Goal: Task Accomplishment & Management: Manage account settings

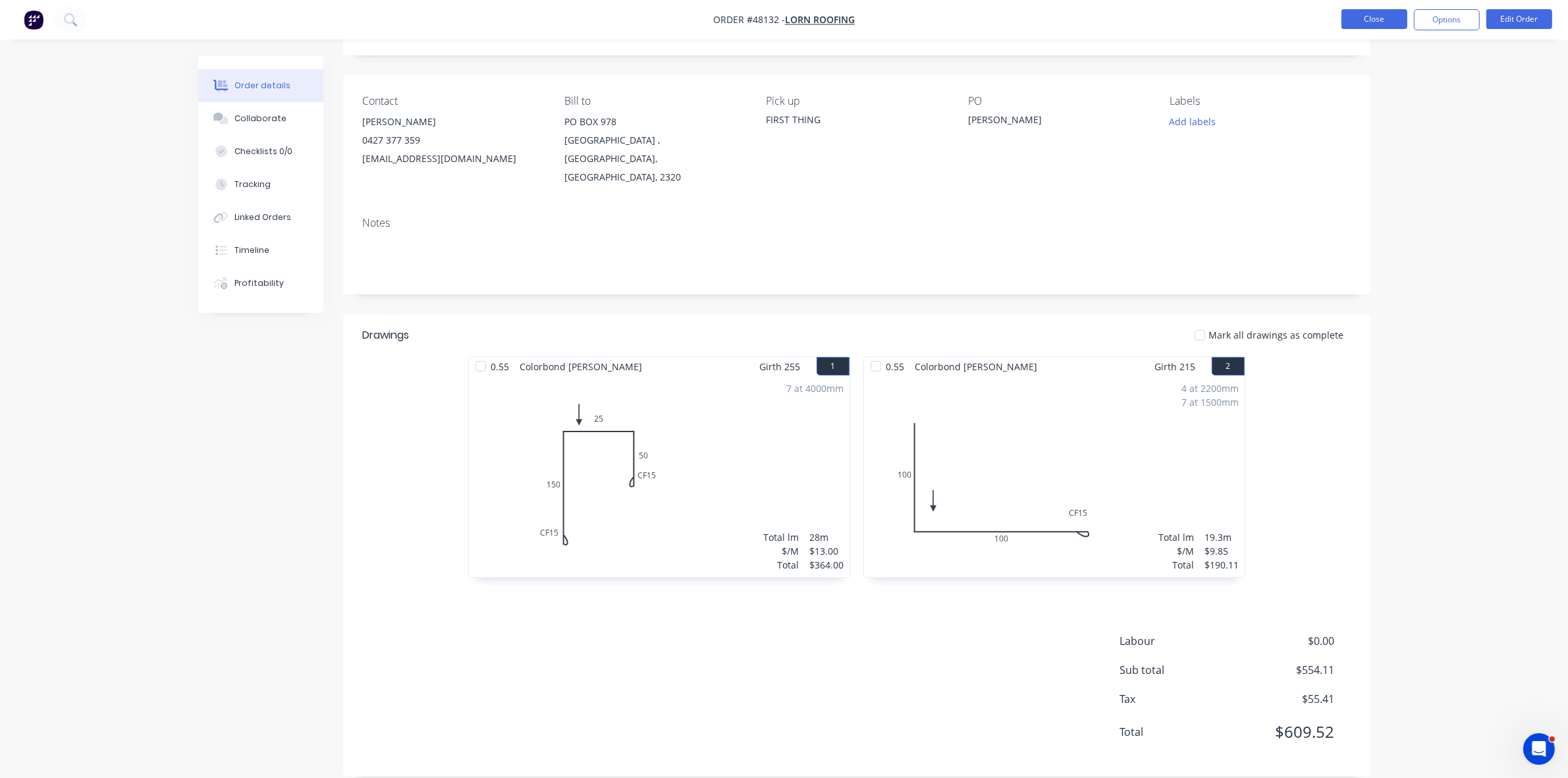
click at [1367, 19] on button "Close" at bounding box center [1374, 19] width 66 height 19
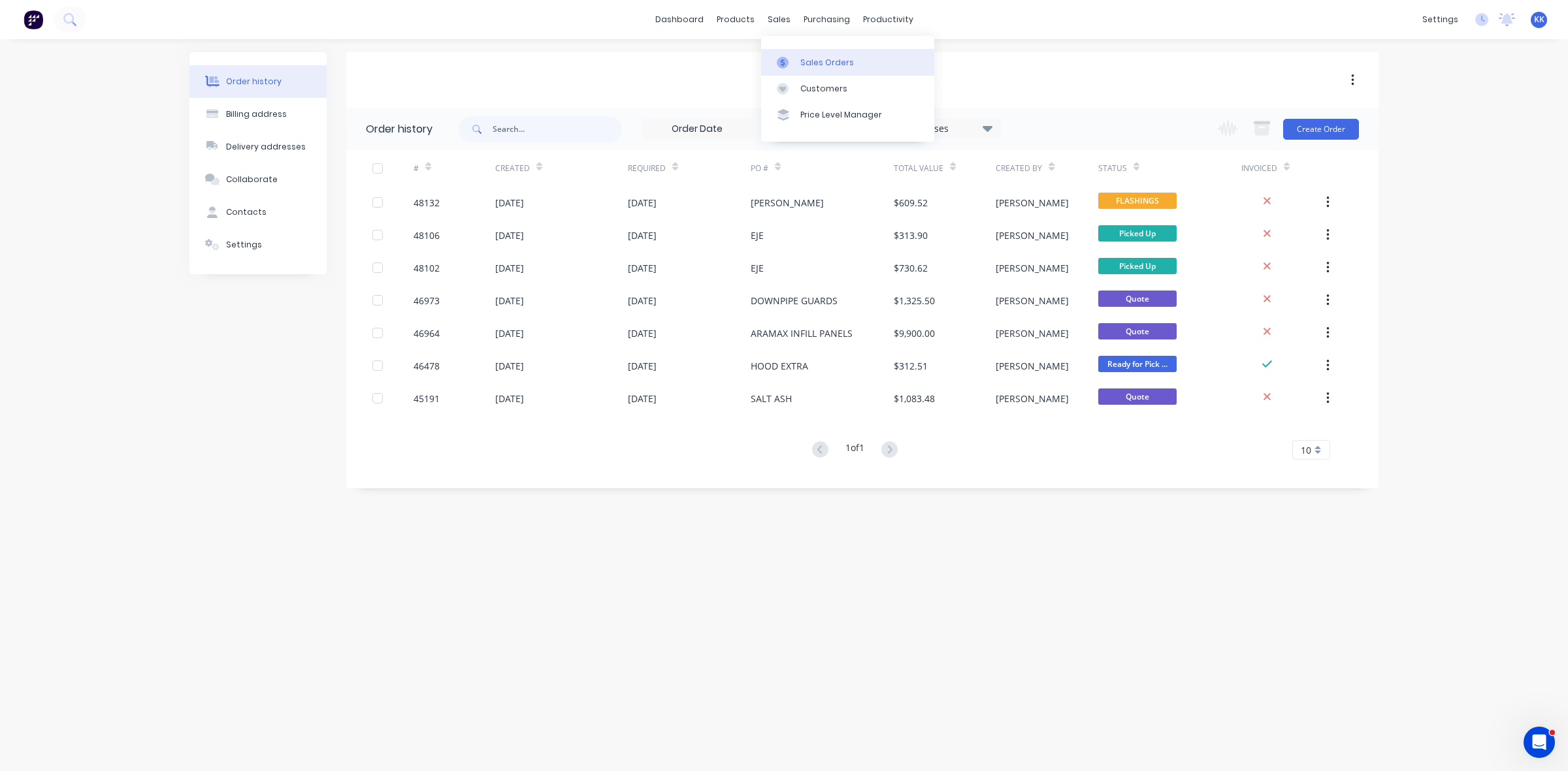
click at [798, 67] on link "Sales Orders" at bounding box center [848, 62] width 173 height 26
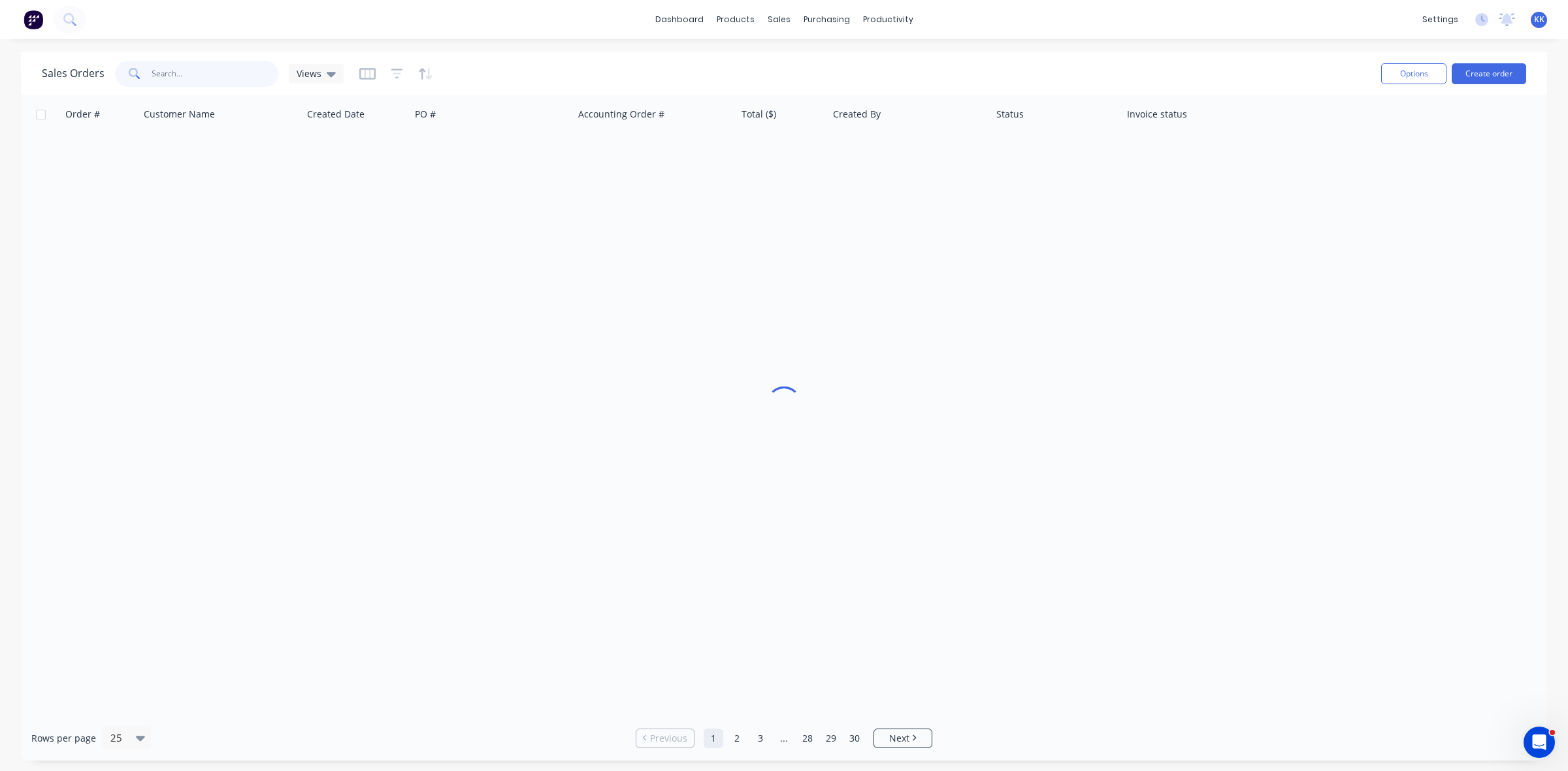
click at [201, 77] on input "text" at bounding box center [215, 74] width 127 height 26
type input "47839"
click at [393, 73] on icon "button" at bounding box center [397, 74] width 8 height 2
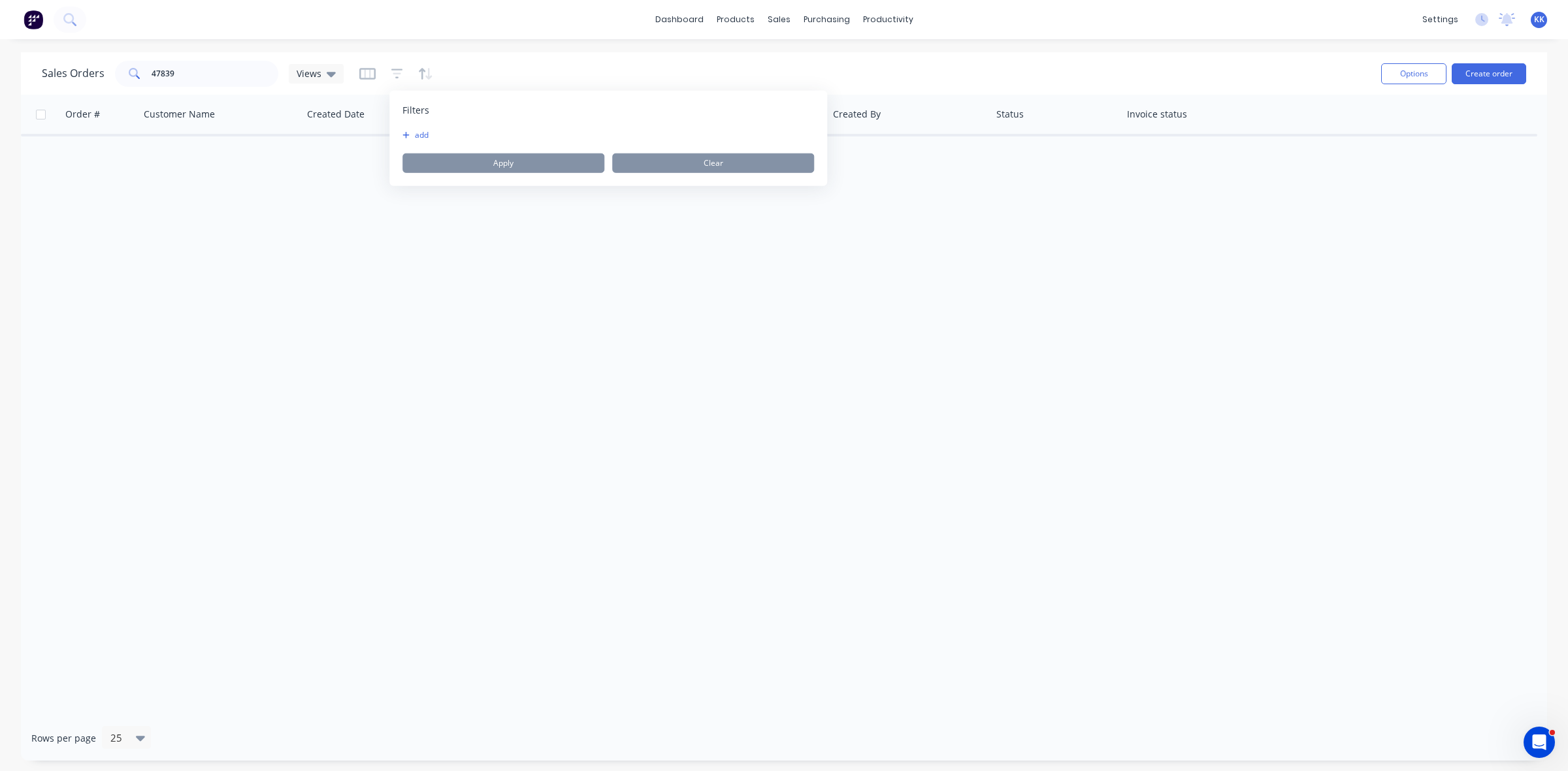
click at [413, 134] on button "add" at bounding box center [418, 135] width 33 height 11
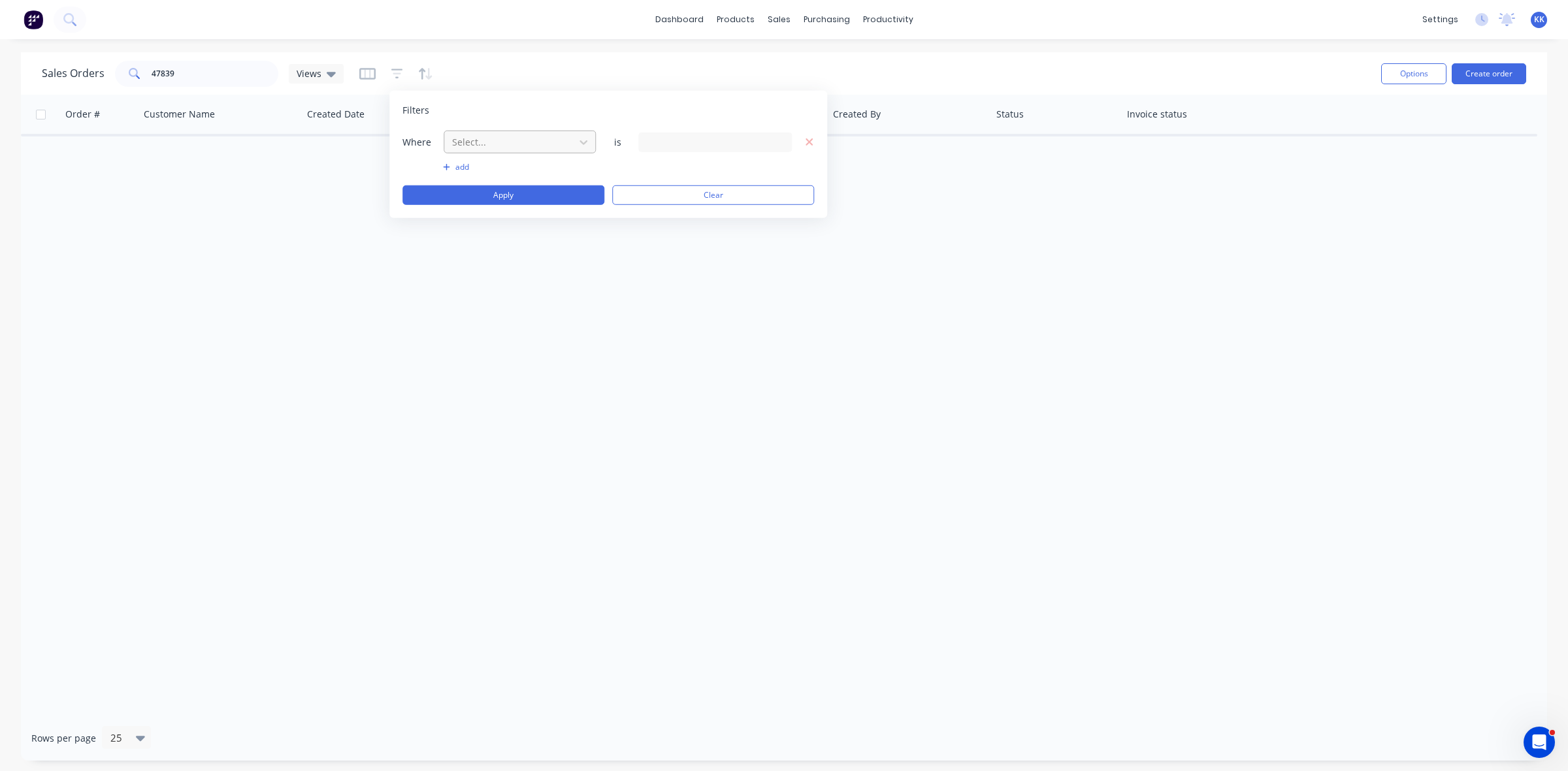
click at [466, 139] on div at bounding box center [509, 142] width 117 height 17
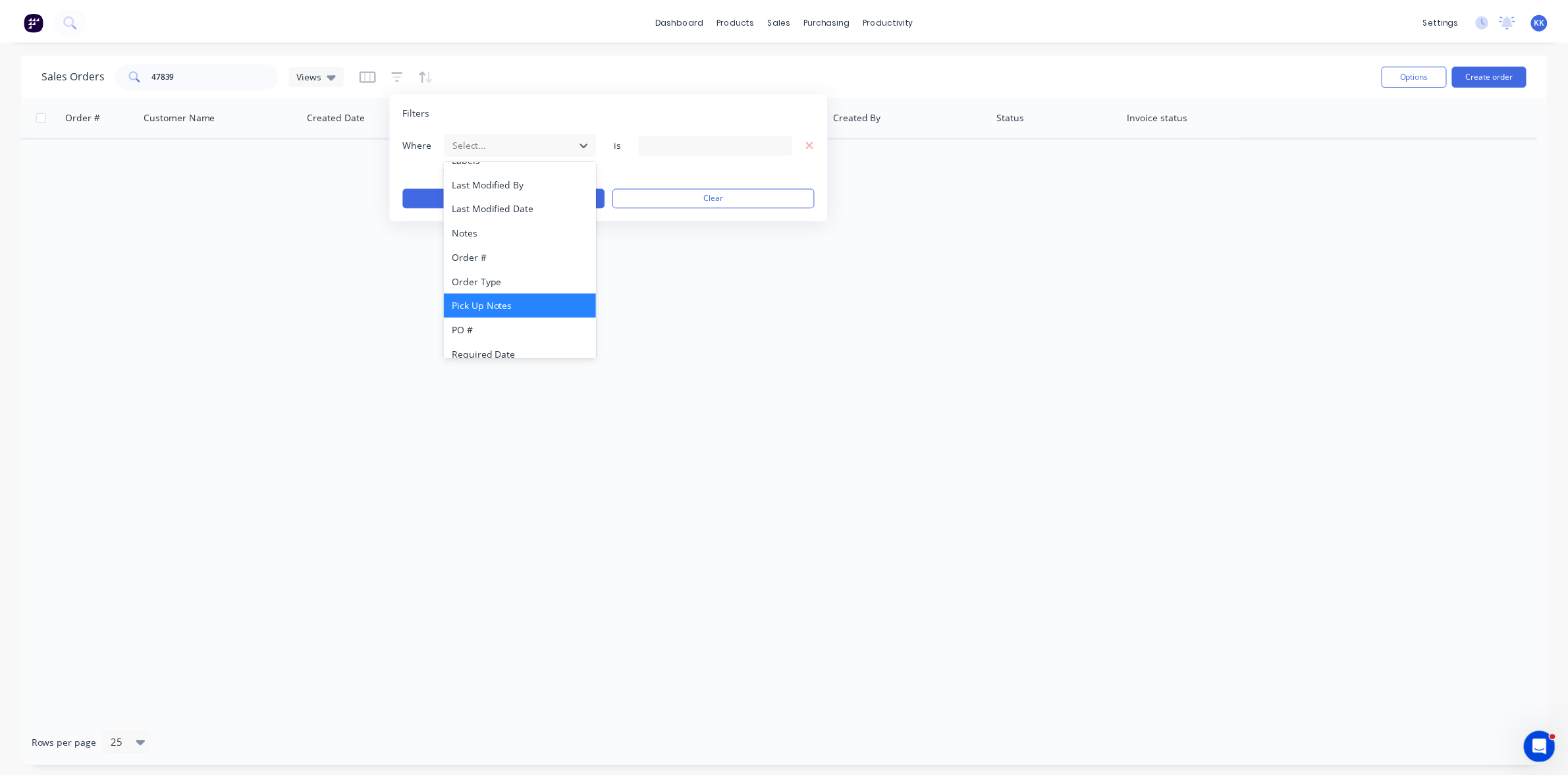
scroll to position [318, 0]
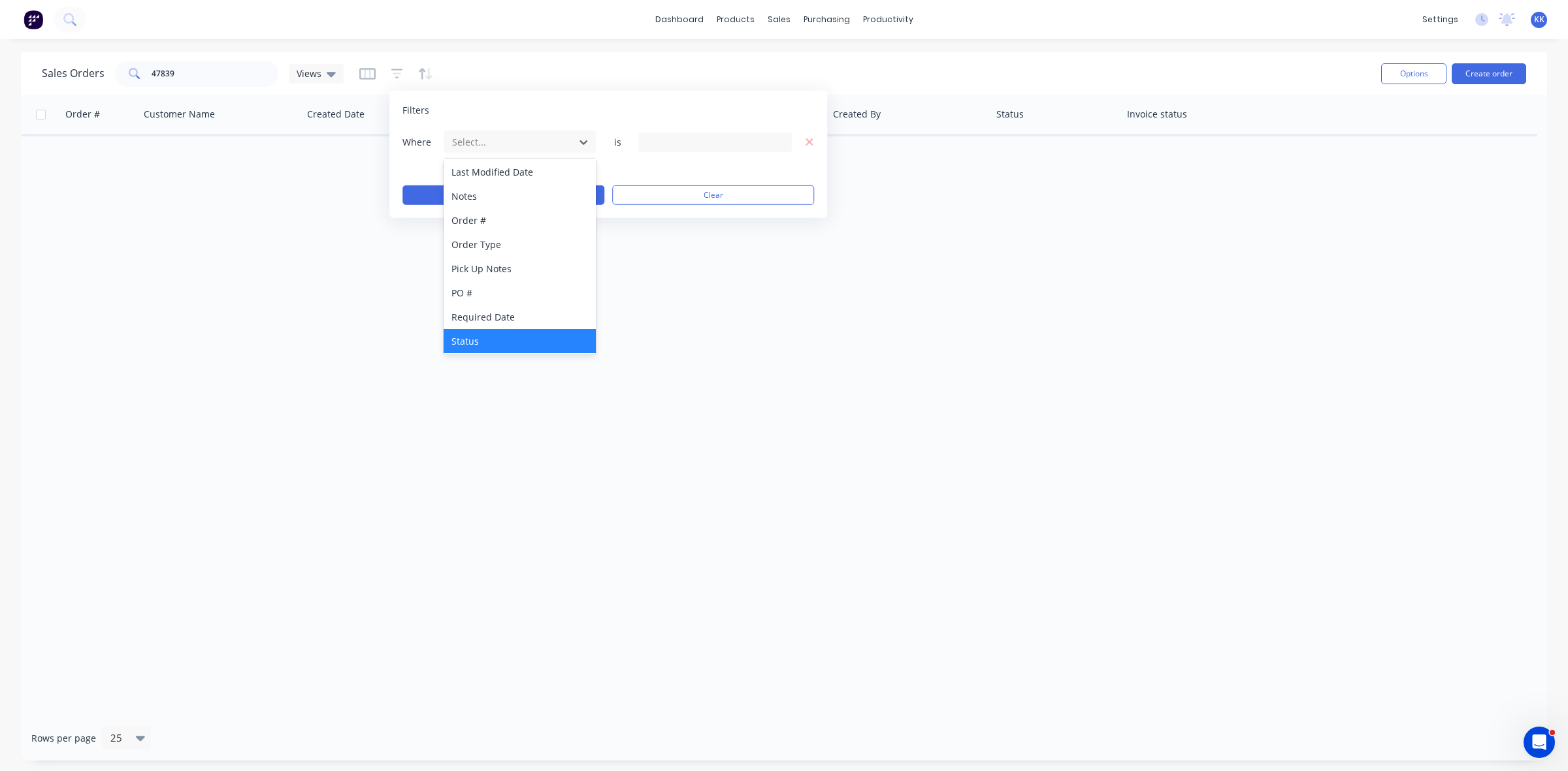
click at [491, 338] on div "Status" at bounding box center [520, 341] width 152 height 24
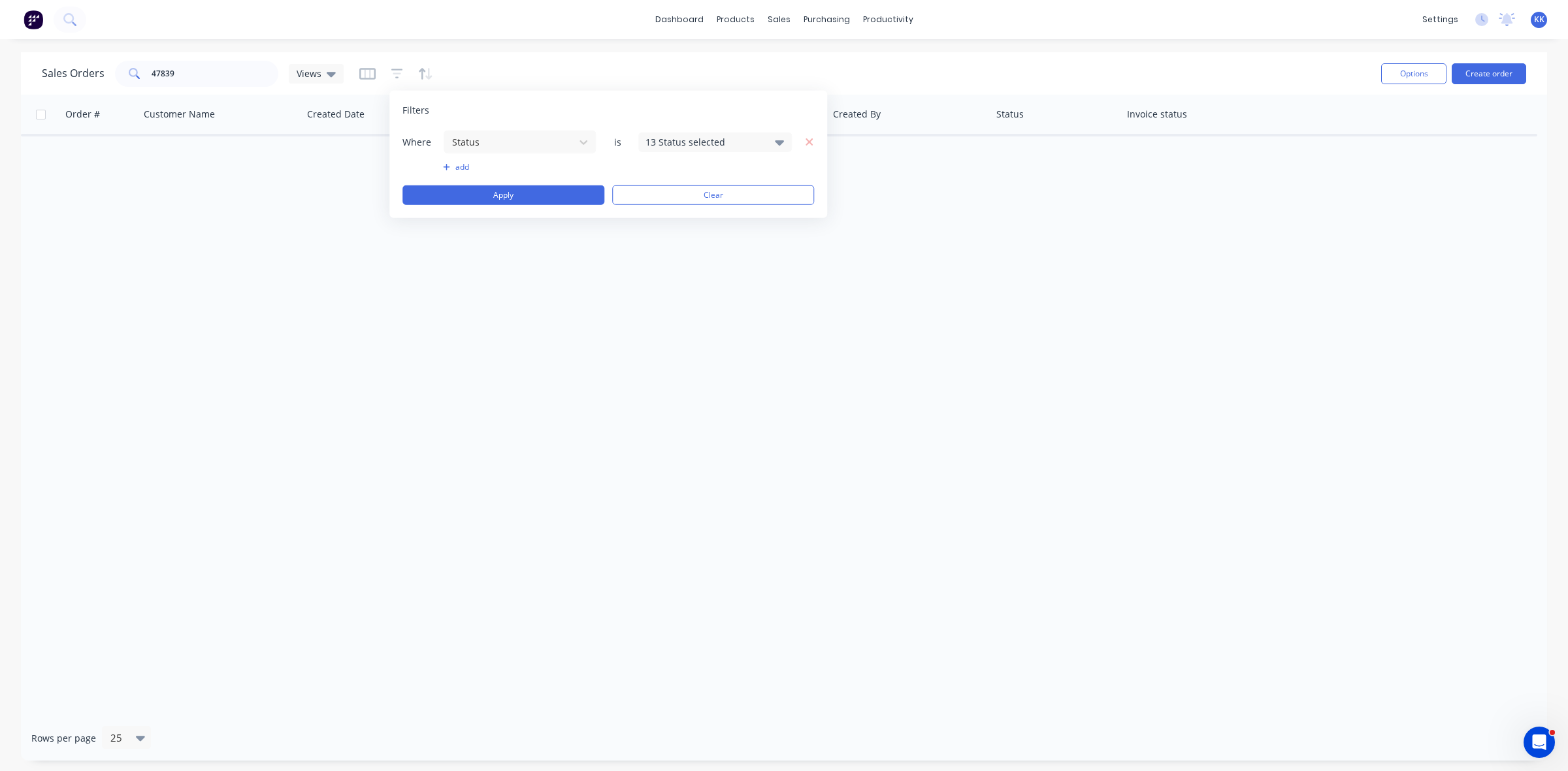
click at [736, 133] on div "13 Status selected" at bounding box center [715, 141] width 154 height 19
click at [705, 216] on div "All" at bounding box center [757, 214] width 157 height 13
click at [462, 196] on button "Apply" at bounding box center [502, 195] width 201 height 19
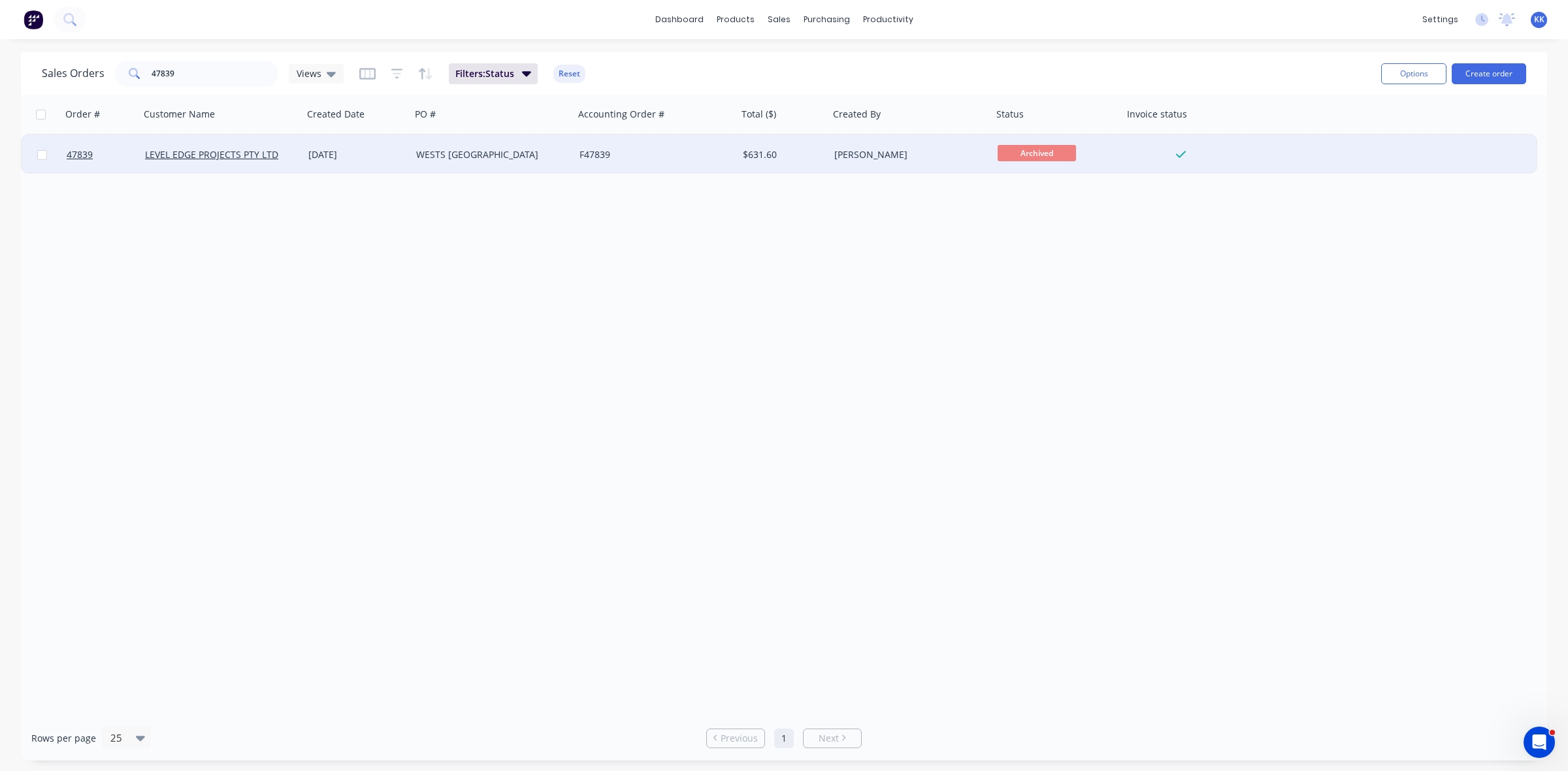
click at [534, 165] on div "WESTS [GEOGRAPHIC_DATA]" at bounding box center [492, 155] width 163 height 39
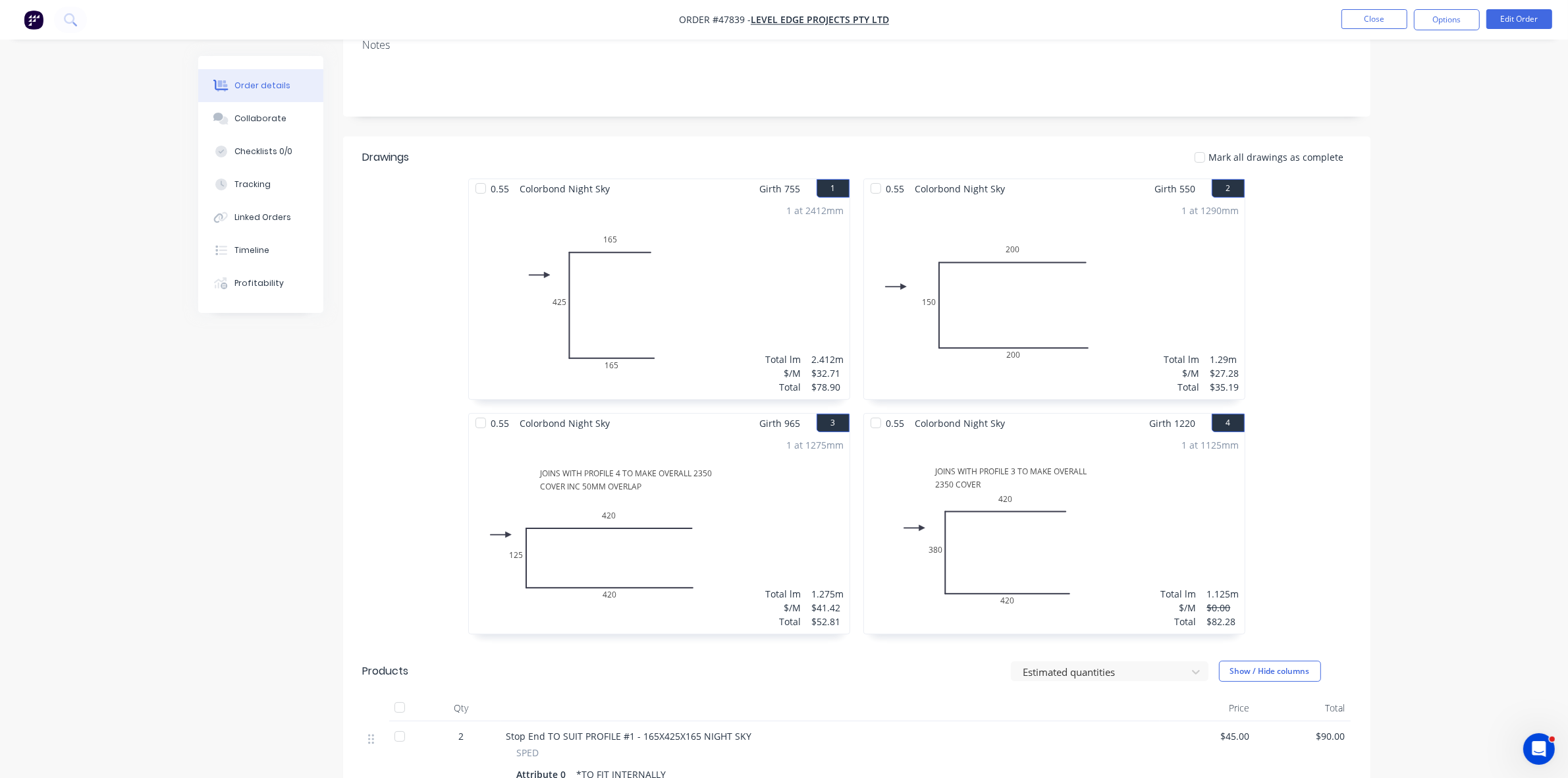
scroll to position [247, 0]
click at [1348, 17] on button "Close" at bounding box center [1374, 19] width 66 height 19
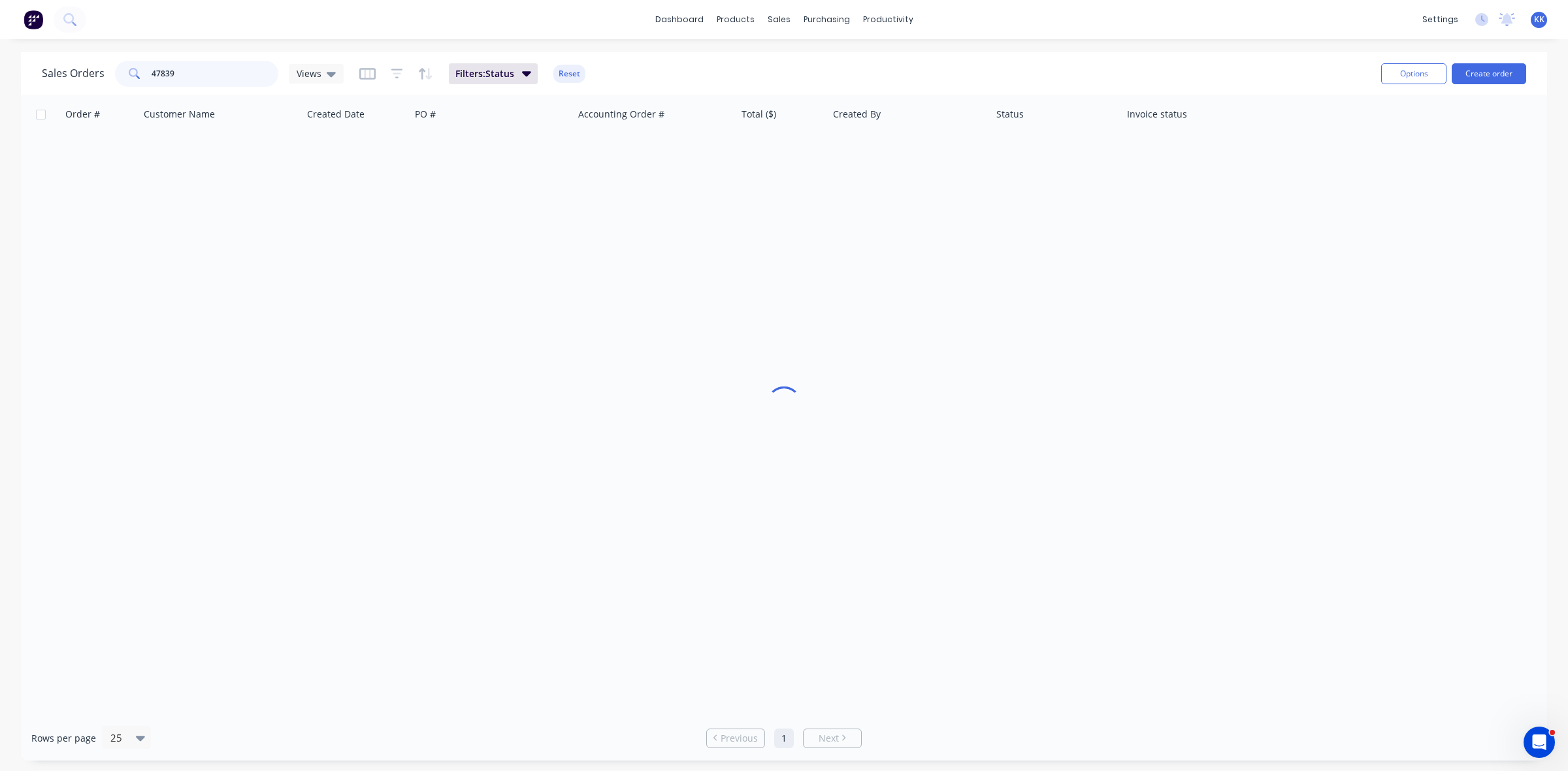
drag, startPoint x: 219, startPoint y: 77, endPoint x: 109, endPoint y: 75, distance: 110.0
click at [109, 75] on div "Sales Orders 47839 Views" at bounding box center [192, 74] width 302 height 26
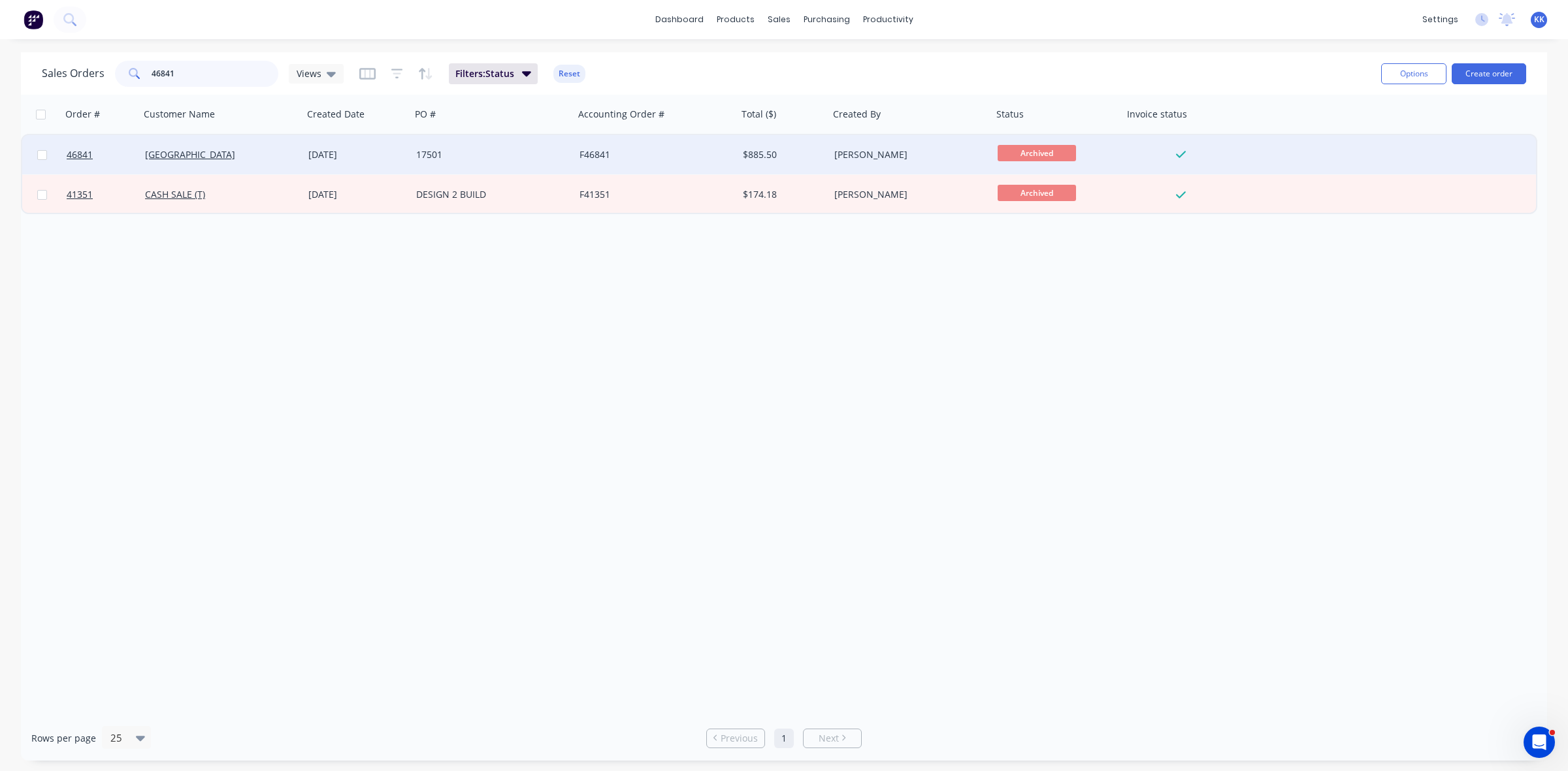
type input "46841"
click at [440, 154] on div "17501" at bounding box center [489, 155] width 145 height 13
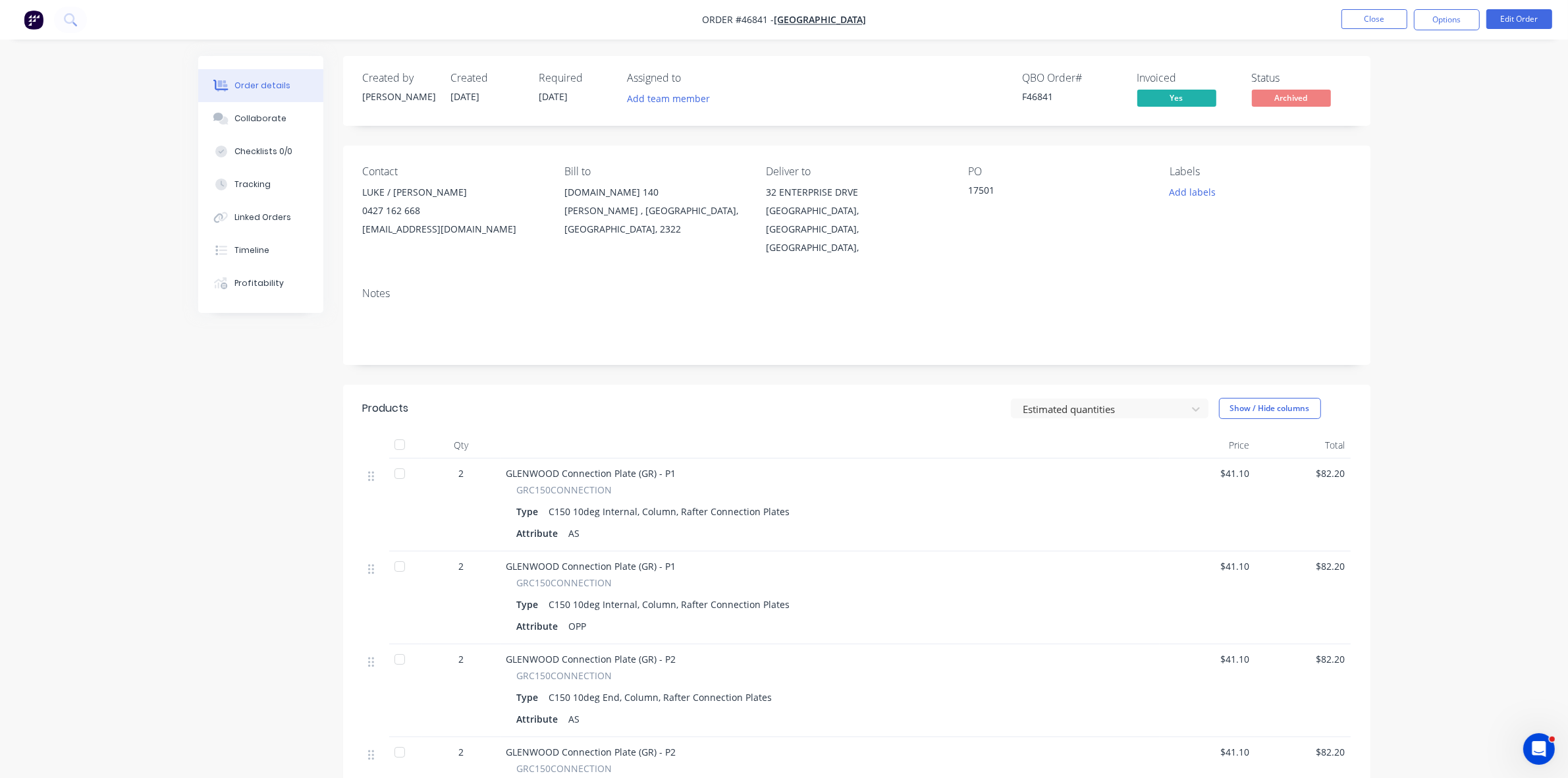
scroll to position [83, 0]
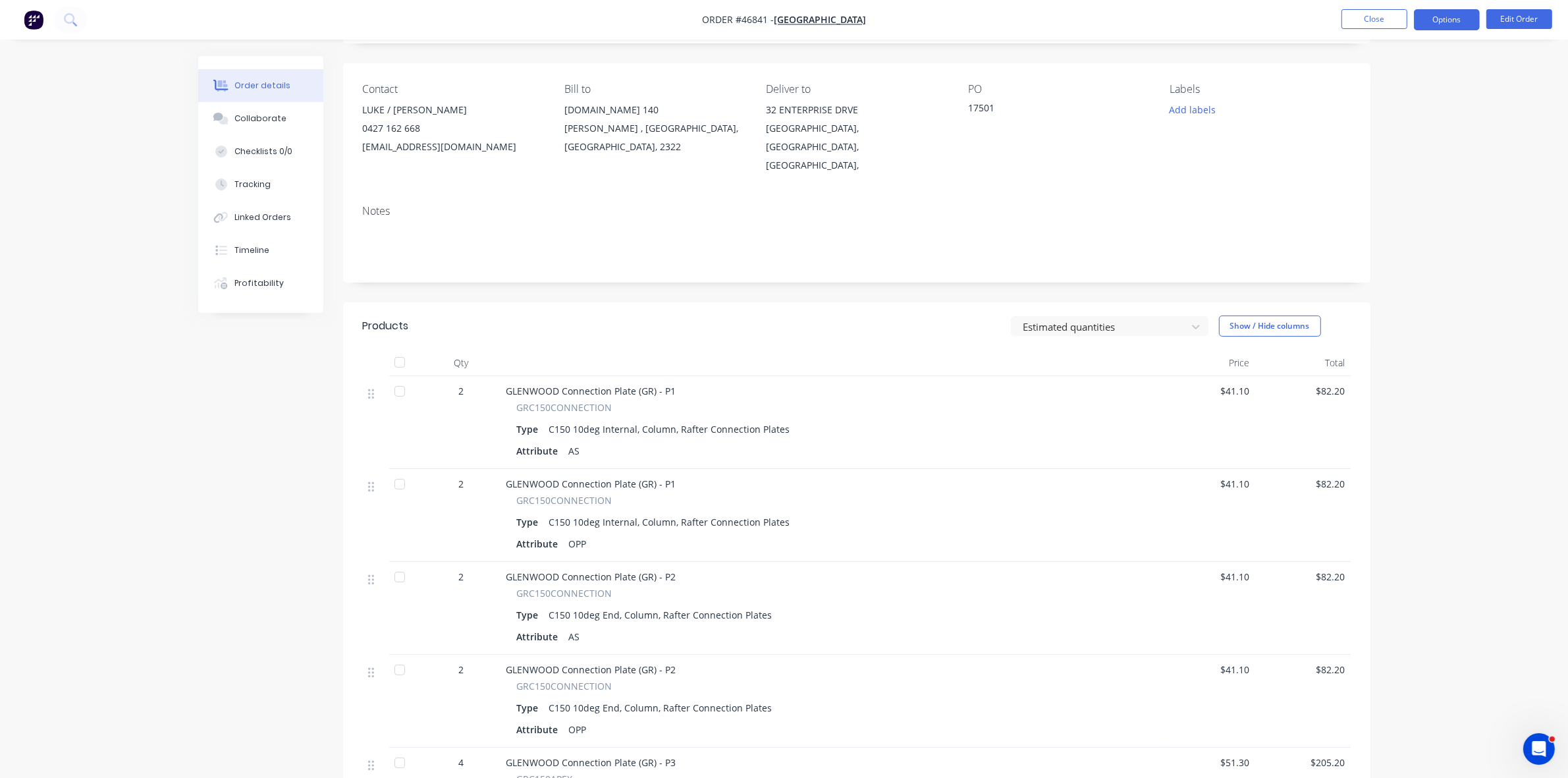
click at [1447, 24] on button "Options" at bounding box center [1447, 19] width 66 height 21
click at [1393, 314] on div "Duplicate" at bounding box center [1407, 317] width 121 height 19
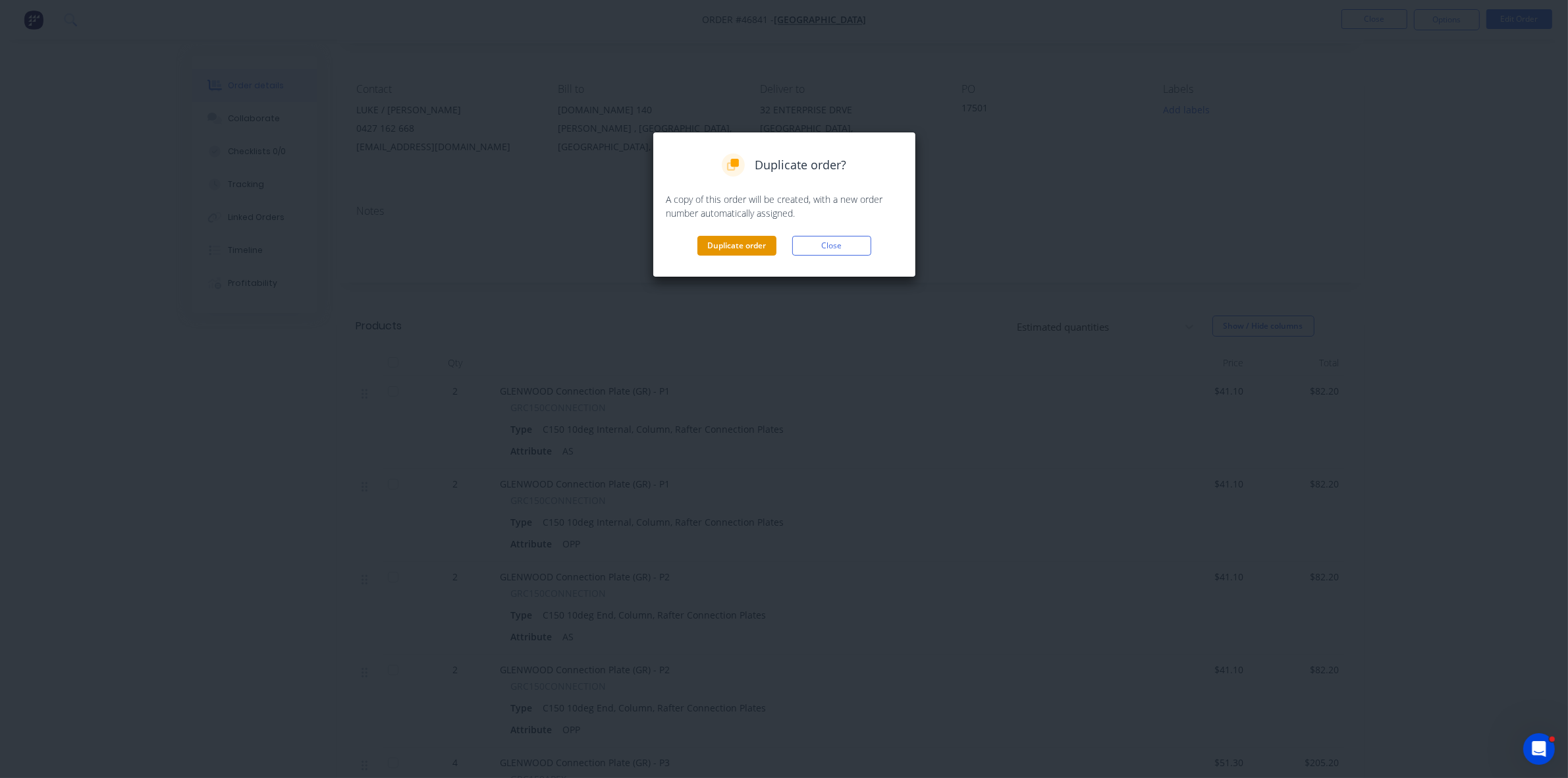
click at [766, 244] on button "Duplicate order" at bounding box center [737, 245] width 79 height 19
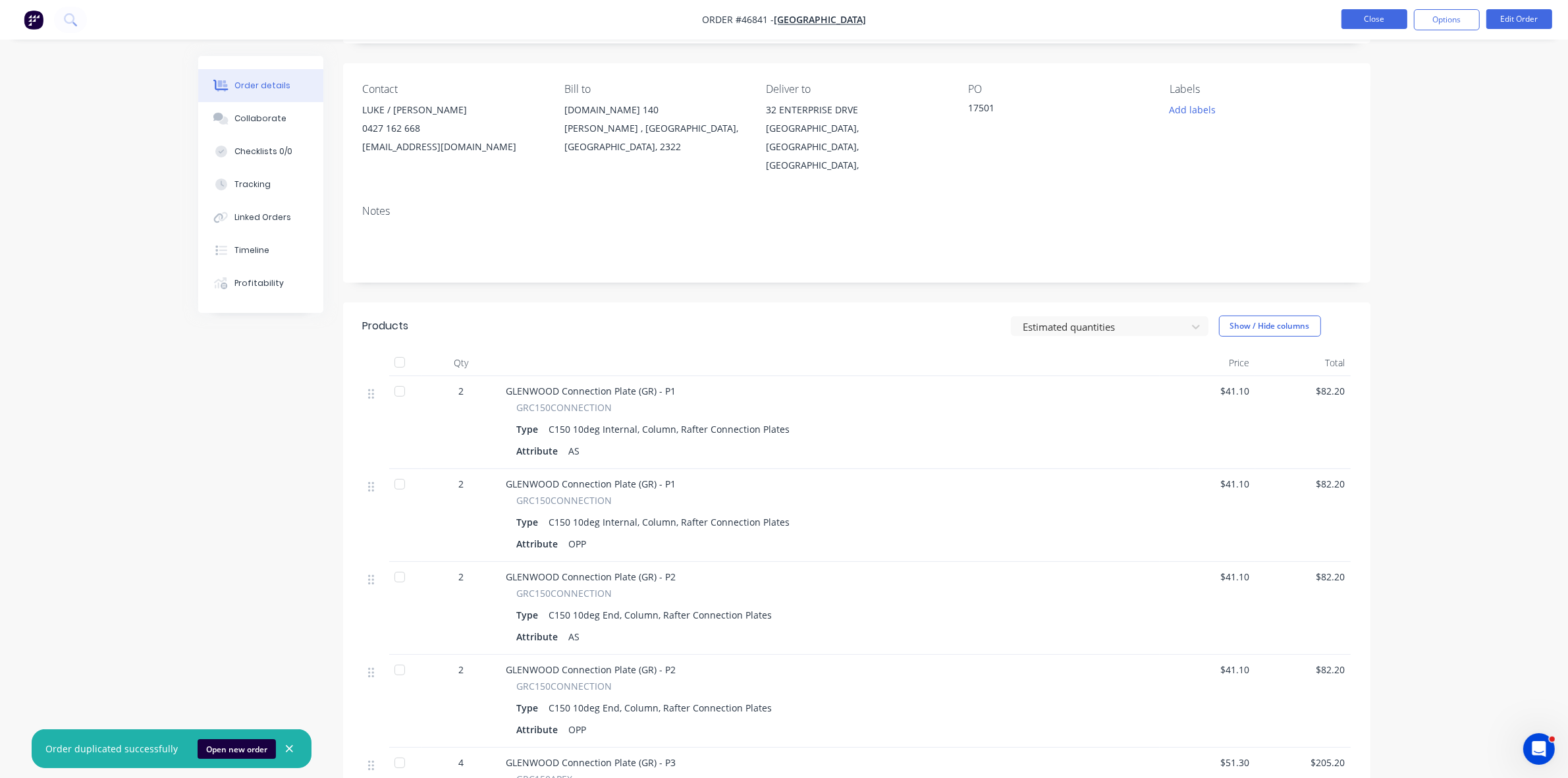
click at [1365, 24] on button "Close" at bounding box center [1374, 19] width 66 height 19
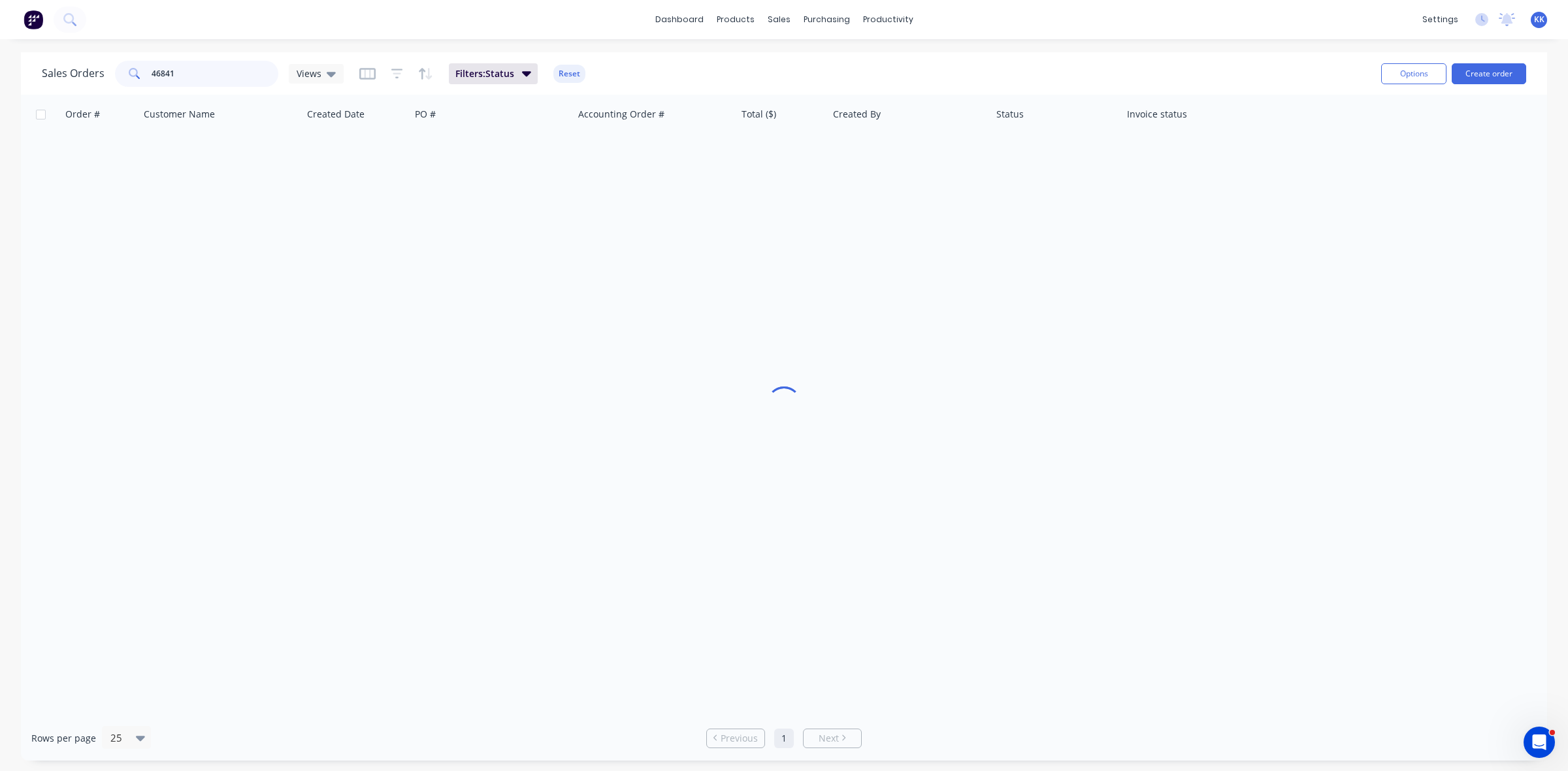
drag, startPoint x: 175, startPoint y: 66, endPoint x: 111, endPoint y: 72, distance: 64.3
click at [111, 72] on div "Sales Orders 46841 Views" at bounding box center [192, 74] width 302 height 26
type input "="
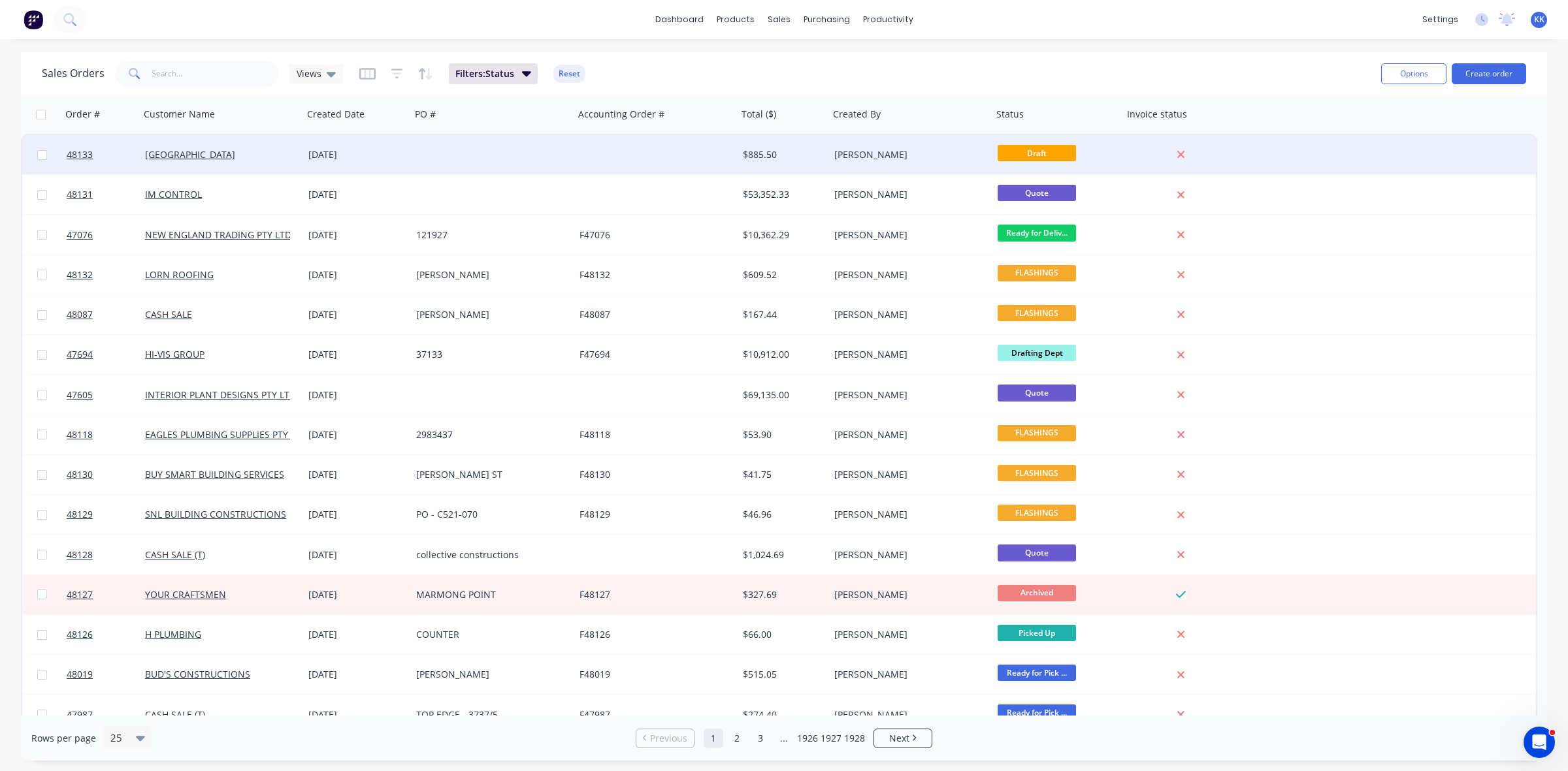
click at [416, 165] on div at bounding box center [492, 155] width 163 height 39
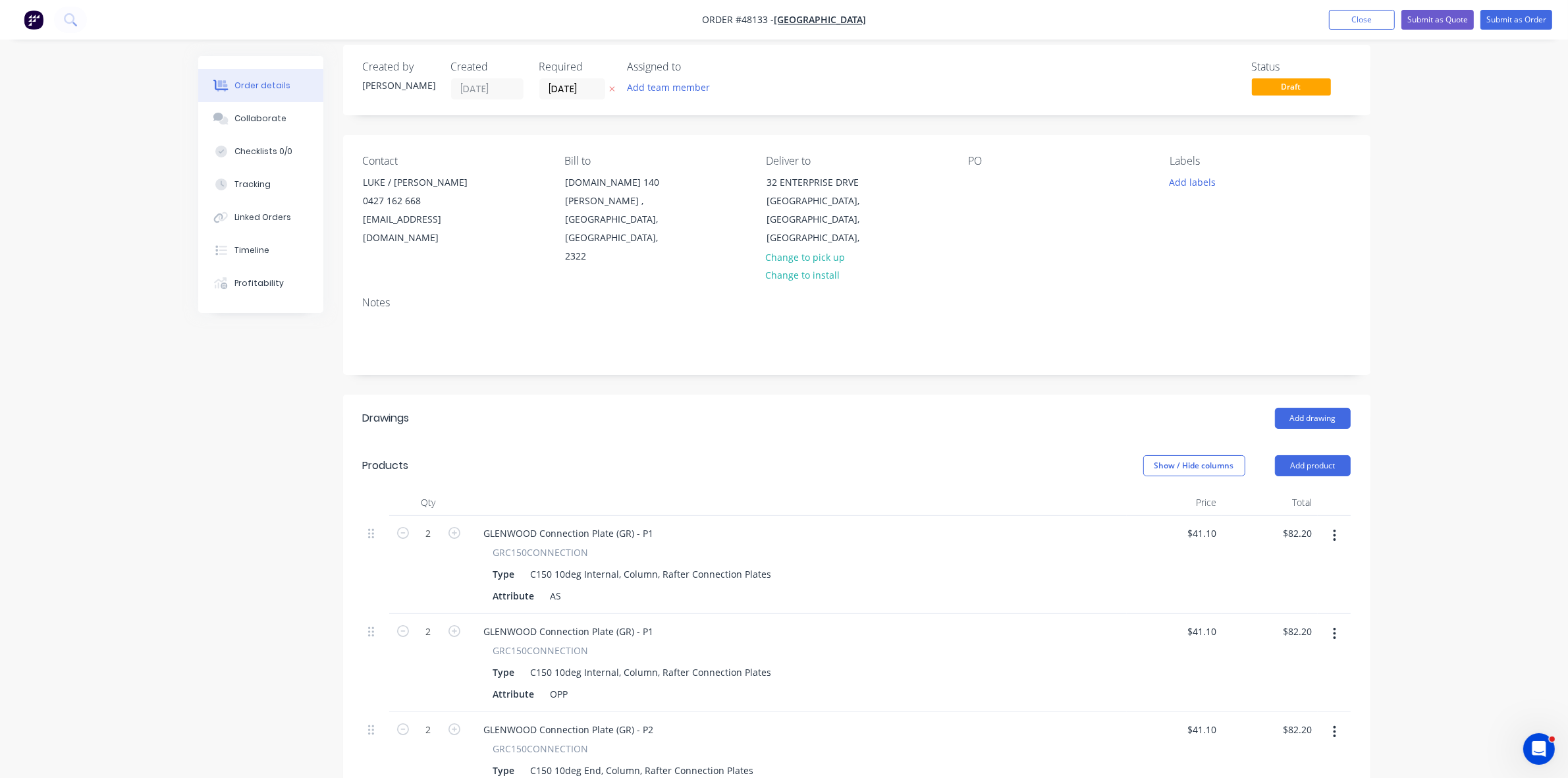
scroll to position [83, 0]
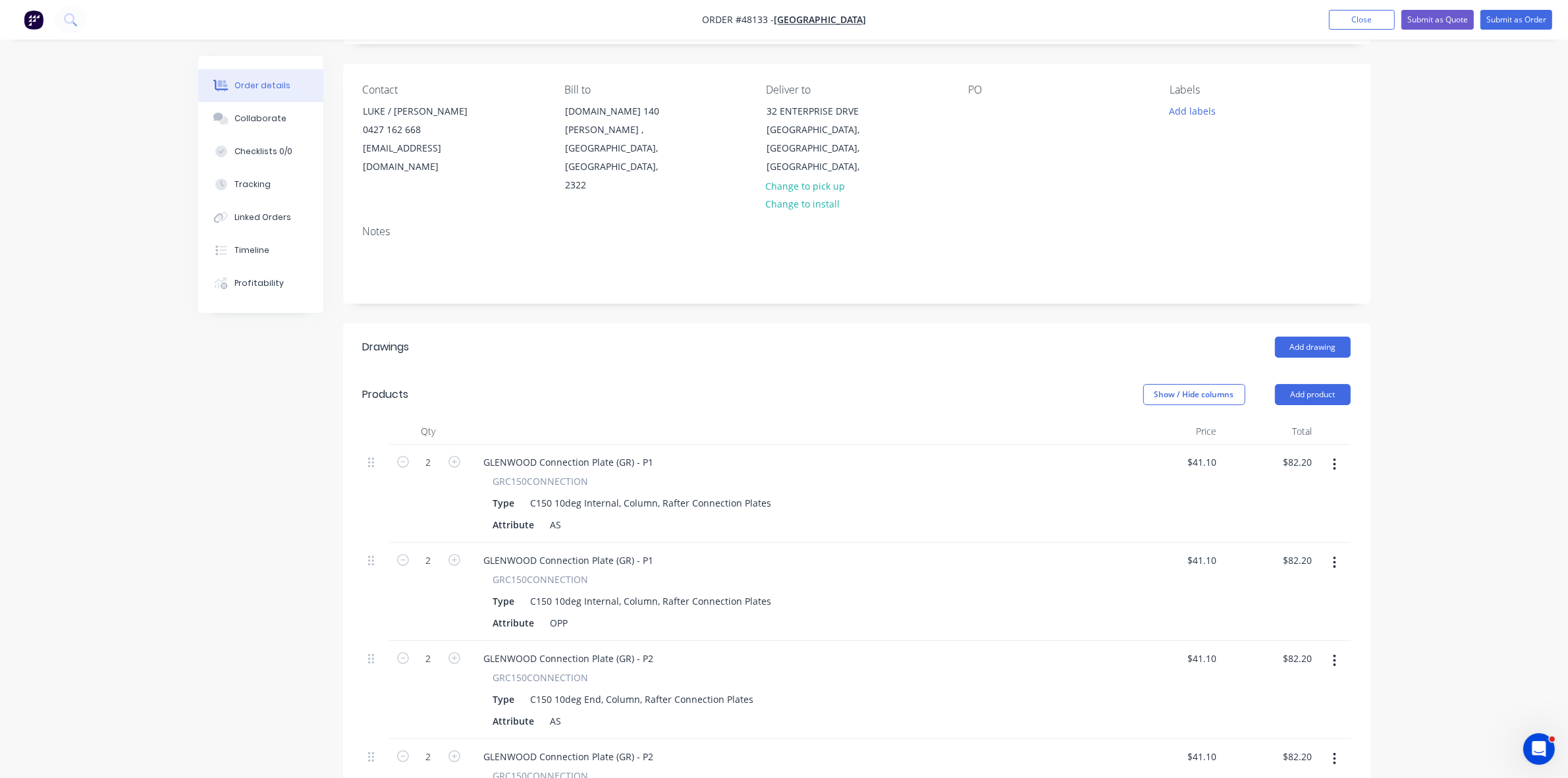
click at [1337, 649] on button "button" at bounding box center [1334, 661] width 31 height 24
click at [1281, 765] on div "Delete" at bounding box center [1288, 774] width 101 height 19
click at [1334, 655] on icon "button" at bounding box center [1335, 661] width 3 height 12
drag, startPoint x: 1282, startPoint y: 730, endPoint x: 1321, endPoint y: 665, distance: 75.8
click at [1281, 765] on div "Delete" at bounding box center [1288, 774] width 101 height 19
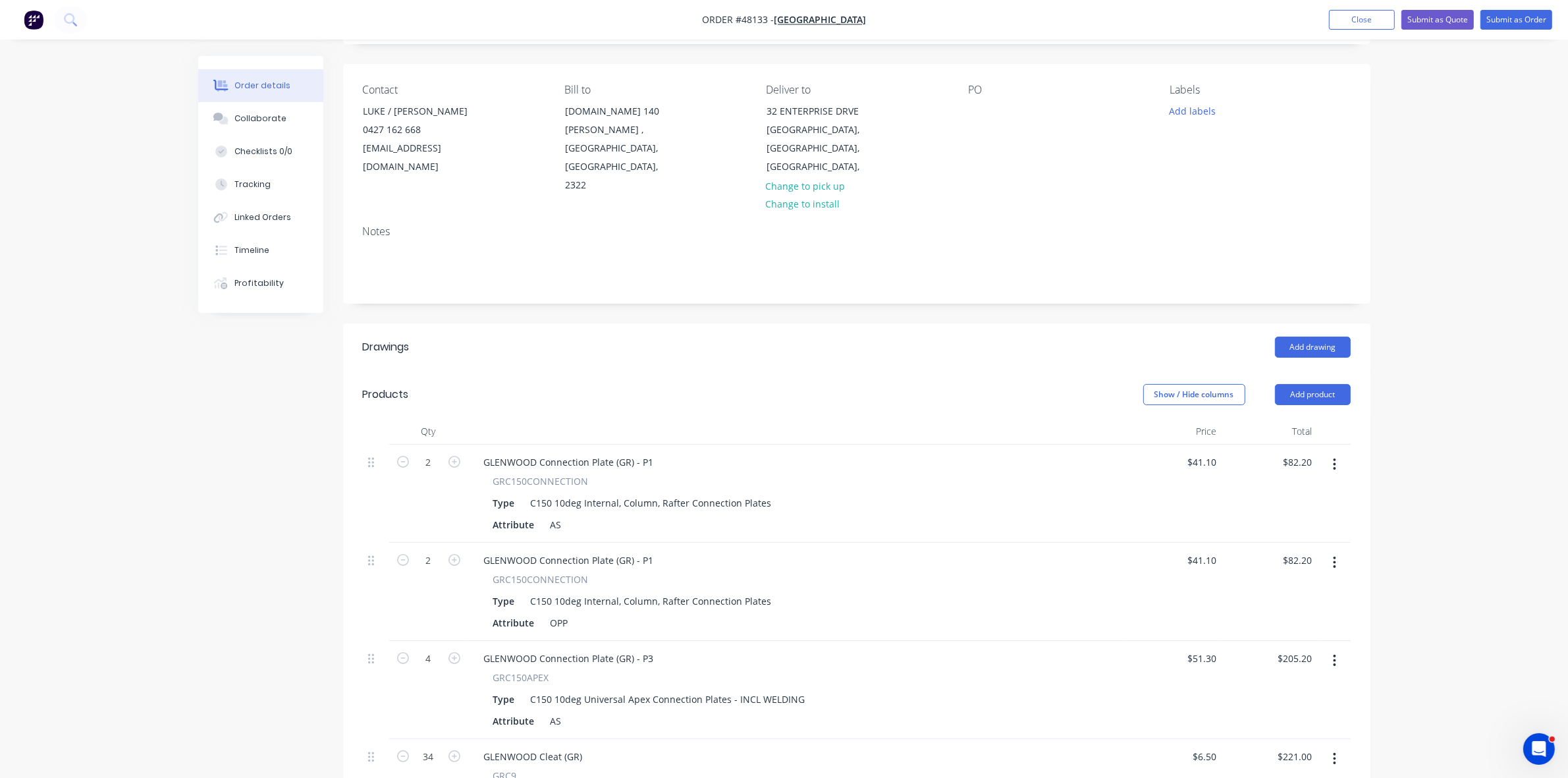
click at [1333, 653] on icon "button" at bounding box center [1335, 660] width 3 height 14
drag, startPoint x: 1265, startPoint y: 742, endPoint x: 1317, endPoint y: 670, distance: 88.8
click at [1265, 765] on div "Delete" at bounding box center [1288, 774] width 101 height 19
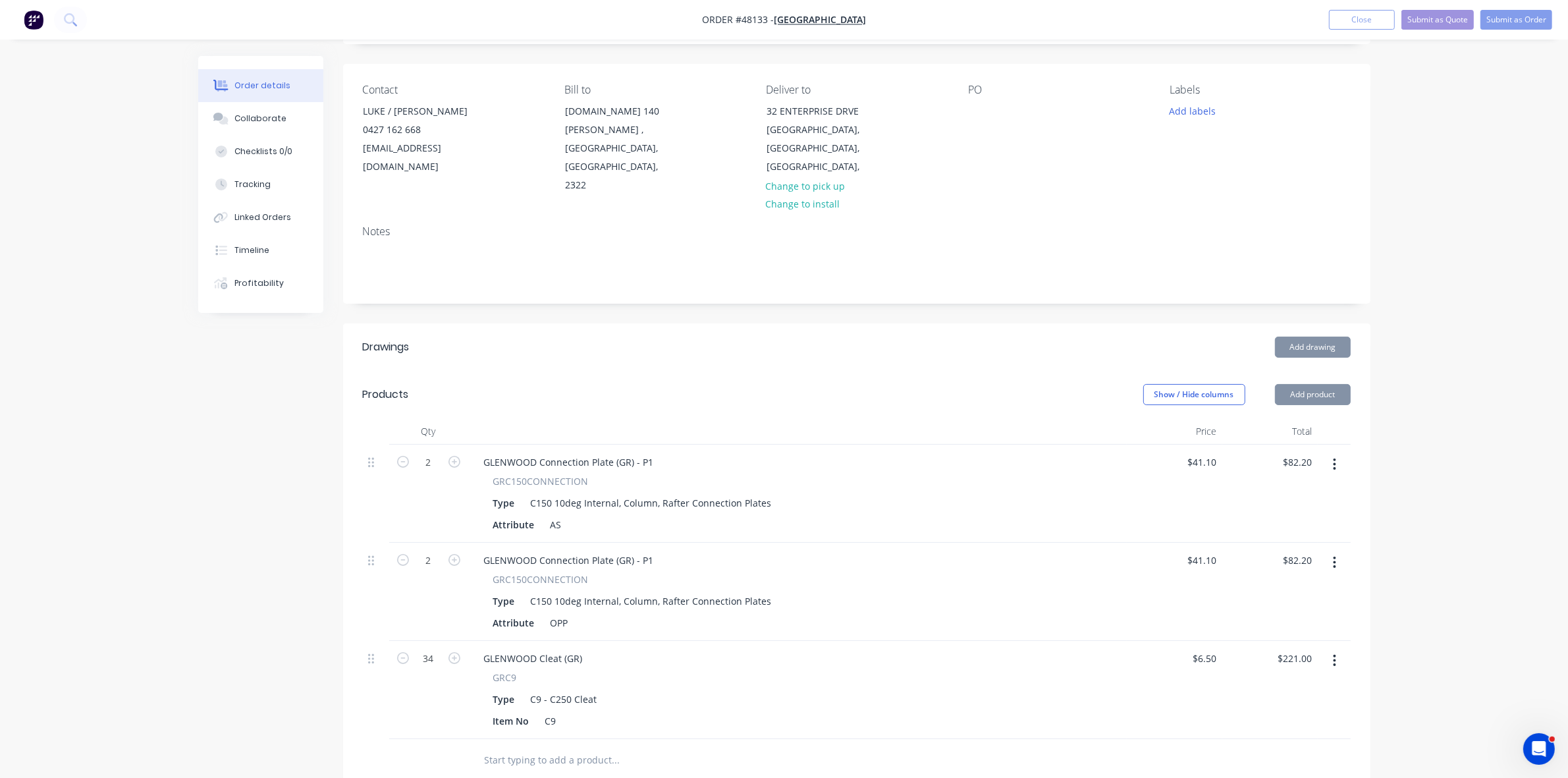
click at [1334, 653] on icon "button" at bounding box center [1335, 660] width 3 height 14
drag, startPoint x: 1256, startPoint y: 734, endPoint x: 966, endPoint y: 583, distance: 327.0
click at [1255, 765] on div "Delete" at bounding box center [1288, 774] width 101 height 19
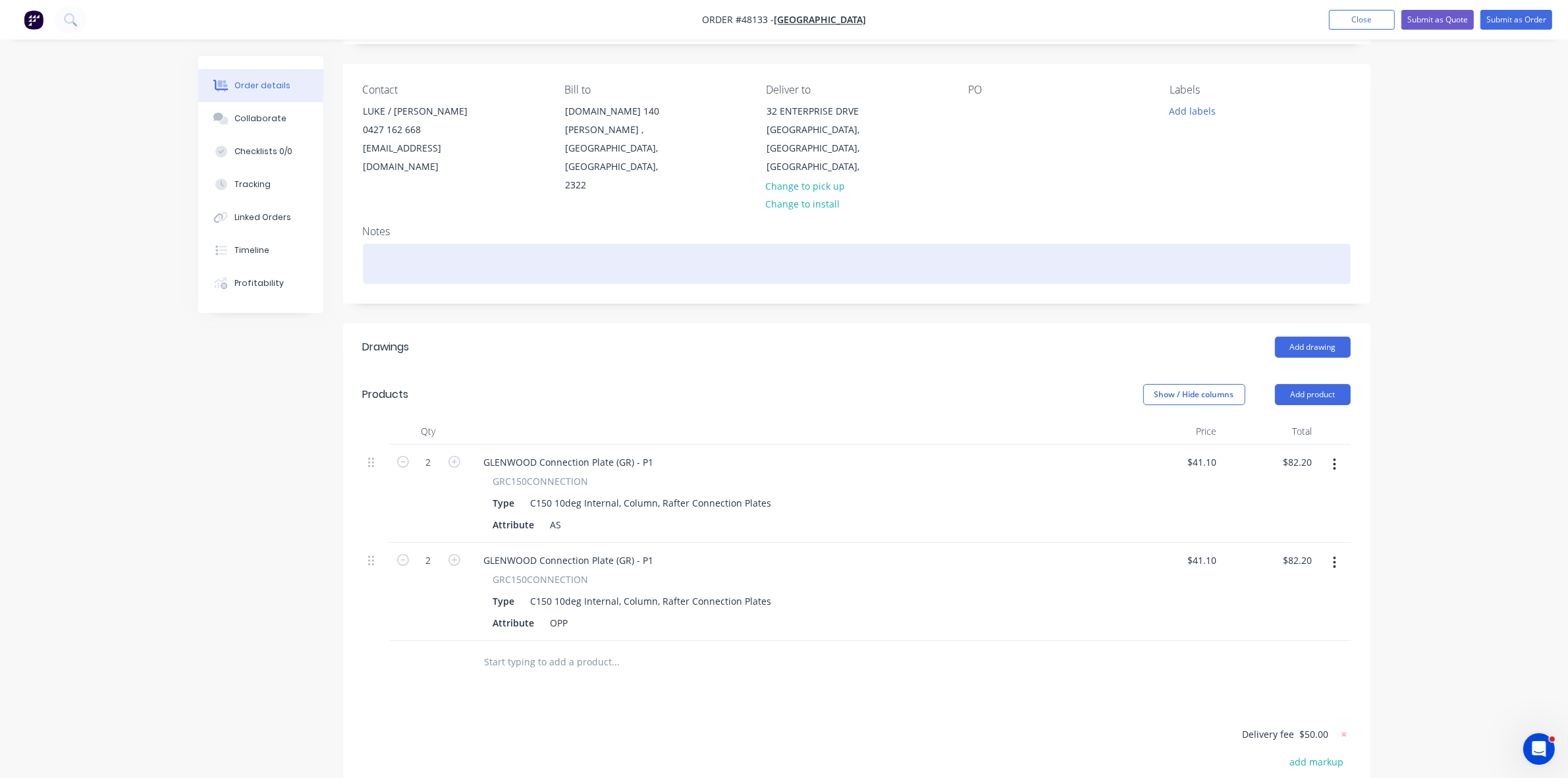
click at [409, 244] on div at bounding box center [857, 264] width 987 height 40
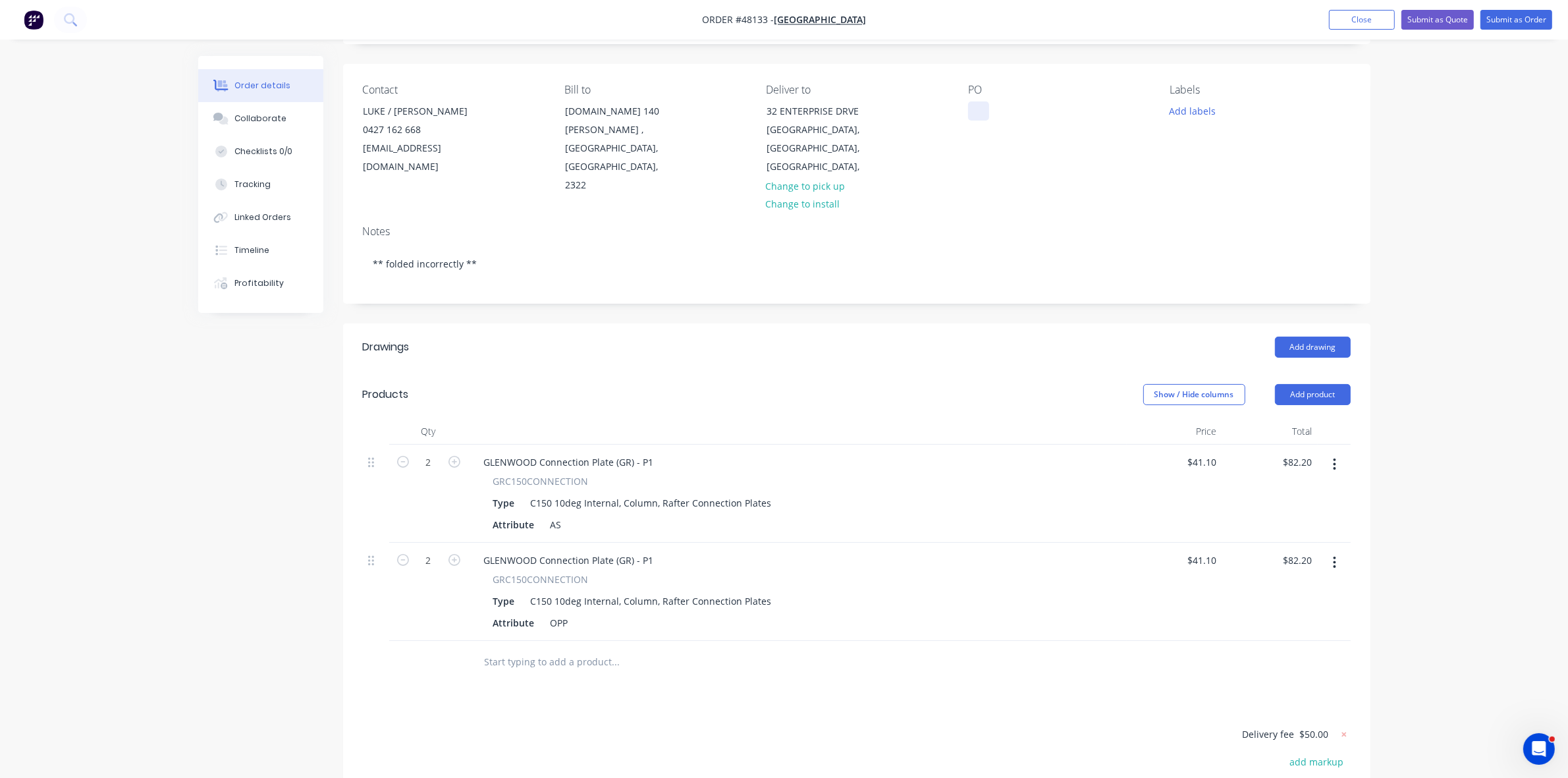
click at [973, 116] on div at bounding box center [978, 110] width 21 height 19
drag, startPoint x: 986, startPoint y: 116, endPoint x: 973, endPoint y: 113, distance: 13.3
click at [975, 113] on div "#" at bounding box center [982, 110] width 27 height 19
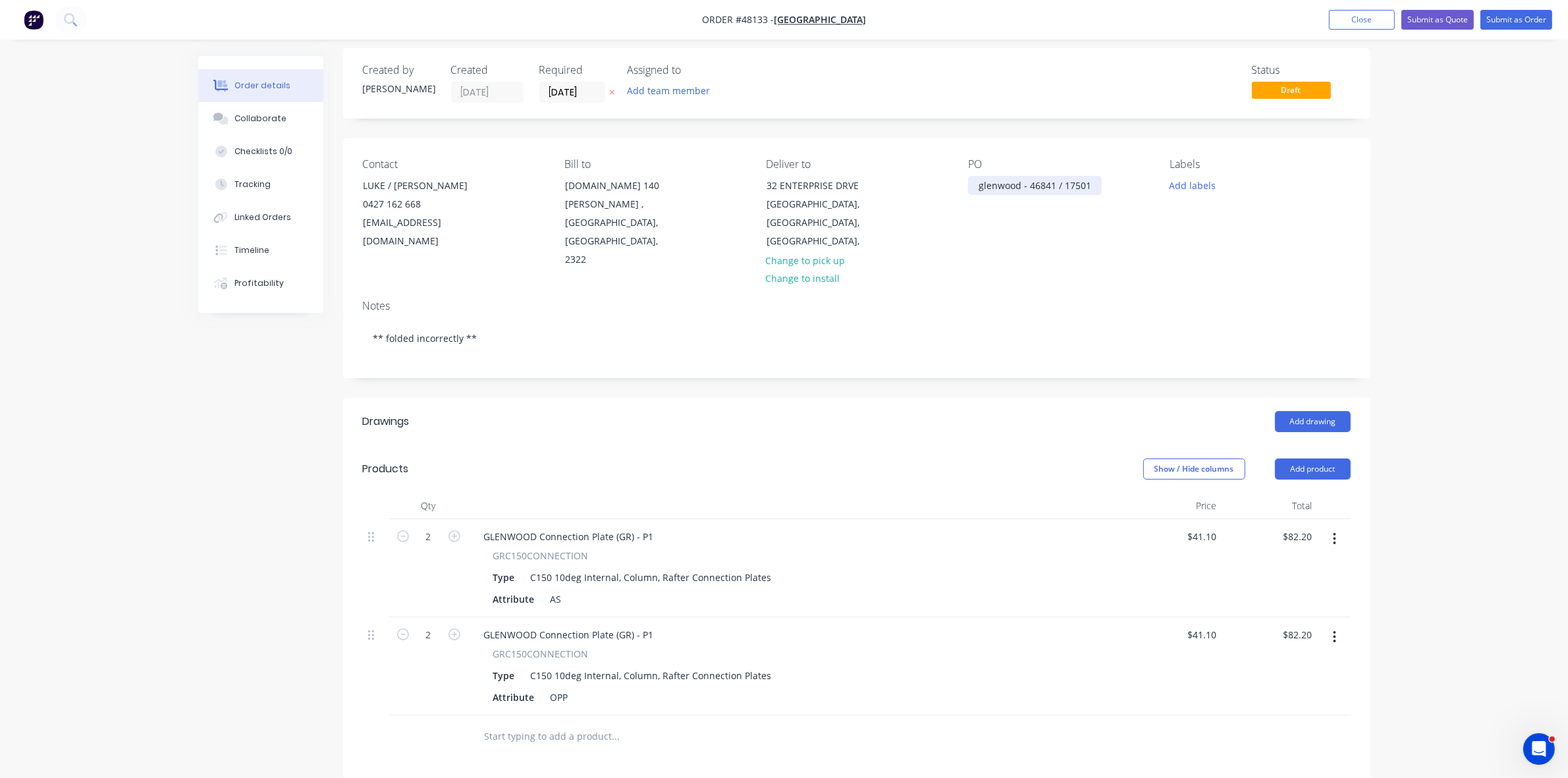
scroll to position [0, 0]
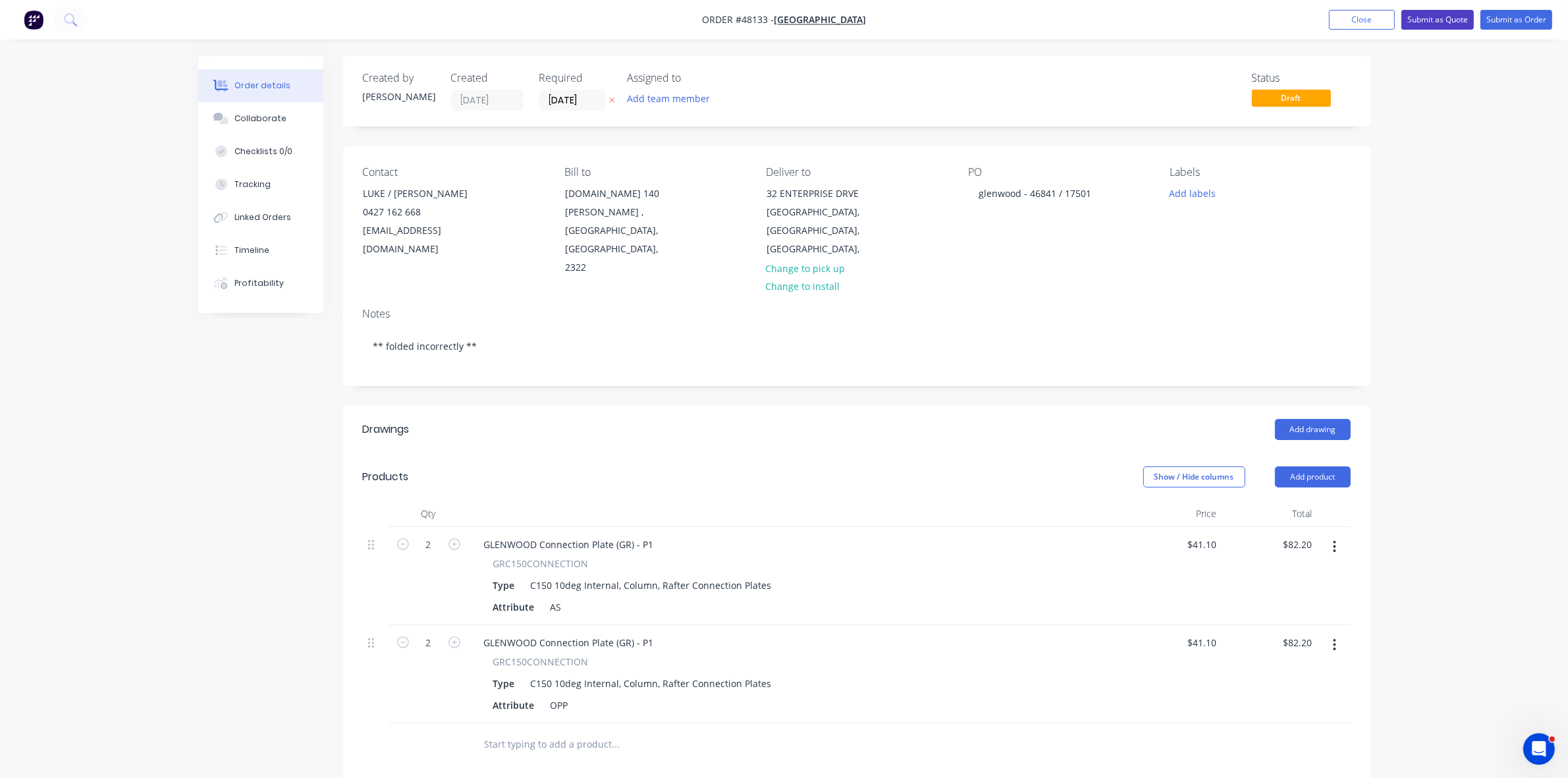
click at [1448, 18] on button "Submit as Quote" at bounding box center [1437, 19] width 72 height 19
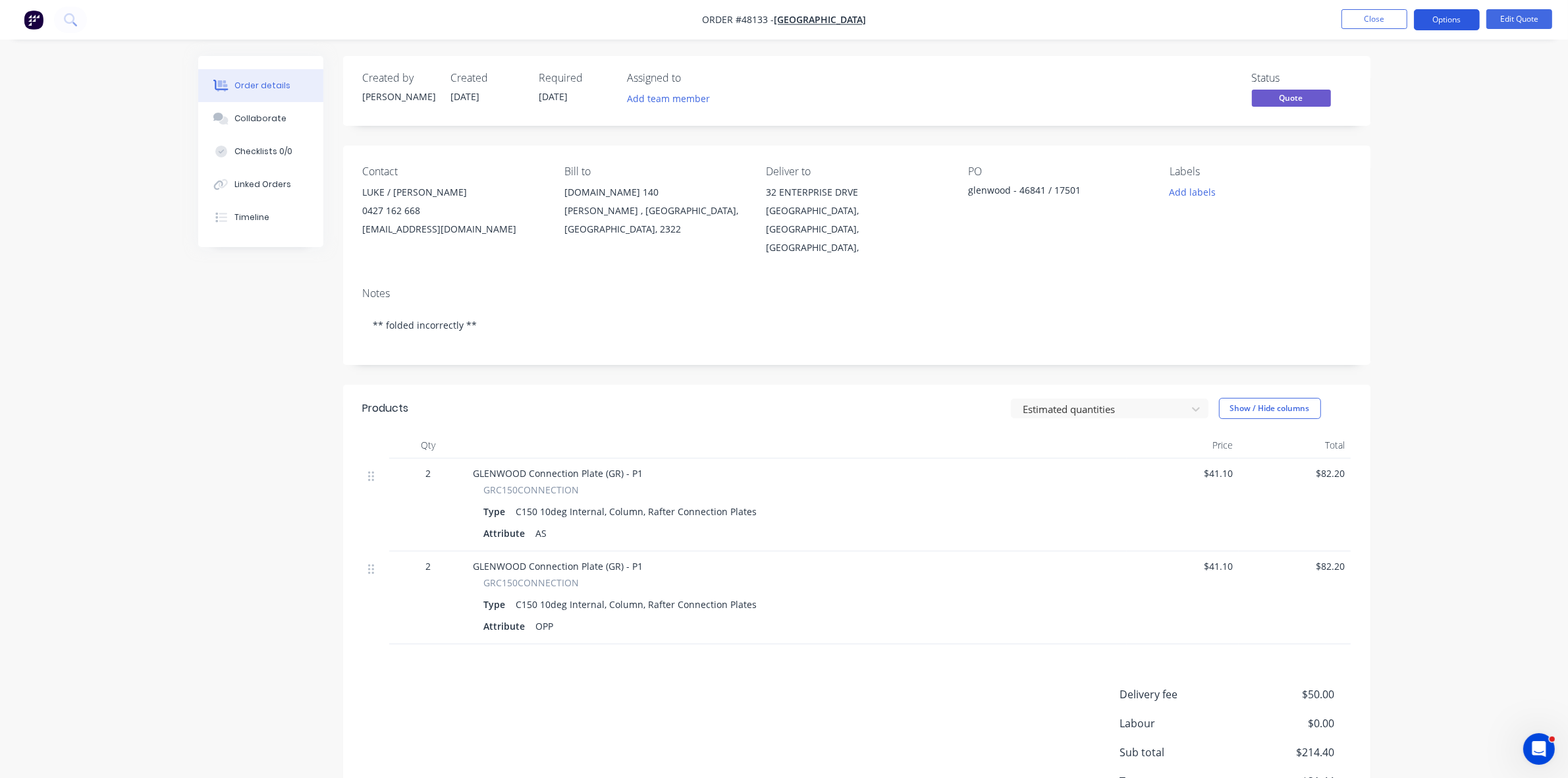
click at [1448, 18] on button "Options" at bounding box center [1447, 19] width 66 height 21
click at [1390, 157] on div "Convert to Order" at bounding box center [1407, 158] width 121 height 19
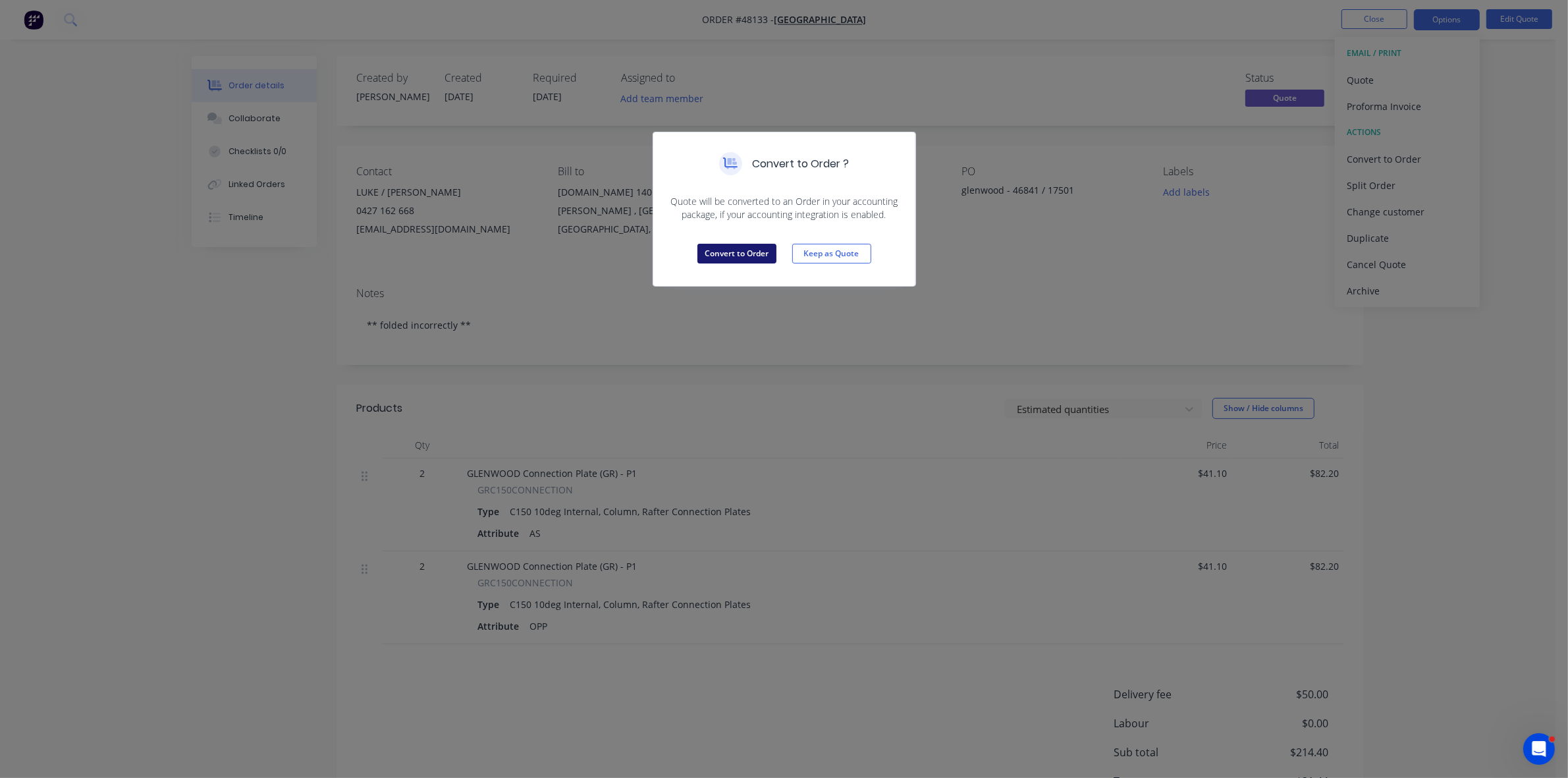
click at [748, 252] on button "Convert to Order" at bounding box center [737, 253] width 79 height 19
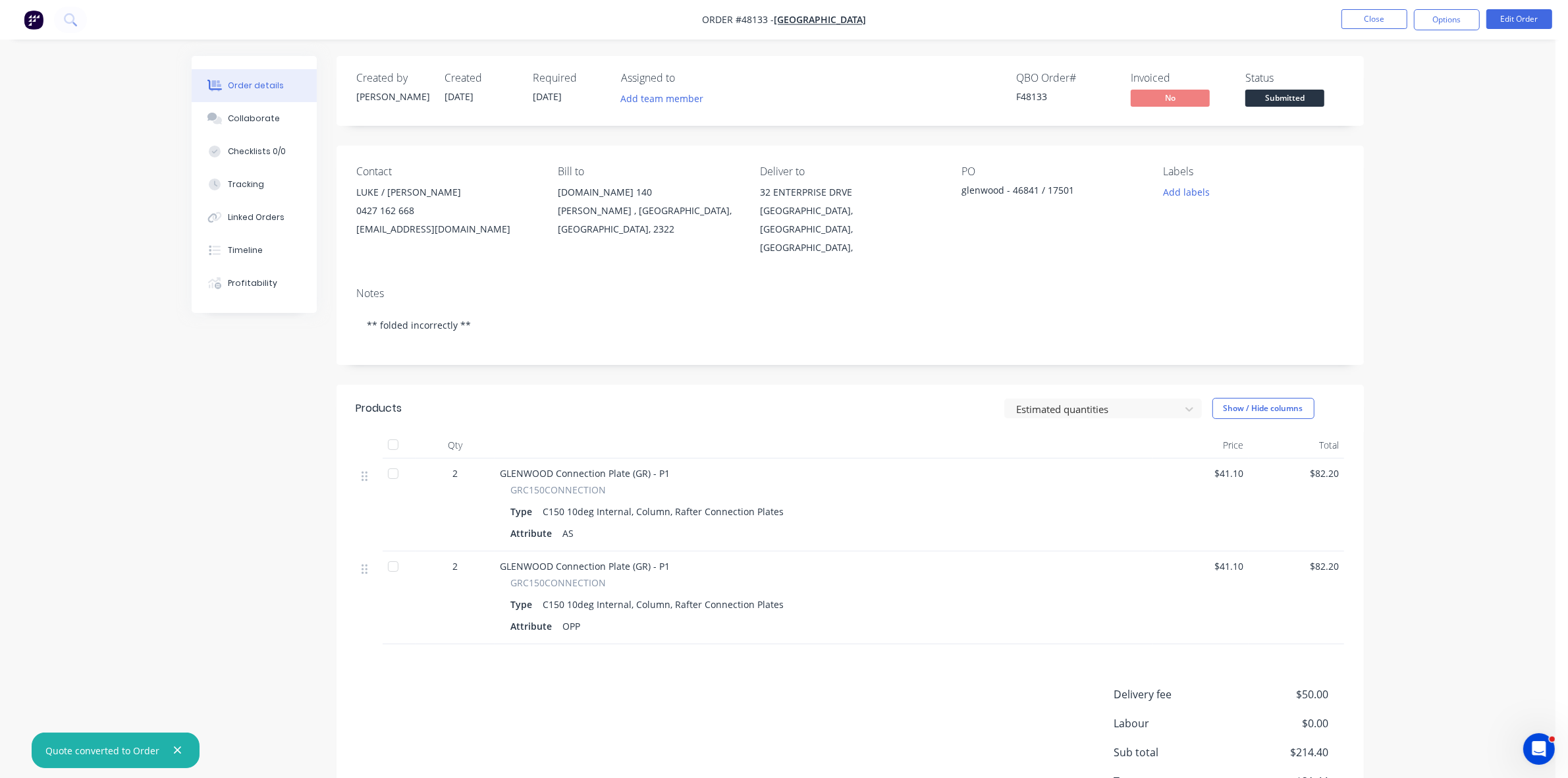
click at [1449, 20] on button "Options" at bounding box center [1447, 19] width 66 height 21
click at [1389, 294] on div "Change customer" at bounding box center [1407, 291] width 121 height 19
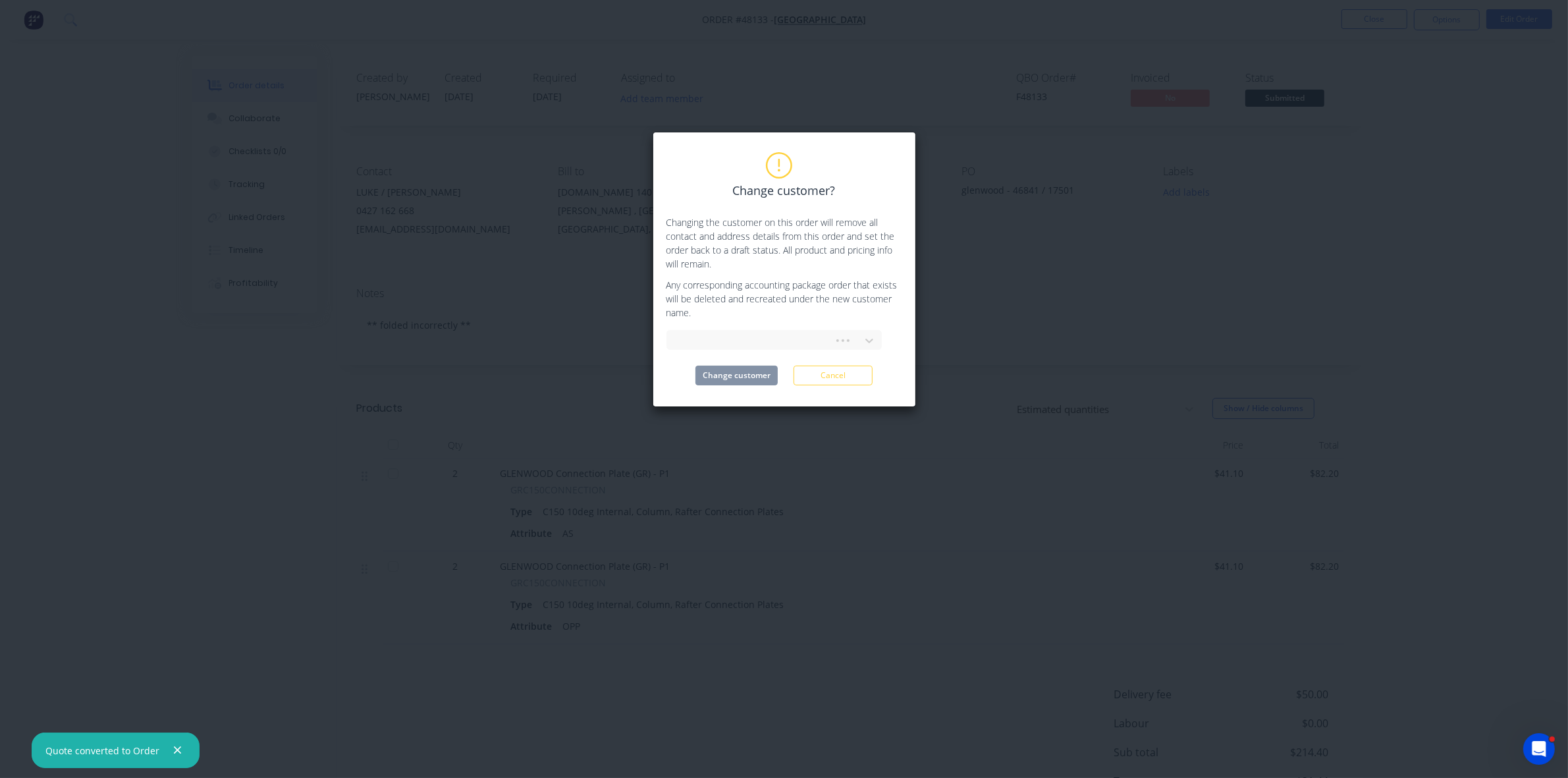
drag, startPoint x: 791, startPoint y: 323, endPoint x: 784, endPoint y: 344, distance: 22.1
click at [791, 324] on div "Change customer? Changing the customer on this order will remove all contact an…" at bounding box center [784, 269] width 236 height 232
click at [785, 344] on div at bounding box center [752, 341] width 149 height 17
type input "remake"
click at [791, 370] on div "REMAKES" at bounding box center [774, 369] width 216 height 24
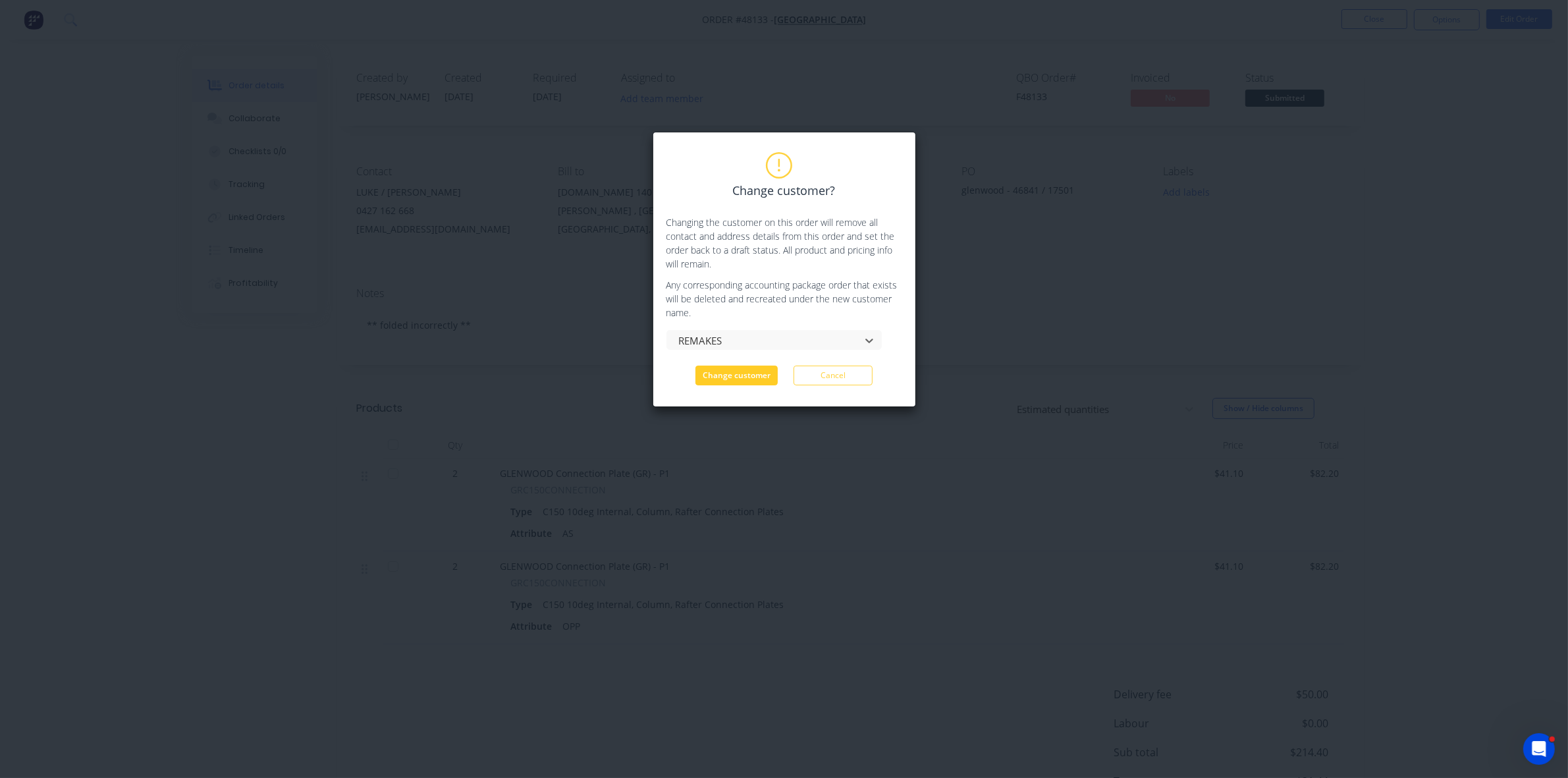
click at [752, 383] on button "Change customer" at bounding box center [736, 375] width 83 height 19
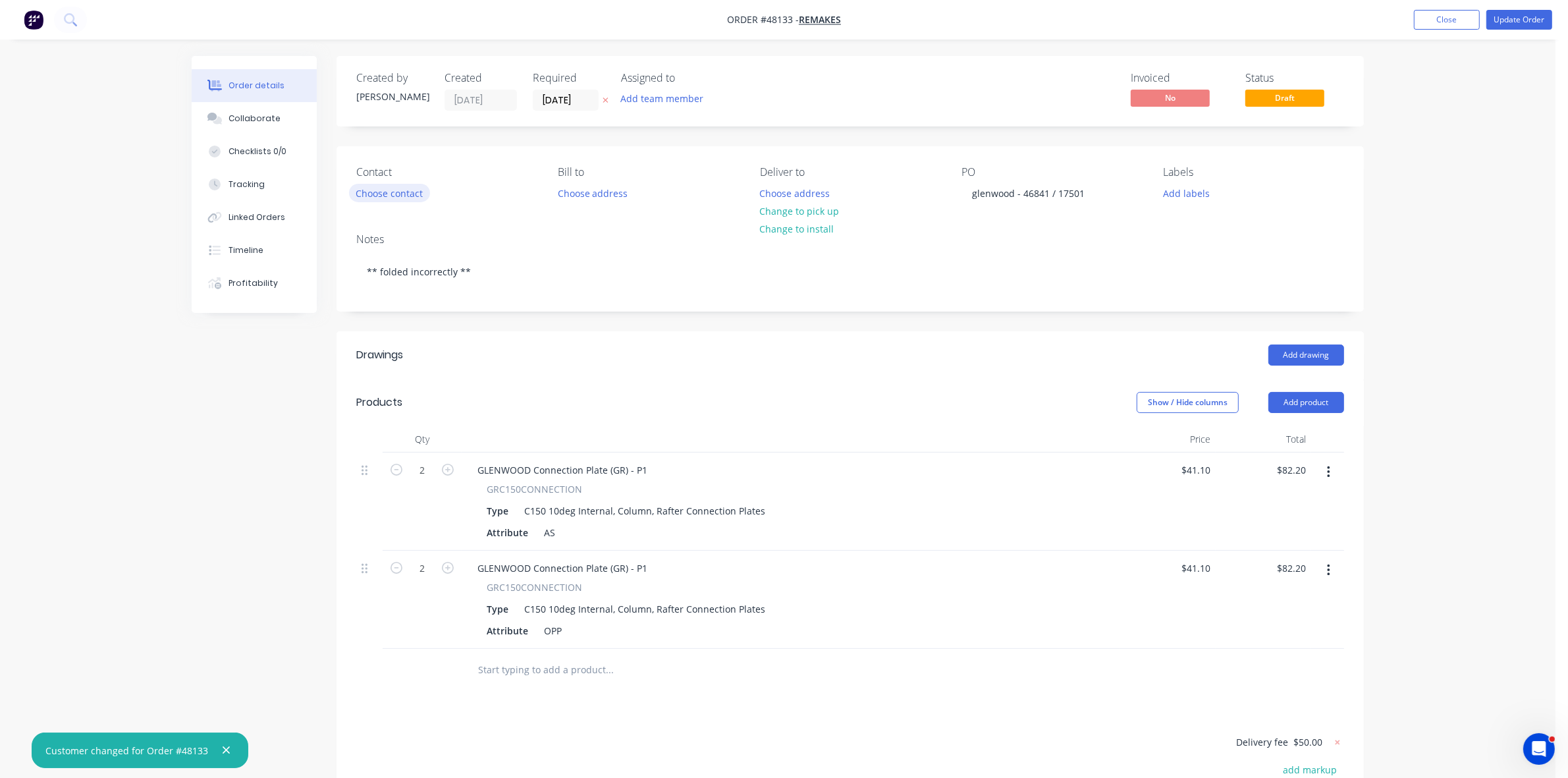
click at [403, 191] on button "Choose contact" at bounding box center [389, 192] width 81 height 18
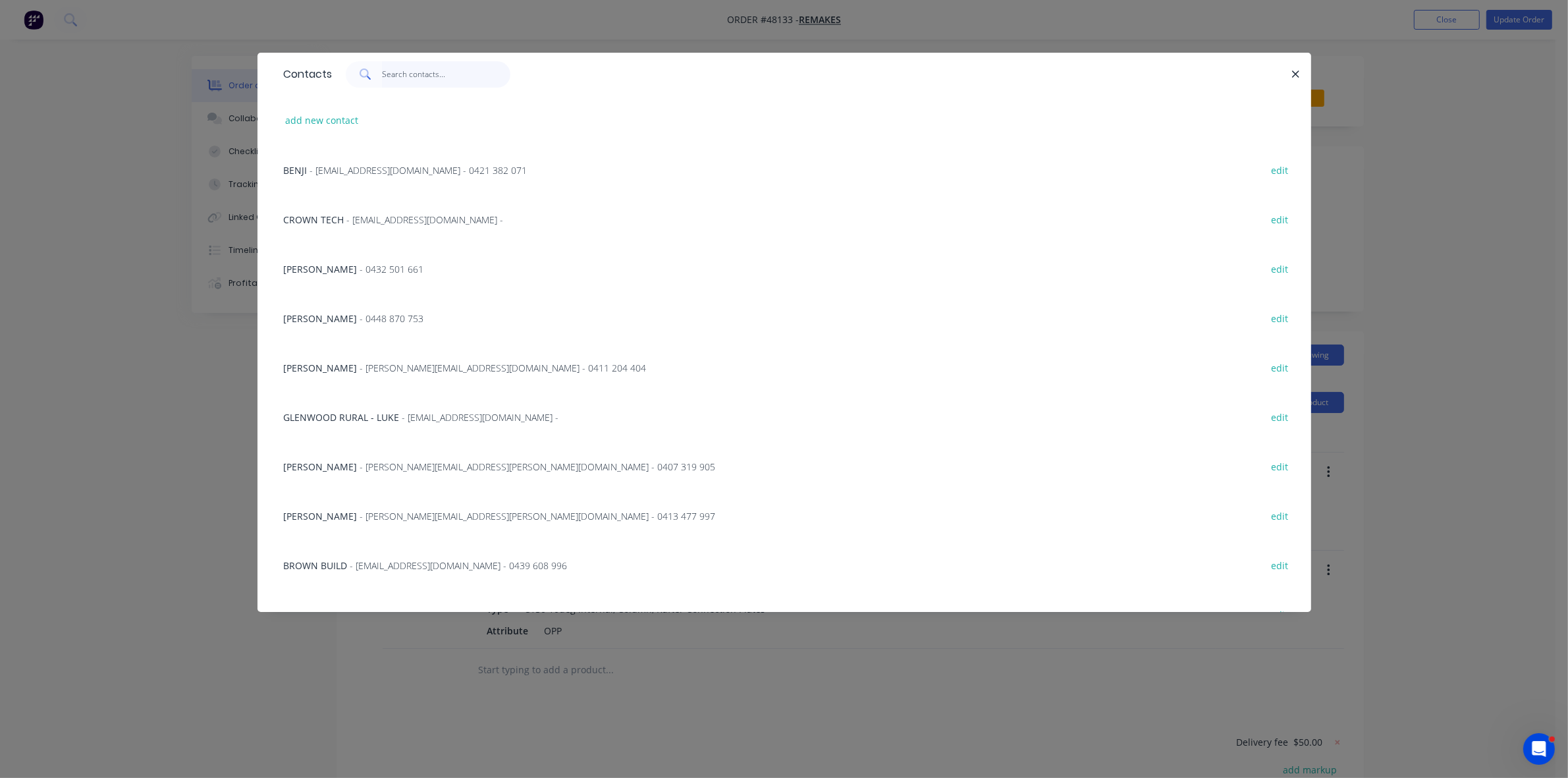
click at [447, 77] on input "text" at bounding box center [446, 74] width 128 height 26
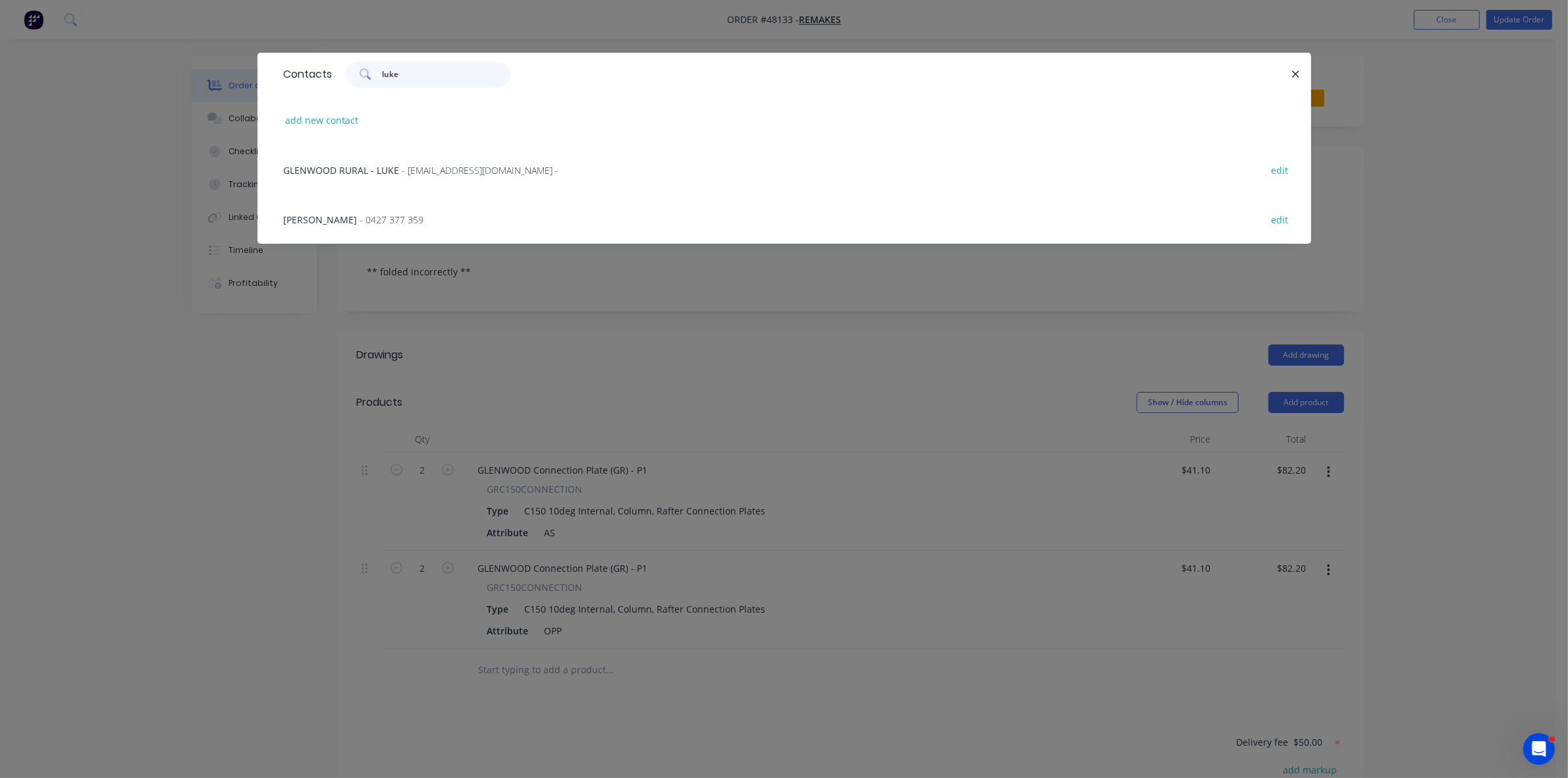
type input "luke"
click at [431, 160] on div "GLENWOOD RURAL - LUKE - [EMAIL_ADDRESS][DOMAIN_NAME] - edit" at bounding box center [784, 169] width 1014 height 50
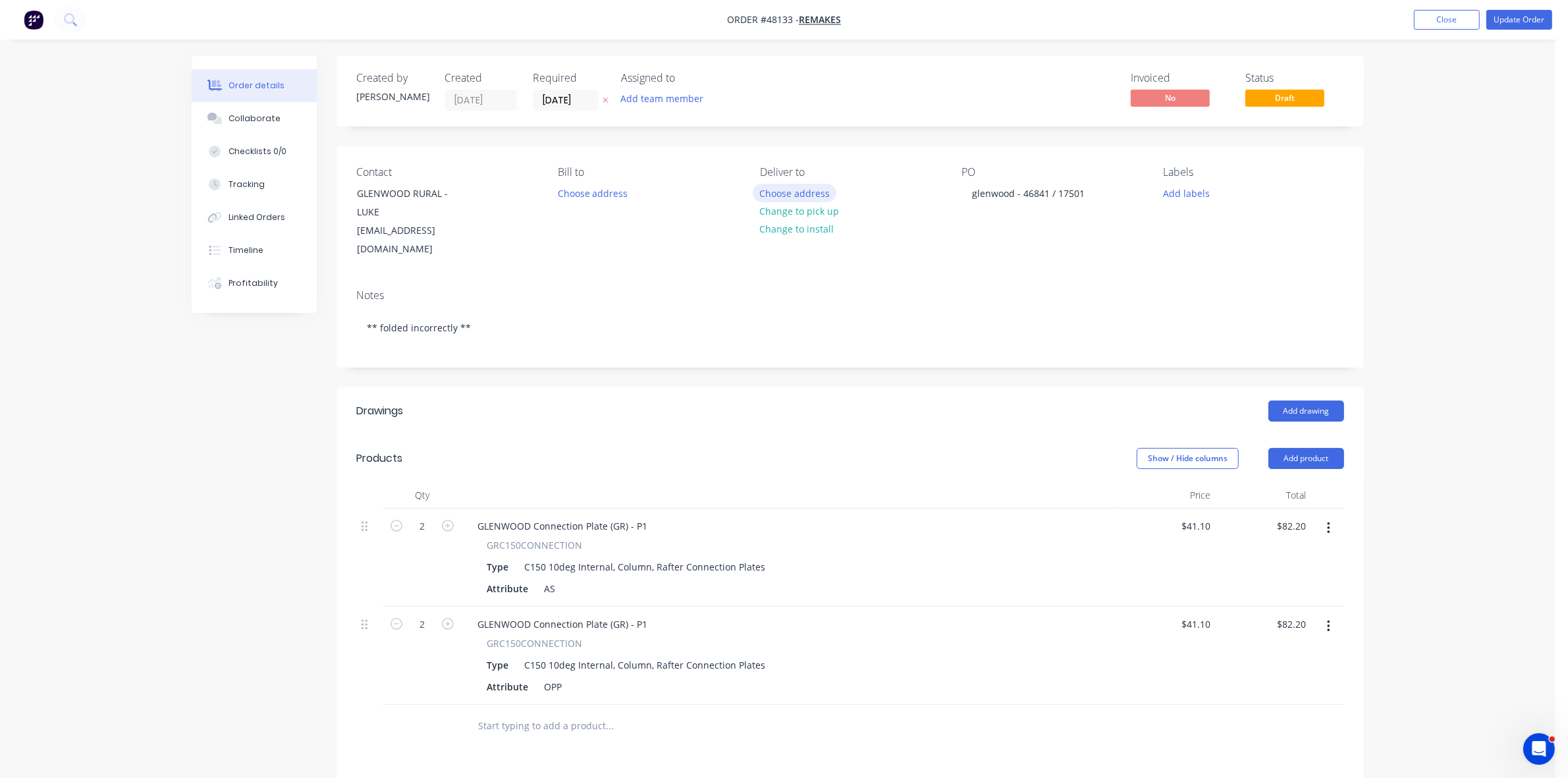
click at [818, 195] on button "Choose address" at bounding box center [795, 192] width 84 height 18
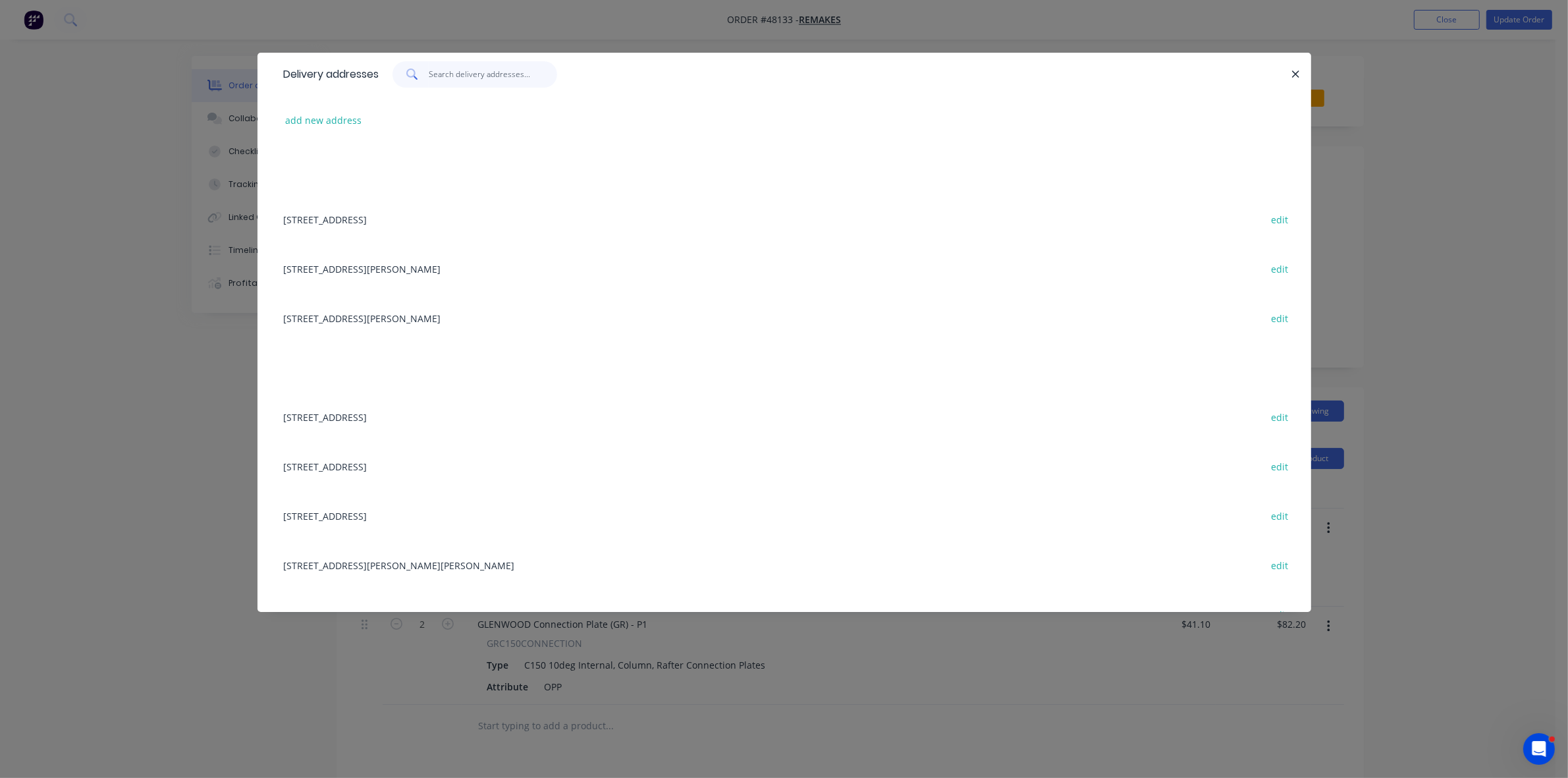
click at [501, 74] on input "text" at bounding box center [493, 74] width 128 height 26
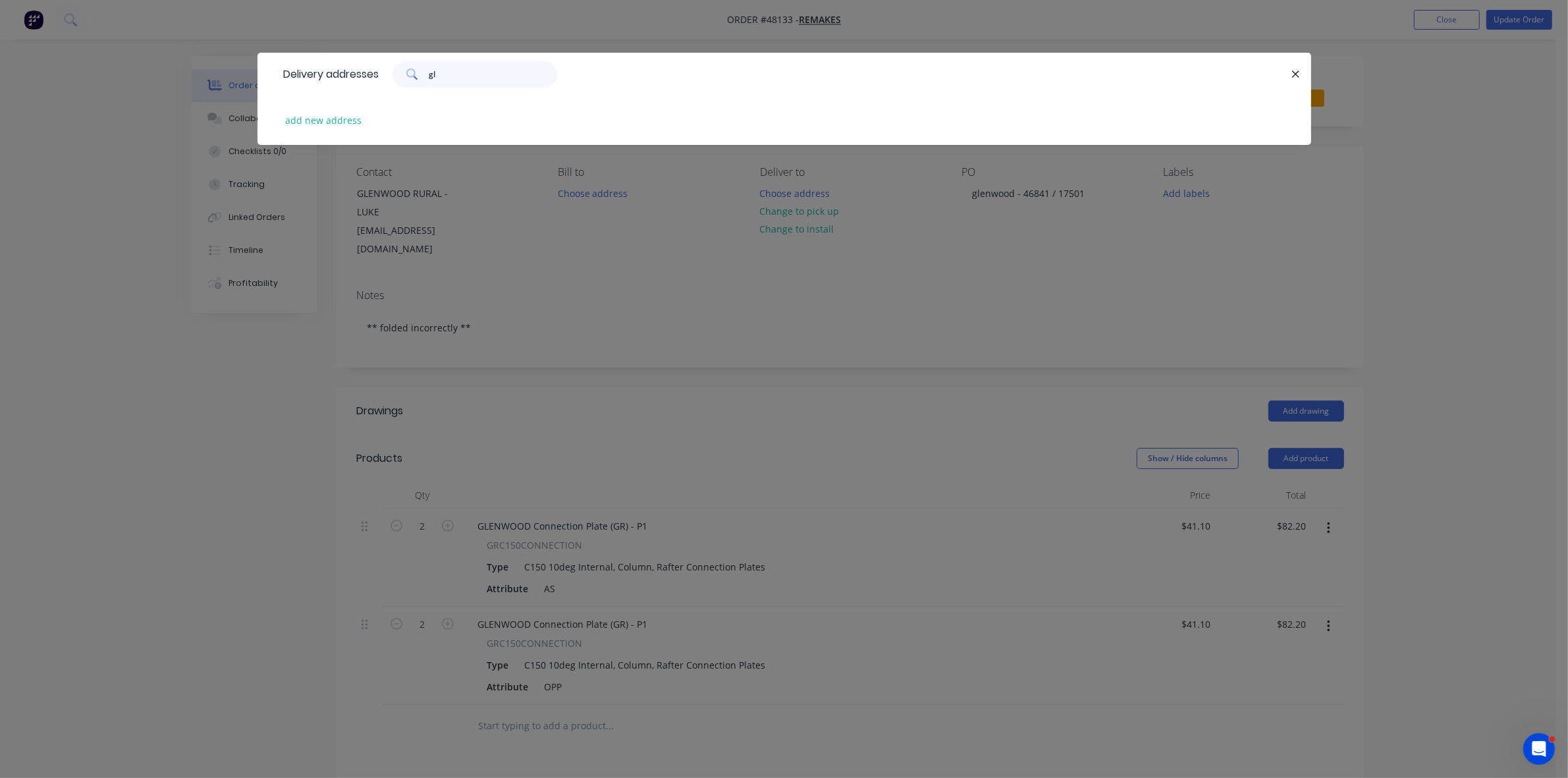
type input "g"
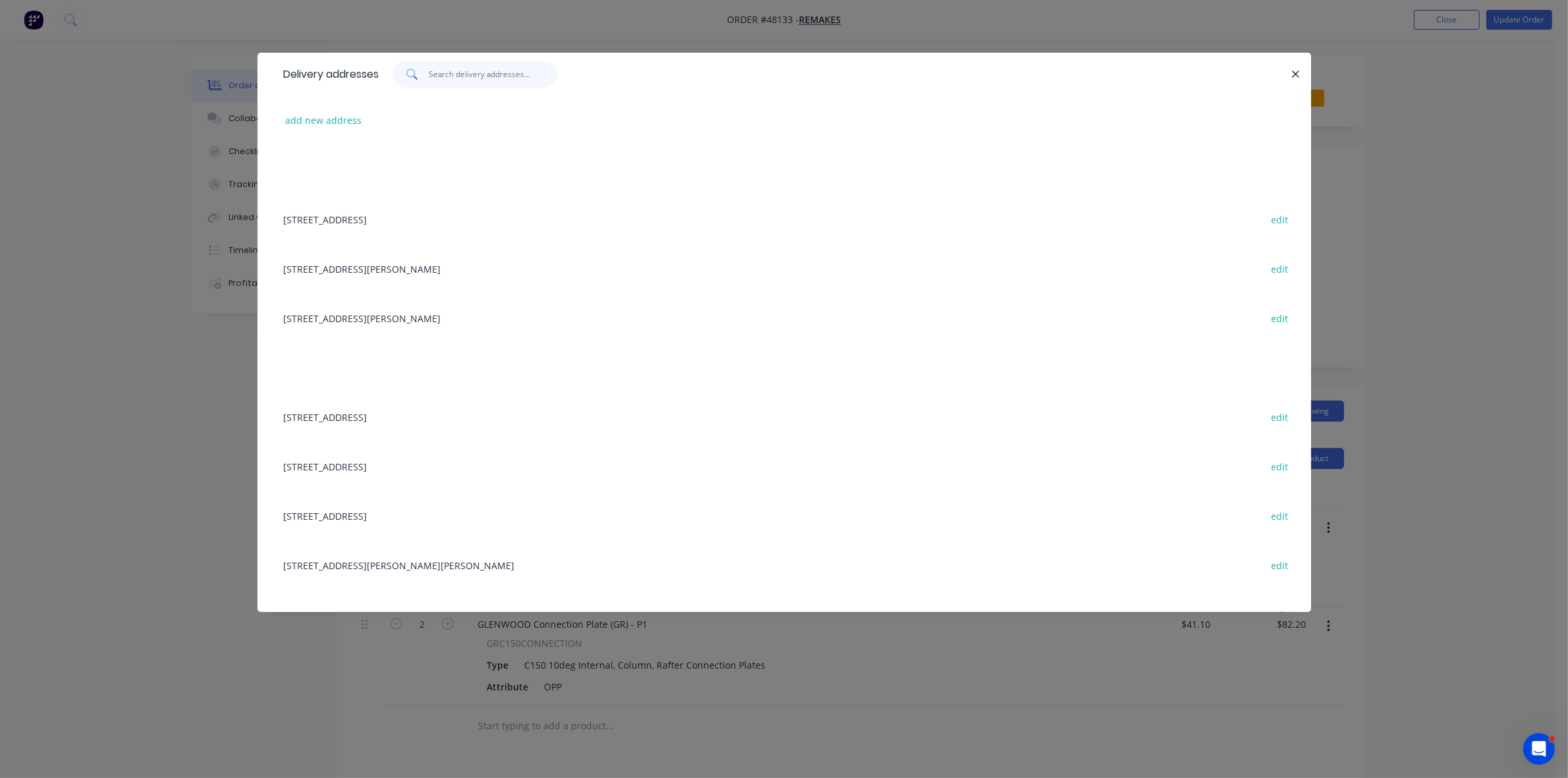
click at [490, 78] on input "text" at bounding box center [493, 74] width 128 height 26
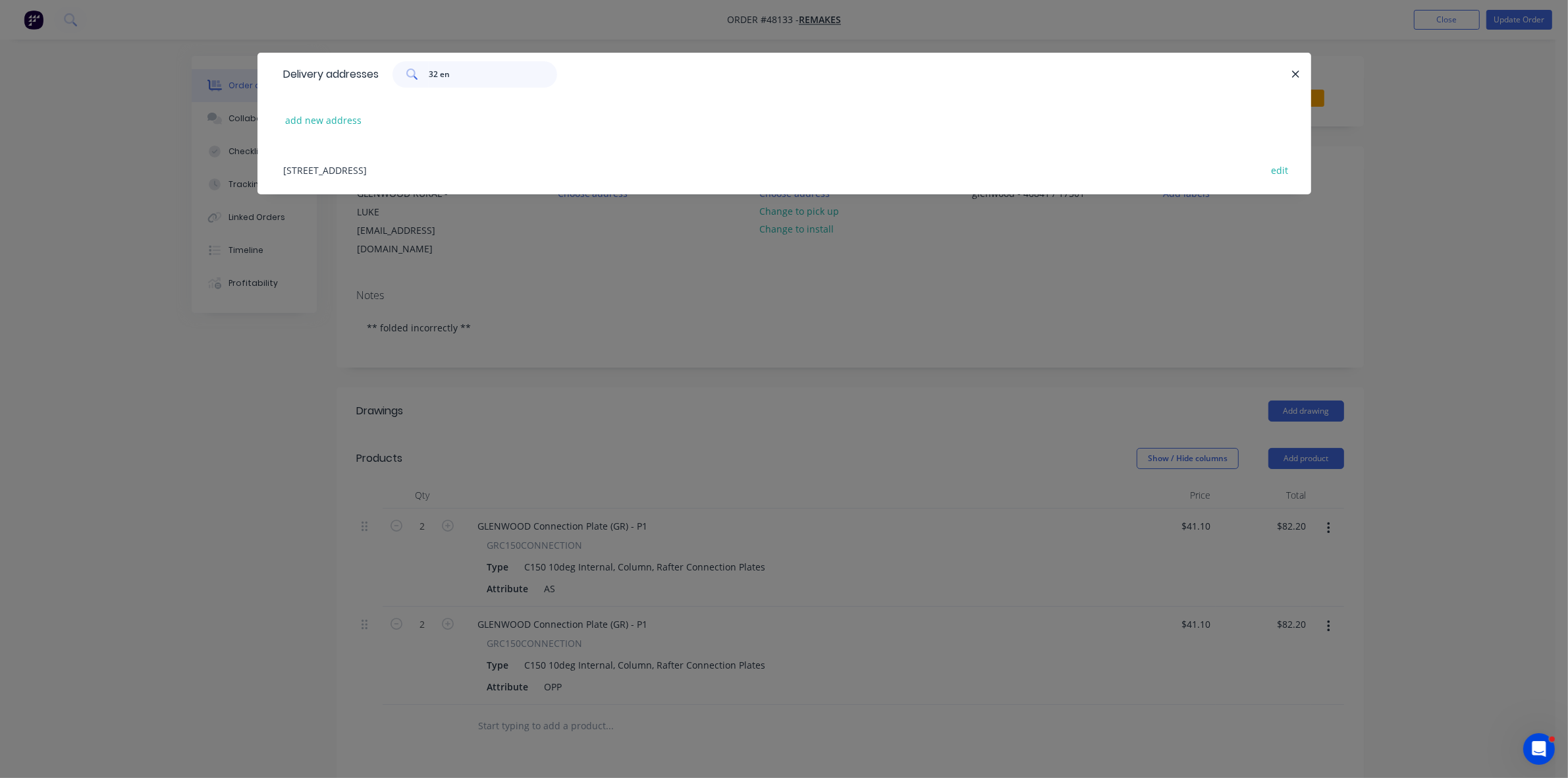
type input "32 en"
click at [383, 169] on div "[STREET_ADDRESS][PERSON_NAME] edit" at bounding box center [784, 169] width 1014 height 50
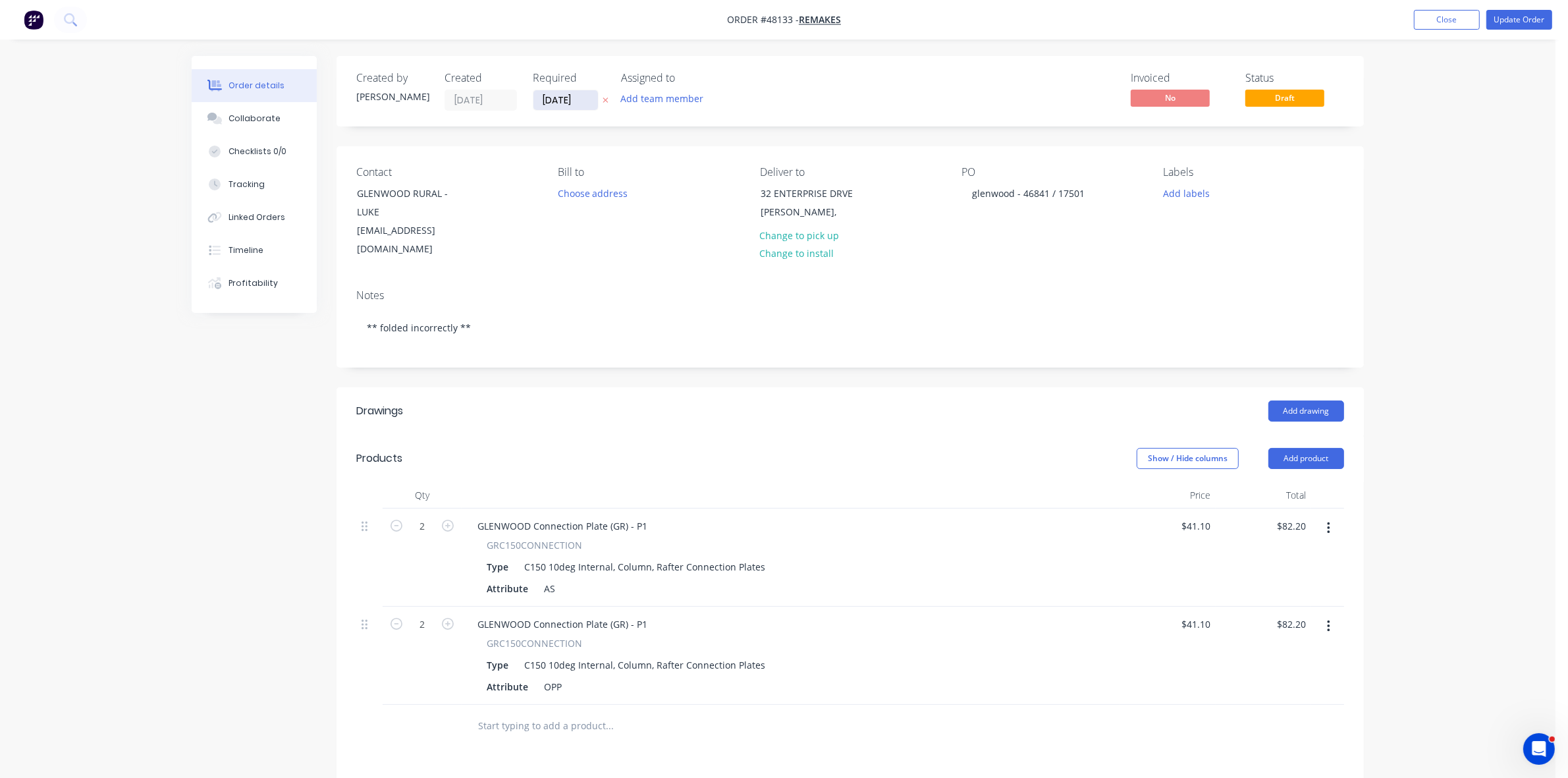
click at [577, 97] on input "[DATE]" at bounding box center [565, 99] width 65 height 19
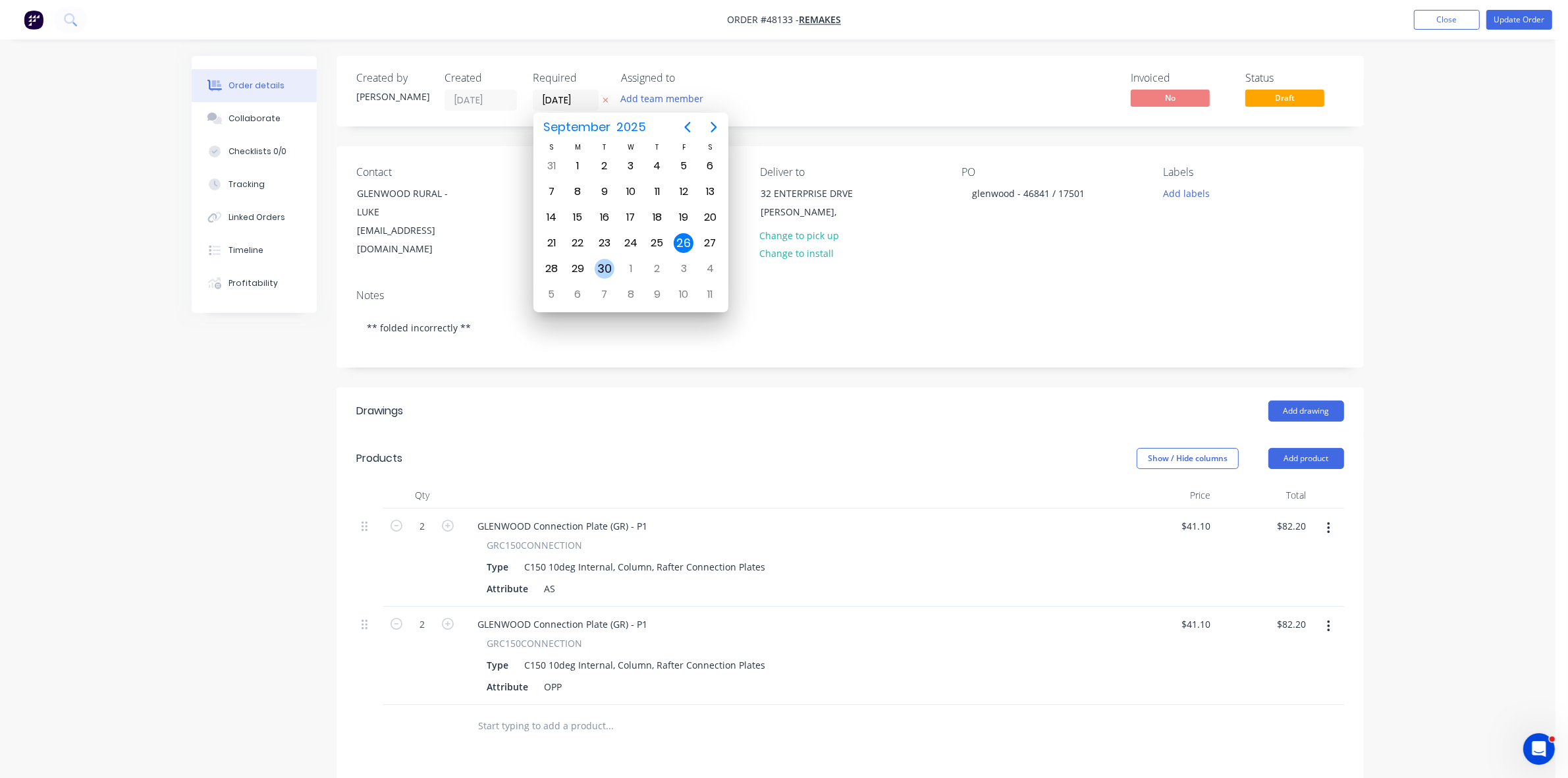
click at [607, 267] on div "30" at bounding box center [604, 268] width 19 height 19
type input "[DATE]"
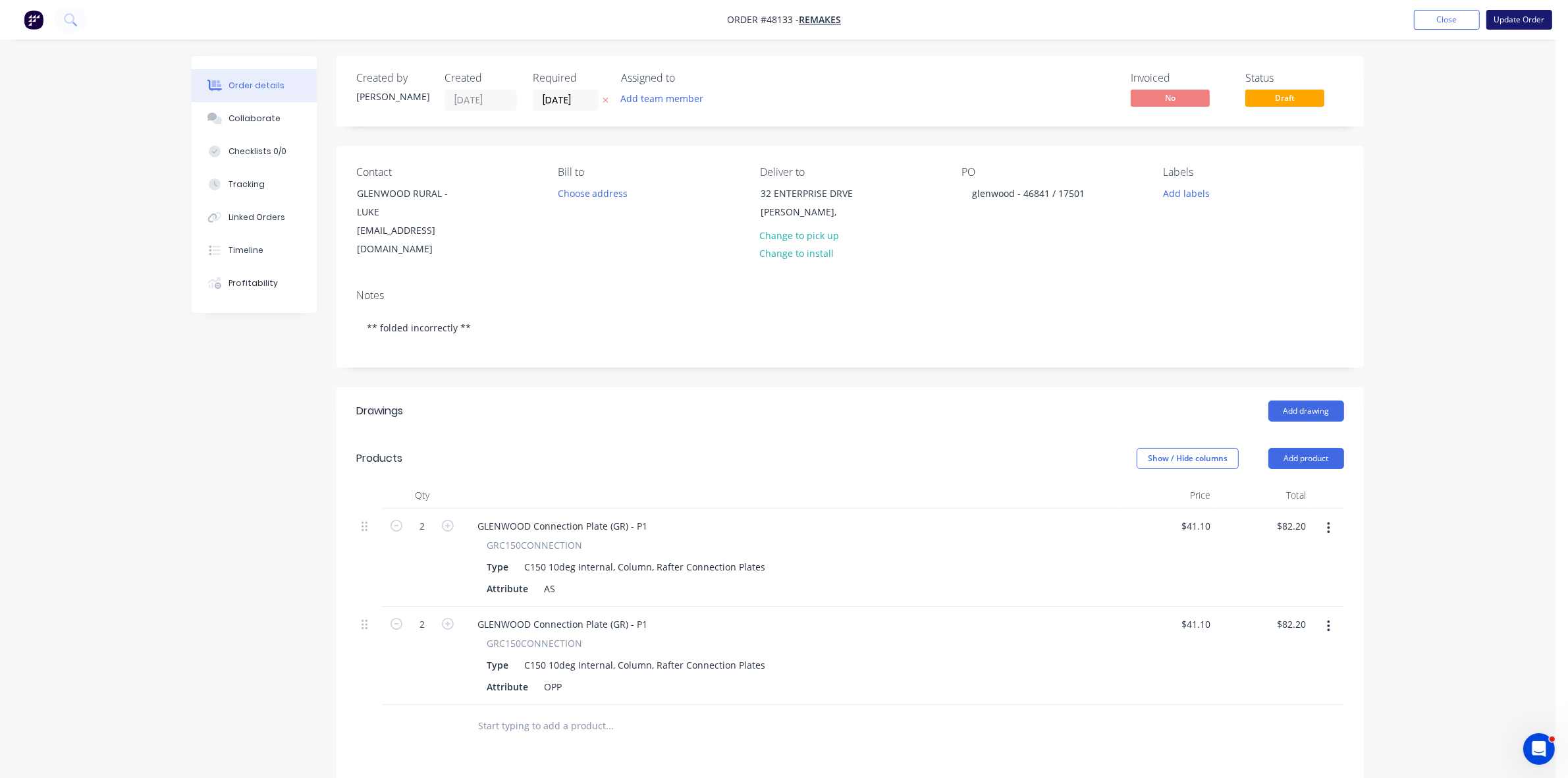
click at [1523, 23] on button "Update Order" at bounding box center [1519, 19] width 66 height 19
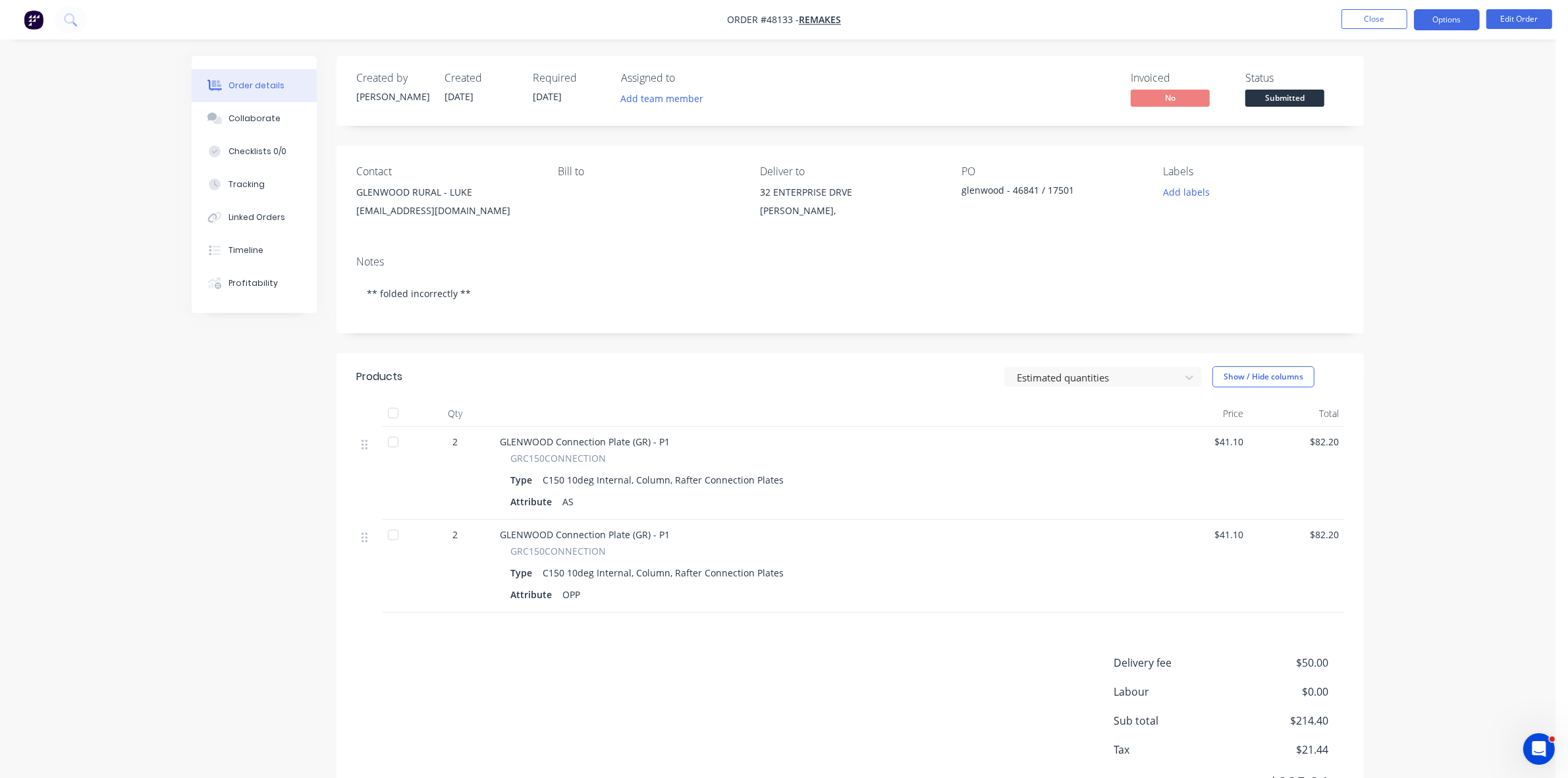
click at [1458, 11] on button "Options" at bounding box center [1447, 19] width 66 height 21
click at [1401, 146] on button "Work Order" at bounding box center [1407, 158] width 145 height 26
click at [1403, 135] on div "Without pricing" at bounding box center [1407, 132] width 121 height 19
click at [1268, 93] on span "Submitted" at bounding box center [1285, 98] width 79 height 17
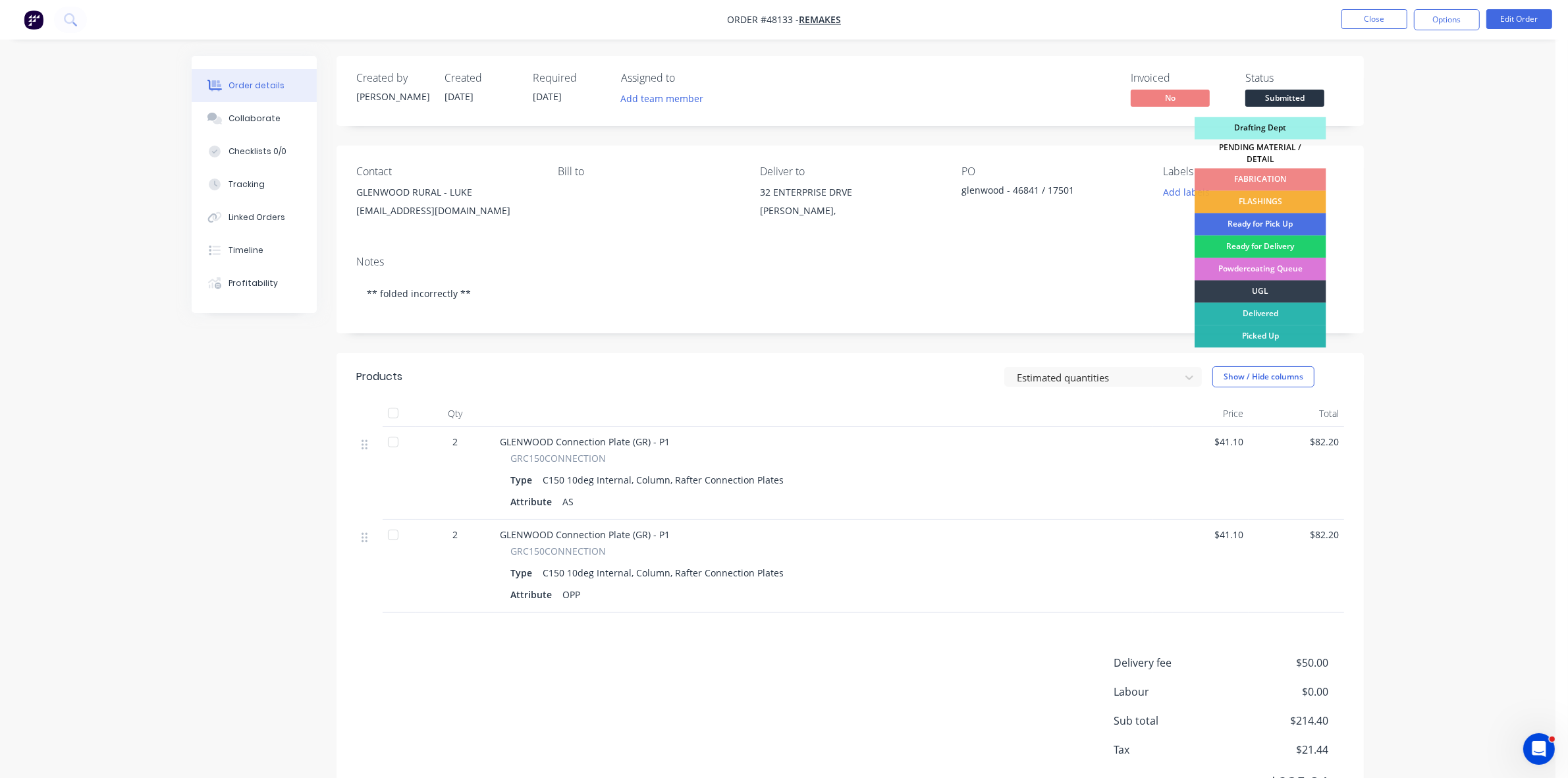
click at [1270, 169] on div "FABRICATION" at bounding box center [1260, 180] width 131 height 23
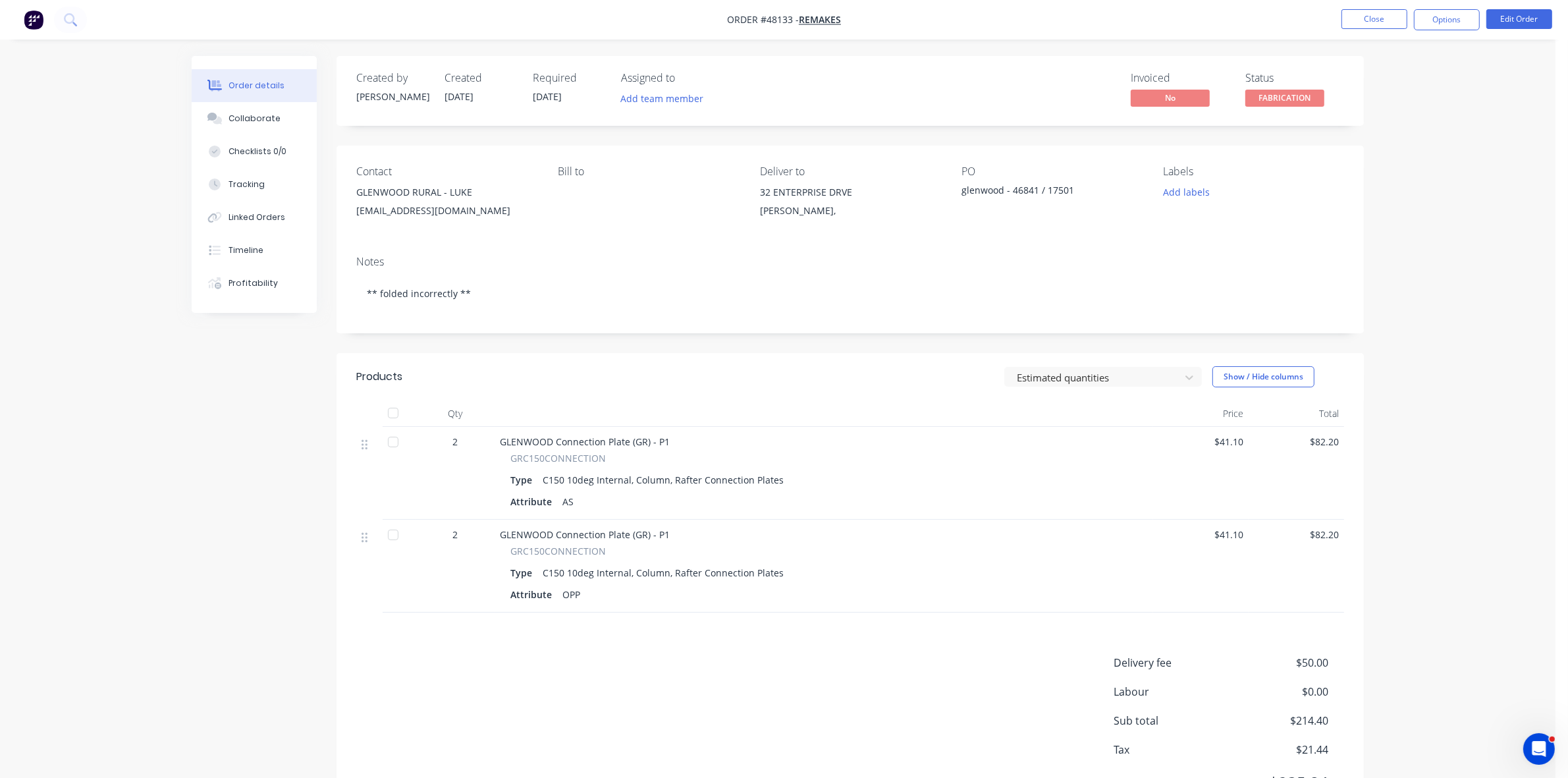
click at [1449, 8] on nav "Order #48133 - REMAKES Close Options Edit Order" at bounding box center [784, 19] width 1568 height 40
click at [1446, 20] on button "Options" at bounding box center [1447, 19] width 66 height 21
click at [1382, 185] on div "Delivery Docket" at bounding box center [1407, 185] width 121 height 19
click at [1389, 143] on button "Without pricing" at bounding box center [1407, 131] width 145 height 26
click at [1360, 9] on button "Close" at bounding box center [1374, 19] width 66 height 19
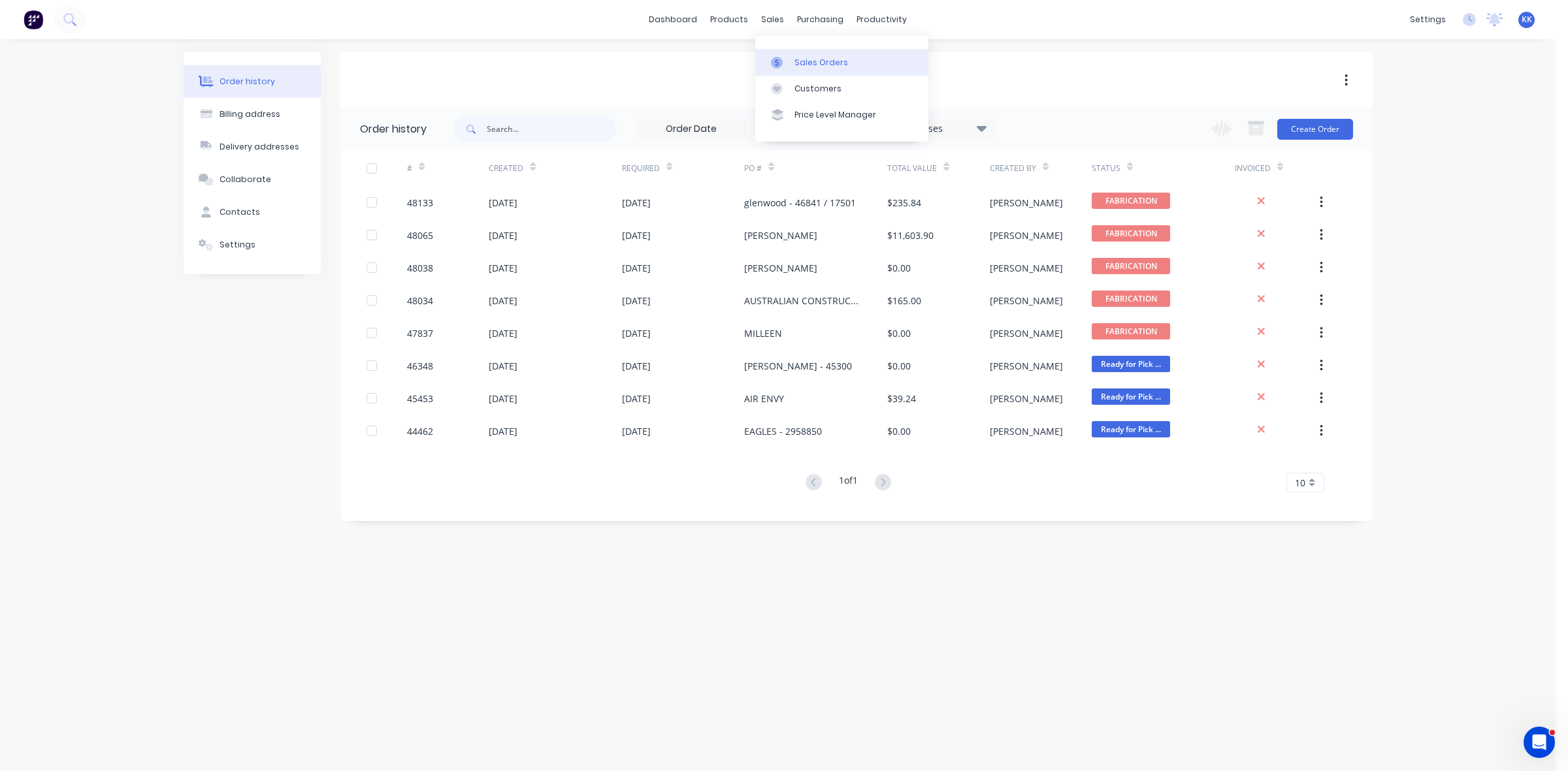
click at [806, 57] on div "Sales Orders" at bounding box center [821, 63] width 53 height 12
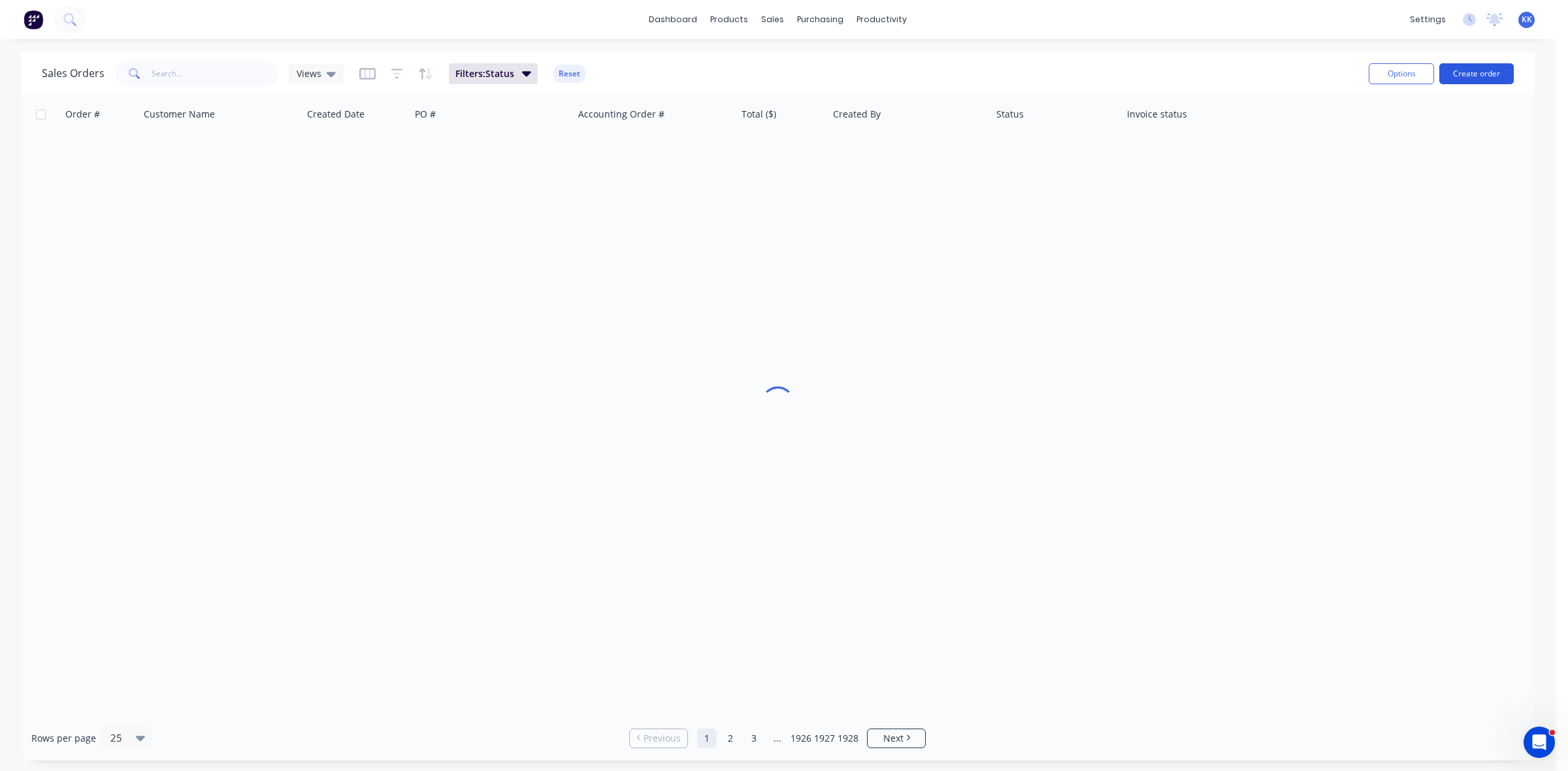
click at [1477, 68] on button "Create order" at bounding box center [1476, 74] width 74 height 21
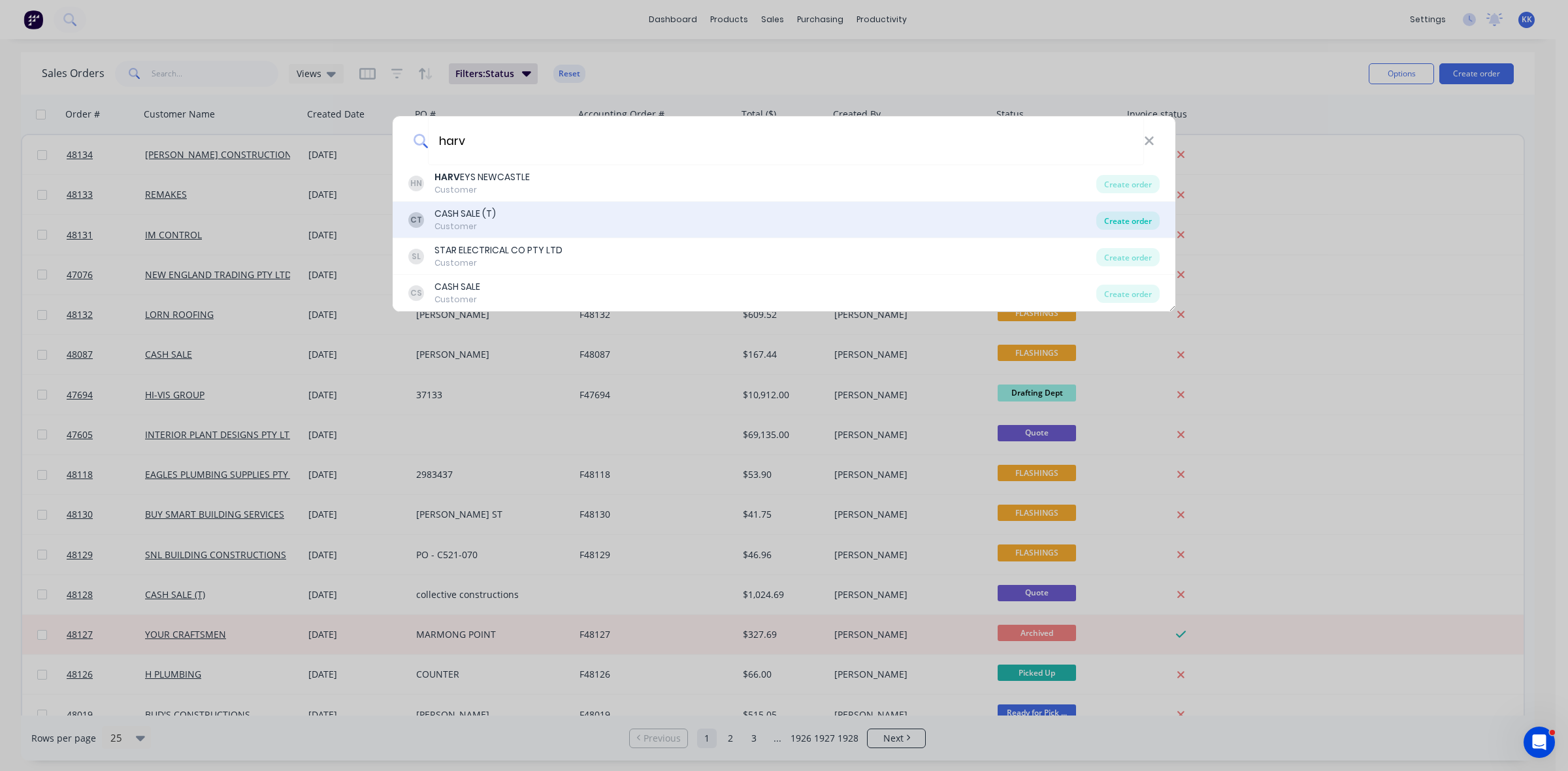
type input "harv"
click at [1129, 217] on div "Create order" at bounding box center [1128, 221] width 64 height 18
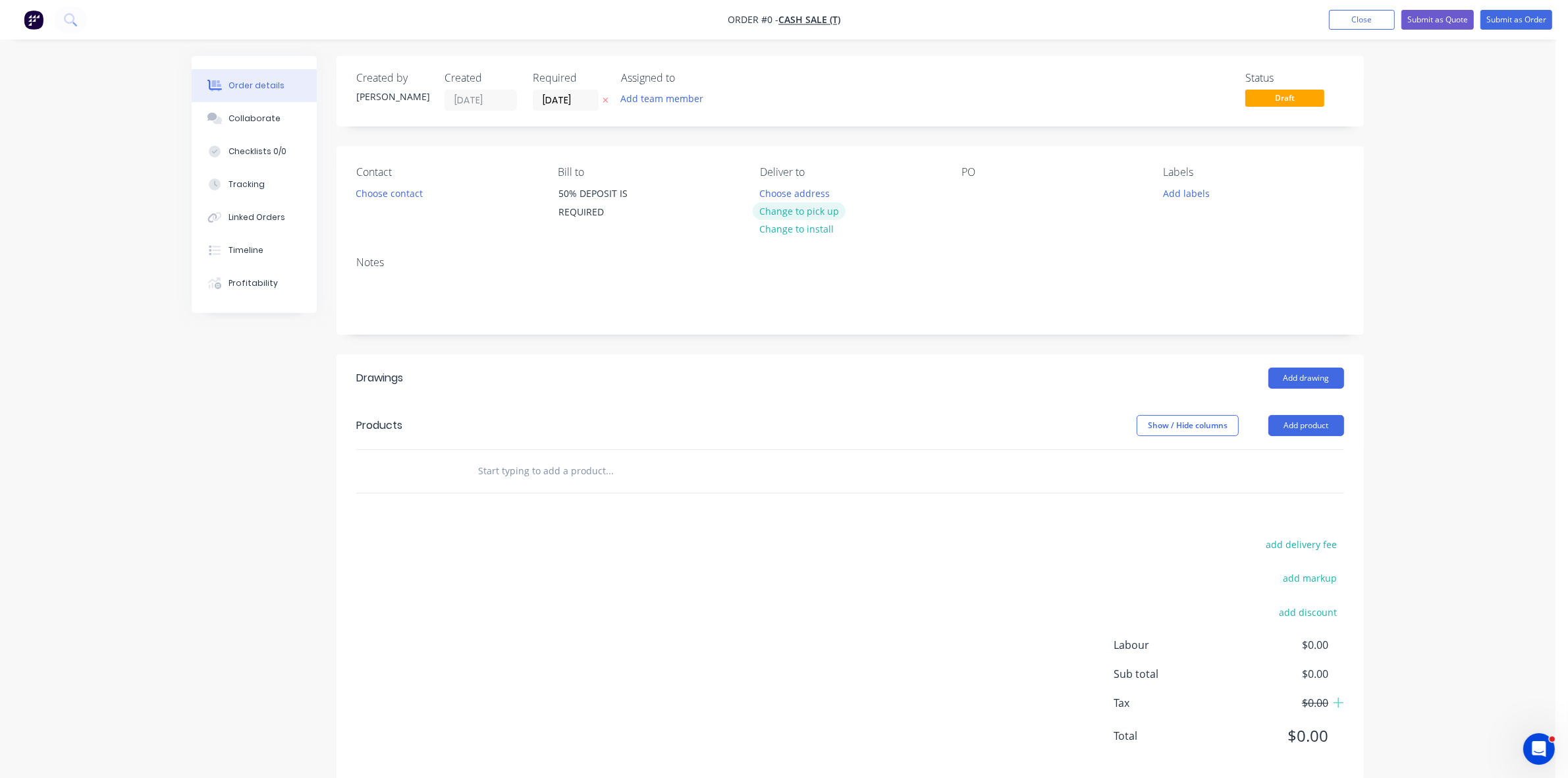
click at [831, 206] on button "Change to pick up" at bounding box center [799, 211] width 94 height 18
click at [397, 190] on button "Choose contact" at bounding box center [389, 192] width 81 height 18
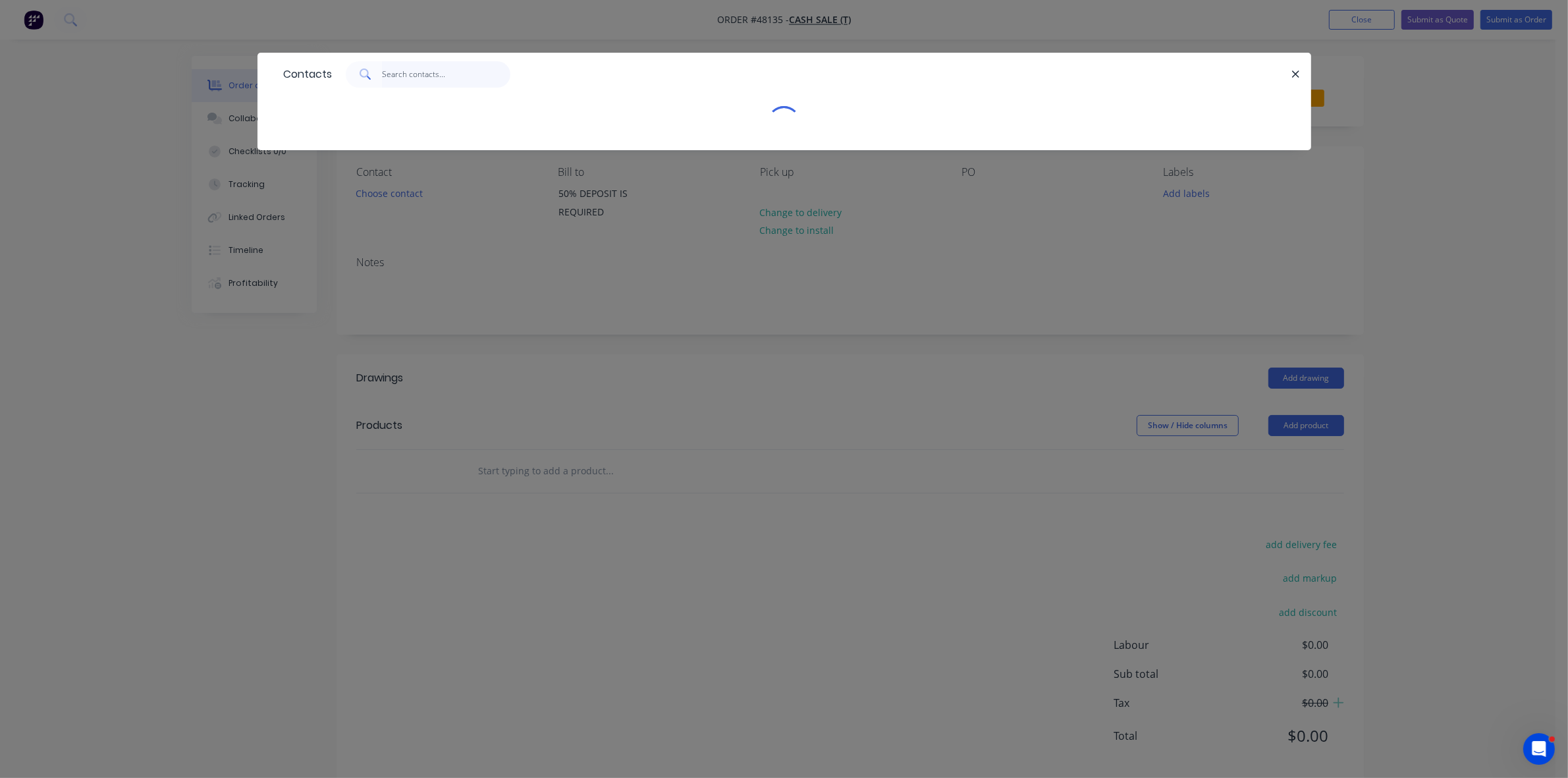
click at [410, 81] on input "text" at bounding box center [446, 74] width 128 height 26
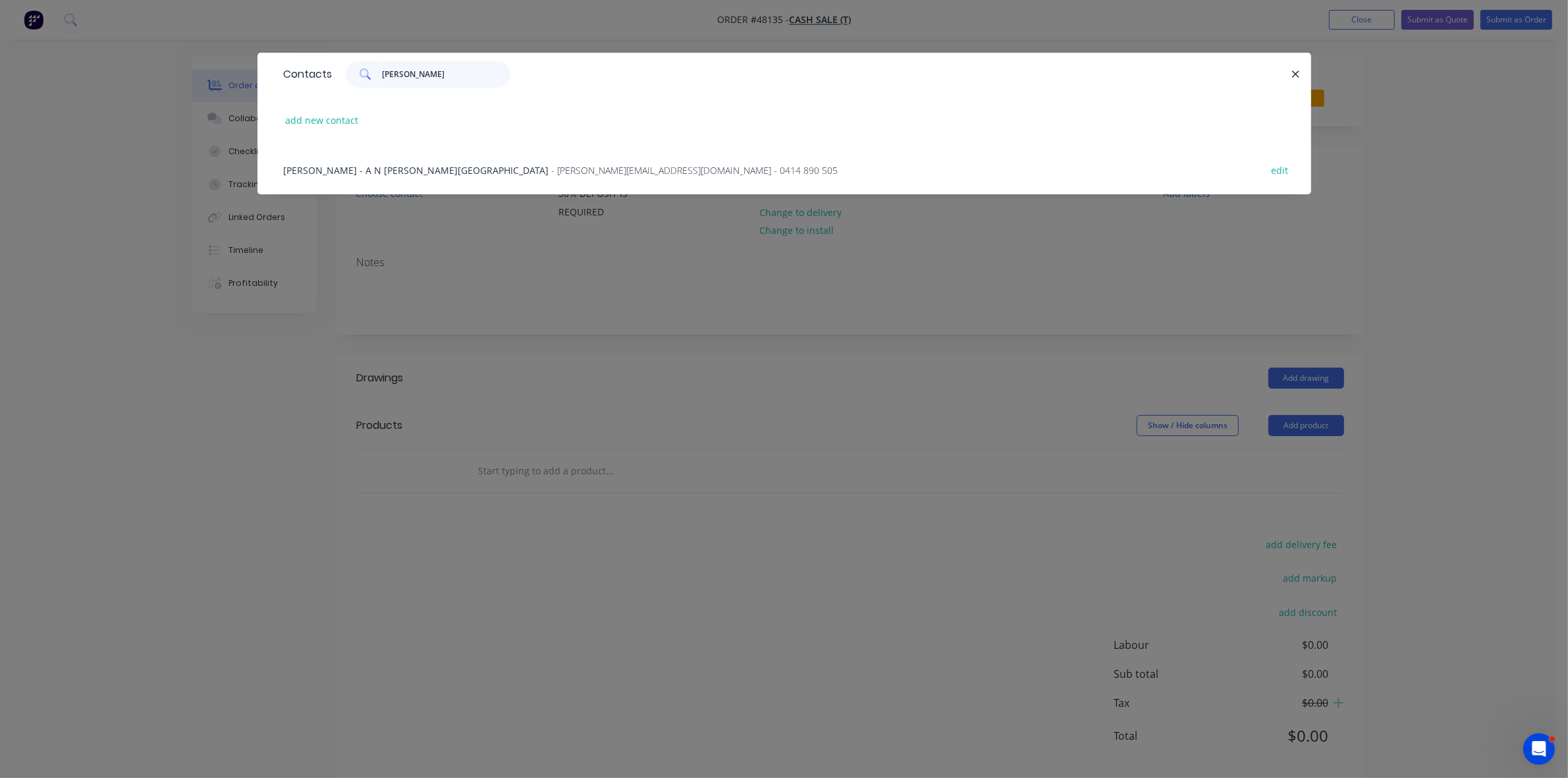
type input "[PERSON_NAME]"
click at [426, 174] on span "[PERSON_NAME] - A N [PERSON_NAME][GEOGRAPHIC_DATA]" at bounding box center [416, 170] width 265 height 13
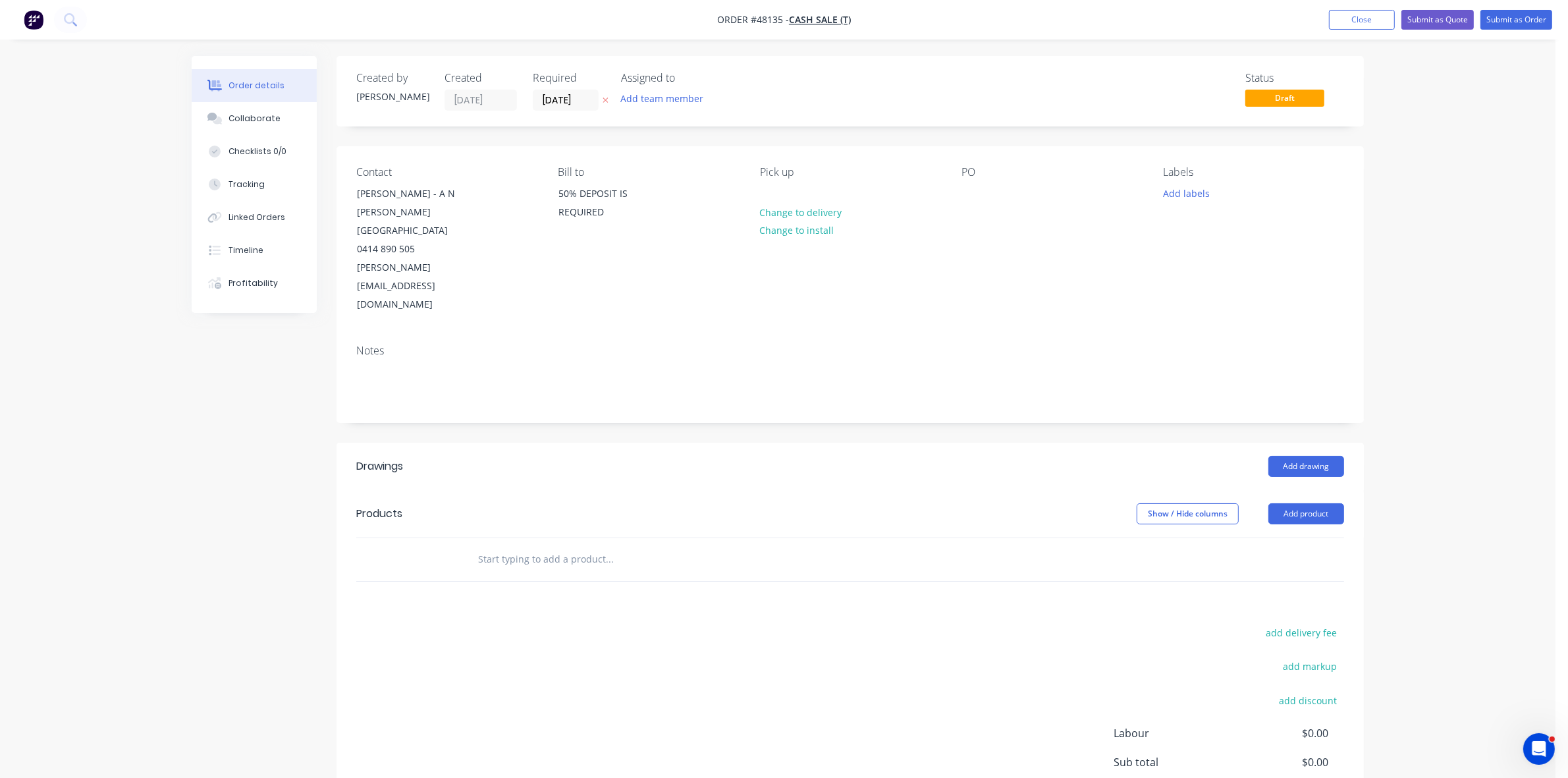
click at [961, 192] on div "Contact [PERSON_NAME] - A N [PERSON_NAME] BUILDING 0414 890 505 [PERSON_NAME][E…" at bounding box center [849, 240] width 1027 height 188
click at [966, 192] on div at bounding box center [971, 193] width 21 height 19
drag, startPoint x: 970, startPoint y: 193, endPoint x: 1015, endPoint y: 197, distance: 45.2
click at [1015, 197] on div "an [PERSON_NAME]" at bounding box center [1015, 193] width 109 height 19
click at [1319, 456] on button "Add drawing" at bounding box center [1306, 466] width 76 height 21
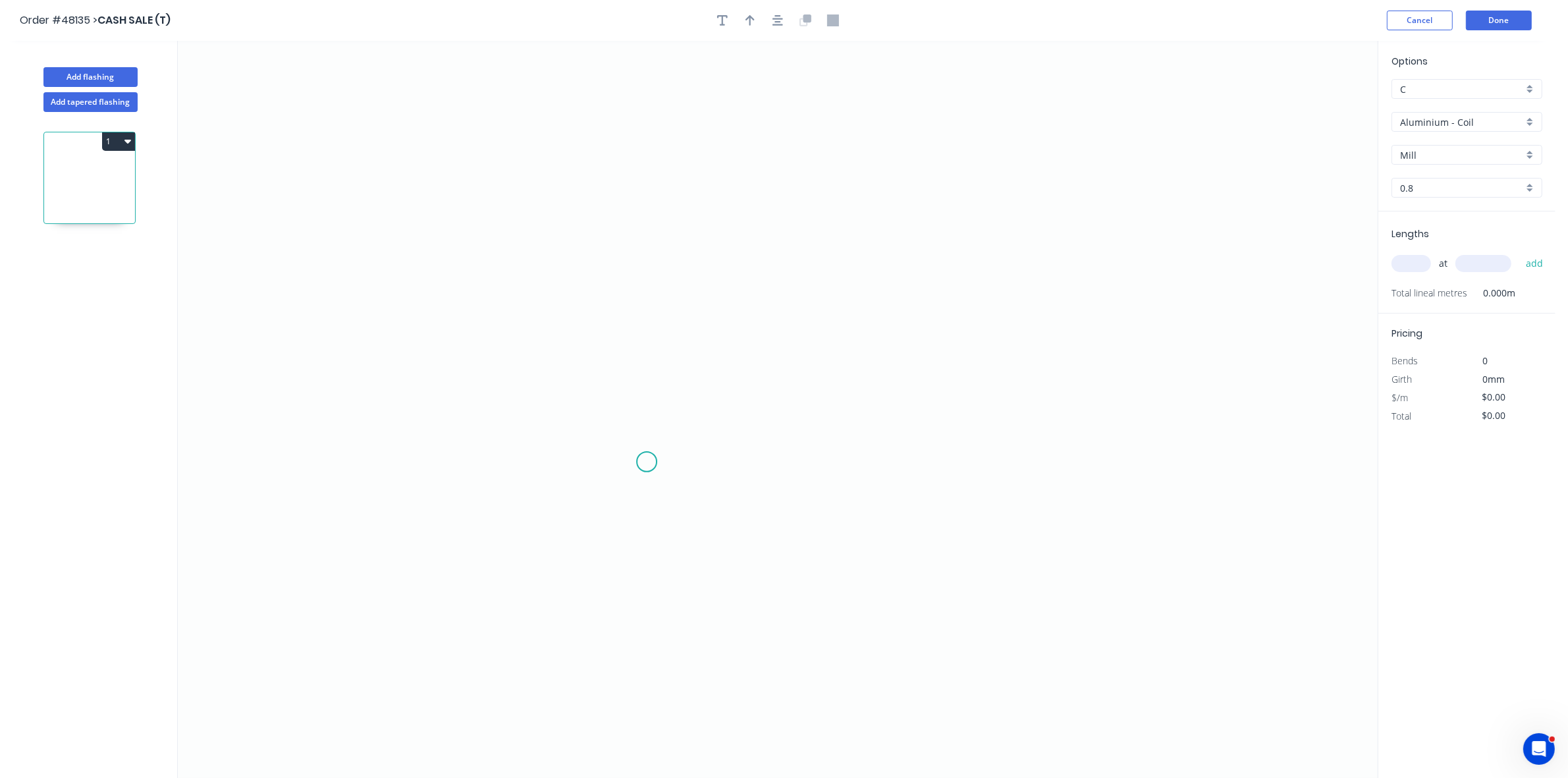
click at [650, 461] on icon "0" at bounding box center [778, 409] width 1200 height 738
click at [657, 327] on icon "0" at bounding box center [778, 409] width 1200 height 738
click at [815, 352] on icon "0 ?" at bounding box center [778, 409] width 1200 height 738
drag, startPoint x: 833, startPoint y: 351, endPoint x: 854, endPoint y: 341, distance: 23.3
click at [854, 341] on icon "0 ? ?" at bounding box center [778, 409] width 1200 height 738
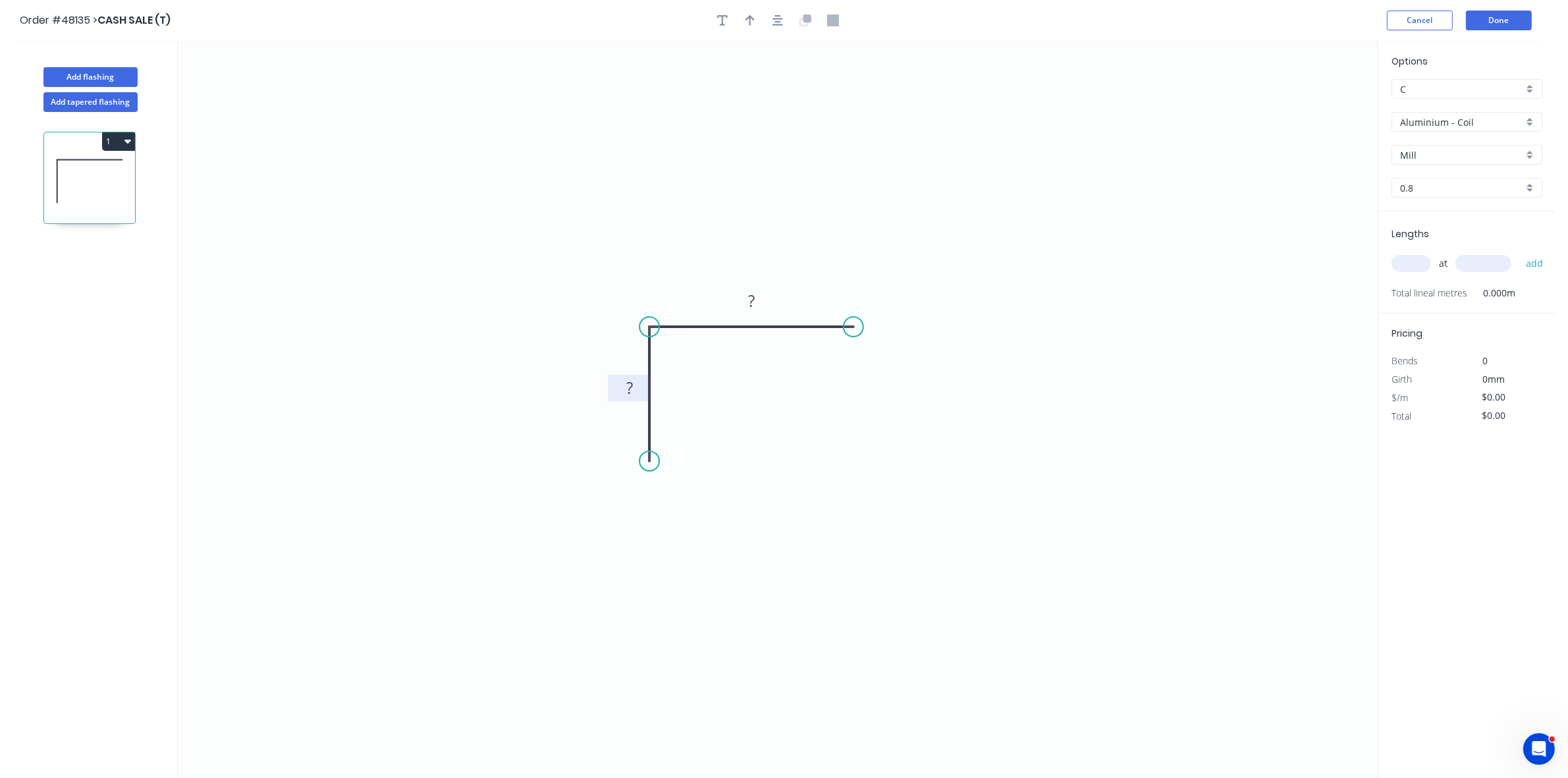
click at [633, 386] on tspan "?" at bounding box center [629, 388] width 7 height 22
type input "$8.34"
click at [755, 19] on button "button" at bounding box center [749, 20] width 19 height 19
drag, startPoint x: 1311, startPoint y: 106, endPoint x: 735, endPoint y: 346, distance: 624.0
click at [735, 346] on icon at bounding box center [737, 327] width 12 height 42
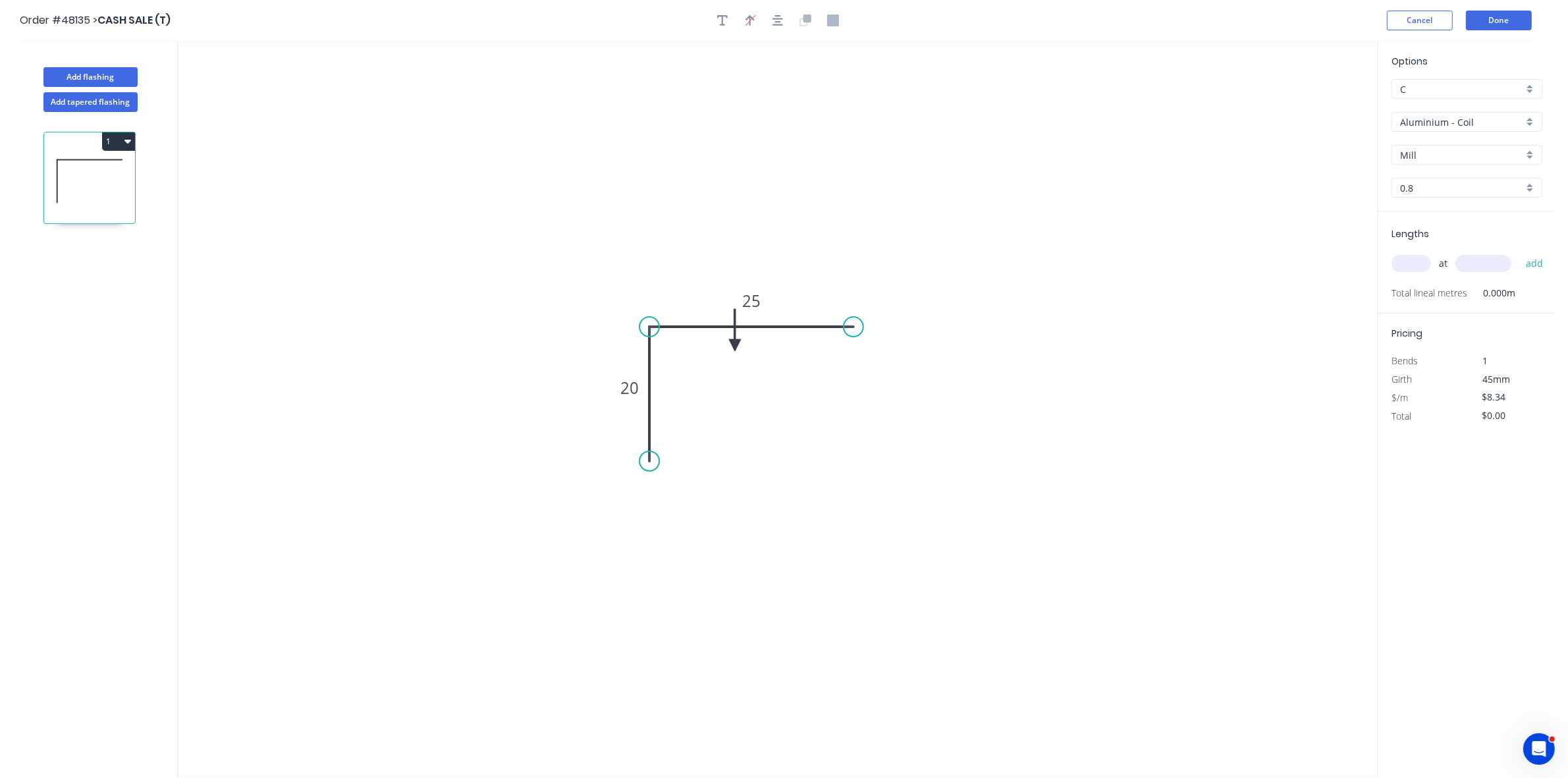
click at [735, 346] on icon at bounding box center [735, 330] width 12 height 42
click at [735, 346] on icon at bounding box center [745, 334] width 38 height 38
click at [735, 346] on icon at bounding box center [745, 355] width 38 height 38
click at [1419, 262] on input "text" at bounding box center [1410, 263] width 40 height 17
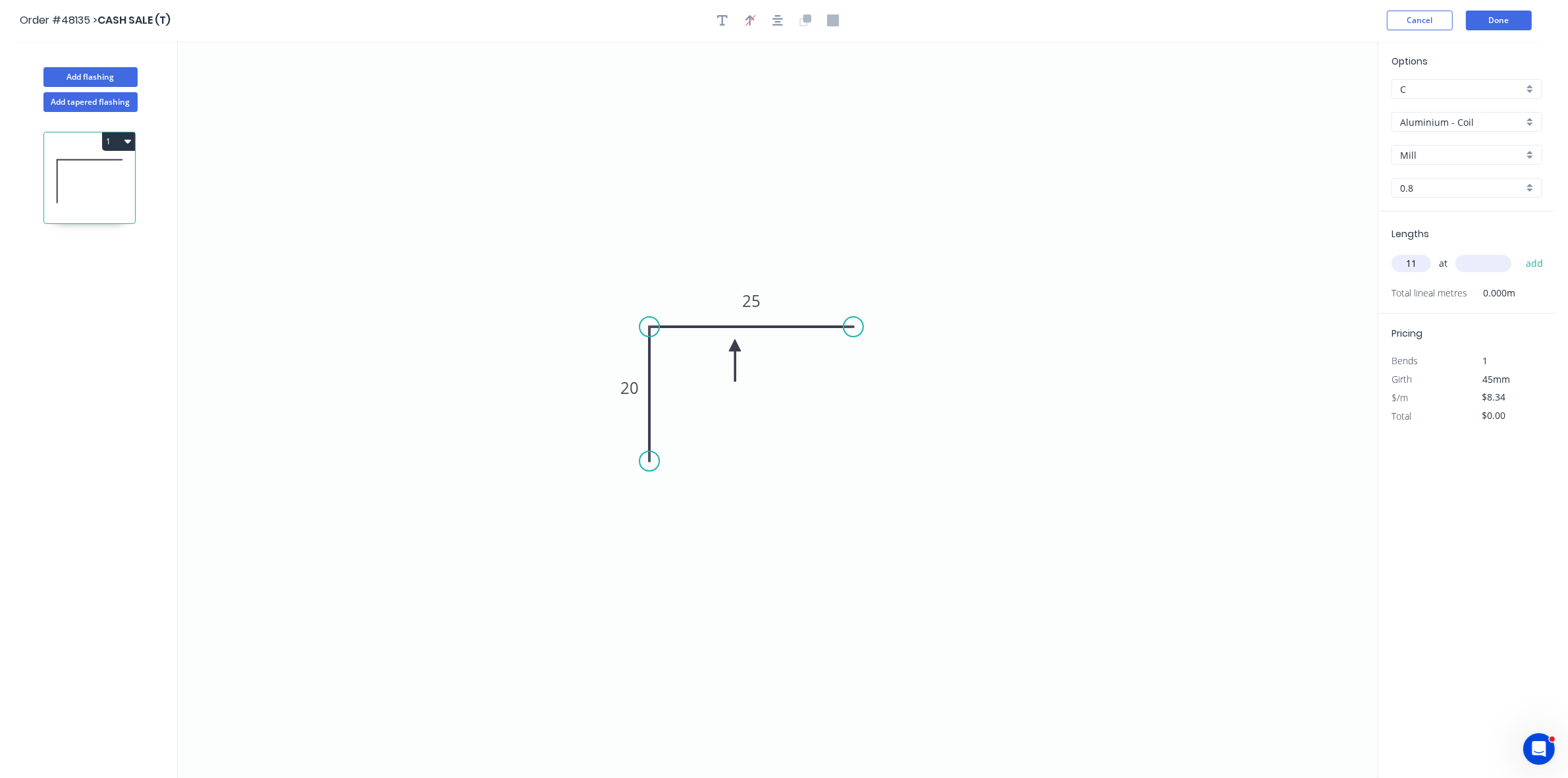
type input "11"
type input "3000"
click at [1519, 252] on button "add" at bounding box center [1534, 263] width 31 height 23
type input "$275.22"
click at [1419, 116] on input "Aluminium - Coil" at bounding box center [1462, 122] width 123 height 13
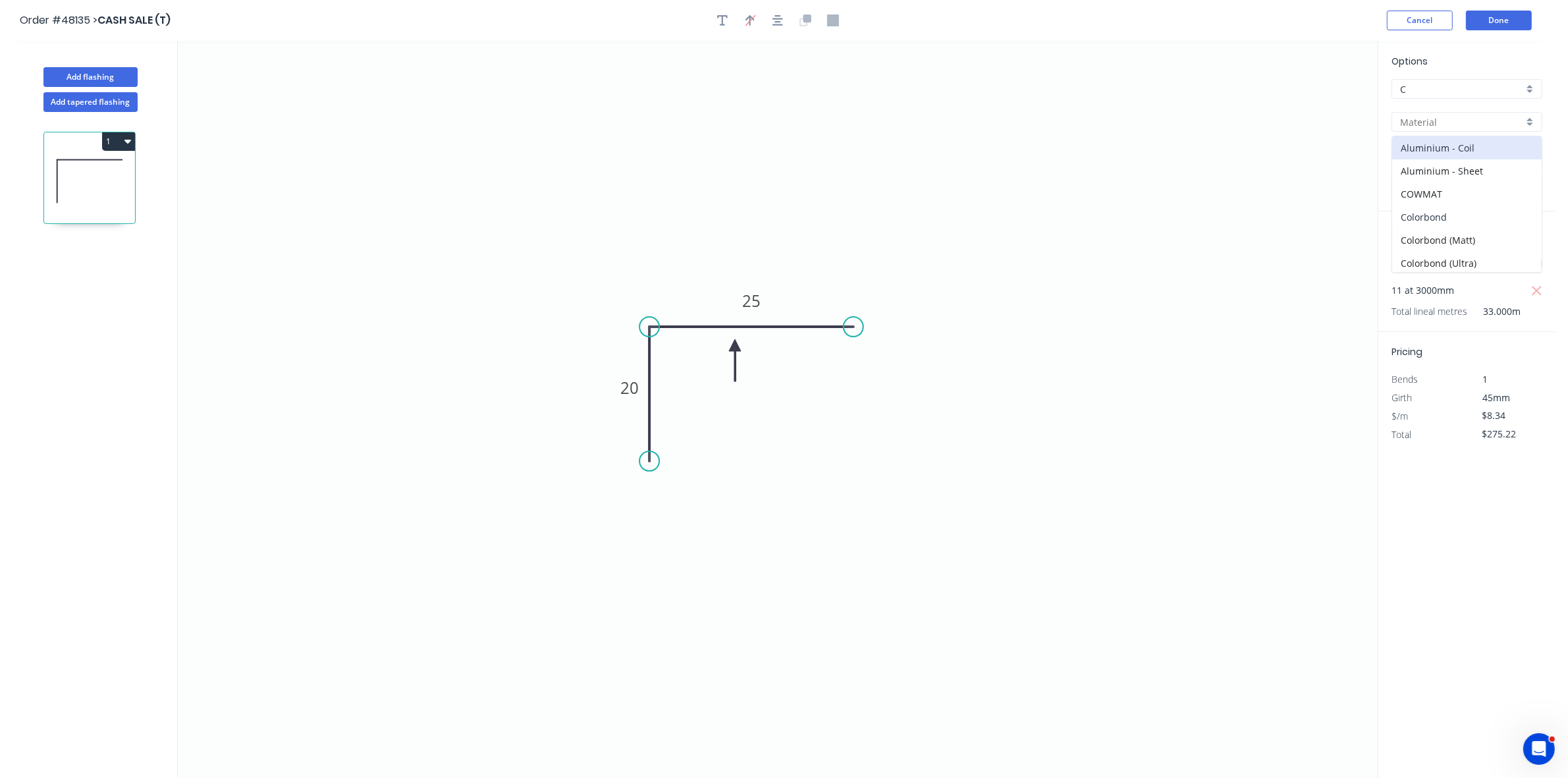
click at [1448, 217] on div "Colorbond" at bounding box center [1466, 217] width 149 height 23
type input "Colorbond"
type input "Basalt"
type input "0.55"
type input "$5.38"
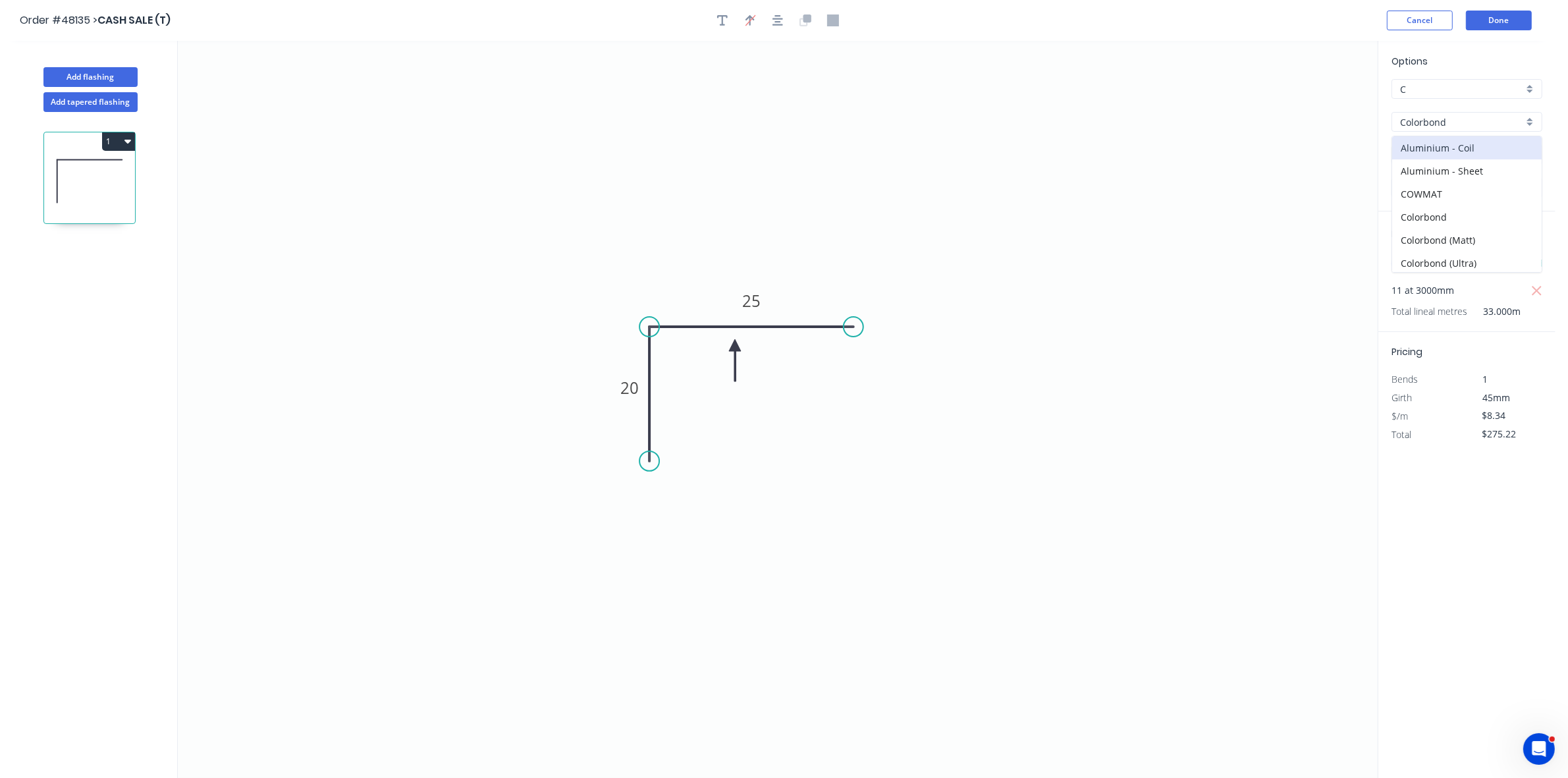
type input "$177.54"
click at [1430, 155] on input "Basalt" at bounding box center [1462, 155] width 123 height 13
click at [1437, 185] on div "Gully" at bounding box center [1466, 180] width 149 height 23
type input "Gully"
click at [1403, 262] on input "text" at bounding box center [1410, 263] width 40 height 17
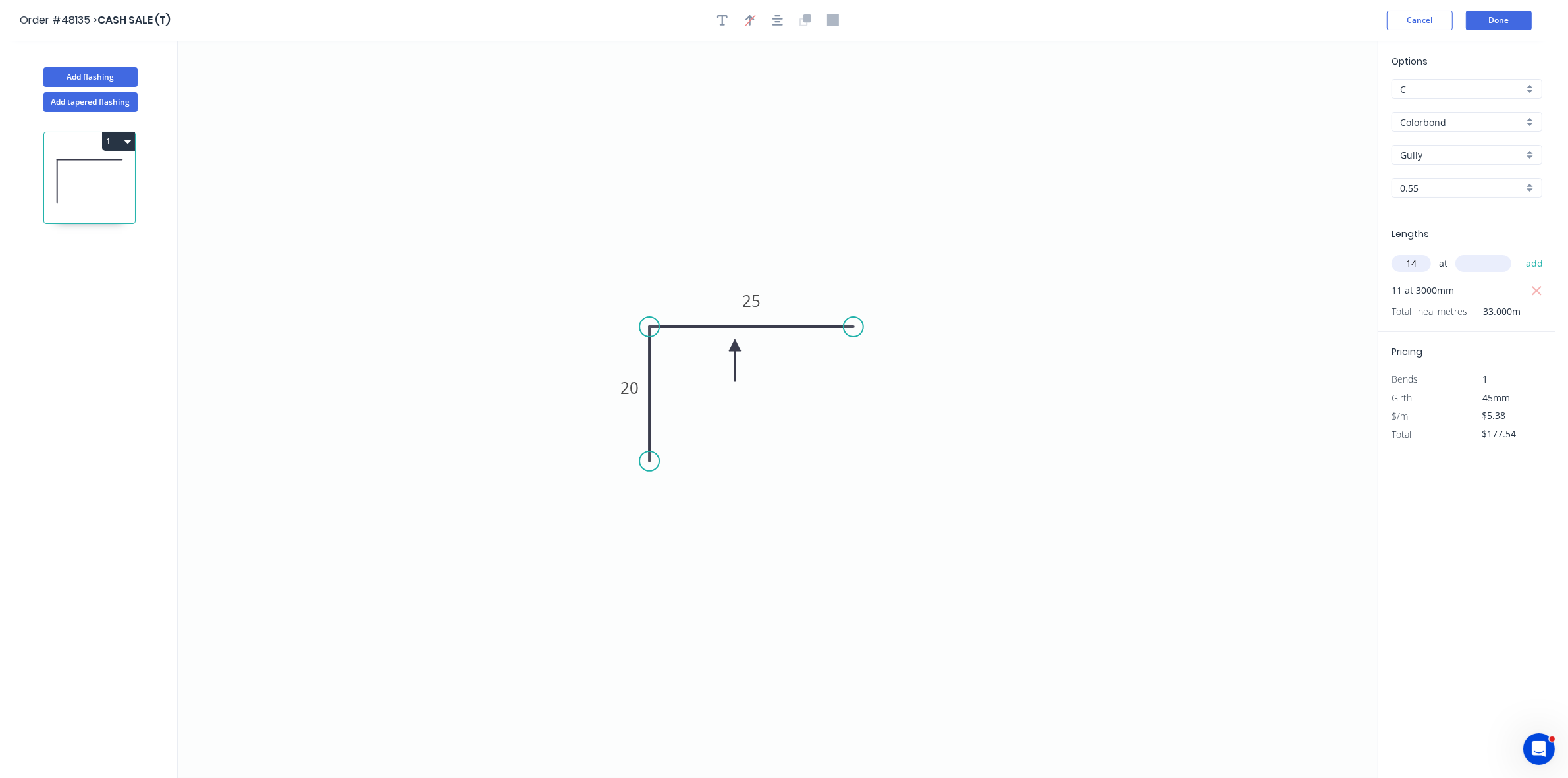
type input "14"
type input "3000"
click at [1519, 252] on button "add" at bounding box center [1534, 263] width 31 height 23
click at [1539, 282] on button "button" at bounding box center [1537, 291] width 17 height 19
type input "$225.96"
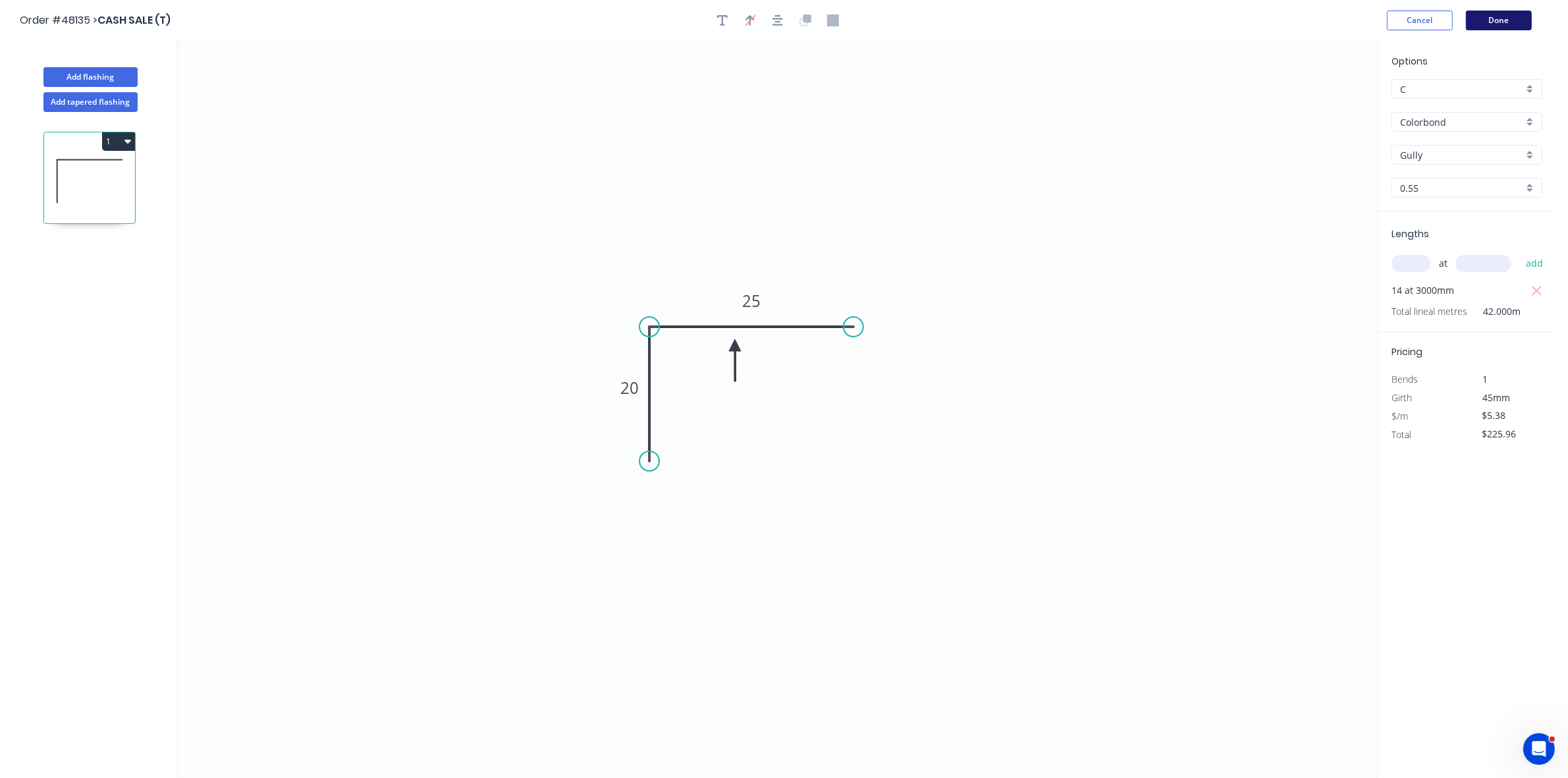
click at [1508, 19] on button "Done" at bounding box center [1499, 20] width 66 height 19
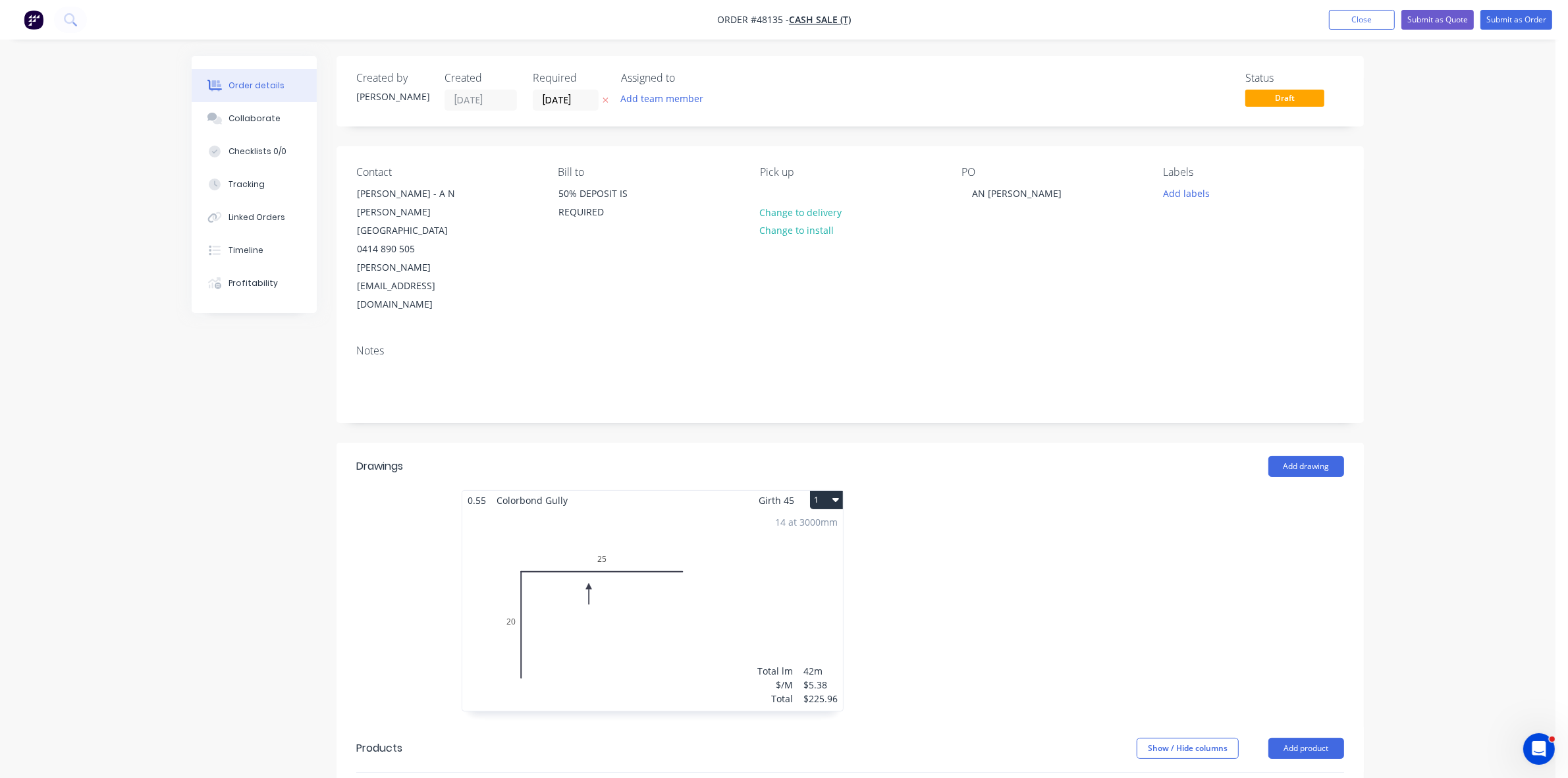
drag, startPoint x: 240, startPoint y: 110, endPoint x: 138, endPoint y: 148, distance: 108.8
click at [239, 110] on button "Collaborate" at bounding box center [254, 118] width 125 height 33
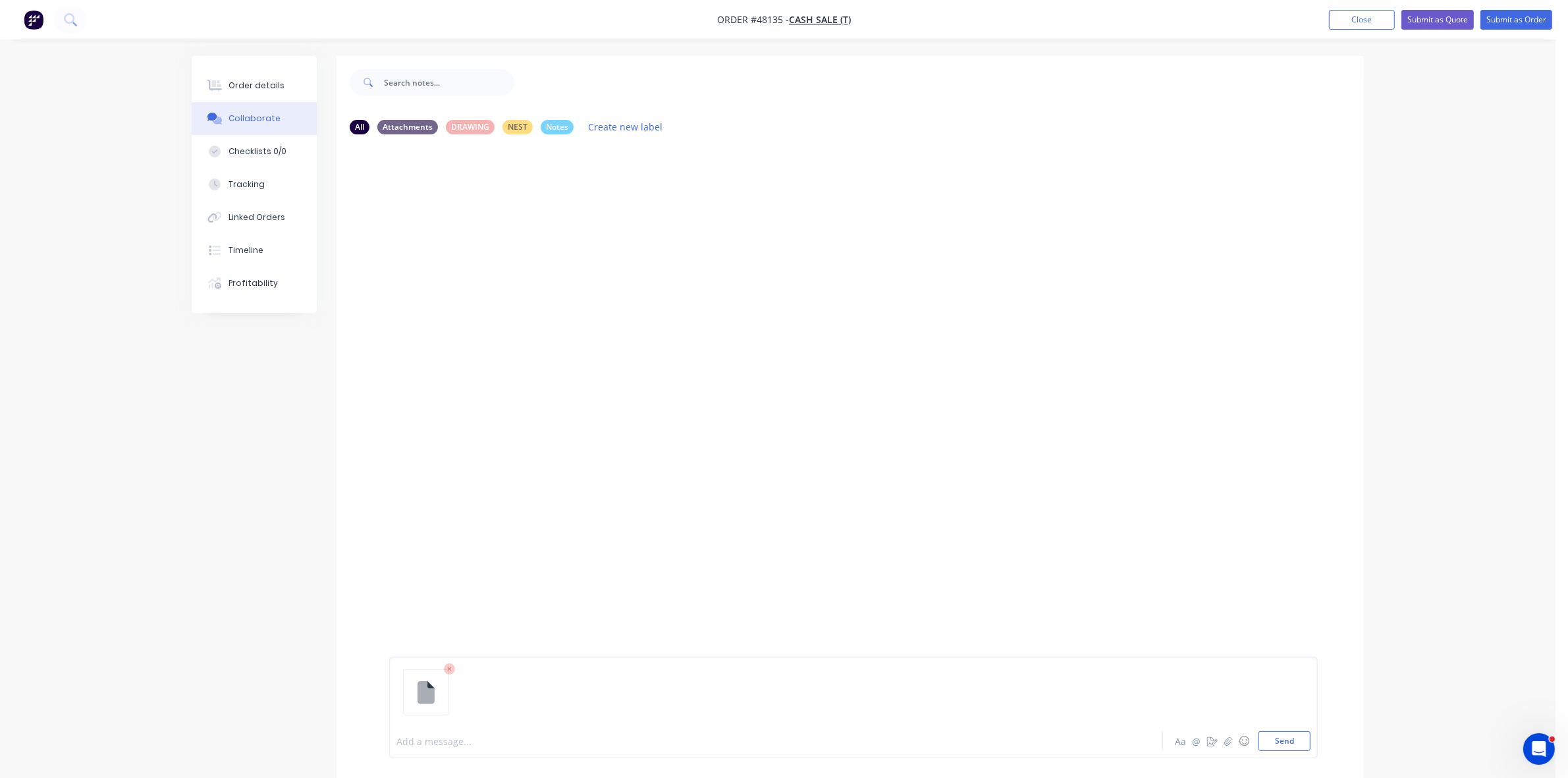
click at [452, 734] on div at bounding box center [739, 741] width 685 height 13
click at [267, 89] on div "Order details" at bounding box center [256, 86] width 56 height 12
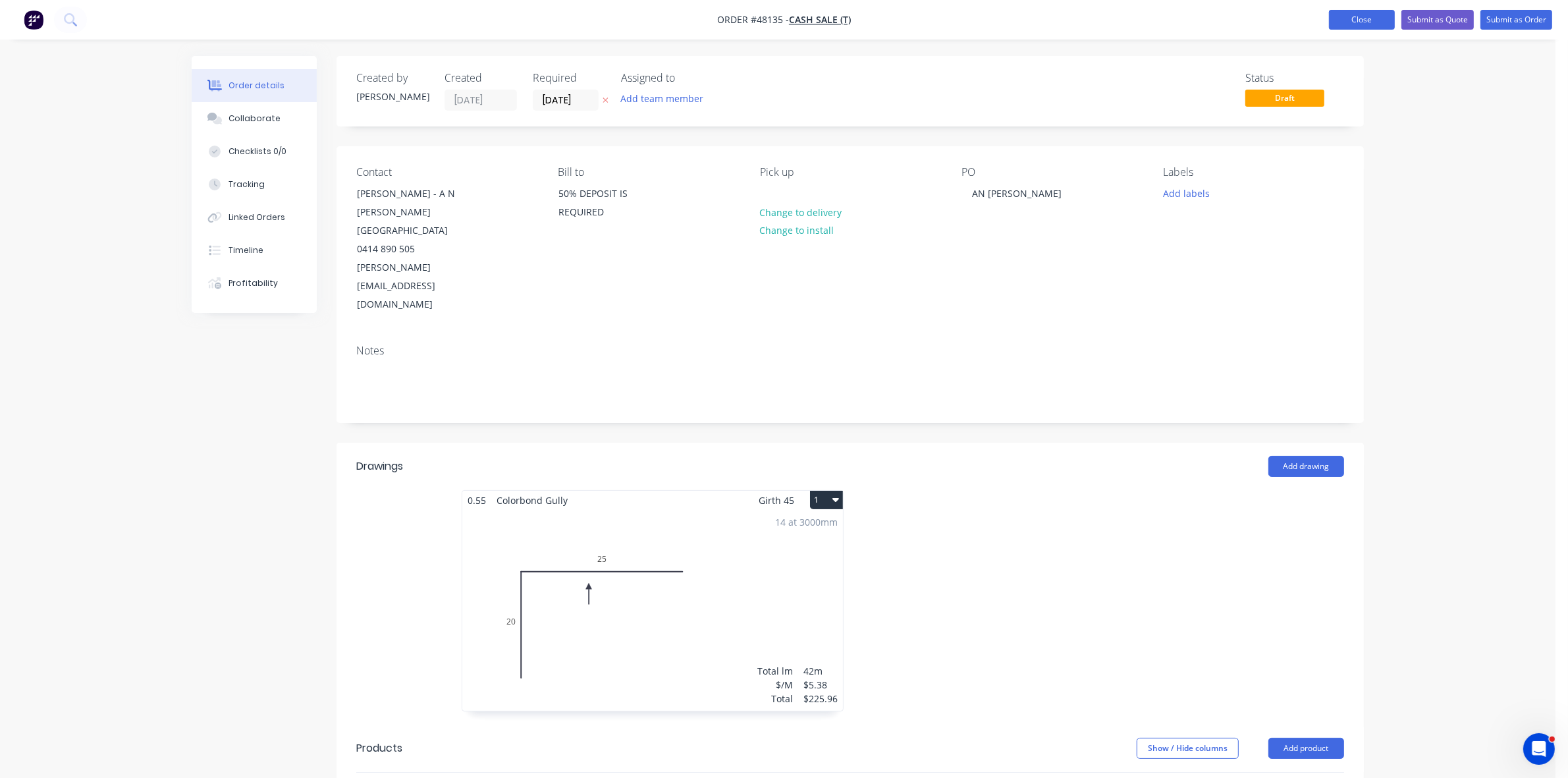
click at [1371, 24] on button "Close" at bounding box center [1362, 19] width 66 height 19
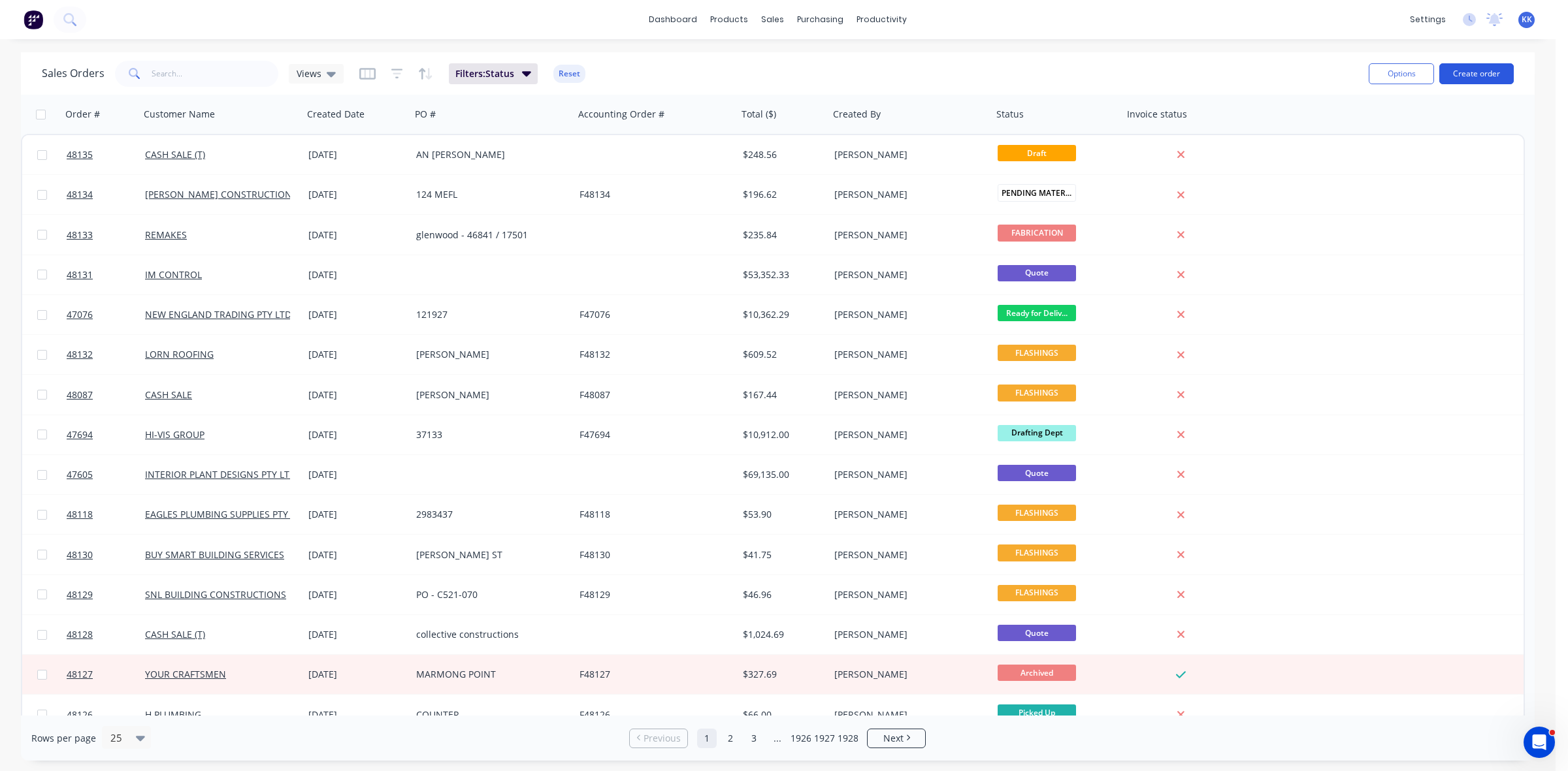
click at [1483, 76] on button "Create order" at bounding box center [1476, 74] width 74 height 21
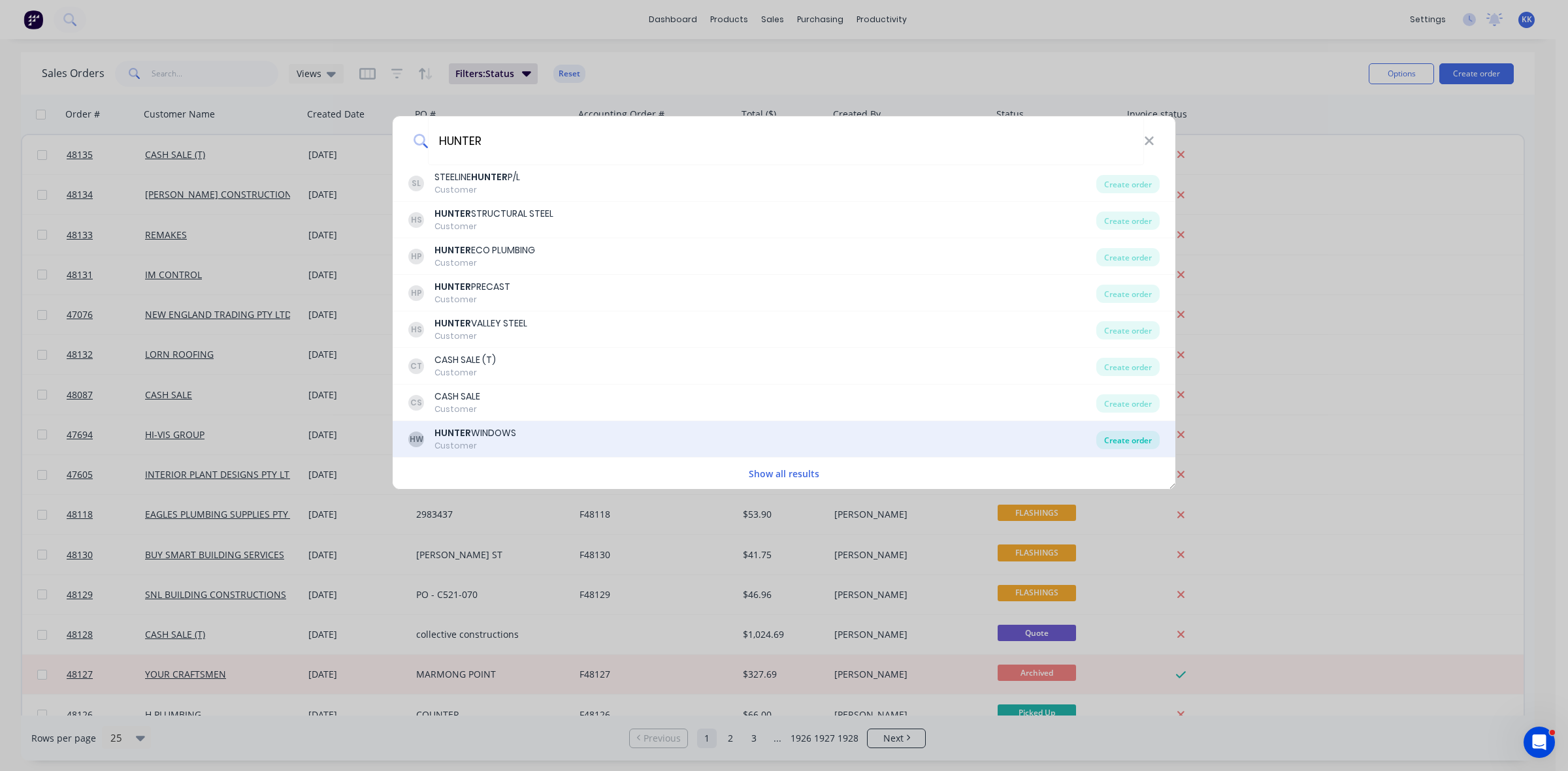
type input "HUNTER"
click at [1117, 441] on div "Create order" at bounding box center [1128, 440] width 64 height 18
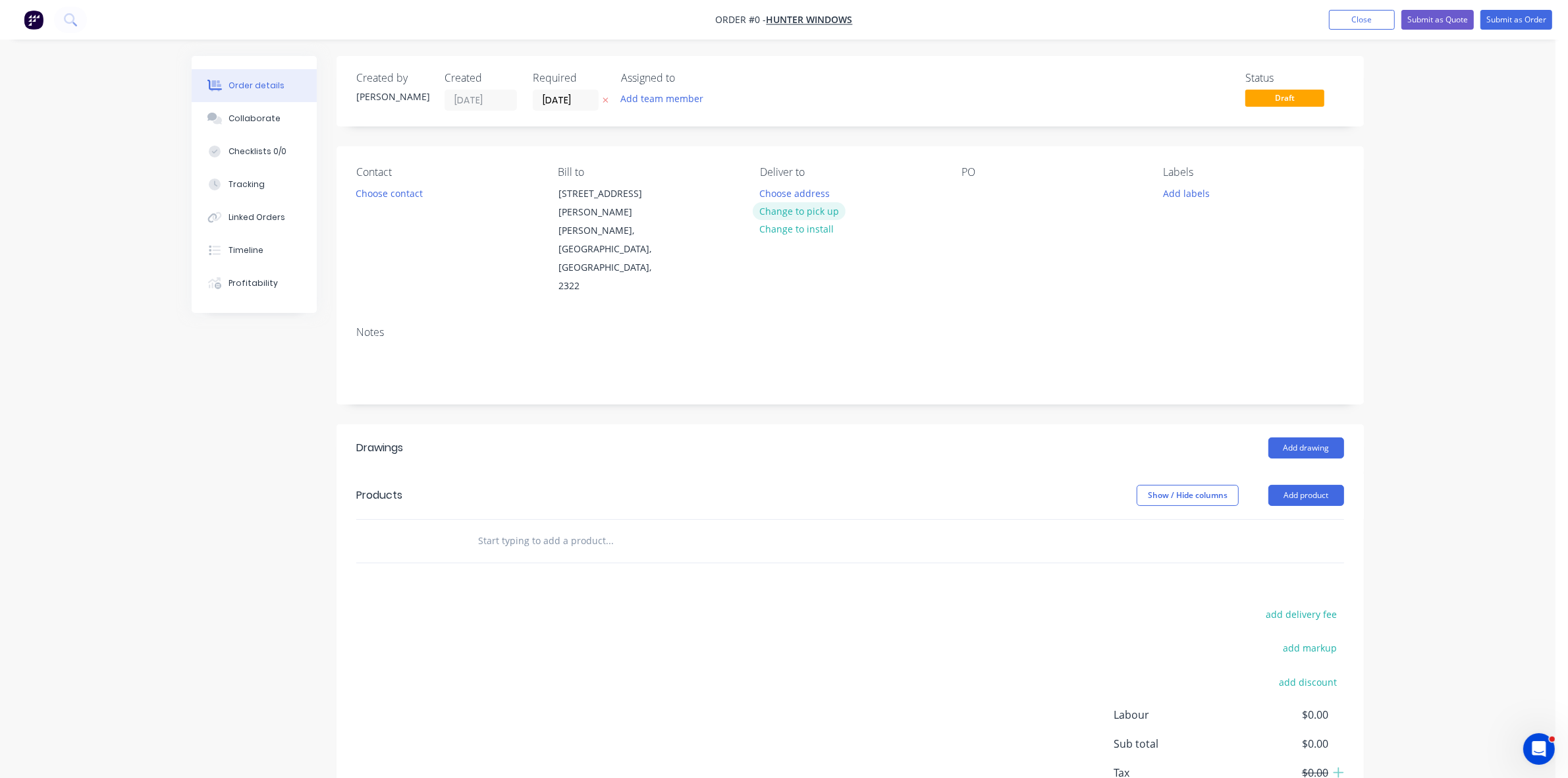
click at [805, 207] on button "Change to pick up" at bounding box center [799, 211] width 94 height 18
click at [392, 195] on button "Choose contact" at bounding box center [389, 192] width 81 height 18
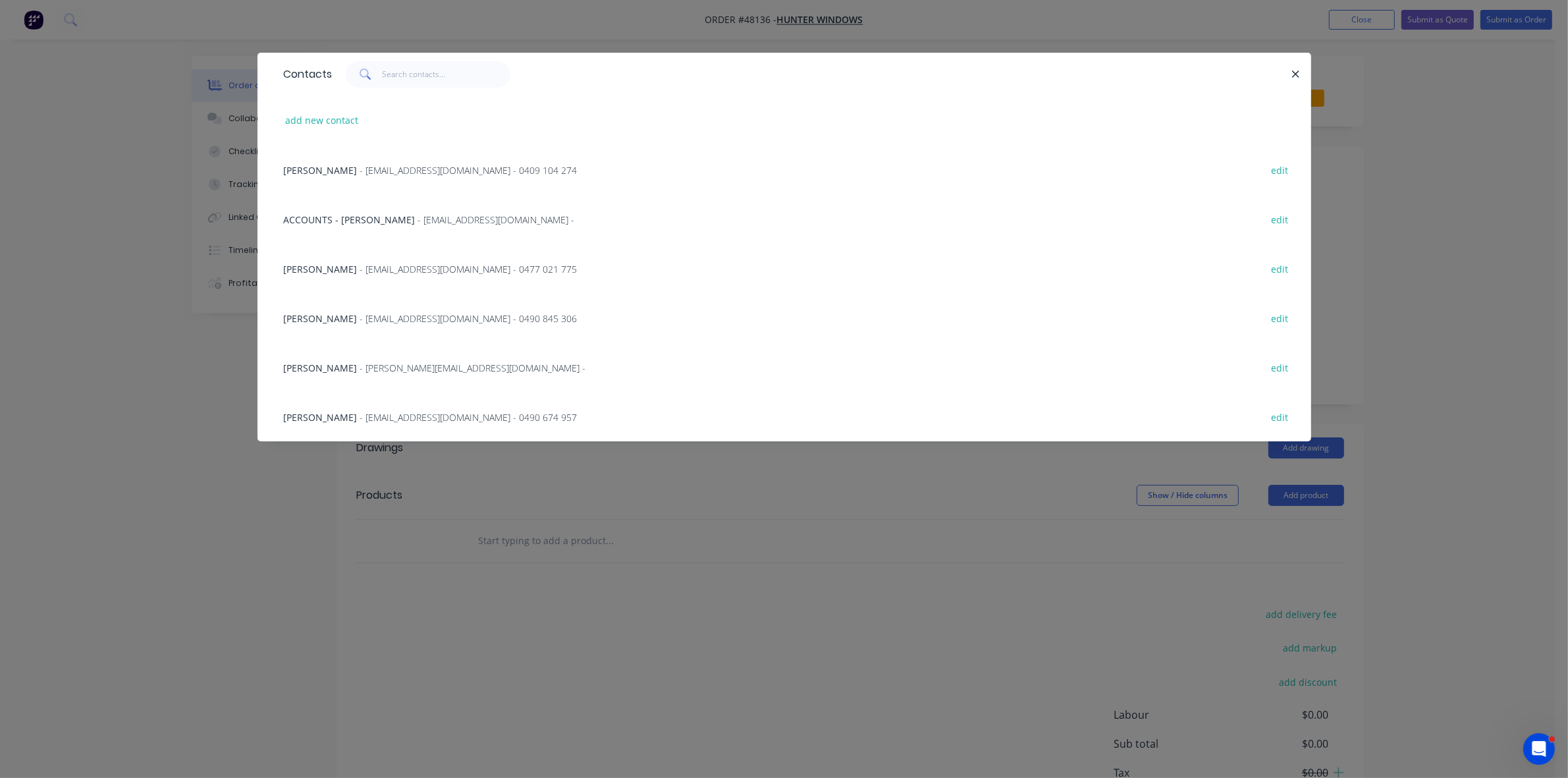
click at [388, 363] on span "- [PERSON_NAME][EMAIL_ADDRESS][DOMAIN_NAME] -" at bounding box center [474, 368] width 226 height 13
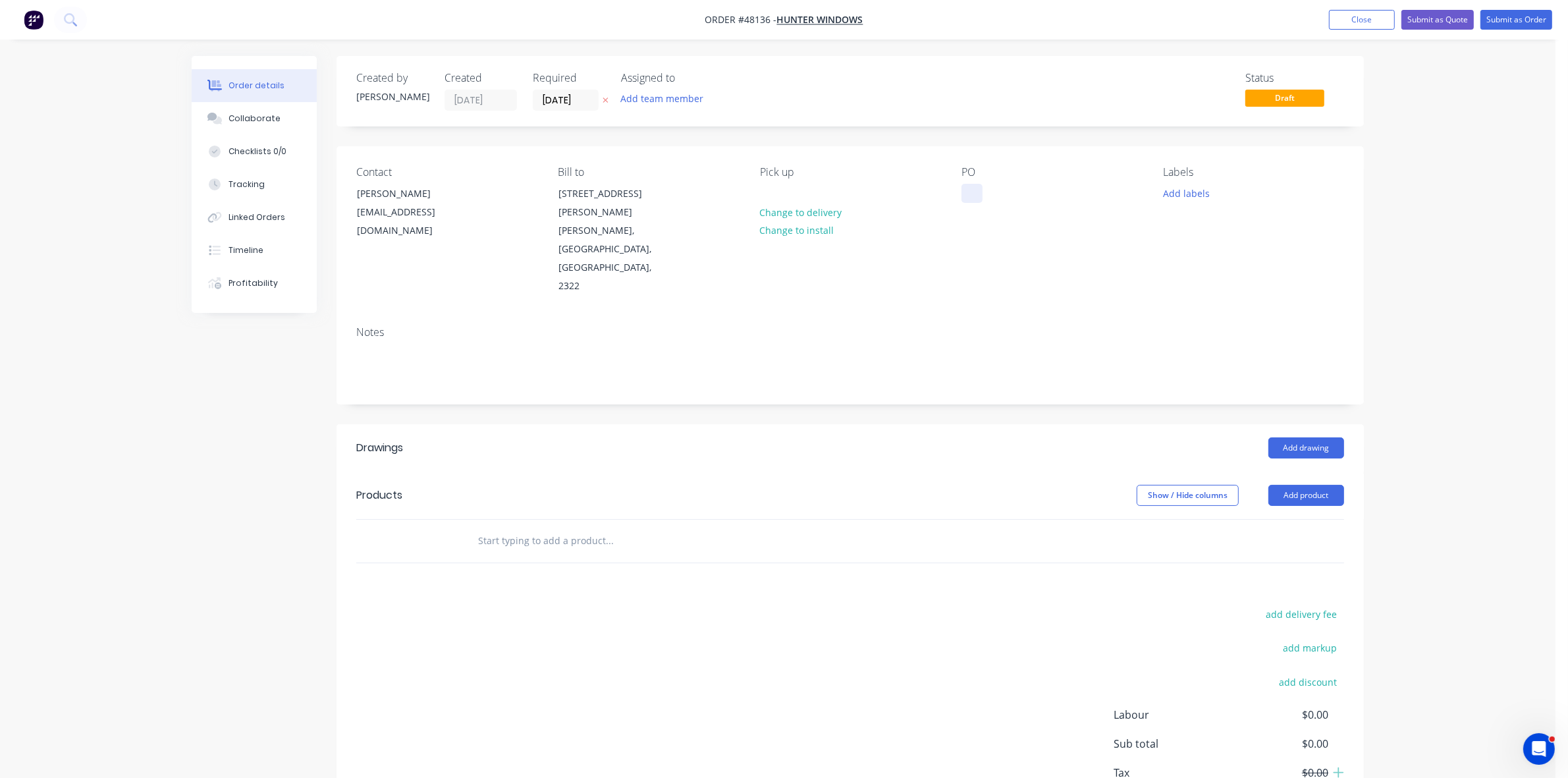
click at [975, 195] on div at bounding box center [971, 193] width 21 height 19
click at [1292, 437] on button "Add drawing" at bounding box center [1306, 448] width 76 height 21
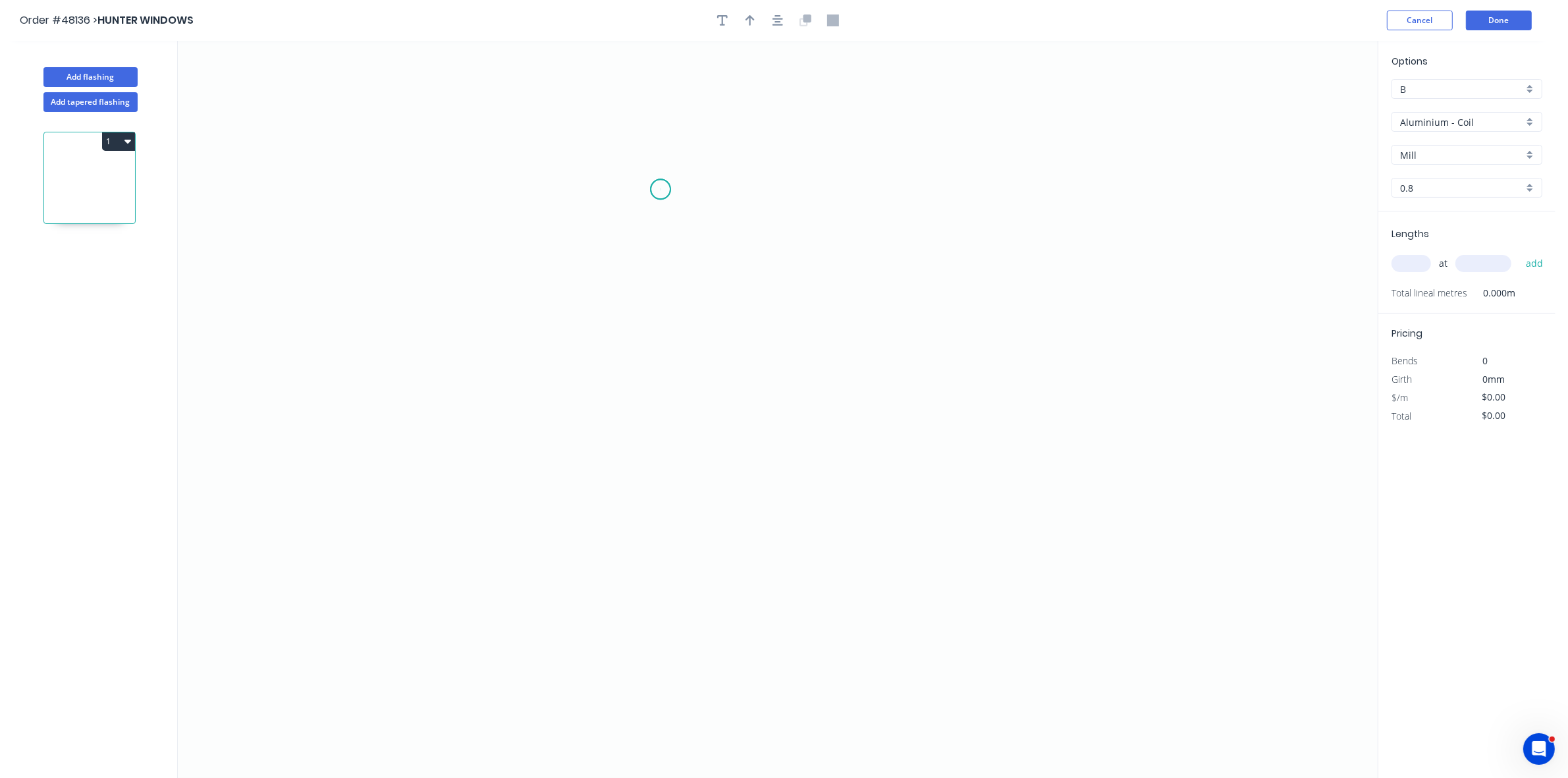
click at [661, 190] on icon "0" at bounding box center [778, 409] width 1200 height 738
click at [662, 409] on icon "0" at bounding box center [778, 409] width 1200 height 738
click at [886, 417] on icon "0 ?" at bounding box center [778, 409] width 1200 height 738
click at [643, 292] on tspan "?" at bounding box center [641, 293] width 7 height 22
type input "$34.99"
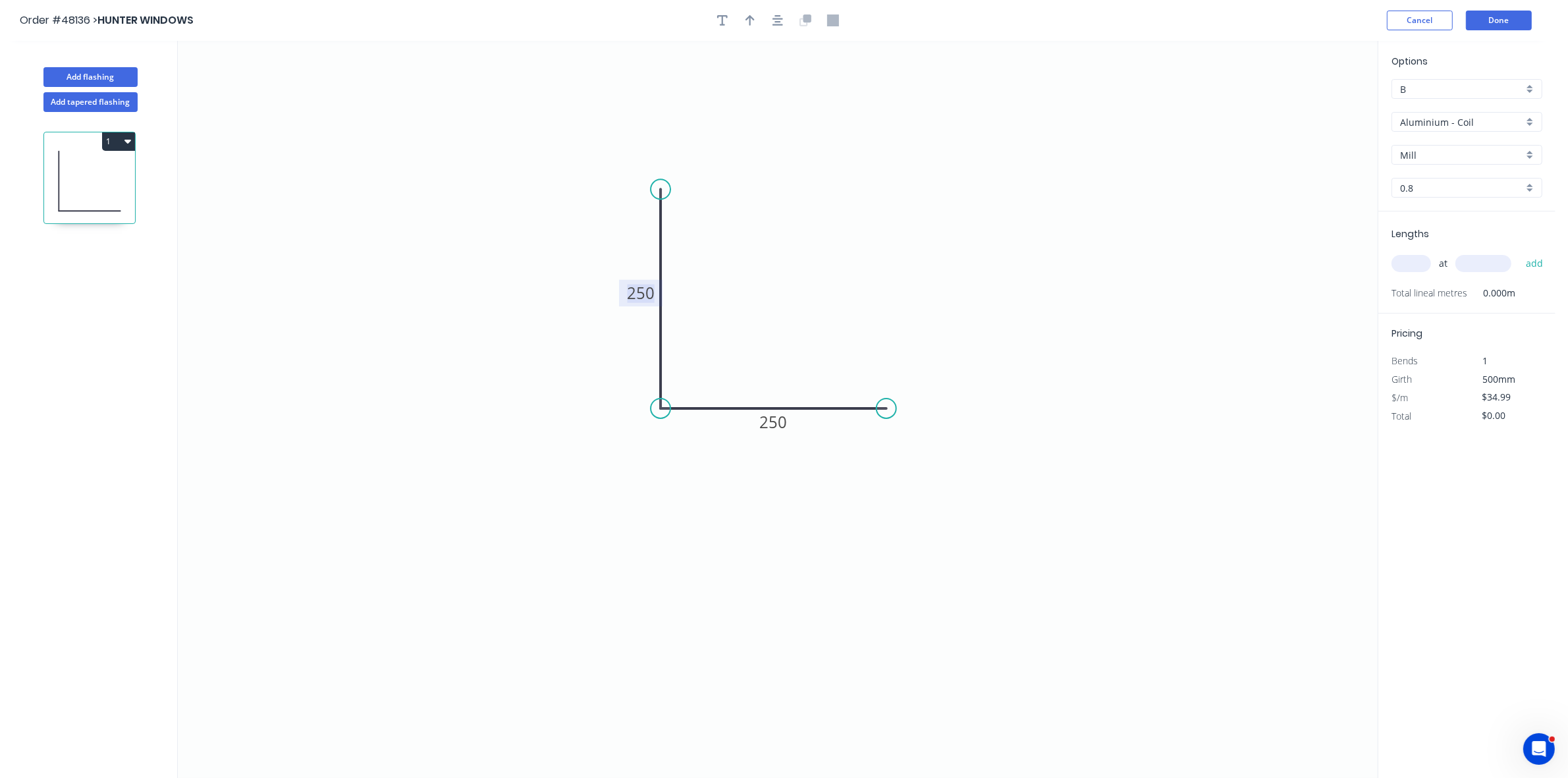
click at [1399, 264] on input "text" at bounding box center [1410, 263] width 40 height 17
type input "13"
type input "3000"
click at [1519, 252] on button "add" at bounding box center [1534, 263] width 31 height 23
type input "$1,364.61"
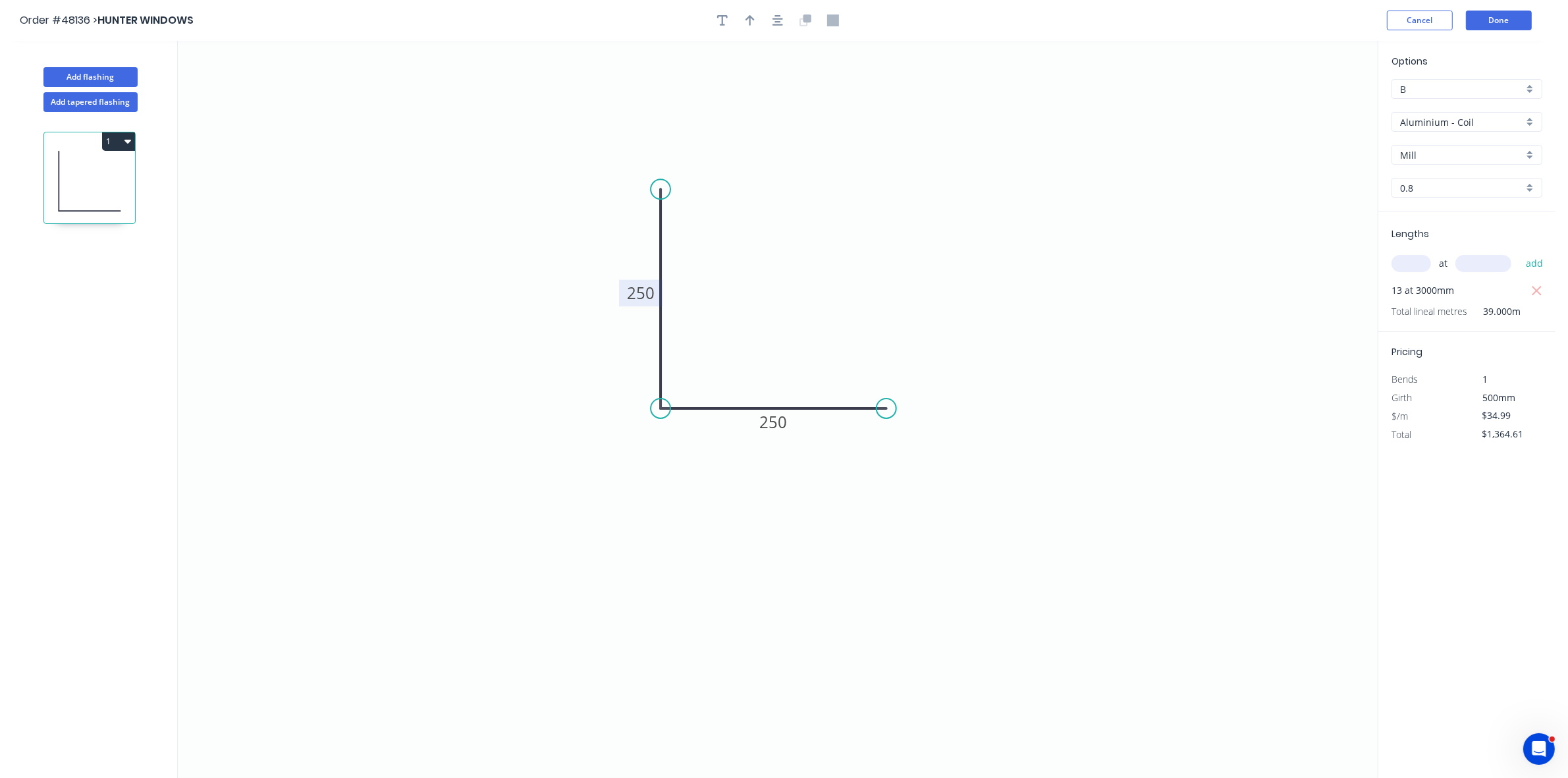
click at [1421, 129] on div "Aluminium - Coil" at bounding box center [1466, 121] width 151 height 19
click at [1423, 174] on div "Aluminium - Sheet" at bounding box center [1466, 170] width 149 height 23
type input "Aluminium - Sheet"
type input "1.2"
type input "$1.00"
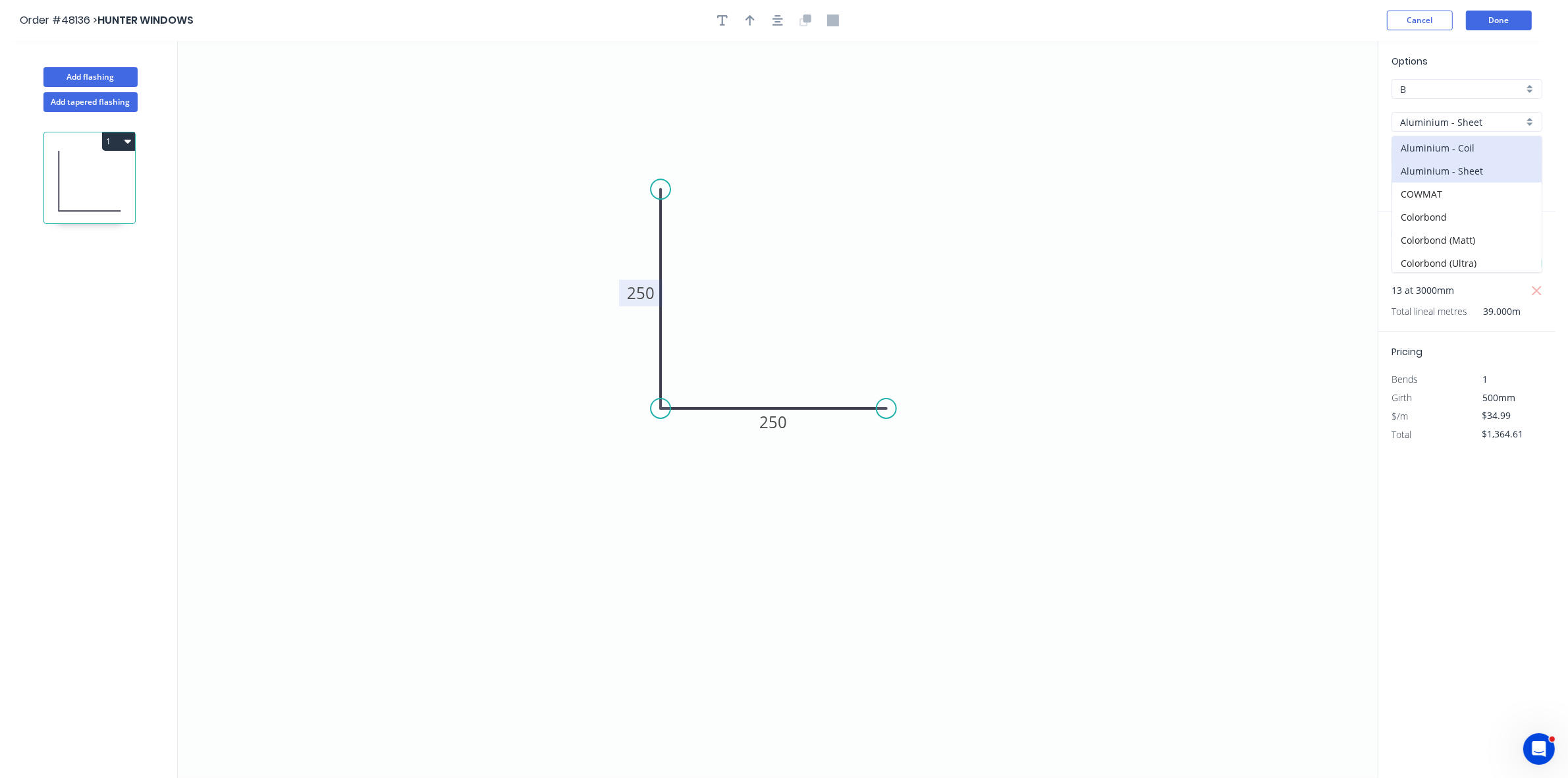
type input "$39.00"
click at [1424, 181] on input "1.2" at bounding box center [1462, 188] width 123 height 13
click at [1426, 233] on div "1.6" at bounding box center [1466, 236] width 149 height 23
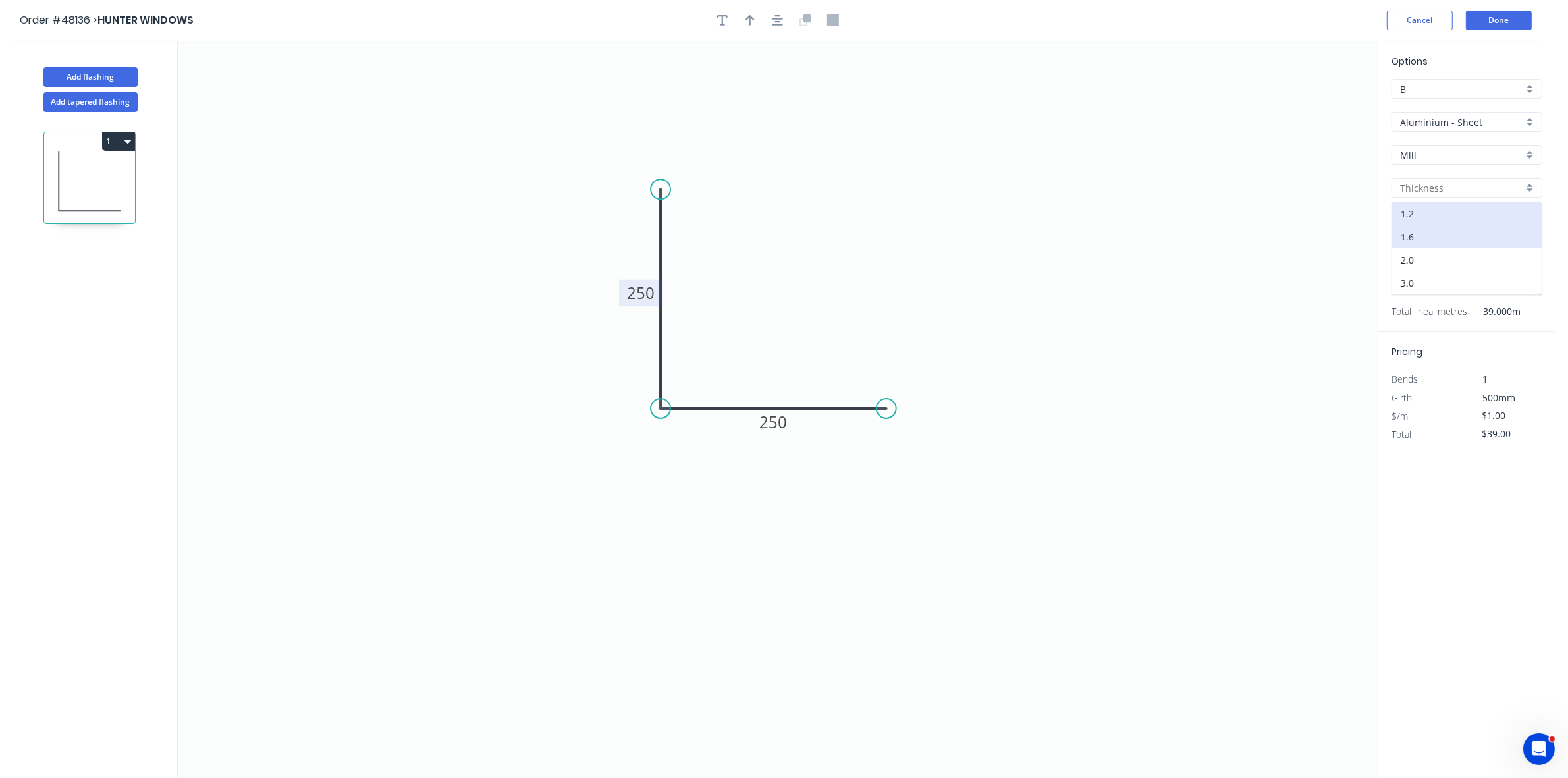
type input "1.6"
click at [748, 24] on icon "button" at bounding box center [750, 20] width 9 height 12
drag, startPoint x: 1309, startPoint y: 104, endPoint x: 716, endPoint y: 428, distance: 675.7
click at [716, 428] on icon at bounding box center [719, 412] width 12 height 42
click at [716, 428] on icon at bounding box center [716, 412] width 12 height 42
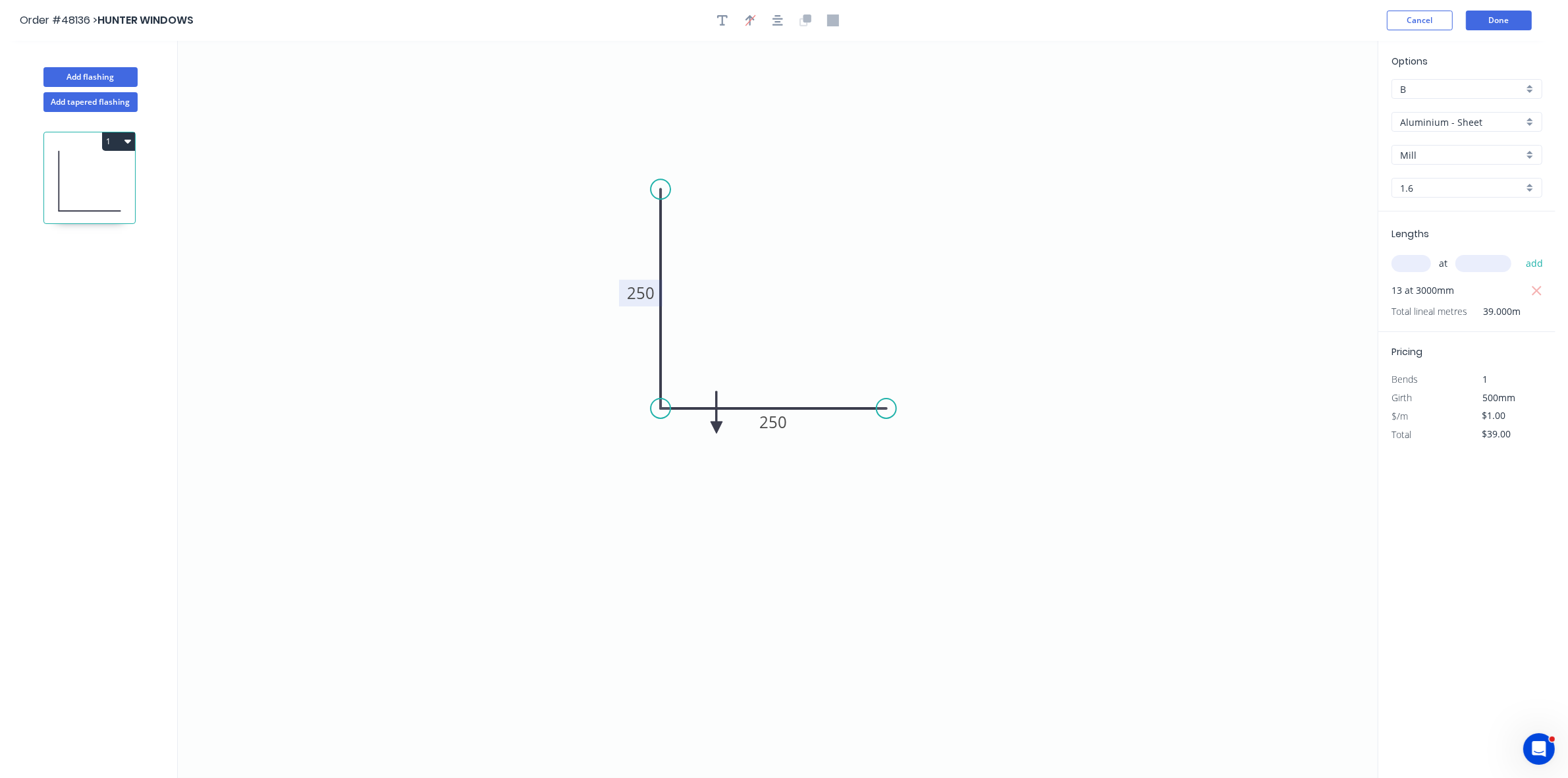
click at [716, 428] on icon at bounding box center [716, 412] width 12 height 42
click at [716, 428] on icon at bounding box center [731, 427] width 42 height 12
click at [716, 427] on icon at bounding box center [726, 437] width 38 height 38
click at [122, 142] on button "1" at bounding box center [118, 142] width 33 height 19
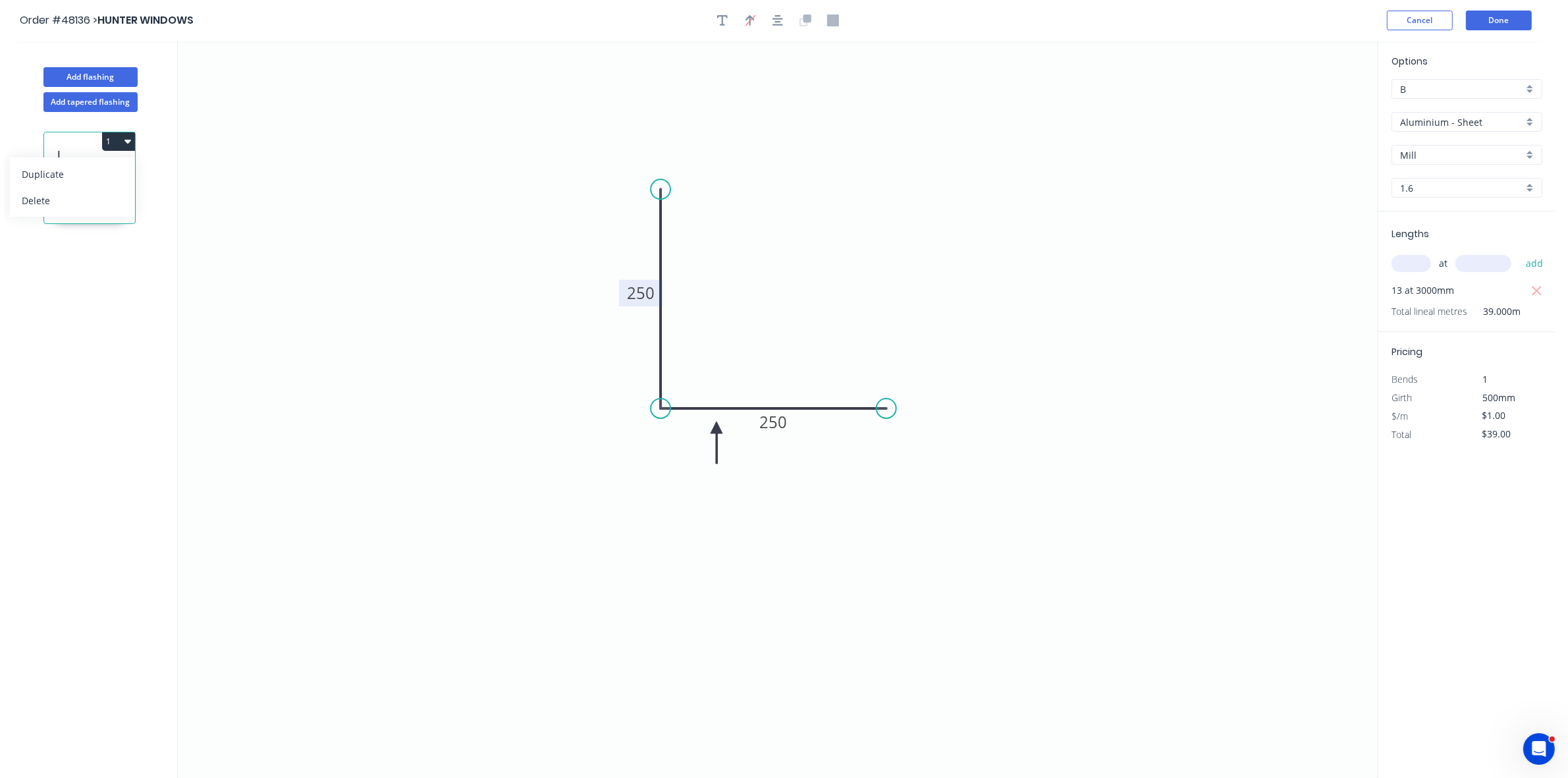
drag, startPoint x: 113, startPoint y: 164, endPoint x: 147, endPoint y: 176, distance: 36.1
click at [113, 166] on button "Duplicate" at bounding box center [72, 174] width 125 height 26
type input "$0.00"
click at [646, 291] on tspan "250" at bounding box center [640, 293] width 28 height 22
click at [1400, 264] on input "text" at bounding box center [1410, 263] width 40 height 17
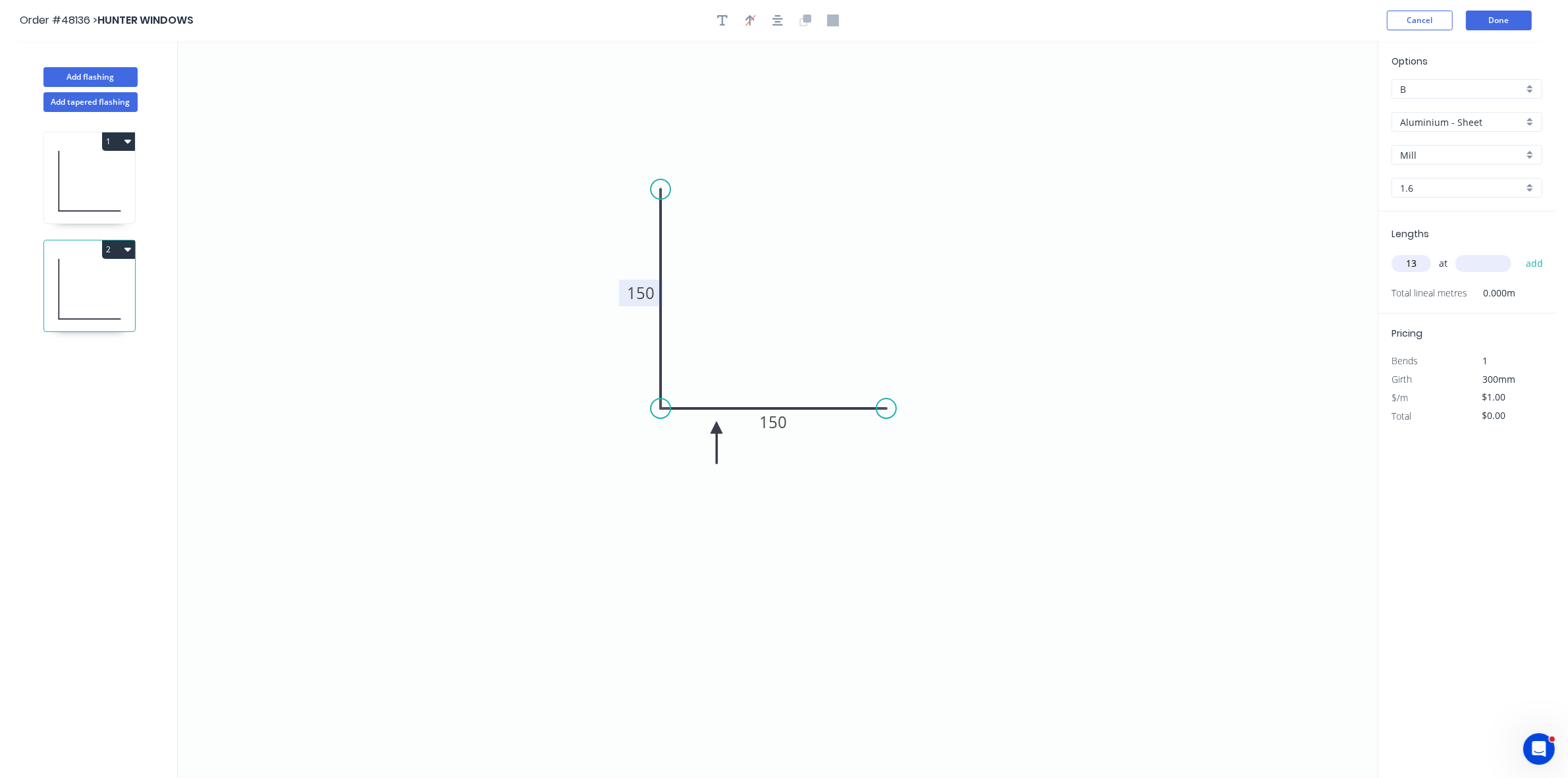
type input "13"
type input "3000"
click at [1519, 252] on button "add" at bounding box center [1534, 263] width 31 height 23
click at [1494, 430] on input "$39.00" at bounding box center [1504, 434] width 45 height 19
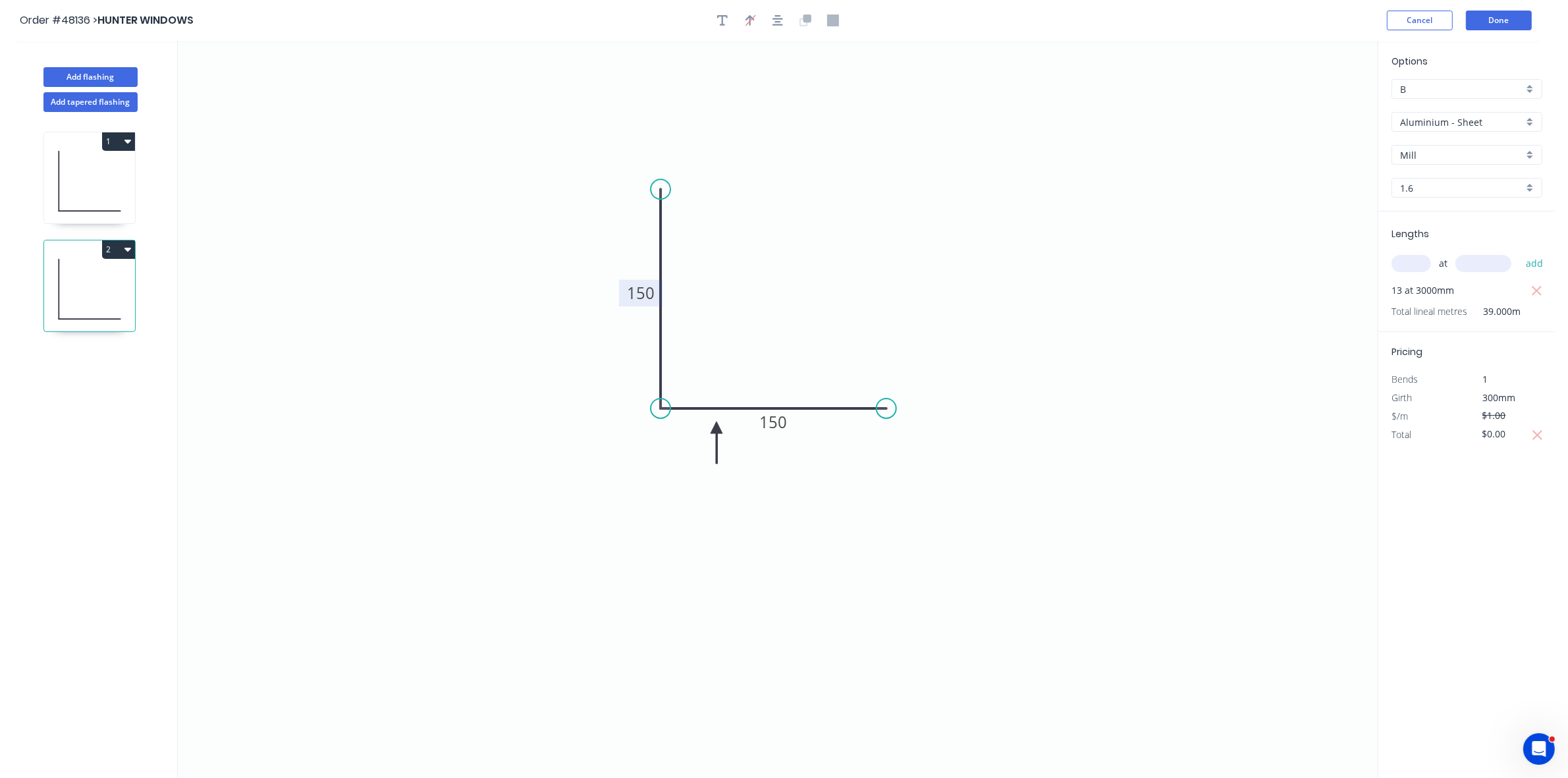
click at [95, 198] on icon at bounding box center [89, 181] width 91 height 84
click at [1500, 439] on input "$39.00" at bounding box center [1504, 434] width 45 height 19
type input "$0.00"
click at [1521, 18] on button "Done" at bounding box center [1499, 20] width 66 height 19
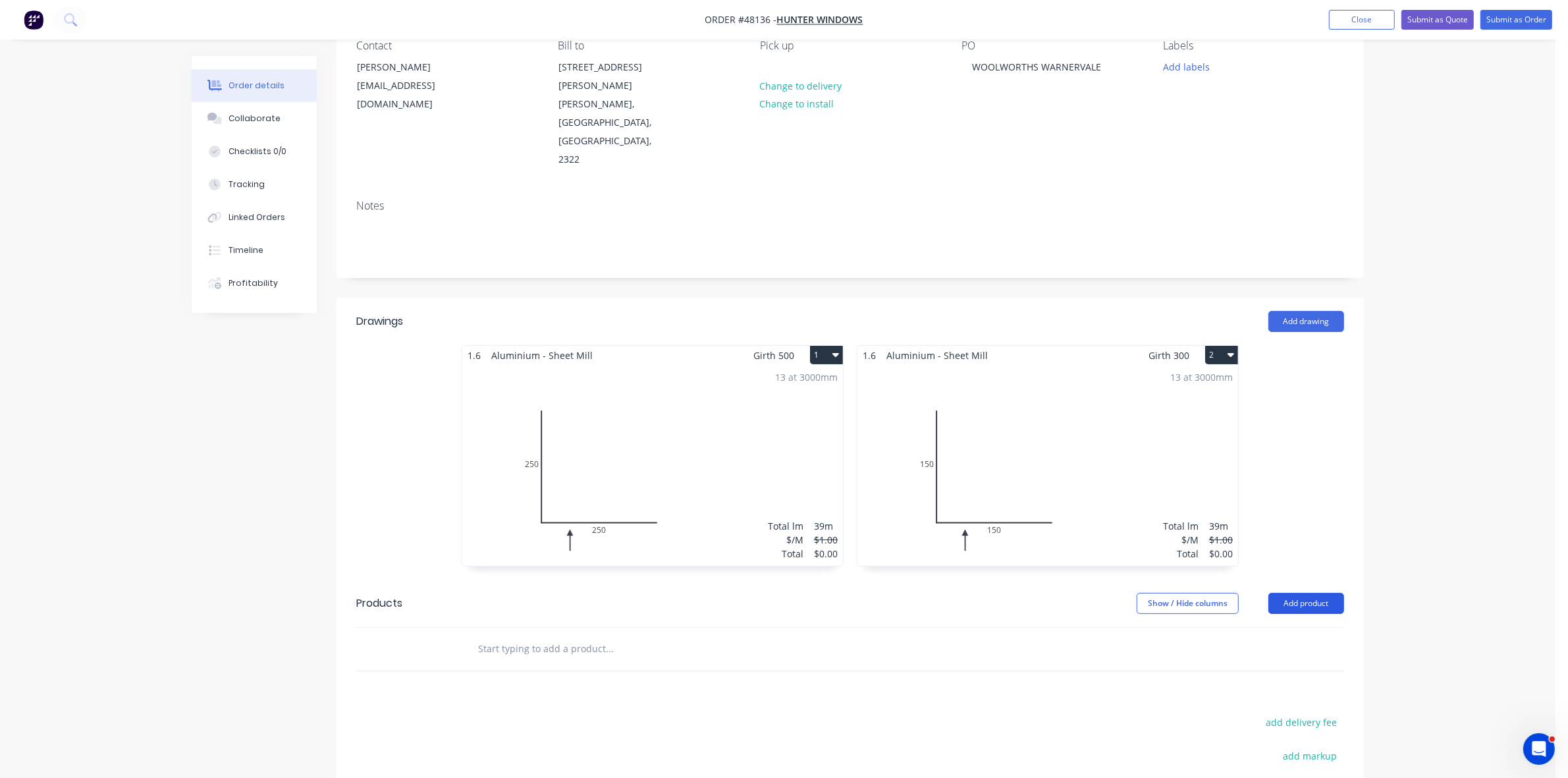
scroll to position [291, 0]
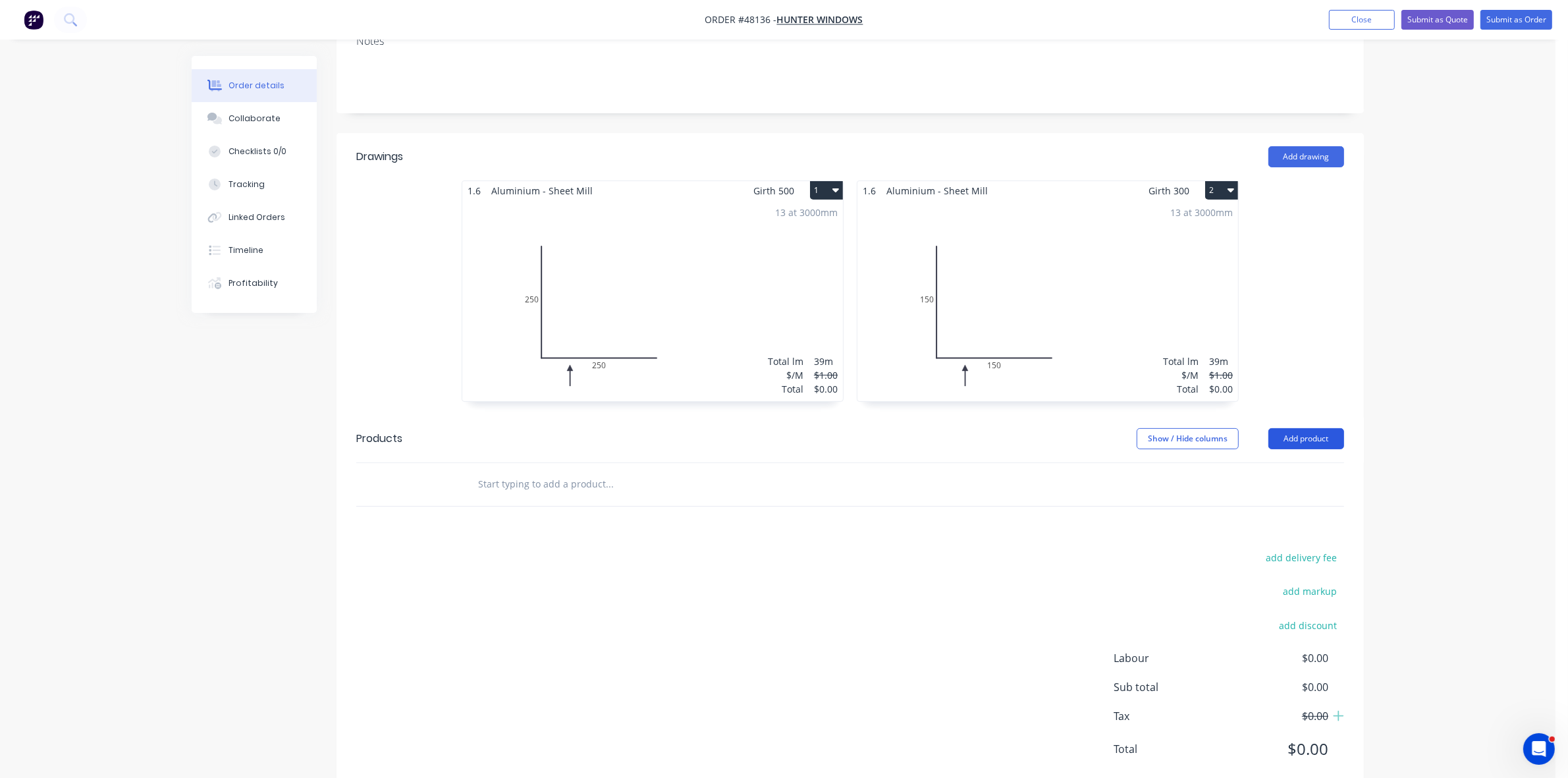
click at [1313, 428] on button "Add product" at bounding box center [1306, 438] width 76 height 21
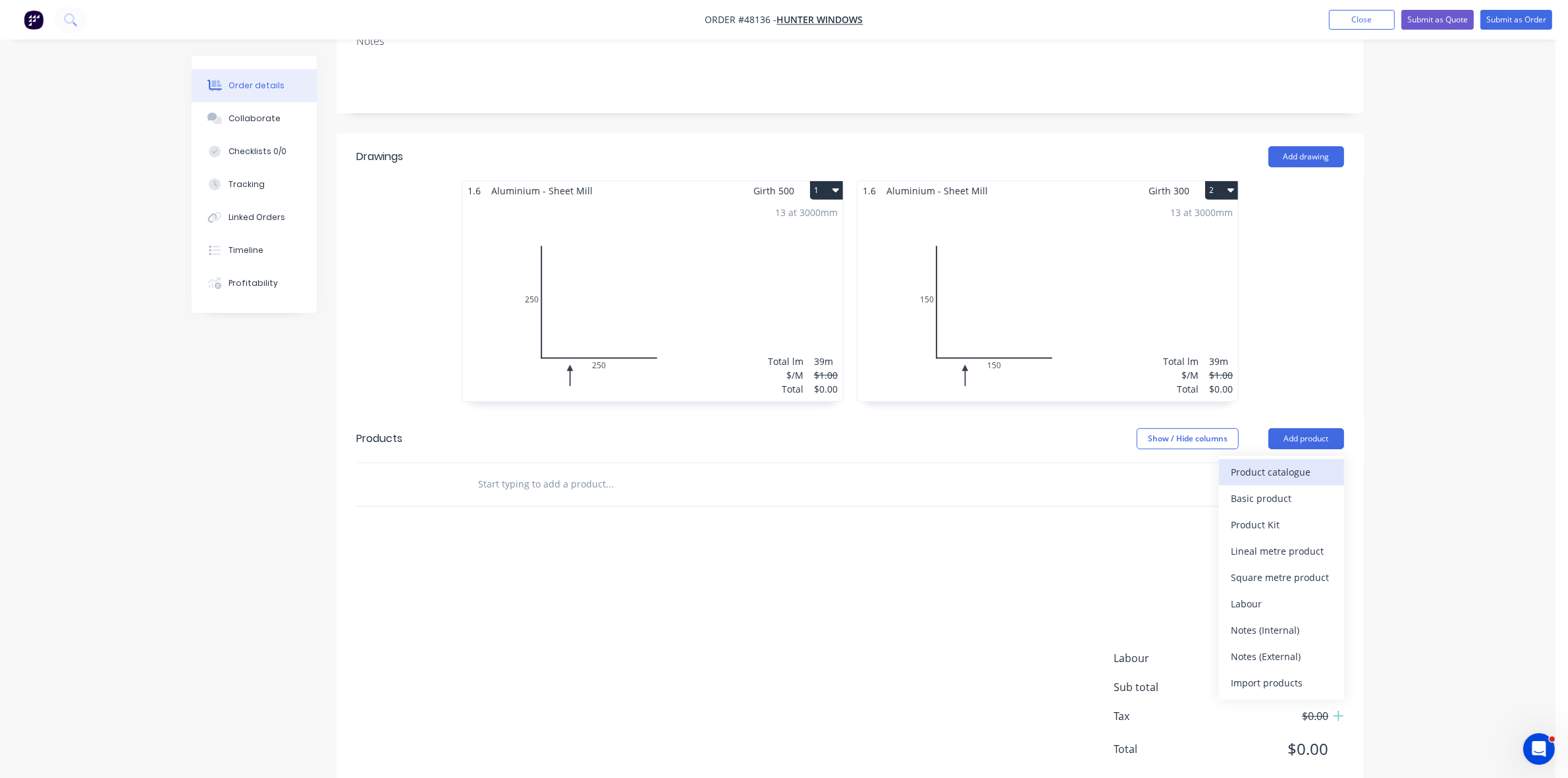
click at [1289, 463] on div "Product catalogue" at bounding box center [1282, 472] width 101 height 19
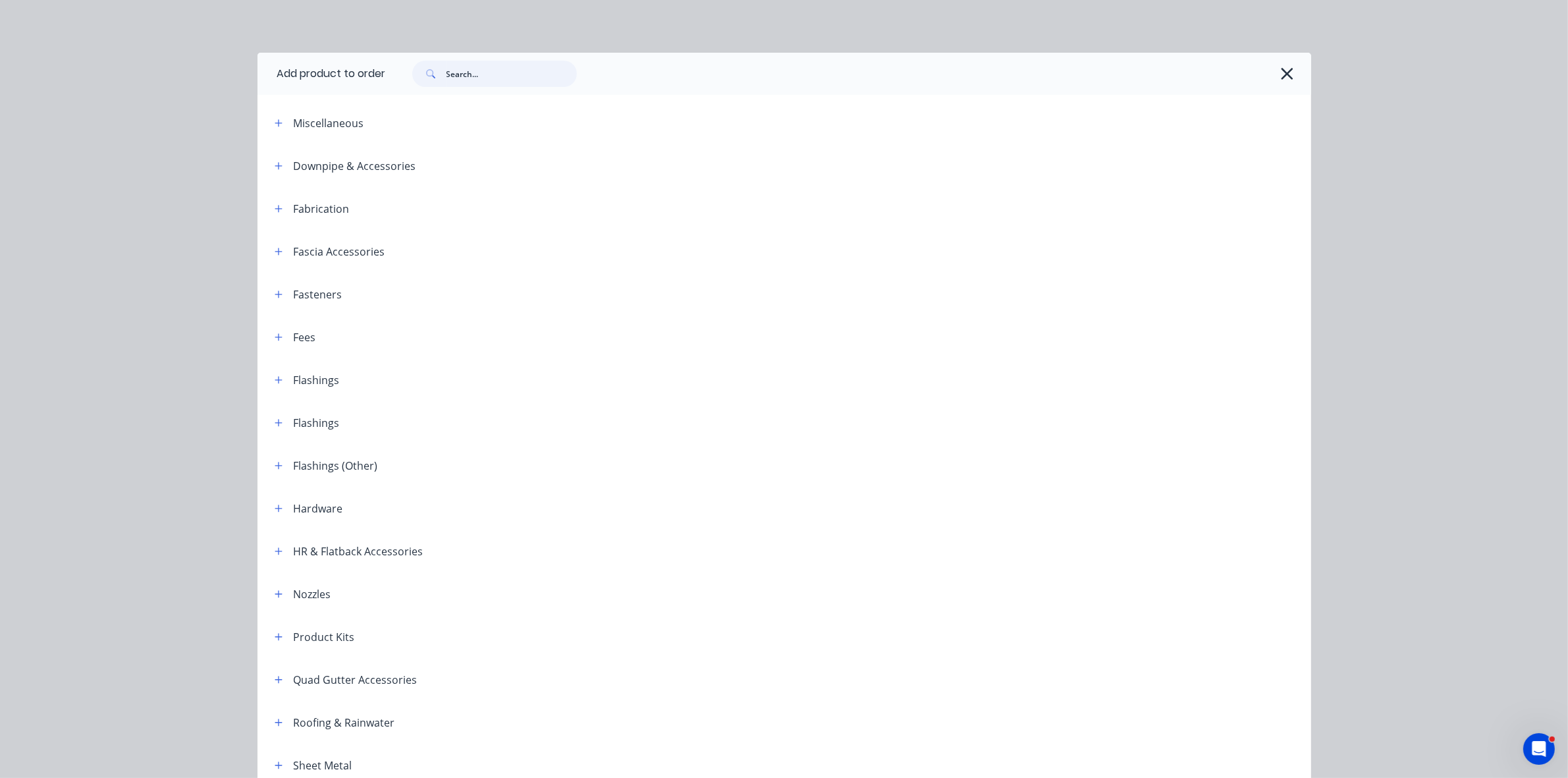
click at [465, 79] on input "text" at bounding box center [511, 73] width 131 height 26
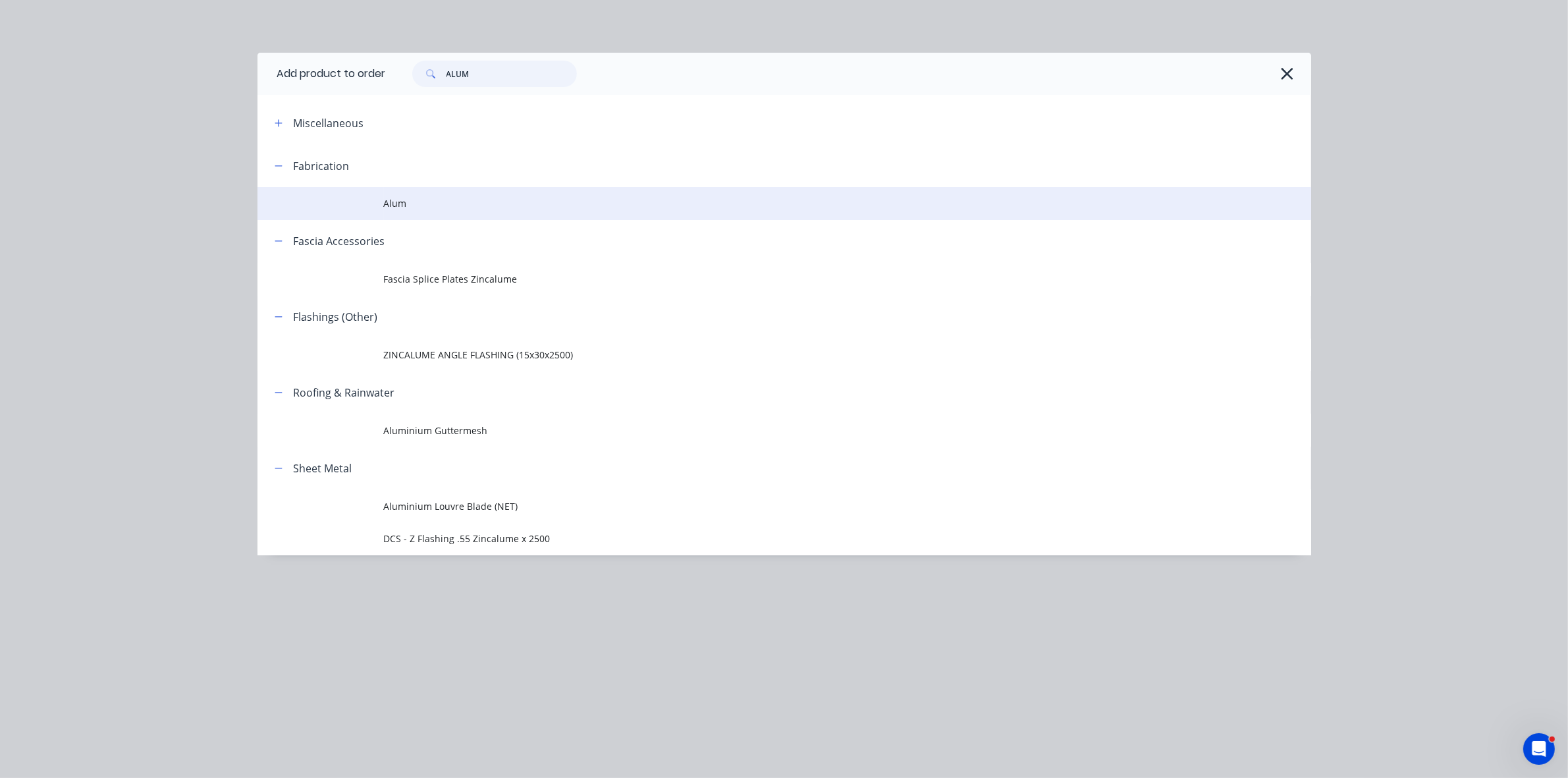
type input "ALUM"
click at [471, 199] on span "Alum" at bounding box center [755, 203] width 741 height 13
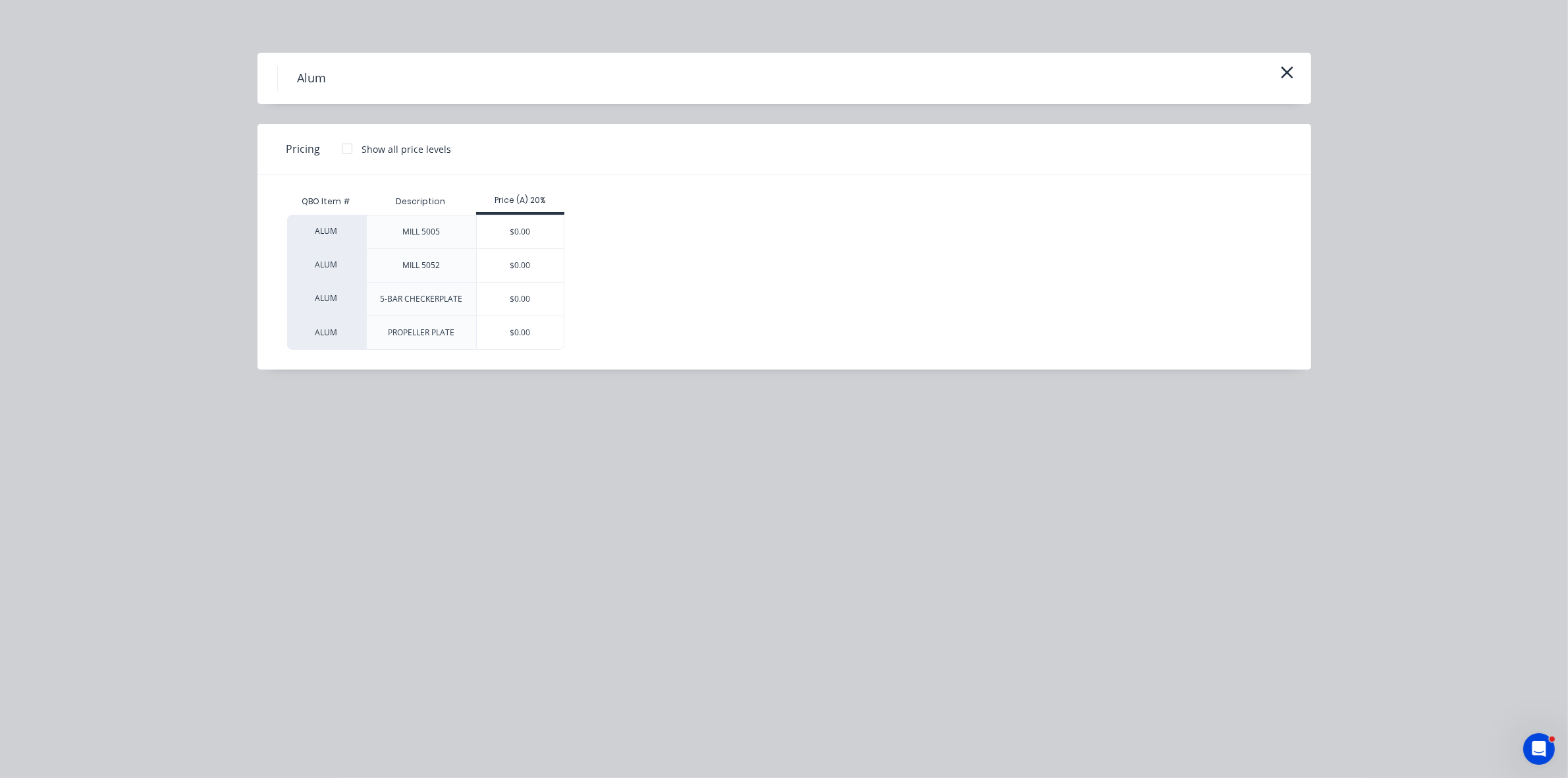
drag, startPoint x: 518, startPoint y: 234, endPoint x: 816, endPoint y: 290, distance: 303.2
click at [518, 235] on div "$0.00" at bounding box center [521, 232] width 88 height 33
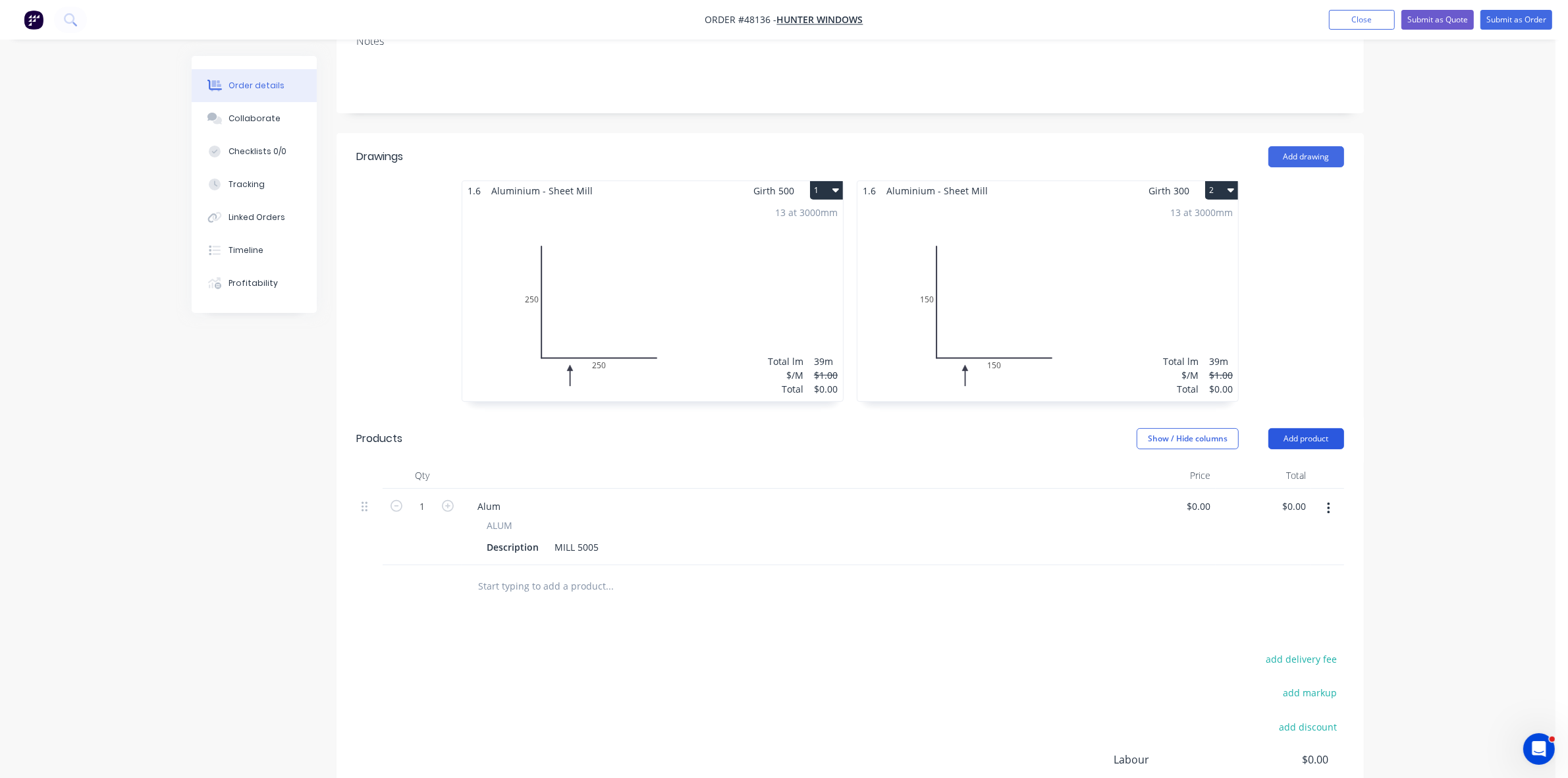
click at [1316, 428] on button "Add product" at bounding box center [1306, 438] width 76 height 21
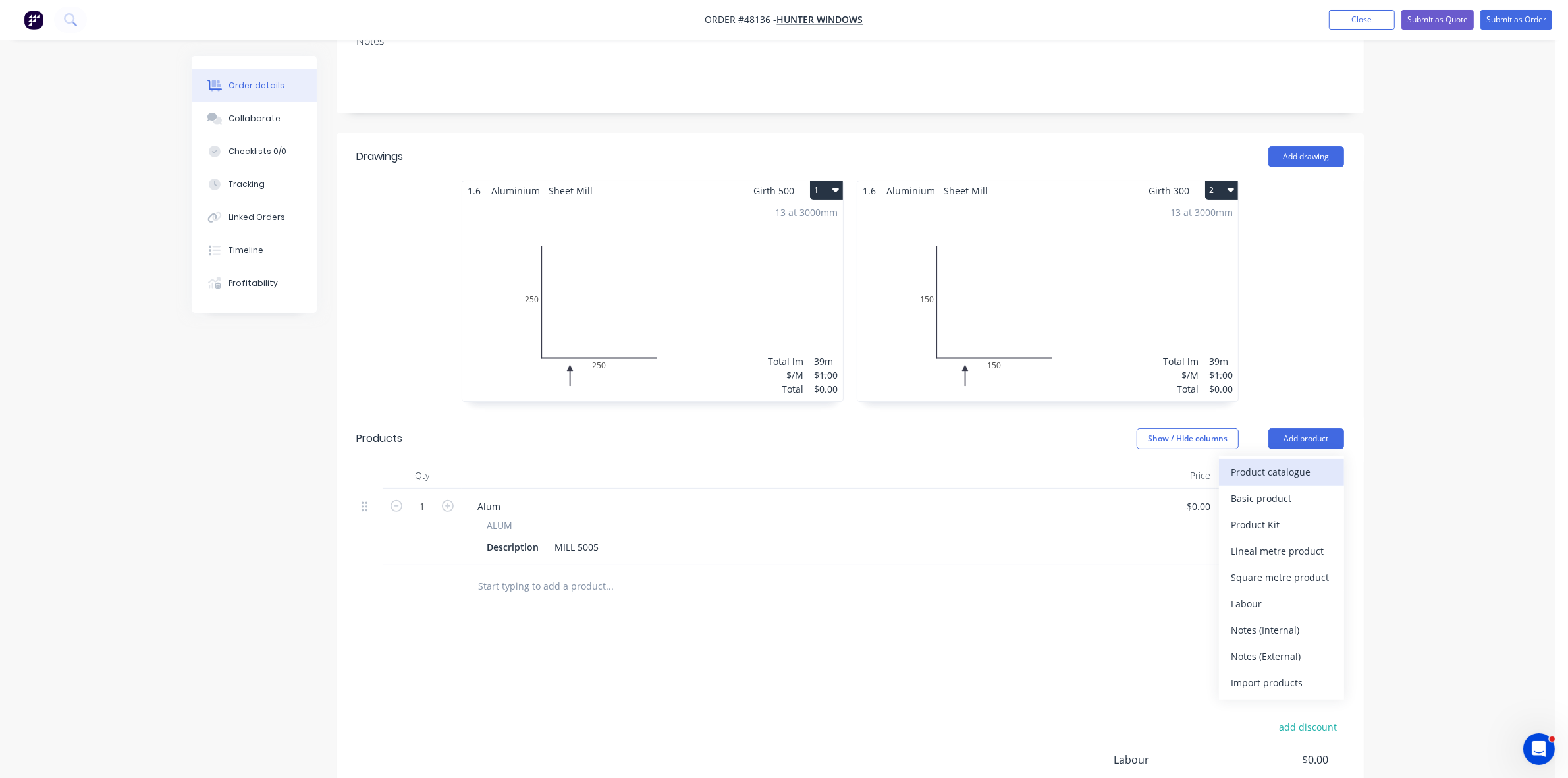
click at [1301, 463] on div "Product catalogue" at bounding box center [1282, 472] width 101 height 19
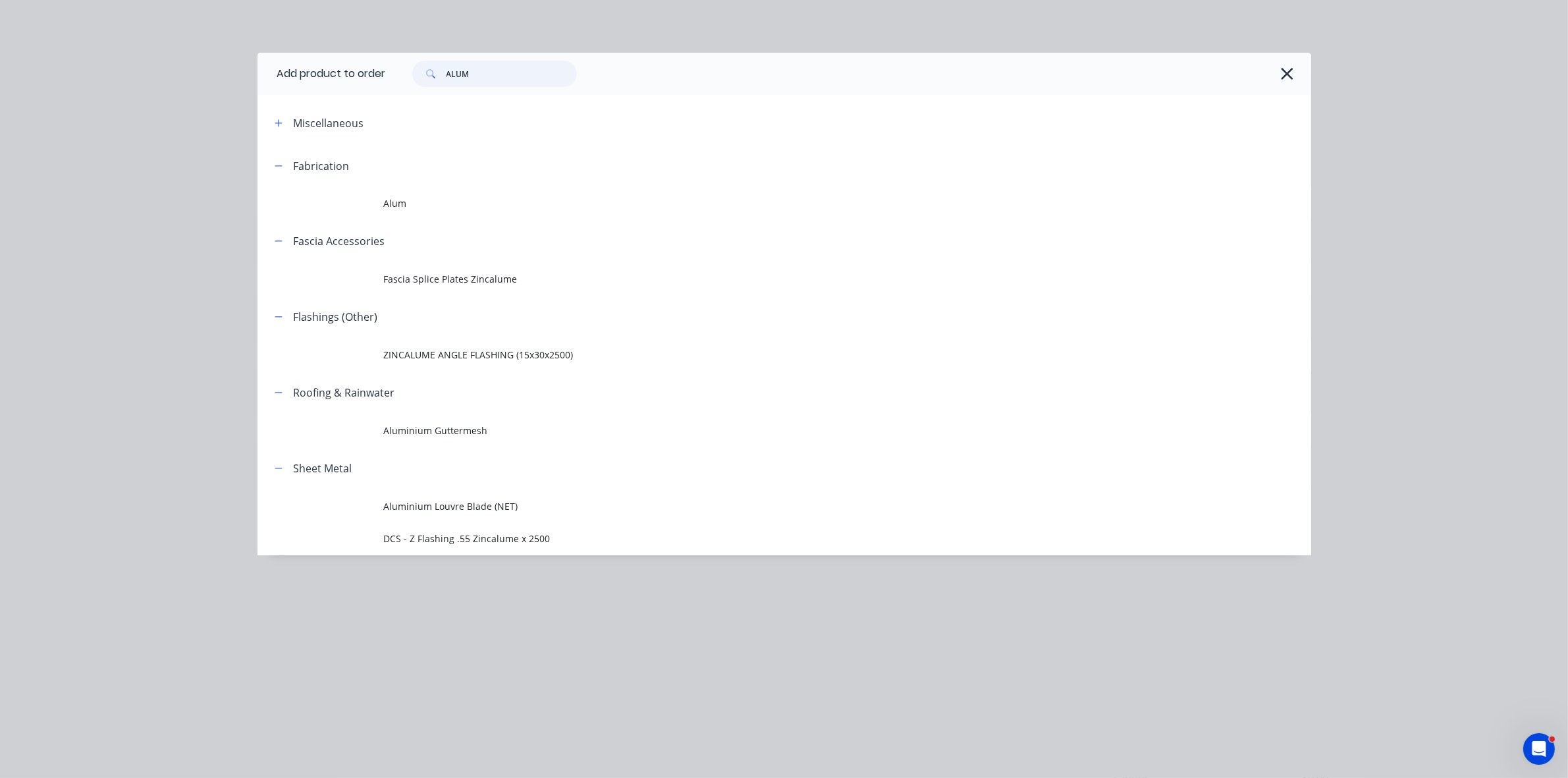
drag, startPoint x: 499, startPoint y: 83, endPoint x: 409, endPoint y: 80, distance: 90.0
click at [409, 80] on div "ALUM" at bounding box center [488, 73] width 178 height 26
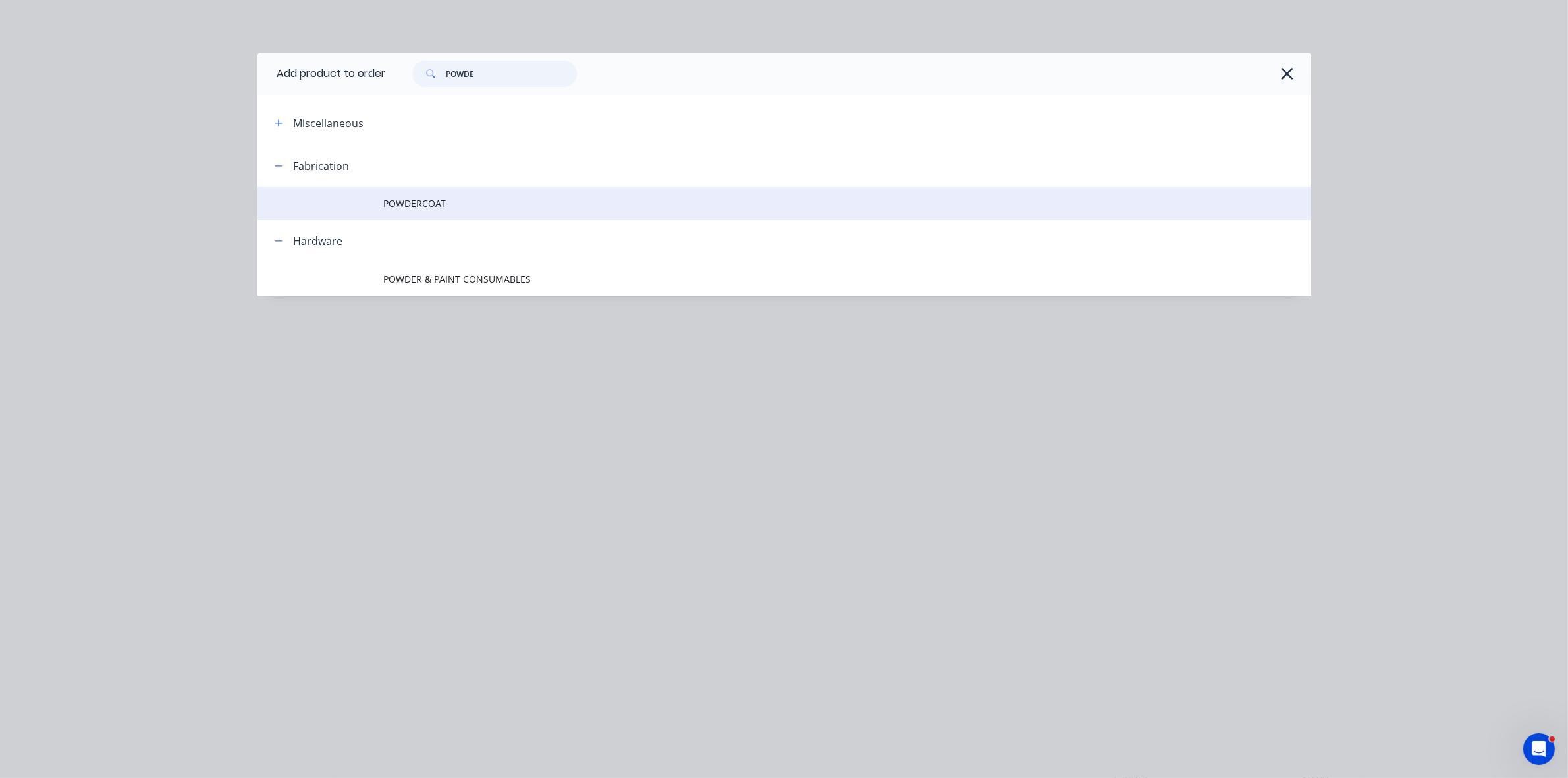
type input "POWDE"
click at [490, 215] on td "POWDERCOAT" at bounding box center [848, 203] width 927 height 33
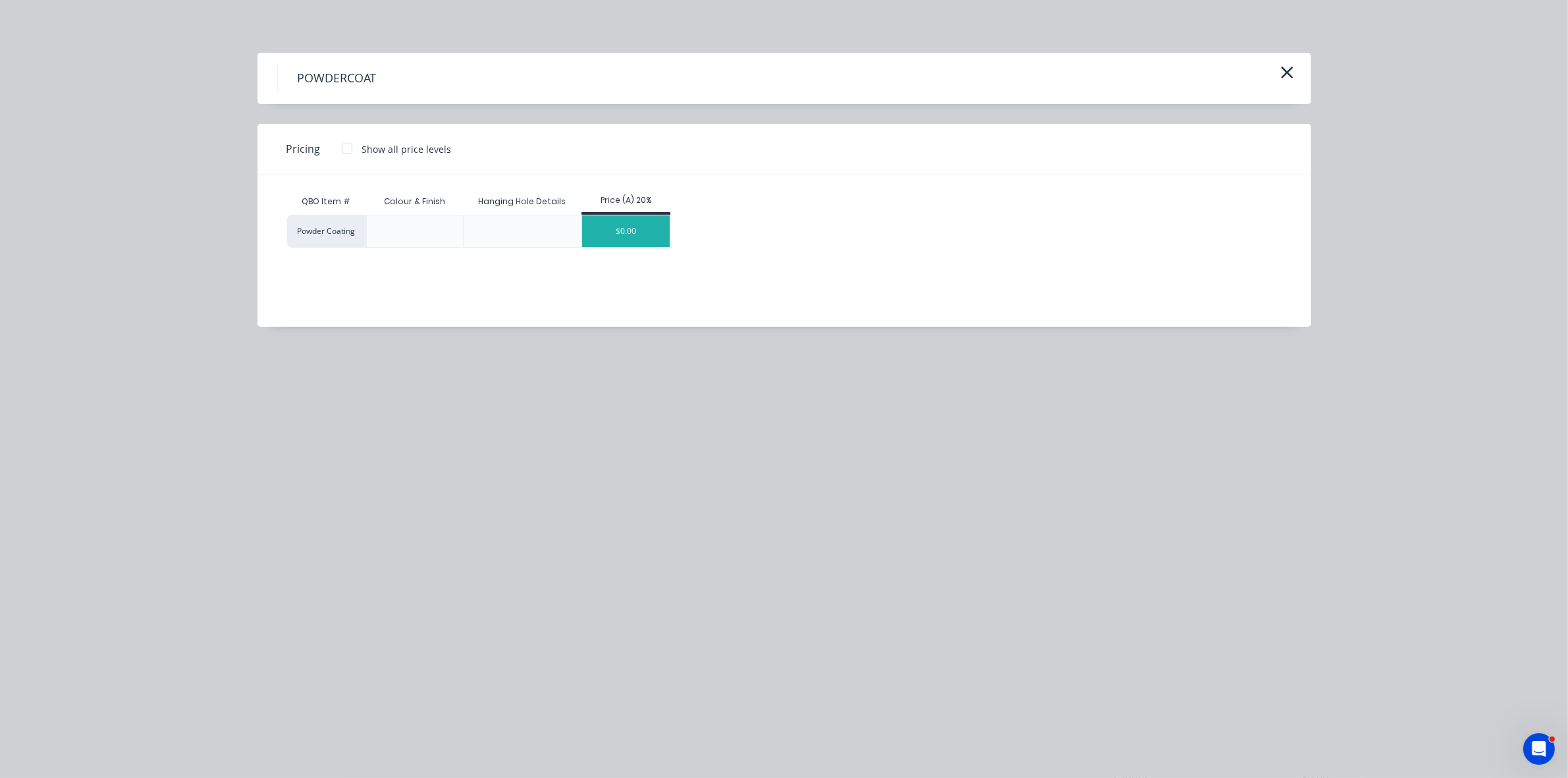
click at [632, 218] on div "$0.00" at bounding box center [626, 232] width 88 height 32
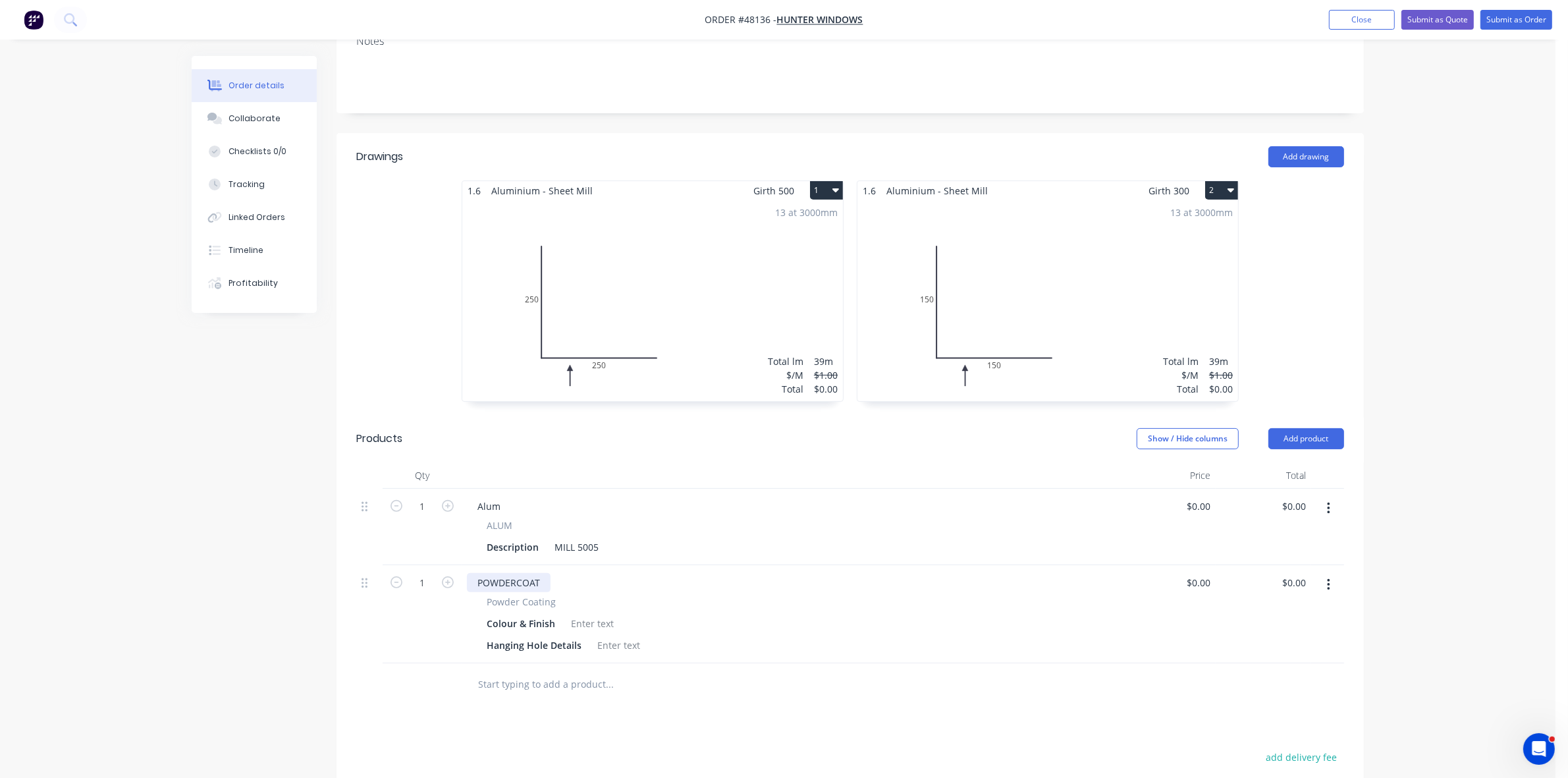
click at [544, 573] on div "POWDERCOAT" at bounding box center [508, 582] width 83 height 19
click at [541, 573] on div "POWDERCOAT" at bounding box center [508, 582] width 83 height 19
click at [577, 614] on div at bounding box center [591, 623] width 53 height 19
click at [607, 614] on div at bounding box center [591, 623] width 53 height 19
paste div
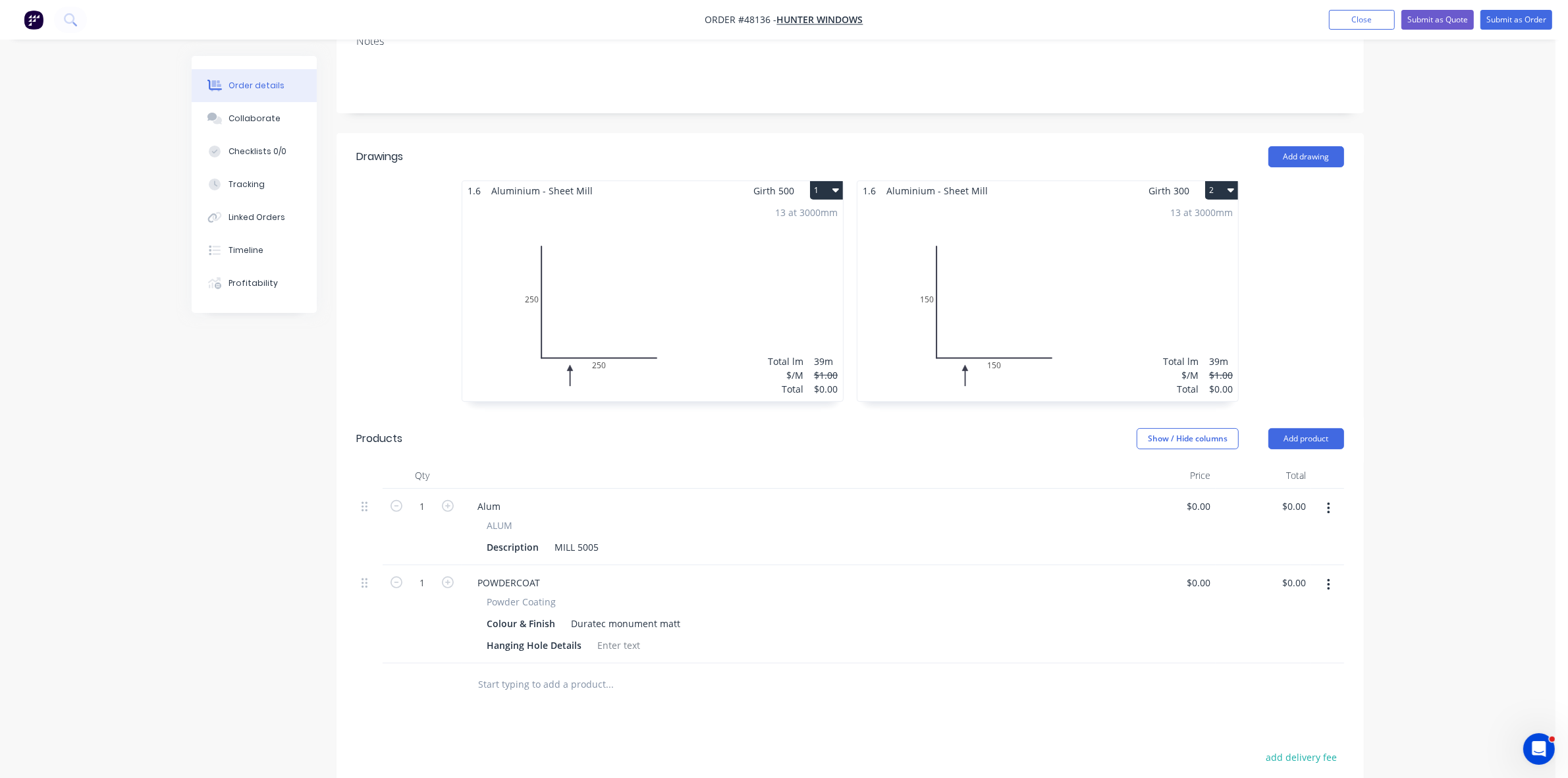
click at [975, 262] on div "13 at 3000mm Total lm $/M Total 39m $1.00 $0.00" at bounding box center [1048, 301] width 381 height 201
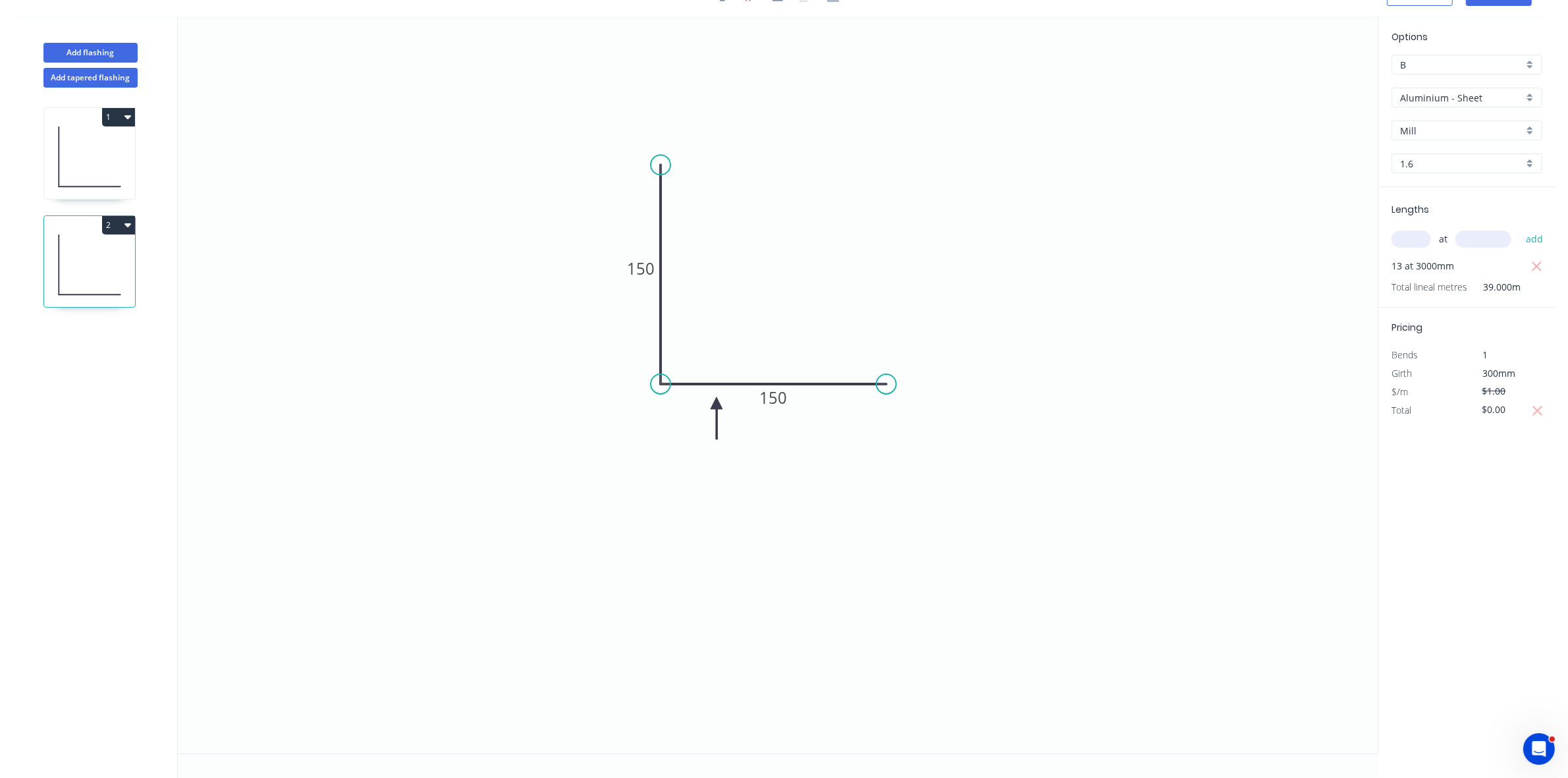
scroll to position [25, 0]
drag, startPoint x: 715, startPoint y: 403, endPoint x: 741, endPoint y: 341, distance: 67.2
click at [741, 341] on icon at bounding box center [741, 357] width 12 height 42
click at [741, 341] on icon at bounding box center [741, 357] width 12 height 42
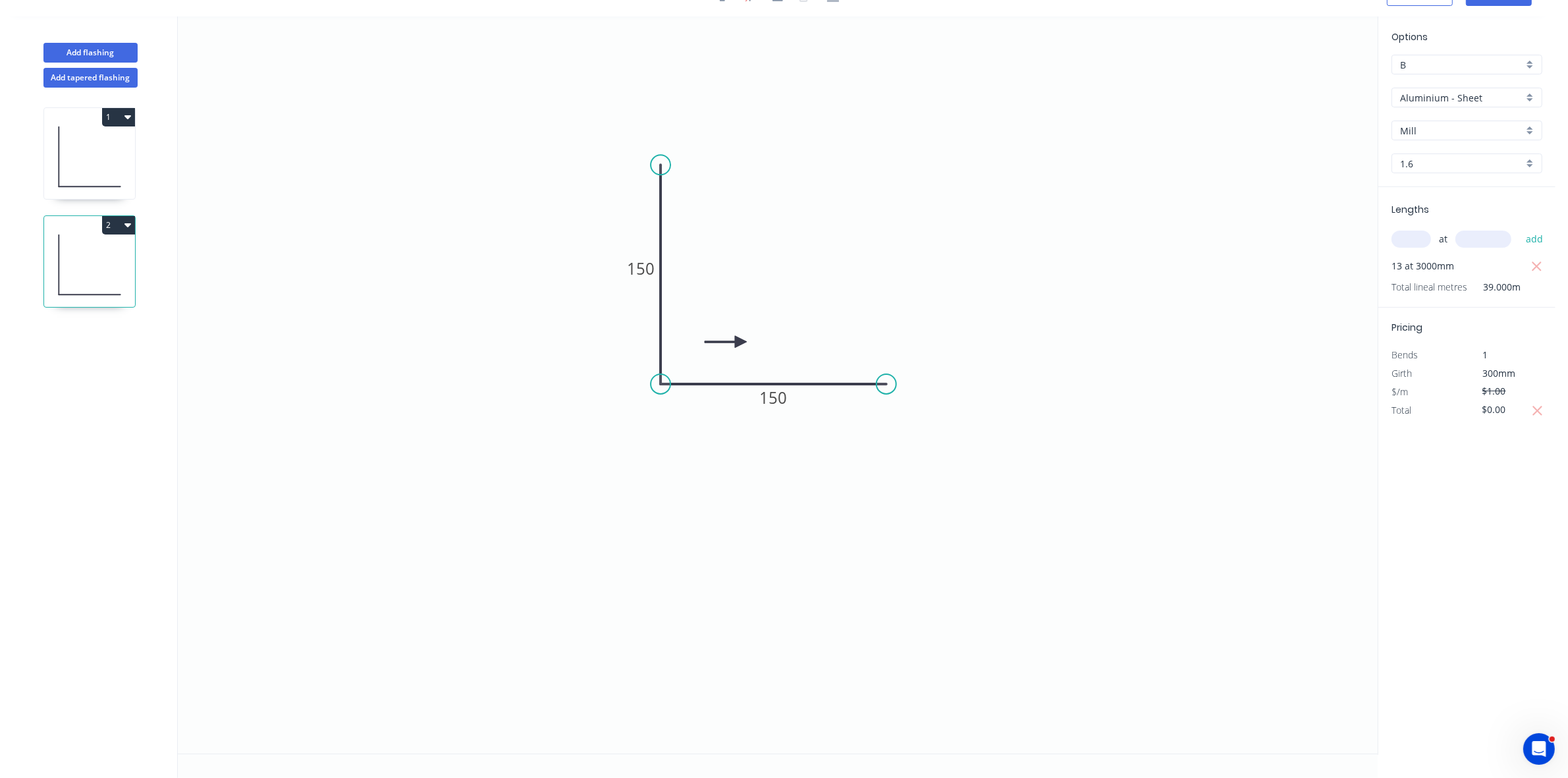
click at [740, 341] on icon at bounding box center [725, 342] width 42 height 12
click at [740, 341] on icon at bounding box center [730, 330] width 38 height 38
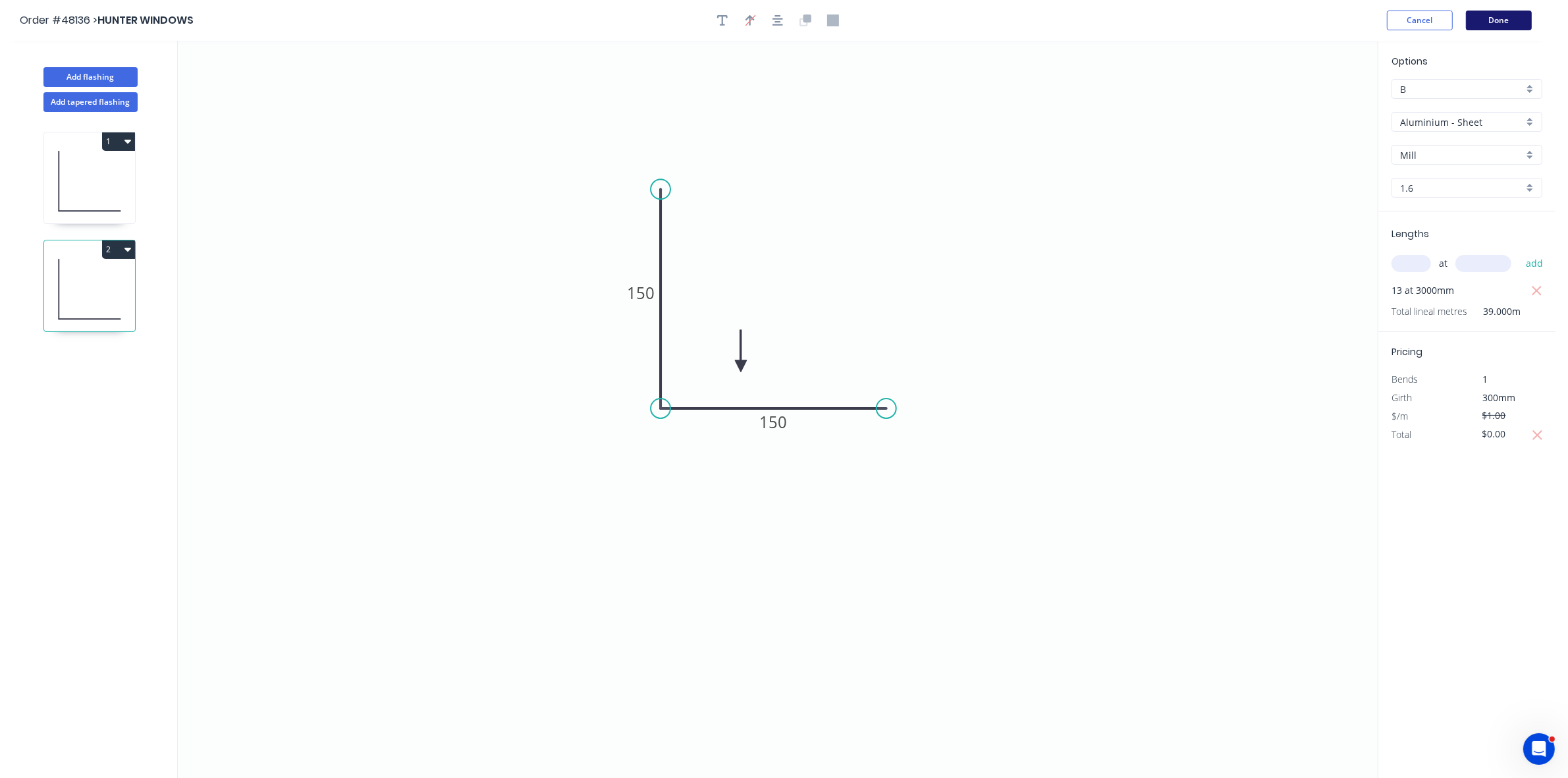
click at [1490, 23] on button "Done" at bounding box center [1499, 20] width 66 height 19
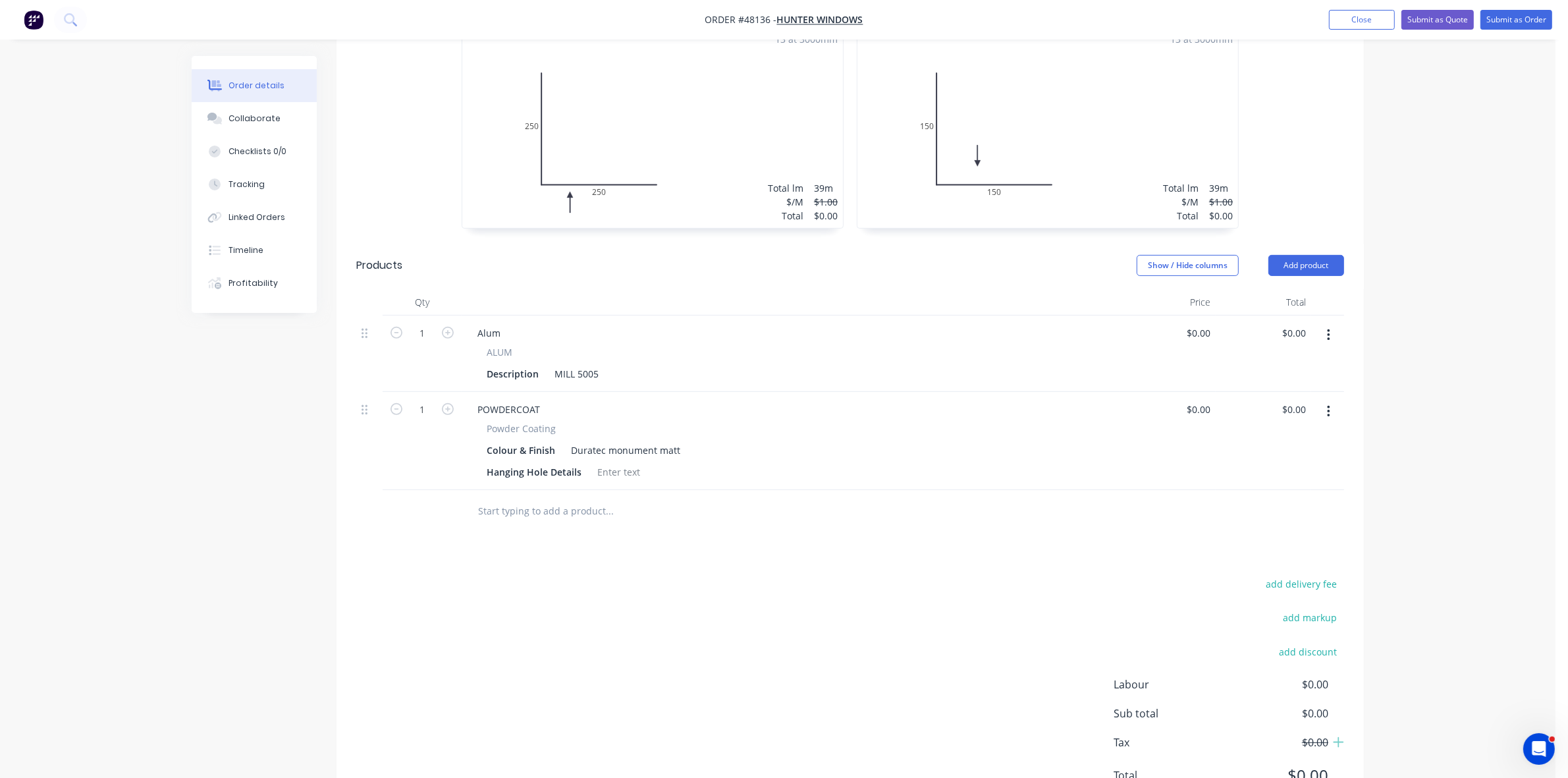
scroll to position [491, 0]
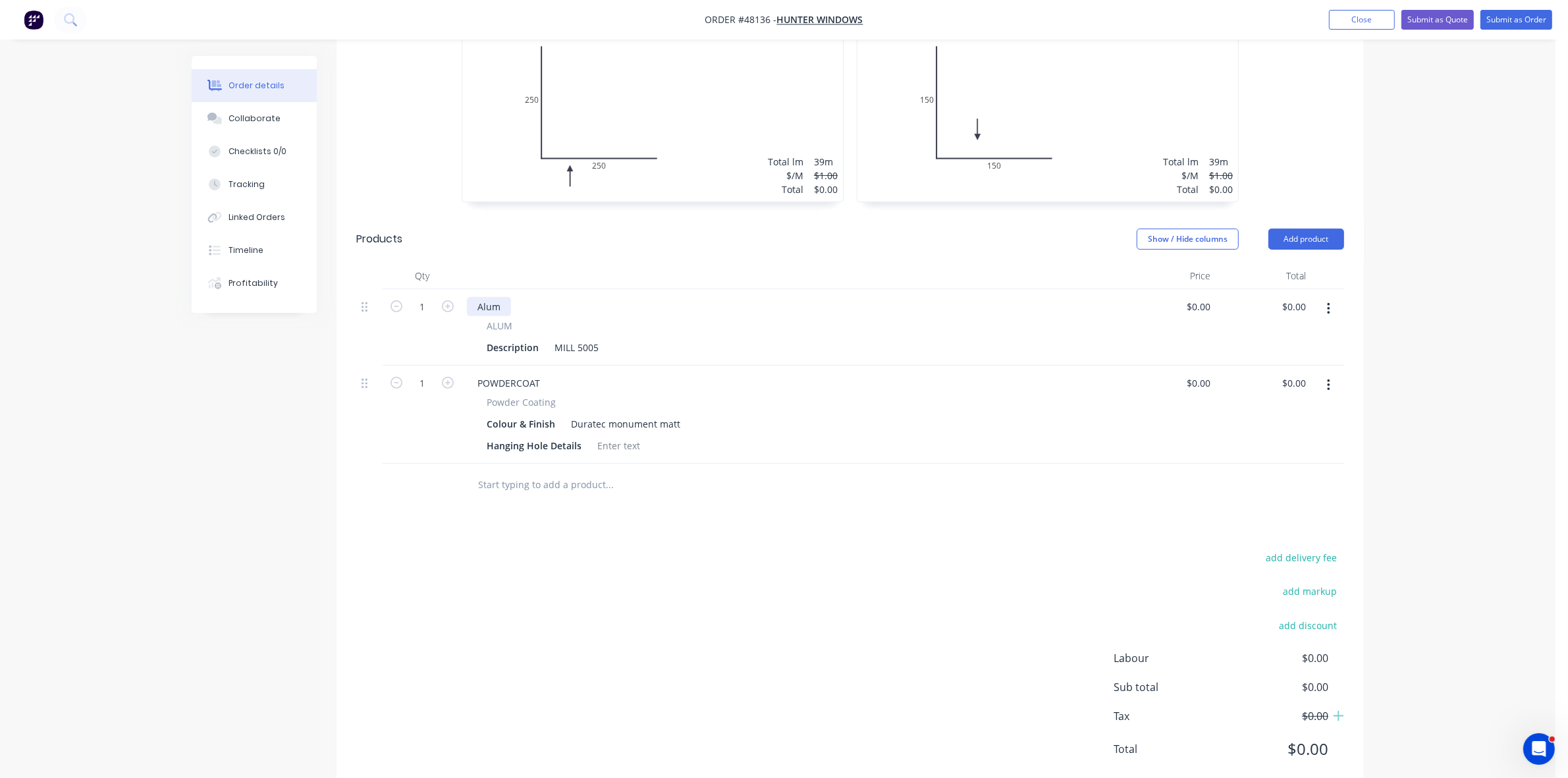
click at [478, 297] on div "Alum" at bounding box center [489, 306] width 44 height 19
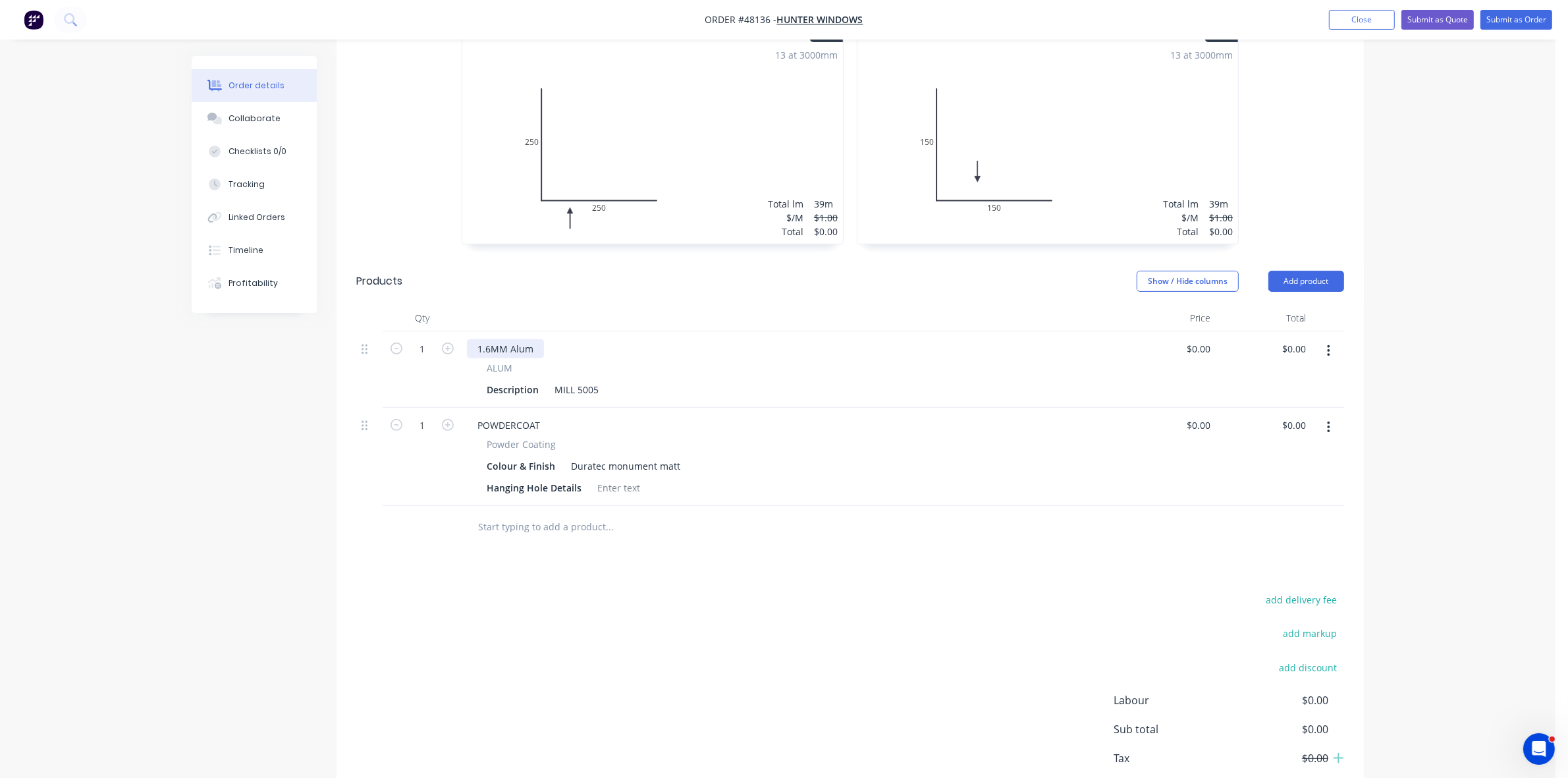
scroll to position [409, 0]
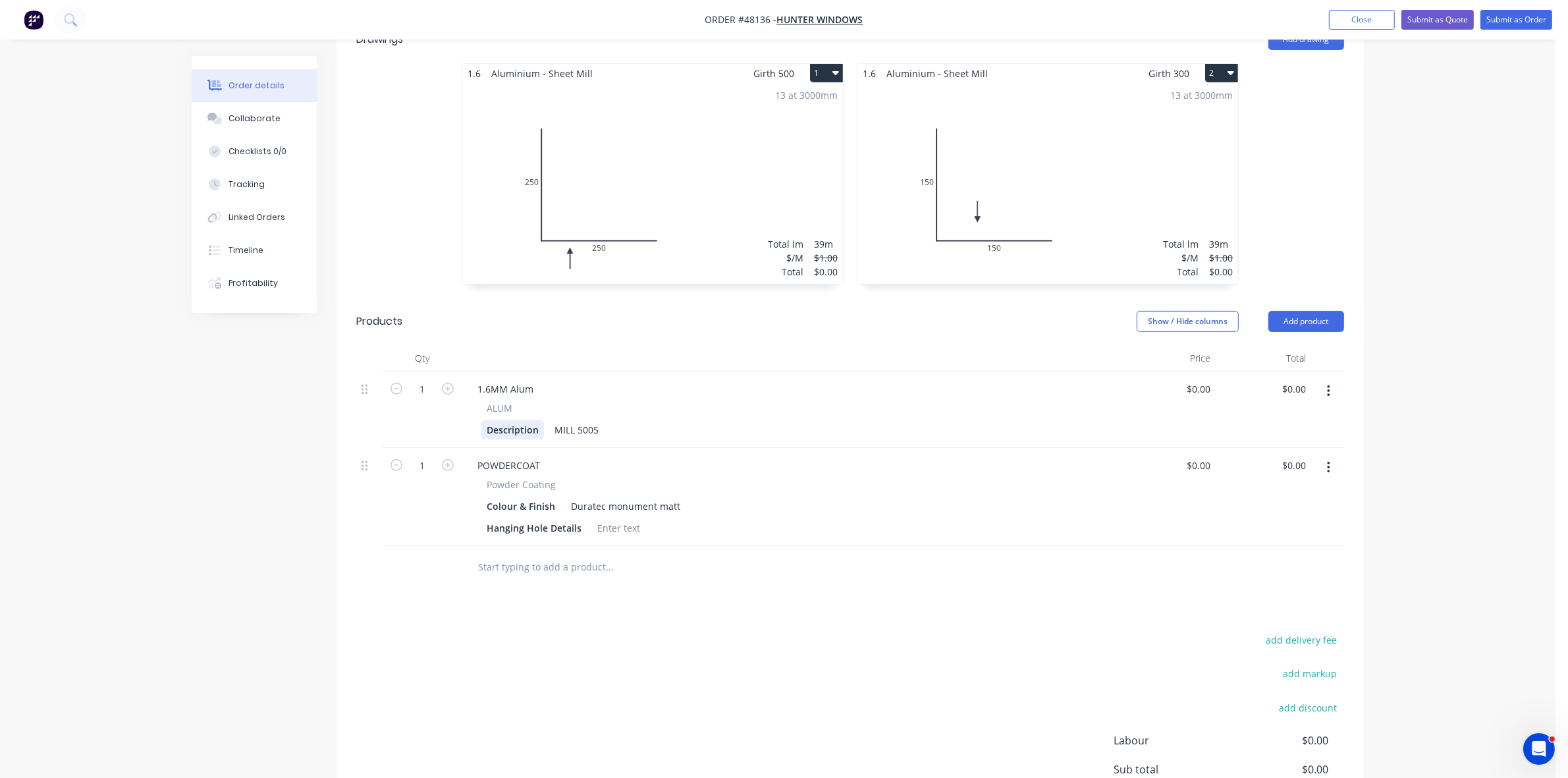
click at [504, 421] on div "Description" at bounding box center [512, 430] width 62 height 19
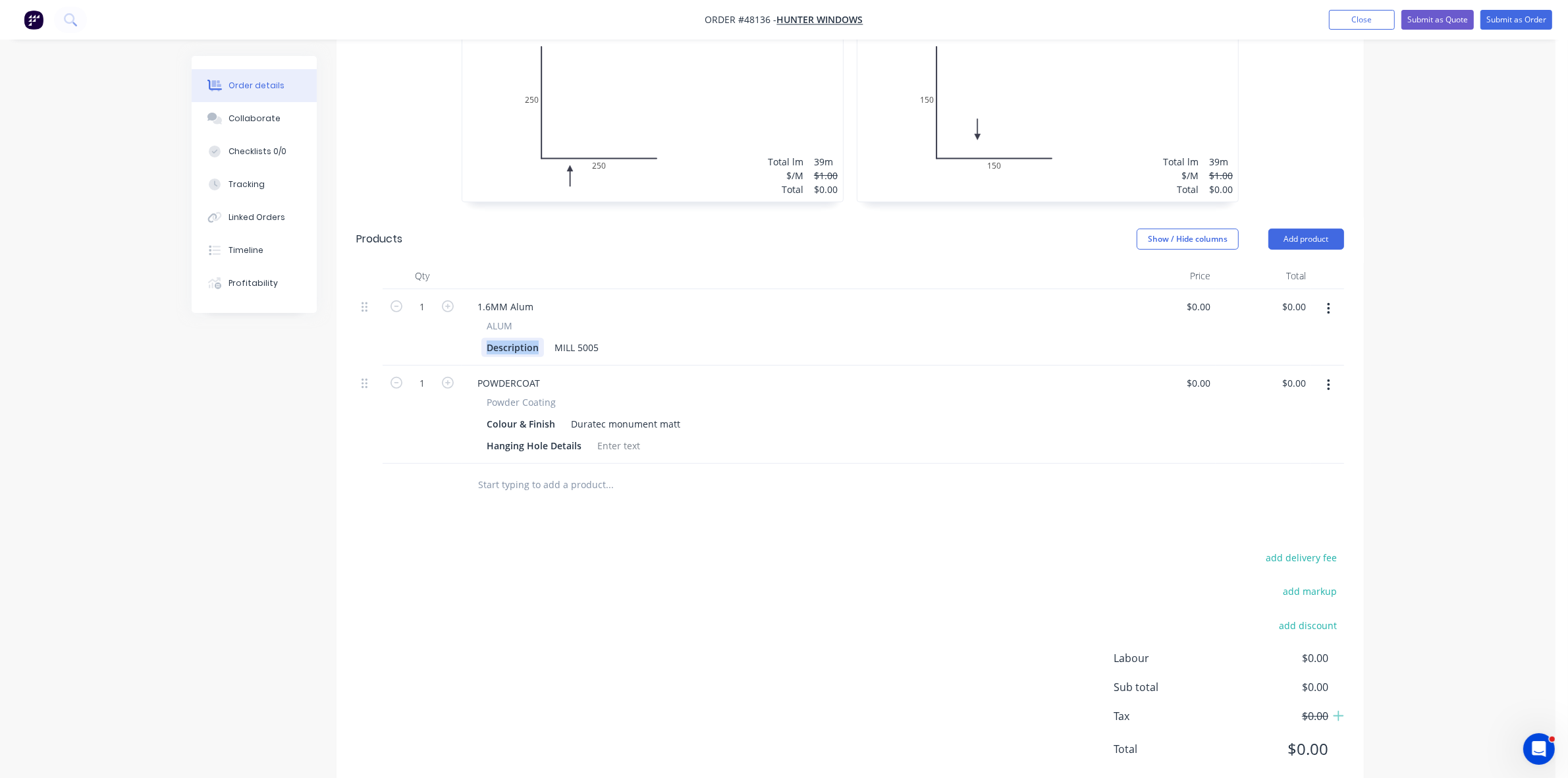
click at [505, 338] on div "Description" at bounding box center [512, 347] width 62 height 19
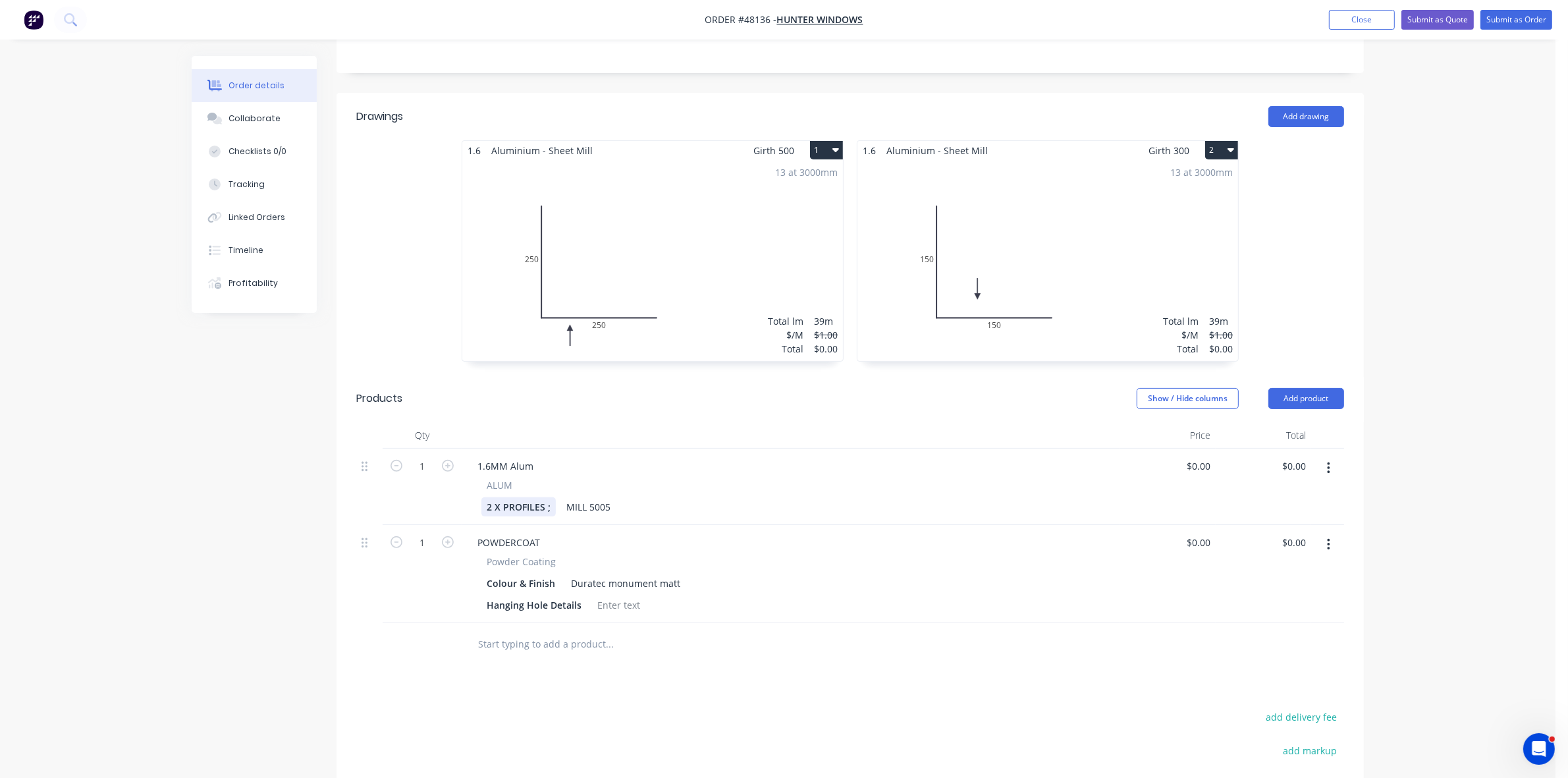
scroll to position [326, 0]
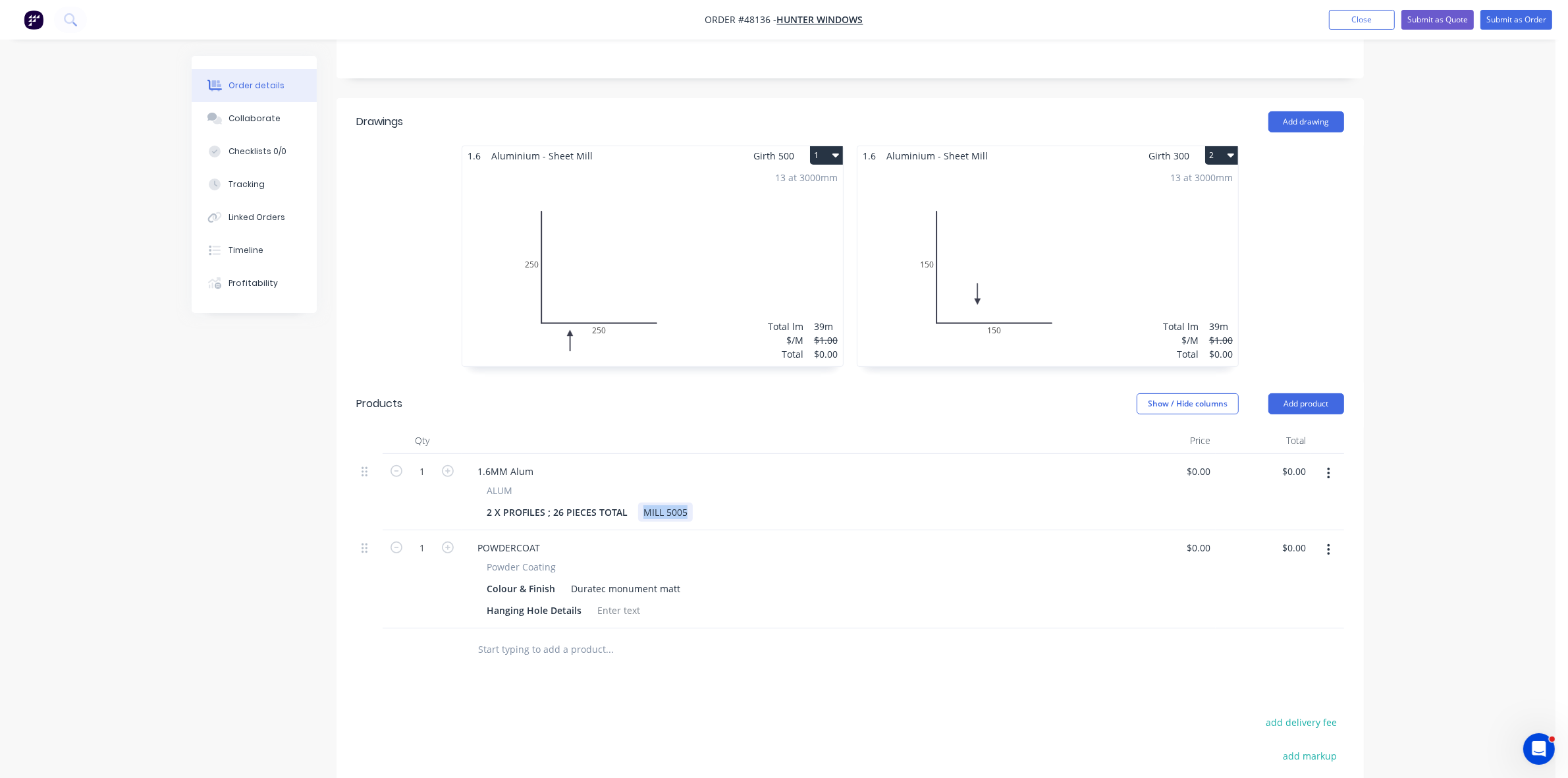
drag, startPoint x: 639, startPoint y: 472, endPoint x: 692, endPoint y: 469, distance: 53.1
click at [692, 502] on div "2 X PROFILES ; 26 PIECES TOTAL MILL 5005" at bounding box center [788, 512] width 613 height 19
click at [415, 530] on div "1" at bounding box center [422, 579] width 79 height 98
drag, startPoint x: 436, startPoint y: 505, endPoint x: 425, endPoint y: 512, distance: 13.0
click at [436, 539] on input "1" at bounding box center [422, 548] width 35 height 19
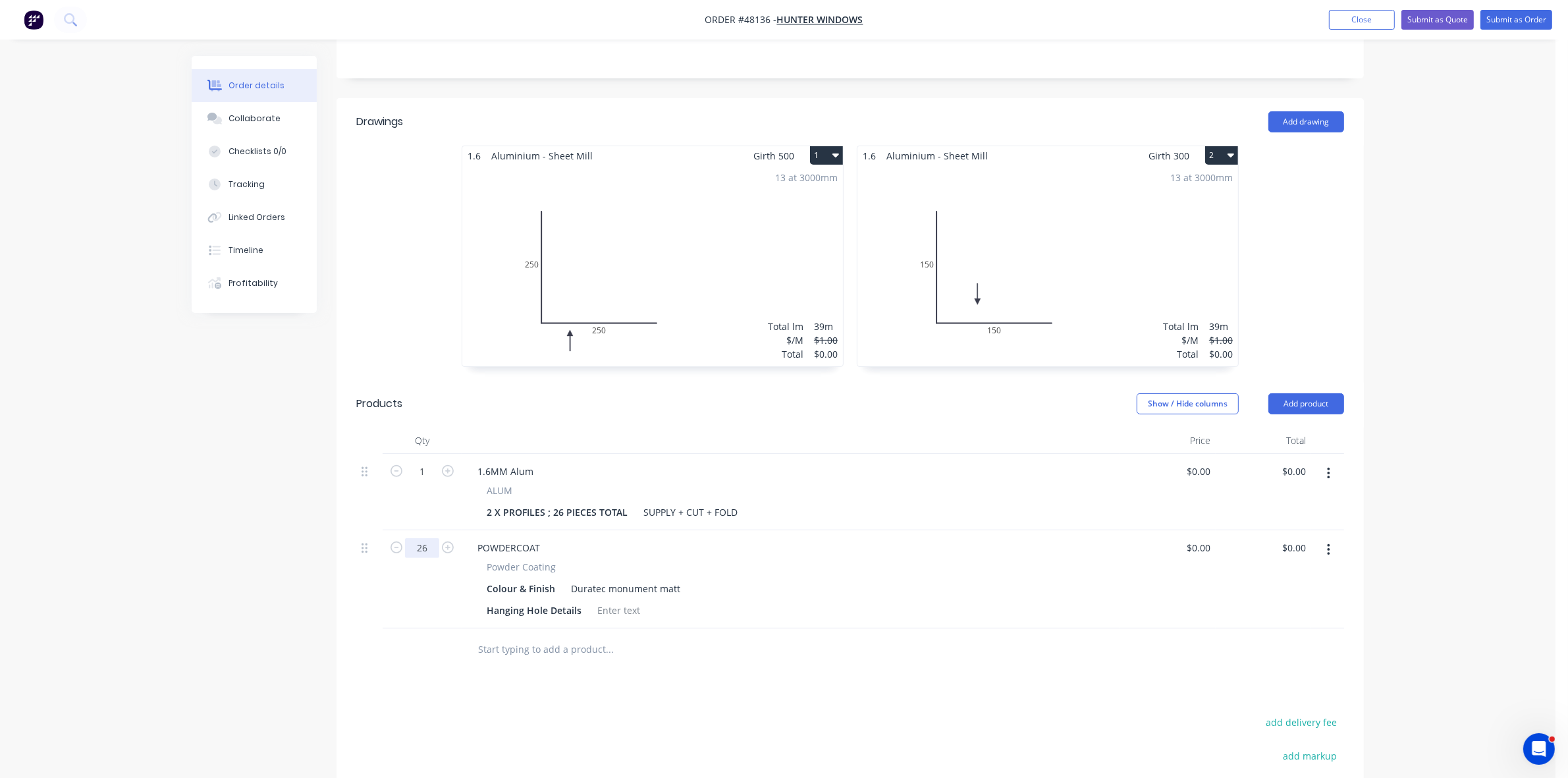
type input "26"
click at [689, 629] on div at bounding box center [698, 650] width 474 height 43
click at [621, 601] on div at bounding box center [618, 610] width 53 height 19
click at [1299, 462] on input "0.00" at bounding box center [1296, 471] width 30 height 19
type input "3120"
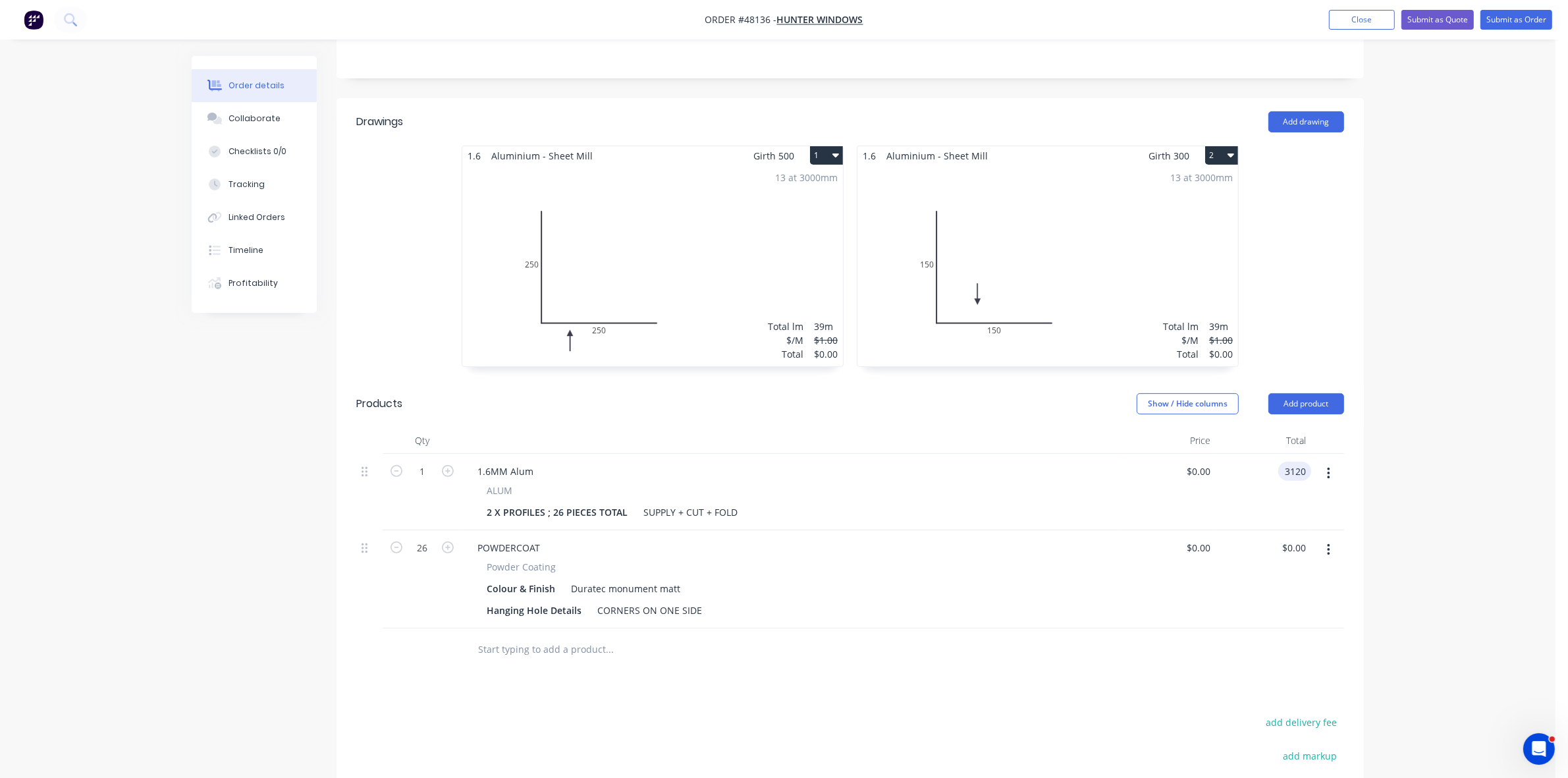
type input "$3,120.00"
click at [1084, 462] on div "1.6MM Alum" at bounding box center [790, 471] width 648 height 19
click at [1196, 539] on div "0 $0.00" at bounding box center [1198, 548] width 35 height 19
type input "$65.00"
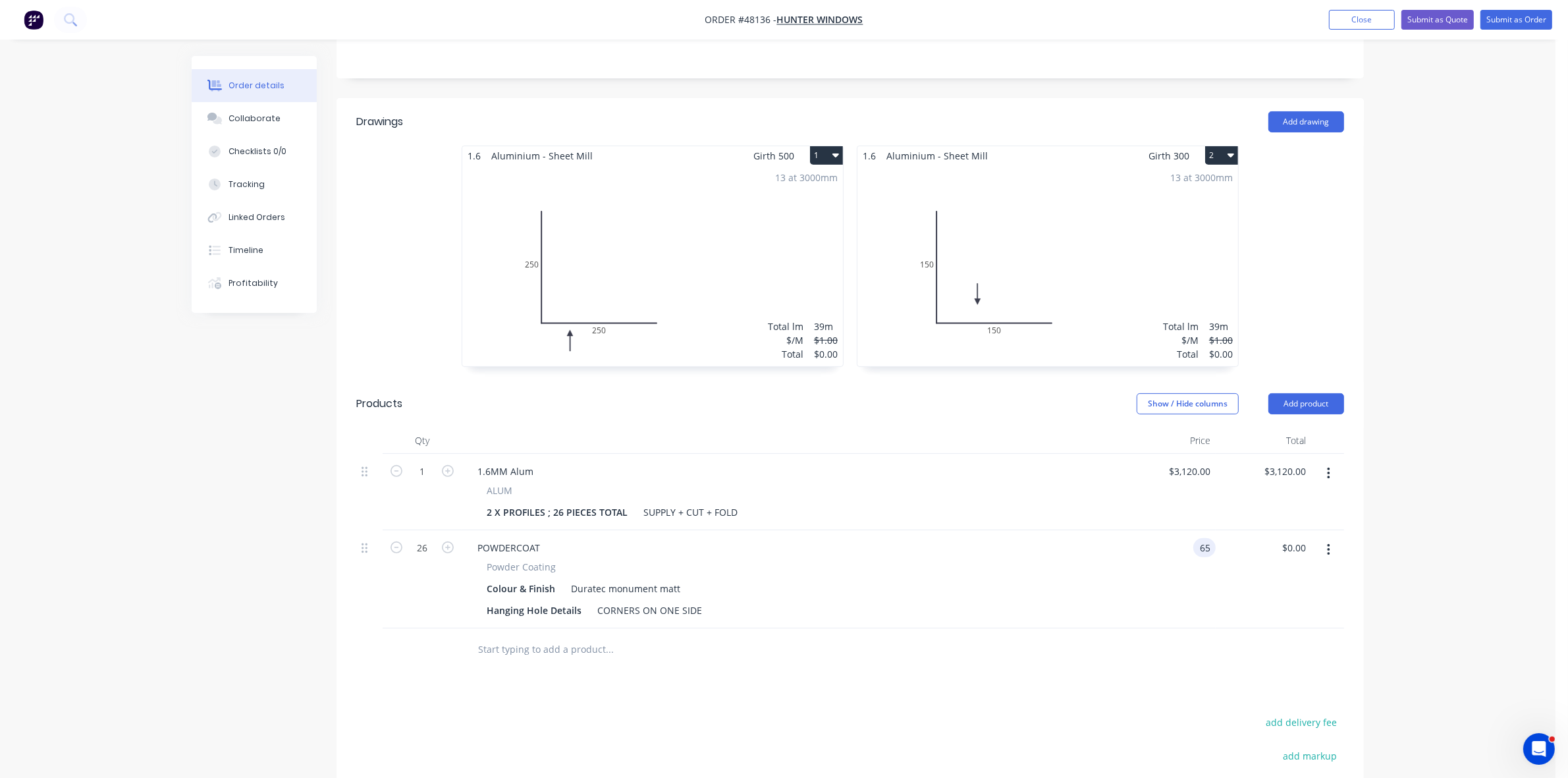
type input "$1,690.00"
type input "$65.00"
type input "$3,120.00"
type input "65"
click at [1285, 462] on input "$3,120.00" at bounding box center [1287, 471] width 48 height 19
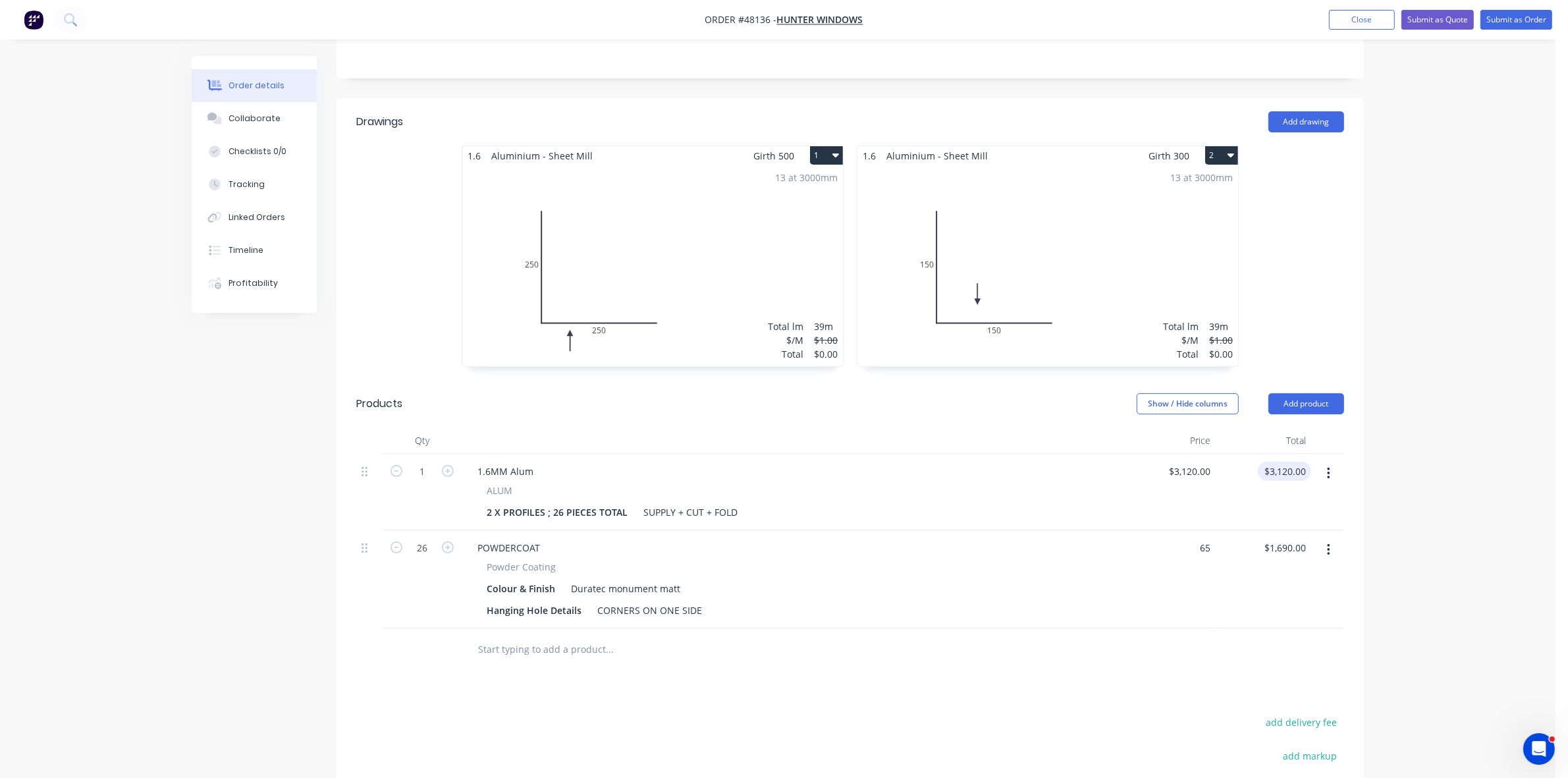
type input "3120.00"
type input "$65.00"
type input "$3,120.00"
type input "65"
type input "3120.00"
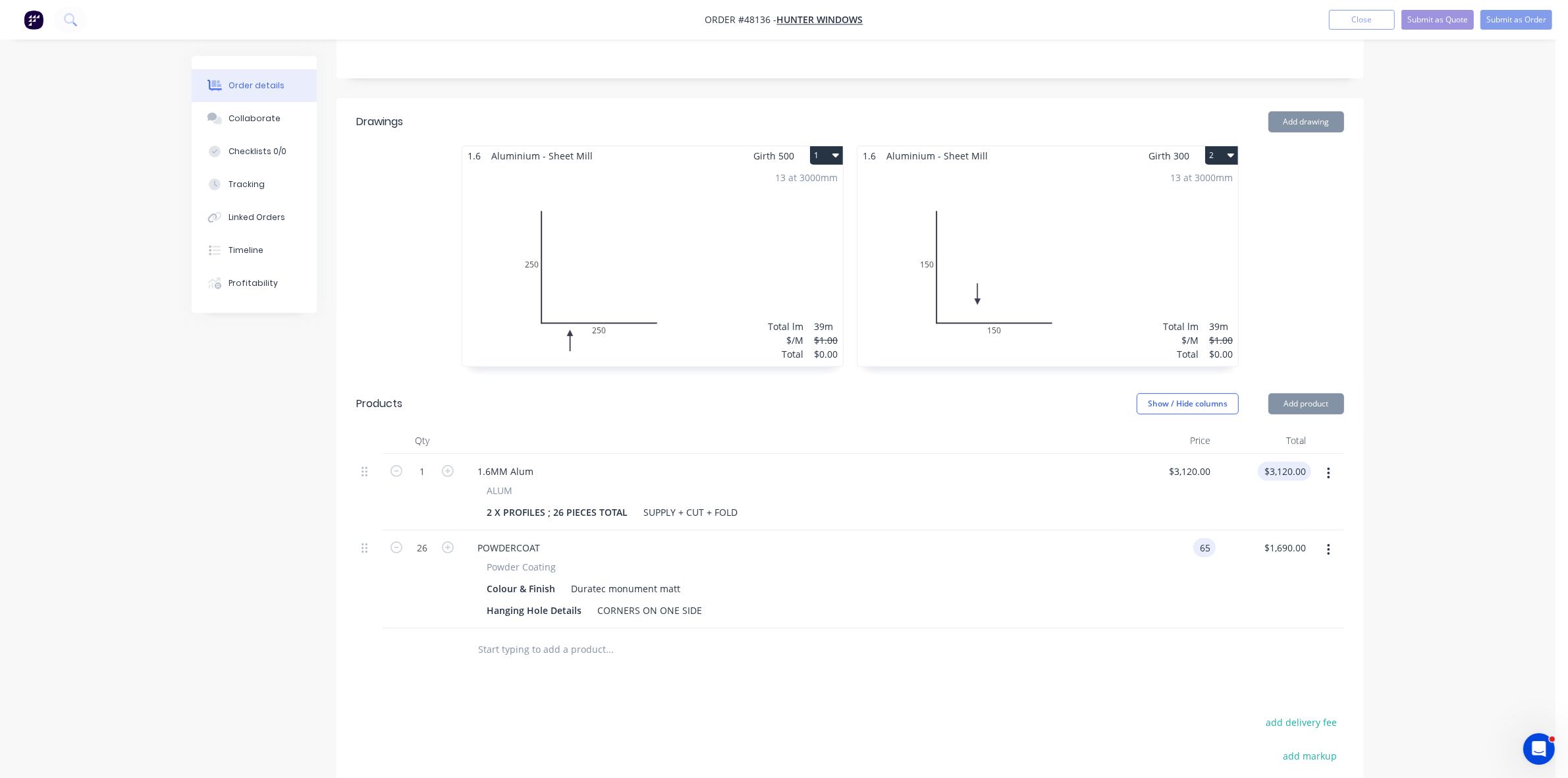
type input "$65.00"
type input "$3,120.00"
type input "65"
type input "3120.00"
type input "$65.00"
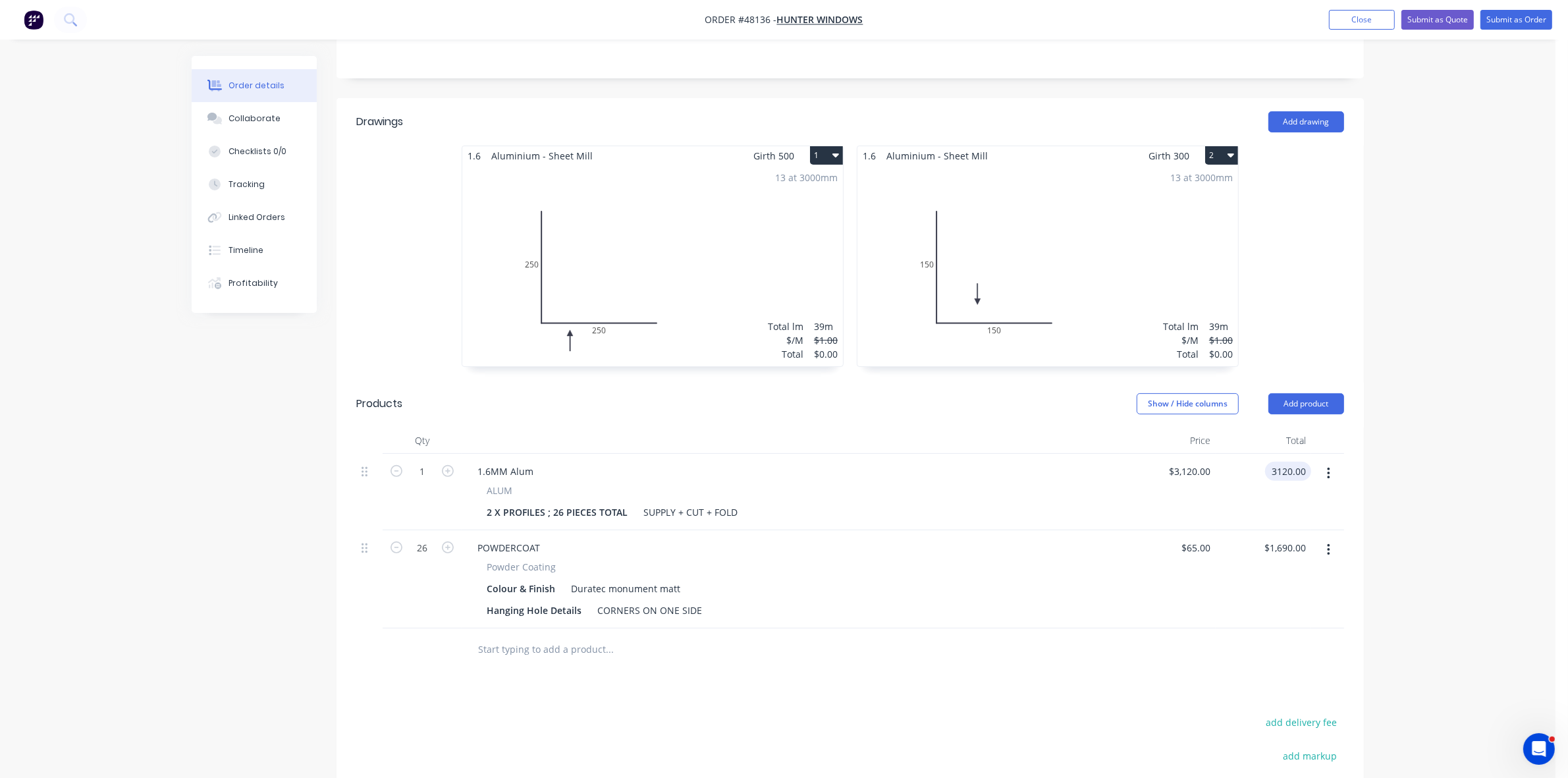
type input "$3,120.00"
type input "65"
type input "3120.00"
type input "$65.00"
type input "$3,120.00"
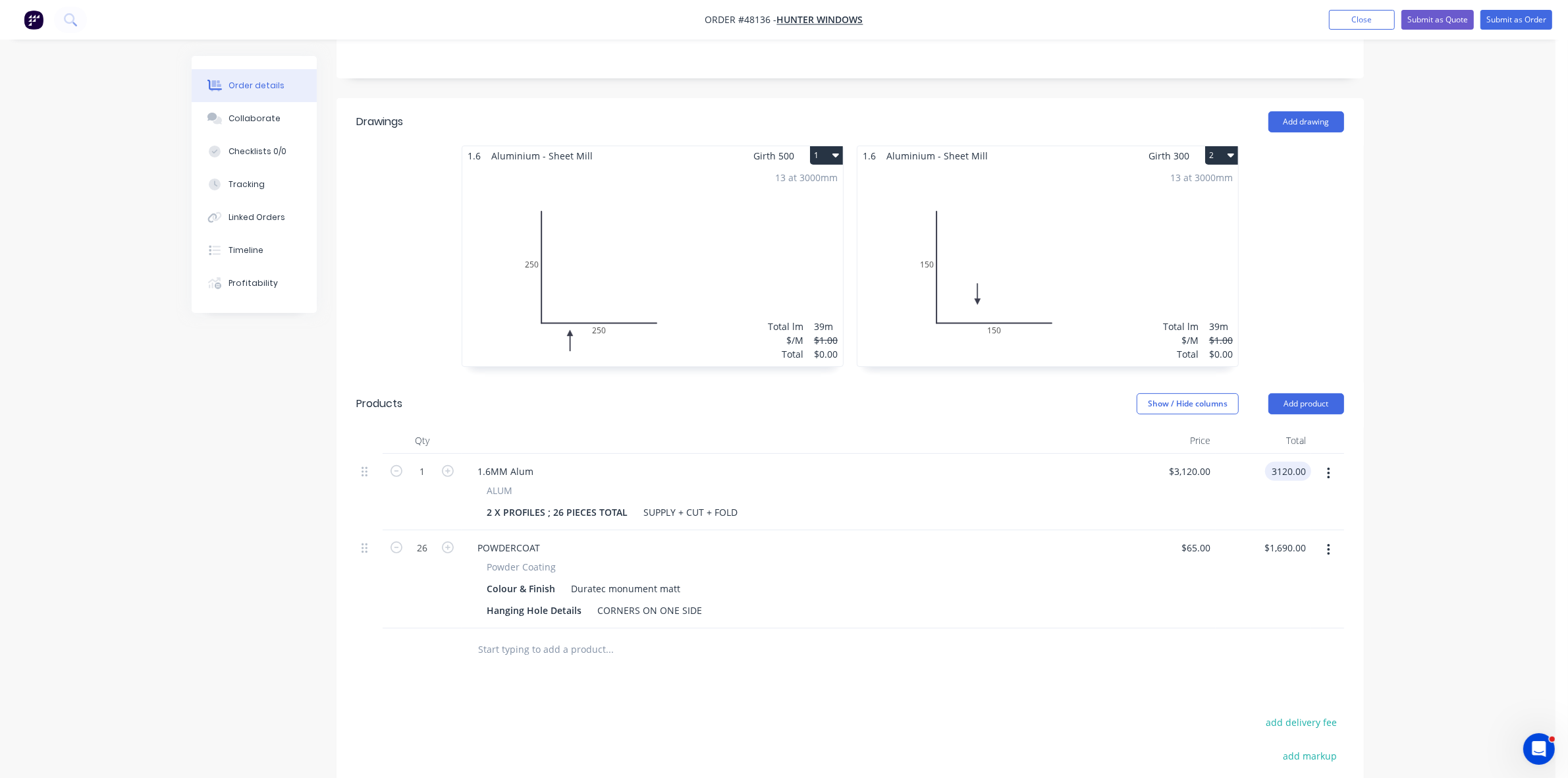
type input "65"
type input "3120.00"
type input "$65.00"
type input "$3,120.00"
type input "65"
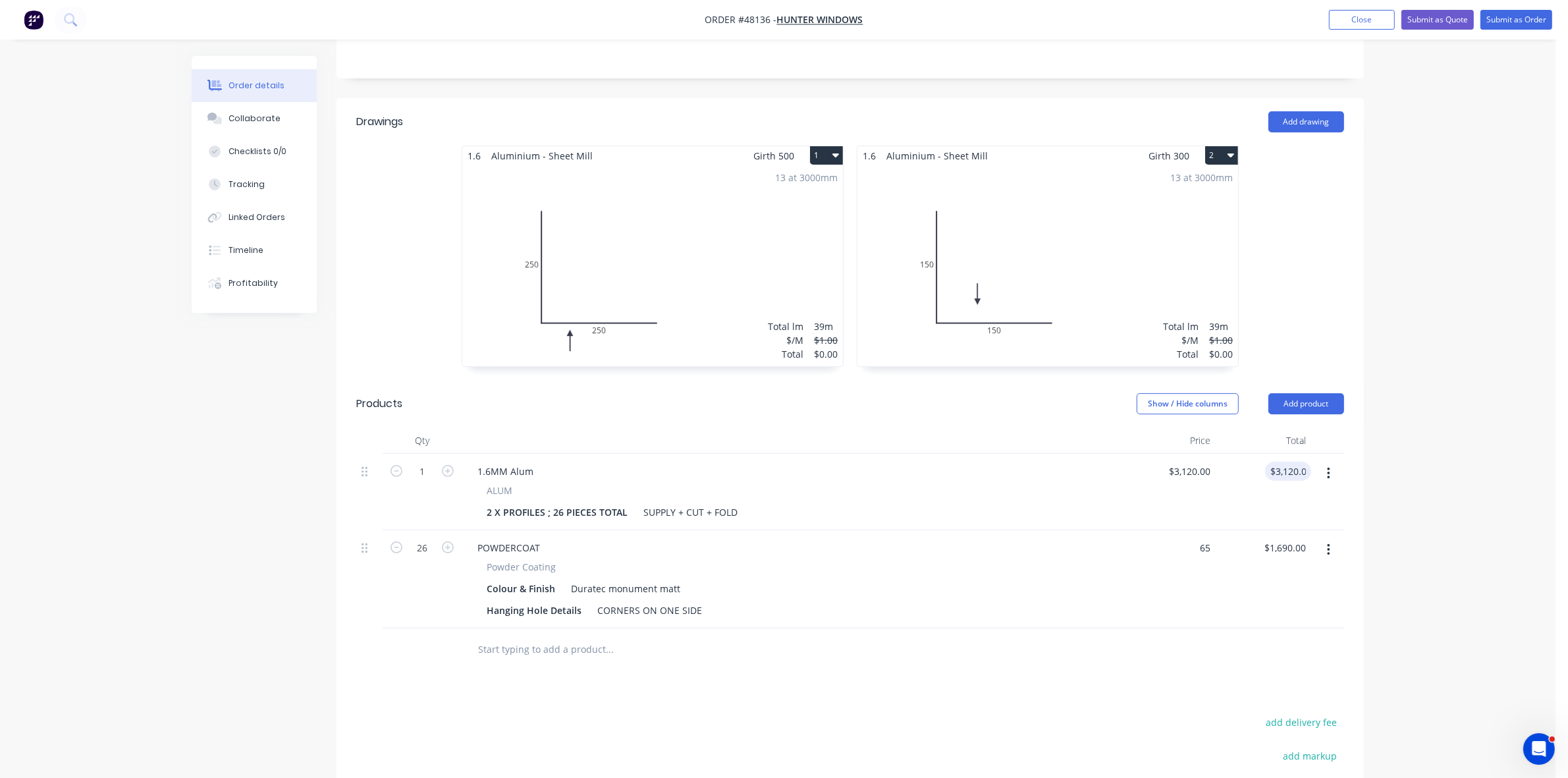
type input "3120.00"
type input "652"
type input "$3,120.00"
type input "652"
type input "$16,952.00"
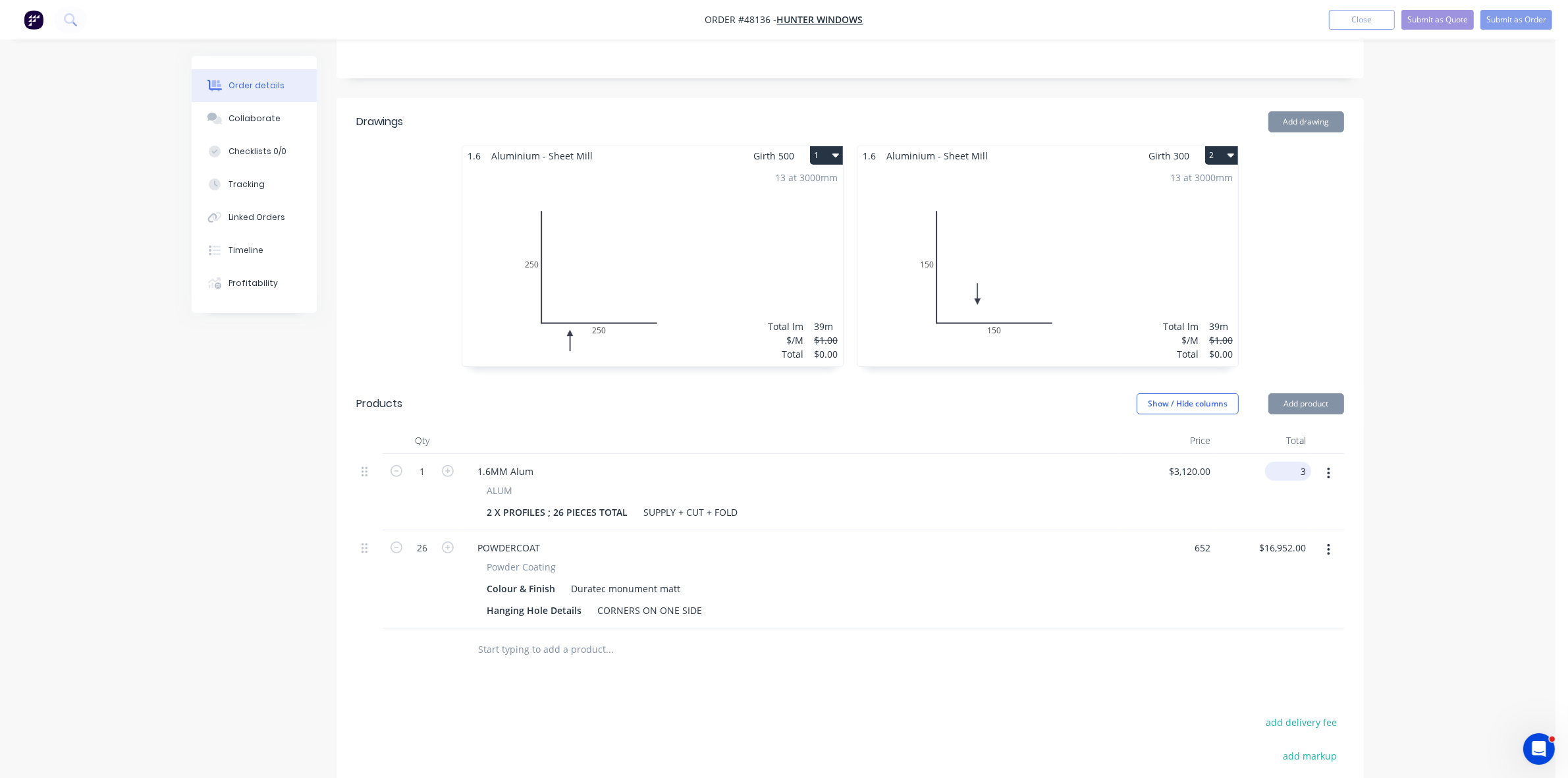
type input "3"
type input "652"
type input "$3.00"
type input "3.00"
type input "$652.00"
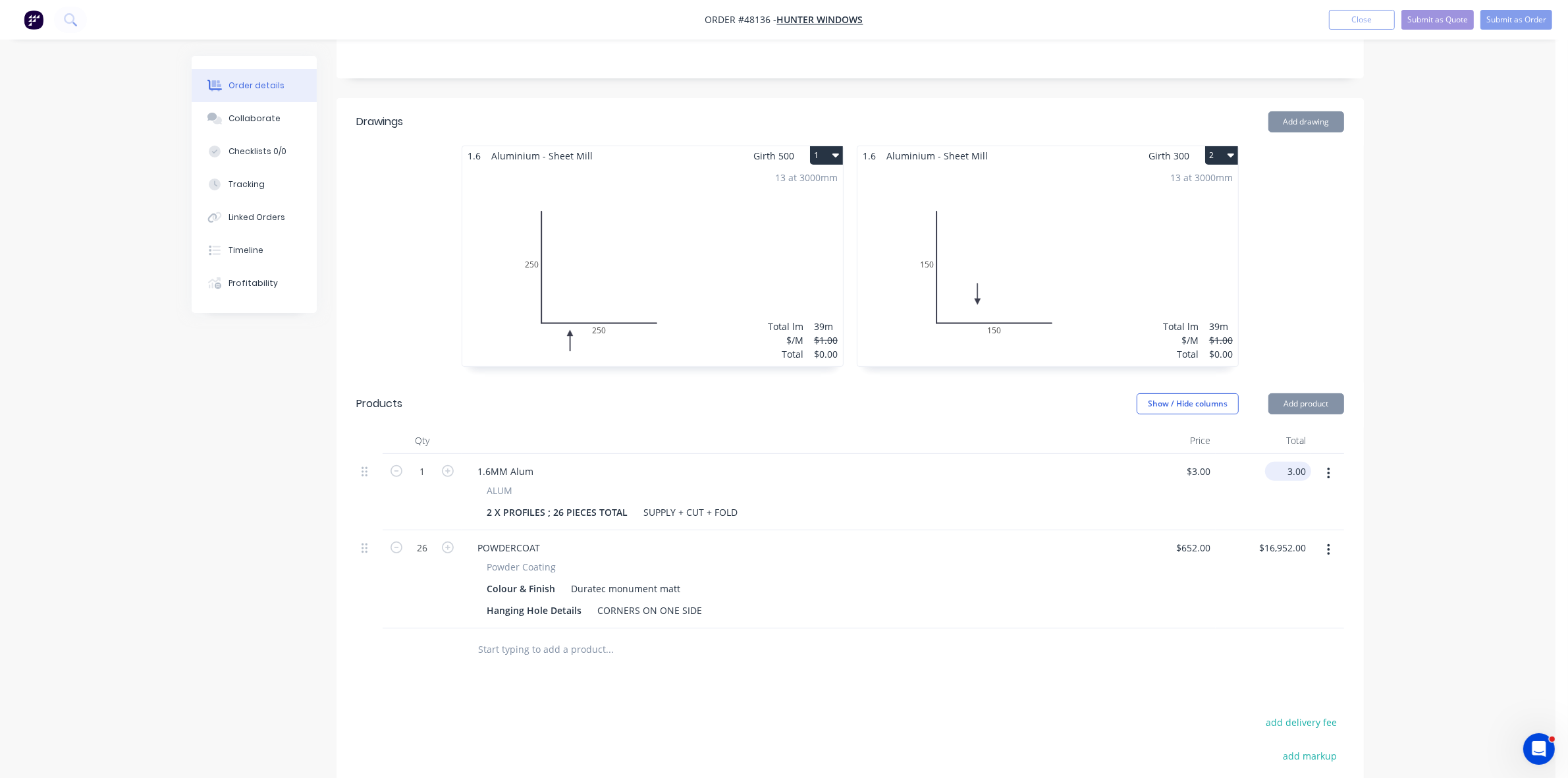
type input "$3.00"
type input "652"
type input "3.004"
type input "$652.00"
type input "$3.004"
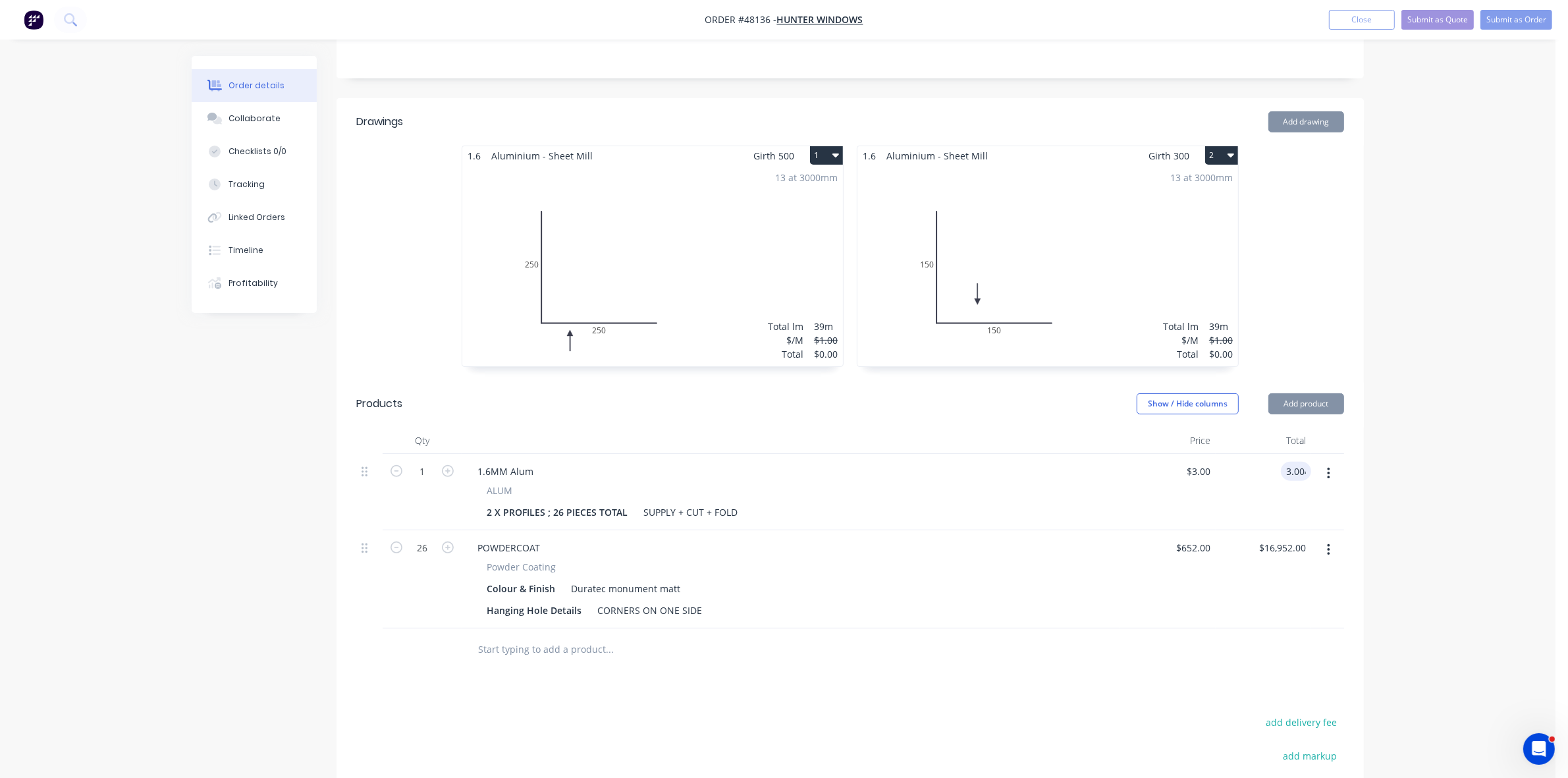
type input "652"
type input "3.0040"
type input "$652.00"
type input "$3.0040"
type input "652"
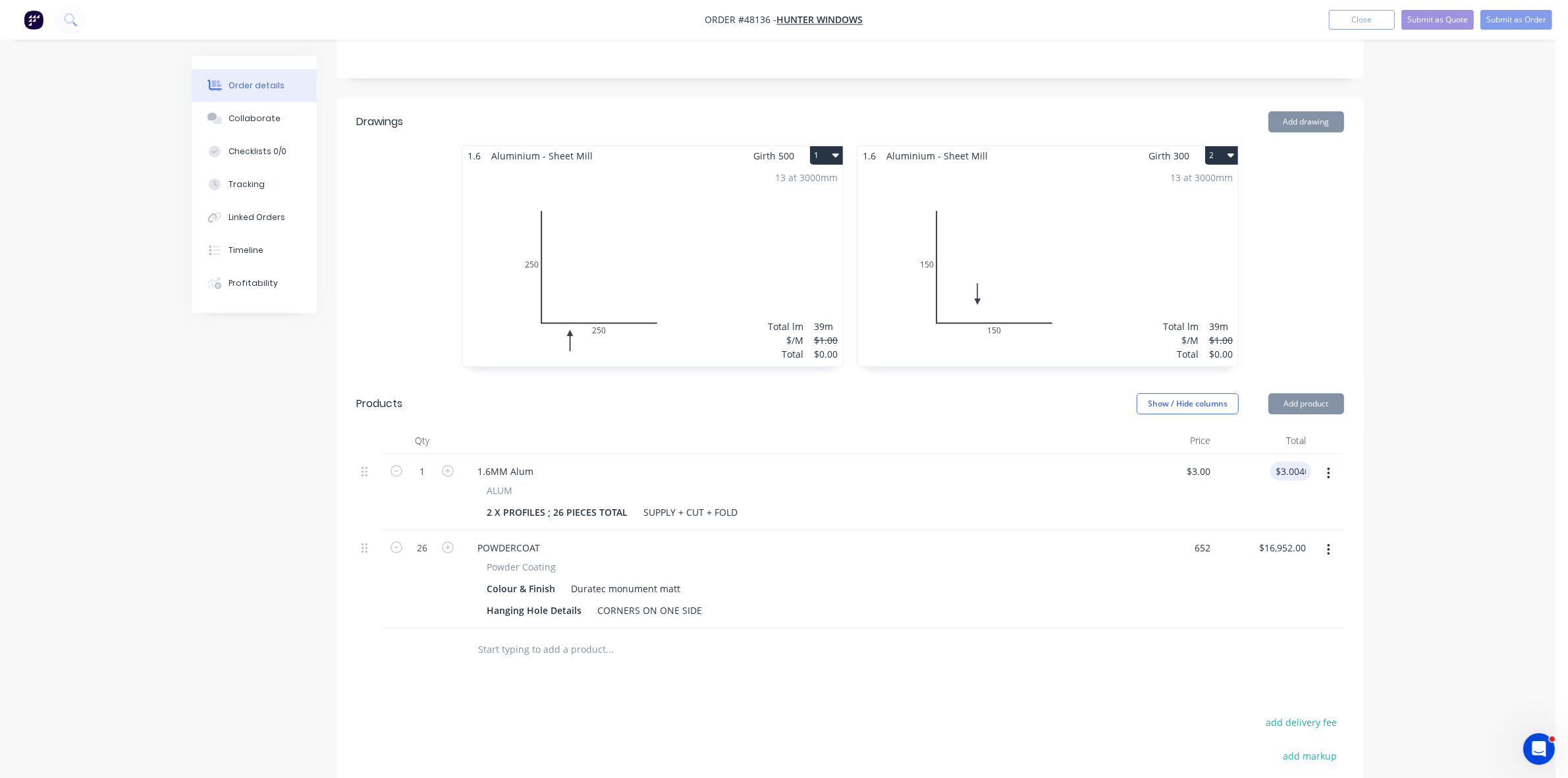
type input "3.0040"
type input "$652.00"
type input "$3.0040"
type input "652"
type input "3.0040"
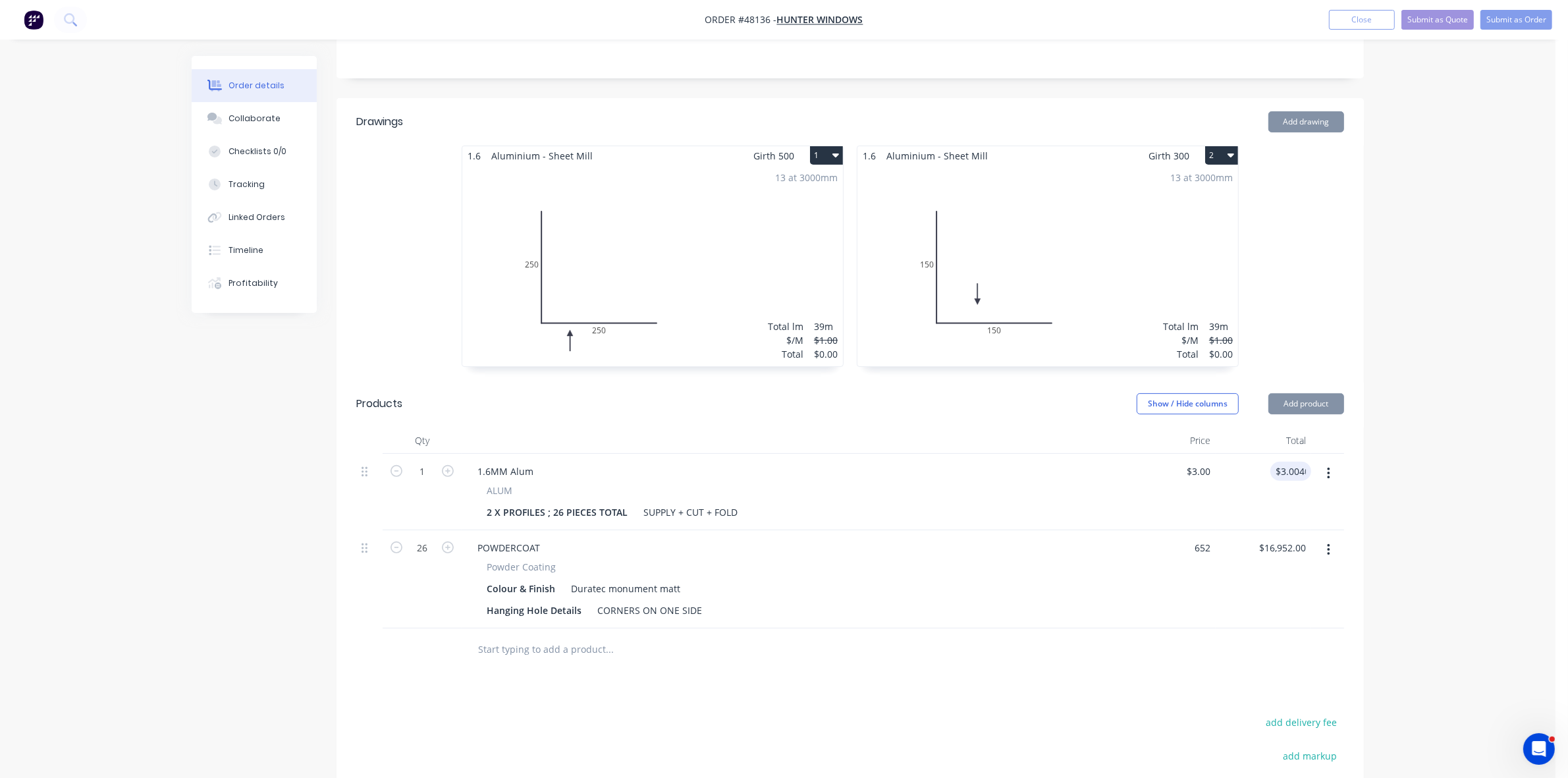
type input "$652.00"
type input "$3.0040"
type input "652"
type input "3.0040"
type input "$652.00"
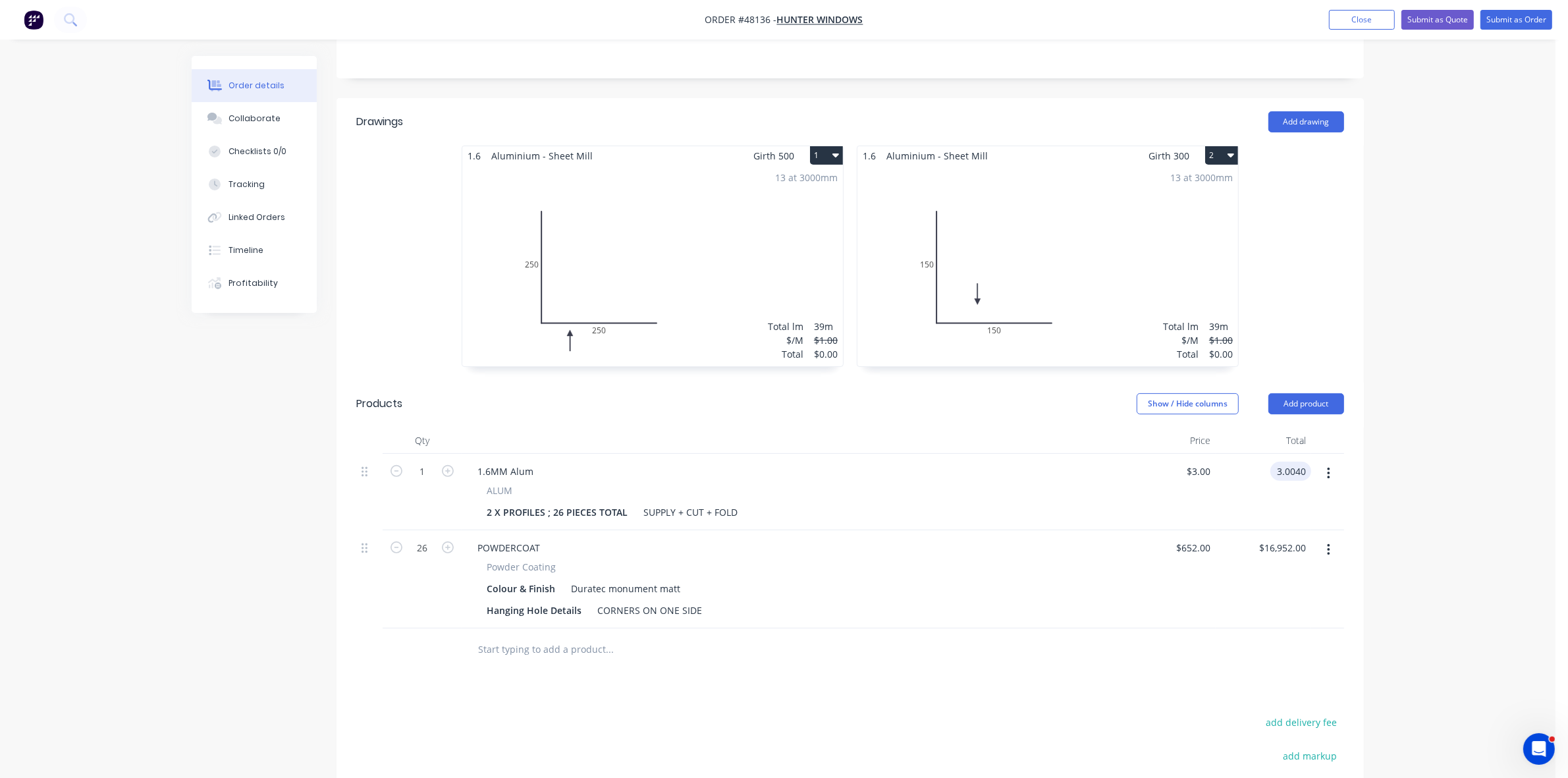
type input "$3.0040"
type input "652"
type input "3.0040"
type input "$652.00"
type input "$3.0040"
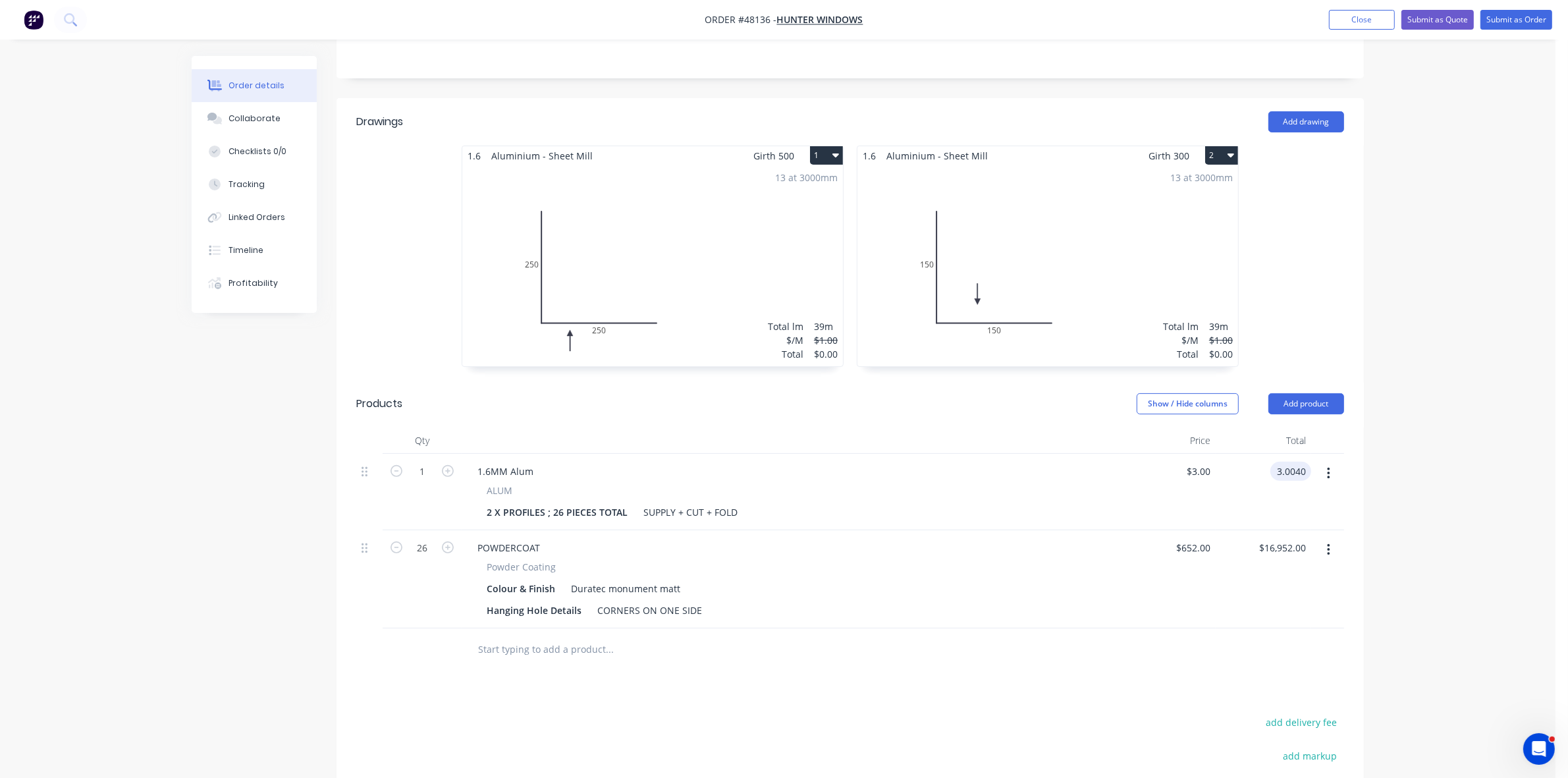
type input "652"
type input "3.0040"
type input "$652.00"
type input "$3.0040"
type input "652"
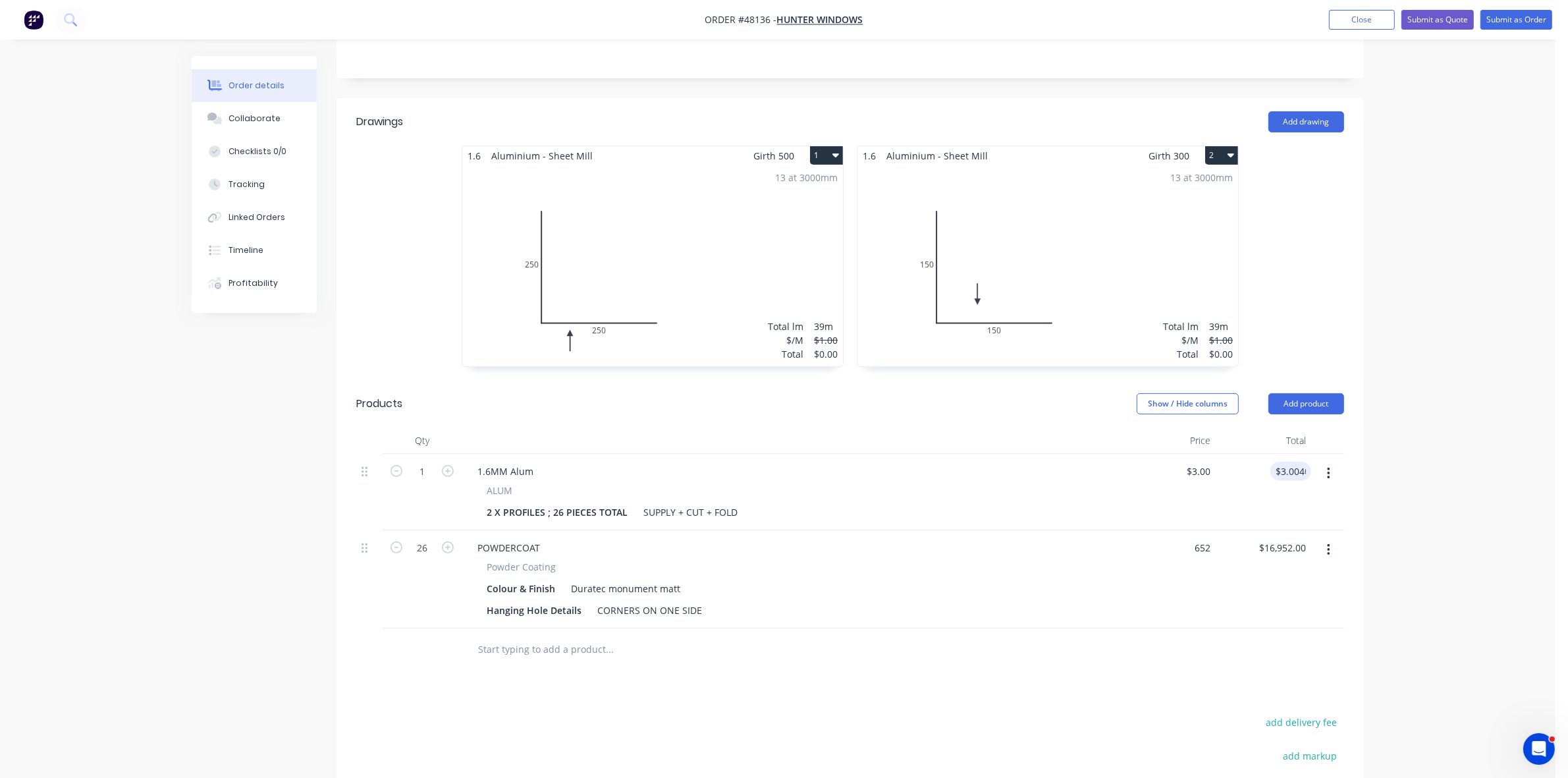
type input "3.0040"
type input "$652.00"
type input "$3.0040"
type input "652"
type input "3.0040"
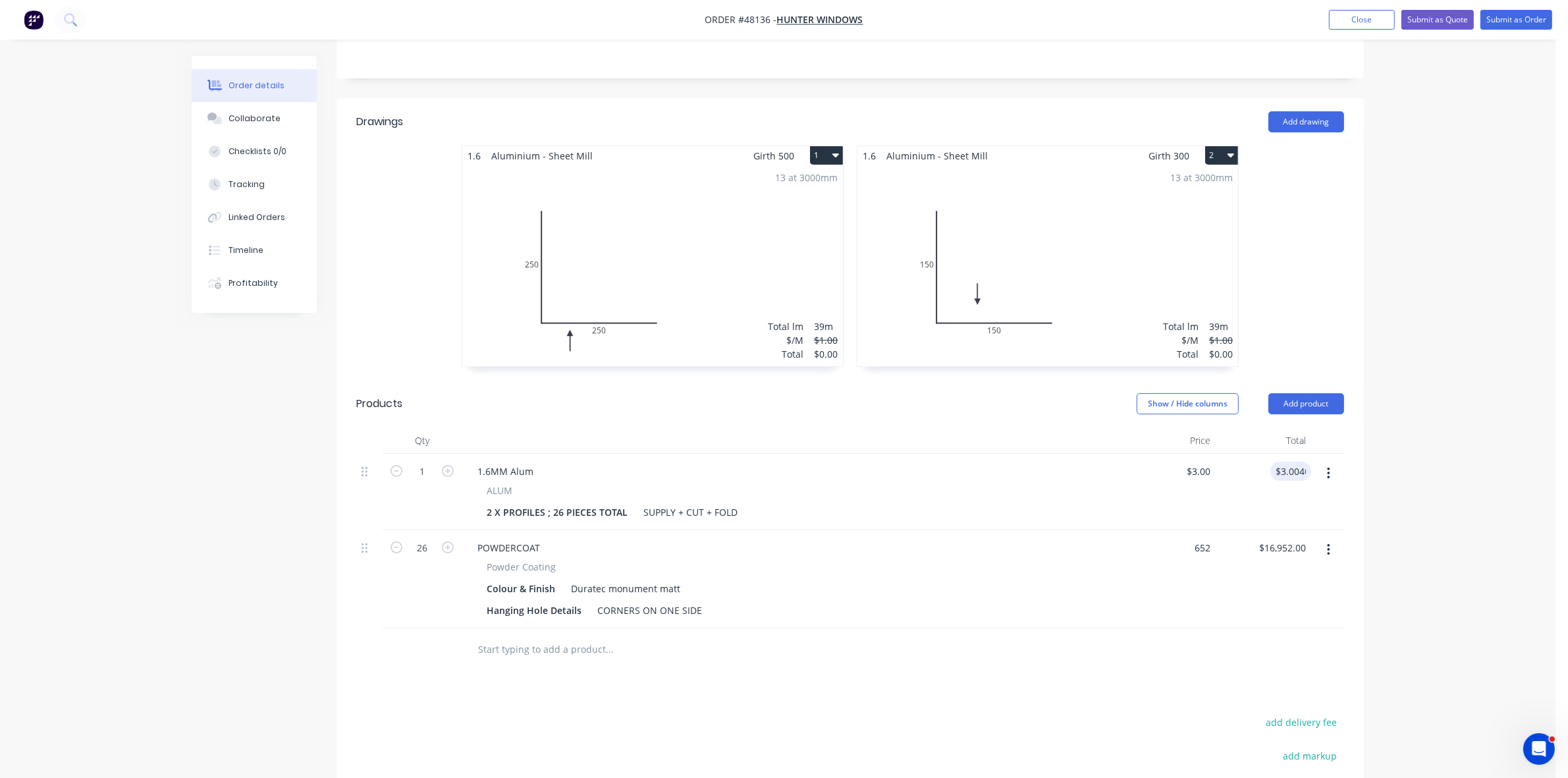
type input "$652.00"
type input "$3.0040"
type input "652"
type input "3.0040"
type input "$652.00"
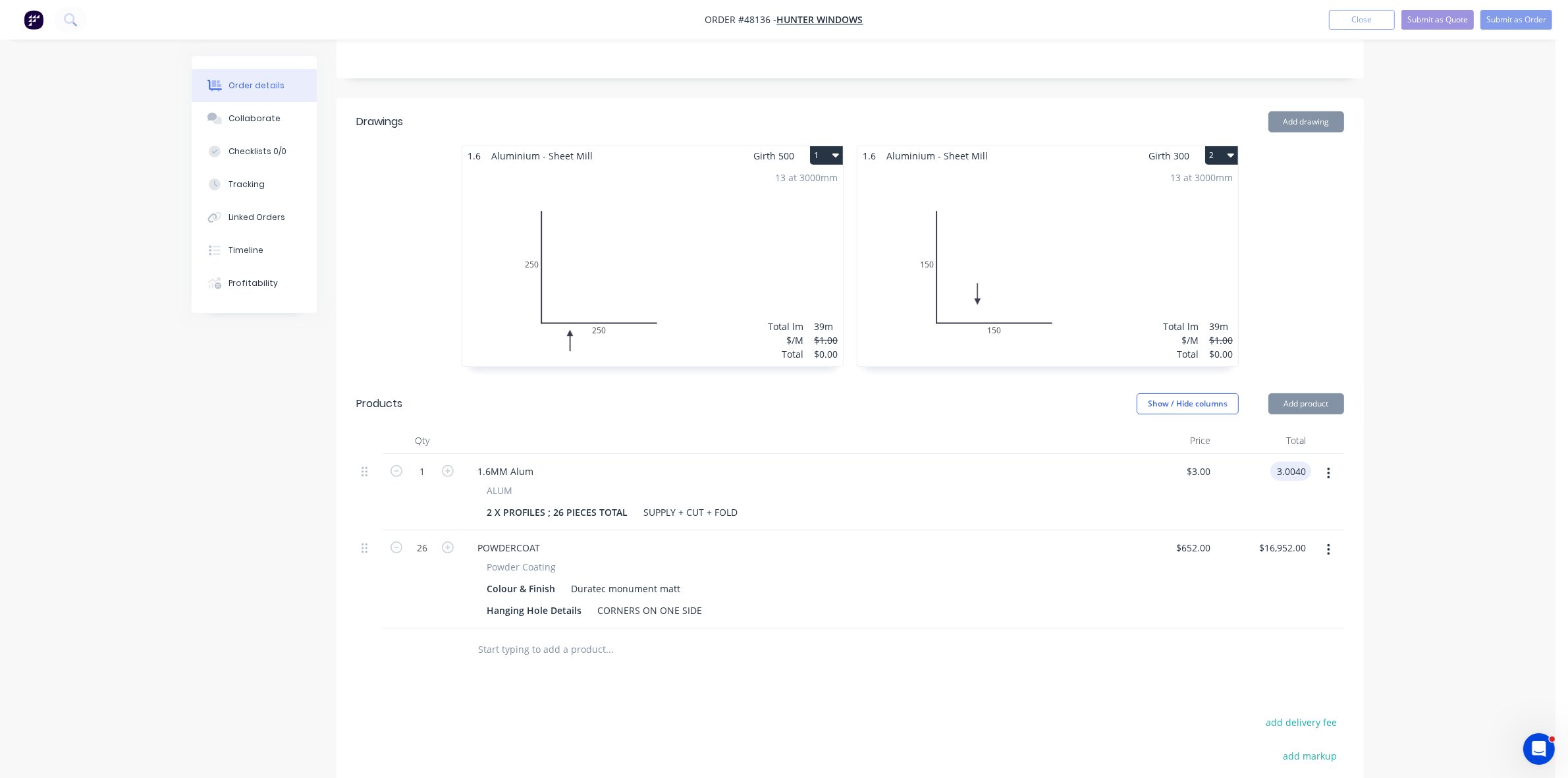
type input "$3.0040"
type input "652"
type input "3.0040"
type input "$652.00"
type input "$3.0040"
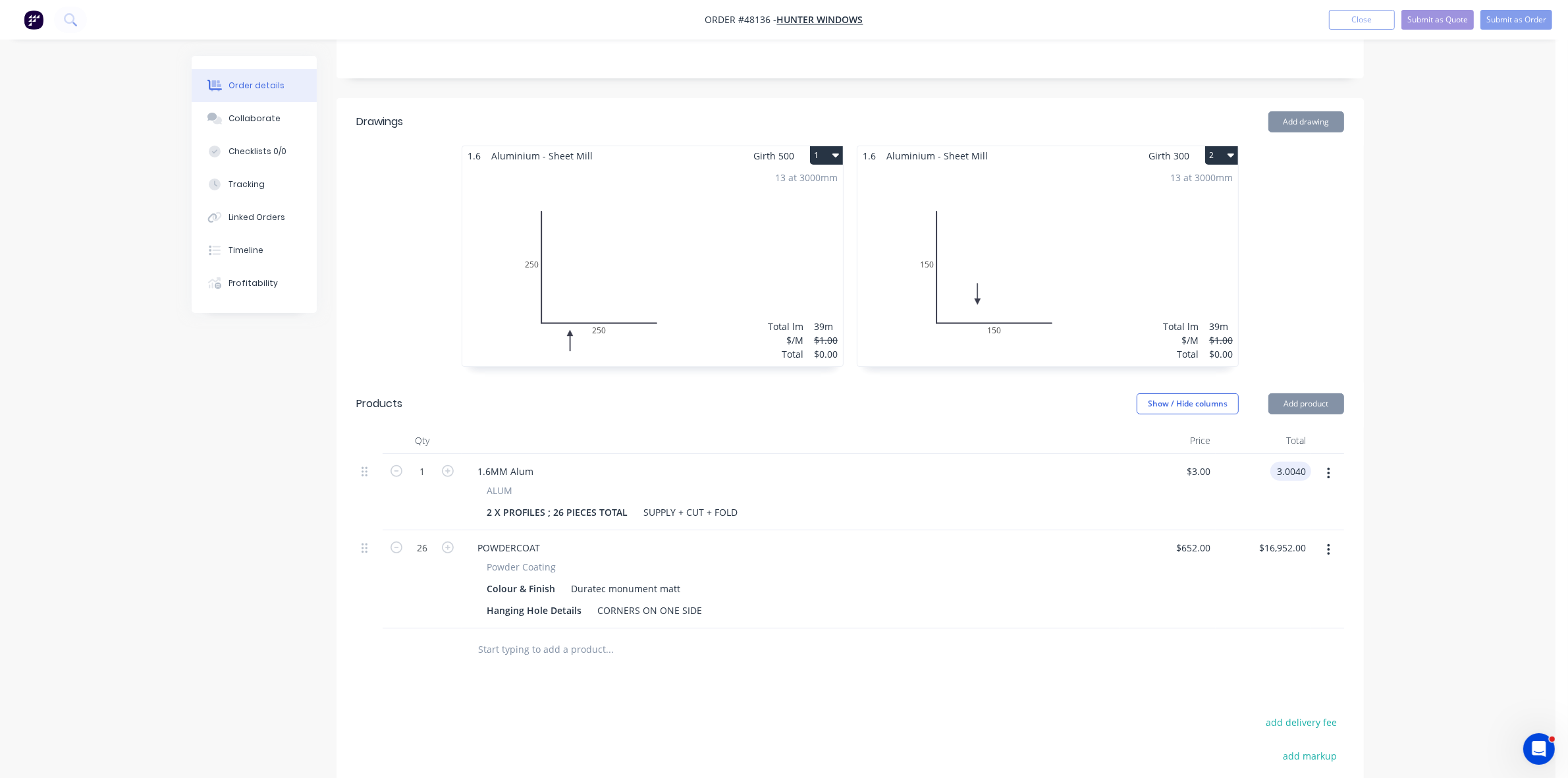
type input "652"
type input "3.0040"
type input "$652.00"
type input "$3.0040"
type input "652"
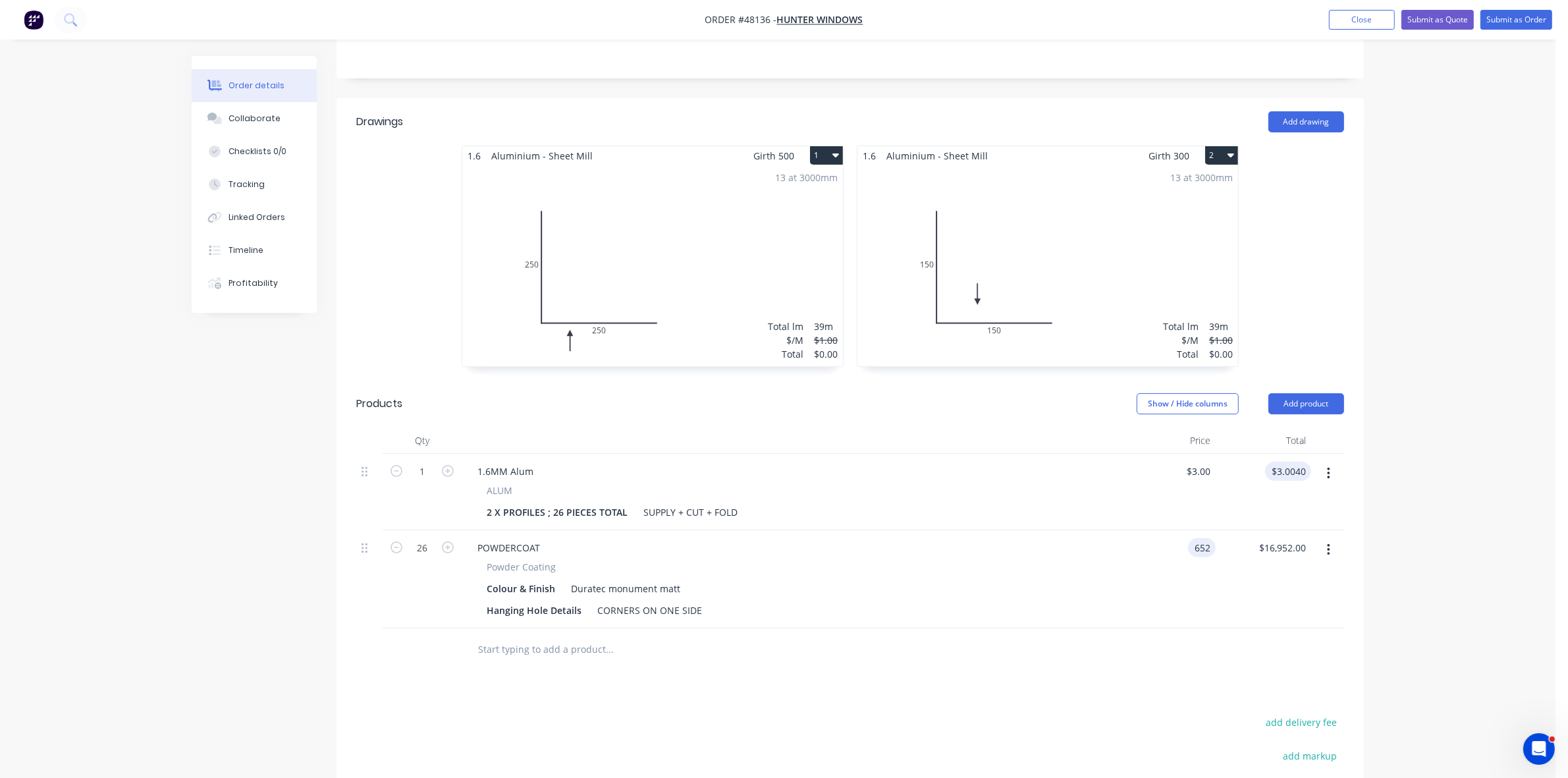
type input "3.0040"
type input "$652.00"
type input "$3.0040"
type input "652"
type input "3.0040"
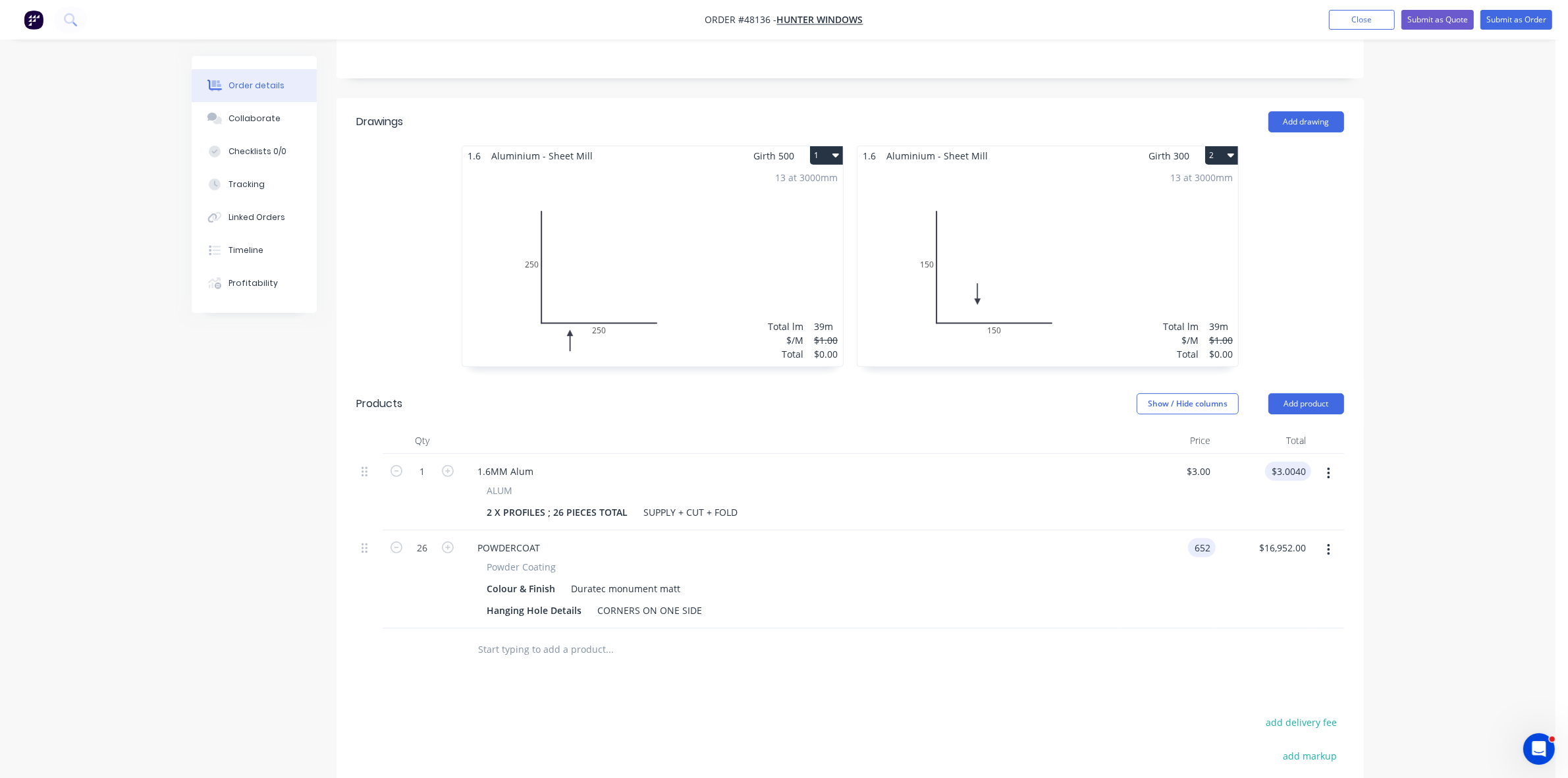
type input "$652.00"
type input "$3.0040"
type input "652"
type input "3.0040"
type input "$652.00"
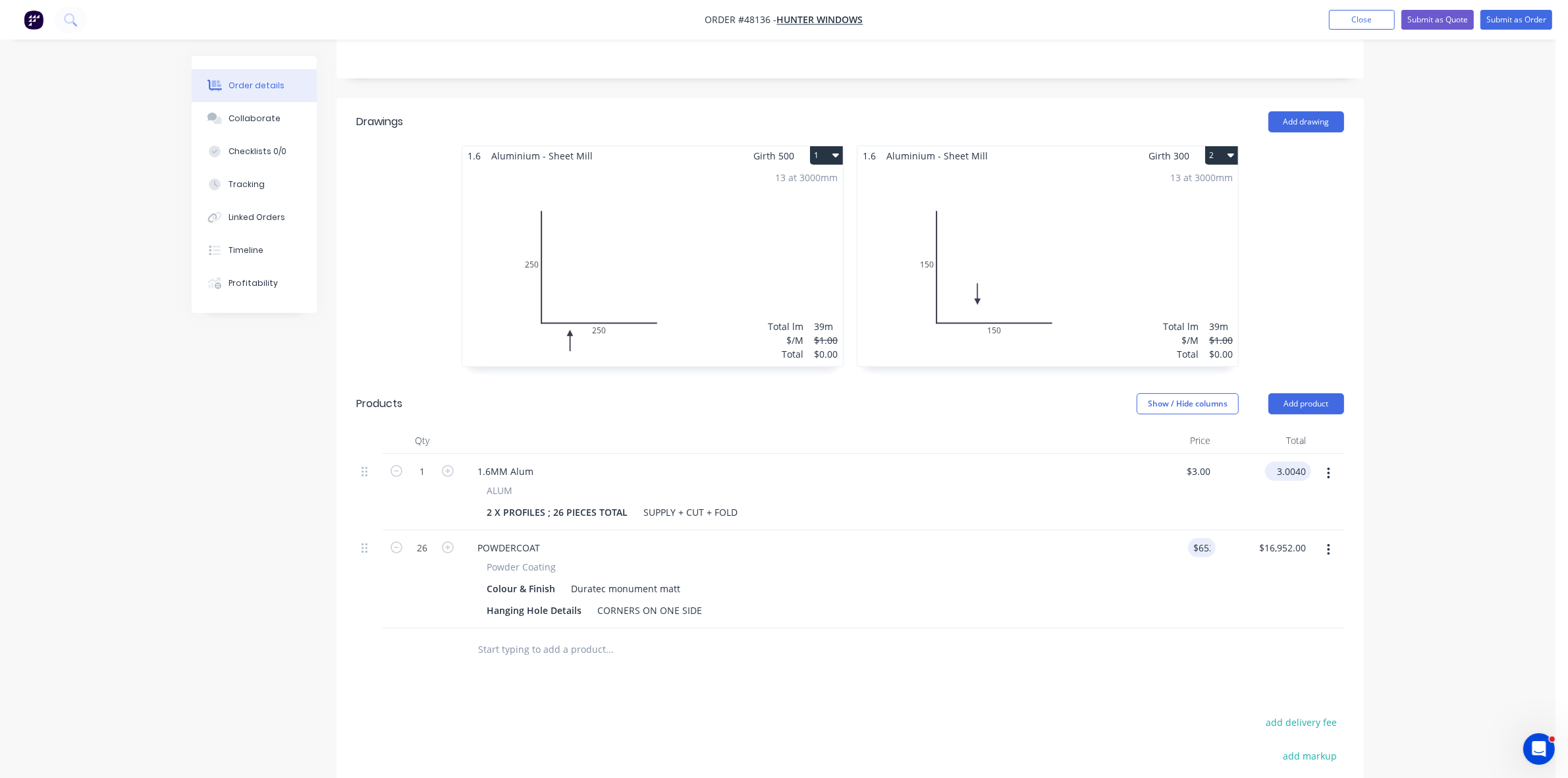
type input "$3.0040"
type input "652"
type input "3.0040"
type input "$652.00"
type input "$3.0040"
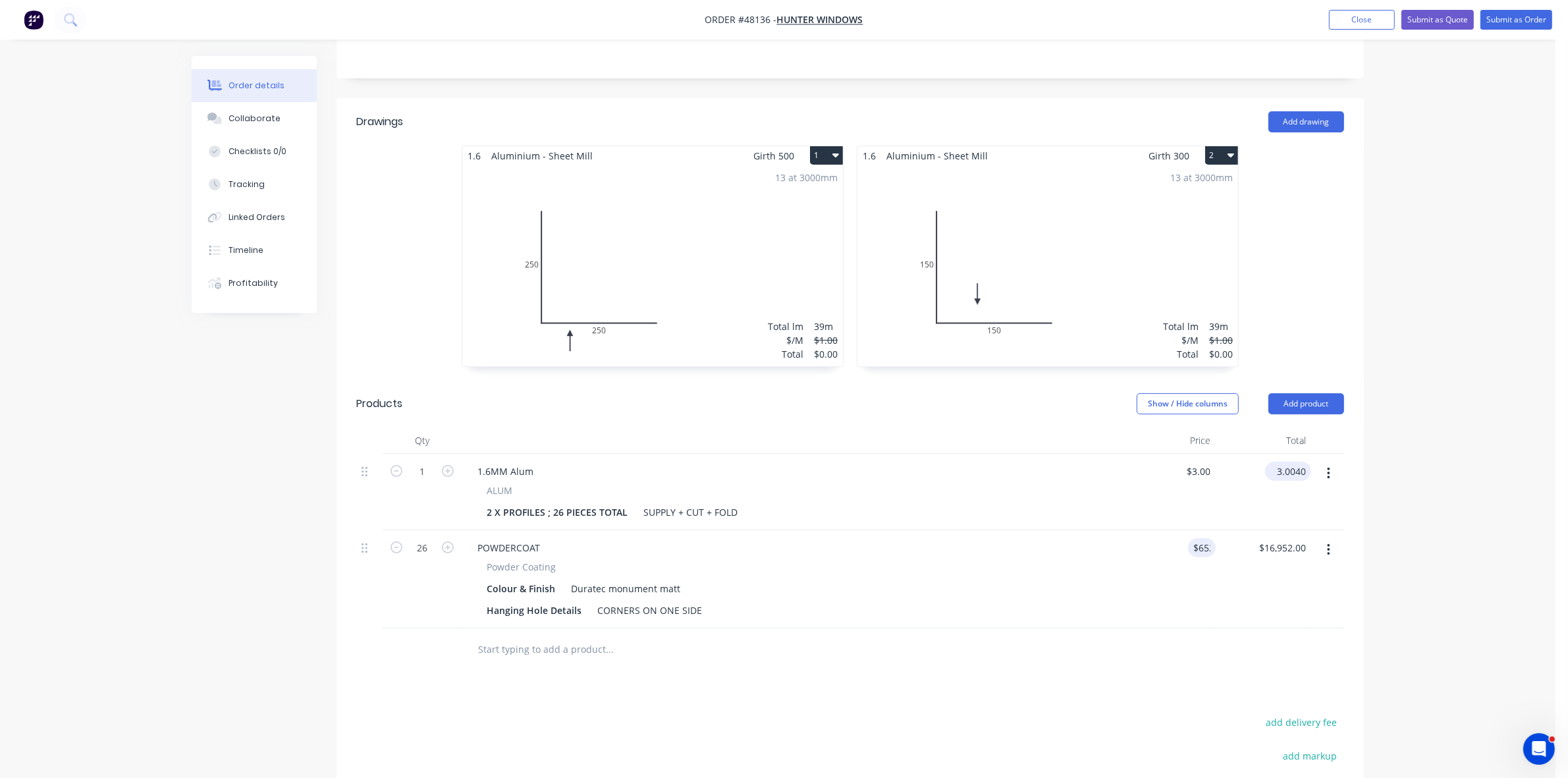
type input "652"
type input "3.0040"
type input "$652.00"
type input "$3.0040"
type input "652"
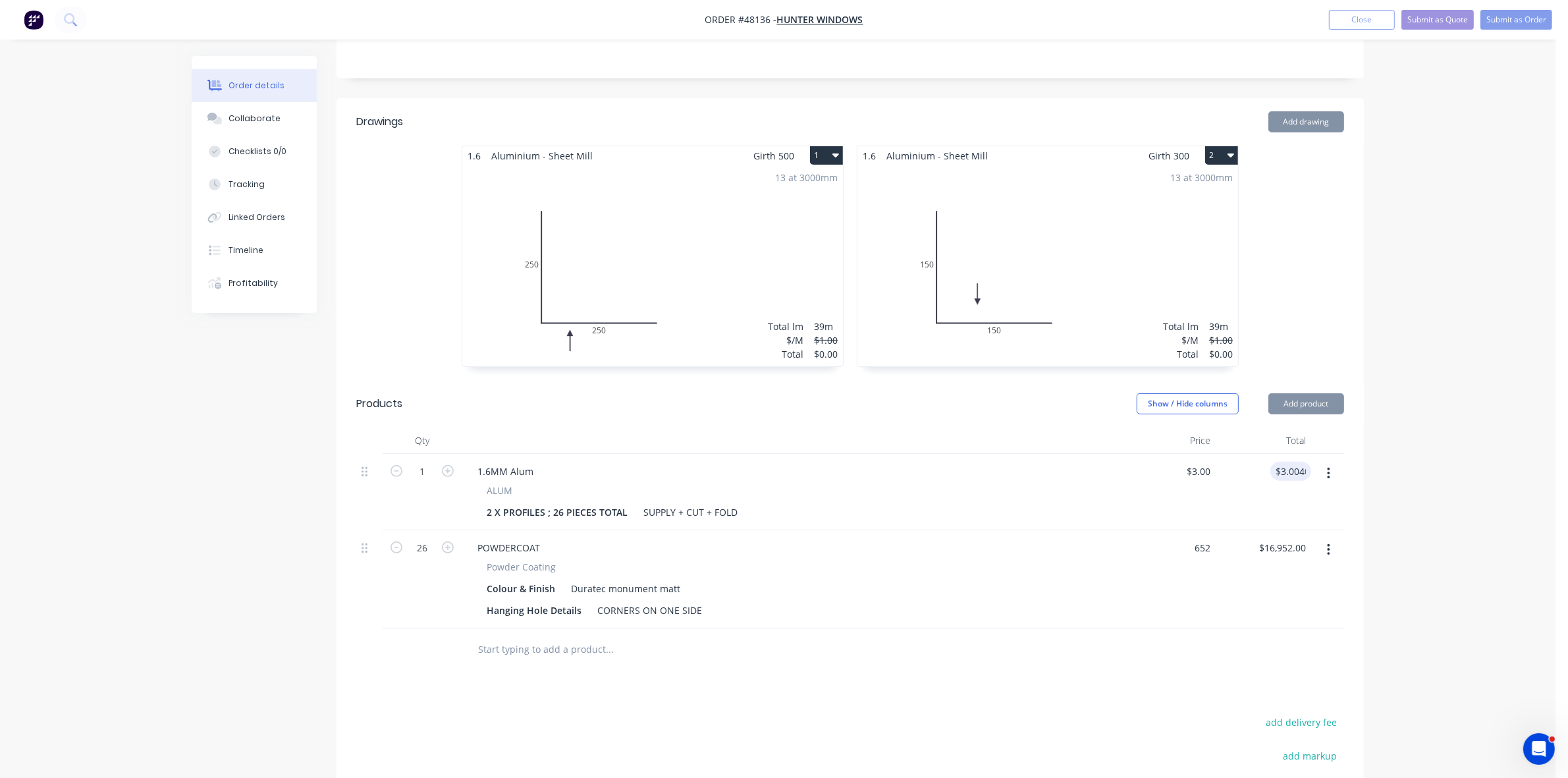
type input "3.0040"
type input "$652.00"
type input "$3.0040"
type input "652"
type input "3.0040"
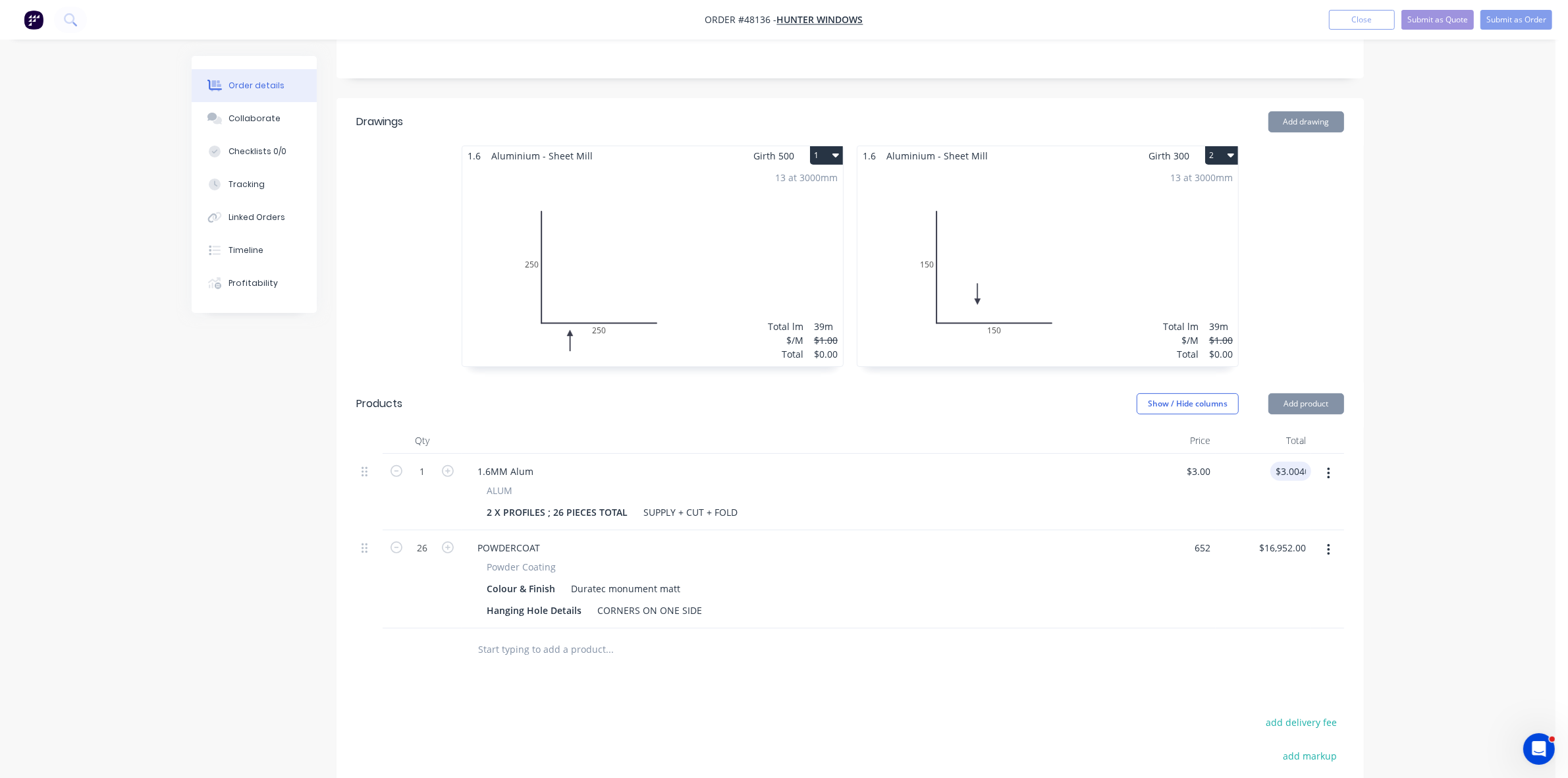
type input "$652.00"
type input "$3.0040"
type input "652"
type input "3.0040"
type input "$652.00"
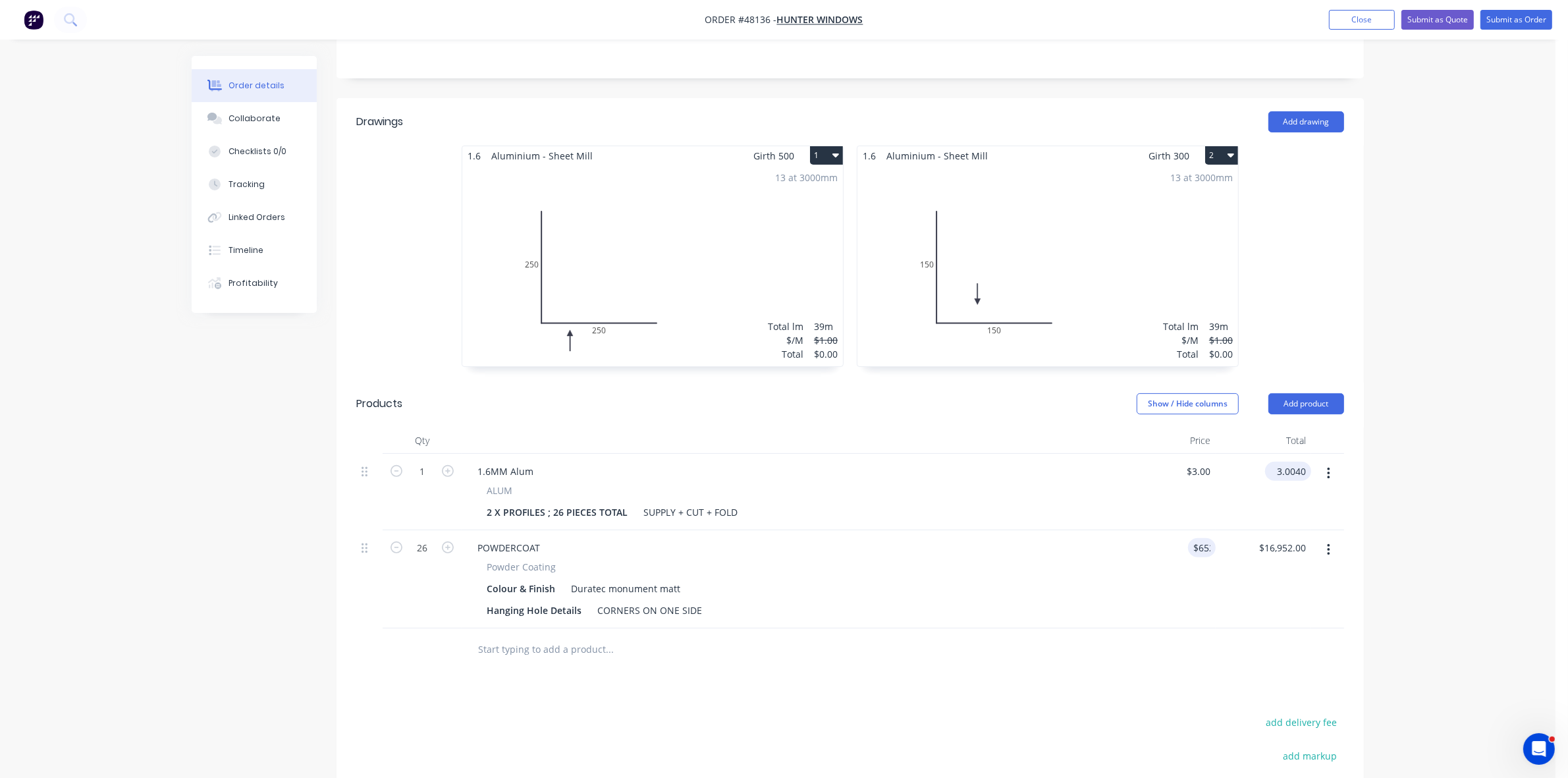
type input "$3.0040"
type input "652"
click at [1287, 462] on input "$3.0040" at bounding box center [1291, 471] width 40 height 19
type input "3.0040"
type input "$652.00"
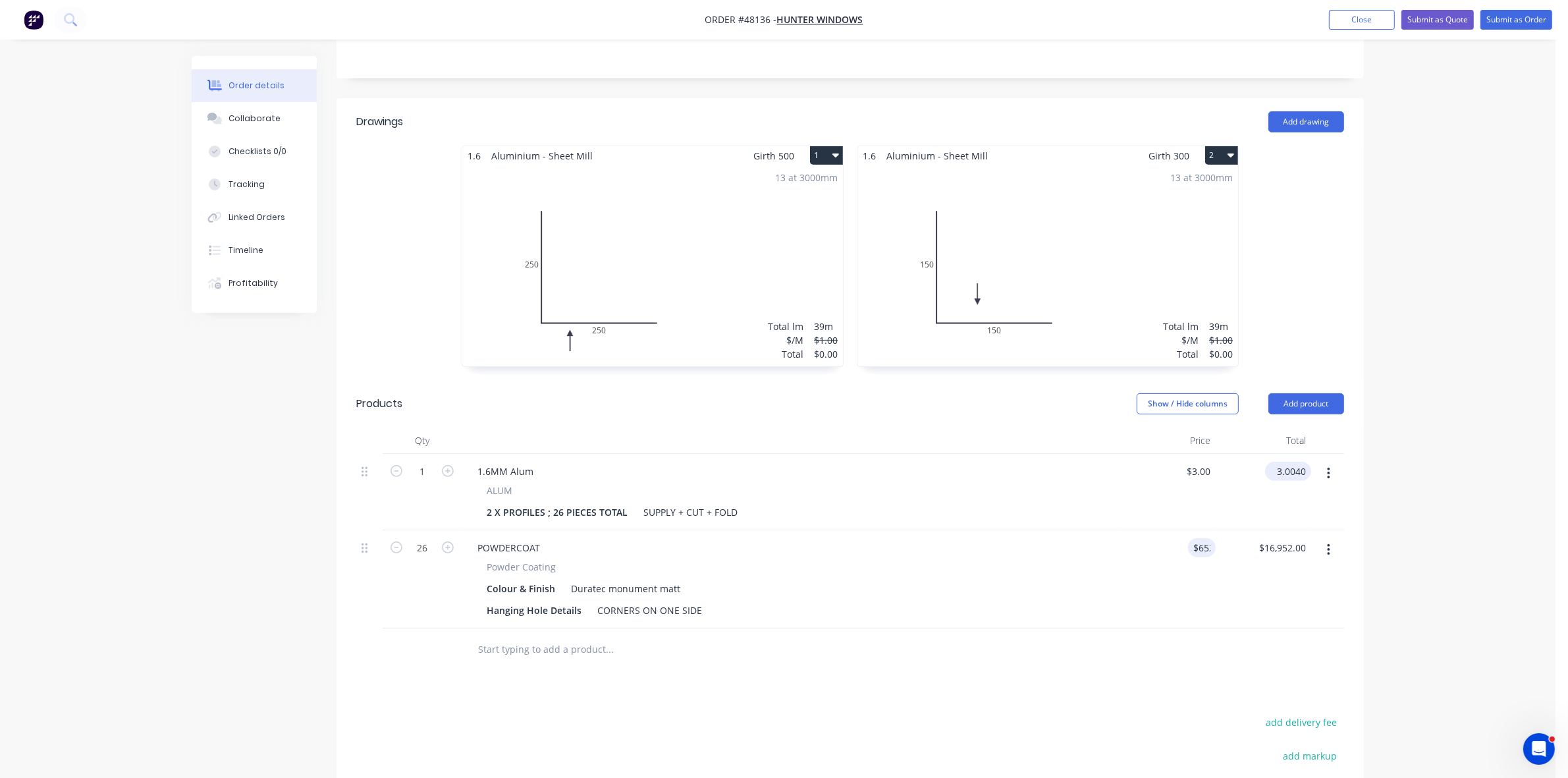
type input "$3.0040"
type input "652"
type input "3.0040"
type input "$652.00"
click at [1287, 462] on input "3.0040" at bounding box center [1293, 471] width 35 height 19
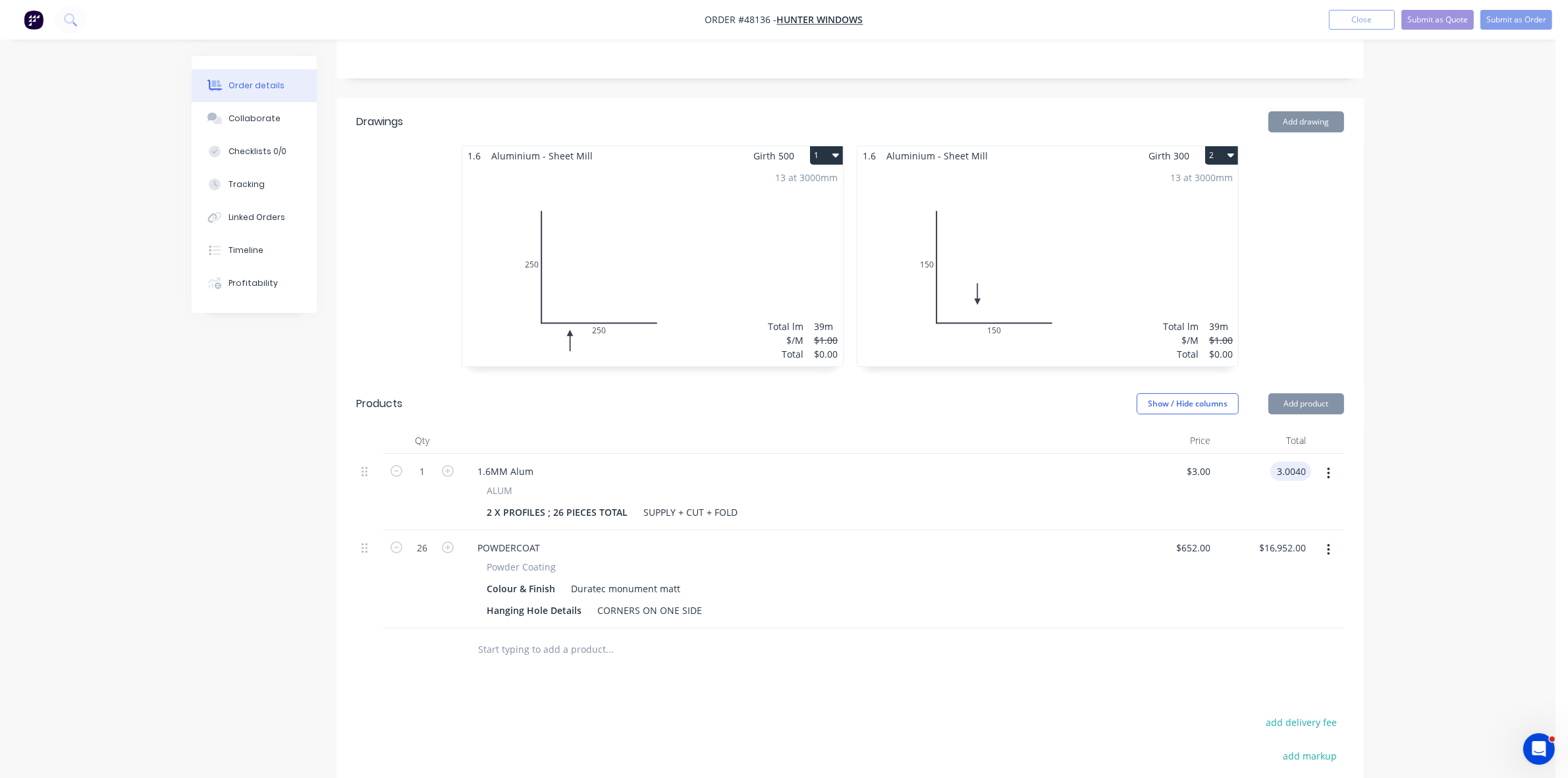
type input "$3.0040"
type input "652"
type input "3.0040"
type input "$652.00"
type input "$3.0040"
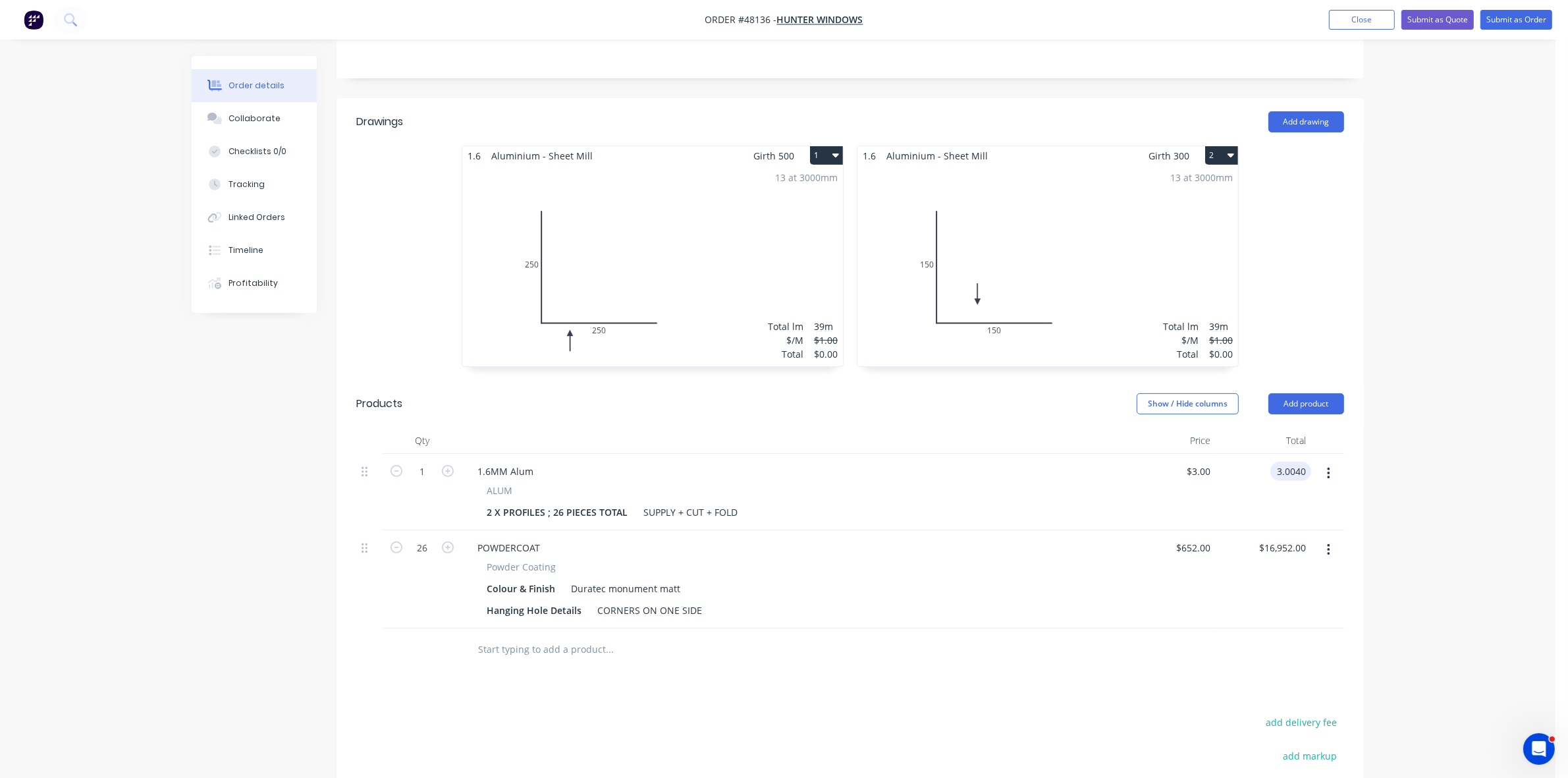
type input "652"
type input "3.0040"
type input "$652.00"
type input "3.0040"
type input "$652.00"
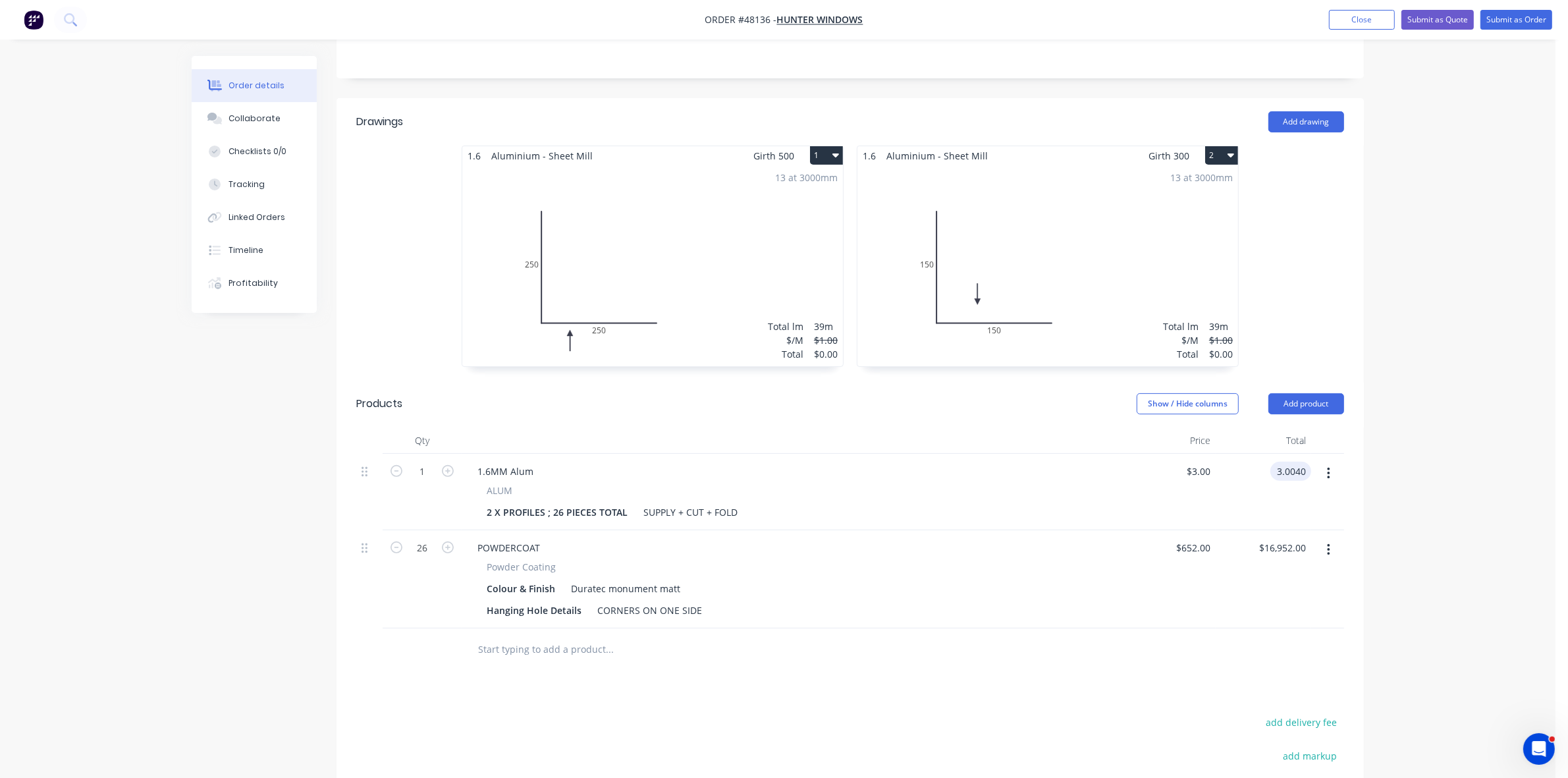
type input "$3.0040"
type input "652"
type input "3.0040"
type input "$652.00"
type input "$3.0040"
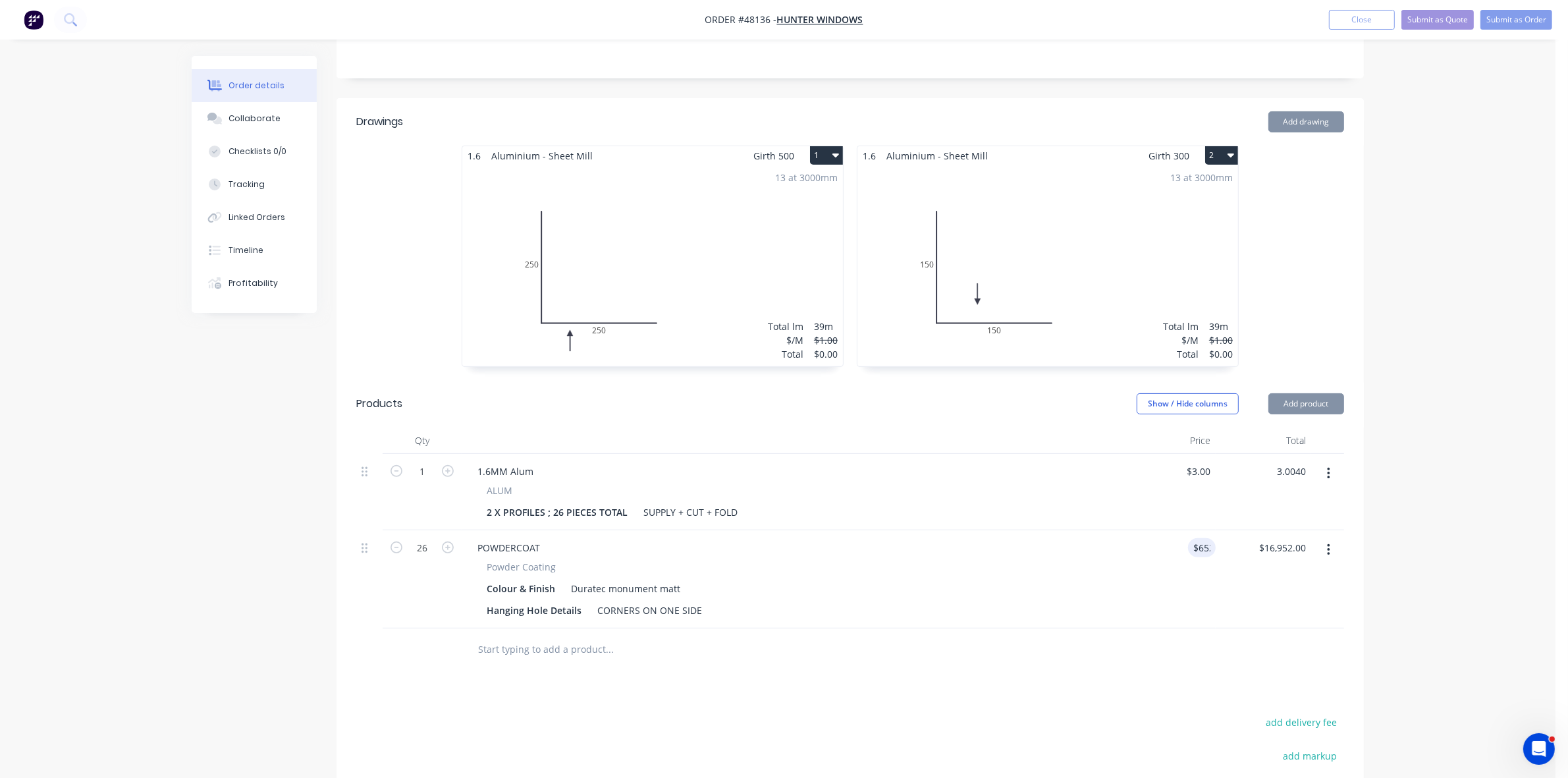
click at [1160, 476] on div "$3.00 $3.00" at bounding box center [1167, 491] width 95 height 77
click at [1189, 462] on input "$3.00" at bounding box center [1201, 471] width 30 height 19
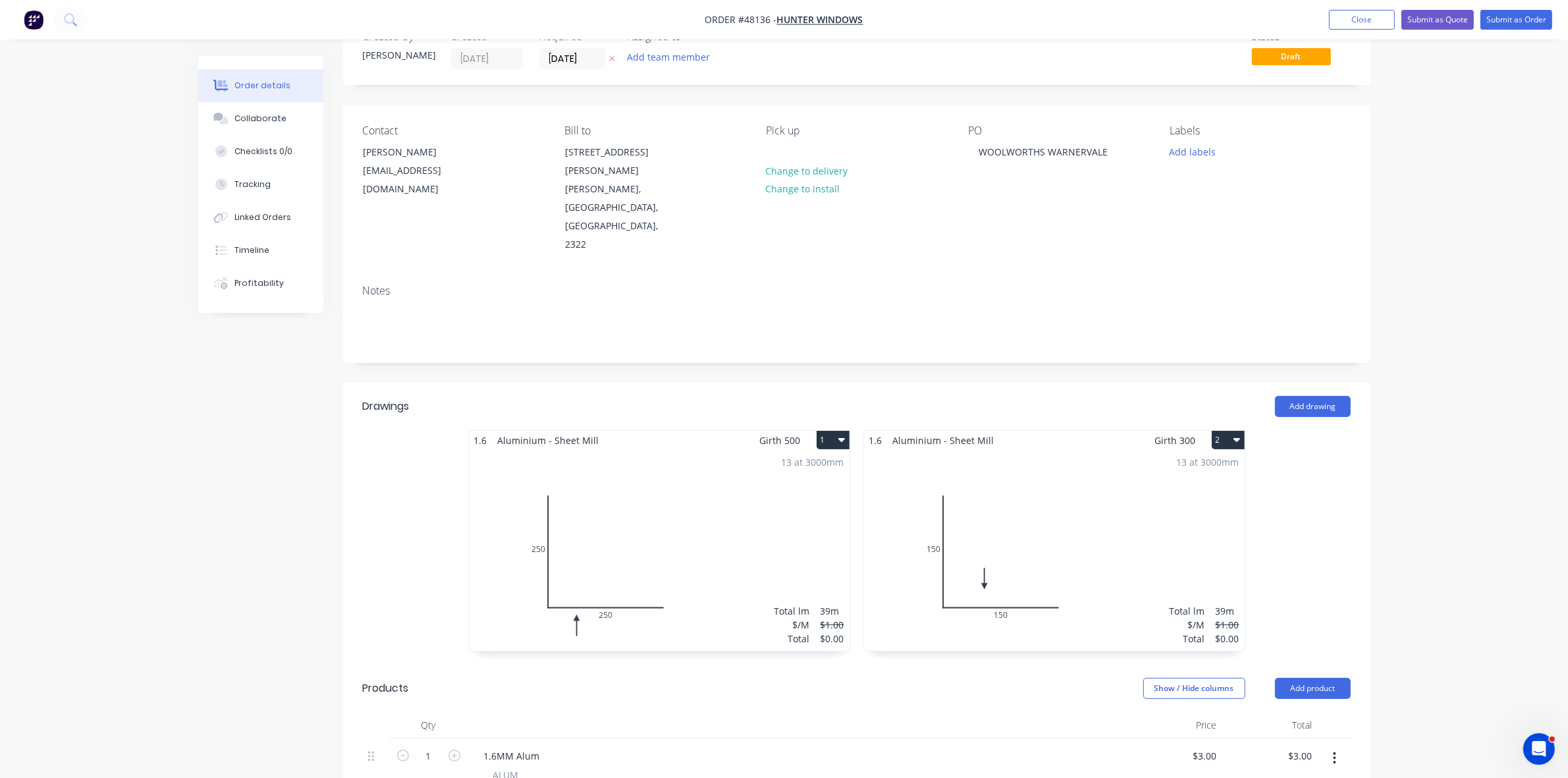
scroll to position [83, 0]
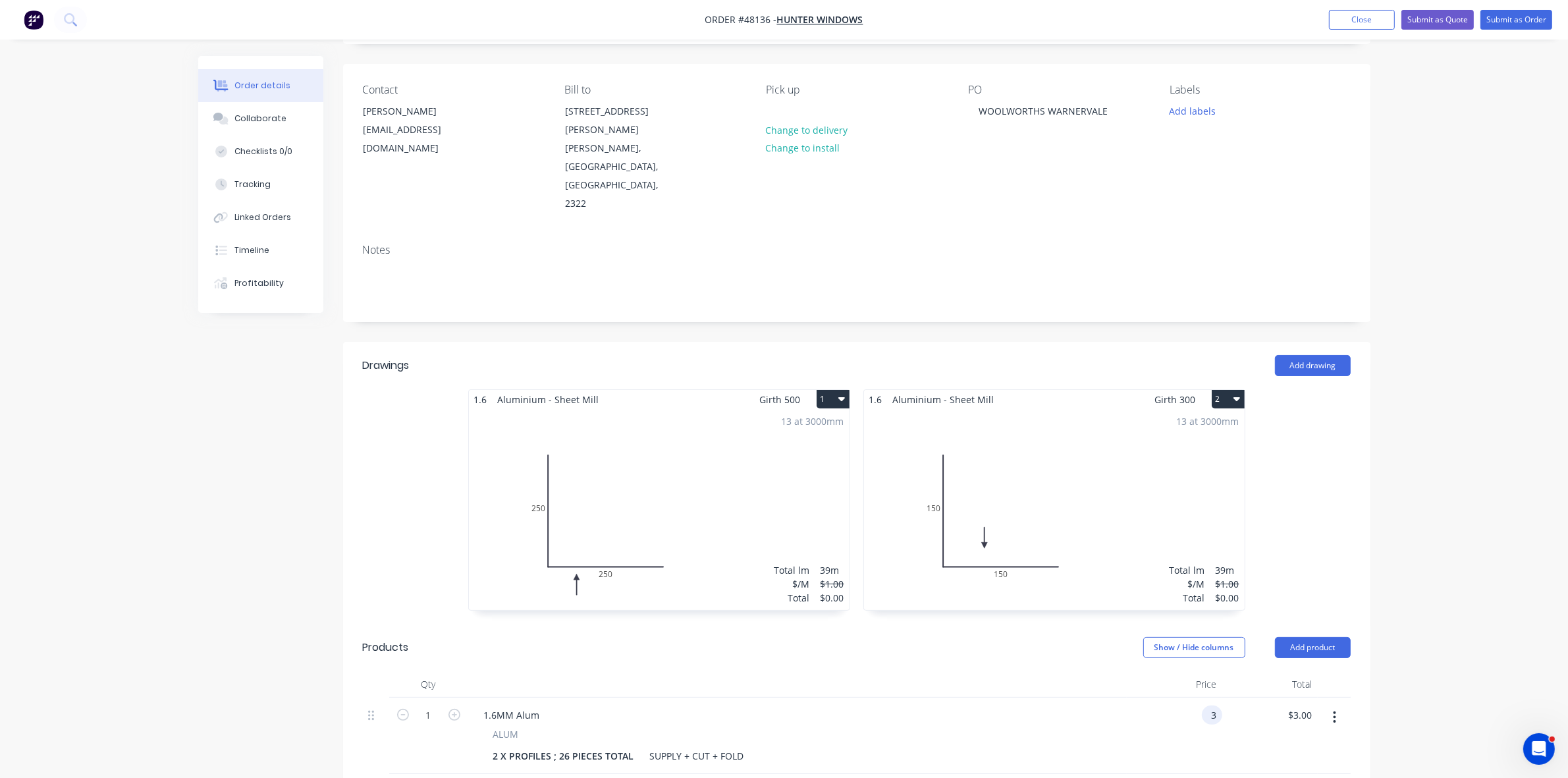
click at [1205, 706] on div "3 3" at bounding box center [1212, 715] width 20 height 19
type input "$3.00"
click at [1298, 706] on input "3.00" at bounding box center [1305, 715] width 25 height 19
type input "2340"
type input "$2,340.00"
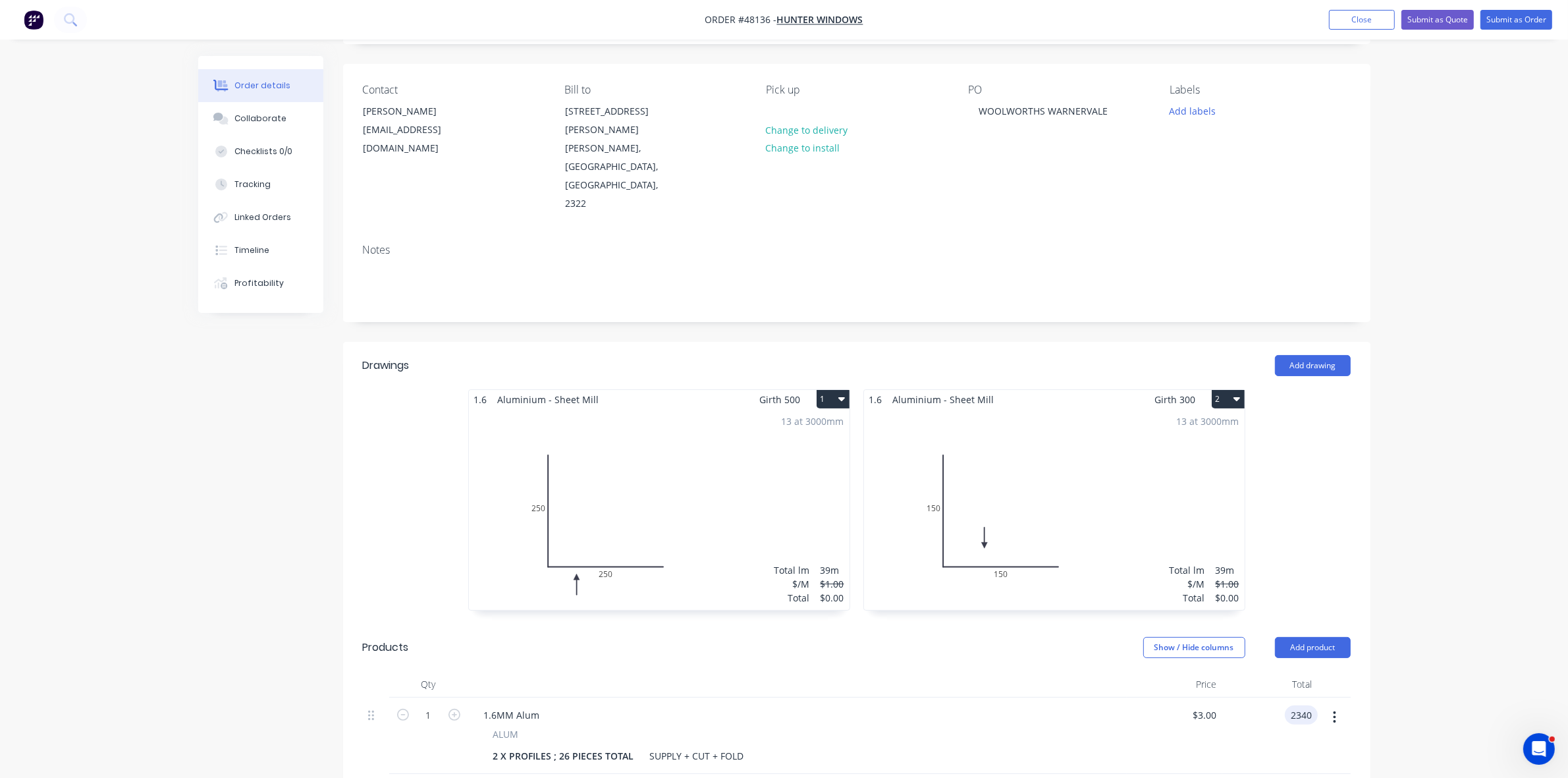
type input "$2,340.00"
click at [1473, 703] on div "Order details Collaborate Checklists 0/0 Tracking Linked Orders Timeline Profit…" at bounding box center [784, 569] width 1568 height 1304
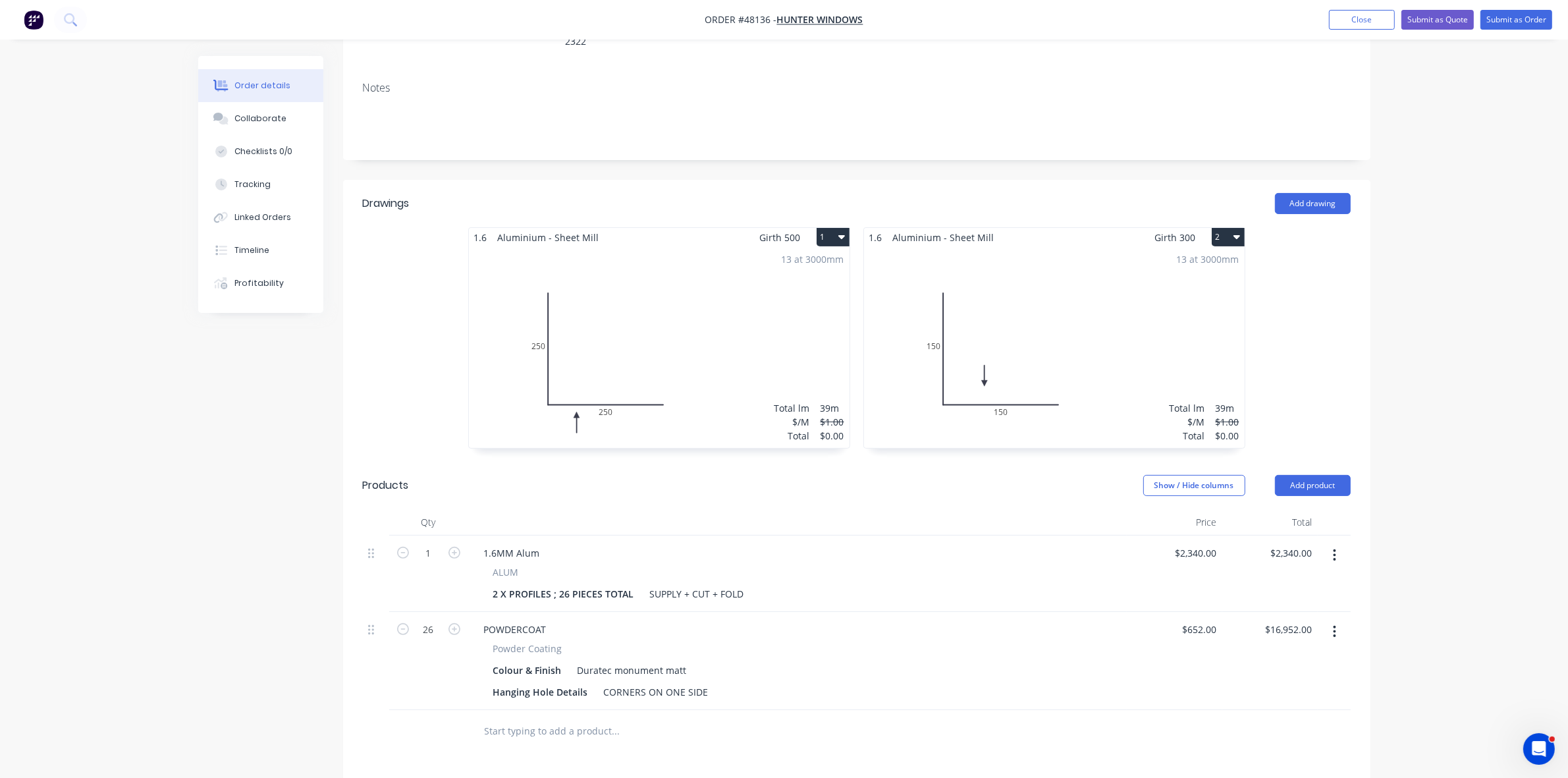
scroll to position [247, 0]
click at [1192, 609] on div "652 $652.00" at bounding box center [1174, 658] width 95 height 98
type input "$65.00"
type input "$1,690.00"
click at [1159, 664] on div "$65.00 65" at bounding box center [1174, 658] width 95 height 98
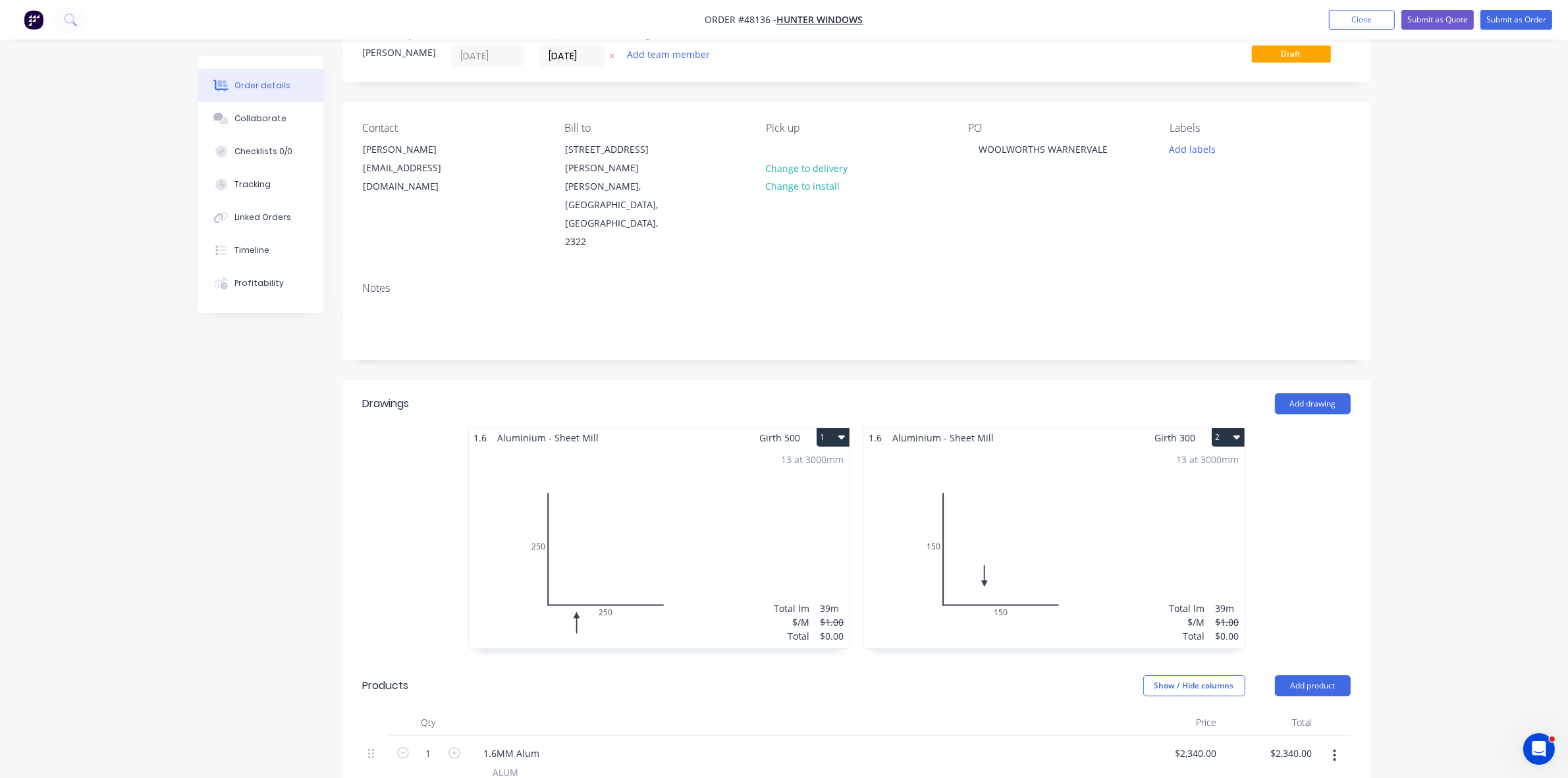
scroll to position [0, 0]
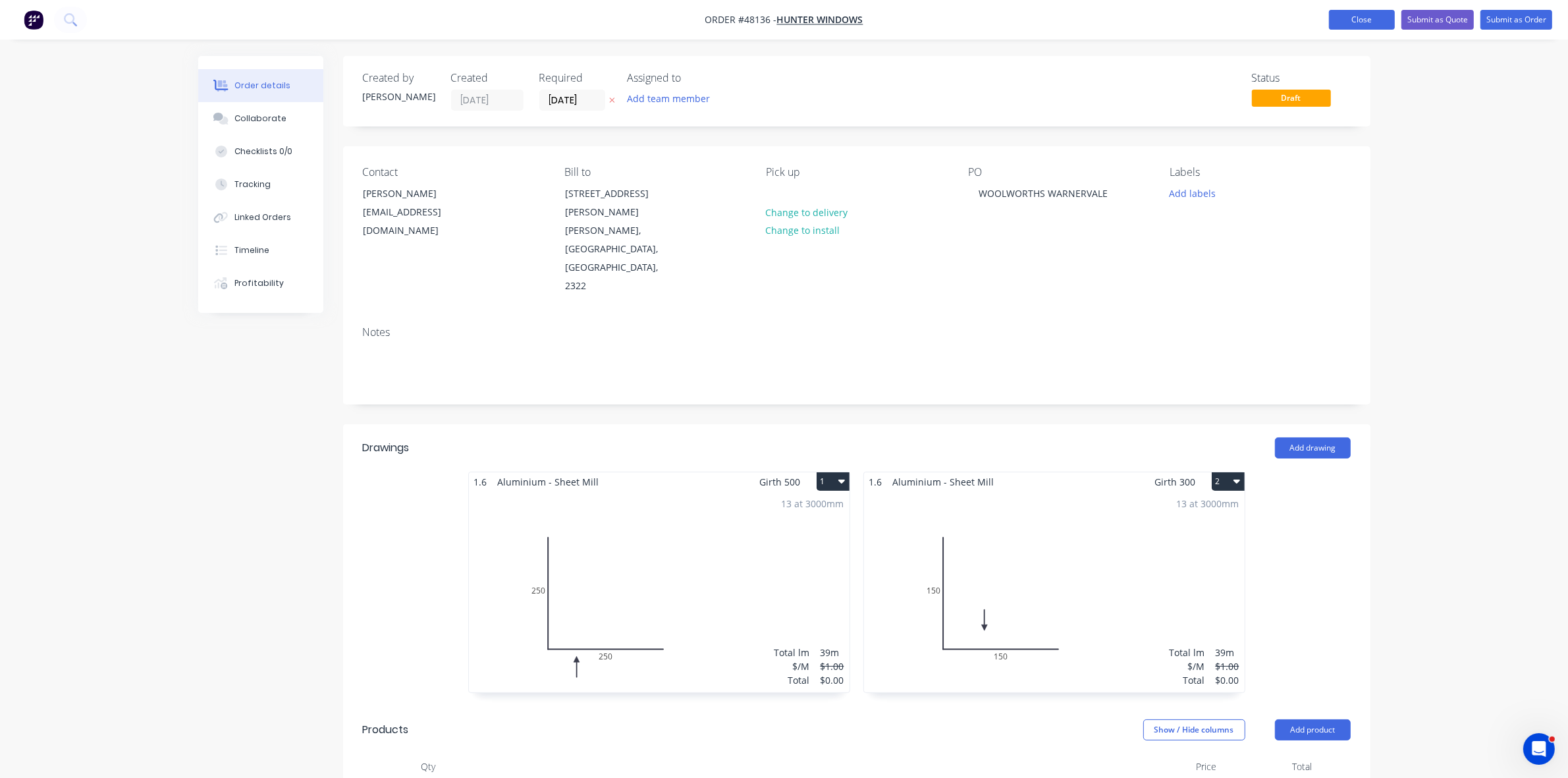
click at [1378, 25] on button "Close" at bounding box center [1362, 19] width 66 height 19
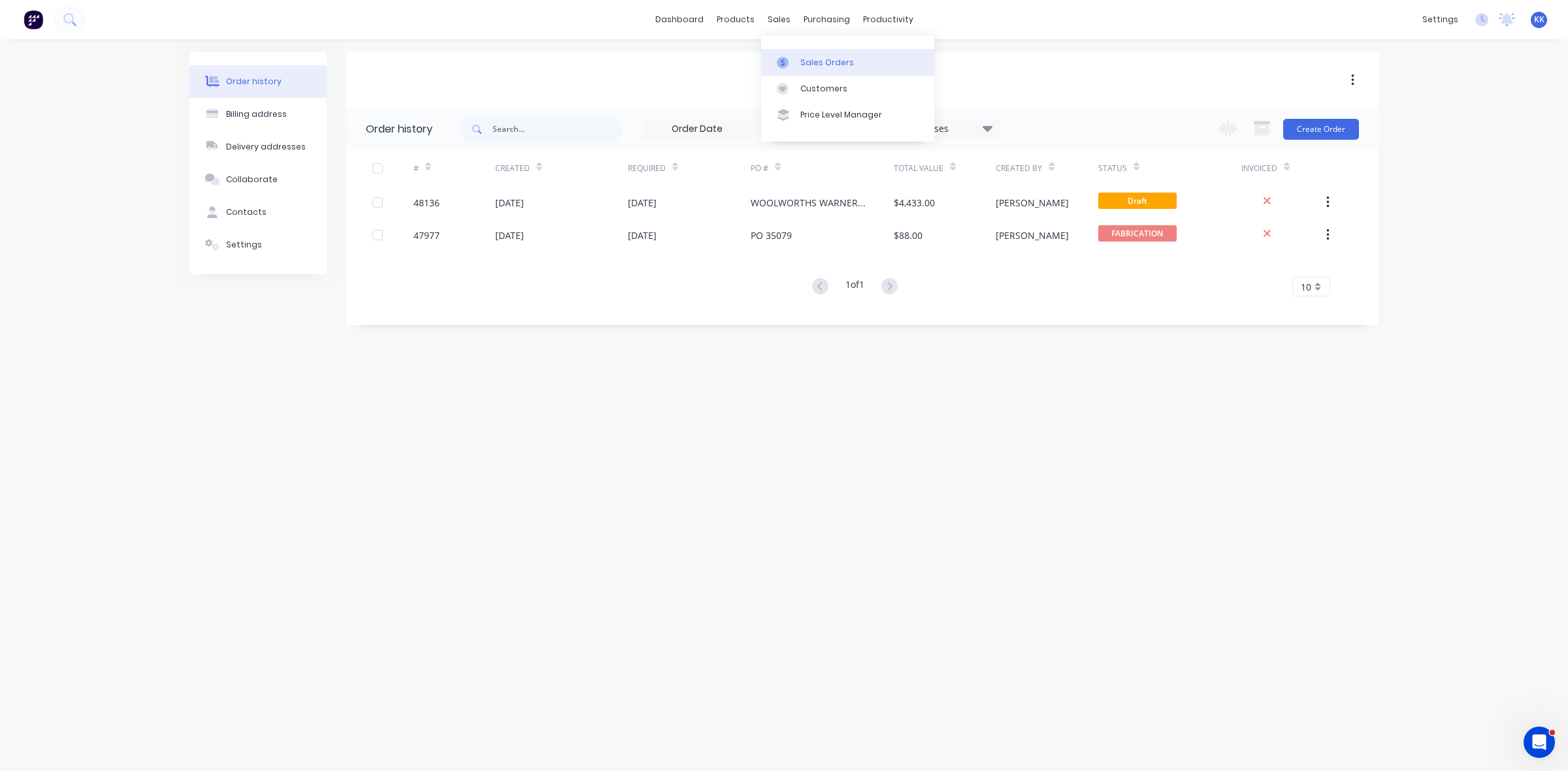
click at [797, 56] on link "Sales Orders" at bounding box center [848, 62] width 173 height 26
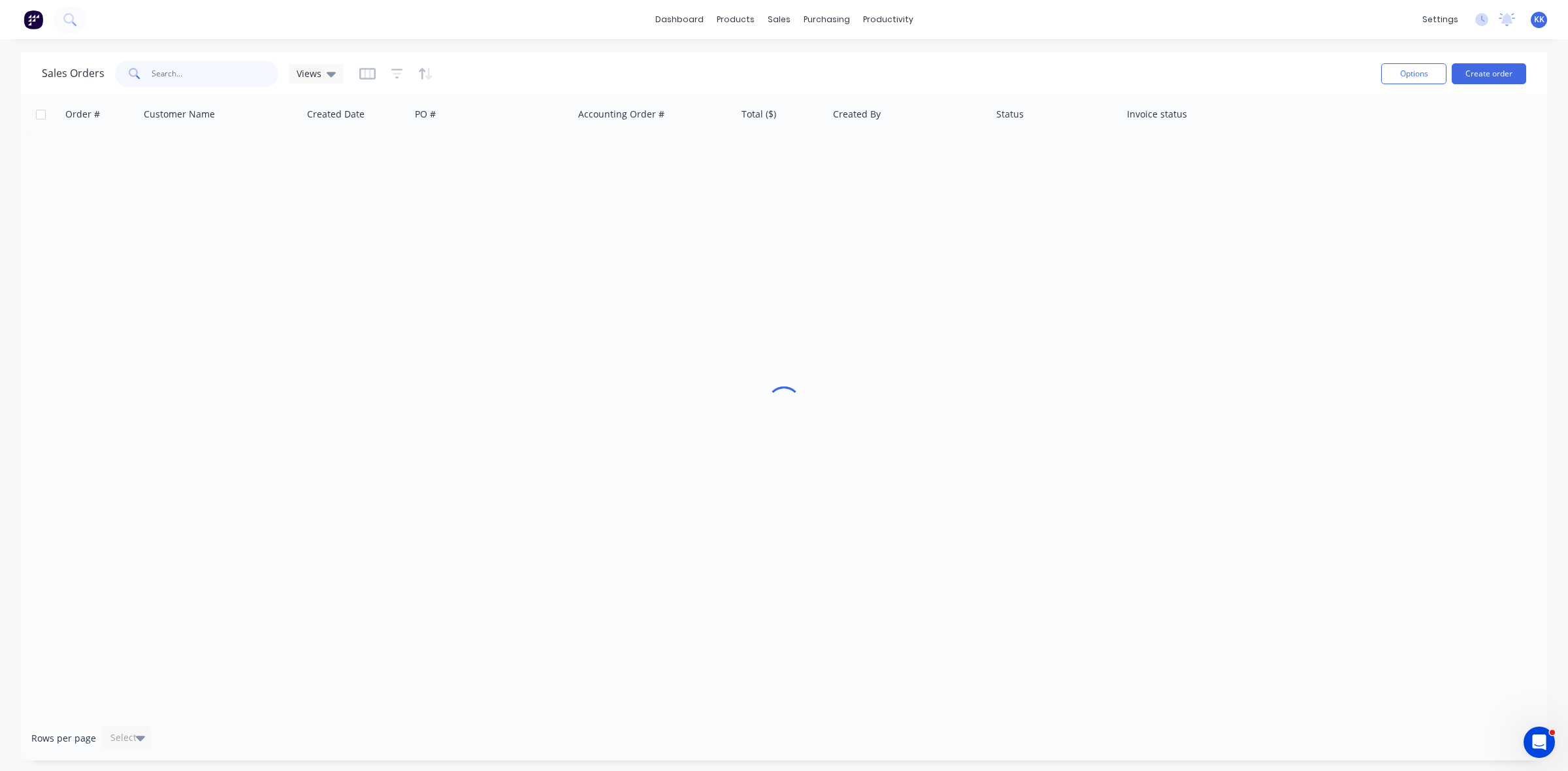
click at [208, 74] on input "text" at bounding box center [215, 74] width 127 height 26
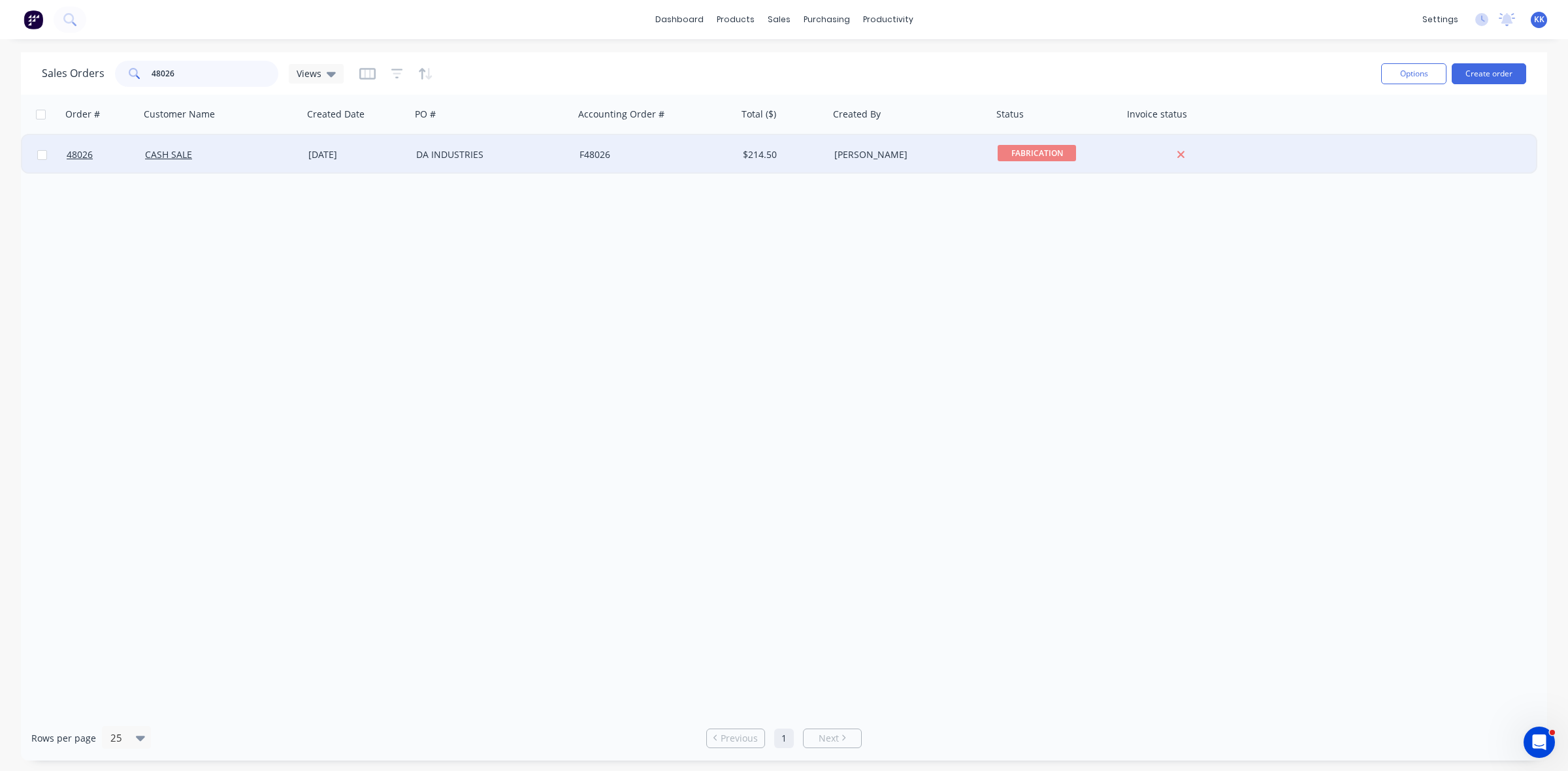
type input "48026"
click at [510, 162] on div "DA INDUSTRIES" at bounding box center [492, 155] width 163 height 39
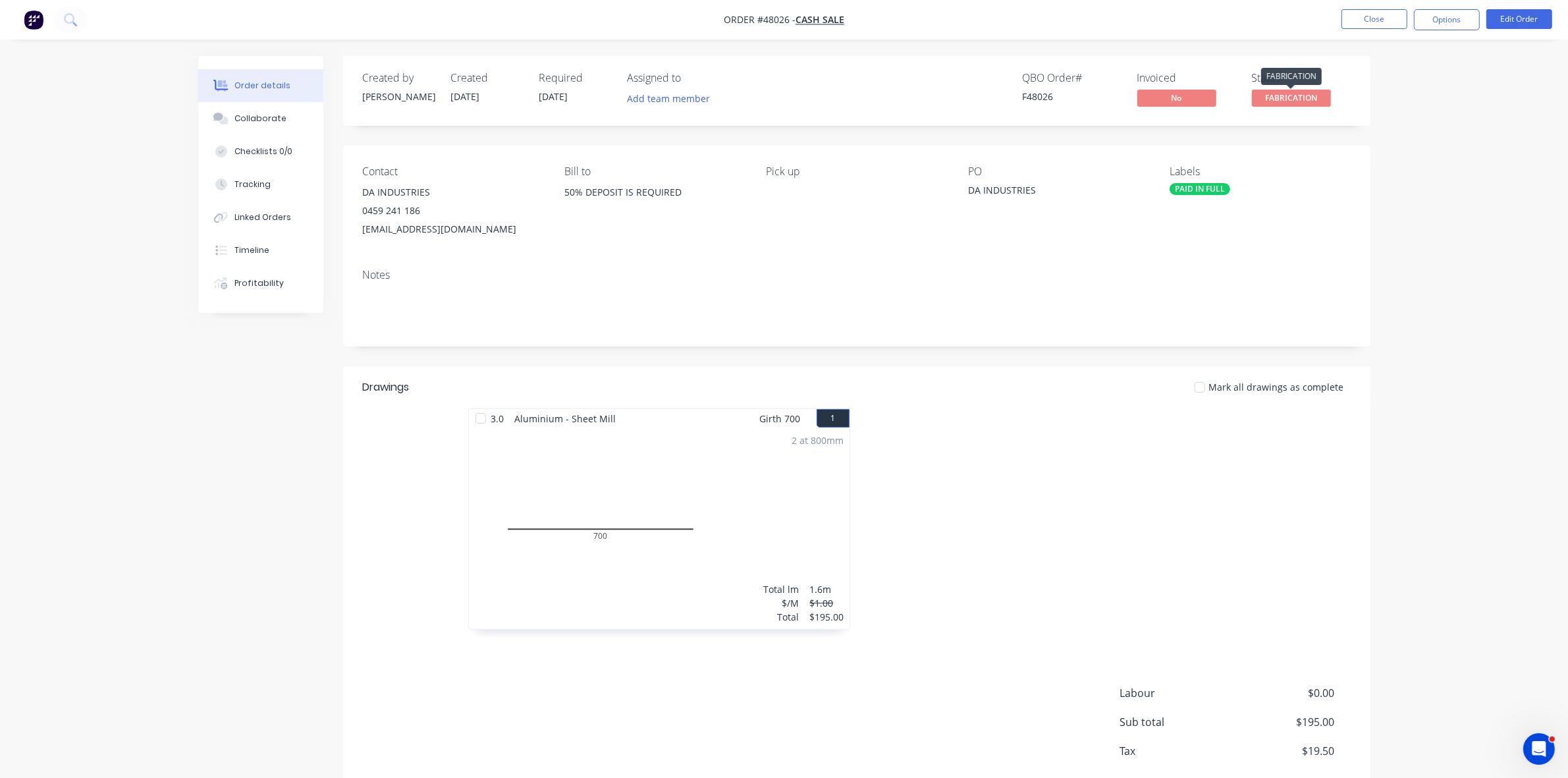
click at [1301, 104] on span "FABRICATION" at bounding box center [1292, 98] width 79 height 17
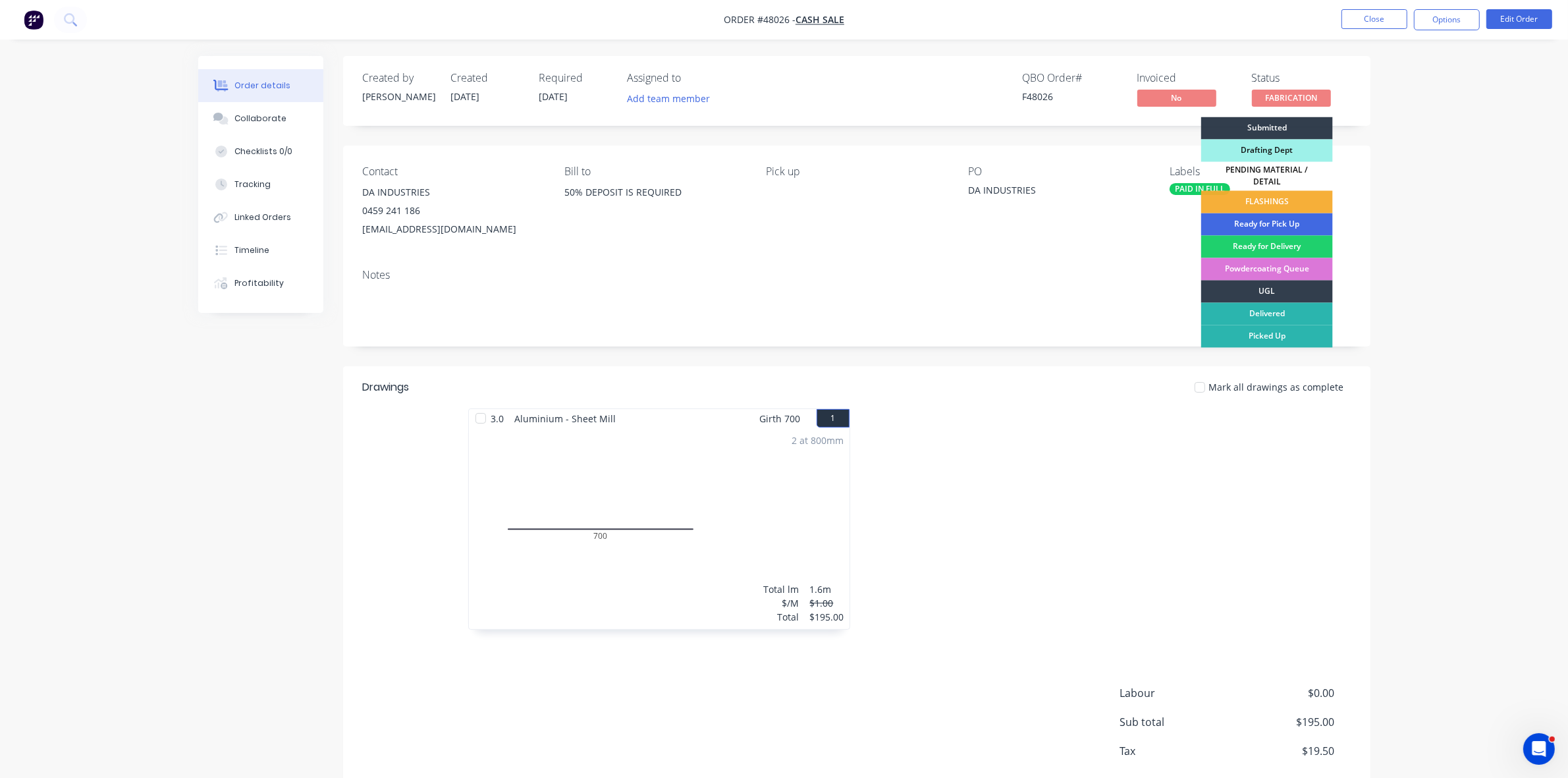
click at [1294, 213] on div "Ready for Pick Up" at bounding box center [1267, 224] width 131 height 23
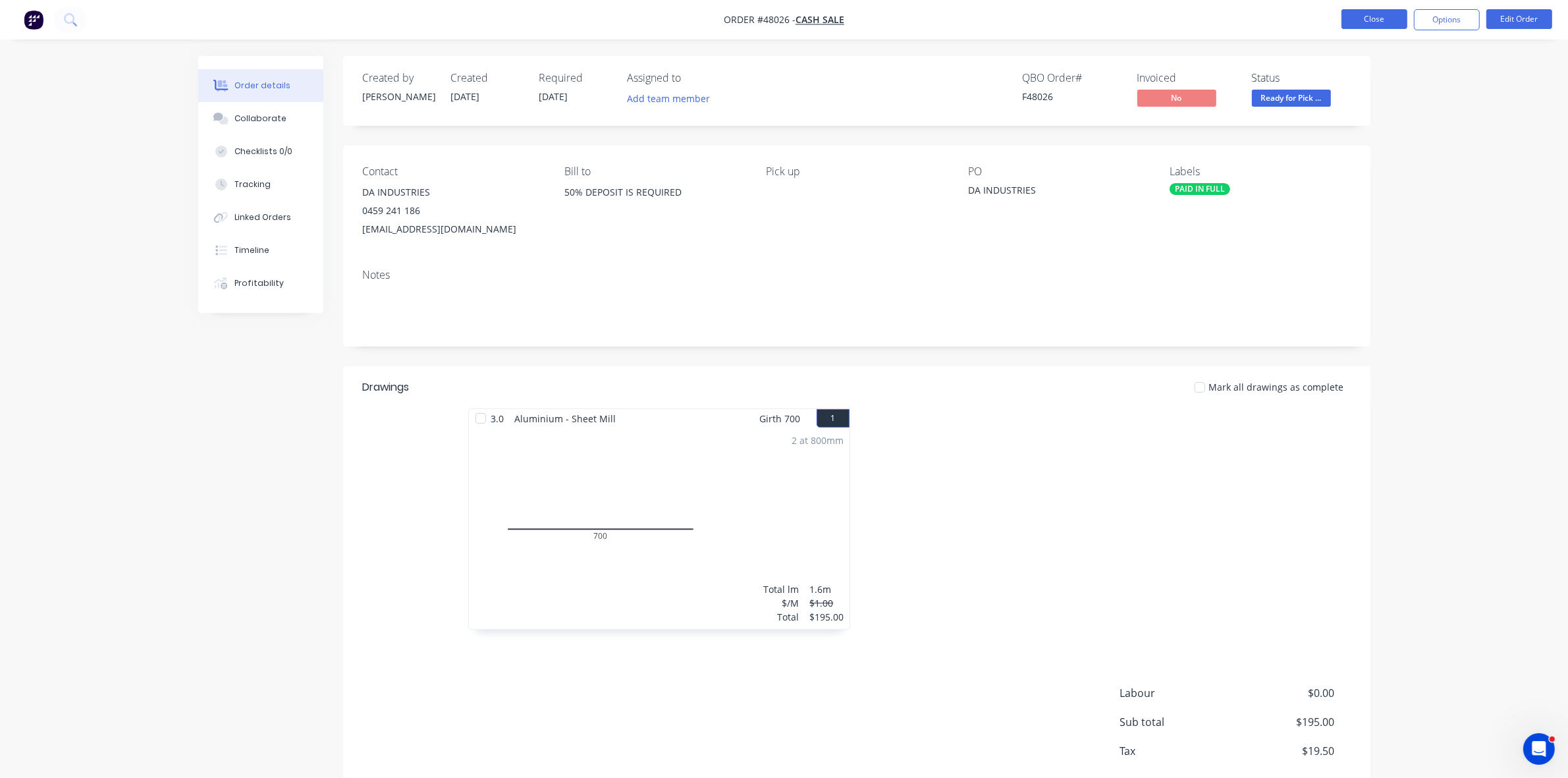
click at [1382, 20] on button "Close" at bounding box center [1374, 19] width 66 height 19
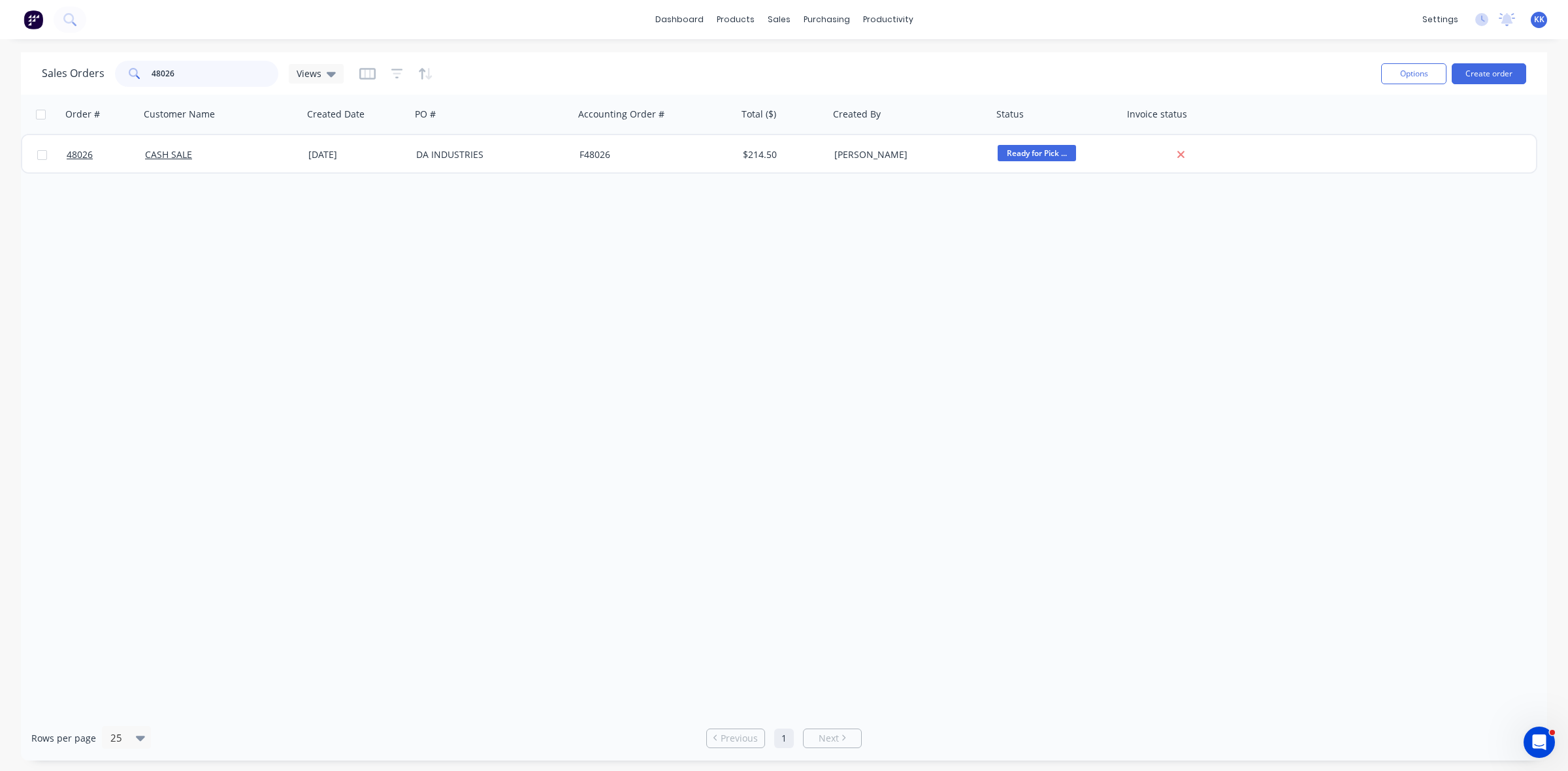
drag, startPoint x: 186, startPoint y: 68, endPoint x: 128, endPoint y: 73, distance: 58.2
click at [128, 73] on div "48026" at bounding box center [196, 74] width 163 height 26
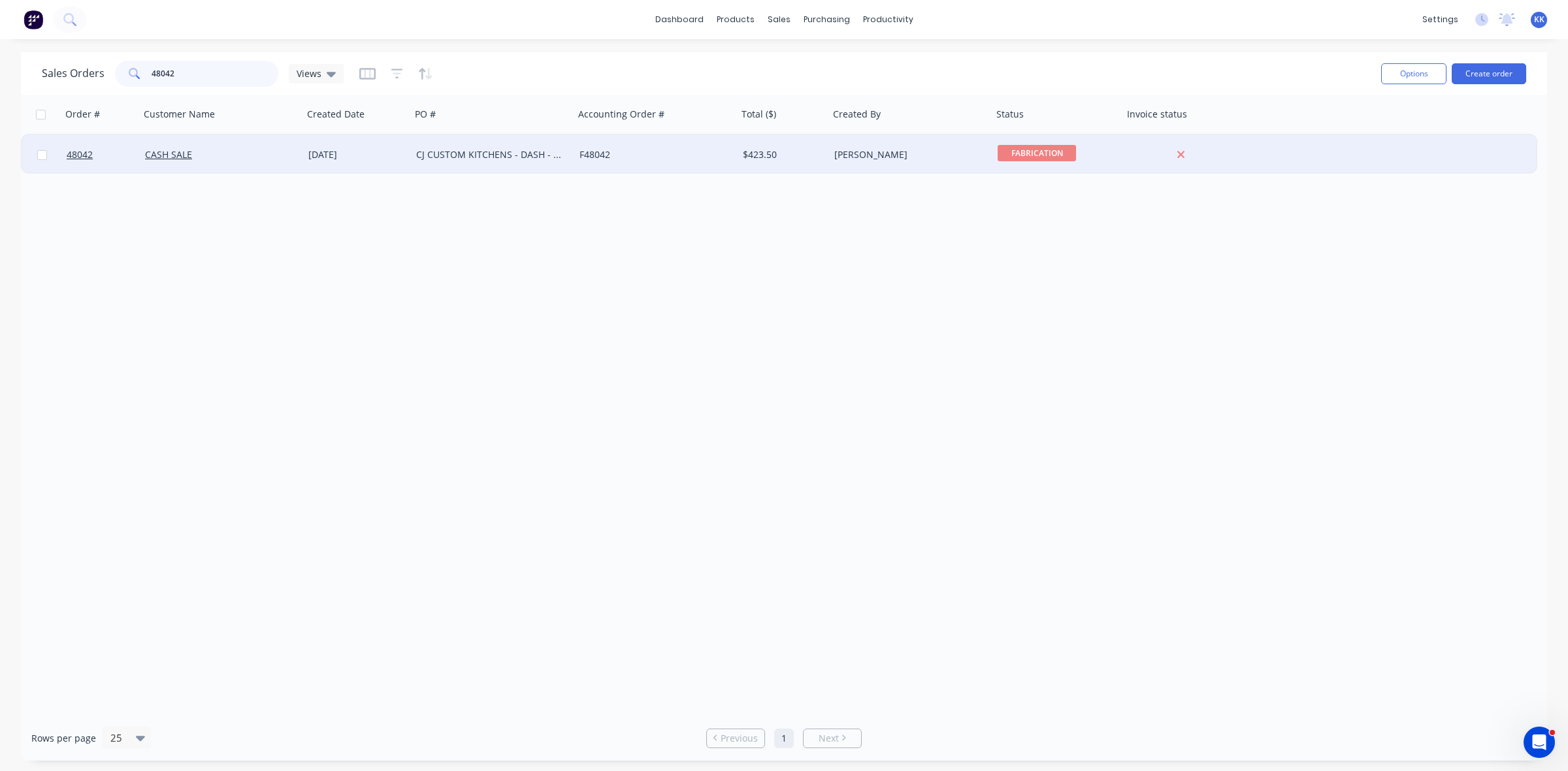
type input "48042"
click at [446, 145] on div "CJ CUSTOM KITCHENS - DASH - HJ BROADMEADOW" at bounding box center [492, 155] width 163 height 39
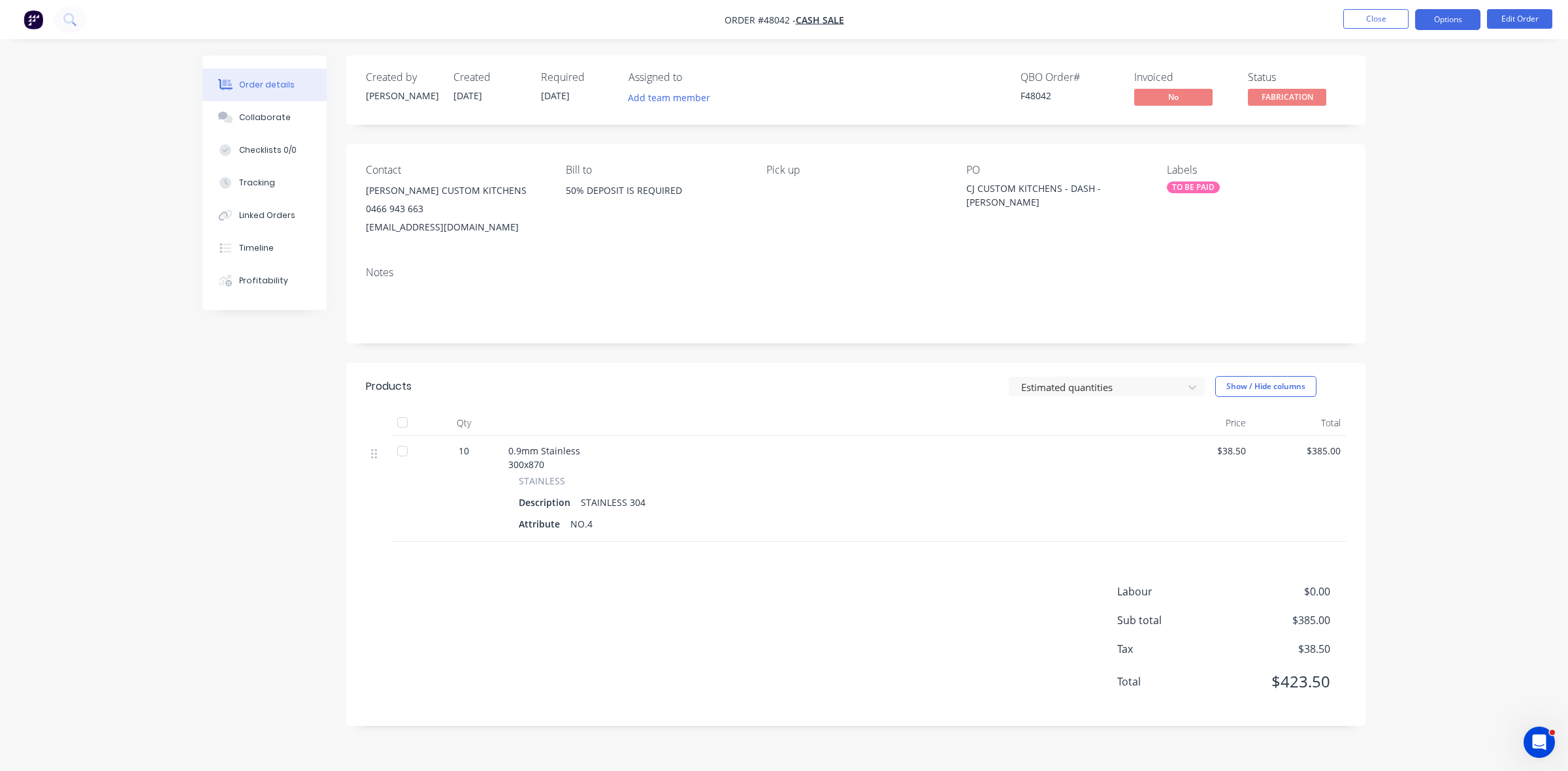
click at [1437, 27] on button "Options" at bounding box center [1448, 19] width 65 height 21
click at [1265, 97] on span "FABRICATION" at bounding box center [1287, 97] width 79 height 17
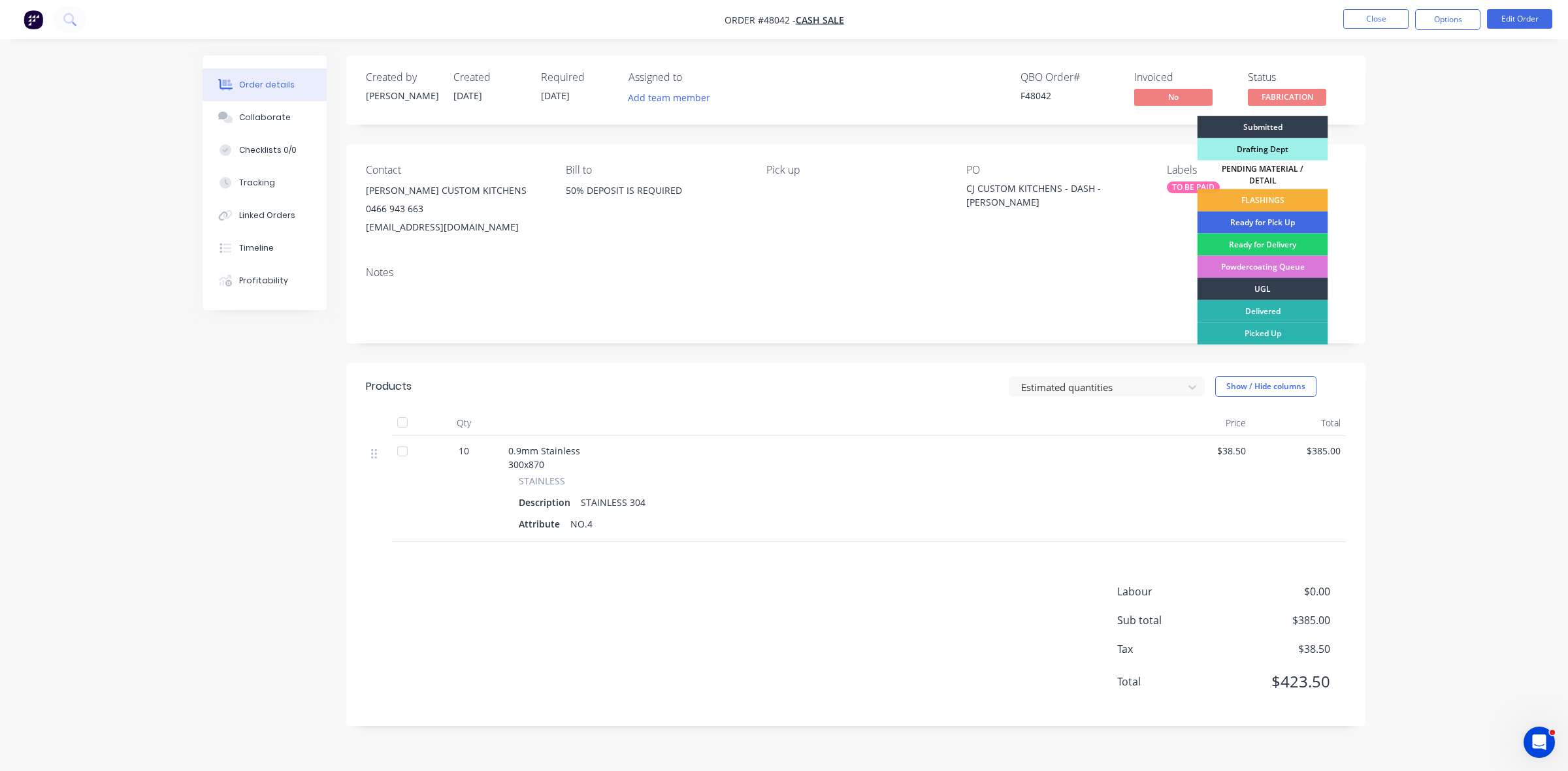
click at [1265, 216] on div "Ready for Pick Up" at bounding box center [1263, 222] width 130 height 23
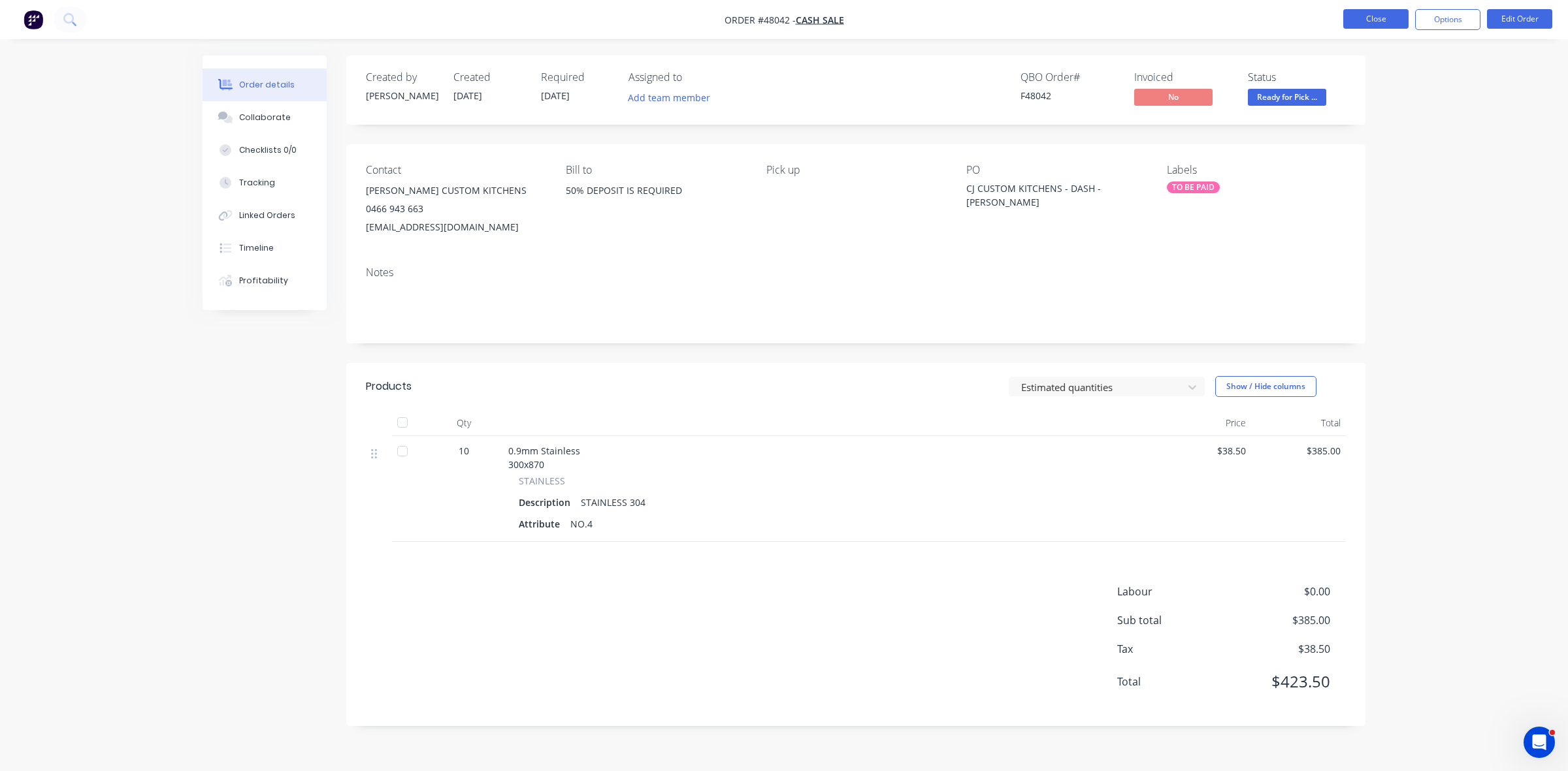
click at [1382, 20] on button "Close" at bounding box center [1376, 18] width 65 height 19
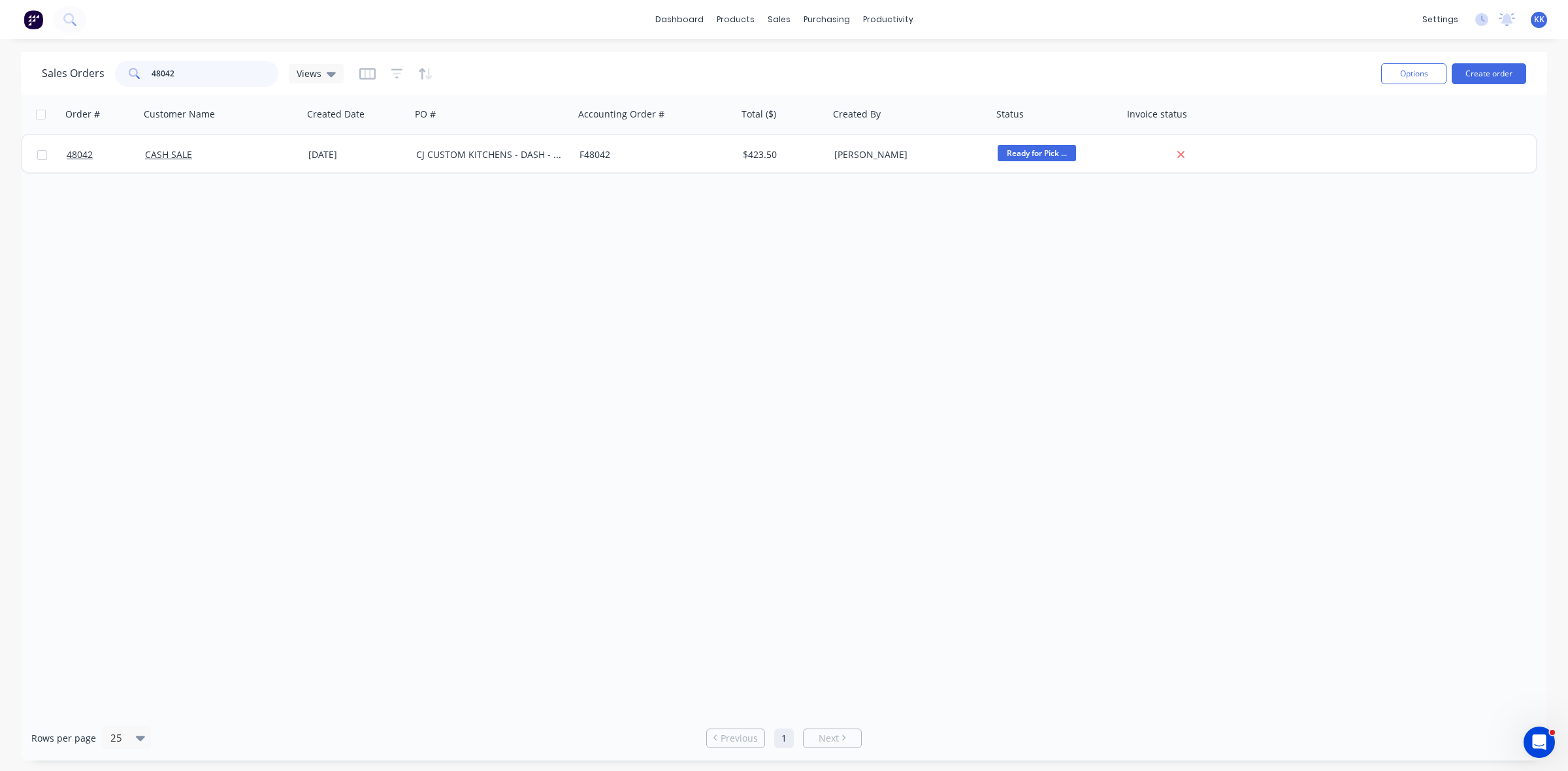
click at [126, 85] on div "48042" at bounding box center [196, 74] width 163 height 26
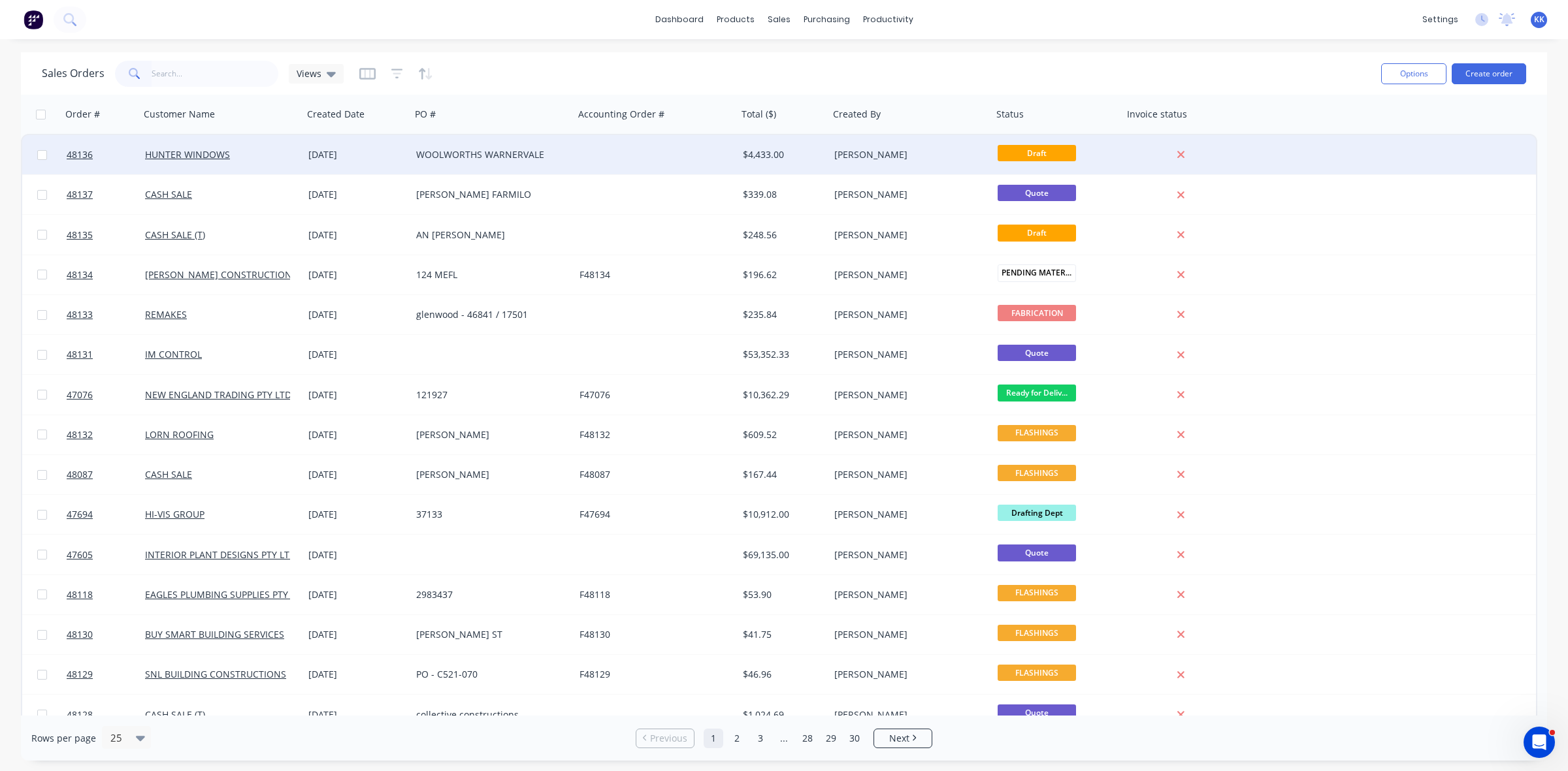
click at [489, 165] on div "WOOLWORTHS WARNERVALE" at bounding box center [492, 155] width 163 height 39
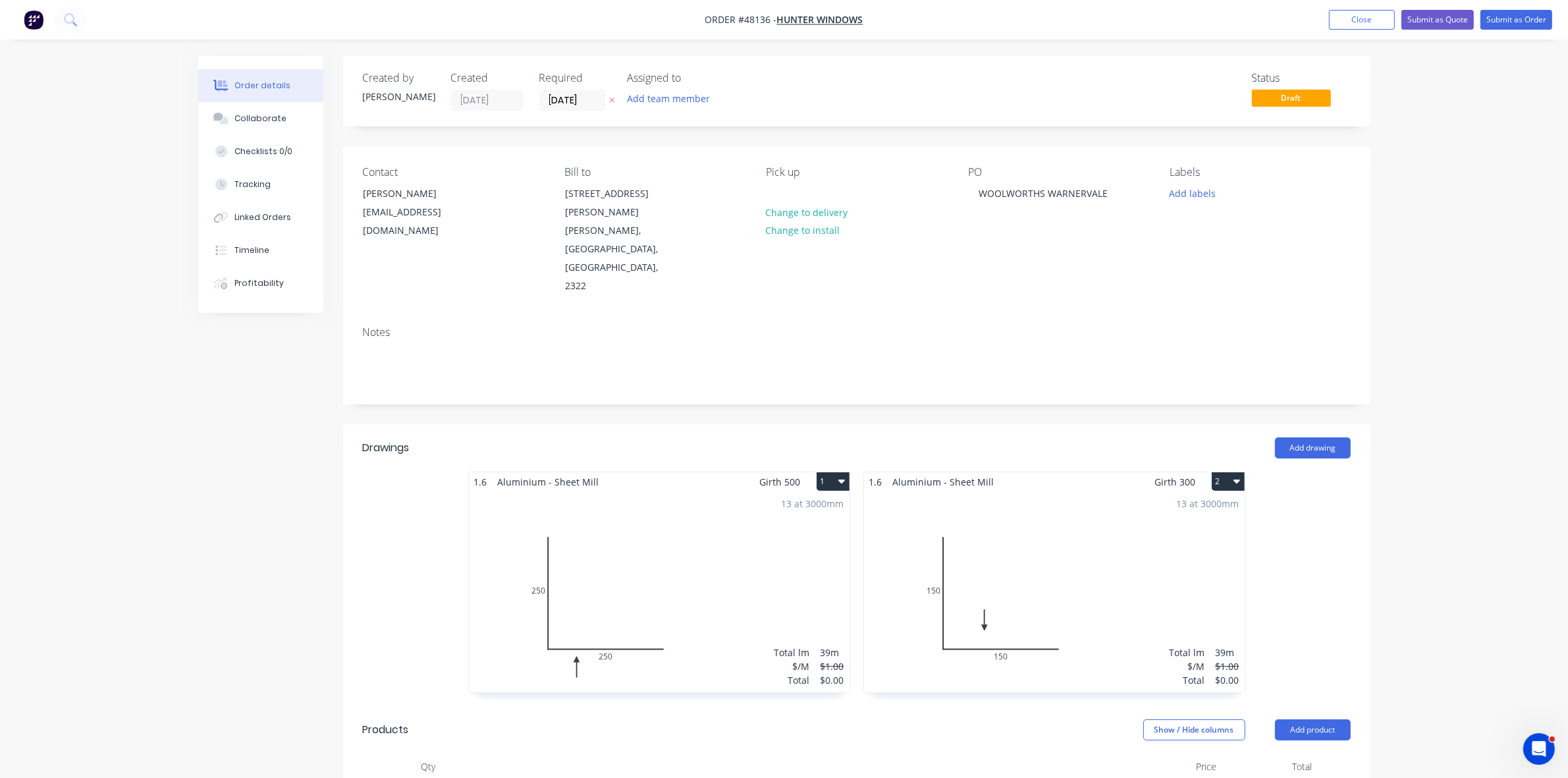
click at [743, 555] on div "13 at 3000mm Total lm $/M Total 39m $1.00 $0.00" at bounding box center [659, 592] width 381 height 201
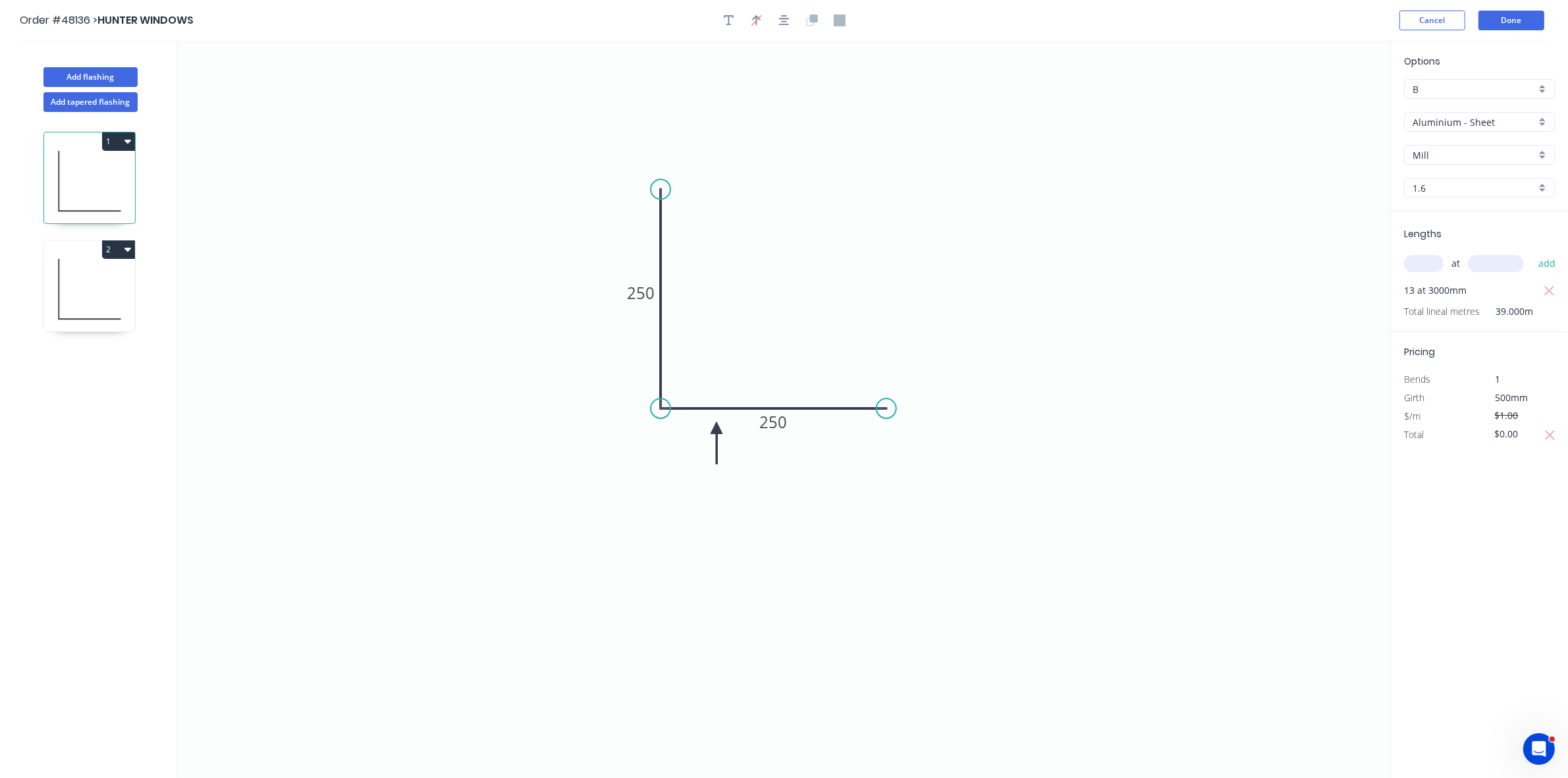
click at [1443, 119] on input "Aluminium - Sheet" at bounding box center [1474, 122] width 123 height 13
click at [1450, 153] on div "Aluminium - Coil" at bounding box center [1479, 148] width 149 height 23
type input "Aluminium - Coil"
click at [1439, 186] on input "1.6" at bounding box center [1474, 188] width 123 height 13
click at [1436, 228] on div "1.0" at bounding box center [1479, 236] width 149 height 23
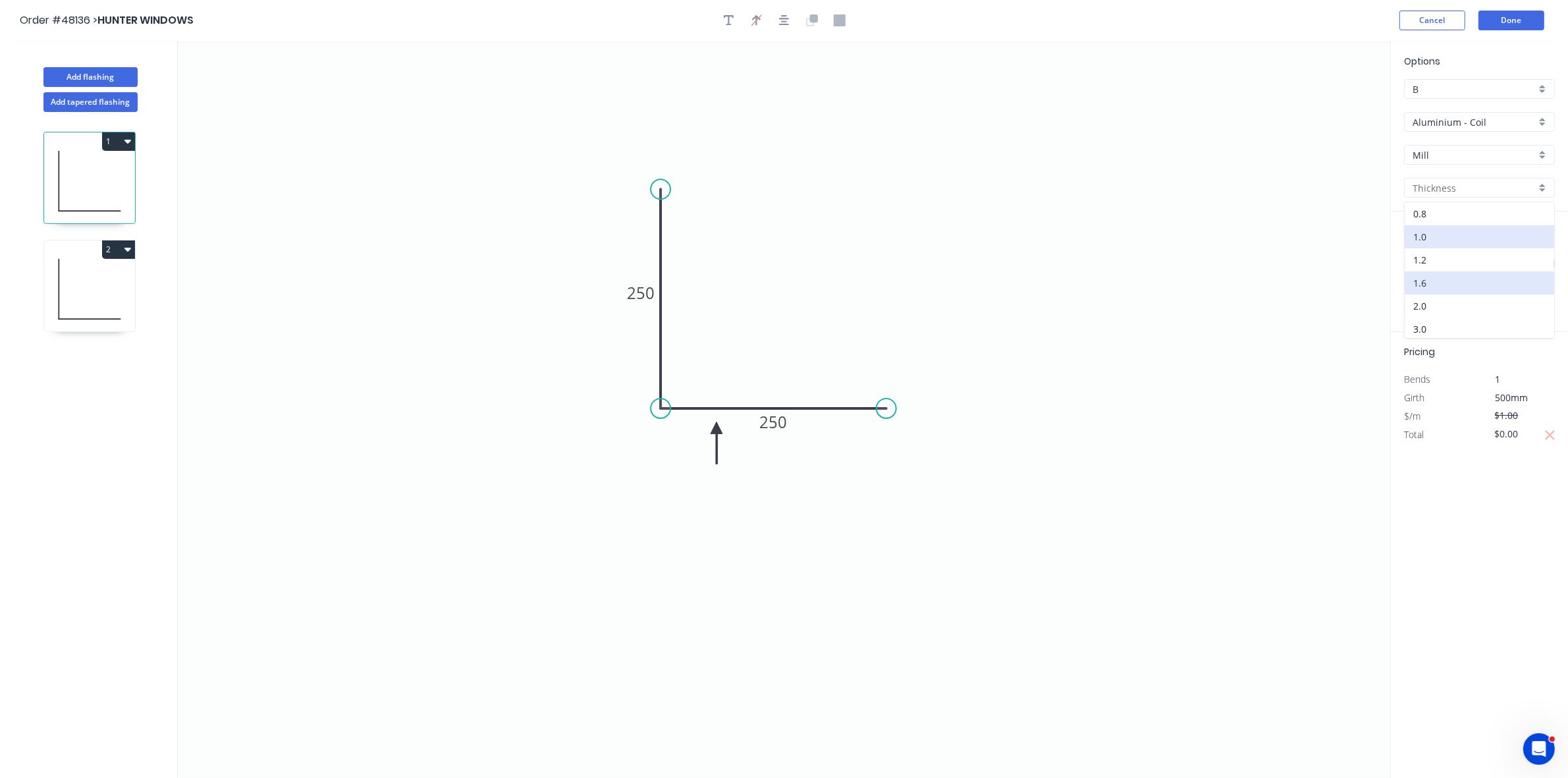
type input "1.0"
type input "$41.99"
click at [1553, 436] on icon "button" at bounding box center [1550, 435] width 12 height 16
type input "$1,637.61"
click at [116, 305] on icon at bounding box center [89, 289] width 91 height 84
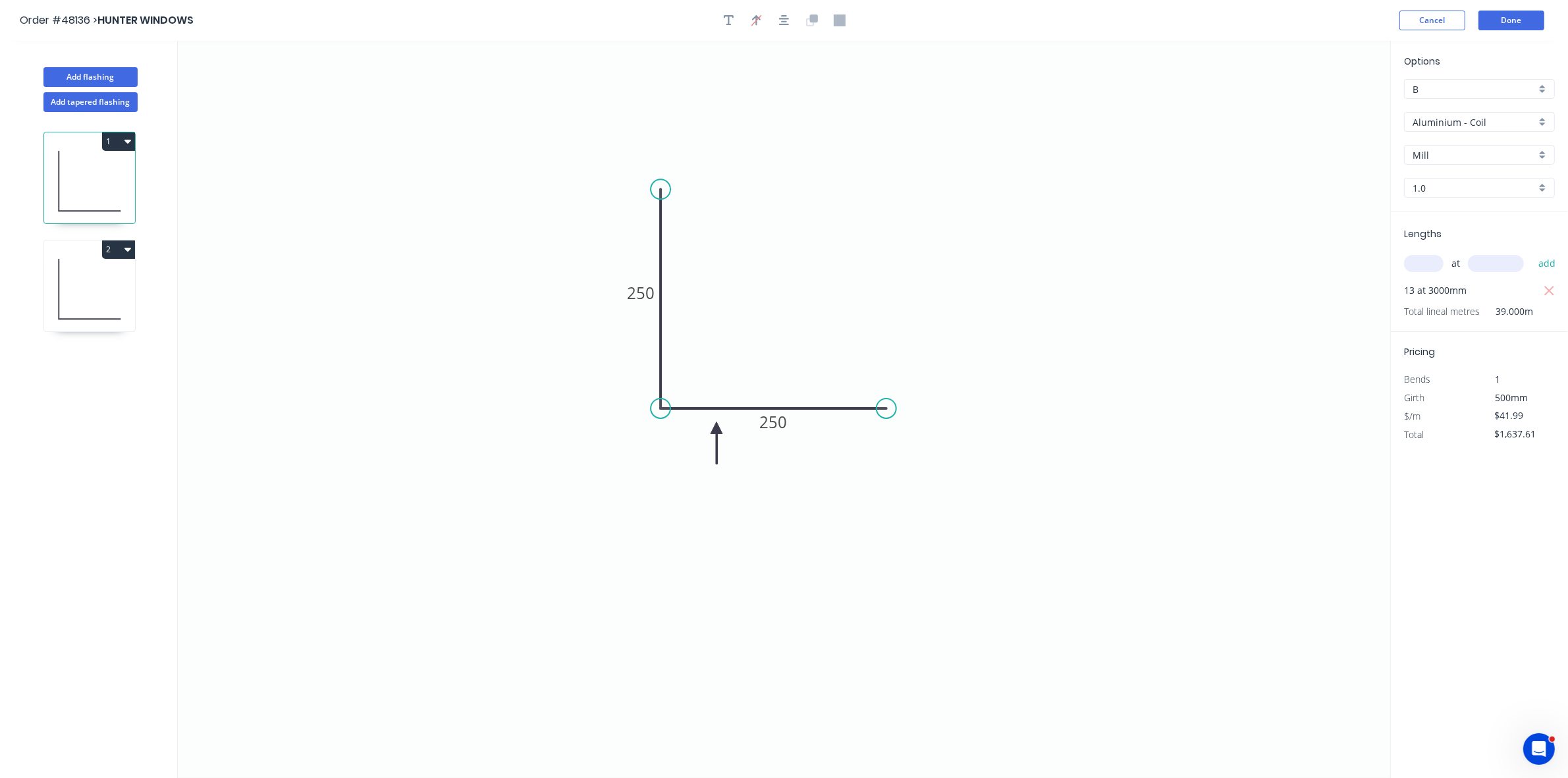
type input "$1.00"
type input "$0.00"
click at [1449, 122] on input "Aluminium - Sheet" at bounding box center [1474, 122] width 123 height 13
click at [1450, 150] on div "Aluminium - Coil" at bounding box center [1479, 148] width 149 height 23
type input "Aluminium - Coil"
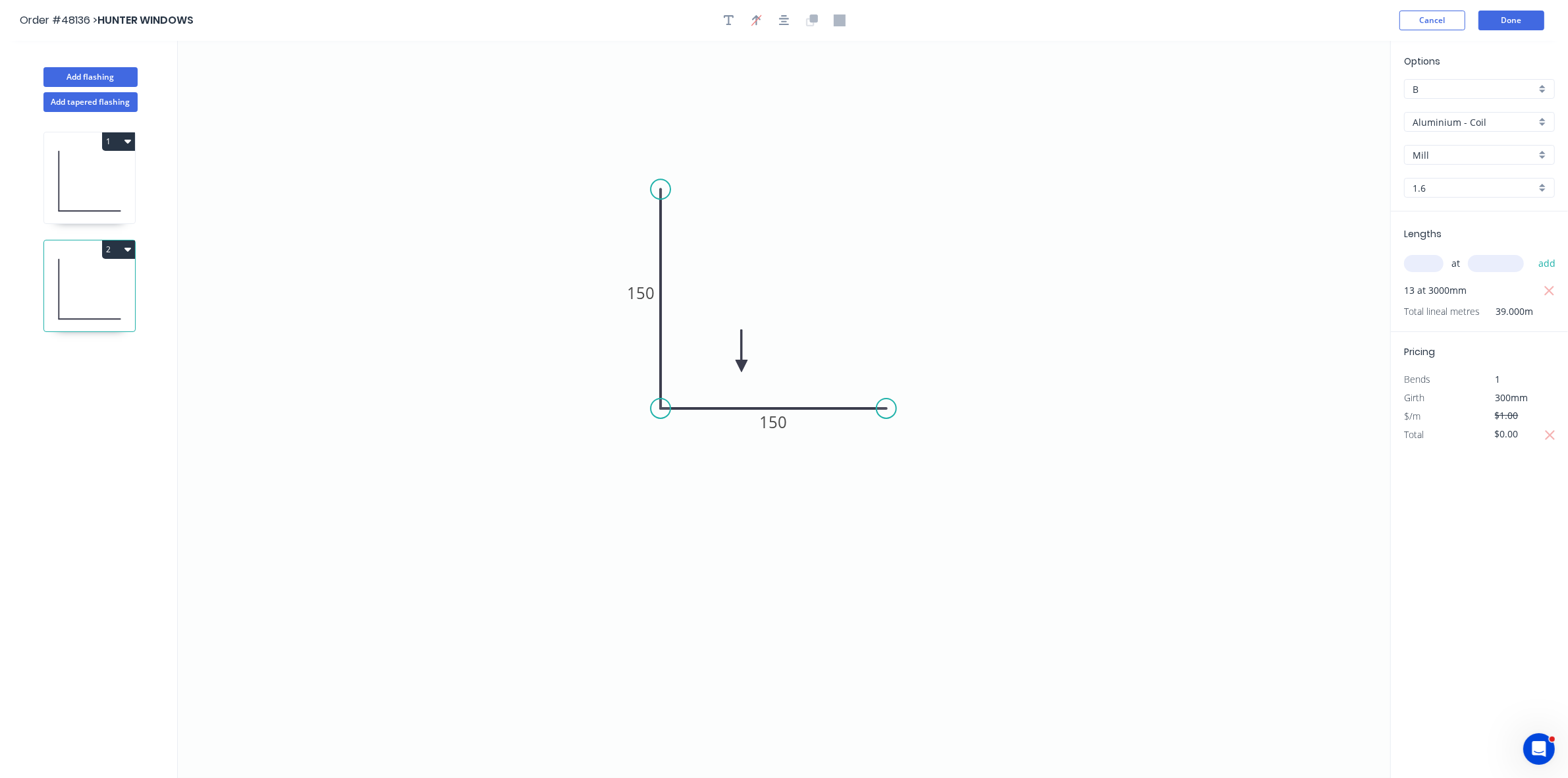
click at [1442, 185] on input "1.6" at bounding box center [1474, 188] width 123 height 13
click at [1443, 240] on div "1.0" at bounding box center [1479, 236] width 149 height 23
type input "1.0"
type input "$25.67"
click at [1551, 432] on icon "button" at bounding box center [1550, 435] width 12 height 16
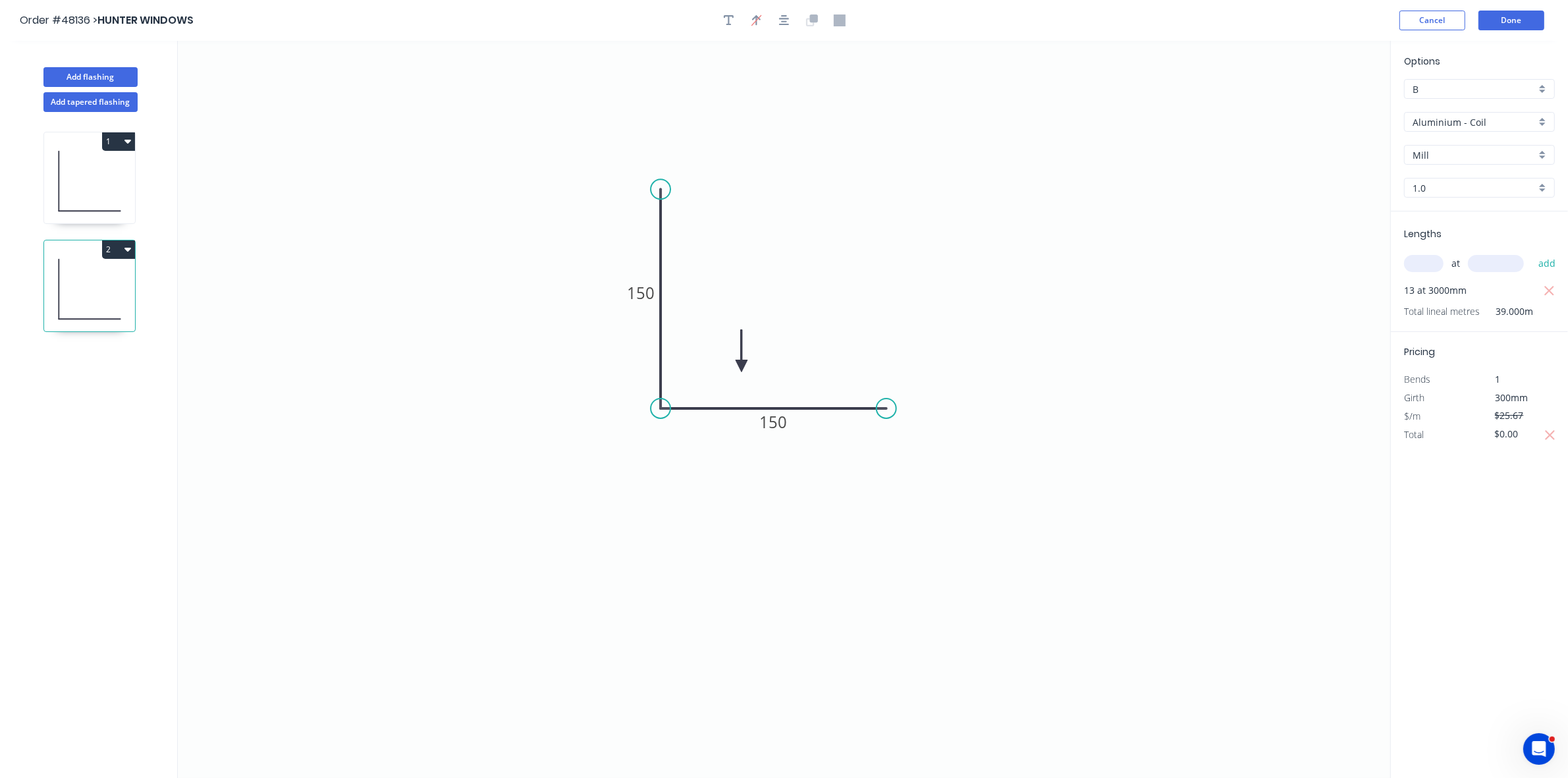
type input "$1,001.13"
click at [1536, 21] on button "Done" at bounding box center [1512, 20] width 66 height 19
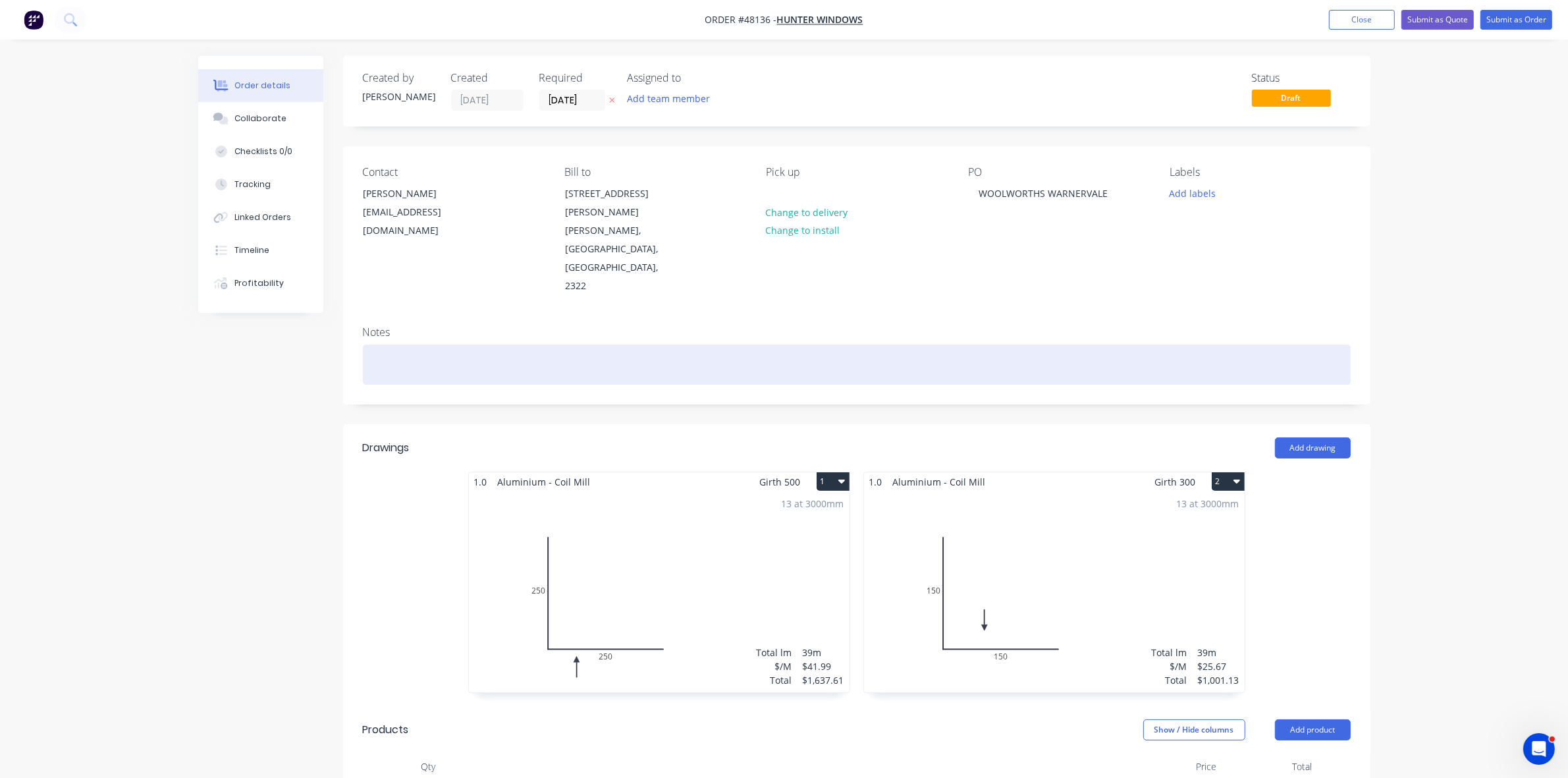
scroll to position [330, 0]
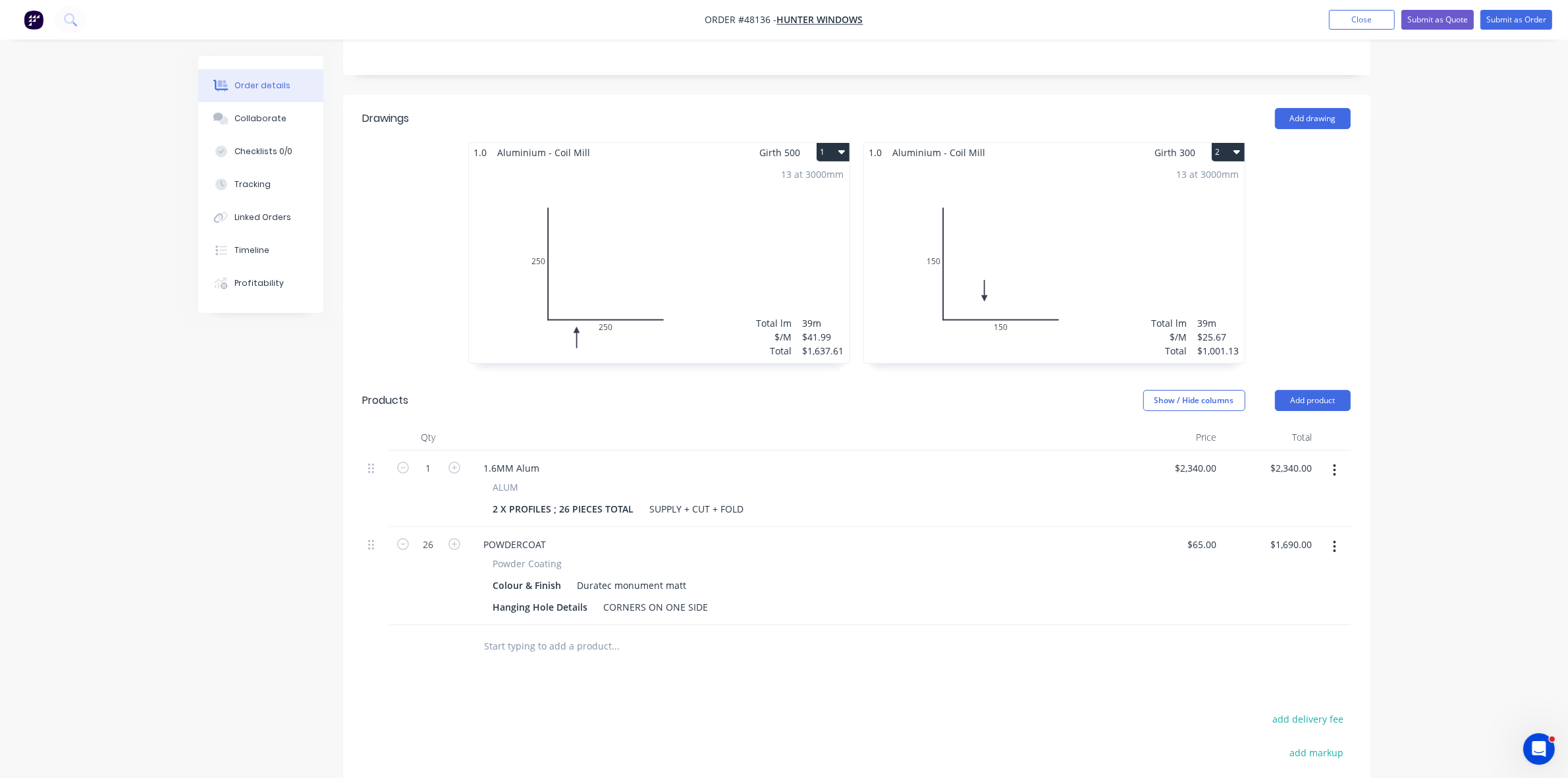
drag, startPoint x: 1337, startPoint y: 433, endPoint x: 1311, endPoint y: 447, distance: 29.5
click at [1335, 459] on button "button" at bounding box center [1334, 470] width 31 height 24
click at [1258, 575] on div "Delete" at bounding box center [1288, 584] width 101 height 19
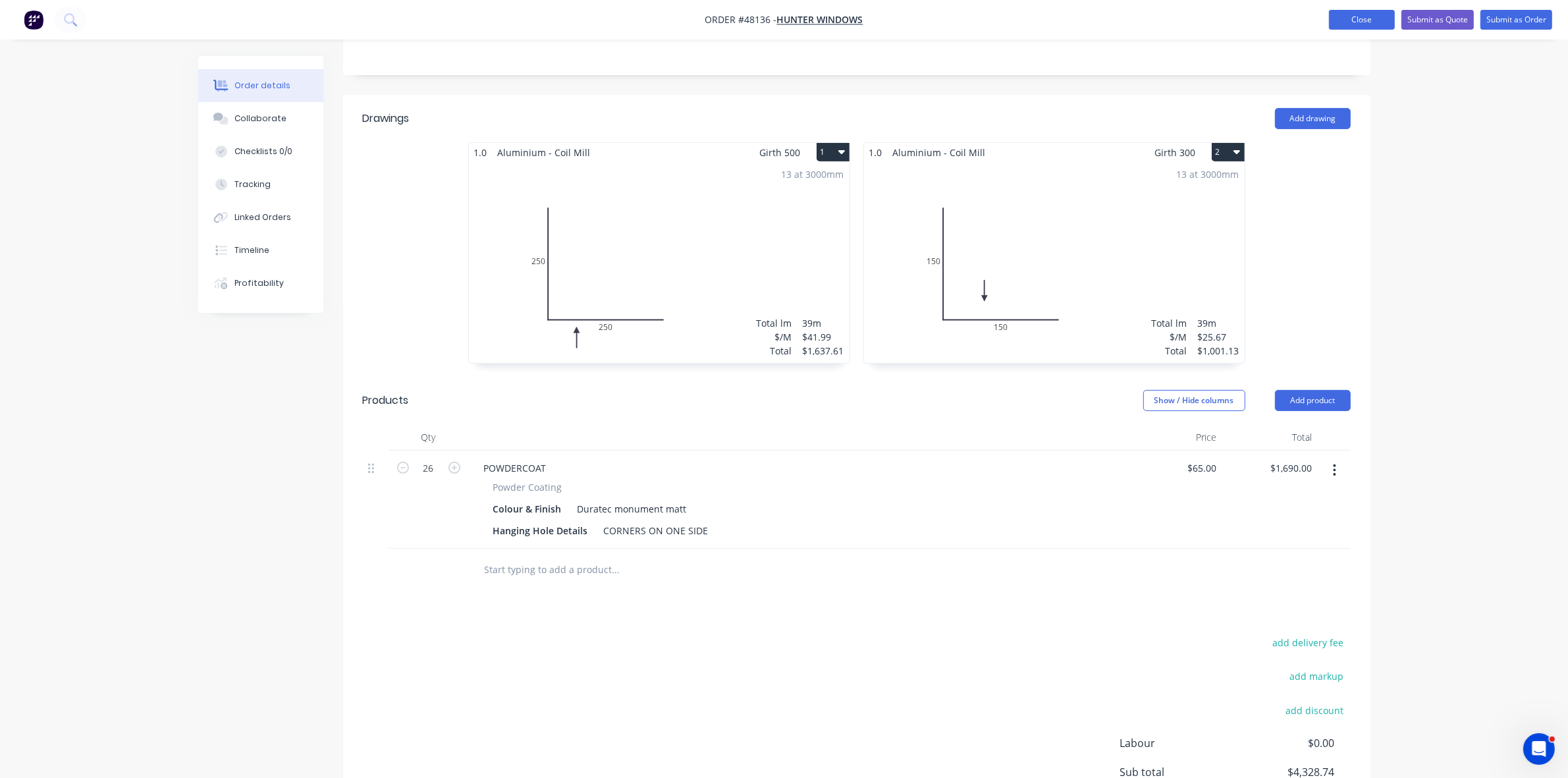
click at [1365, 20] on button "Close" at bounding box center [1362, 19] width 66 height 19
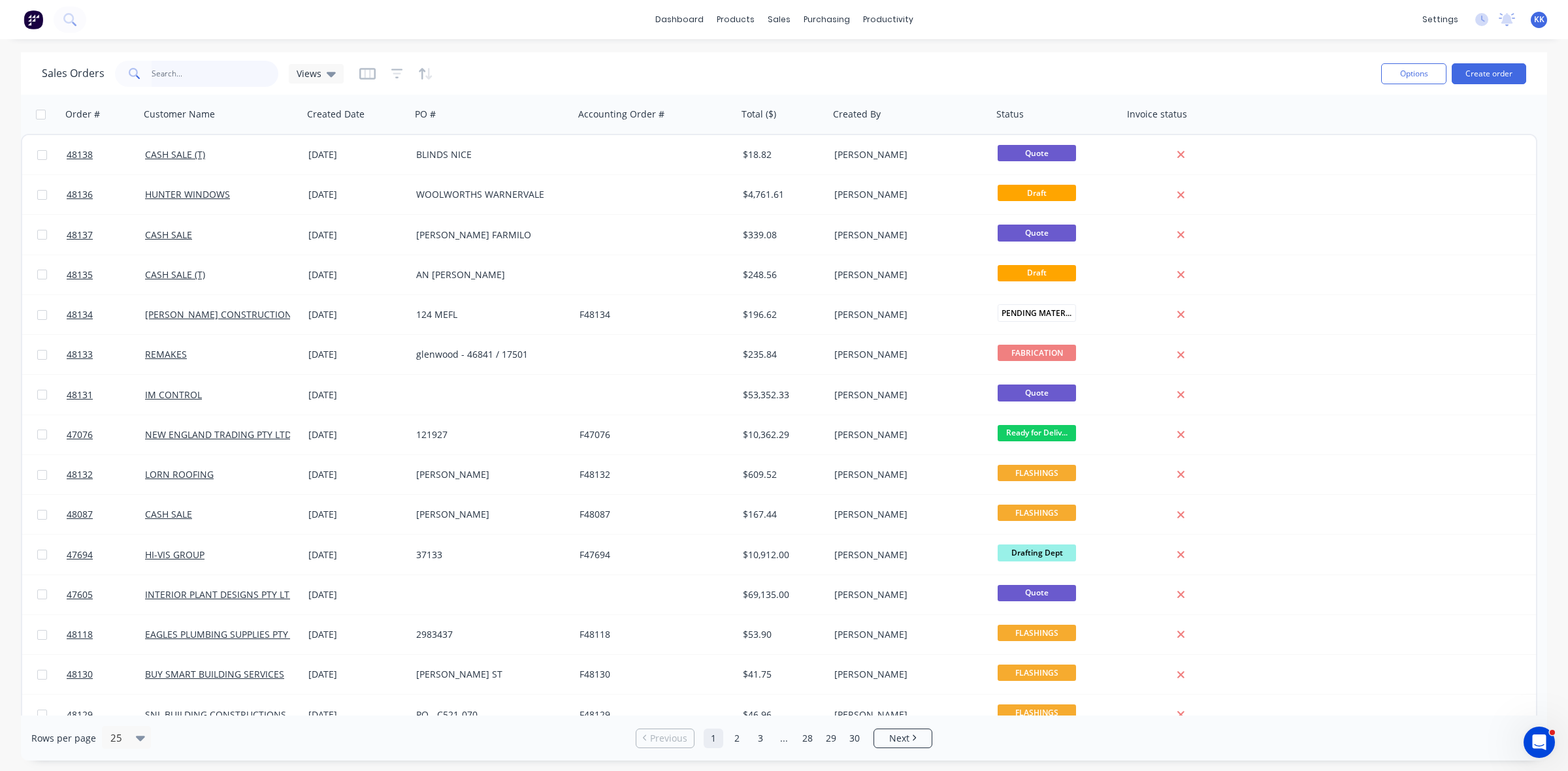
click at [203, 70] on input "text" at bounding box center [215, 74] width 127 height 26
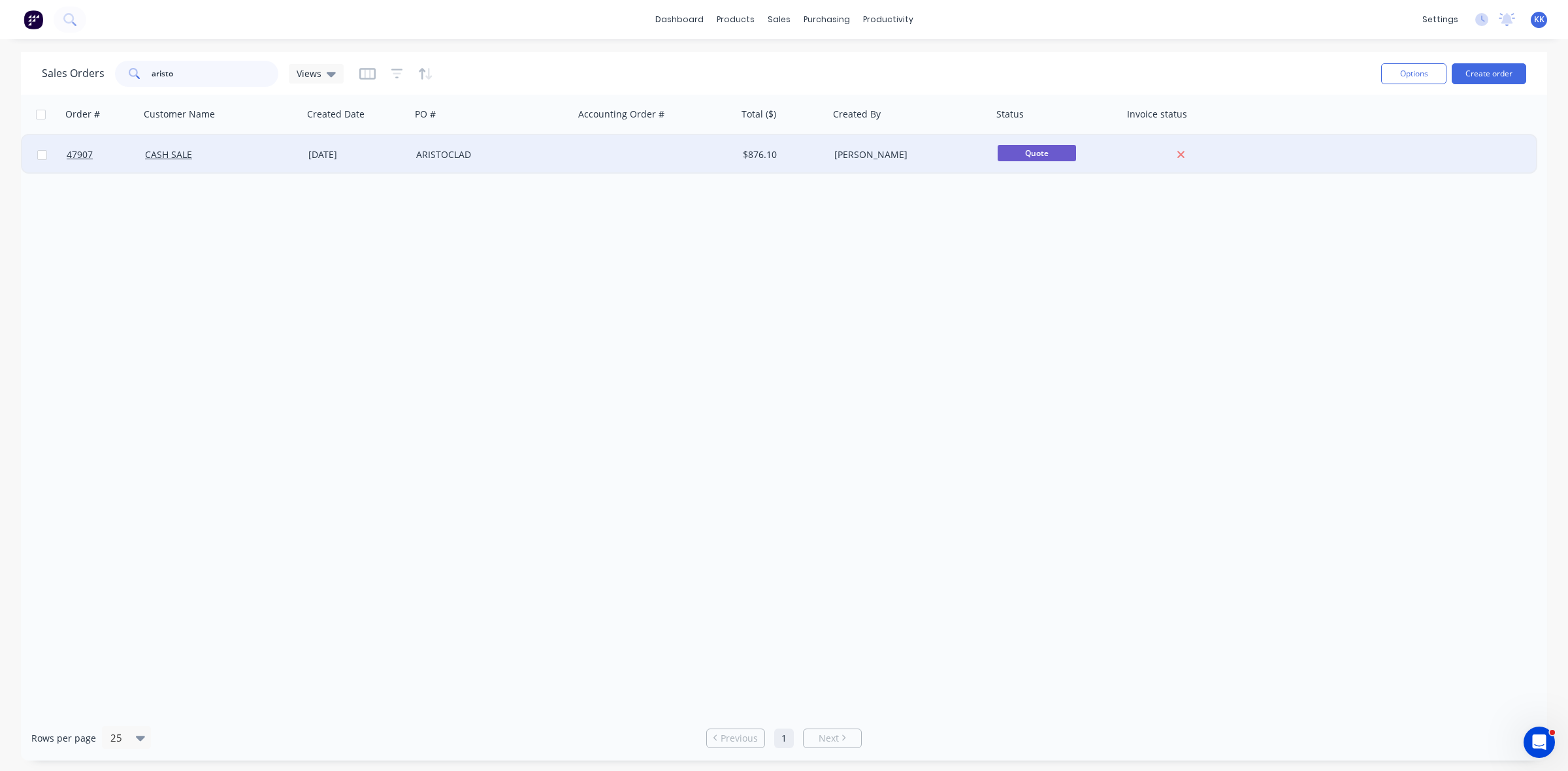
type input "aristo"
click at [313, 154] on div "18 Sep 2025" at bounding box center [357, 155] width 97 height 13
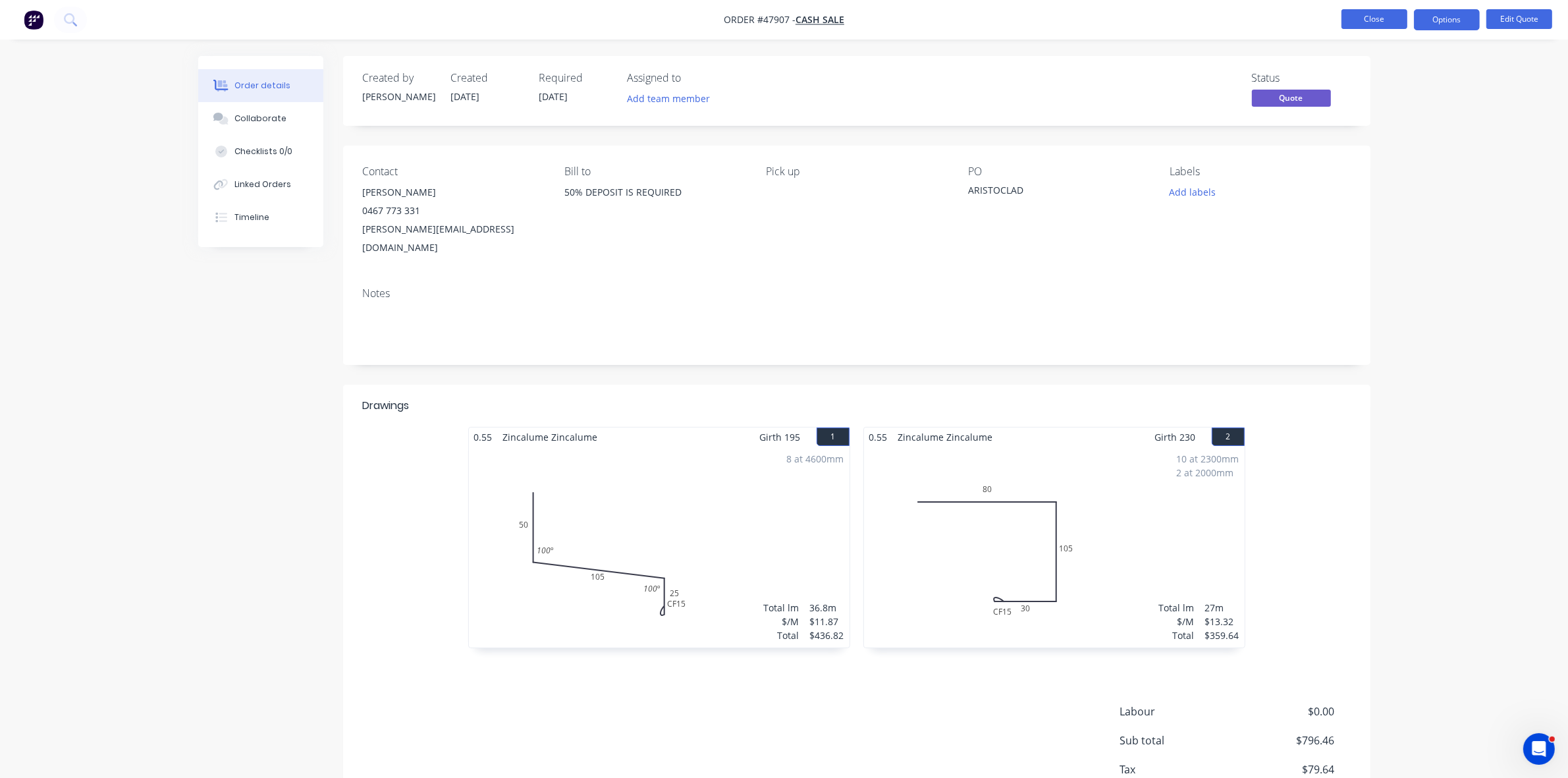
click at [1372, 21] on button "Close" at bounding box center [1374, 19] width 66 height 19
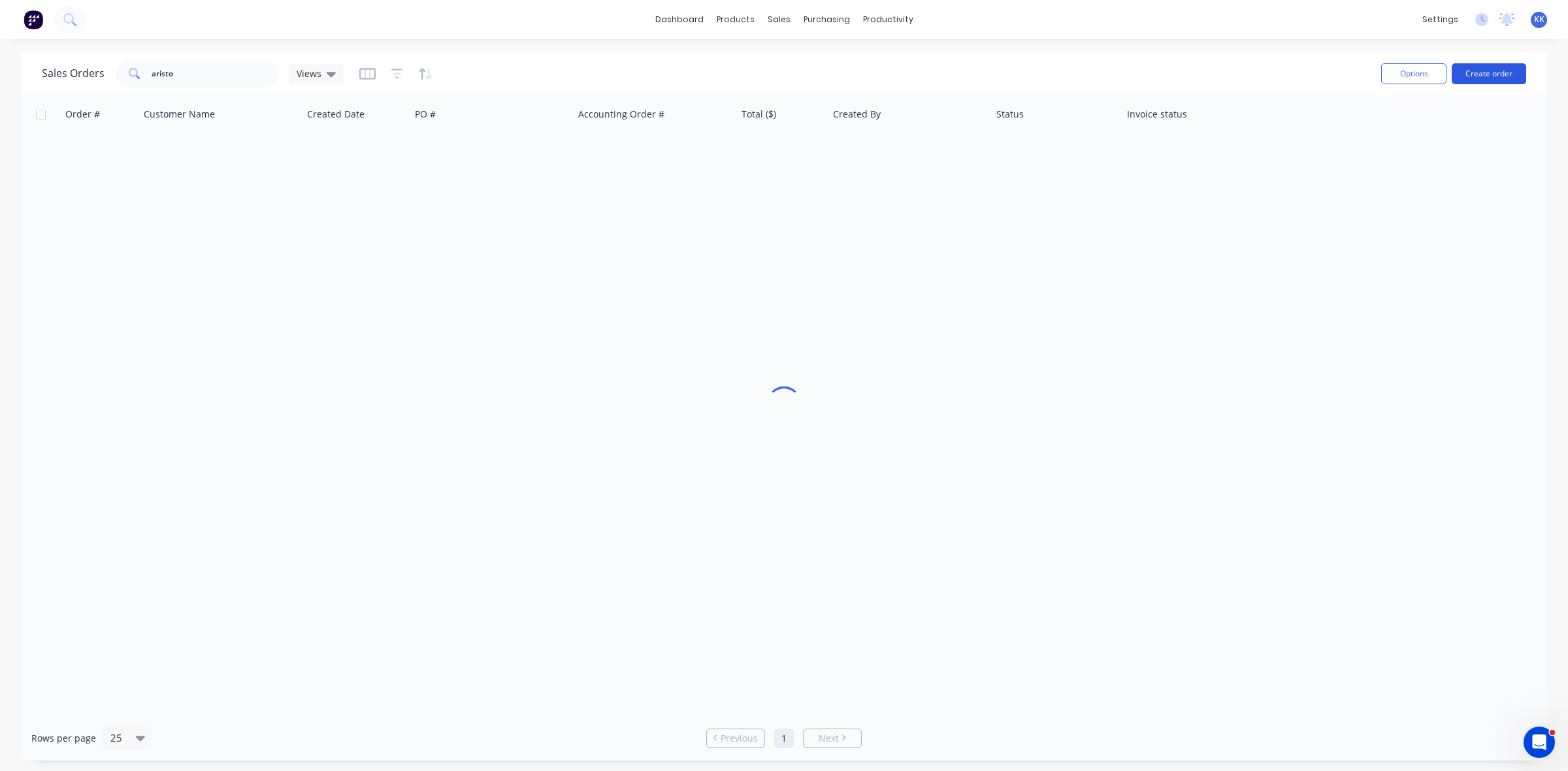
click at [1514, 72] on button "Create order" at bounding box center [1489, 74] width 74 height 21
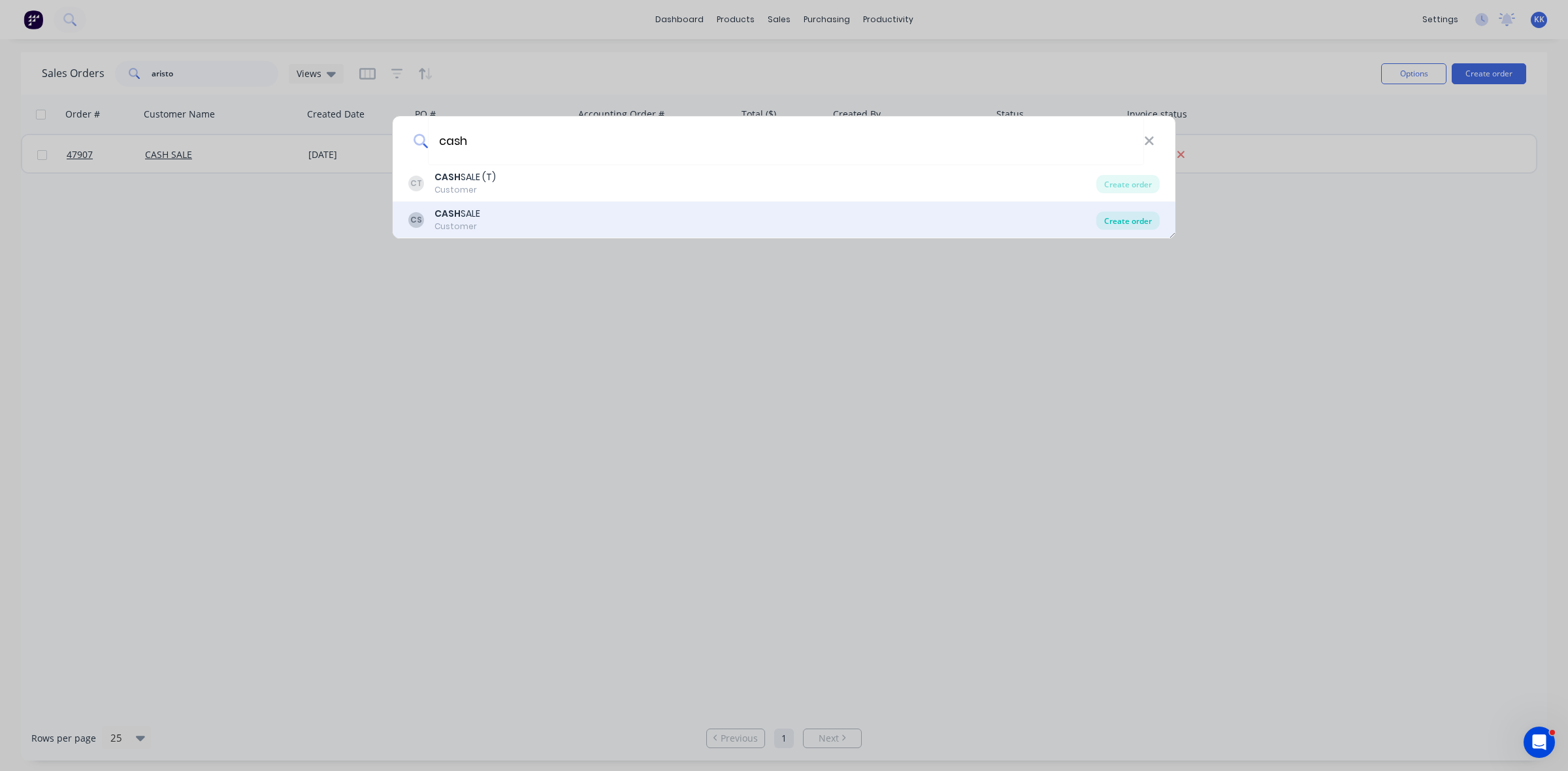
type input "cash"
click at [1120, 221] on div "Create order" at bounding box center [1128, 221] width 64 height 18
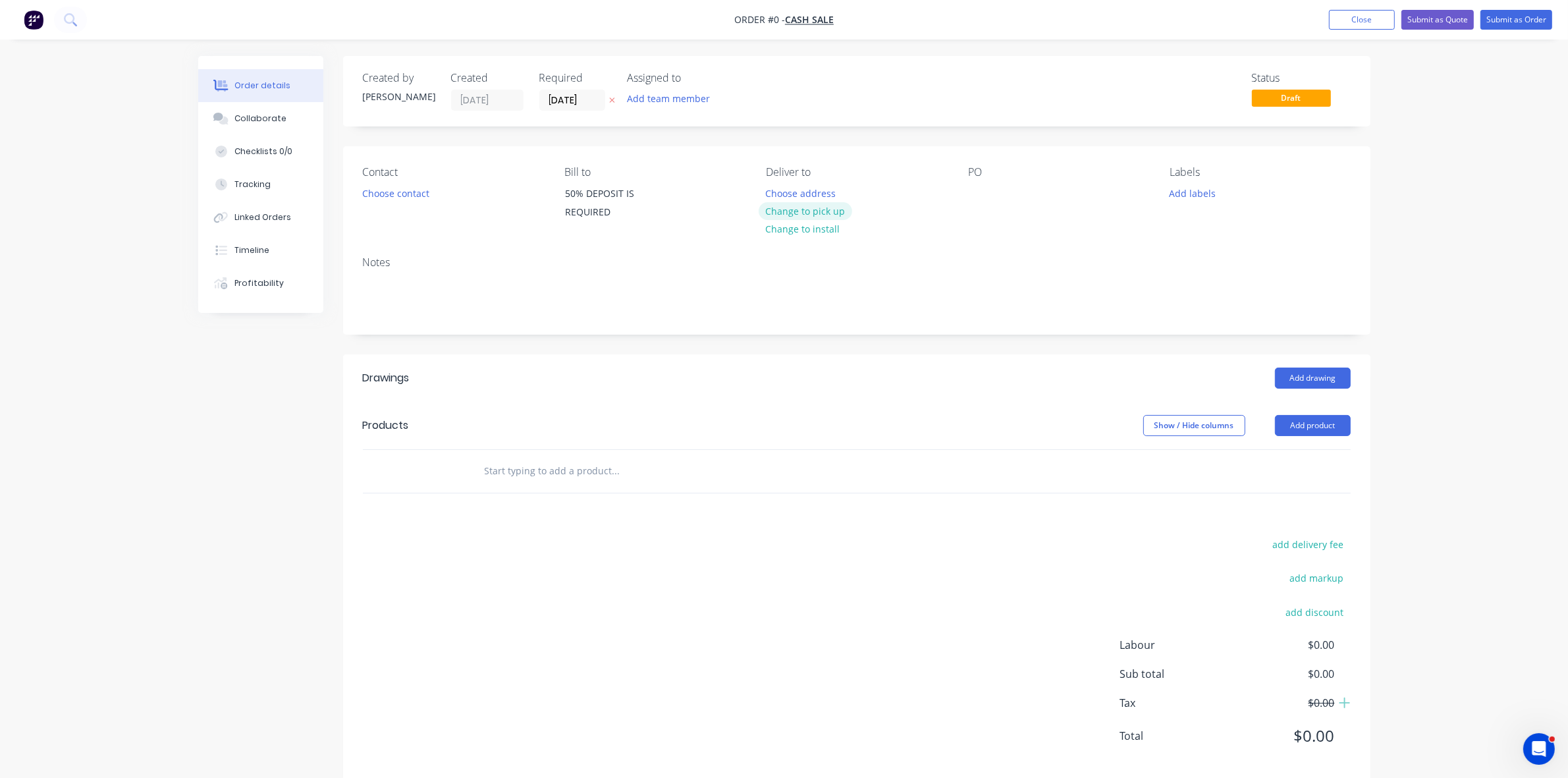
click at [805, 207] on button "Change to pick up" at bounding box center [805, 211] width 94 height 18
click at [409, 197] on button "Choose contact" at bounding box center [395, 192] width 81 height 18
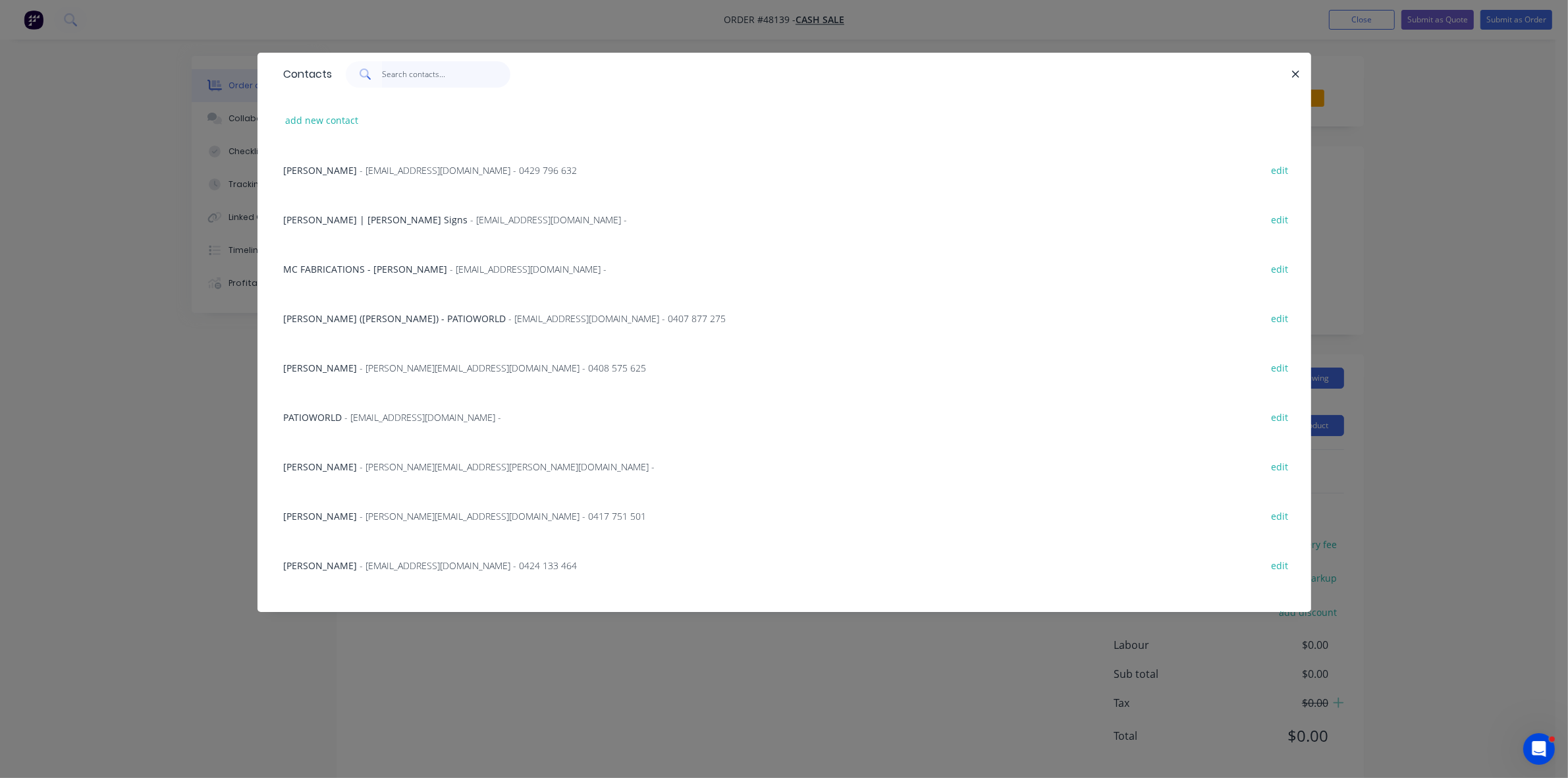
click at [409, 76] on input "text" at bounding box center [446, 74] width 128 height 26
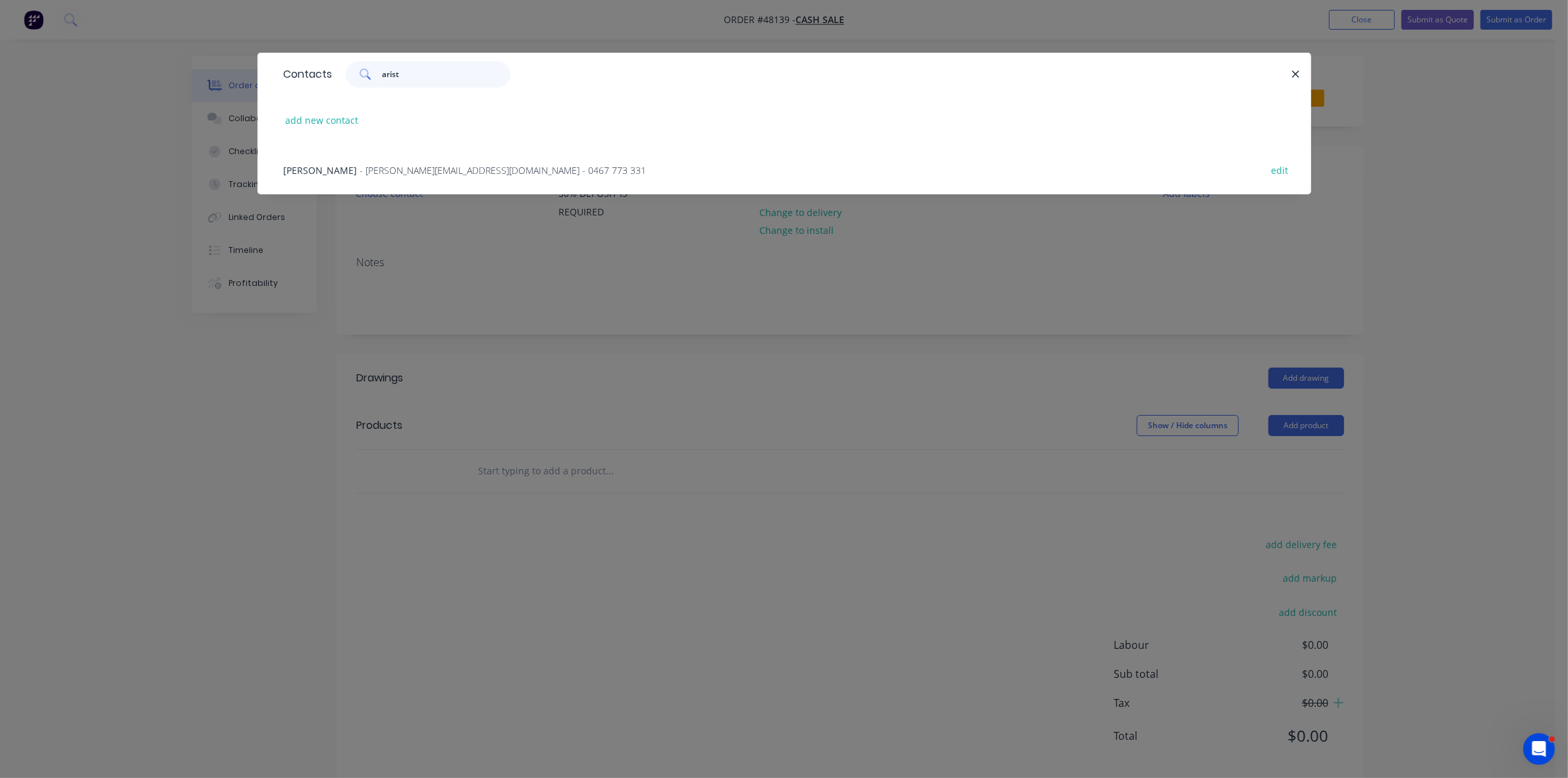
type input "arist"
click at [440, 168] on span "- Antony.Z@aristoclad.com.au - 0467 773 331" at bounding box center [504, 170] width 286 height 13
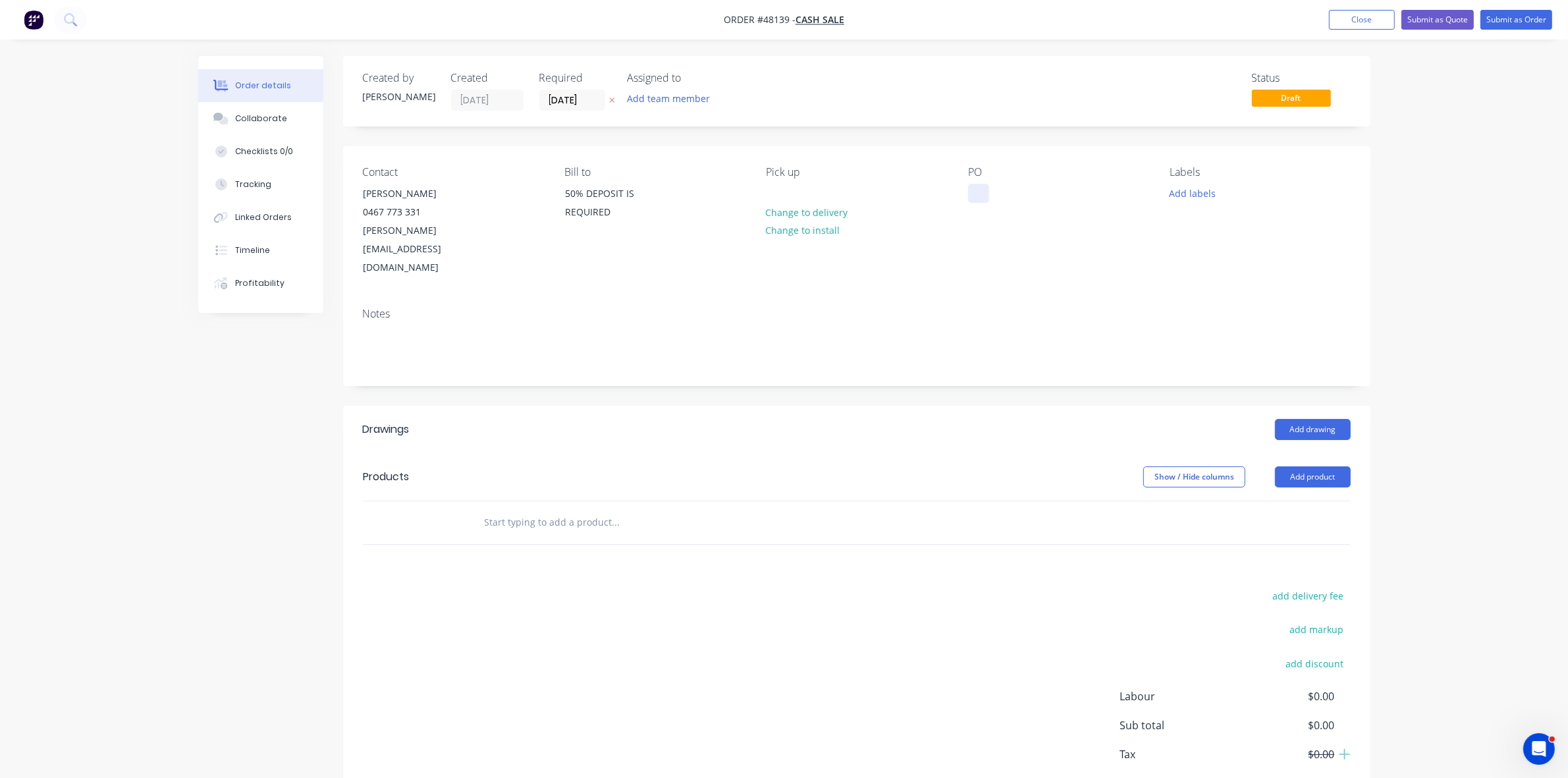
click at [979, 193] on div at bounding box center [978, 193] width 21 height 19
click at [575, 99] on input "[DATE]" at bounding box center [572, 99] width 65 height 19
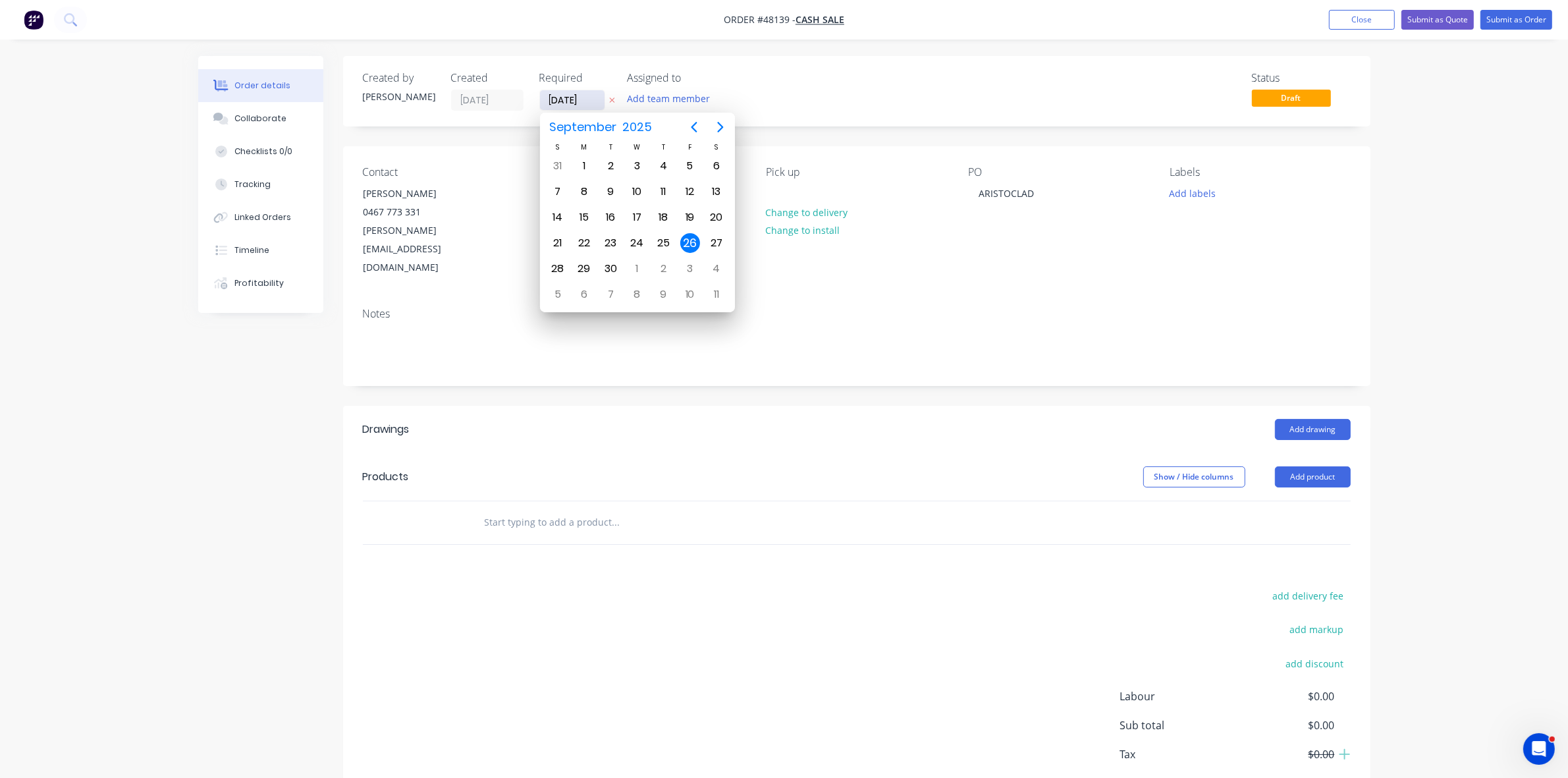
click at [577, 99] on input "[DATE]" at bounding box center [572, 99] width 65 height 19
click at [1351, 405] on header "Drawings Add drawing" at bounding box center [856, 429] width 1027 height 47
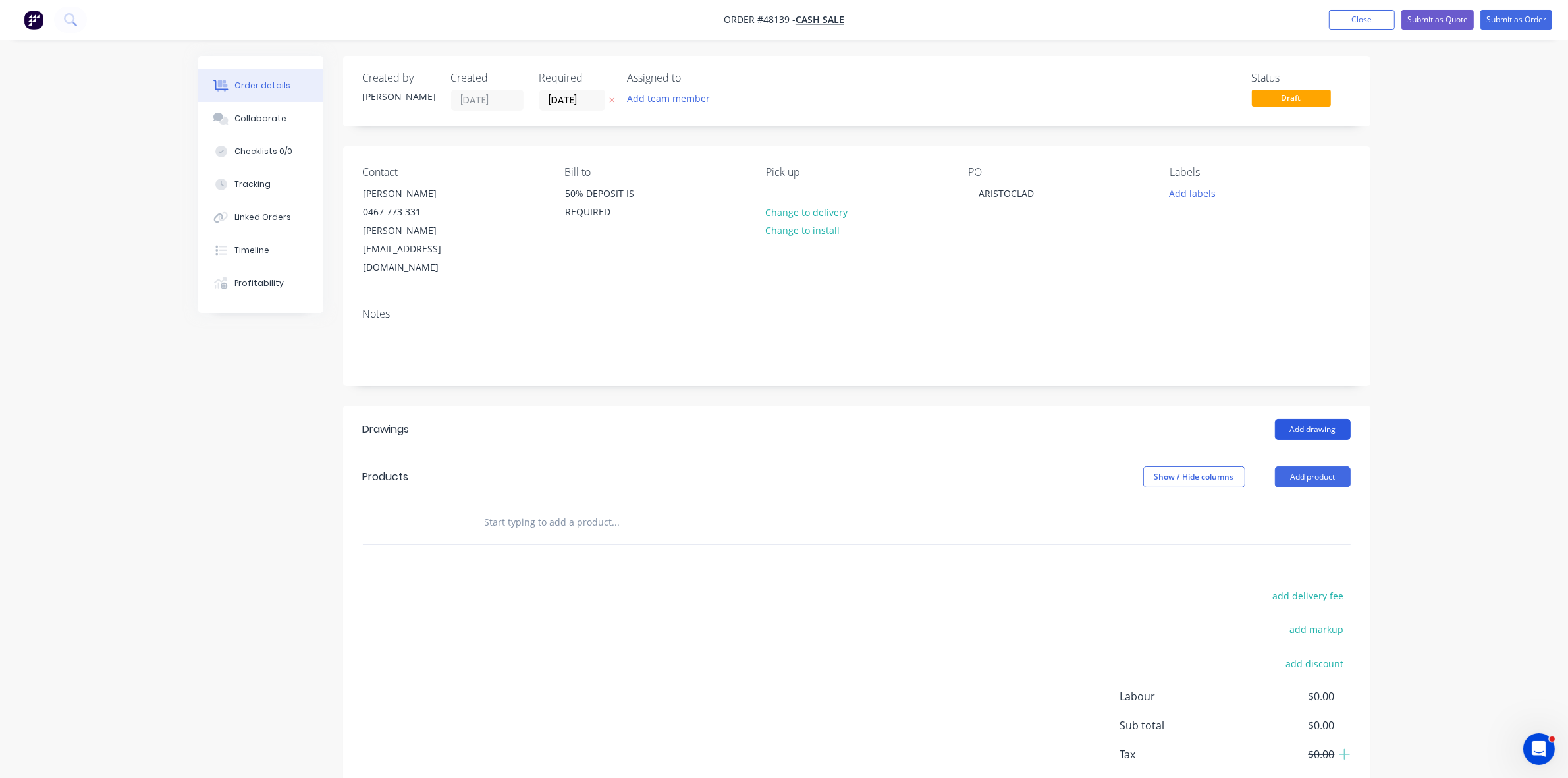
click at [1335, 419] on button "Add drawing" at bounding box center [1313, 429] width 76 height 21
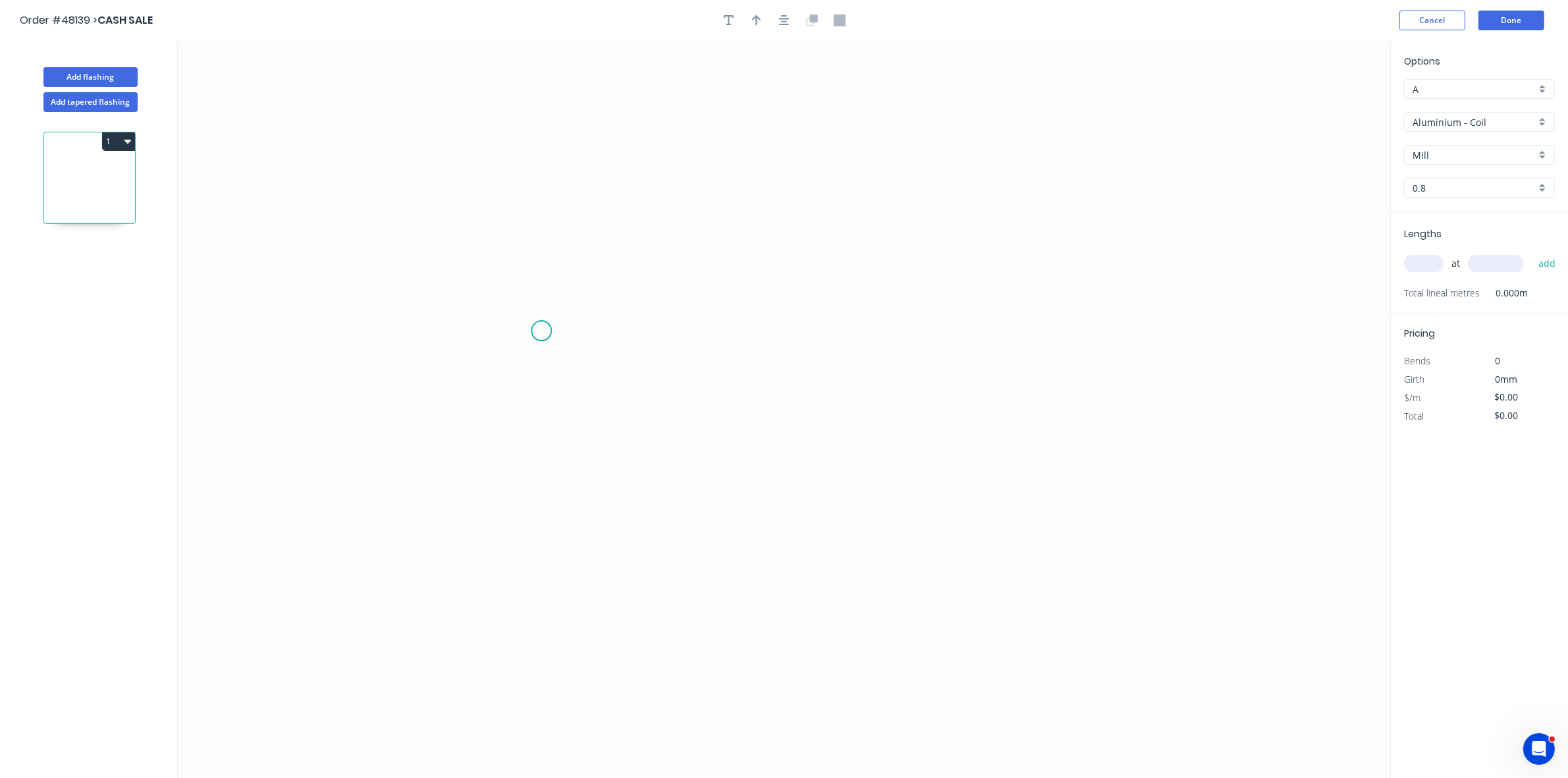
click at [541, 330] on icon "0" at bounding box center [784, 409] width 1212 height 738
click at [619, 327] on icon "0" at bounding box center [784, 409] width 1212 height 738
click at [625, 258] on icon "0 ?" at bounding box center [784, 409] width 1212 height 738
click at [827, 261] on icon "0 ? ?" at bounding box center [784, 409] width 1212 height 738
click at [825, 341] on icon "0 ? ? ?" at bounding box center [784, 409] width 1212 height 738
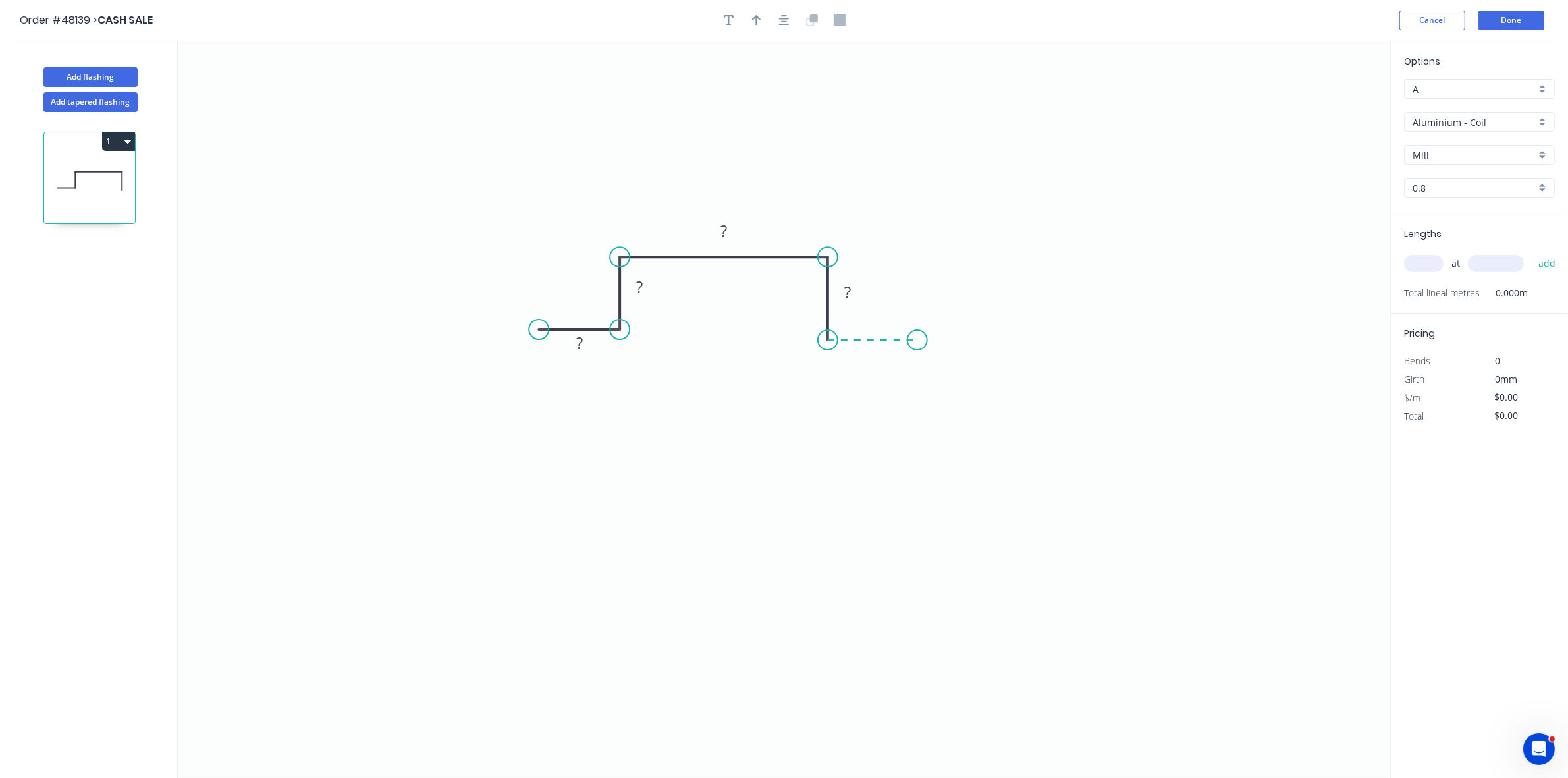
click at [918, 344] on icon "0 ? ? ? ?" at bounding box center [784, 409] width 1212 height 738
click at [585, 343] on rect at bounding box center [579, 344] width 26 height 19
type input "$12.83"
click at [1427, 258] on input "text" at bounding box center [1423, 263] width 40 height 17
type input "1"
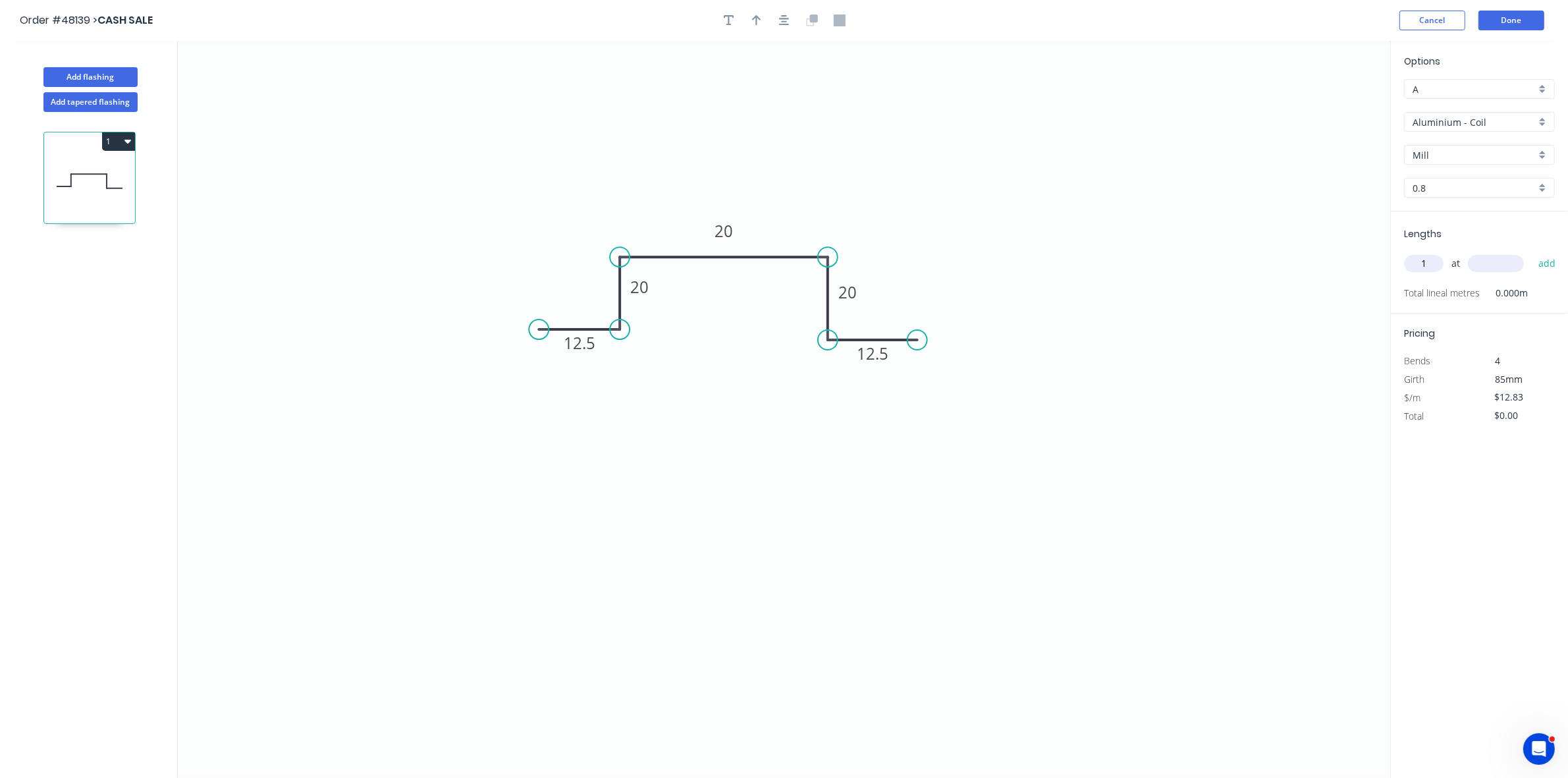
type input "3"
click at [1424, 260] on input "1" at bounding box center [1423, 263] width 40 height 17
type input "24"
type input "6250"
click at [1532, 252] on button "add" at bounding box center [1547, 263] width 31 height 23
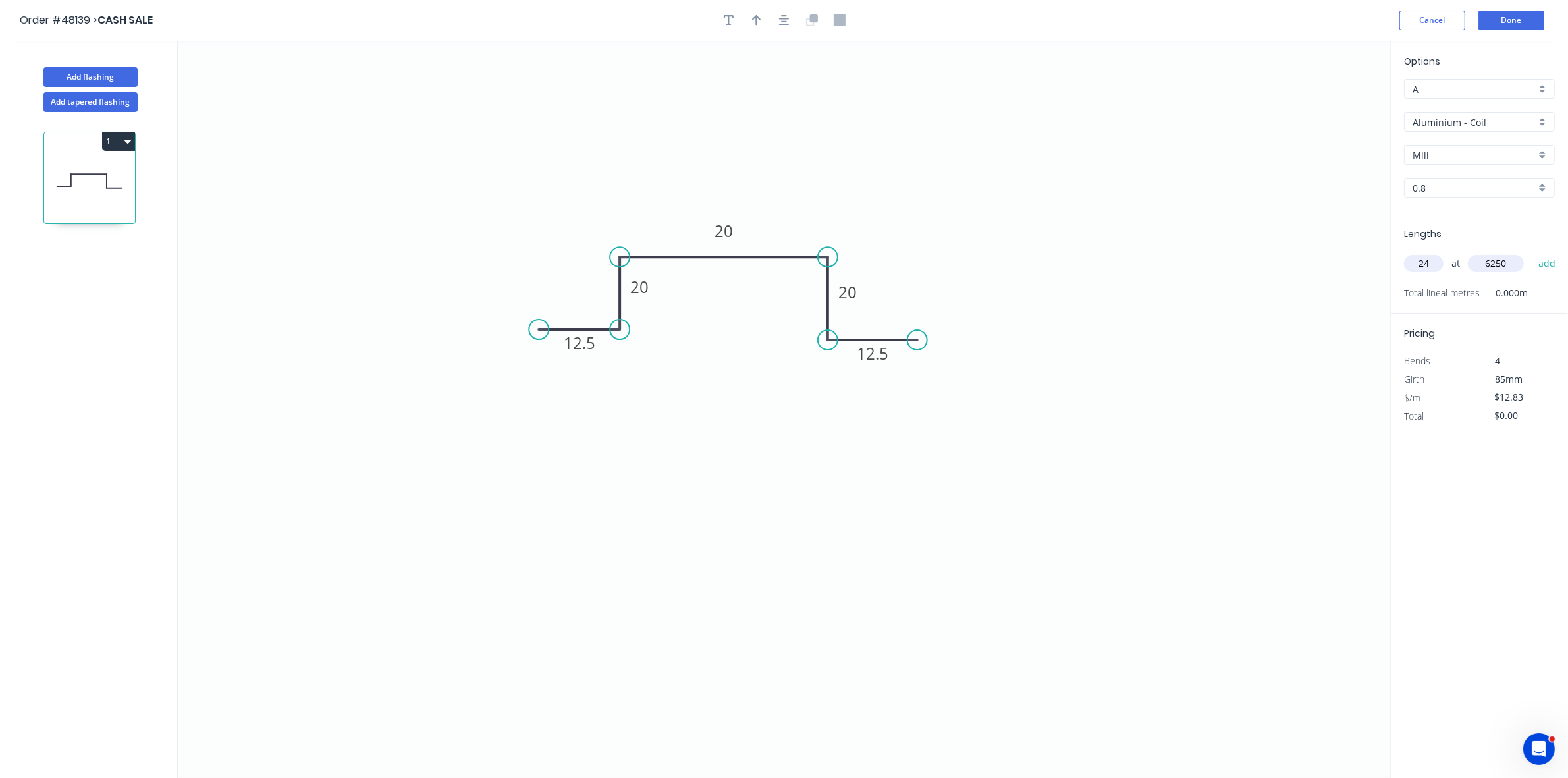
type input "$1,924.50"
type input "52"
type input "4800"
click at [1532, 252] on button "add" at bounding box center [1547, 263] width 31 height 23
type input "$5,126.87"
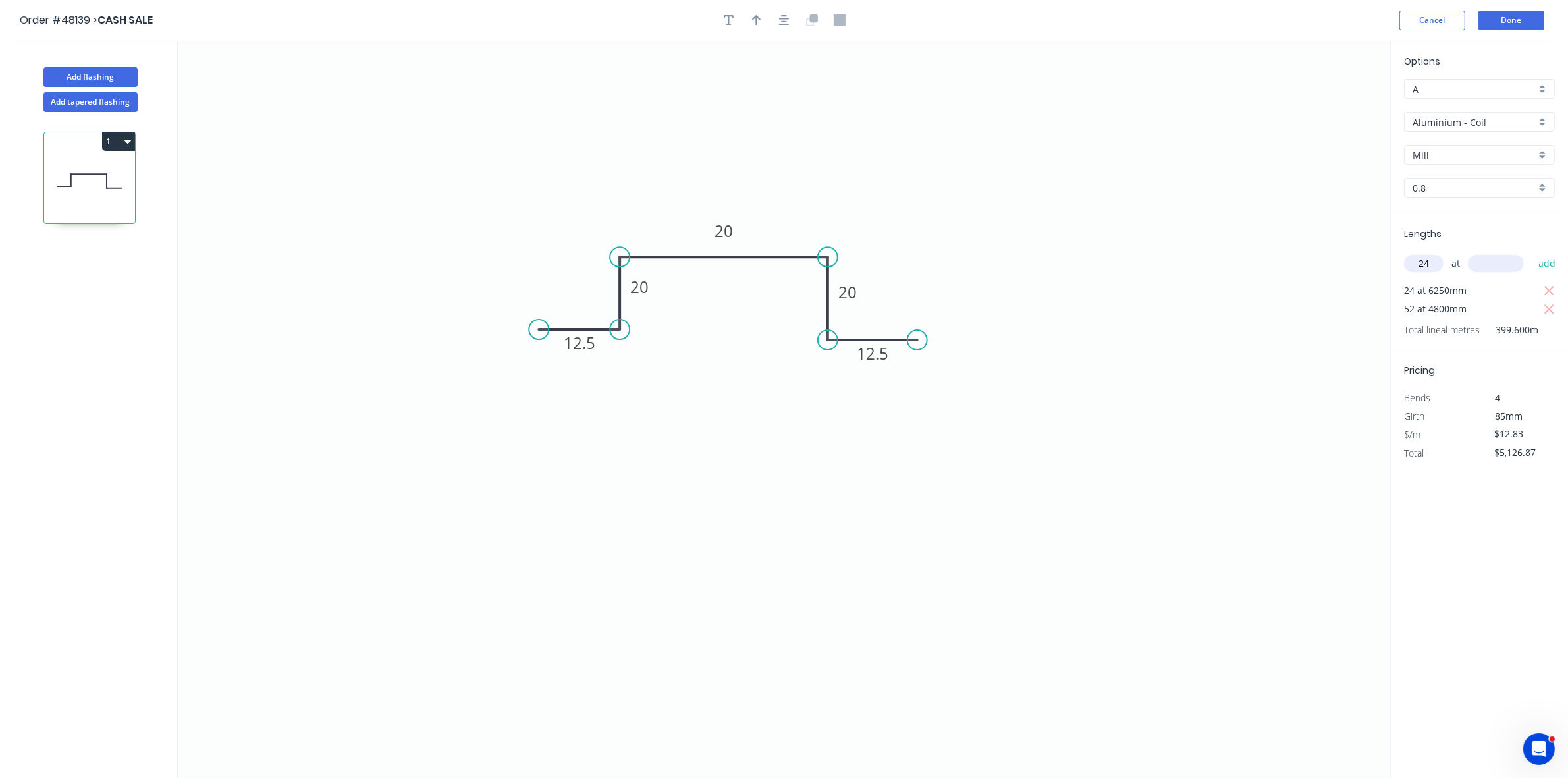
type input "24"
type input "4000"
click at [1532, 252] on button "add" at bounding box center [1547, 263] width 31 height 23
type input "$6,358.55"
click at [1443, 189] on input "0.8" at bounding box center [1474, 188] width 123 height 13
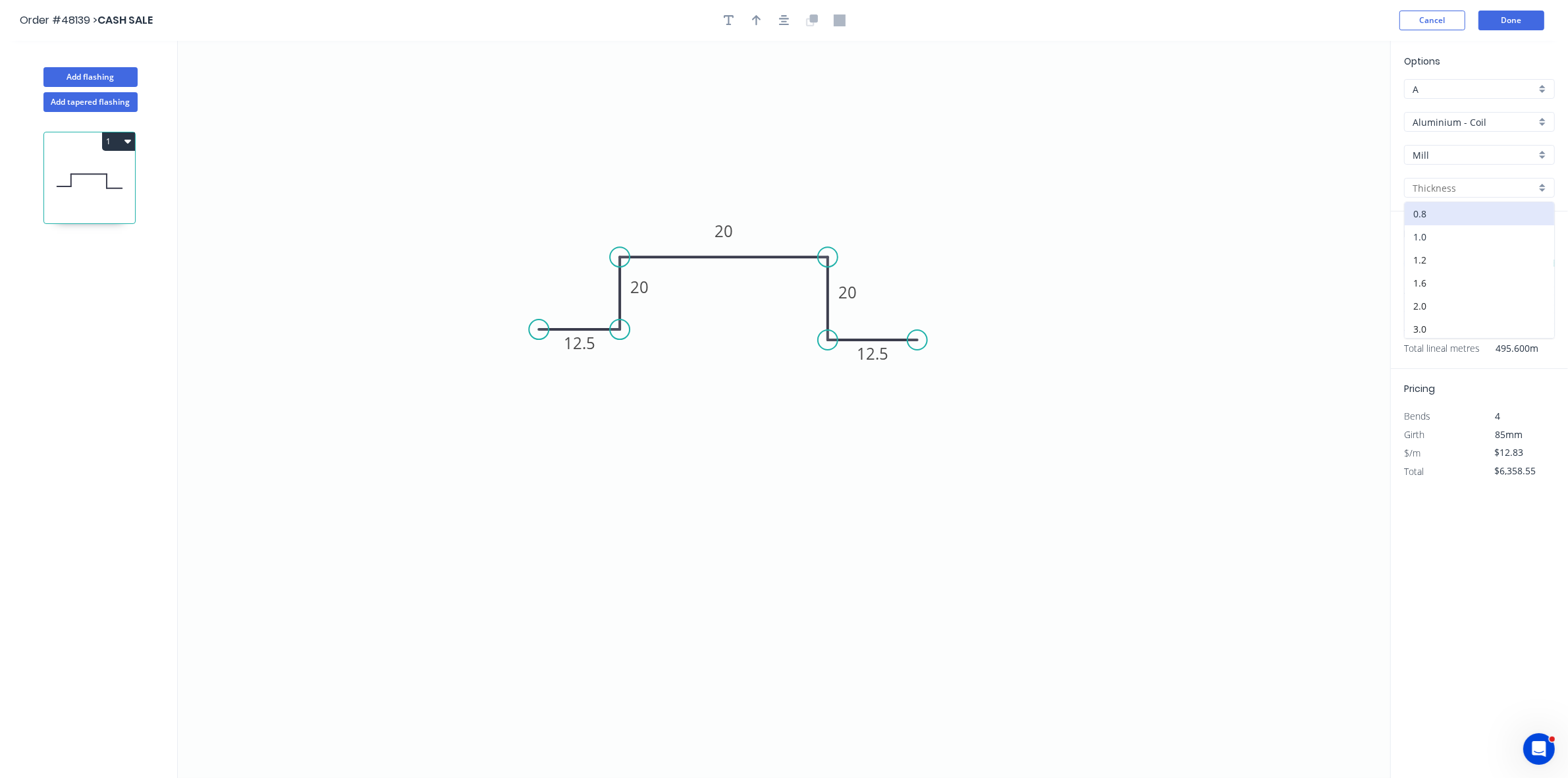
click at [1446, 235] on div "1.0" at bounding box center [1479, 236] width 149 height 23
type input "1.0"
type input "$15.40"
type input "$7,632.24"
click at [725, 26] on button "button" at bounding box center [728, 20] width 19 height 19
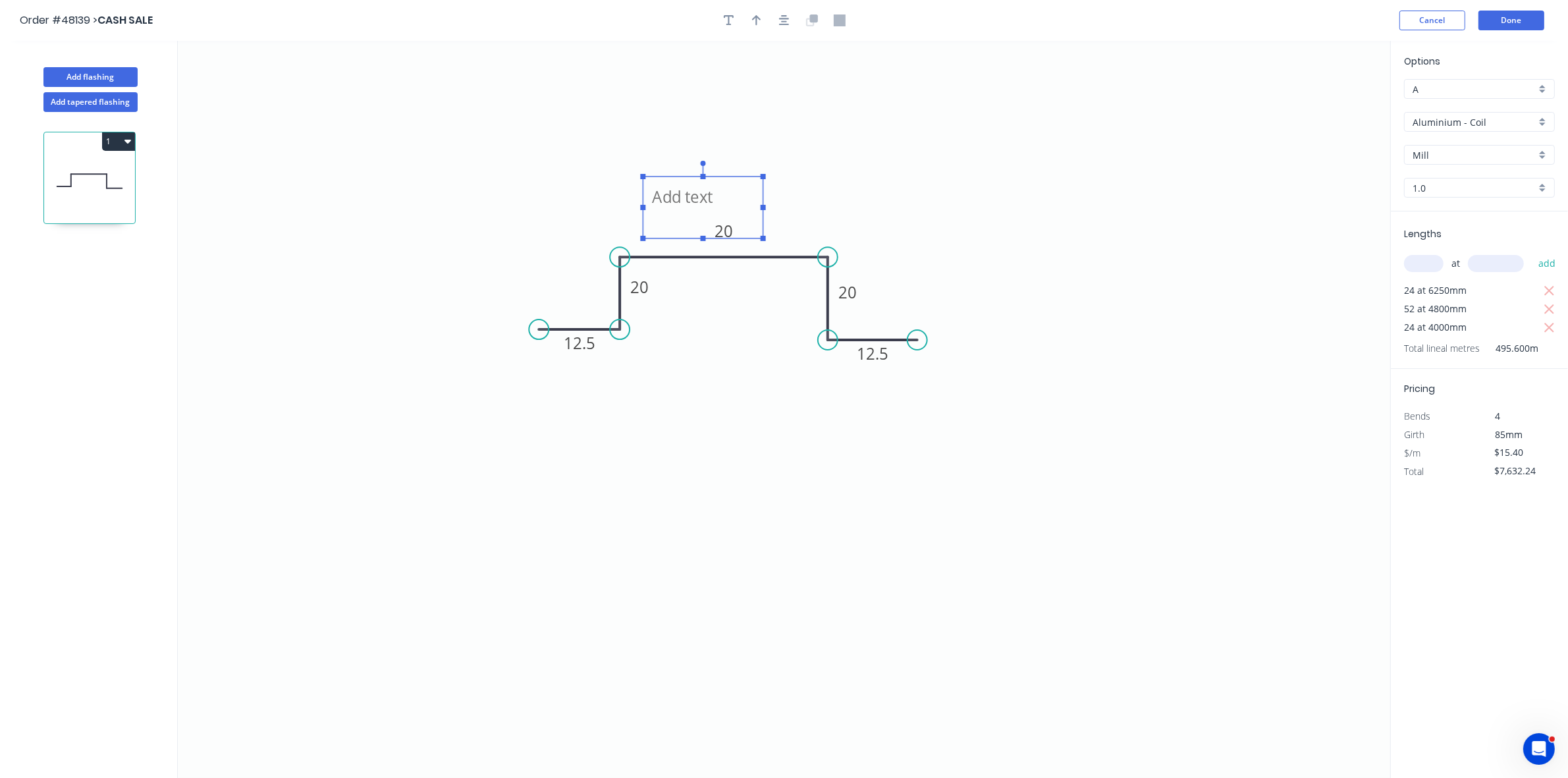
drag, startPoint x: 347, startPoint y: 120, endPoint x: 690, endPoint y: 219, distance: 357.0
click at [690, 219] on textarea at bounding box center [703, 207] width 107 height 49
drag, startPoint x: 758, startPoint y: 207, endPoint x: 871, endPoint y: 210, distance: 113.0
click at [871, 210] on rect at bounding box center [872, 208] width 5 height 5
drag, startPoint x: 640, startPoint y: 207, endPoint x: 575, endPoint y: 210, distance: 65.1
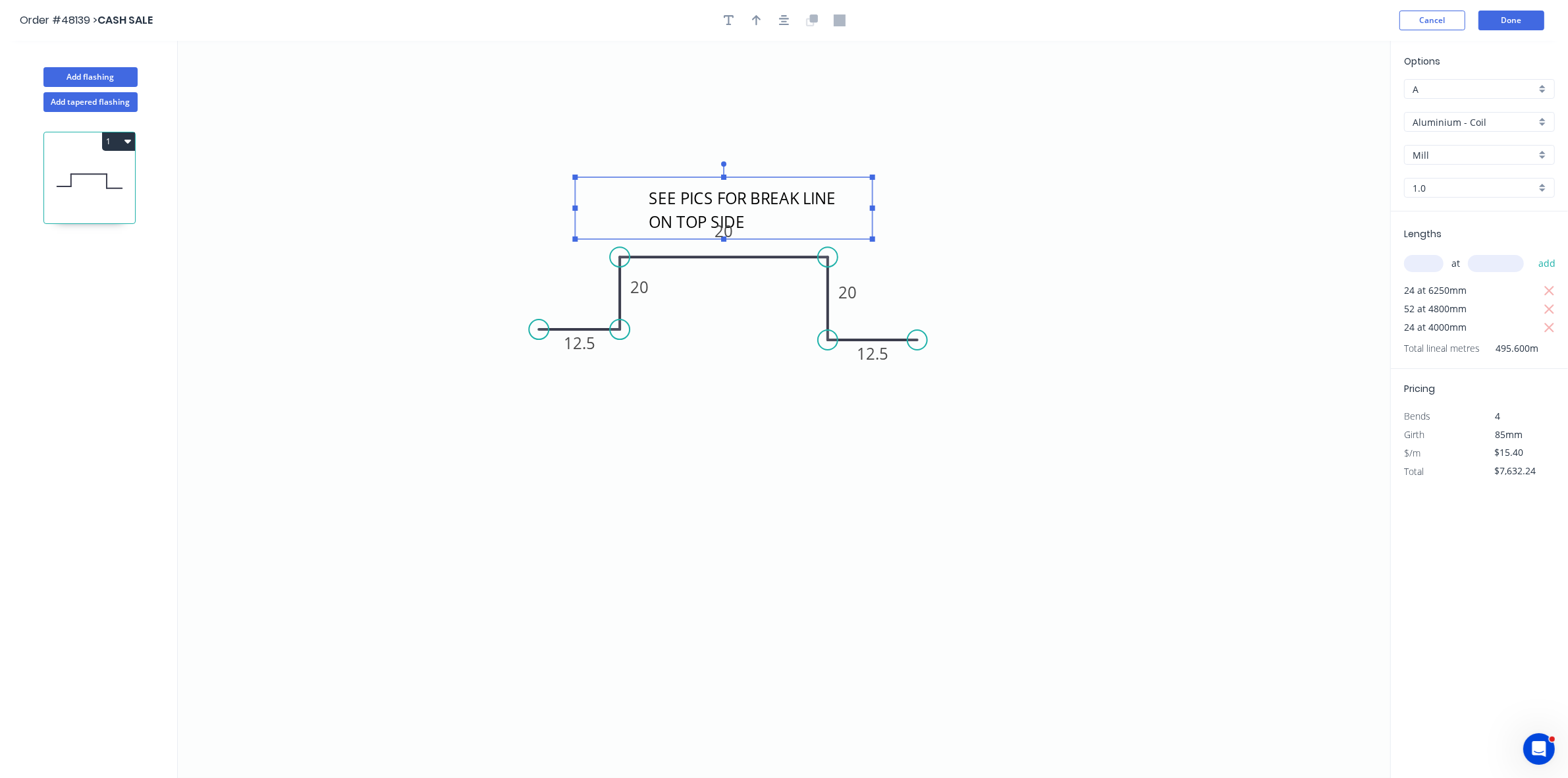
click at [575, 210] on rect at bounding box center [575, 208] width 5 height 5
type textarea "SEE PICS FOR BREAK LINE ON TOP SIDE"
drag, startPoint x: 870, startPoint y: 207, endPoint x: 894, endPoint y: 206, distance: 24.0
click at [894, 206] on rect at bounding box center [747, 204] width 297 height 62
drag, startPoint x: 896, startPoint y: 206, endPoint x: 927, endPoint y: 205, distance: 31.0
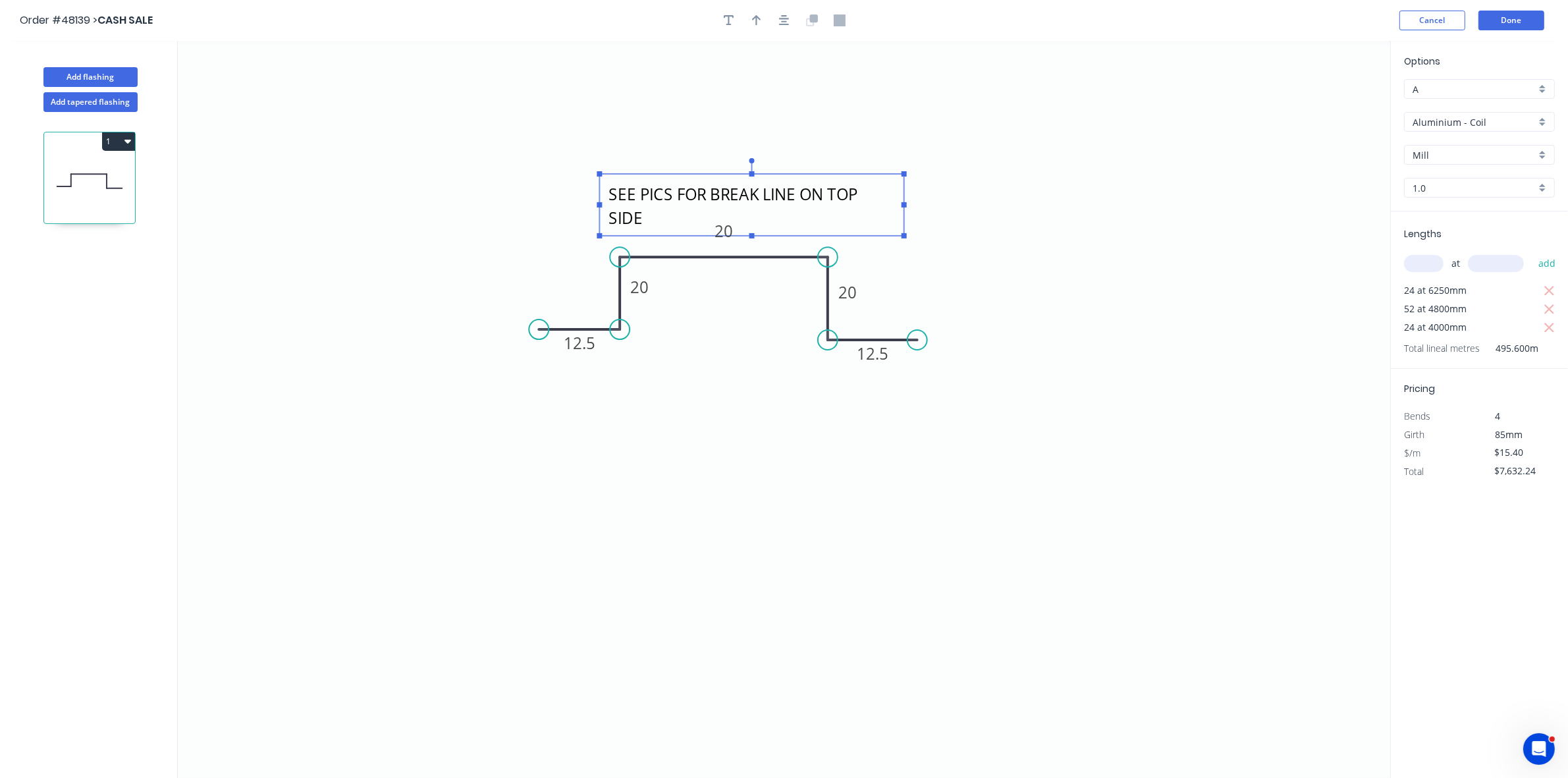
click at [907, 205] on rect at bounding box center [904, 205] width 5 height 5
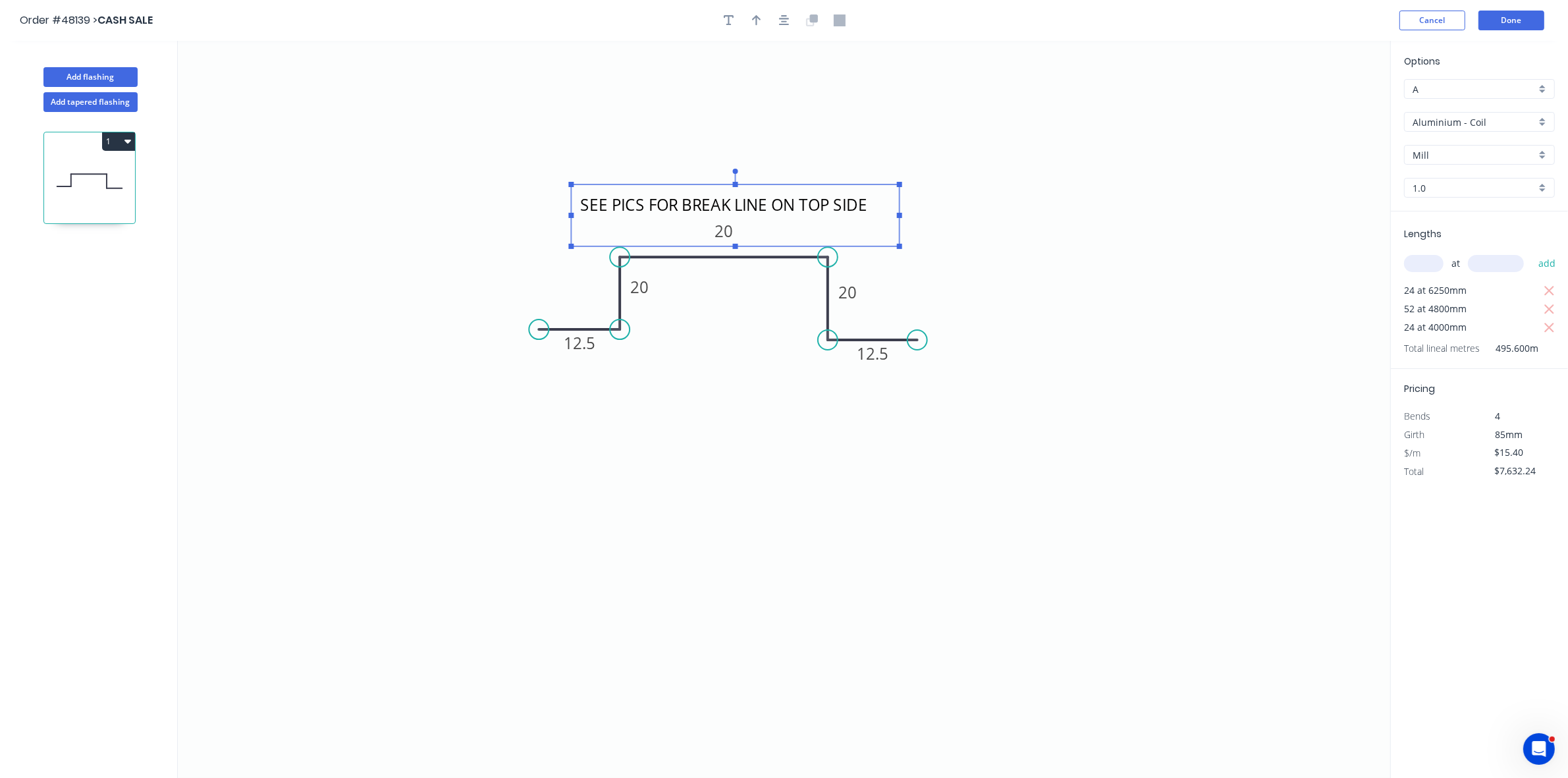
drag, startPoint x: 876, startPoint y: 175, endPoint x: 848, endPoint y: 189, distance: 31.3
click at [848, 189] on rect at bounding box center [735, 215] width 328 height 62
click at [1518, 24] on button "Done" at bounding box center [1512, 20] width 66 height 19
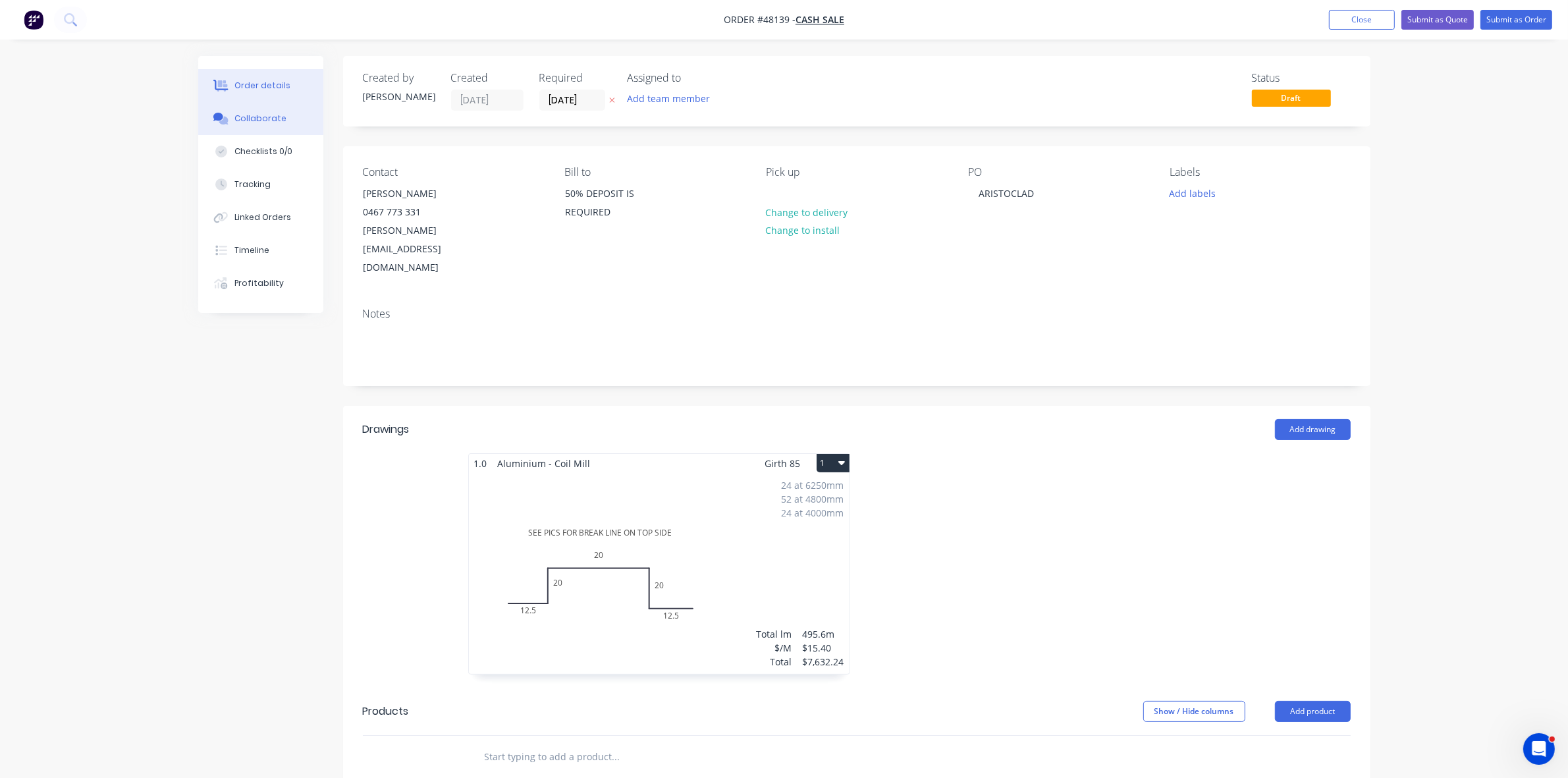
click at [239, 116] on div "Collaborate" at bounding box center [260, 119] width 52 height 12
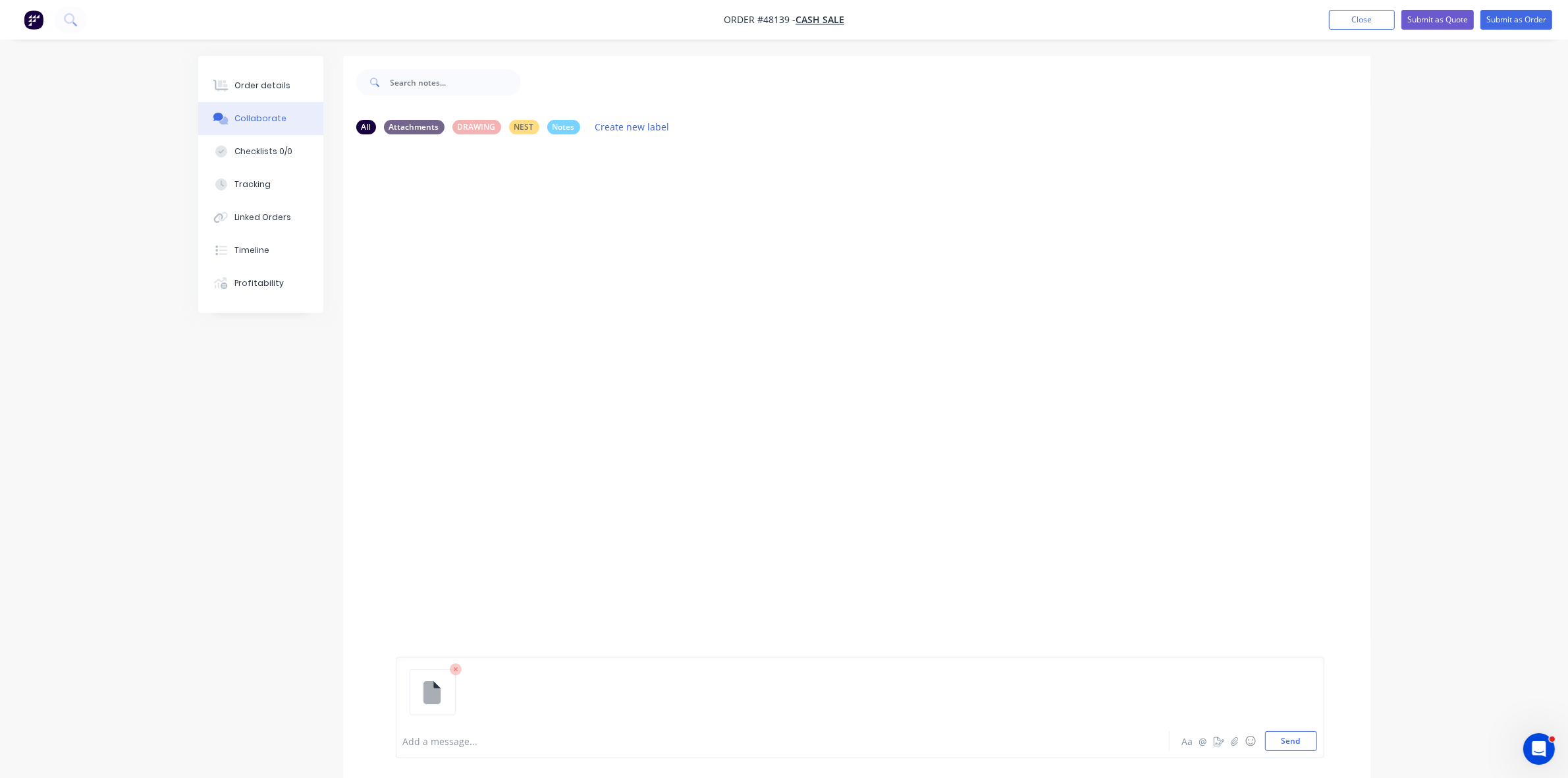
click at [435, 743] on div at bounding box center [746, 741] width 685 height 13
click at [265, 91] on div "Order details" at bounding box center [262, 86] width 56 height 12
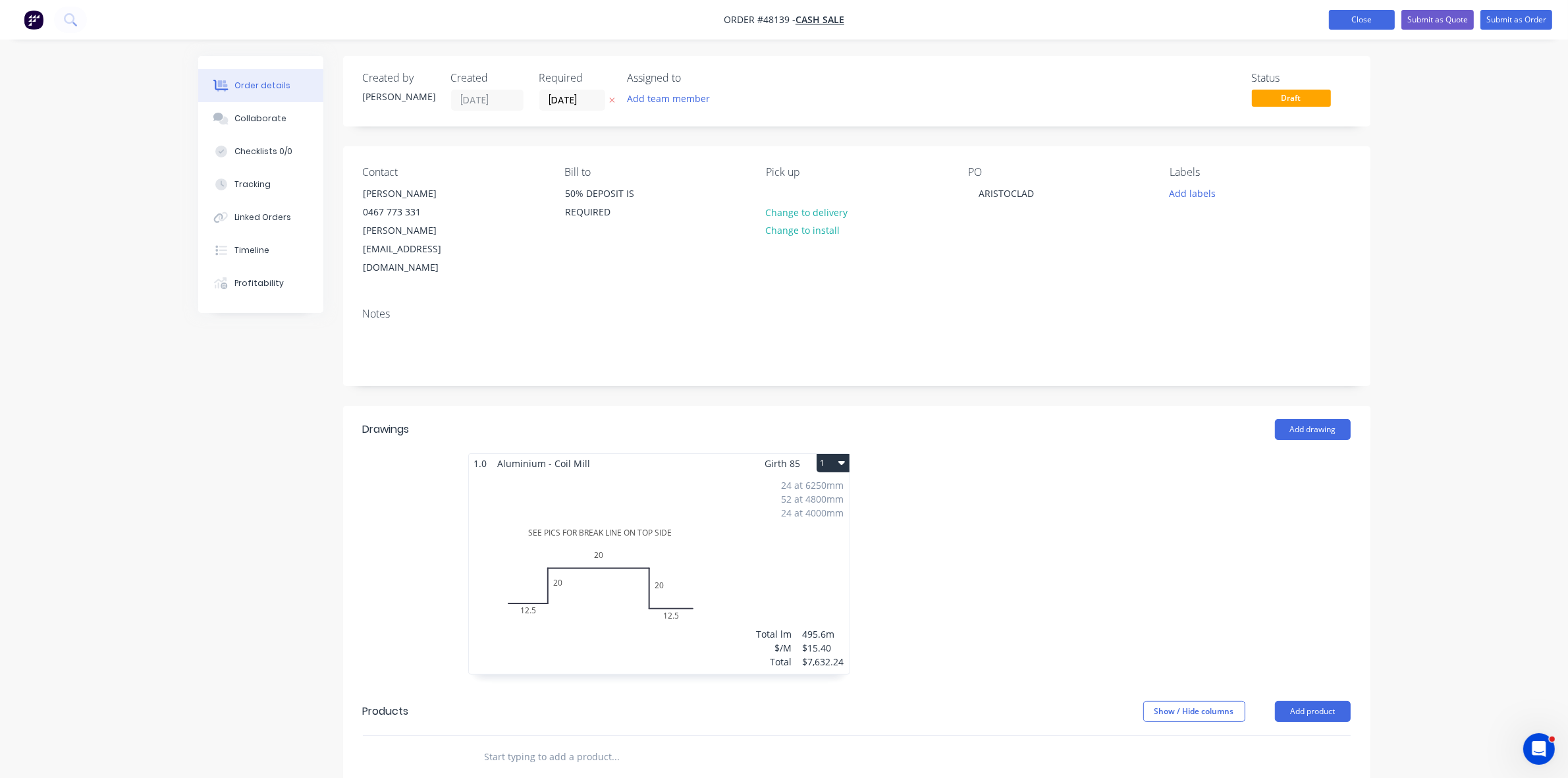
click at [1364, 24] on button "Close" at bounding box center [1362, 19] width 66 height 19
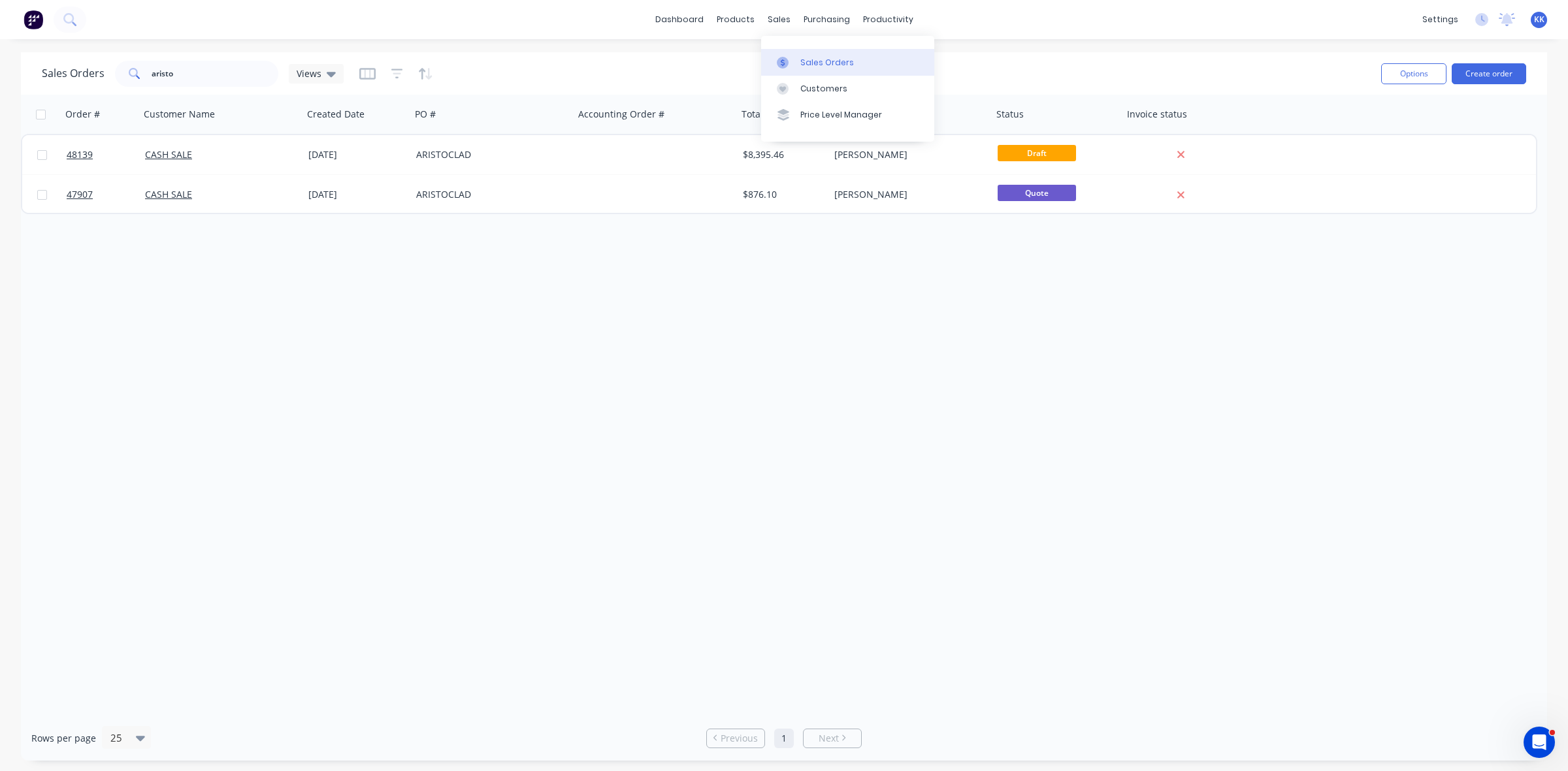
click at [812, 62] on div "Sales Orders" at bounding box center [827, 63] width 53 height 12
click at [874, 64] on div "Purchase Orders" at bounding box center [868, 63] width 69 height 12
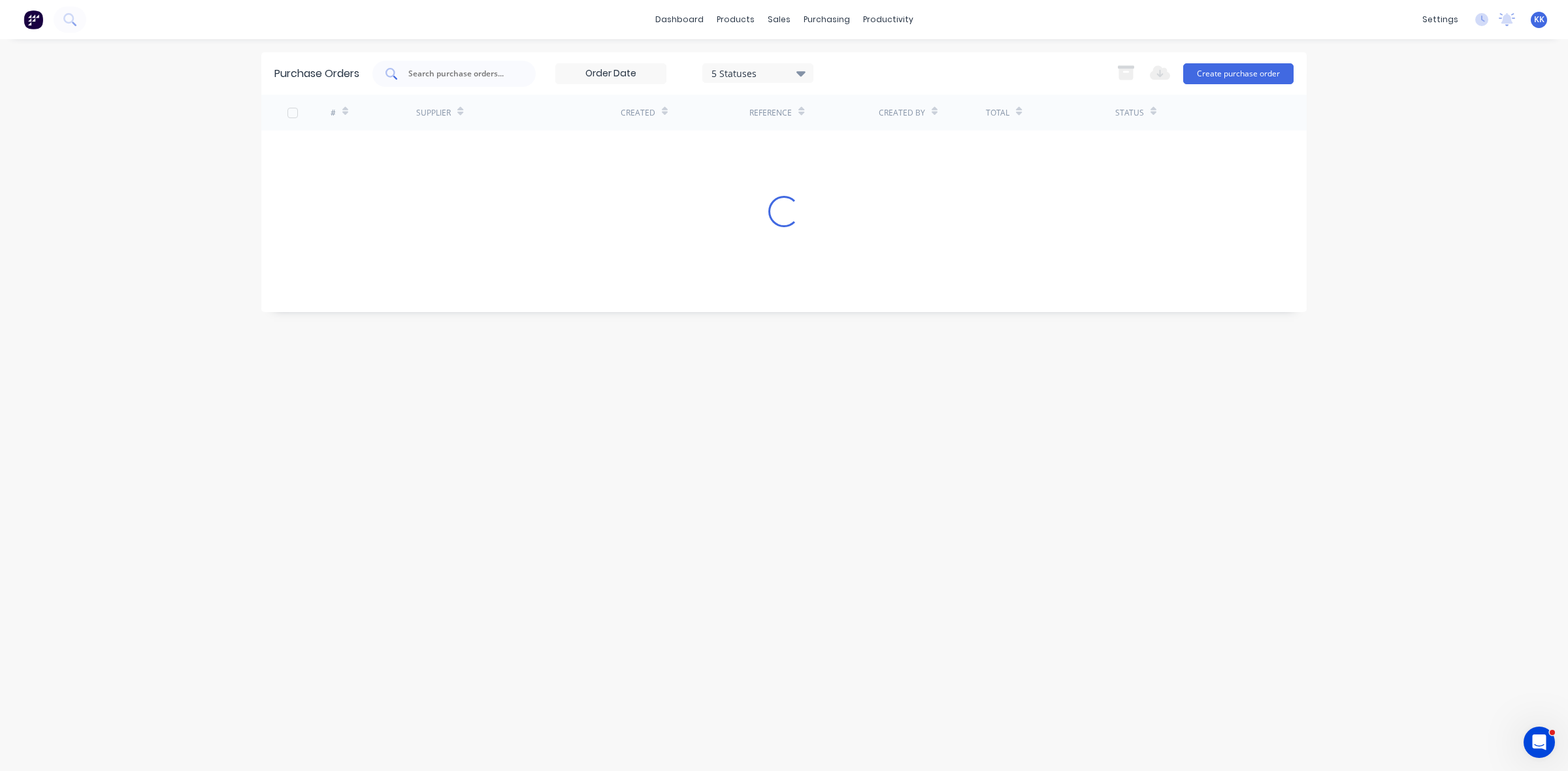
click at [450, 66] on div at bounding box center [453, 74] width 163 height 26
type input "6252"
click at [723, 72] on div "5 Statuses" at bounding box center [758, 73] width 94 height 13
click at [847, 109] on div at bounding box center [845, 107] width 26 height 26
click at [359, 256] on div "Purchase Orders 6252 7 Statuses 7 Statuses Export to Excel (XLSX) Create purcha…" at bounding box center [784, 405] width 1045 height 706
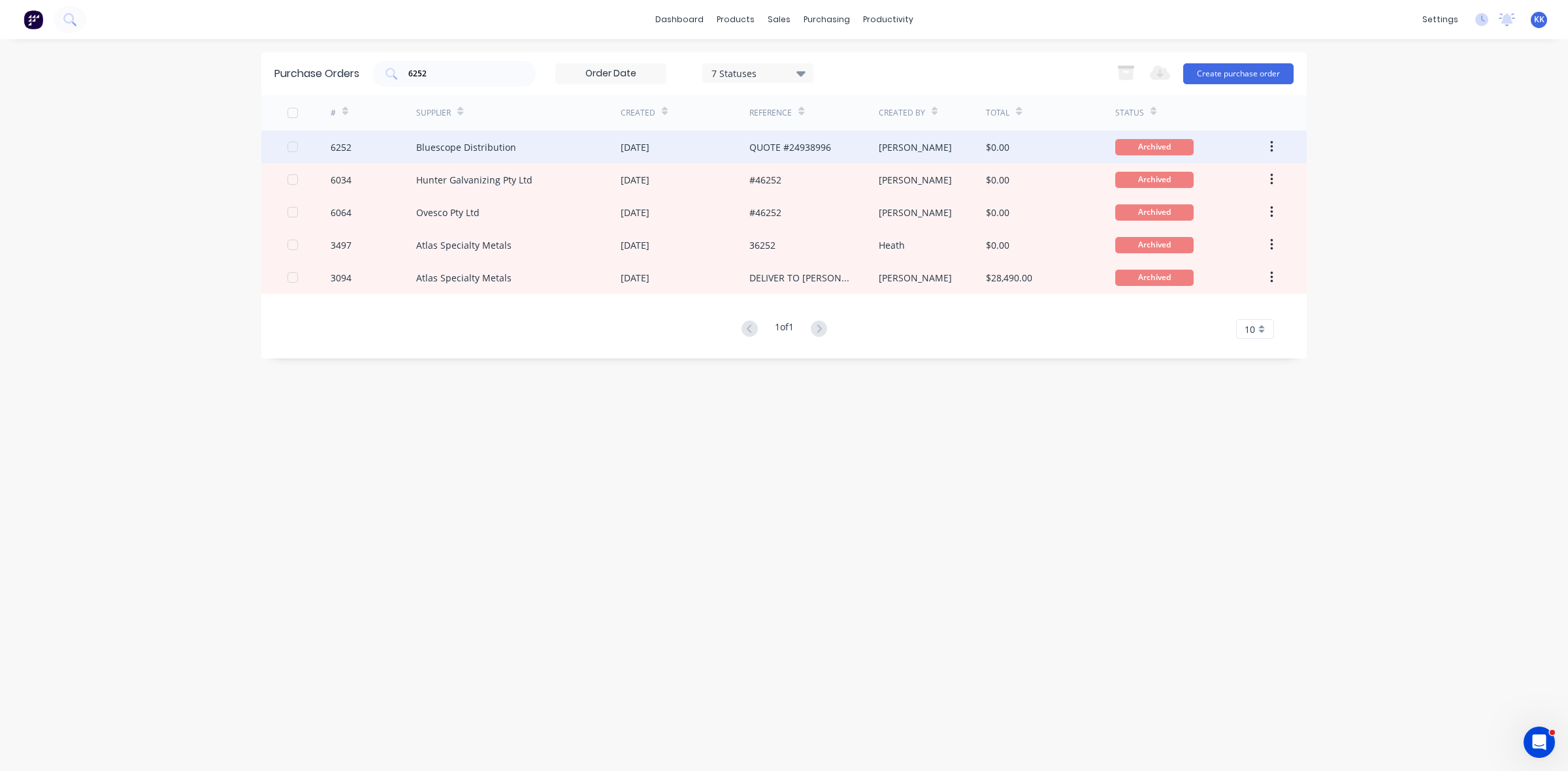
click at [453, 145] on div "Bluescope Distribution" at bounding box center [466, 147] width 100 height 13
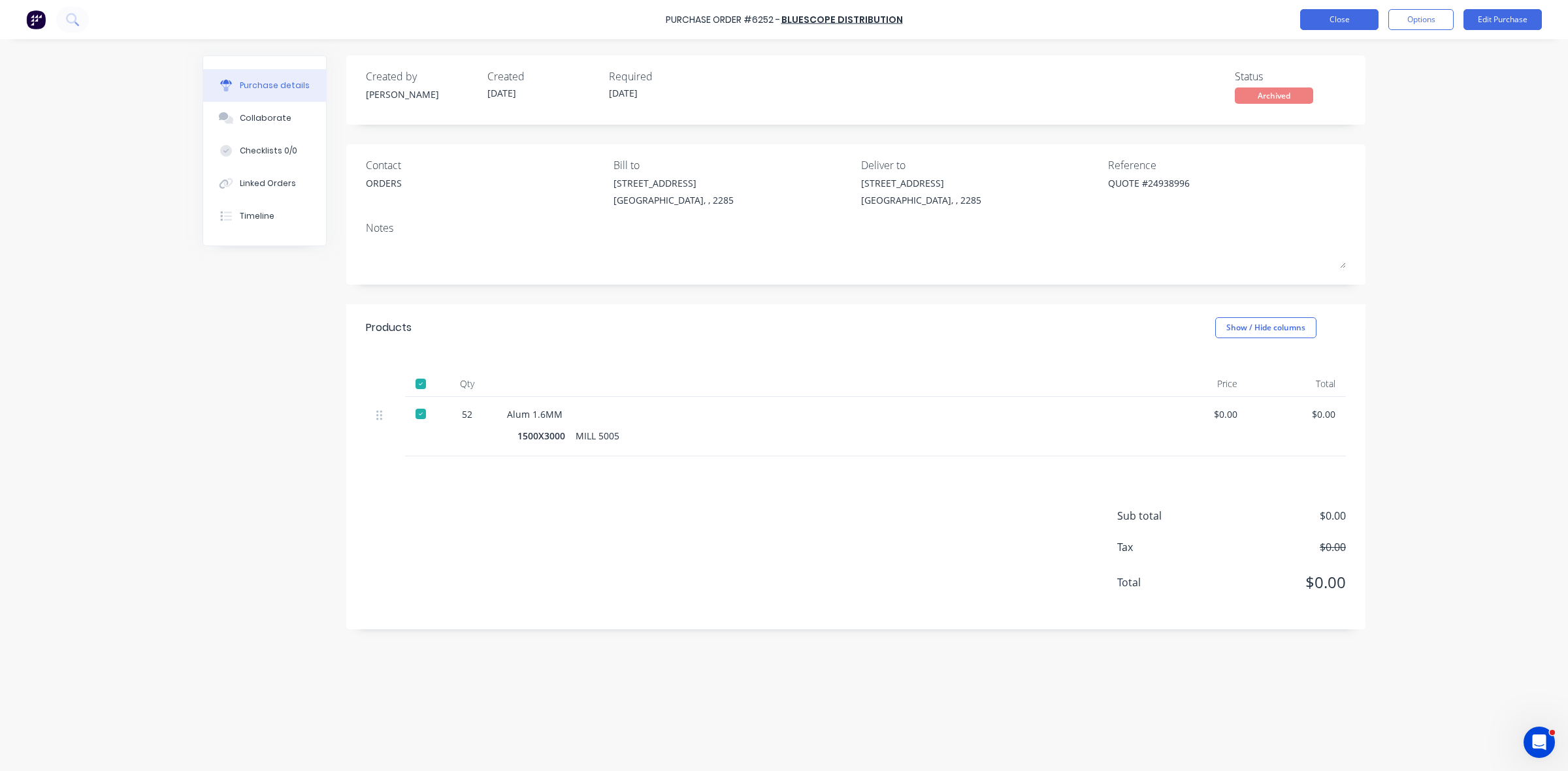
click at [1370, 23] on button "Close" at bounding box center [1339, 19] width 79 height 21
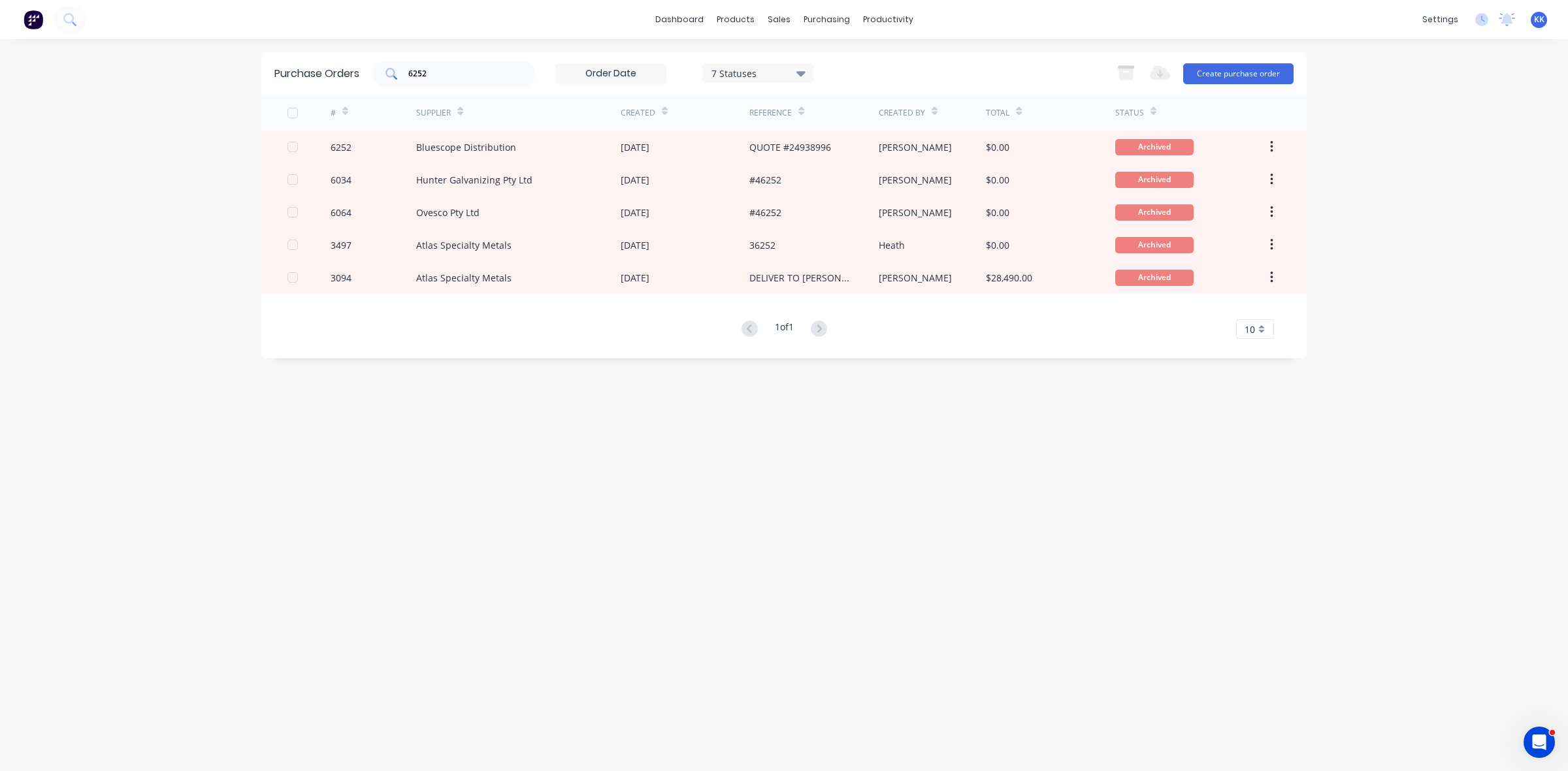
click at [438, 75] on input "6252" at bounding box center [461, 74] width 109 height 13
click at [797, 54] on link "Sales Orders" at bounding box center [848, 62] width 173 height 26
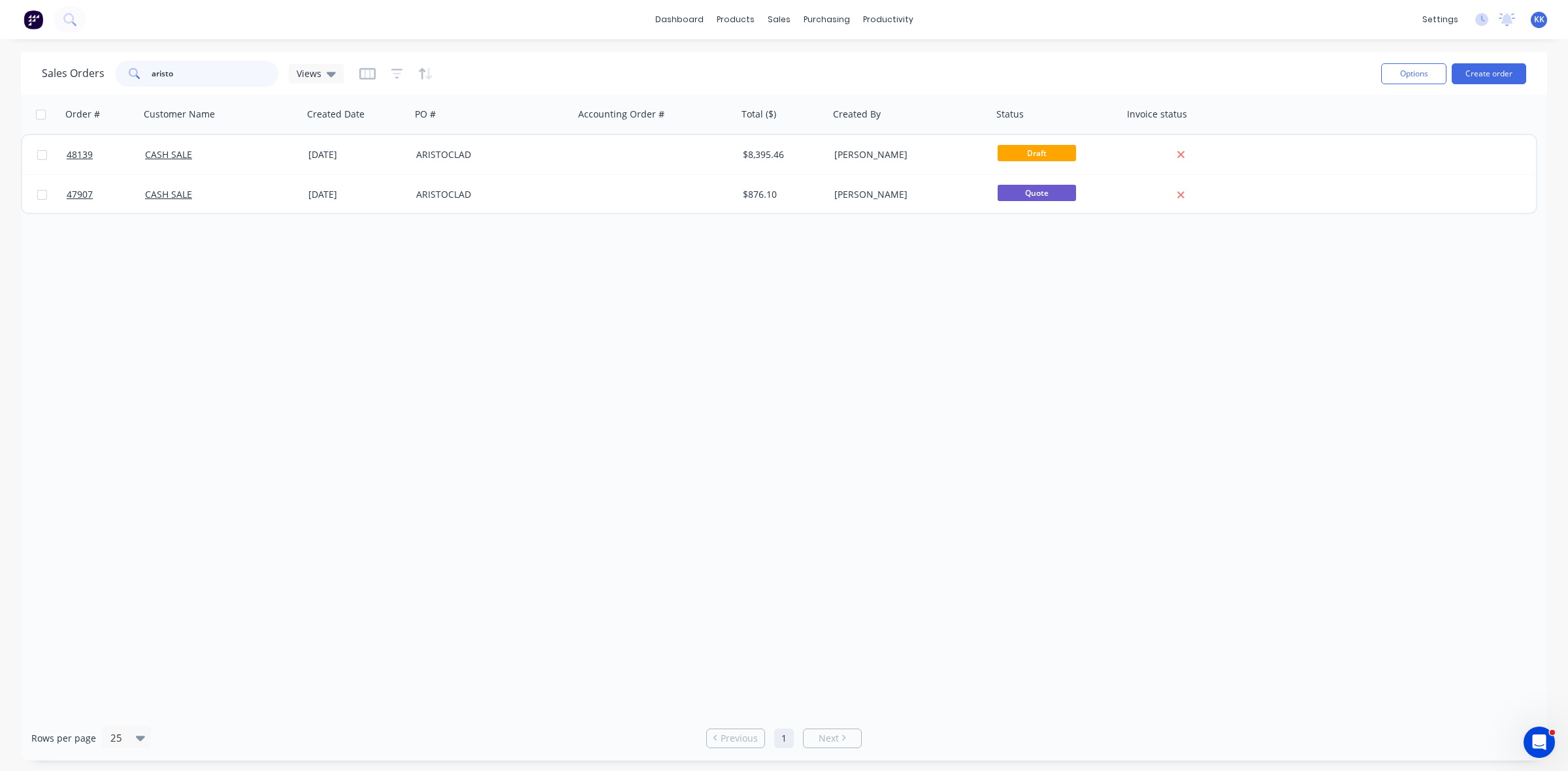
drag, startPoint x: 202, startPoint y: 76, endPoint x: 129, endPoint y: 80, distance: 73.1
click at [130, 80] on div "aristo" at bounding box center [196, 74] width 163 height 26
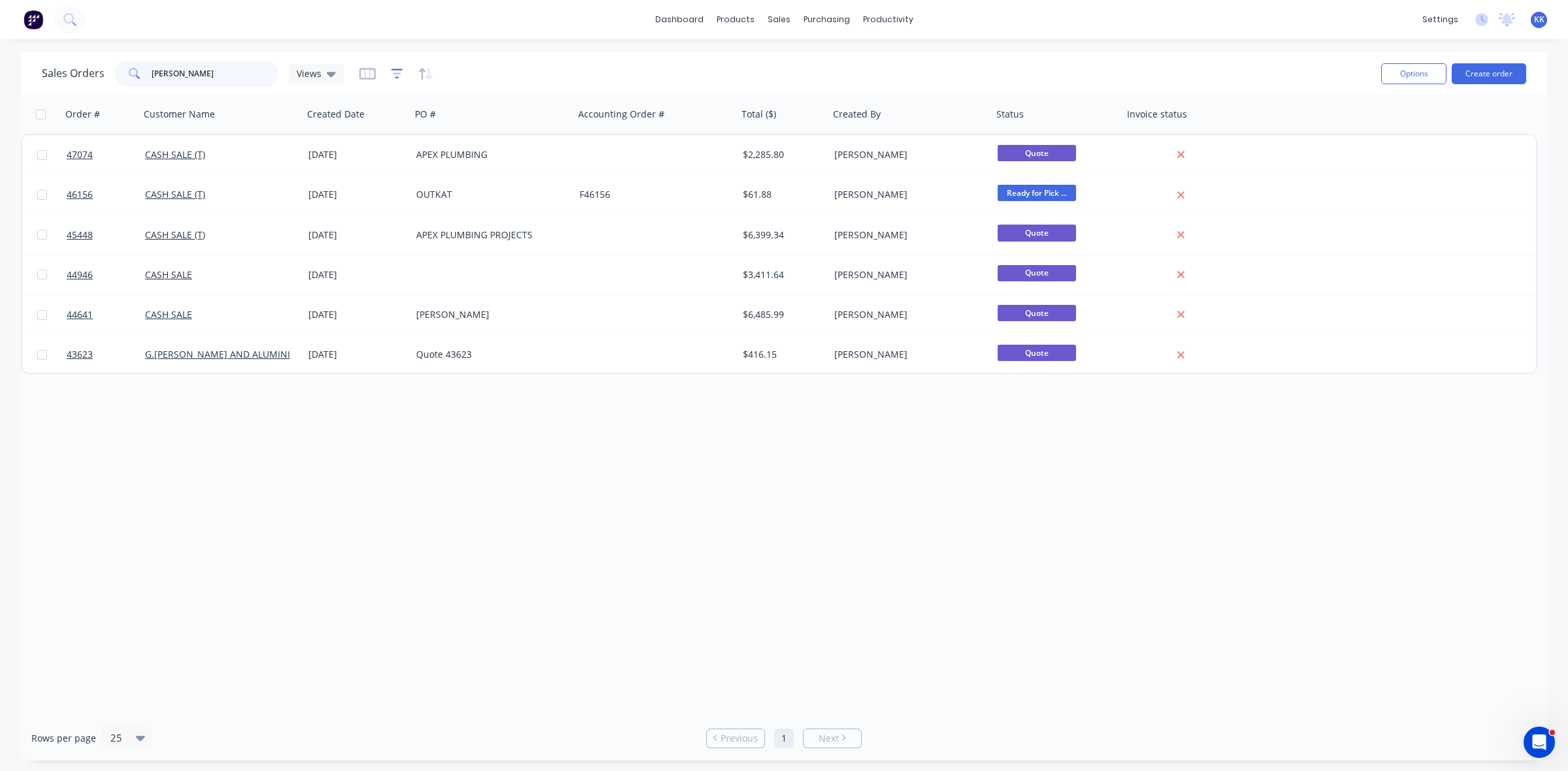
type input "JAMES"
click at [394, 73] on icon "button" at bounding box center [397, 74] width 8 height 2
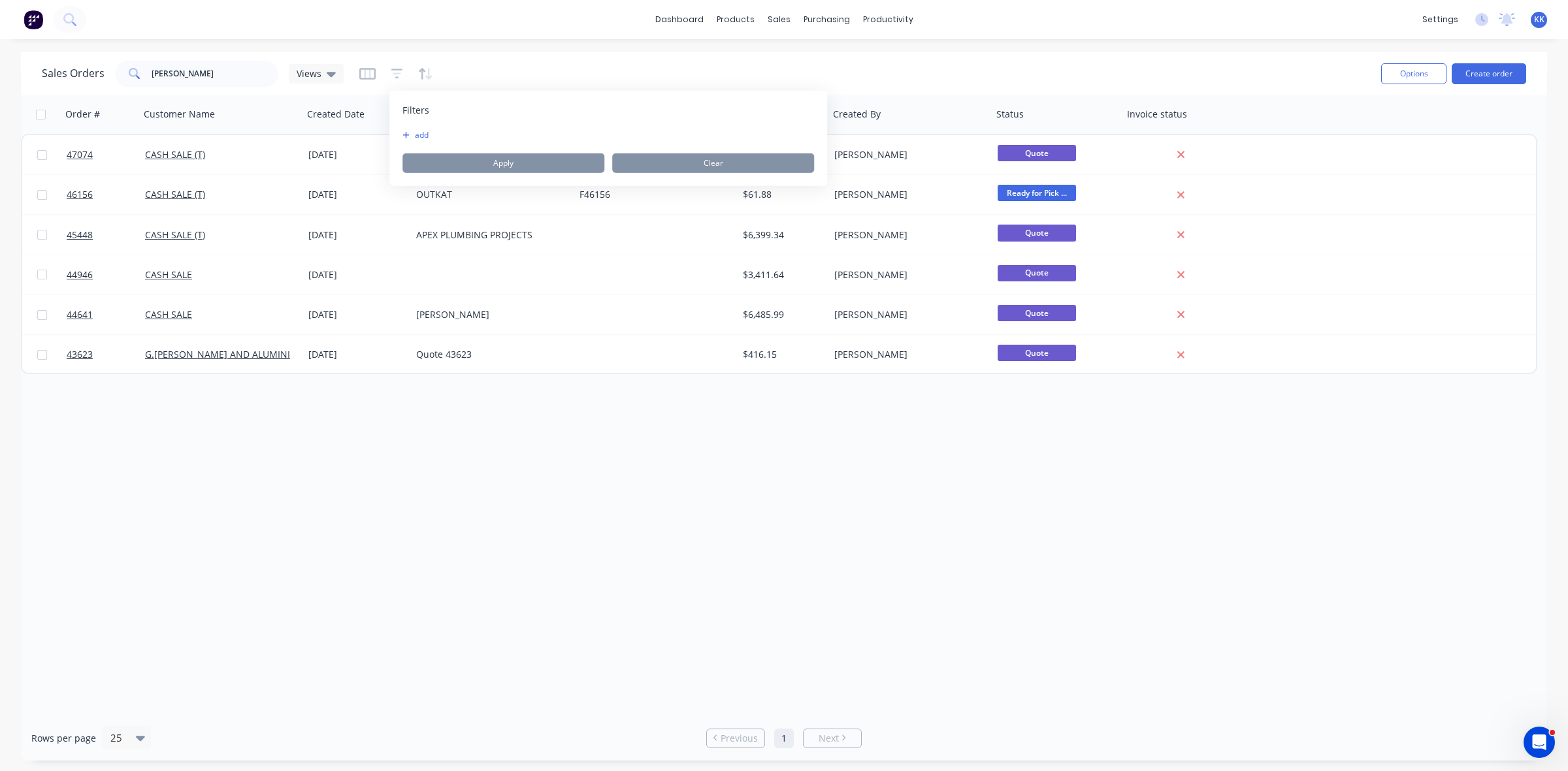
click at [420, 136] on button "add" at bounding box center [418, 135] width 33 height 11
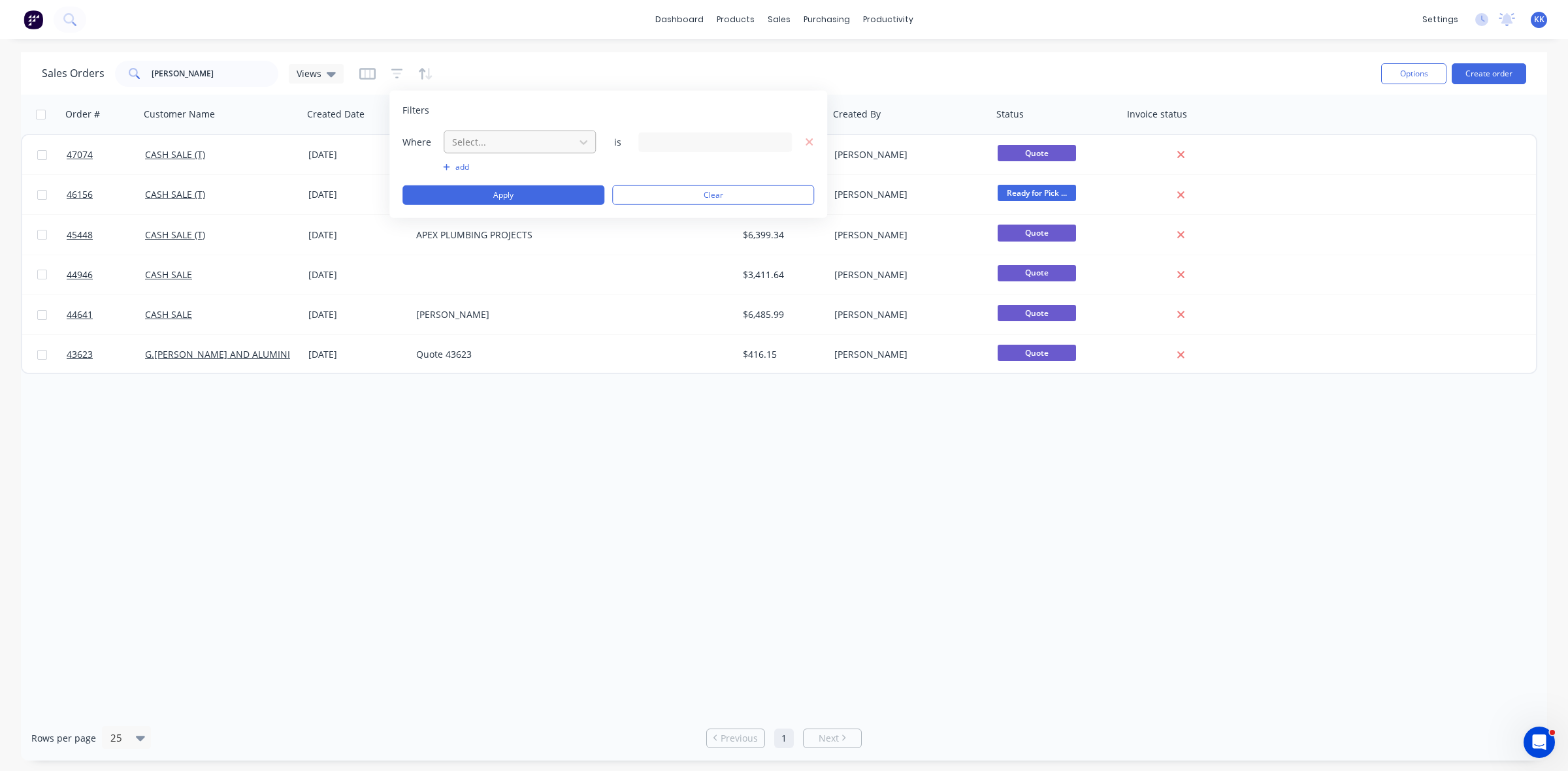
drag, startPoint x: 464, startPoint y: 138, endPoint x: 466, endPoint y: 151, distance: 13.2
click at [465, 138] on div at bounding box center [509, 142] width 117 height 17
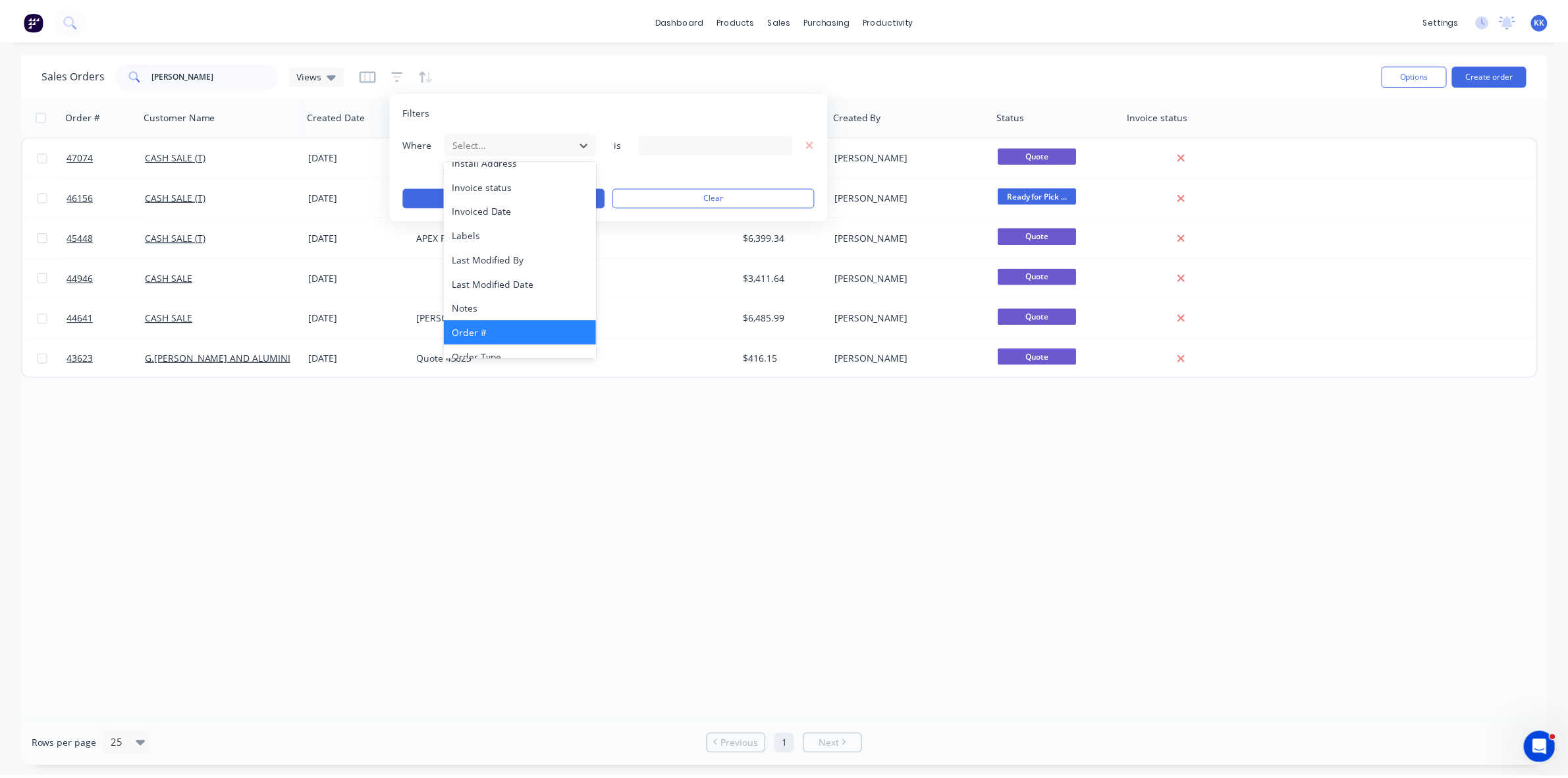
scroll to position [318, 0]
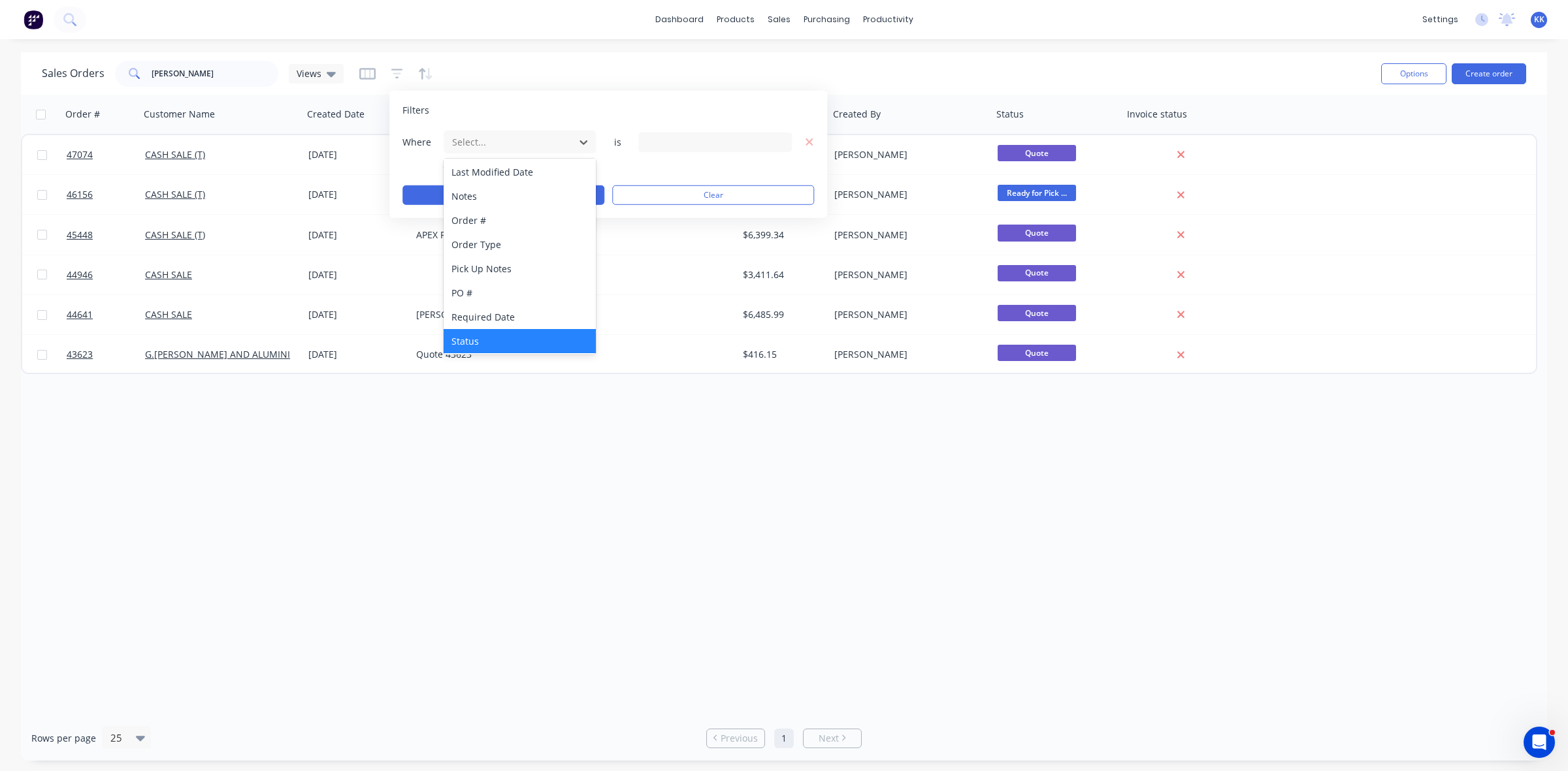
click at [487, 332] on div "Status" at bounding box center [520, 341] width 152 height 24
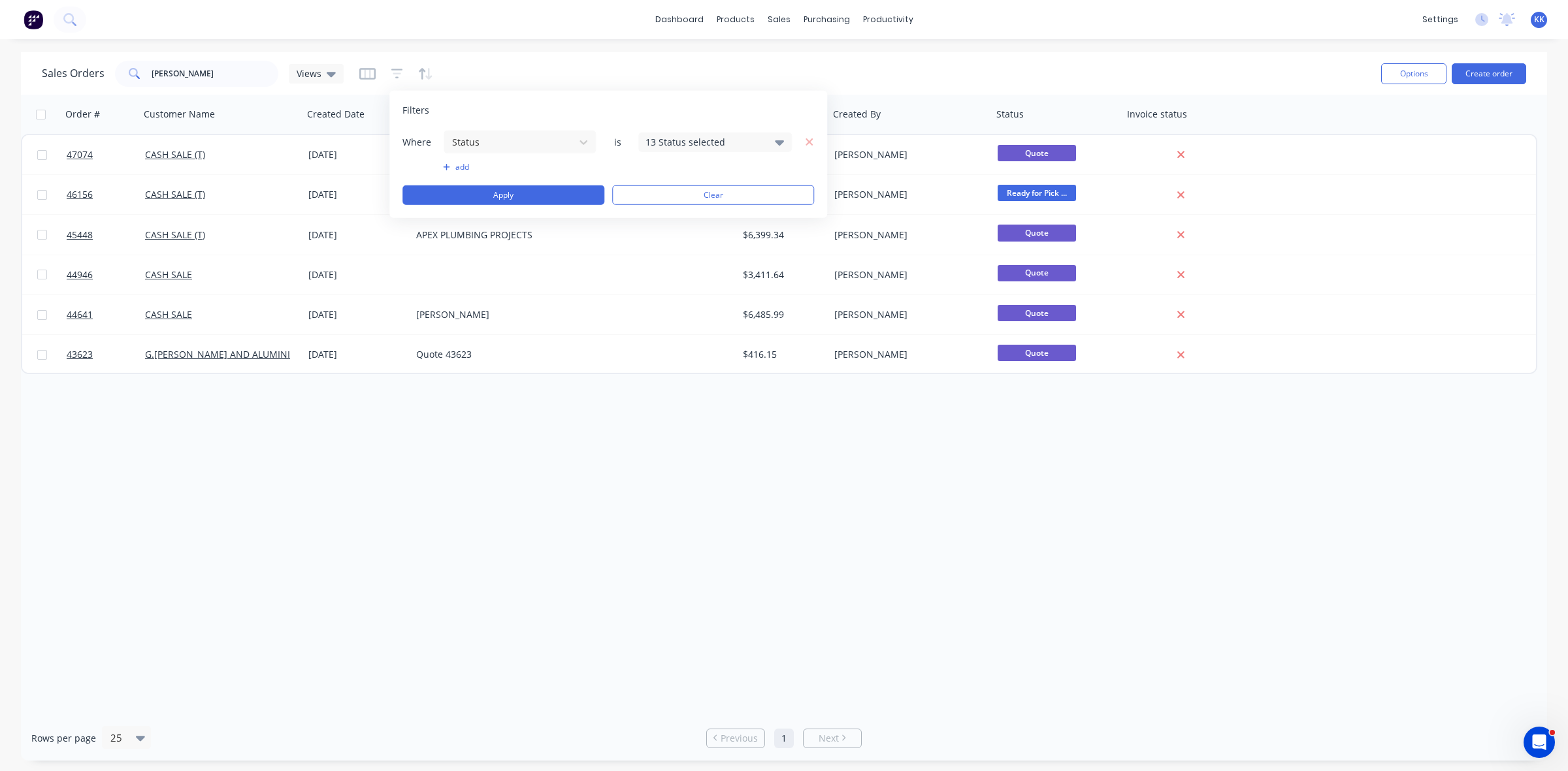
click at [665, 145] on div "13 Status selected" at bounding box center [704, 142] width 118 height 13
click at [683, 209] on div "All" at bounding box center [757, 214] width 157 height 13
click at [551, 195] on button "Apply" at bounding box center [502, 195] width 201 height 19
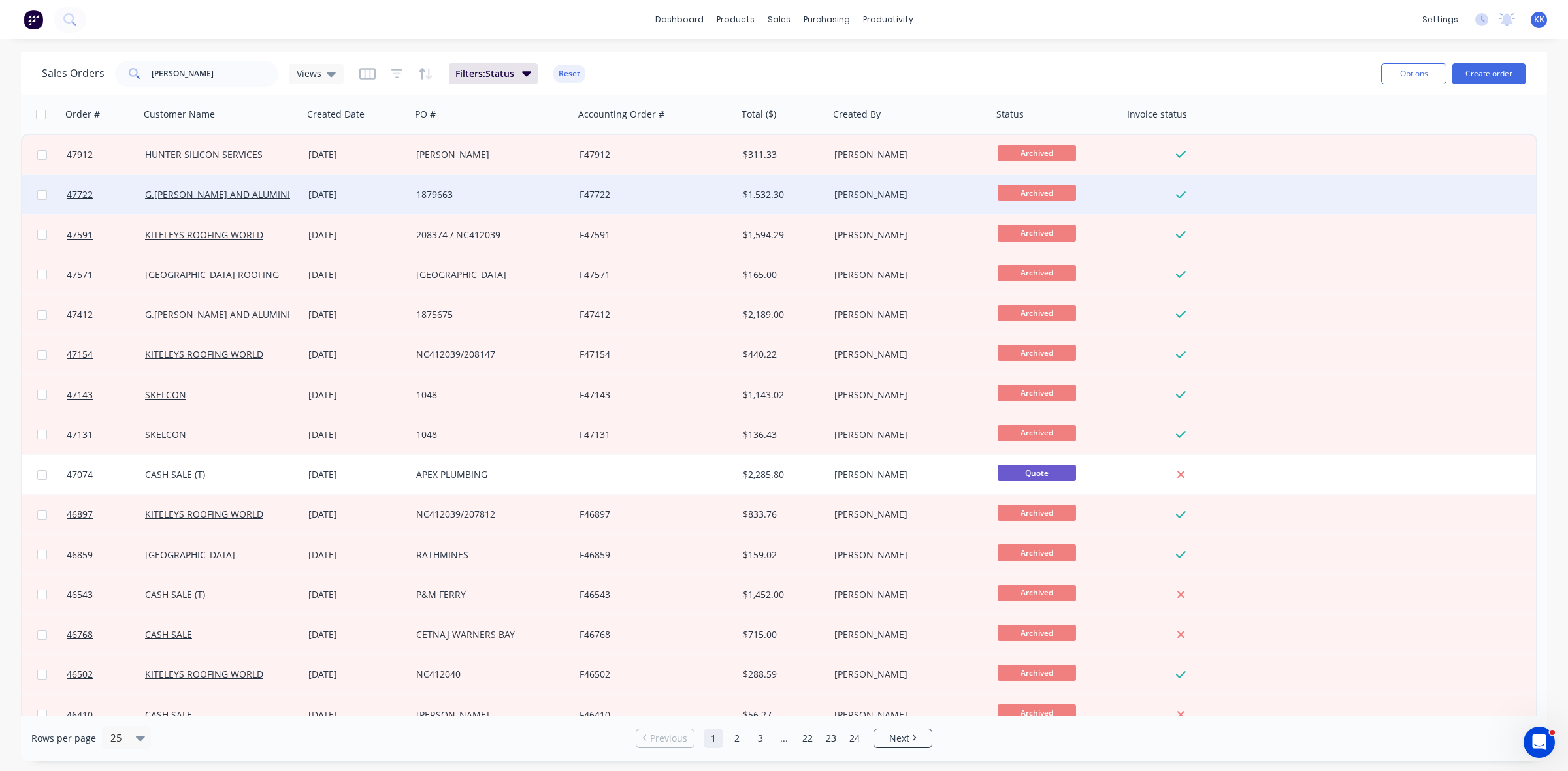
click at [553, 190] on div "1879663" at bounding box center [489, 195] width 145 height 13
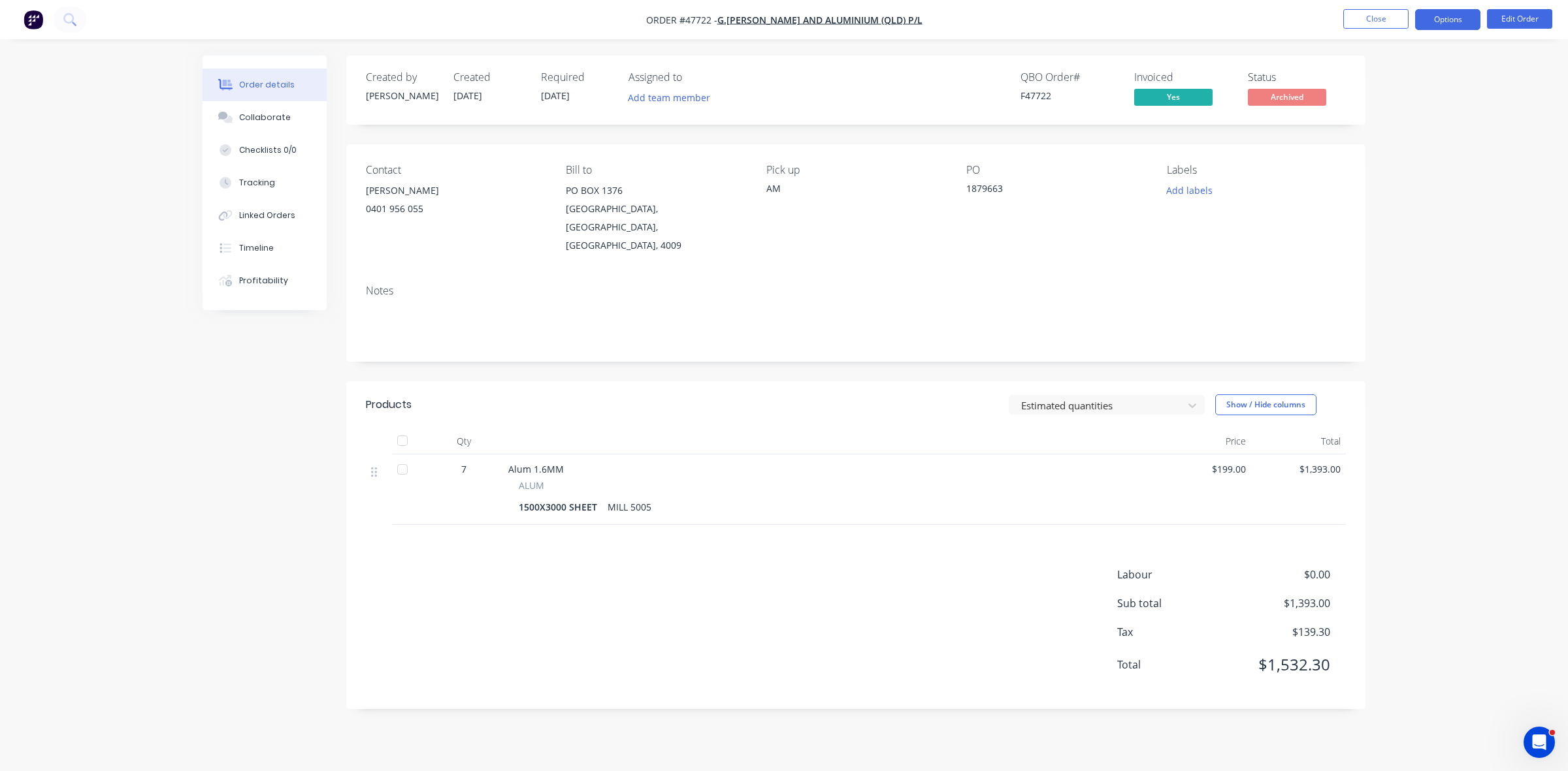
click at [1441, 23] on button "Options" at bounding box center [1448, 19] width 65 height 21
click at [1387, 311] on div "Duplicate" at bounding box center [1408, 314] width 120 height 19
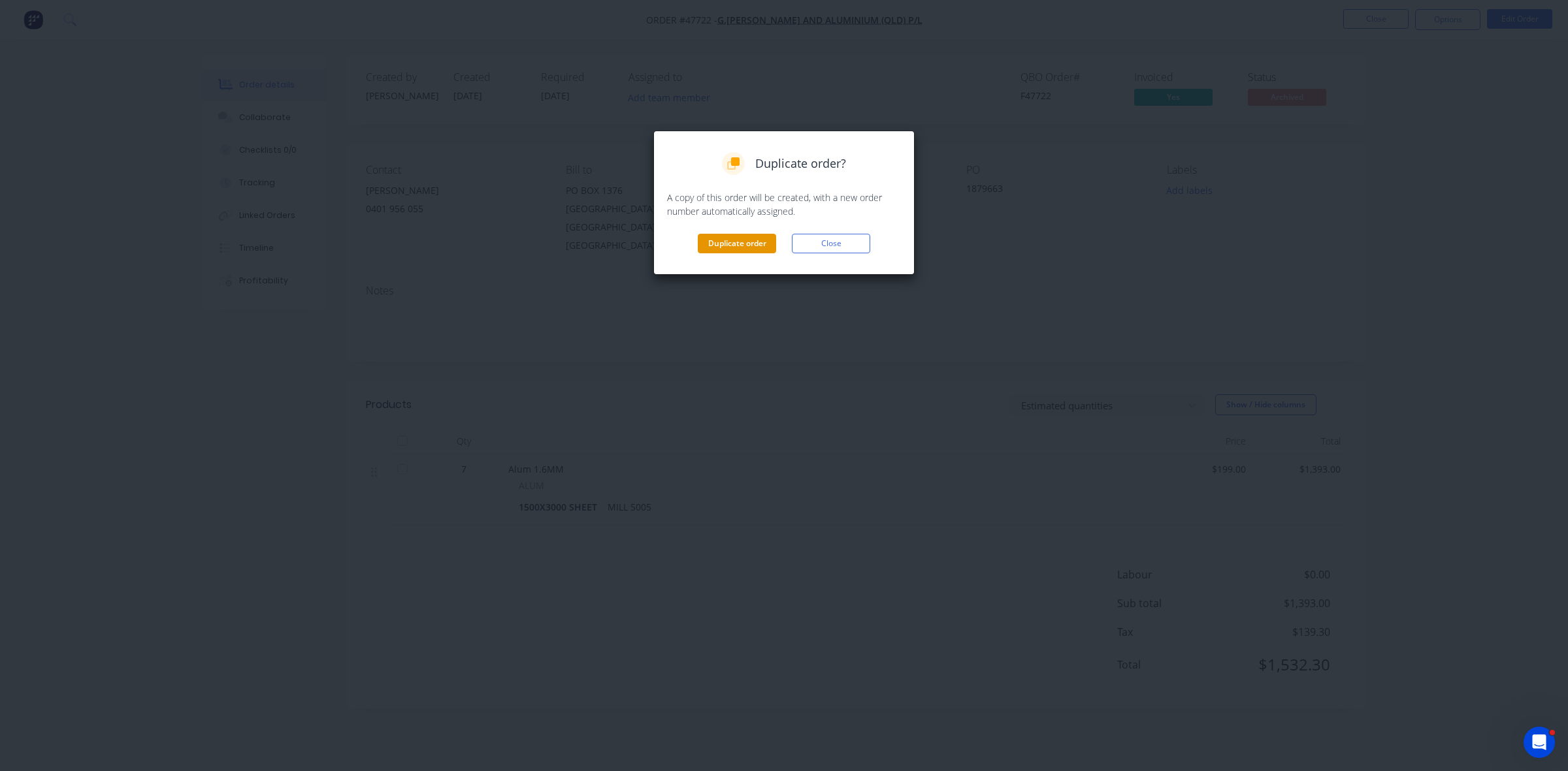
click at [724, 245] on button "Duplicate order" at bounding box center [737, 243] width 79 height 19
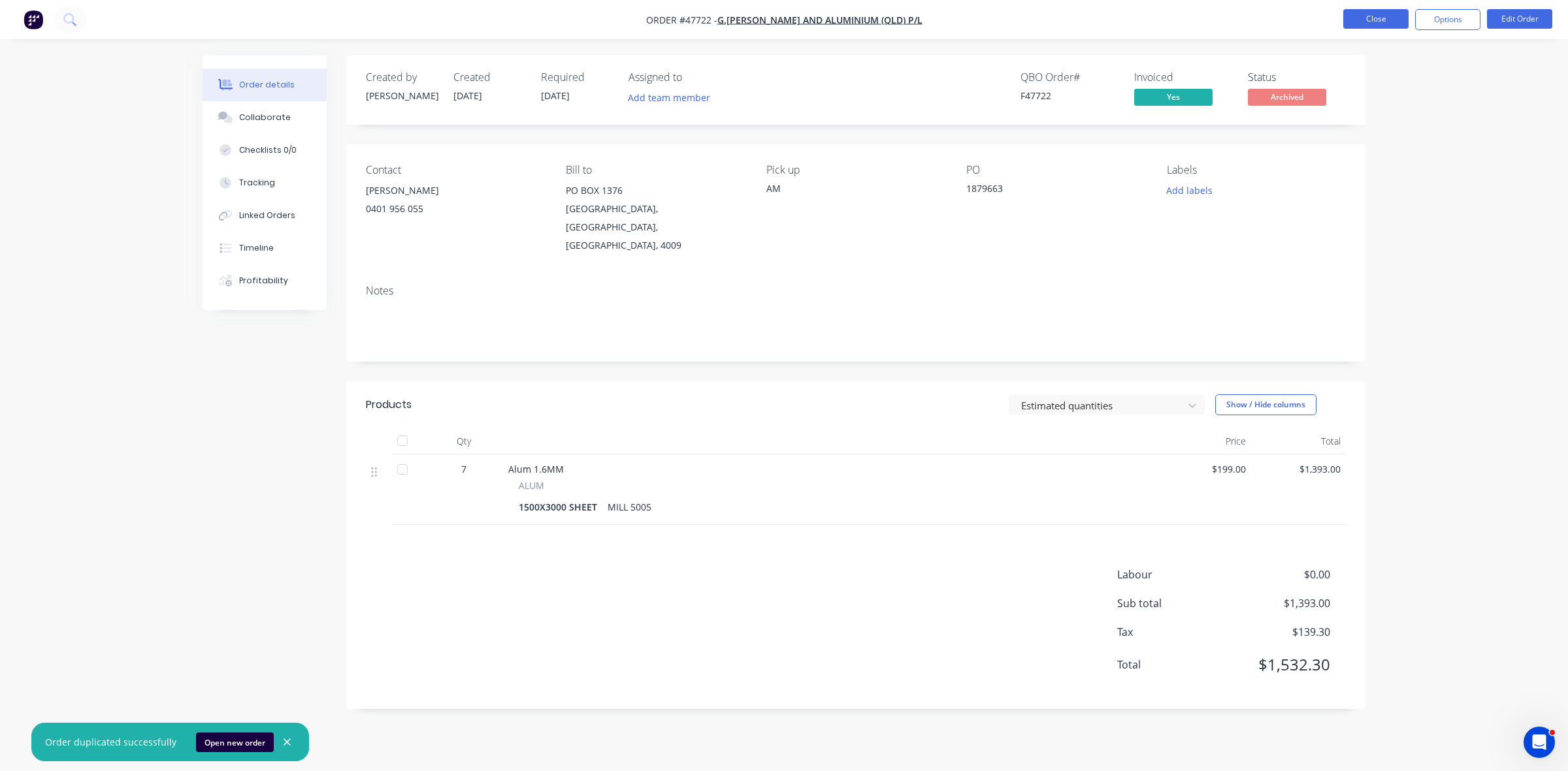
click at [1368, 23] on button "Close" at bounding box center [1376, 18] width 65 height 19
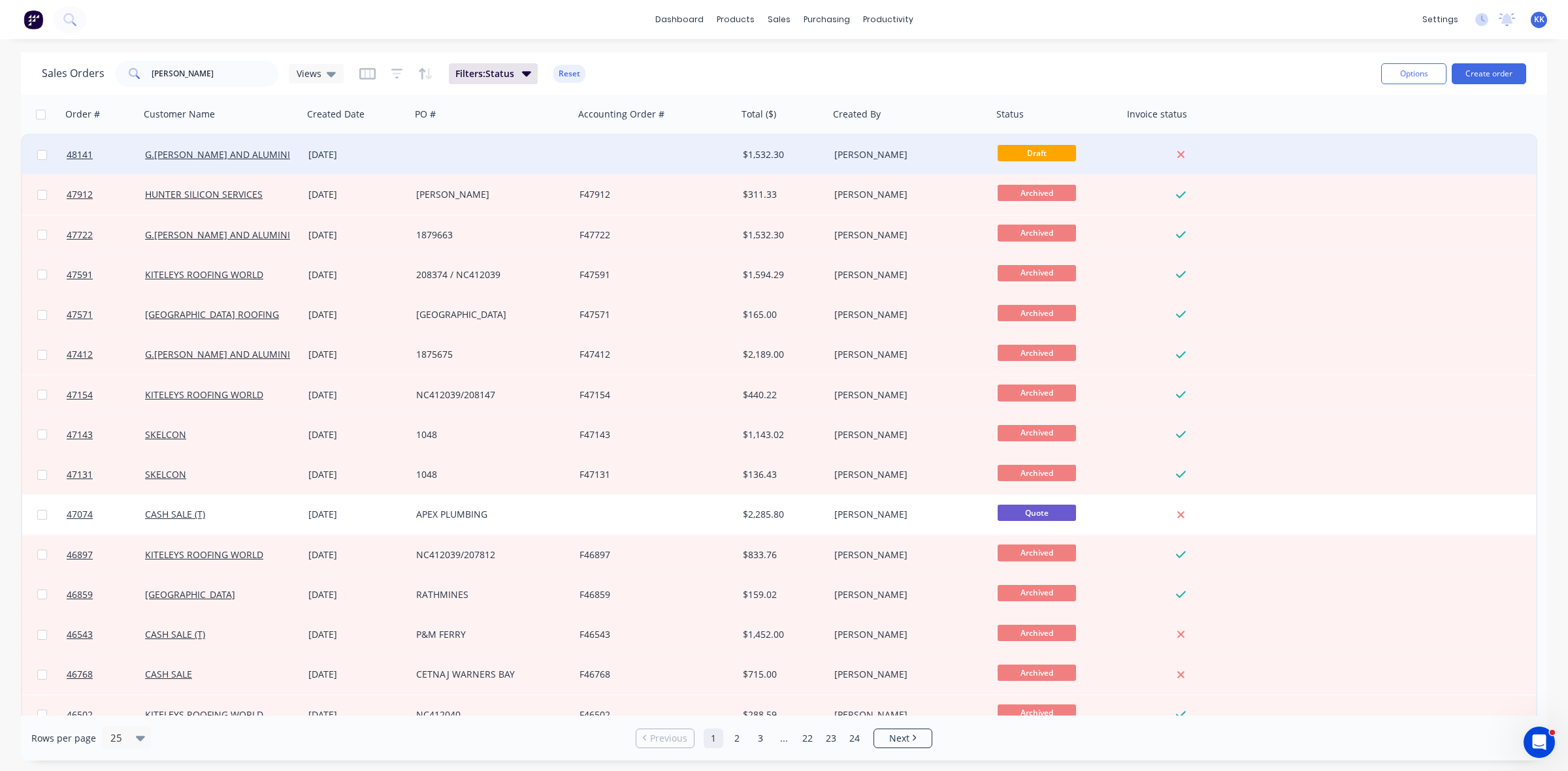
click at [552, 155] on div at bounding box center [492, 155] width 163 height 39
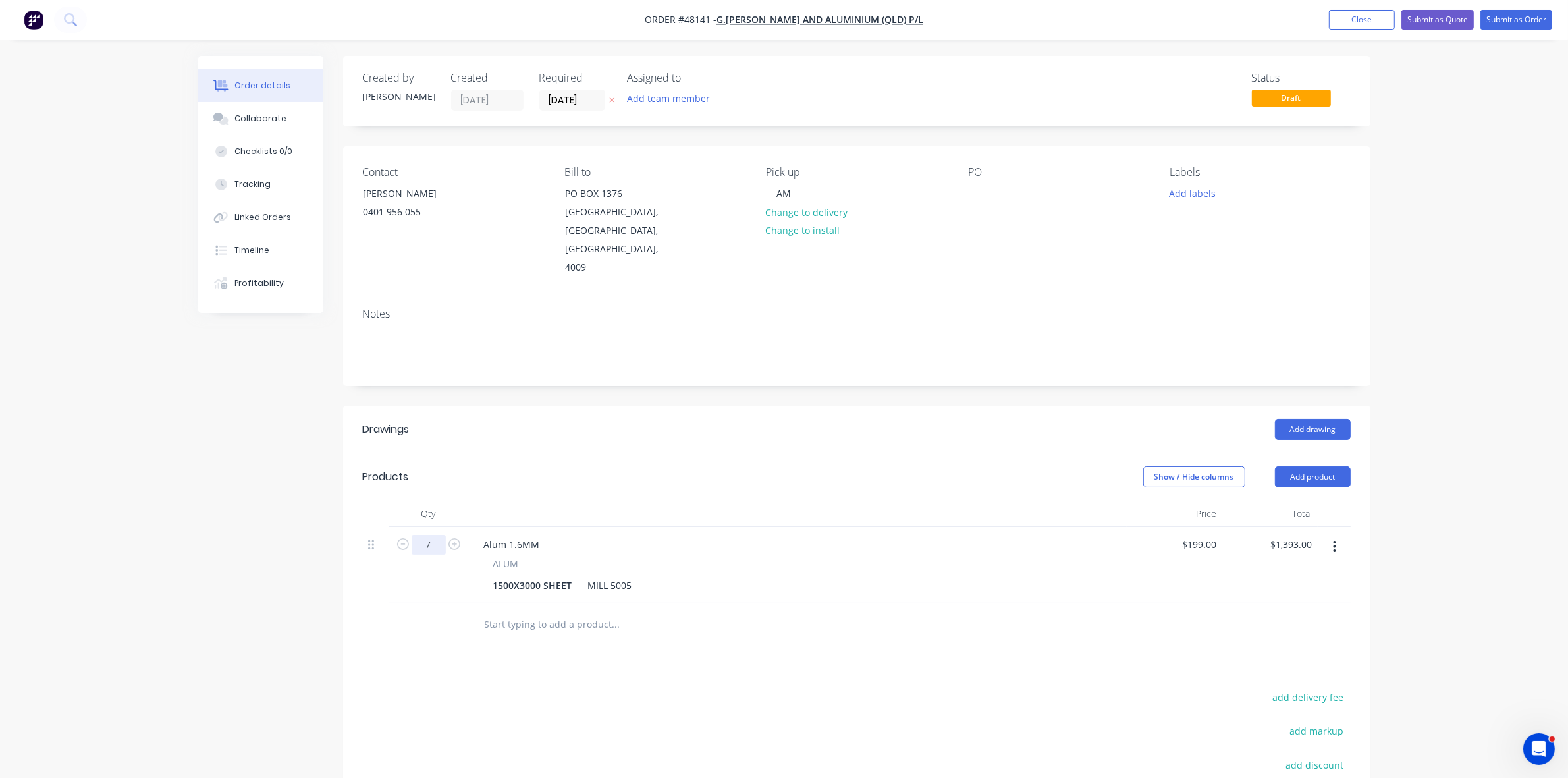
click at [436, 535] on input "7" at bounding box center [428, 545] width 35 height 19
type input "10"
type input "$1,990.00"
click at [666, 468] on div "Show / Hide columns Add product" at bounding box center [961, 476] width 778 height 21
click at [779, 191] on div "AM" at bounding box center [784, 193] width 35 height 19
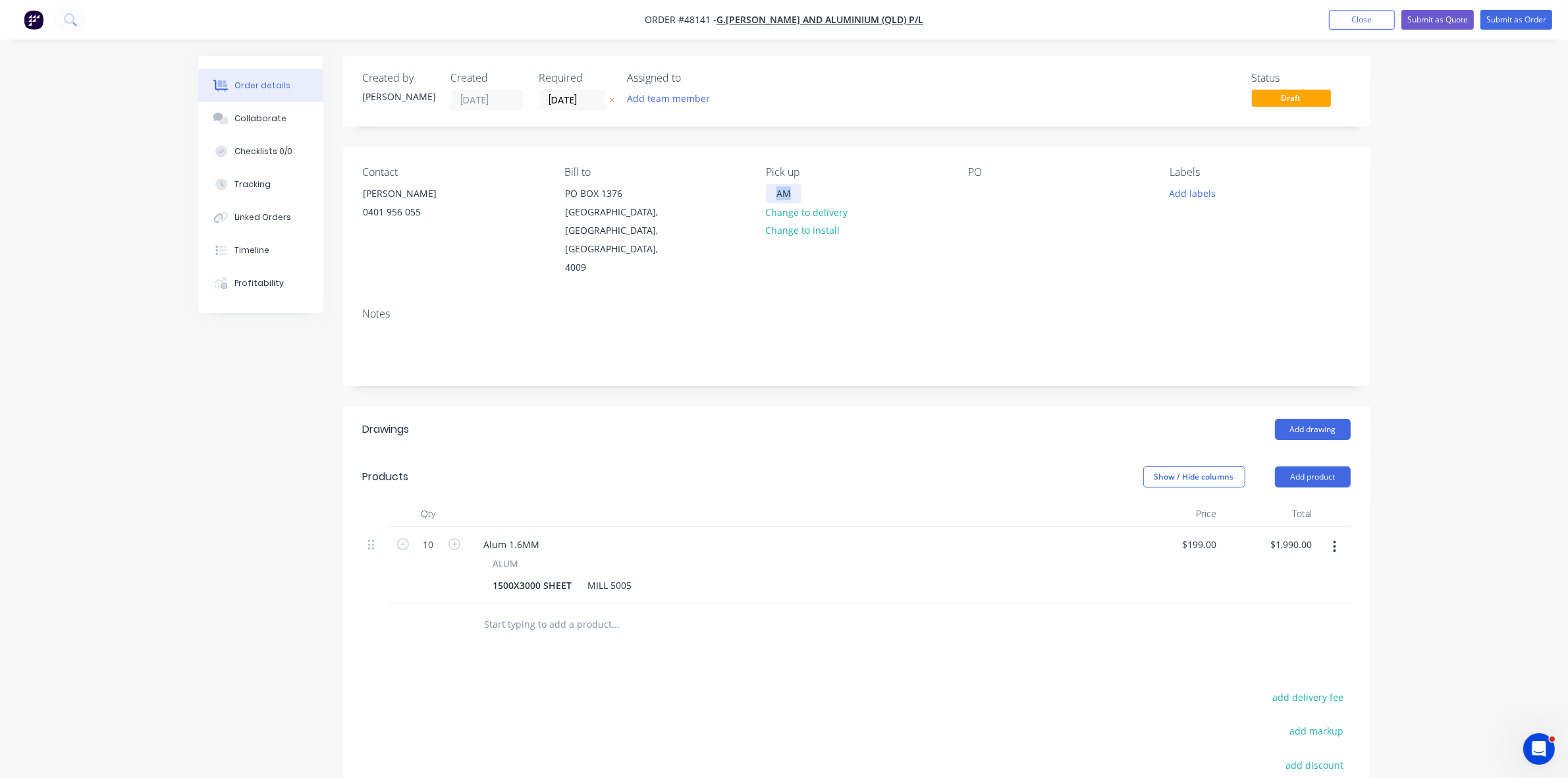
click at [779, 191] on div "AM" at bounding box center [784, 193] width 35 height 19
click at [574, 88] on div "Required 26/09/25" at bounding box center [575, 91] width 72 height 39
click at [577, 96] on input "[DATE]" at bounding box center [572, 99] width 65 height 19
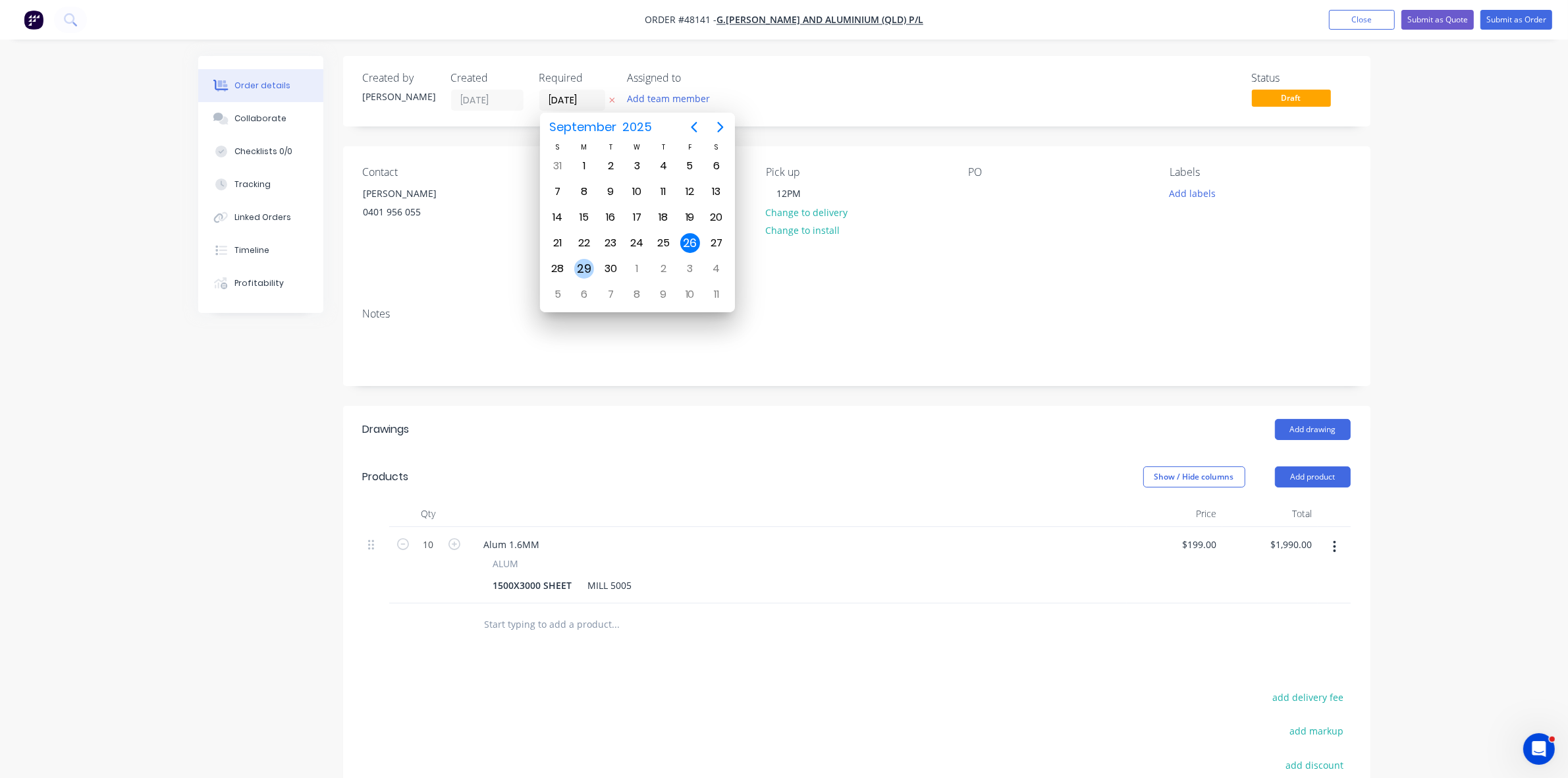
click at [590, 259] on div "29" at bounding box center [584, 268] width 19 height 19
type input "[DATE]"
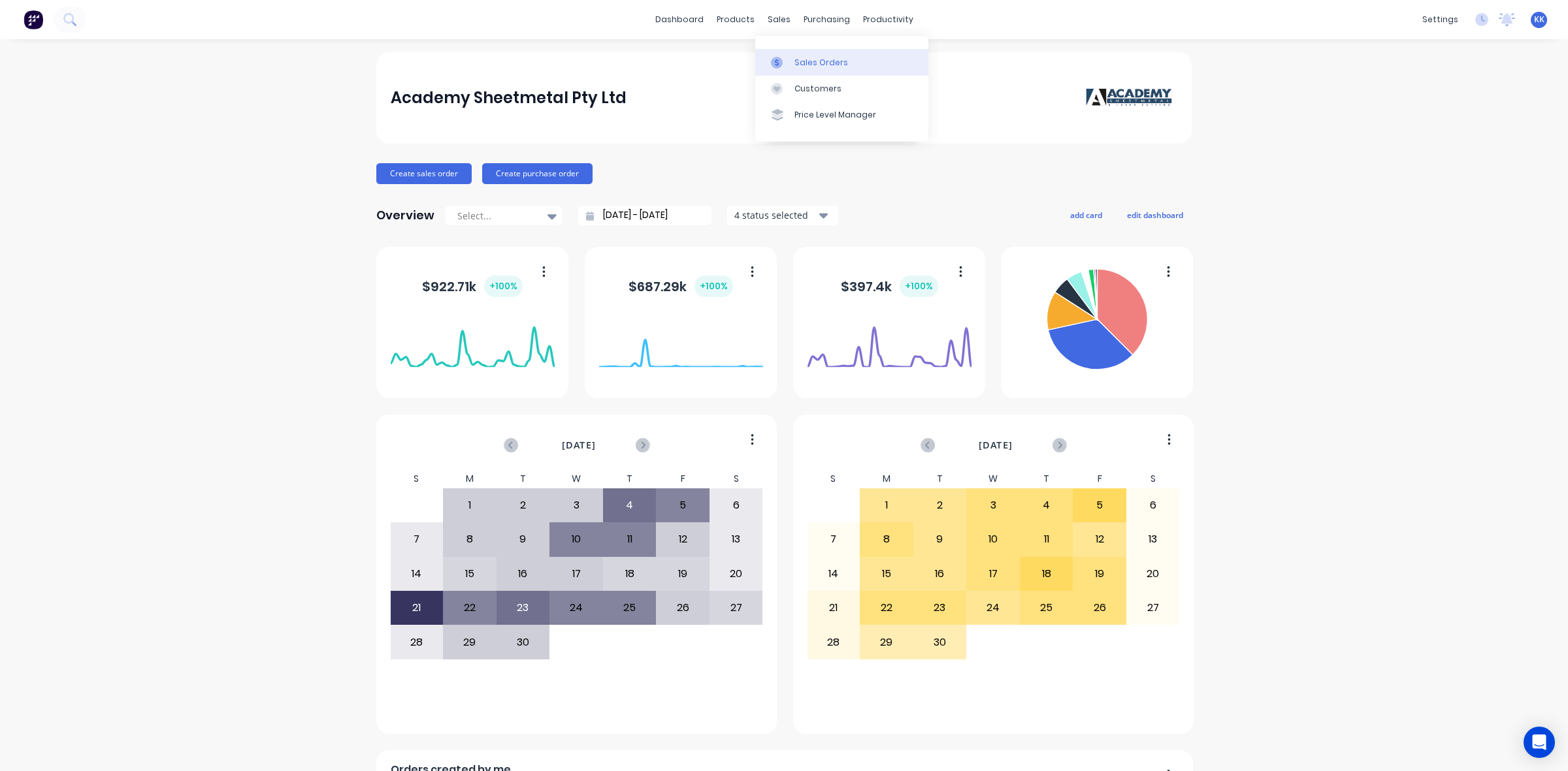
click at [791, 58] on link "Sales Orders" at bounding box center [841, 62] width 173 height 26
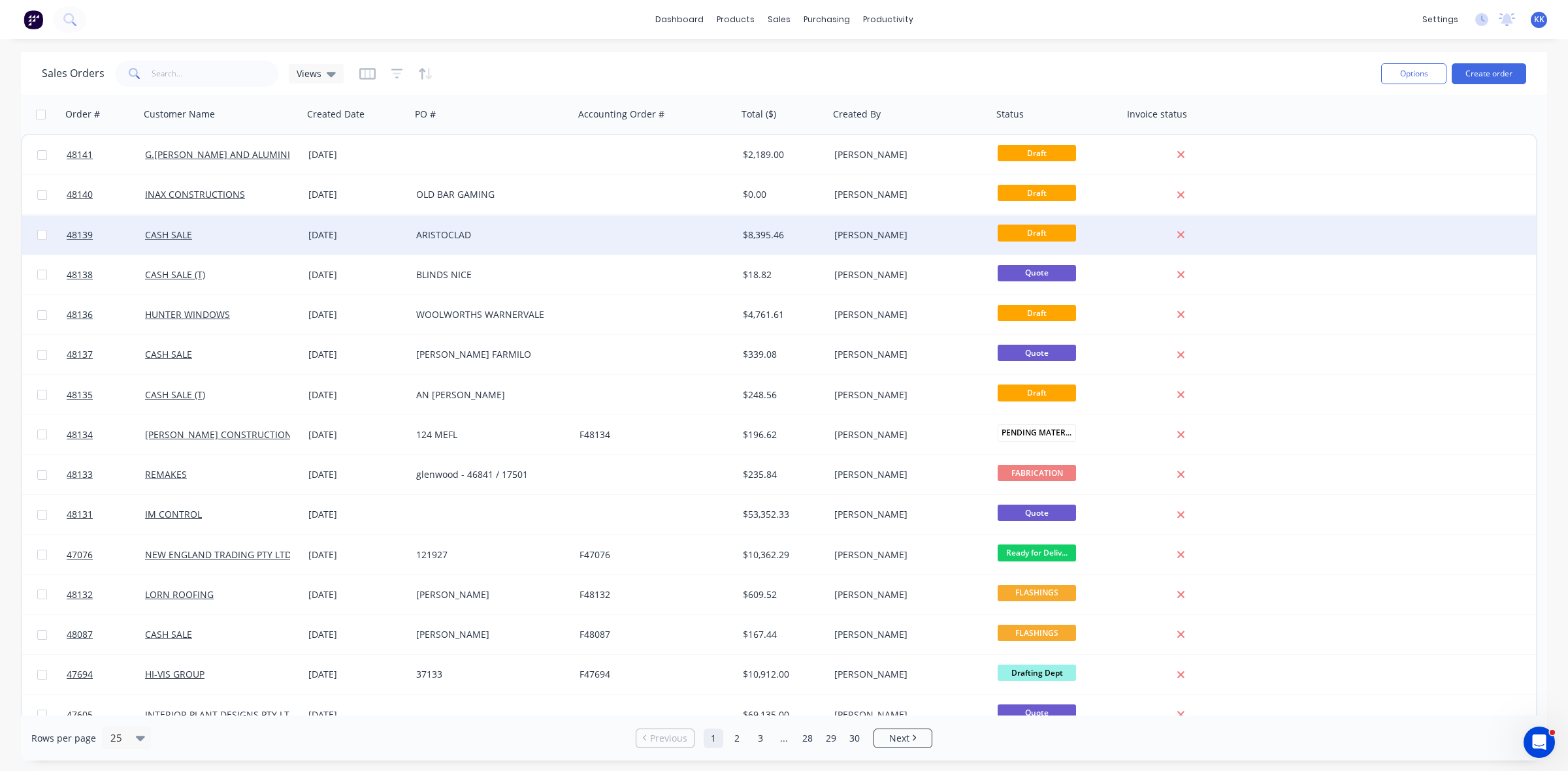
click at [443, 229] on div "ARISTOCLAD" at bounding box center [489, 236] width 145 height 13
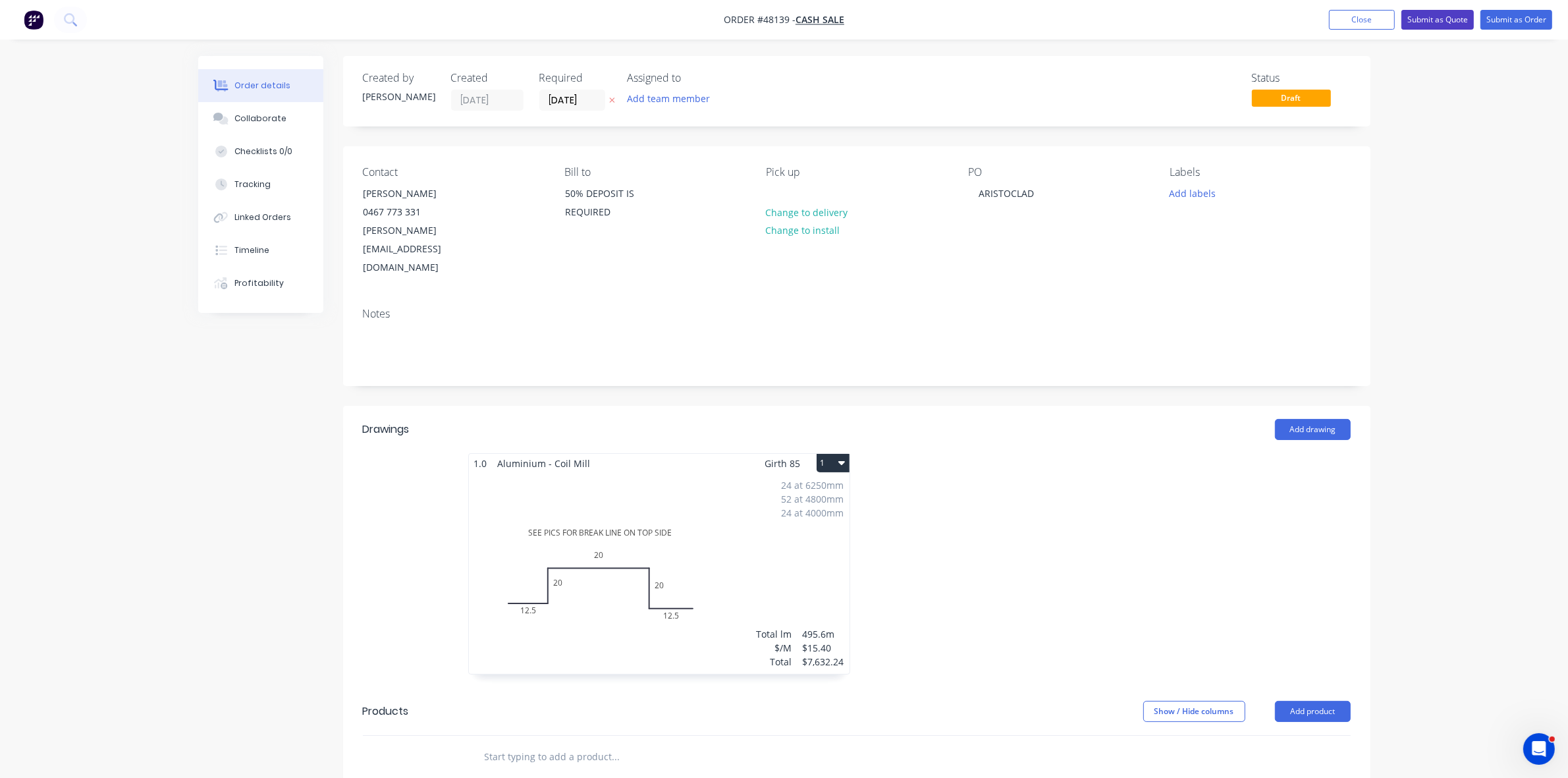
click at [1460, 17] on button "Submit as Quote" at bounding box center [1437, 19] width 72 height 19
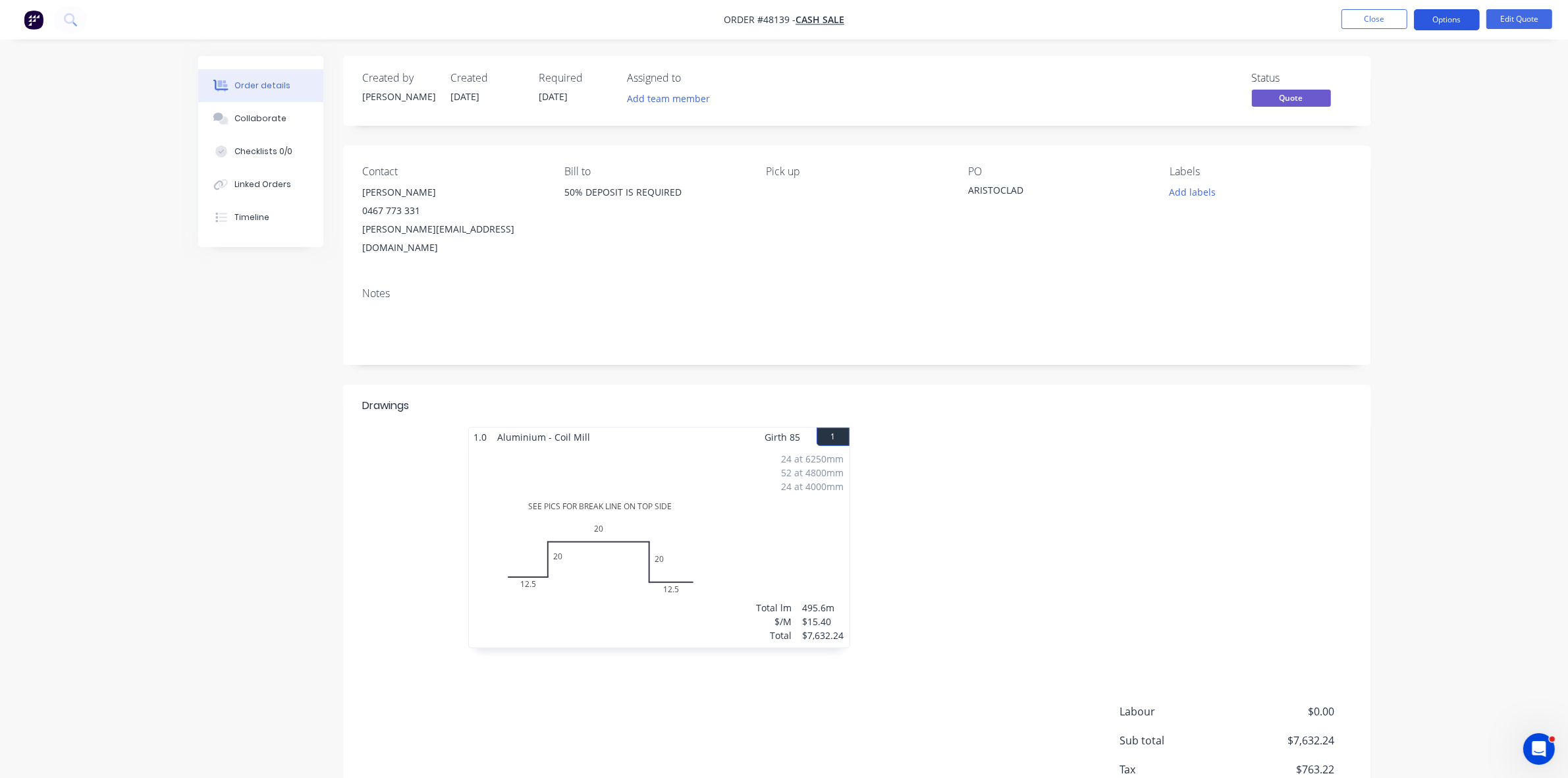
click at [1448, 24] on button "Options" at bounding box center [1447, 19] width 66 height 21
click at [1404, 67] on button "Quote" at bounding box center [1407, 79] width 145 height 26
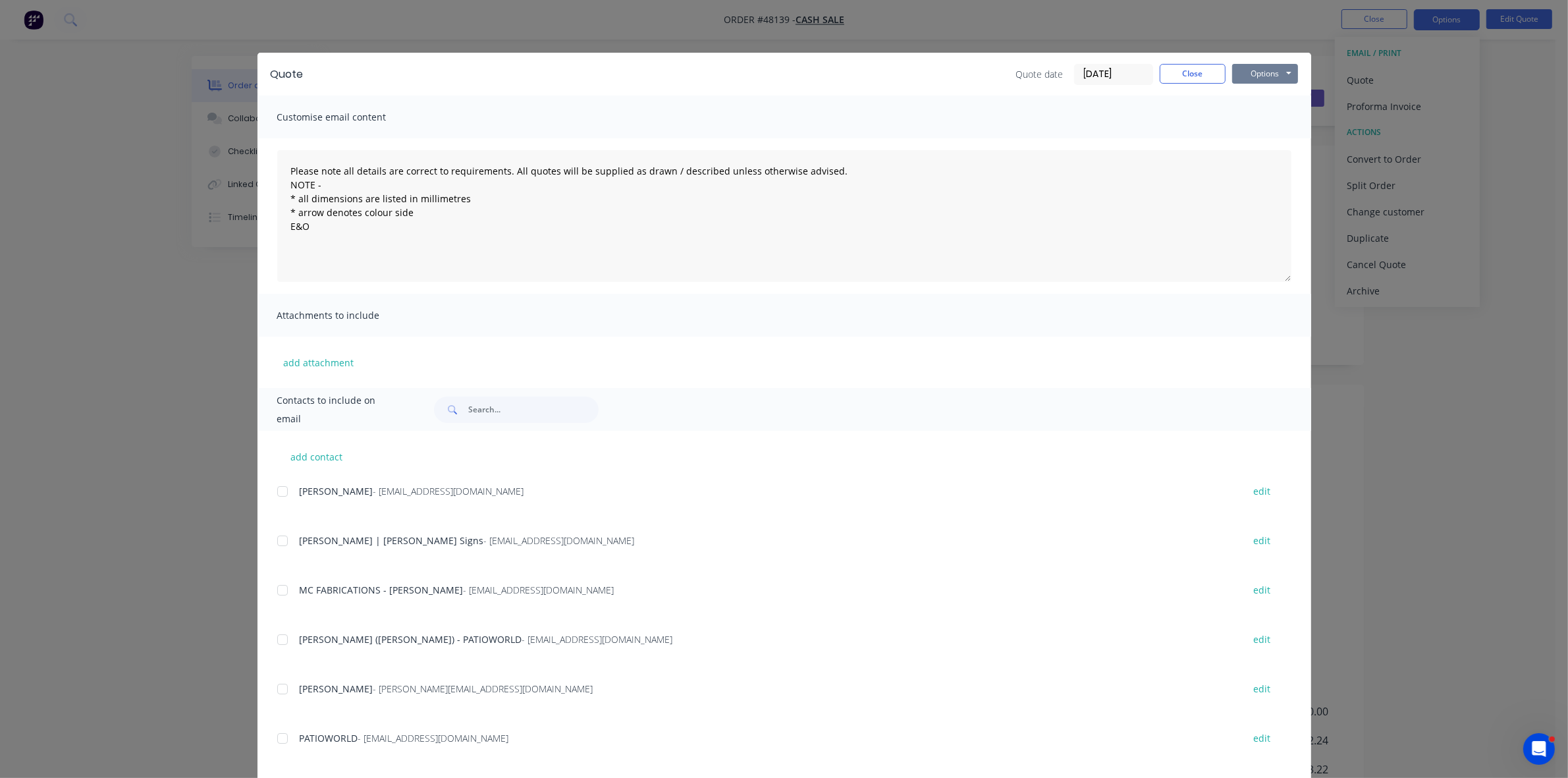
drag, startPoint x: 1282, startPoint y: 72, endPoint x: 1280, endPoint y: 80, distance: 8.2
click at [1282, 74] on button "Options" at bounding box center [1265, 73] width 66 height 19
click at [1268, 119] on button "Print" at bounding box center [1274, 120] width 84 height 22
click at [1176, 80] on button "Close" at bounding box center [1192, 73] width 66 height 19
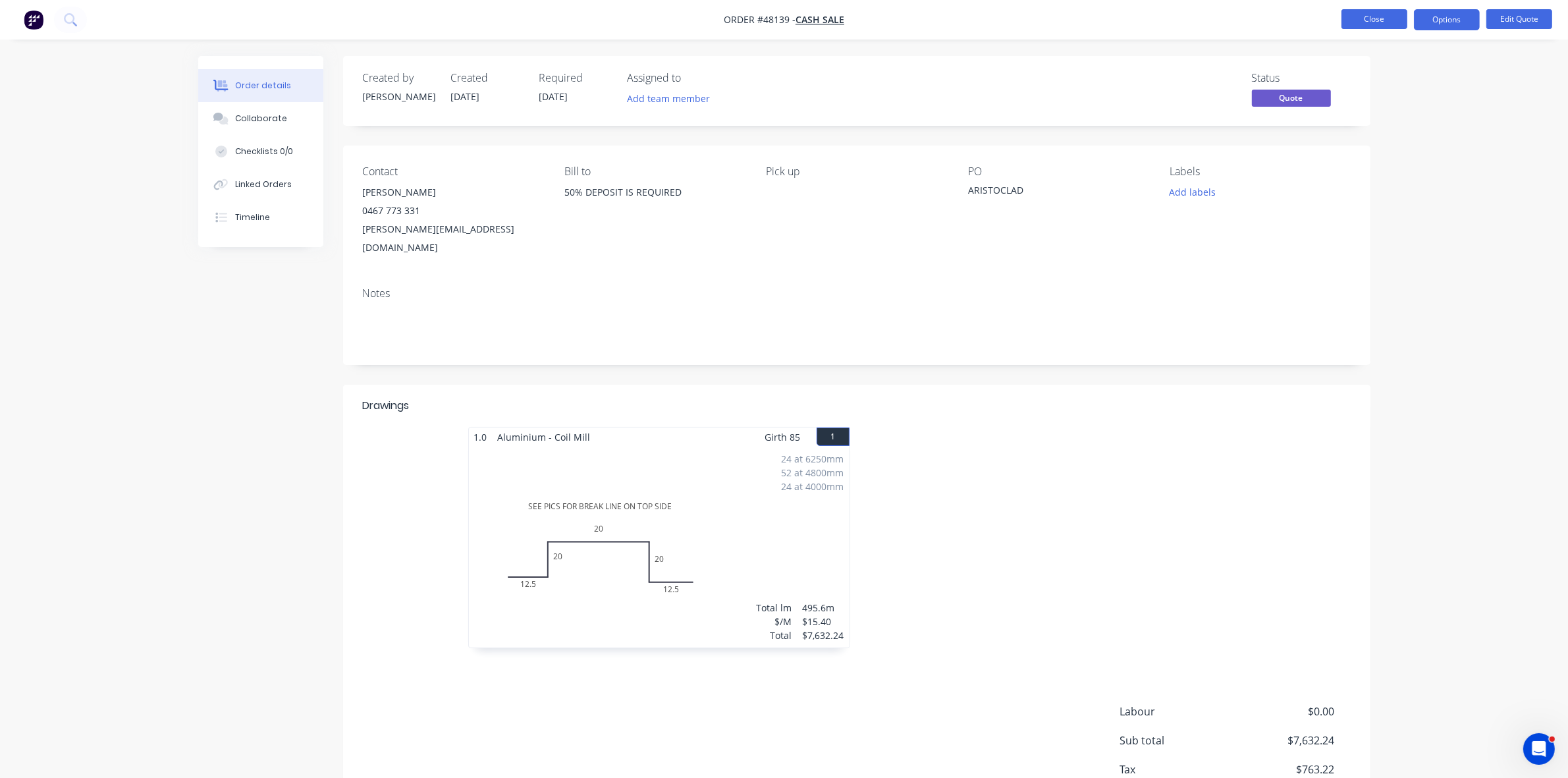
click at [1373, 14] on button "Close" at bounding box center [1374, 19] width 66 height 19
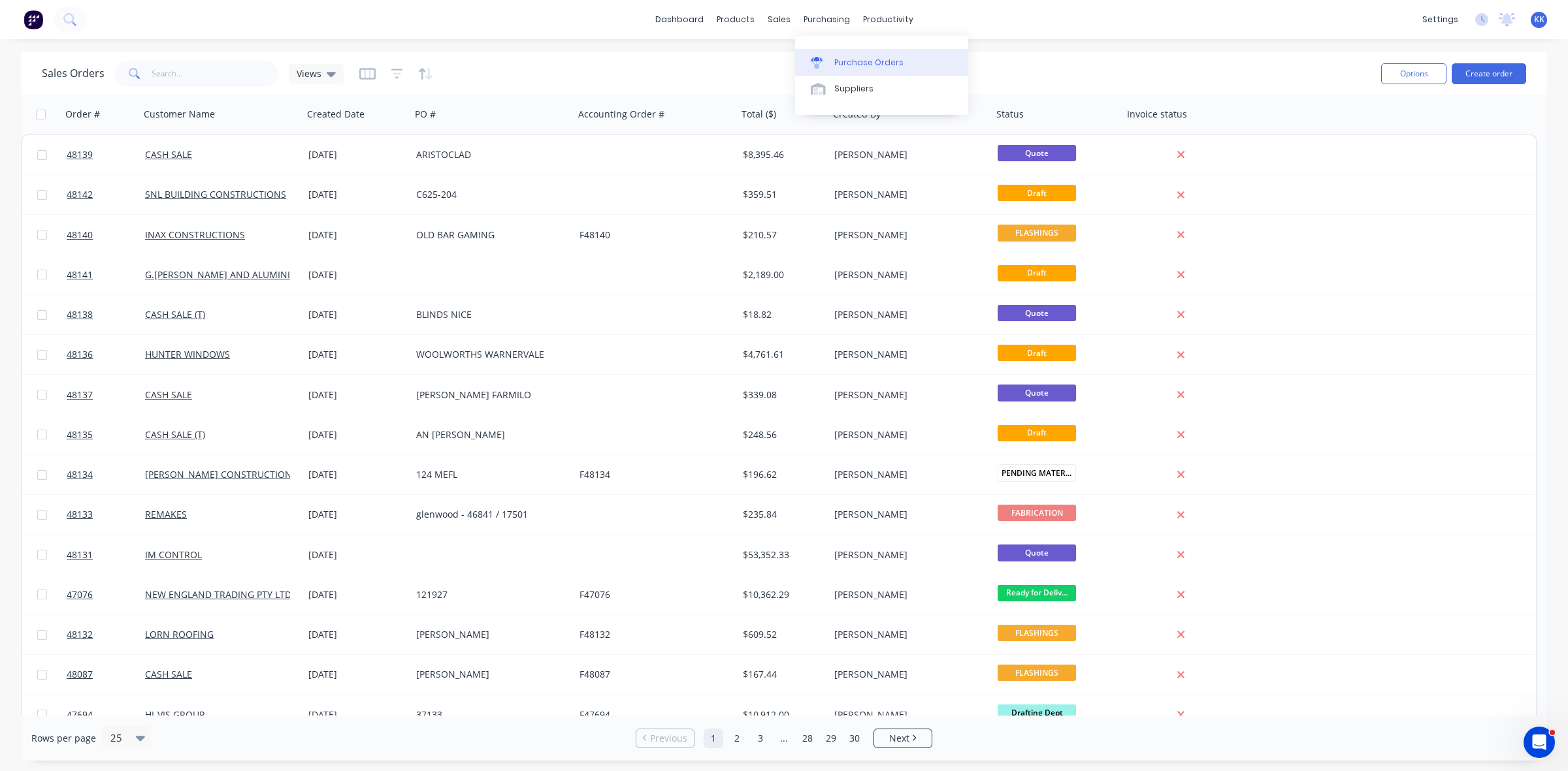
click at [844, 51] on link "Purchase Orders" at bounding box center [881, 62] width 173 height 26
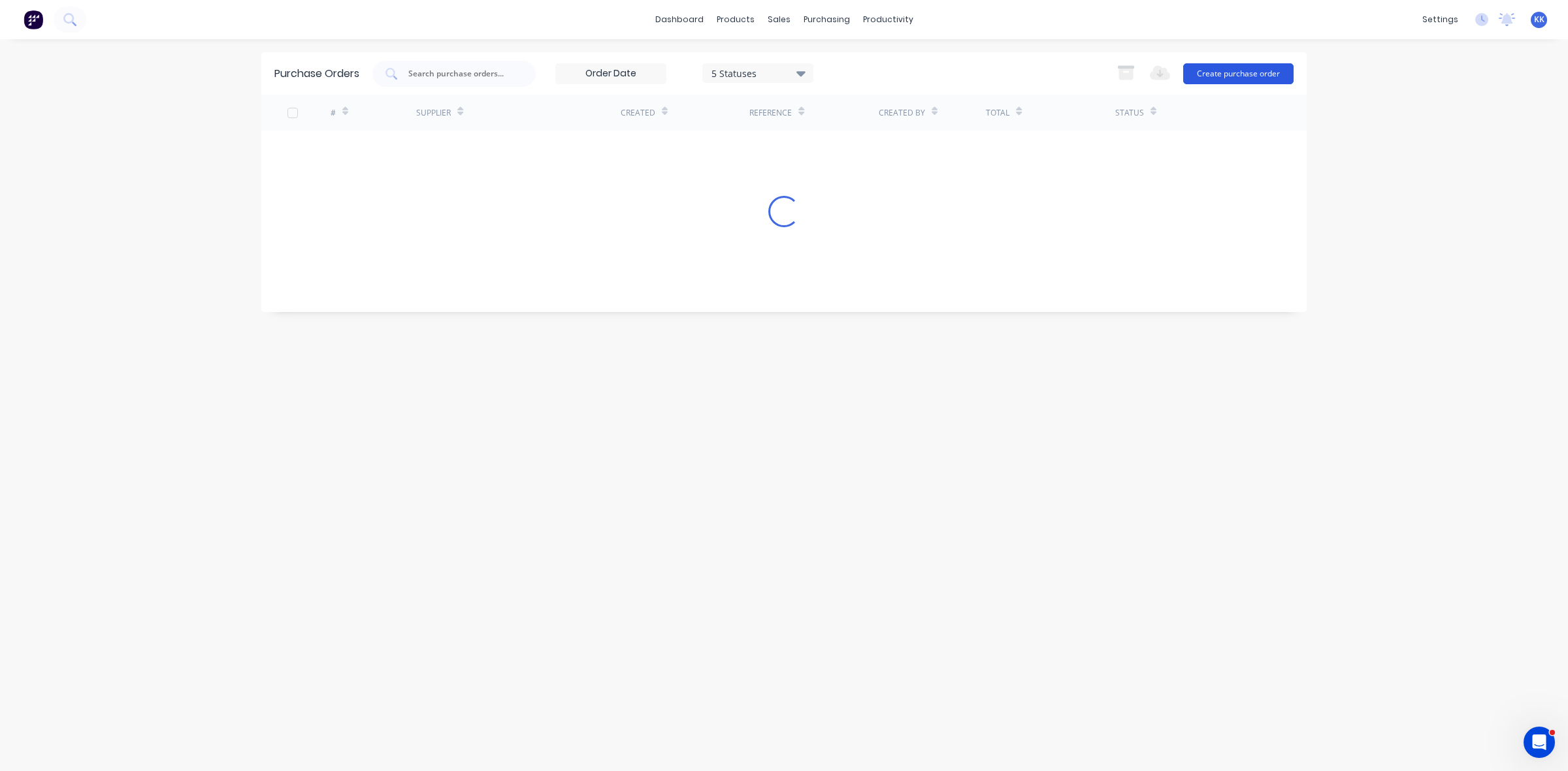
click at [1206, 76] on button "Create purchase order" at bounding box center [1238, 74] width 110 height 21
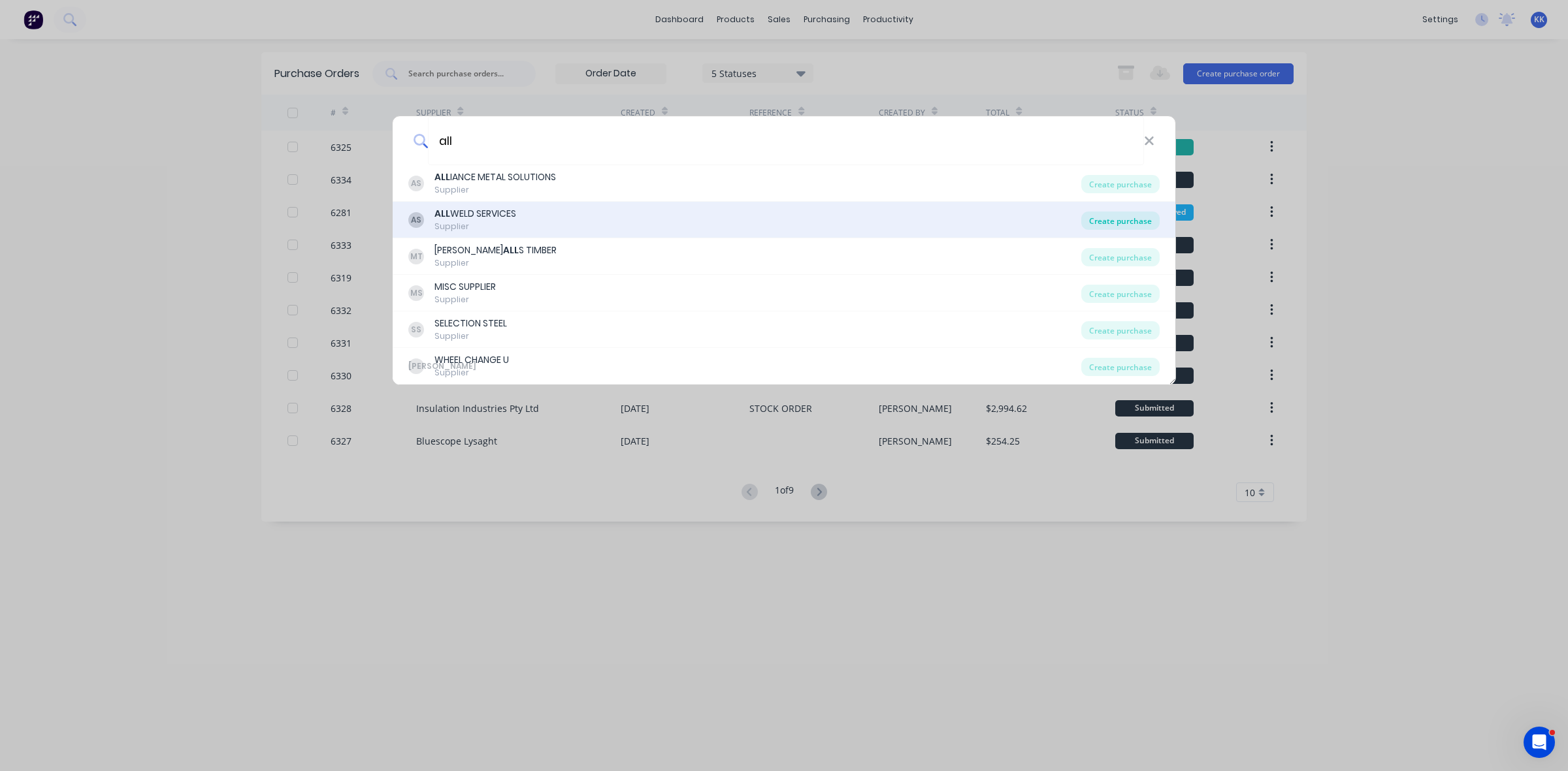
type input "all"
click at [1128, 223] on div "Create purchase" at bounding box center [1120, 221] width 79 height 18
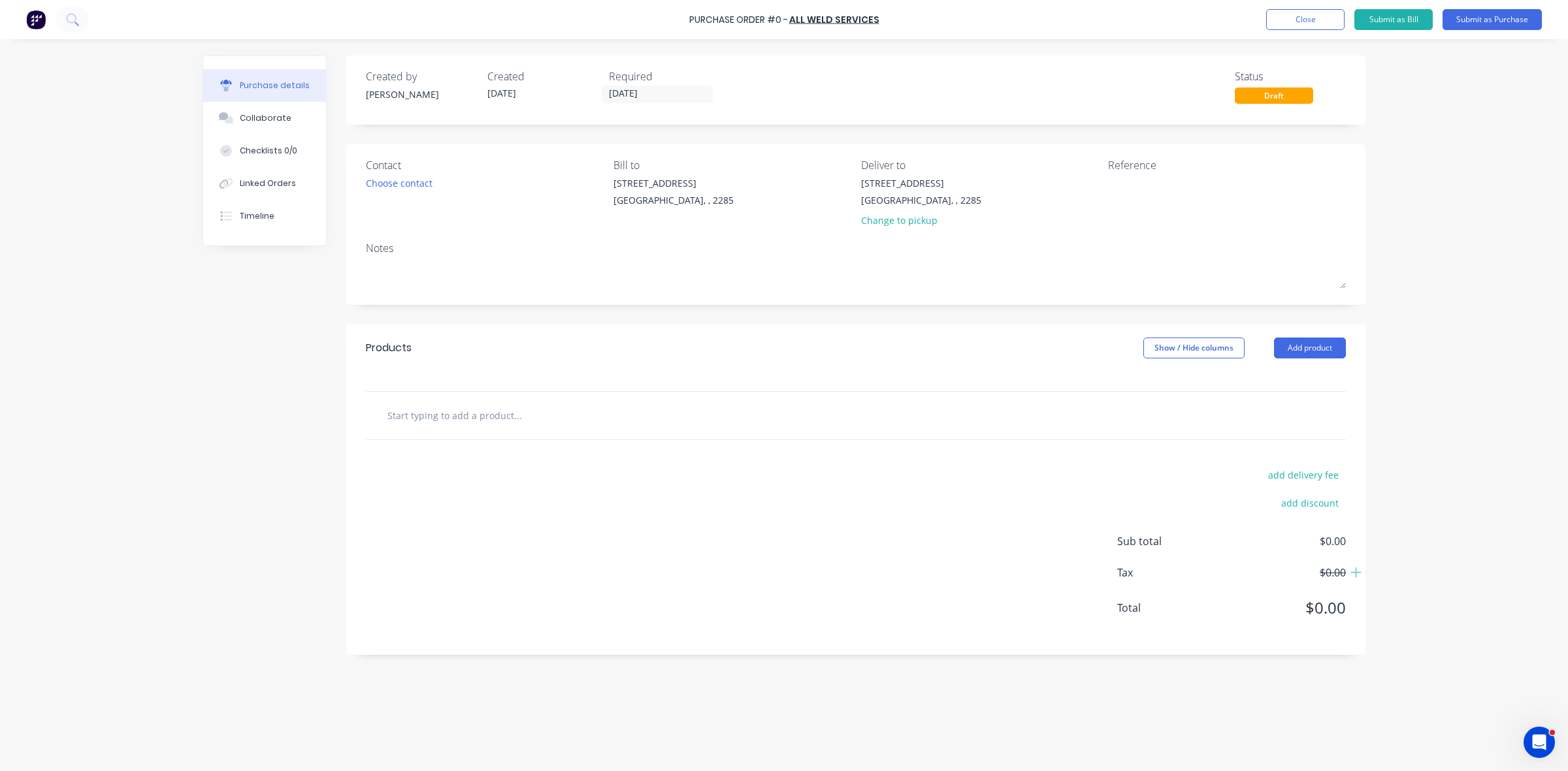
drag, startPoint x: 896, startPoint y: 219, endPoint x: 893, endPoint y: 226, distance: 7.6
click at [899, 227] on div "Change to pickup" at bounding box center [921, 221] width 120 height 13
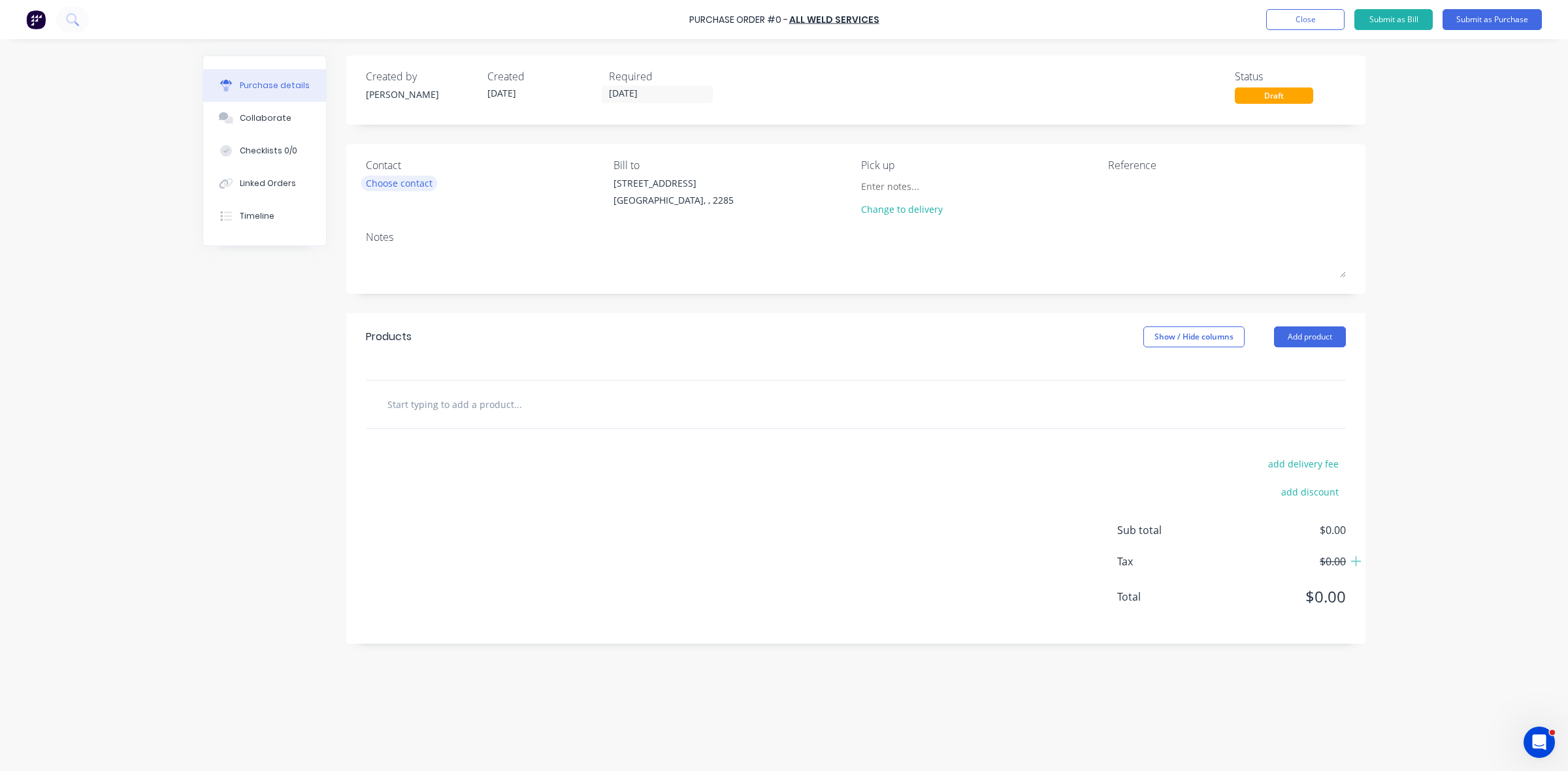
click at [390, 188] on div "Choose contact" at bounding box center [400, 183] width 67 height 13
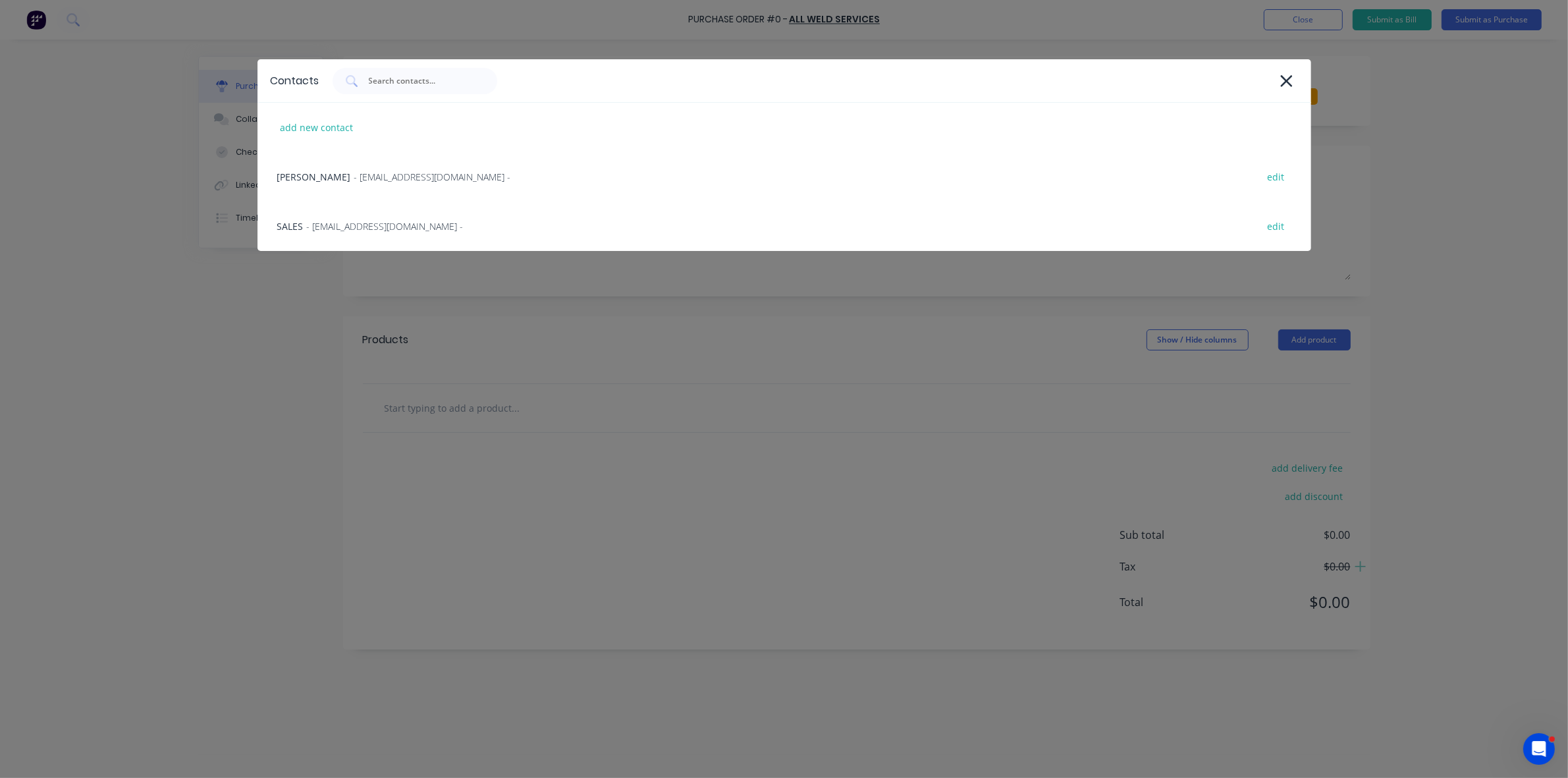
drag, startPoint x: 393, startPoint y: 225, endPoint x: 426, endPoint y: 233, distance: 34.0
click at [393, 225] on span "- sales@allweldservices.com.au -" at bounding box center [385, 226] width 157 height 13
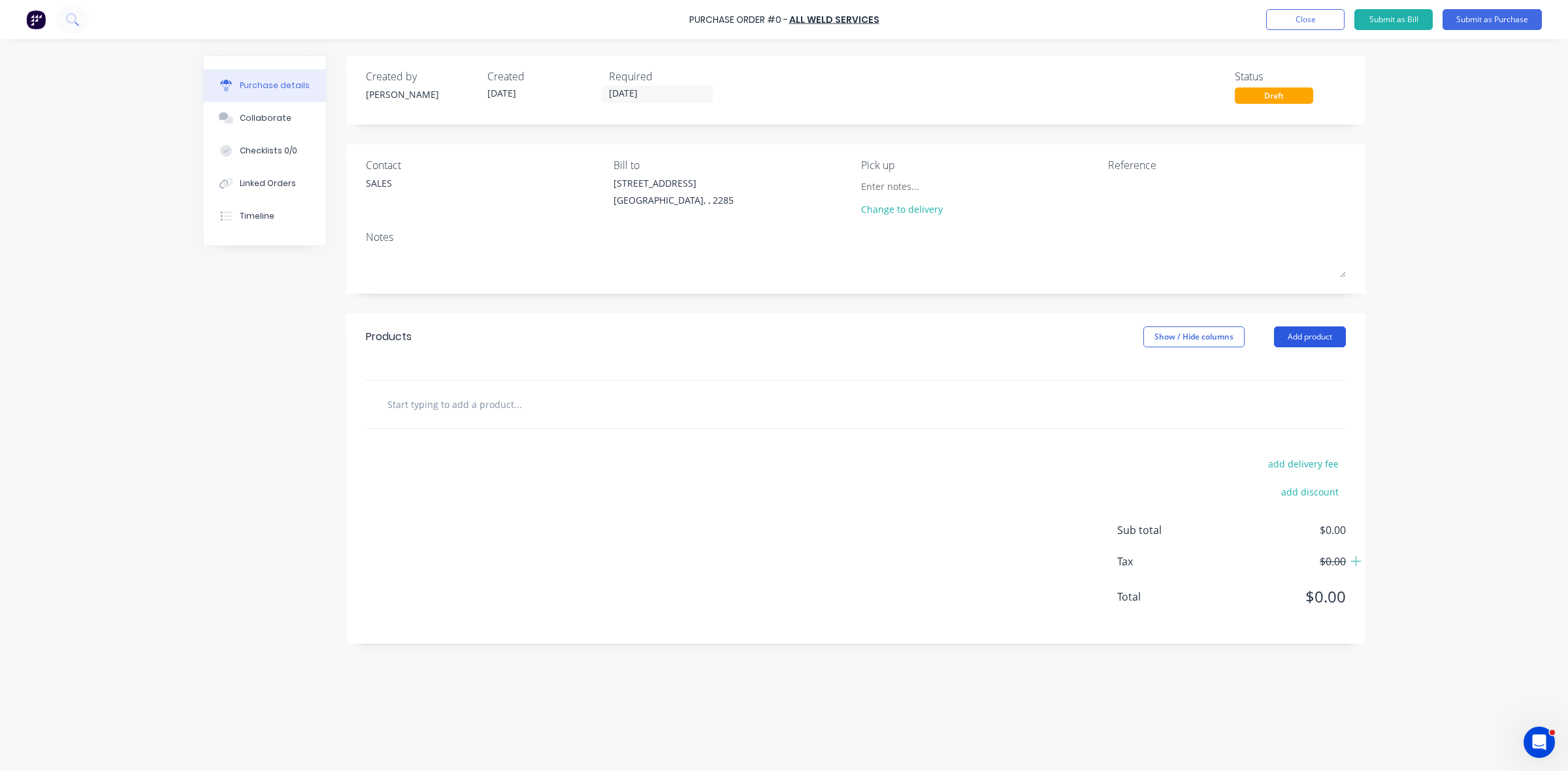
click at [1285, 342] on button "Add product" at bounding box center [1310, 337] width 72 height 21
click at [1275, 366] on div "Product catalogue" at bounding box center [1284, 370] width 100 height 19
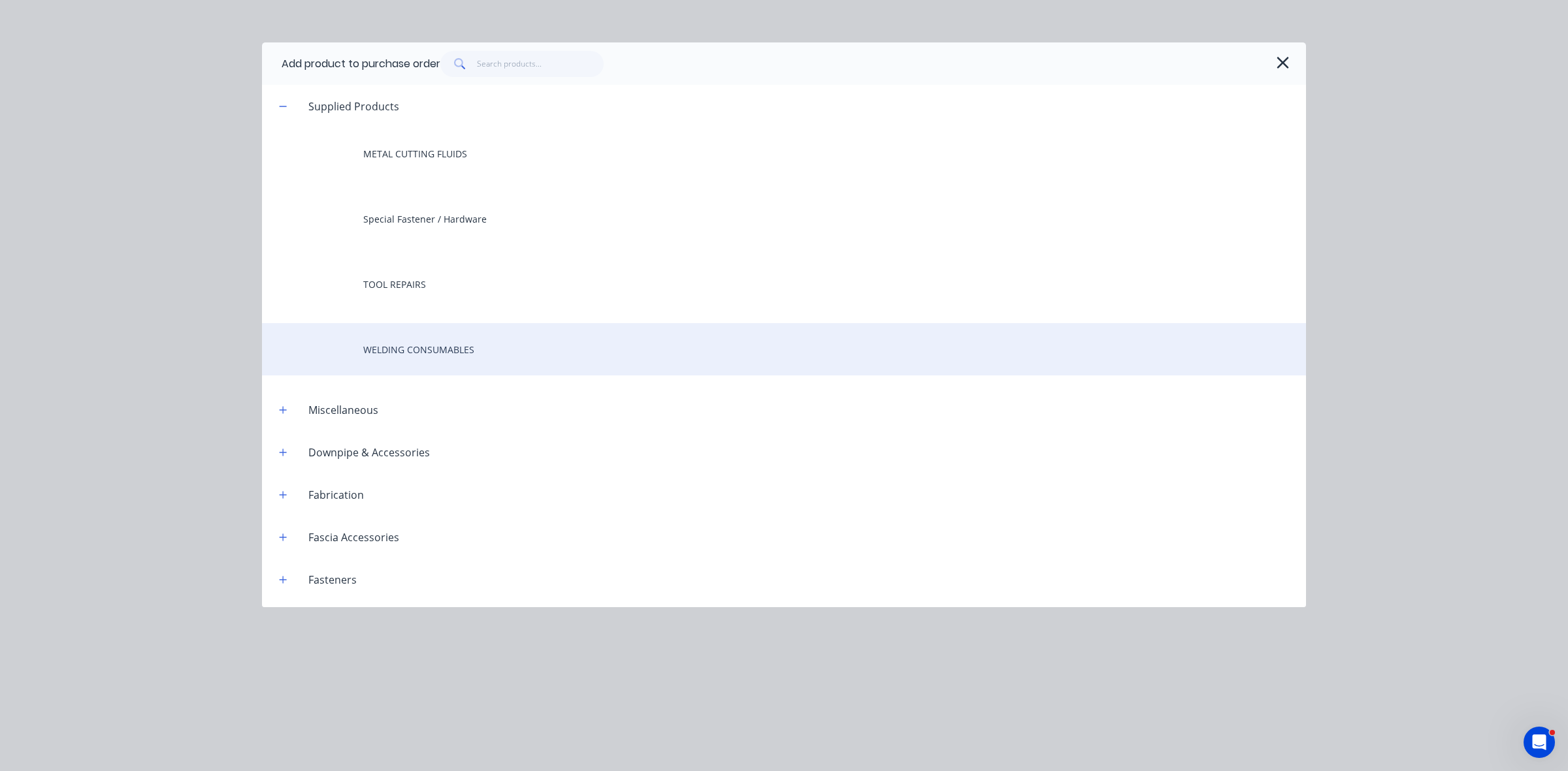
click at [445, 339] on div "WELDING CONSUMABLES" at bounding box center [783, 349] width 1044 height 53
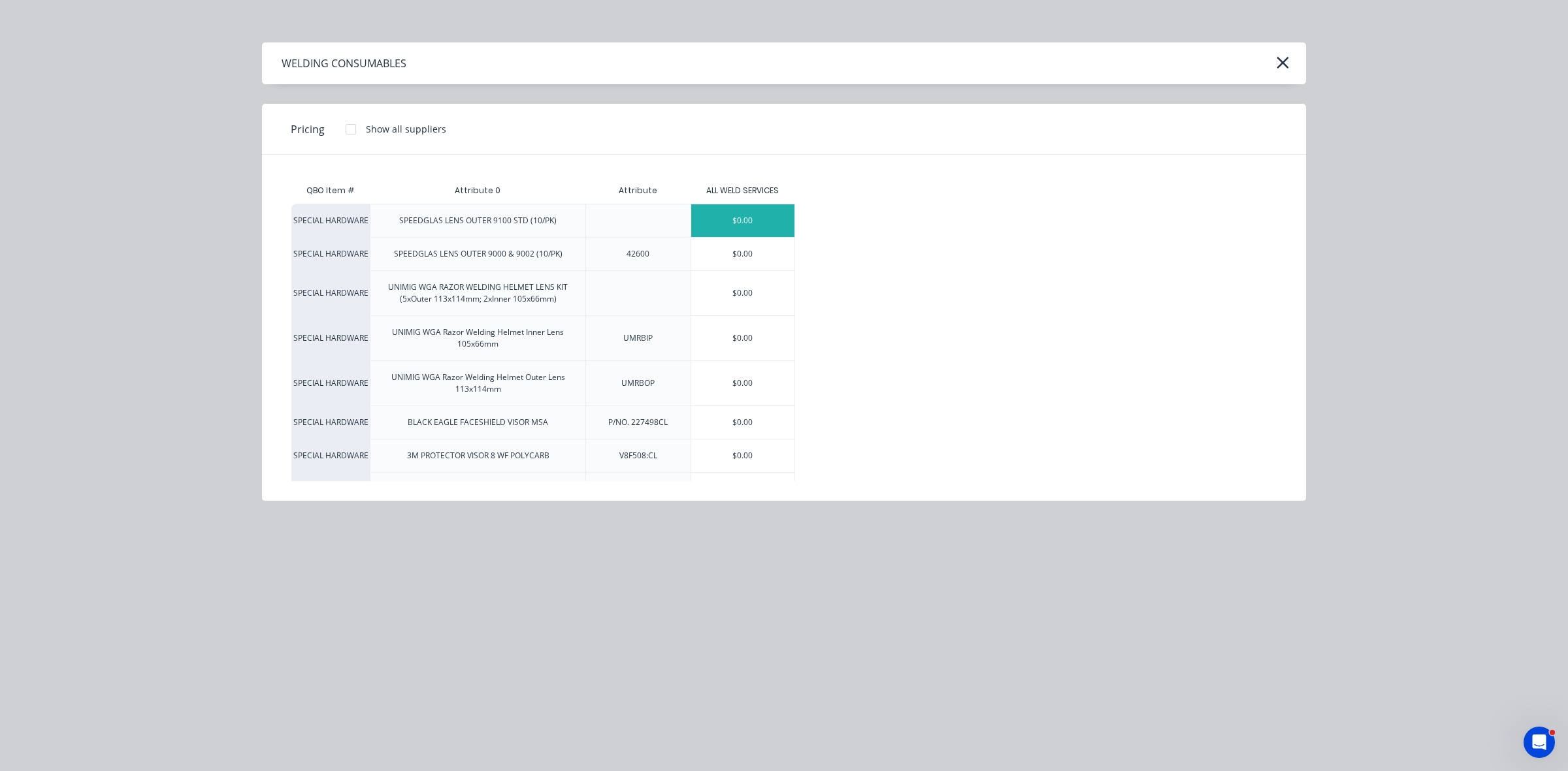
click at [739, 231] on div "$0.00" at bounding box center [743, 221] width 104 height 33
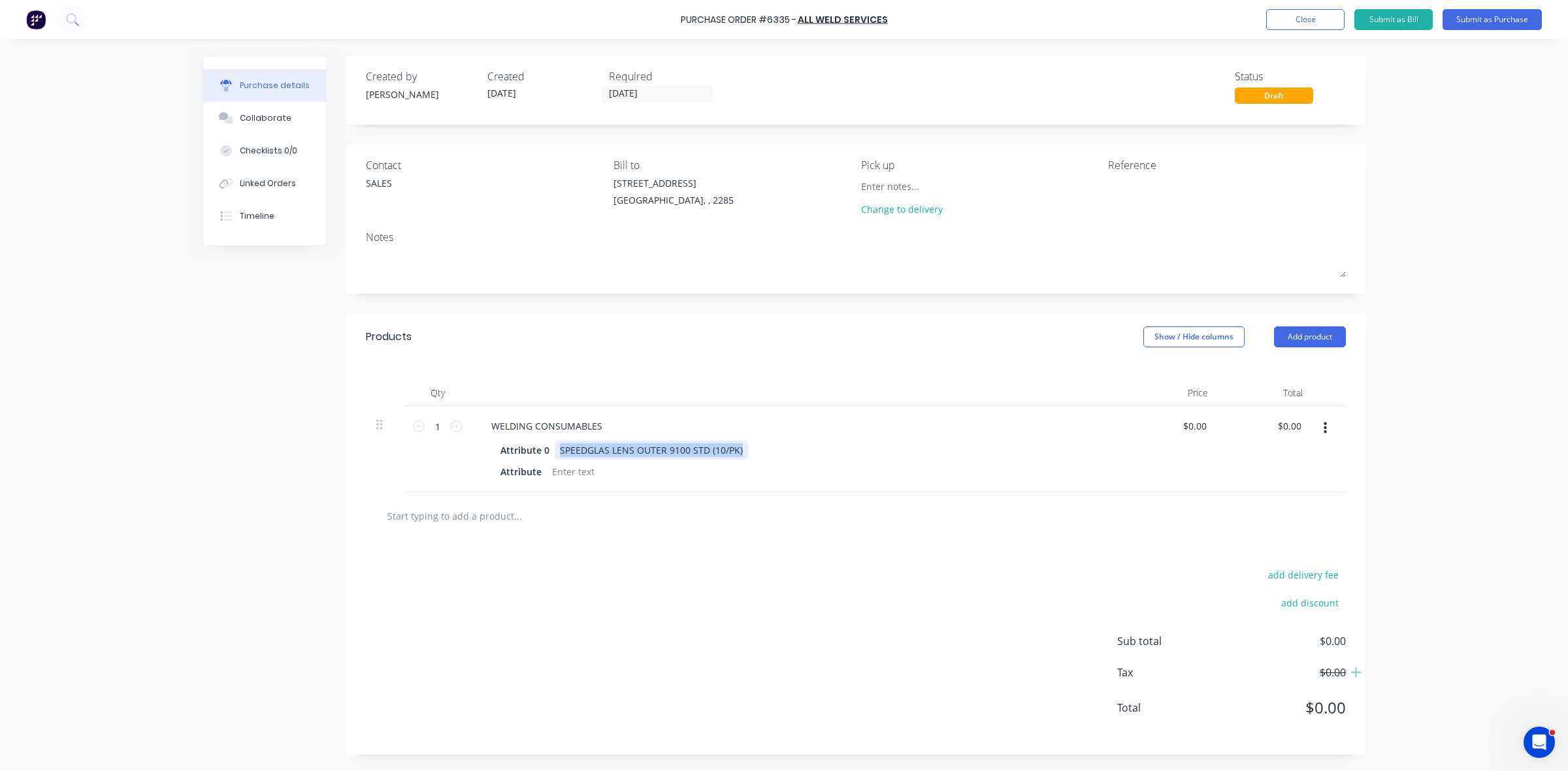
drag, startPoint x: 745, startPoint y: 448, endPoint x: 558, endPoint y: 444, distance: 187.0
click at [558, 444] on div "Attribute 0 SPEEDGLAS LENS OUTER 9100 STD (10/PK)" at bounding box center [794, 450] width 598 height 19
click at [1480, 22] on button "Submit as Purchase" at bounding box center [1492, 19] width 99 height 21
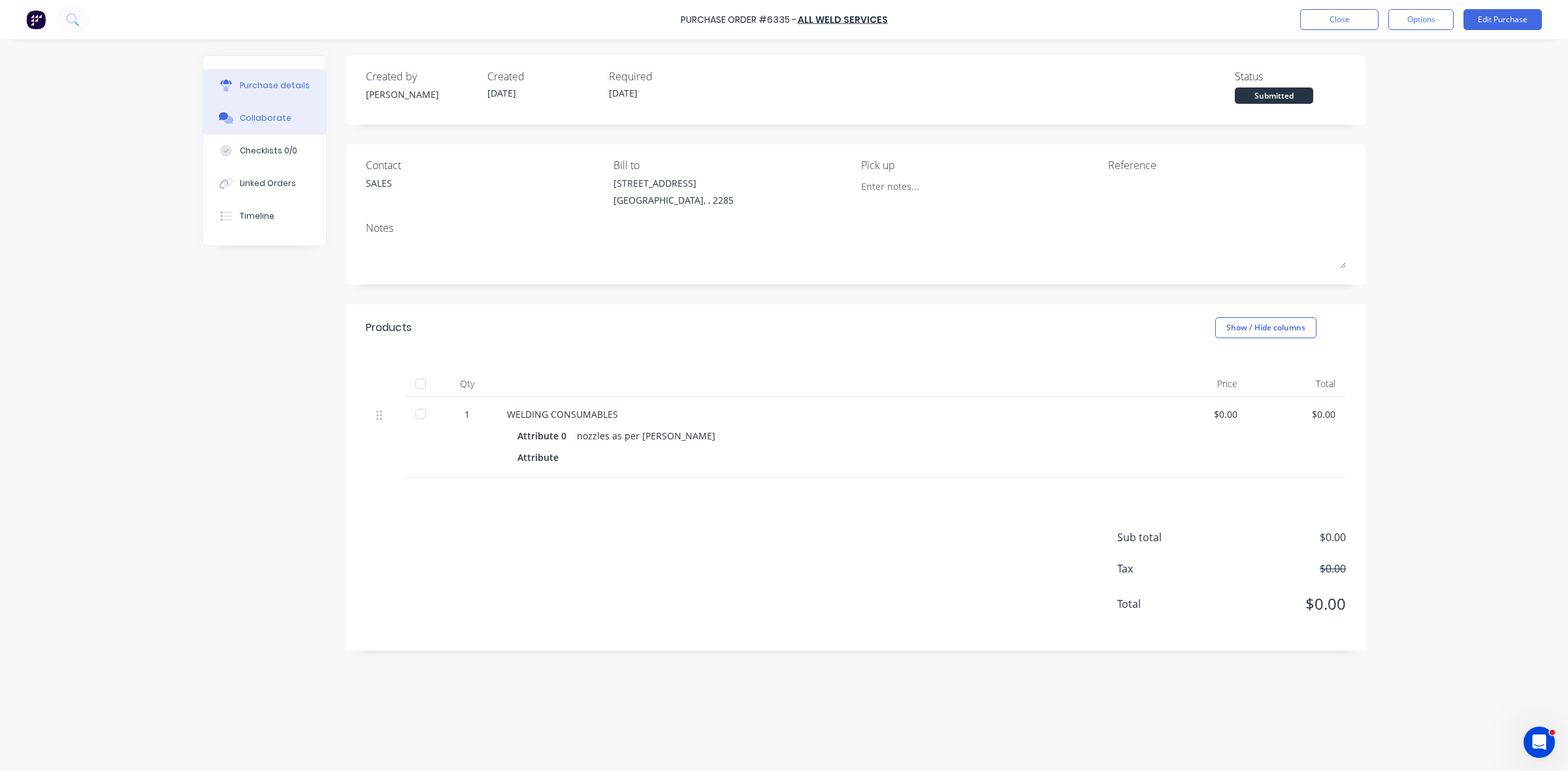
click at [288, 116] on button "Collaborate" at bounding box center [264, 118] width 123 height 33
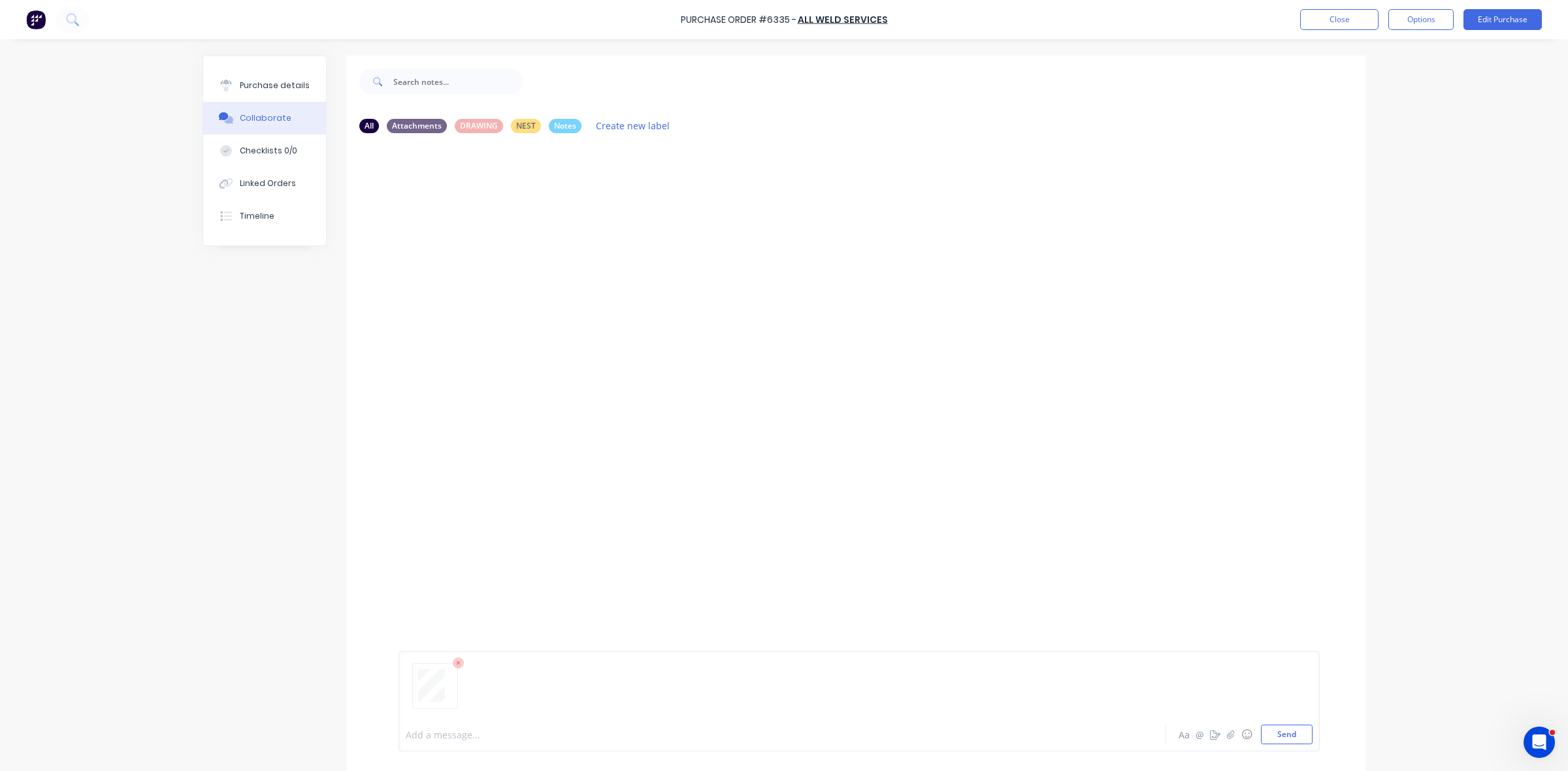
click at [420, 737] on div at bounding box center [746, 734] width 680 height 13
click at [240, 82] on div "Purchase details" at bounding box center [275, 85] width 70 height 12
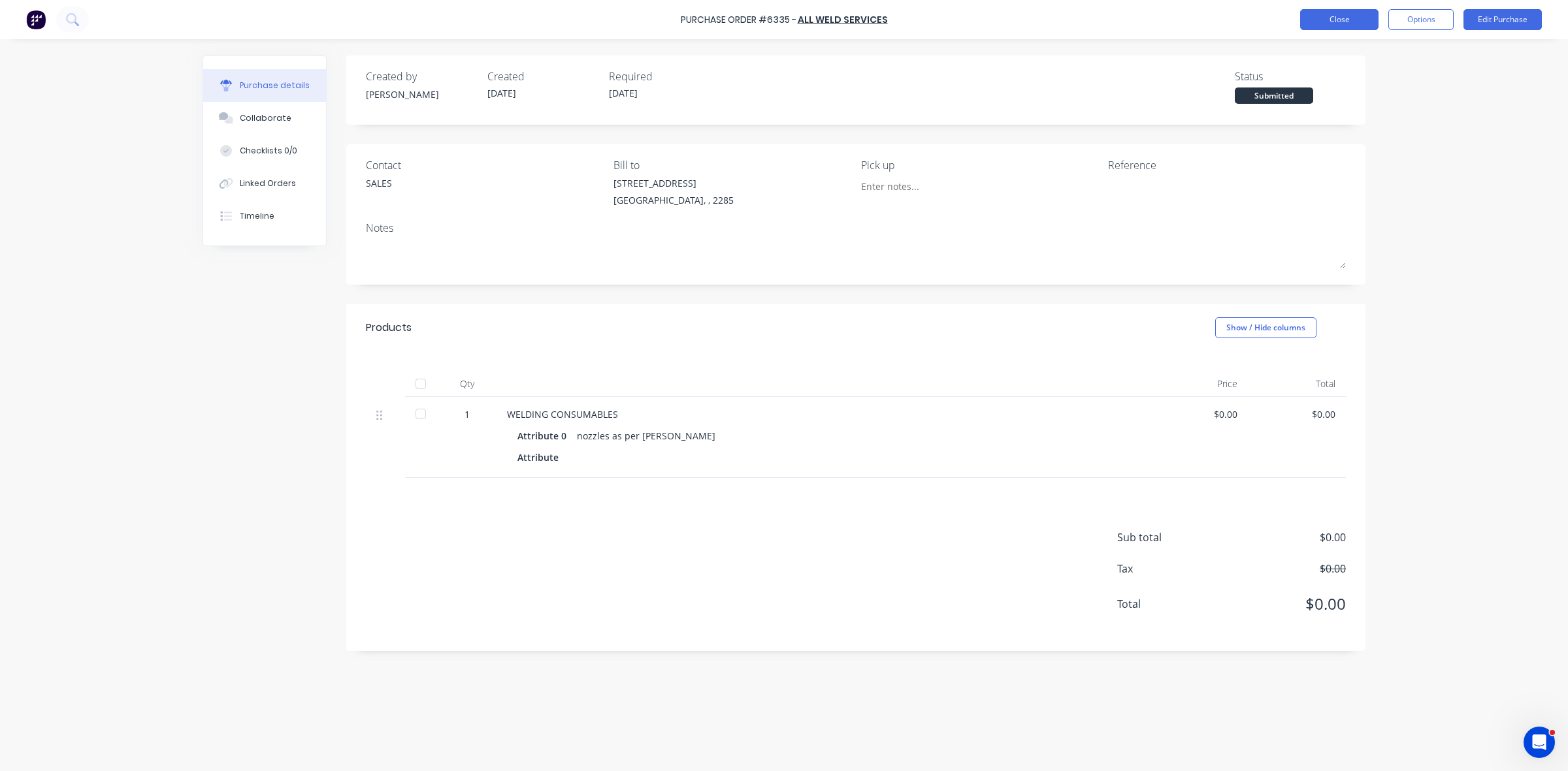
click at [1327, 19] on button "Close" at bounding box center [1339, 19] width 79 height 21
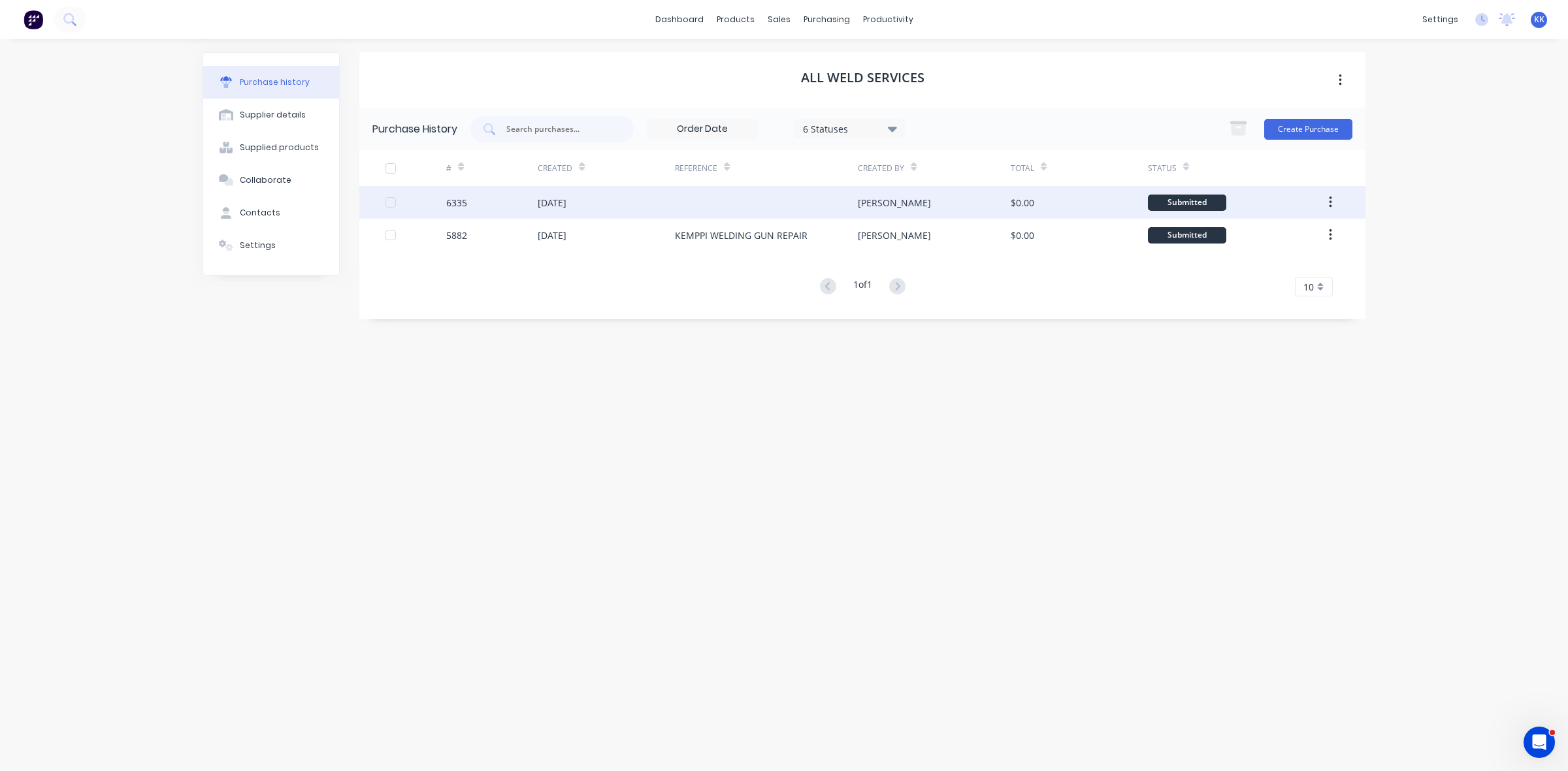
click at [685, 201] on div at bounding box center [766, 202] width 183 height 33
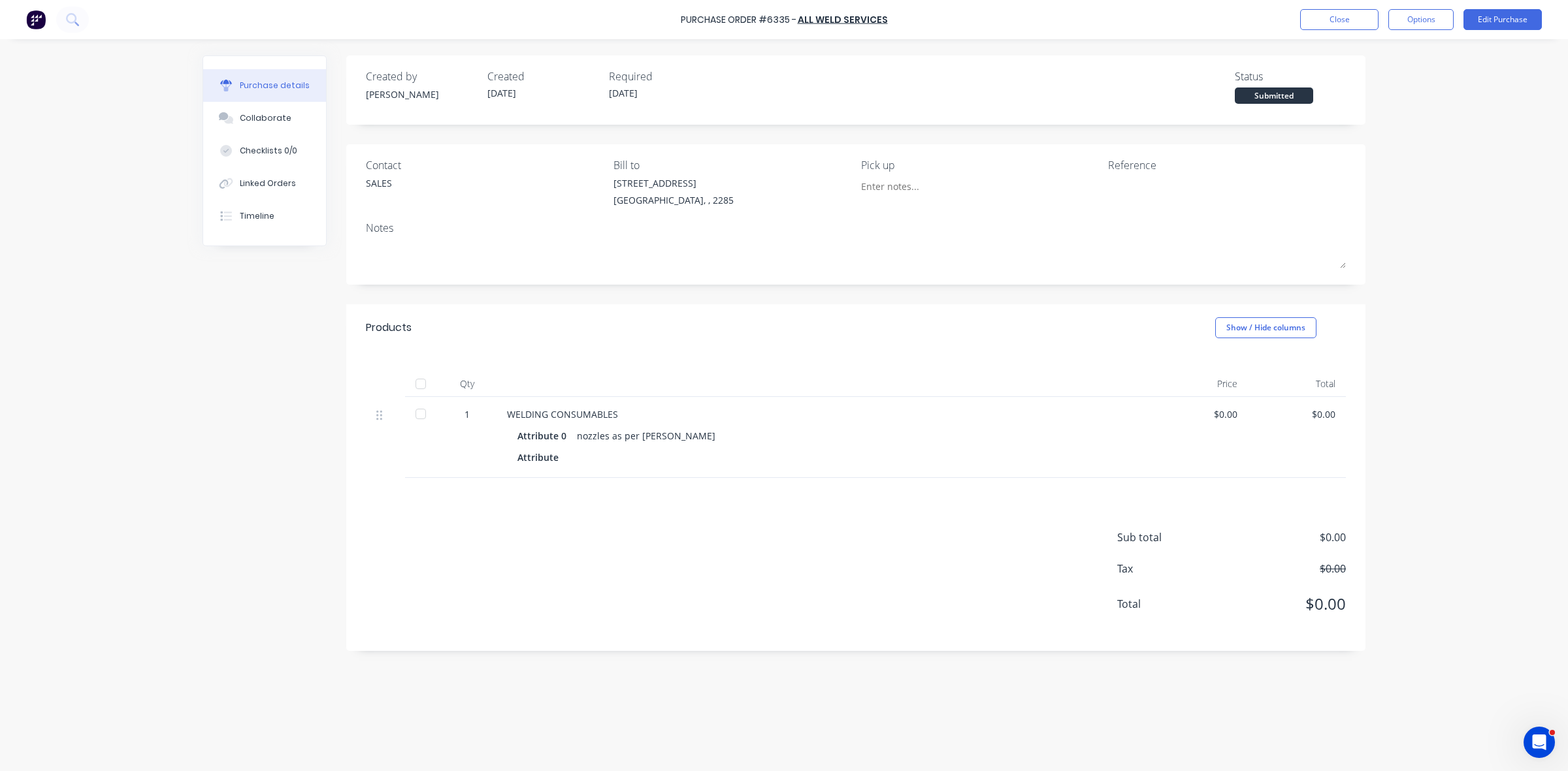
click at [419, 410] on div at bounding box center [420, 413] width 26 height 26
click at [1325, 17] on button "Close" at bounding box center [1339, 19] width 79 height 21
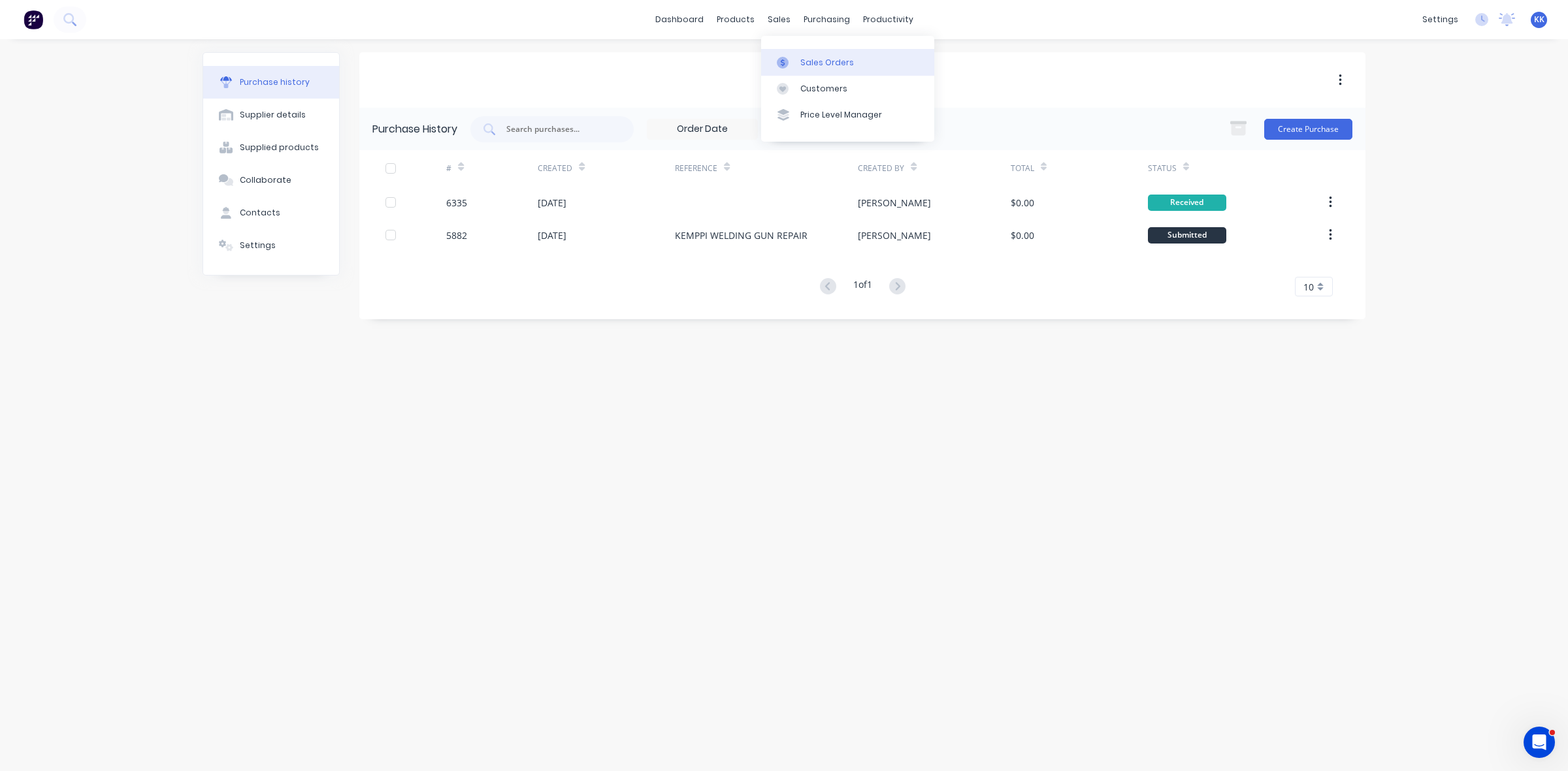
click at [802, 58] on div "Sales Orders" at bounding box center [827, 63] width 53 height 12
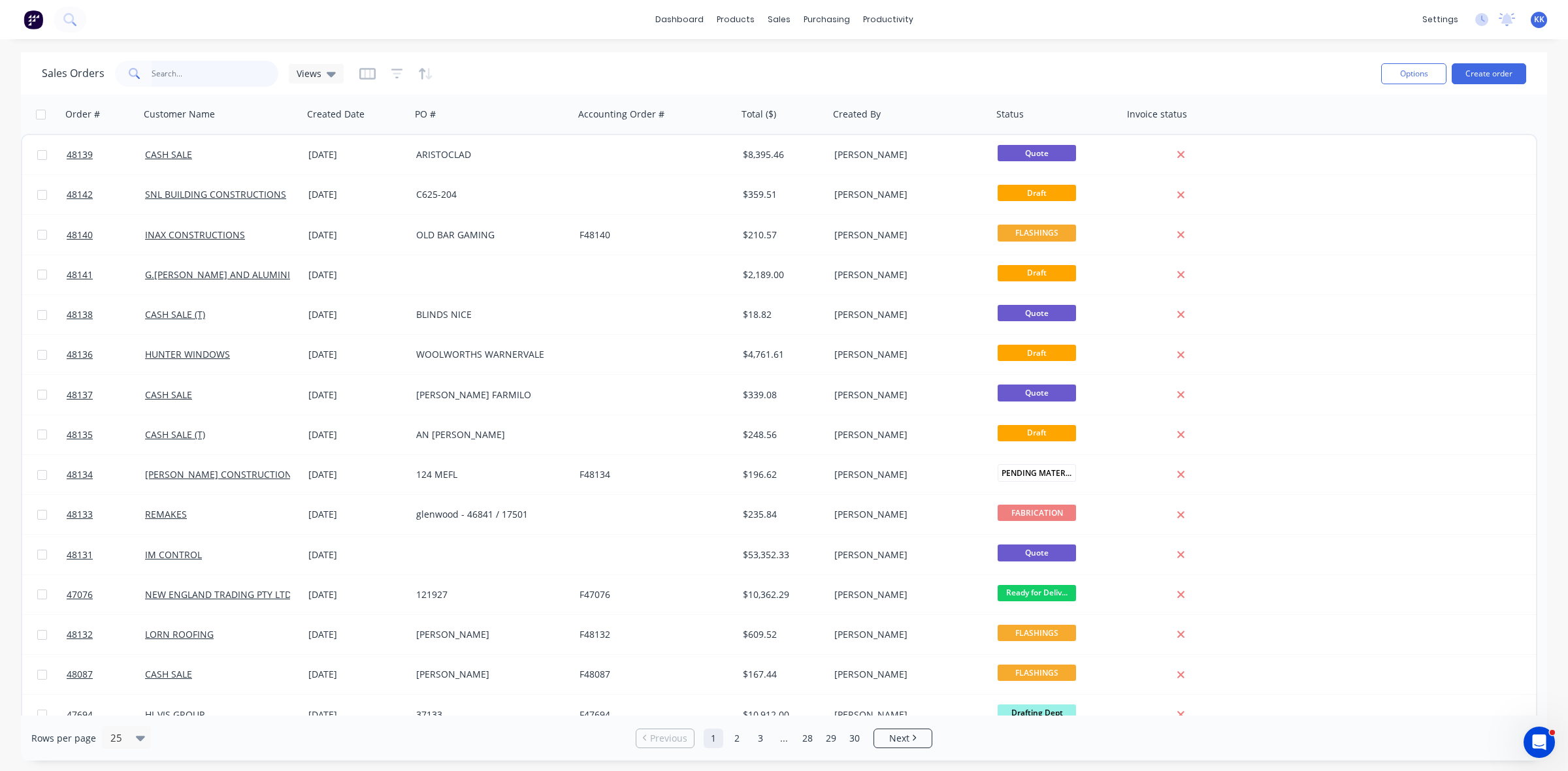
click at [209, 74] on input "text" at bounding box center [215, 74] width 127 height 26
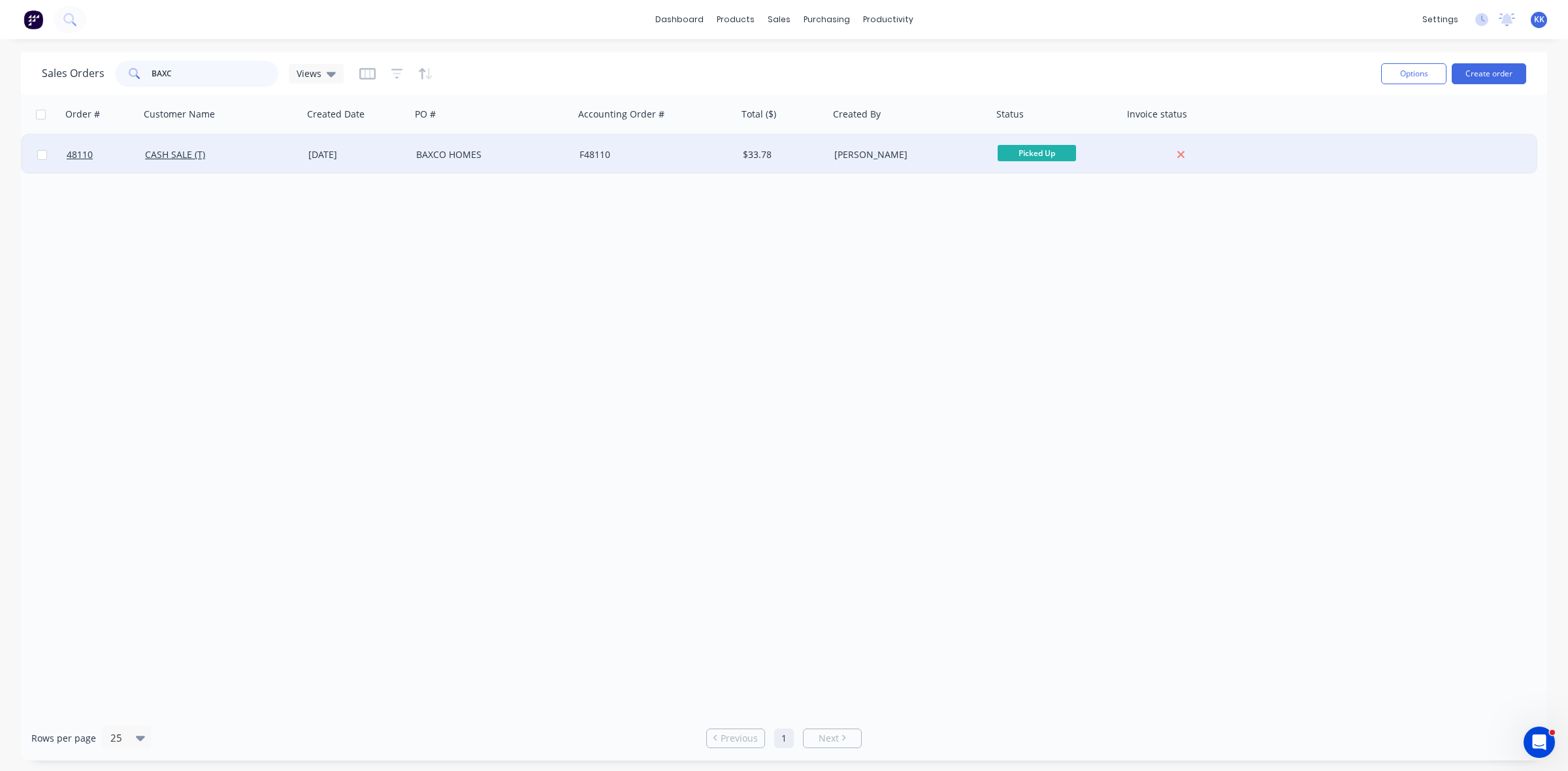
type input "BAXC"
click at [374, 155] on div "[DATE]" at bounding box center [357, 155] width 97 height 13
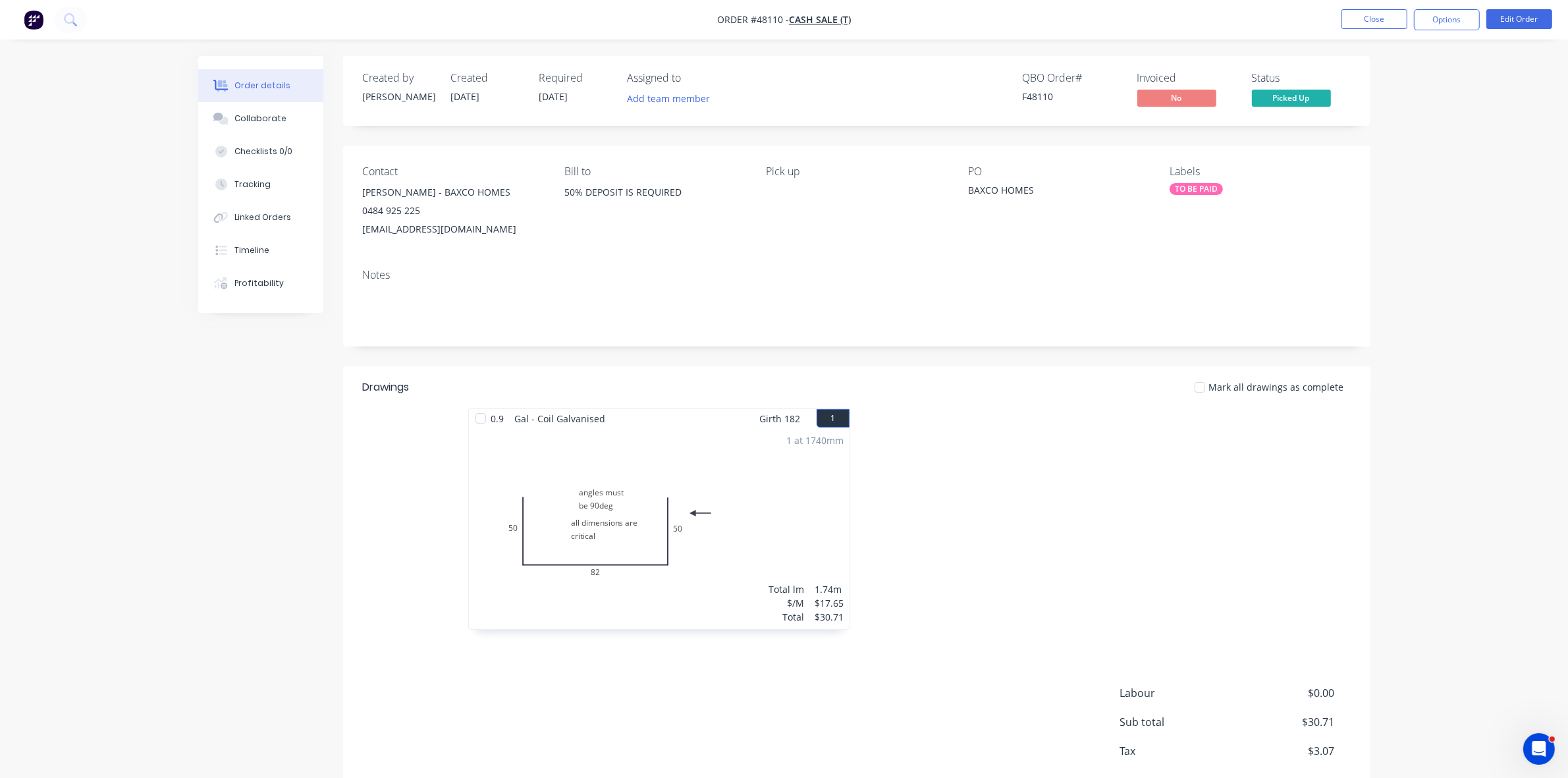
drag, startPoint x: 517, startPoint y: 233, endPoint x: 363, endPoint y: 195, distance: 158.6
click at [363, 195] on div "BRETT FERNANCE - BAXCO HOMES 0484 925 225 Construction@baxcohomes.com.au" at bounding box center [453, 211] width 180 height 56
copy div "BRETT FERNANCE - BAXCO HOMES 0484 925 225 Construction@baxcohomes.com.au"
click at [1390, 24] on button "Close" at bounding box center [1374, 19] width 66 height 19
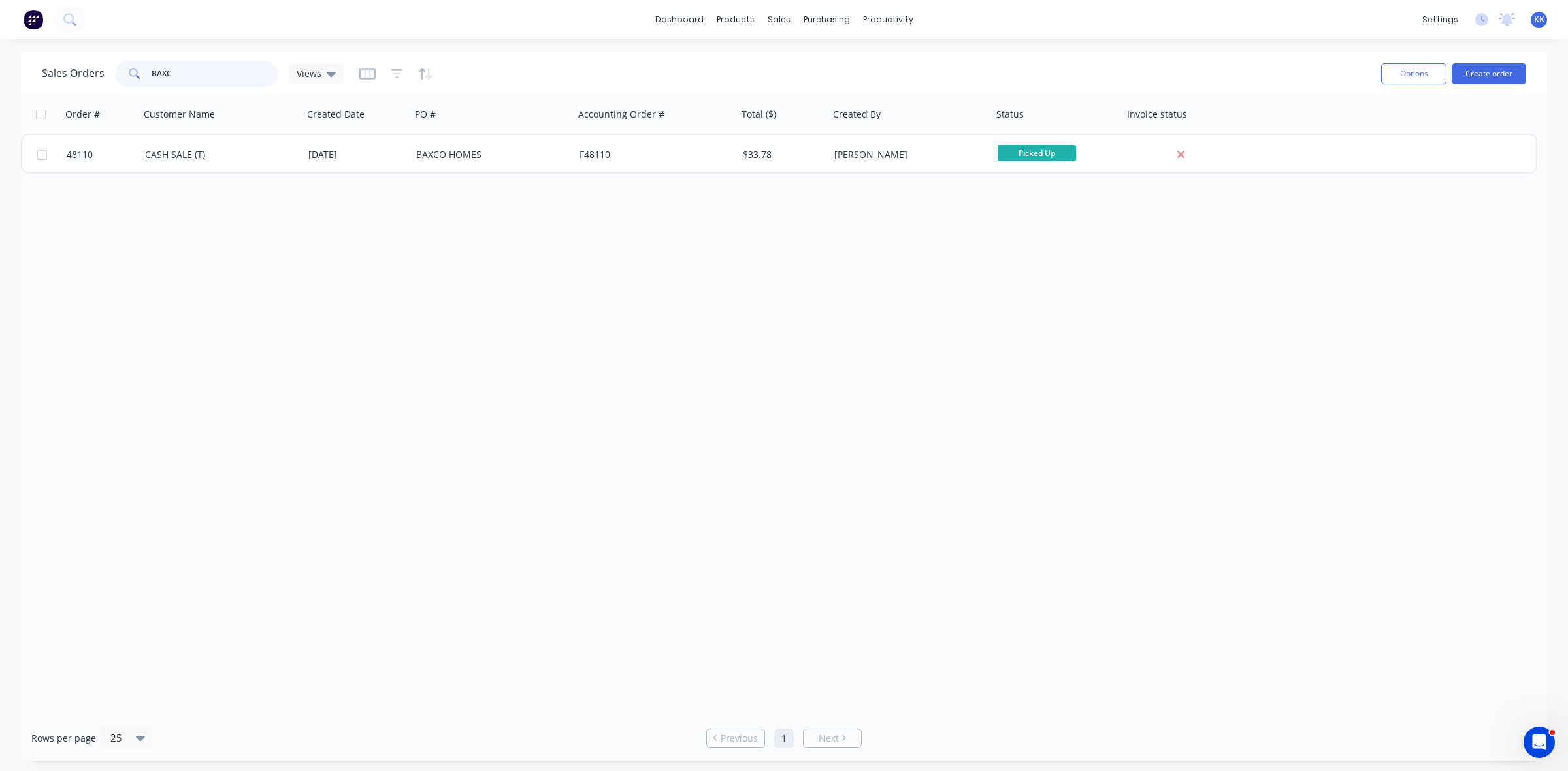
drag, startPoint x: 181, startPoint y: 79, endPoint x: 139, endPoint y: 76, distance: 42.1
click at [139, 76] on div "BAXC" at bounding box center [196, 74] width 163 height 26
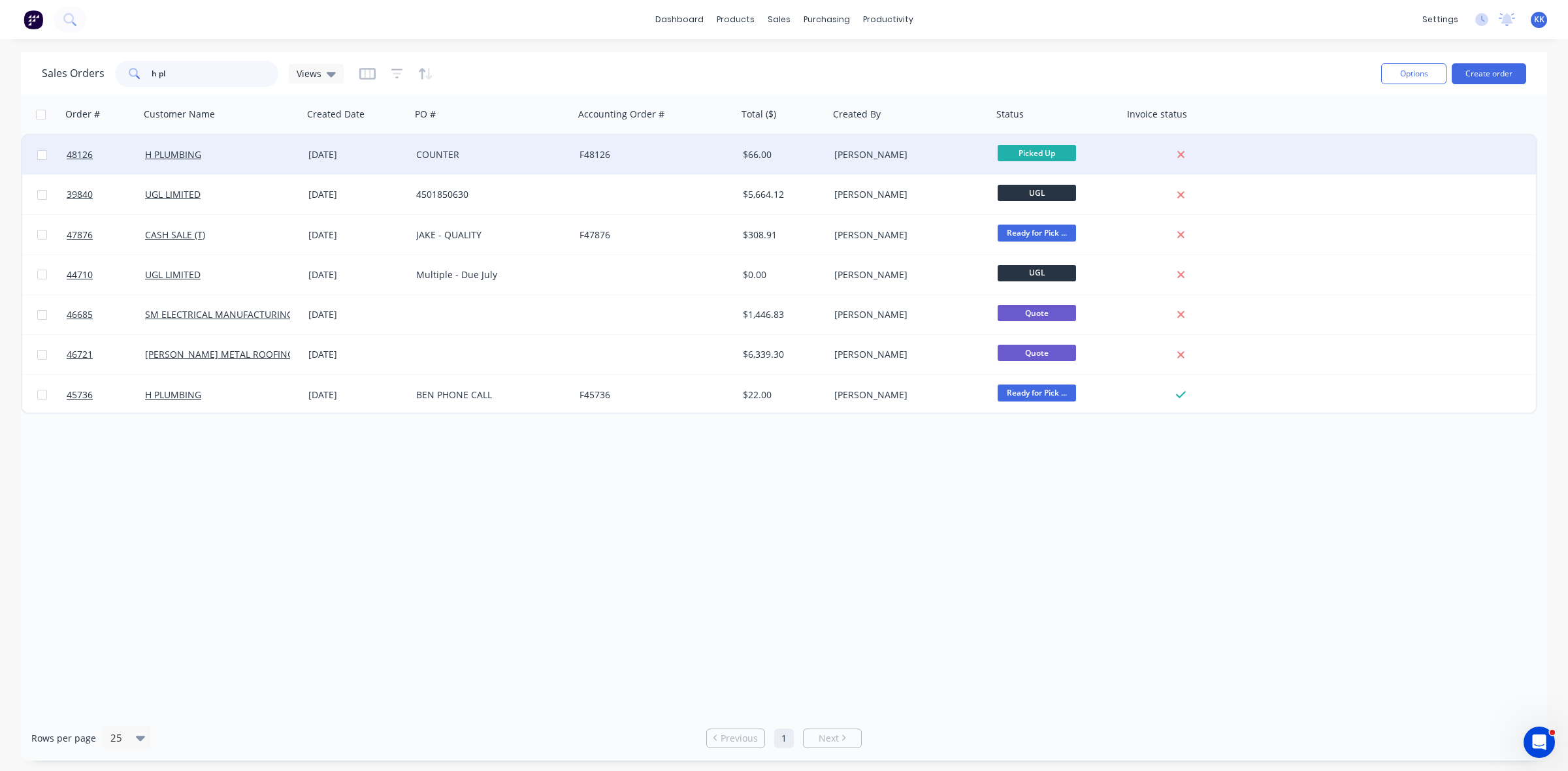
type input "h pl"
click at [461, 162] on div "COUNTER" at bounding box center [492, 155] width 163 height 39
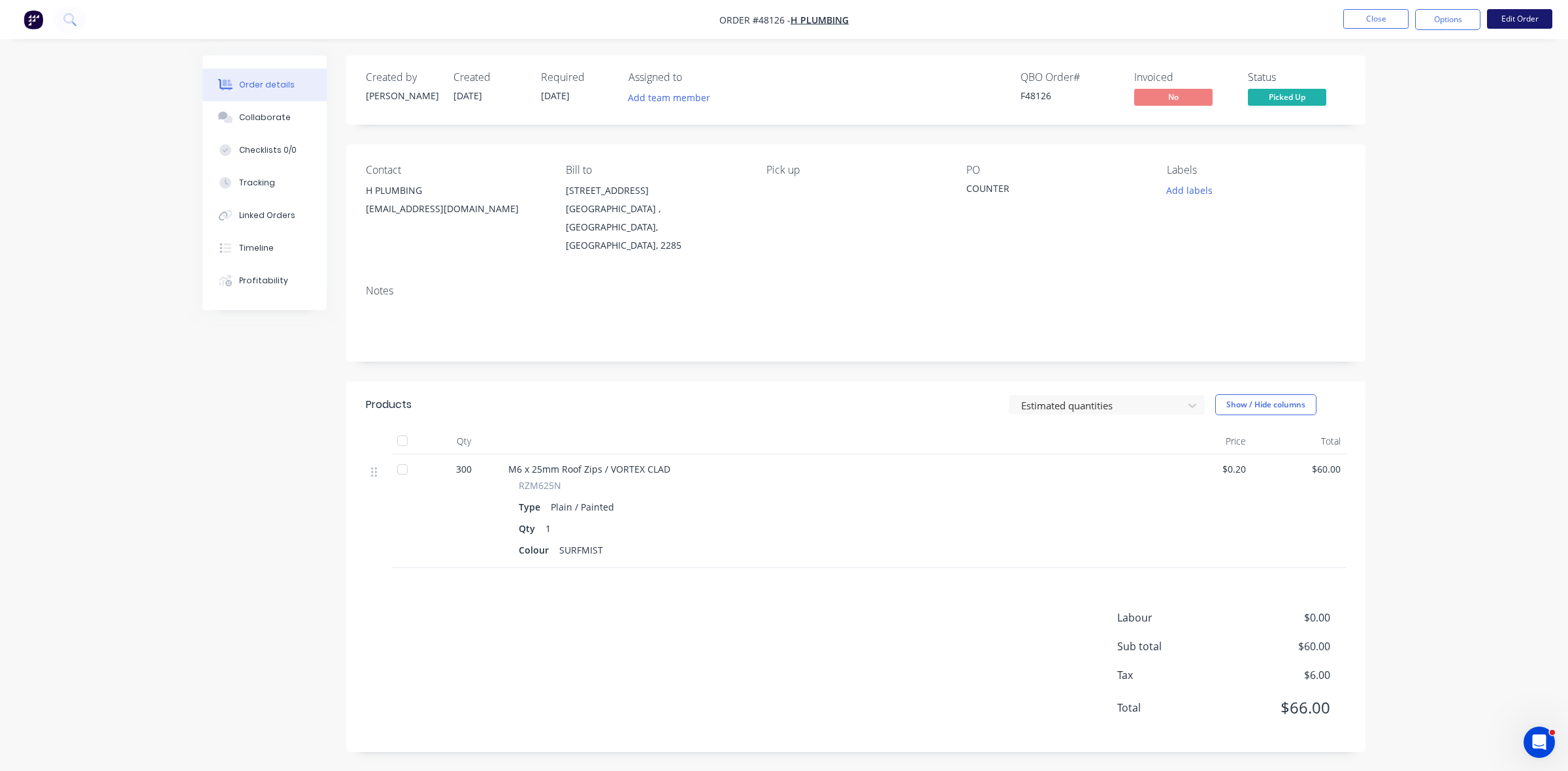
click at [1515, 19] on button "Edit Order" at bounding box center [1520, 18] width 65 height 19
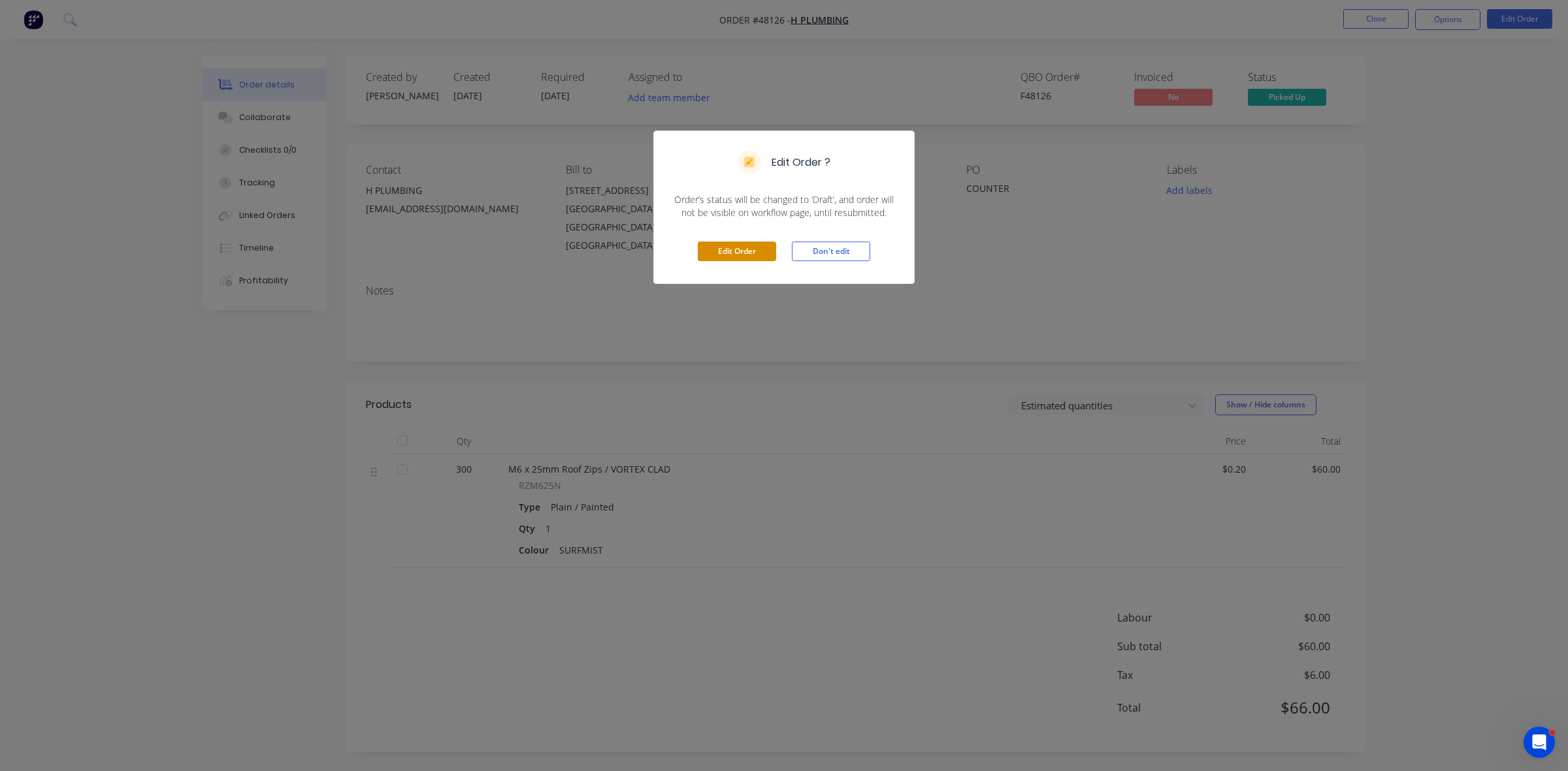
click at [712, 246] on button "Edit Order" at bounding box center [737, 251] width 79 height 19
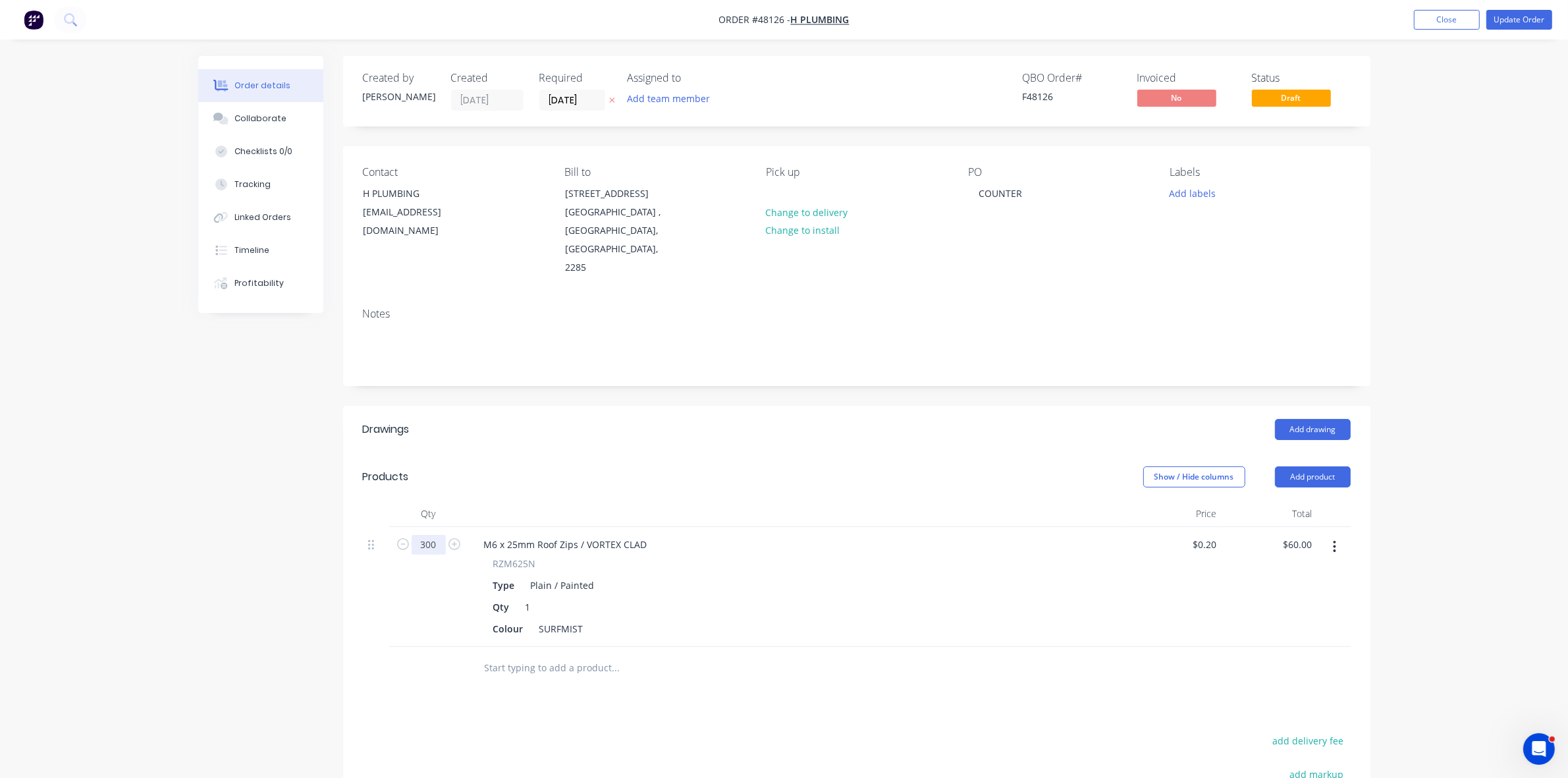
click at [436, 535] on input "300" at bounding box center [428, 545] width 35 height 19
type input "400"
type input "$80.00"
click at [1506, 24] on button "Update Order" at bounding box center [1519, 19] width 66 height 19
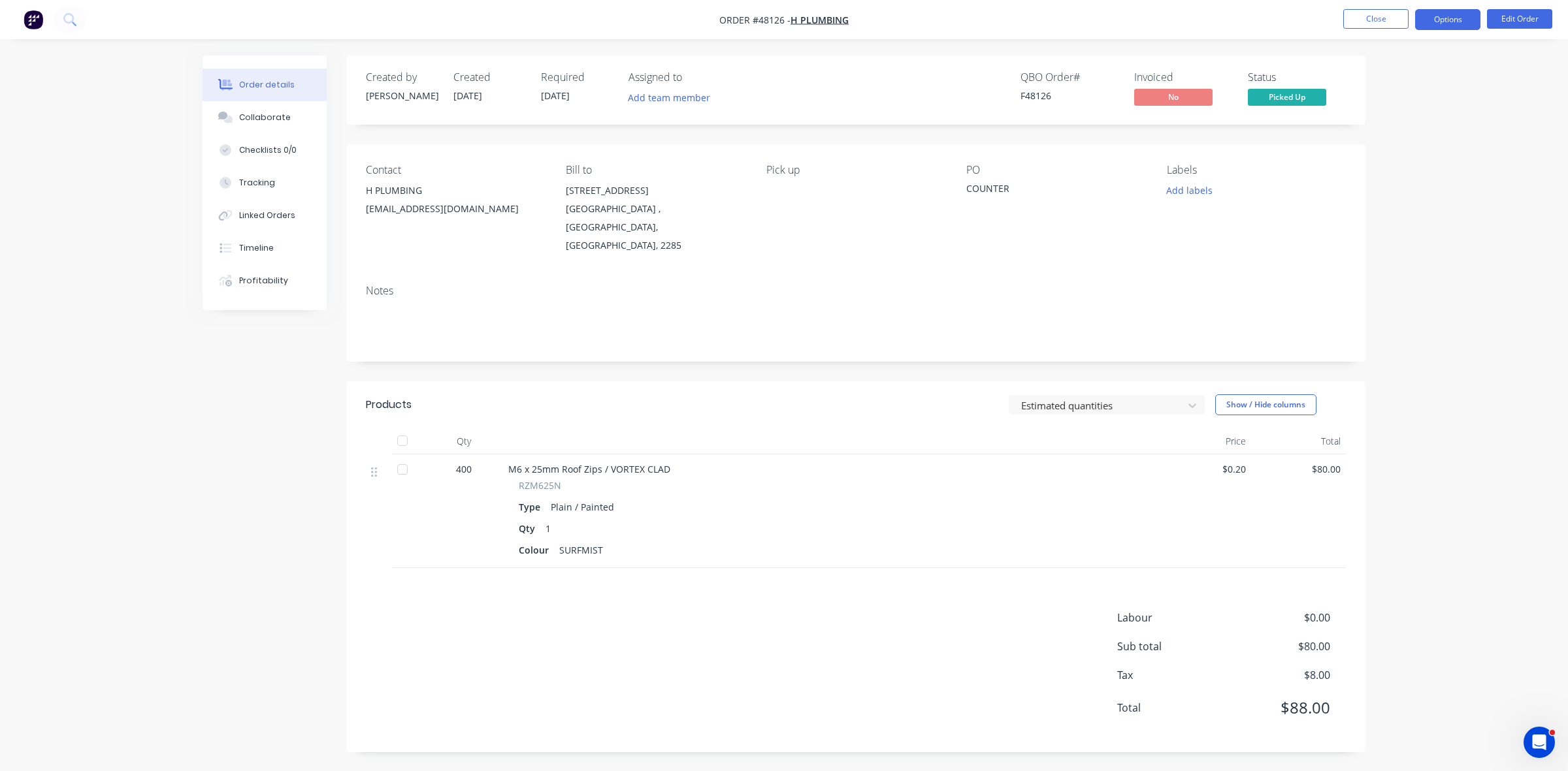
click at [1434, 24] on button "Options" at bounding box center [1448, 19] width 65 height 21
click at [1409, 70] on div "Invoice" at bounding box center [1408, 79] width 120 height 19
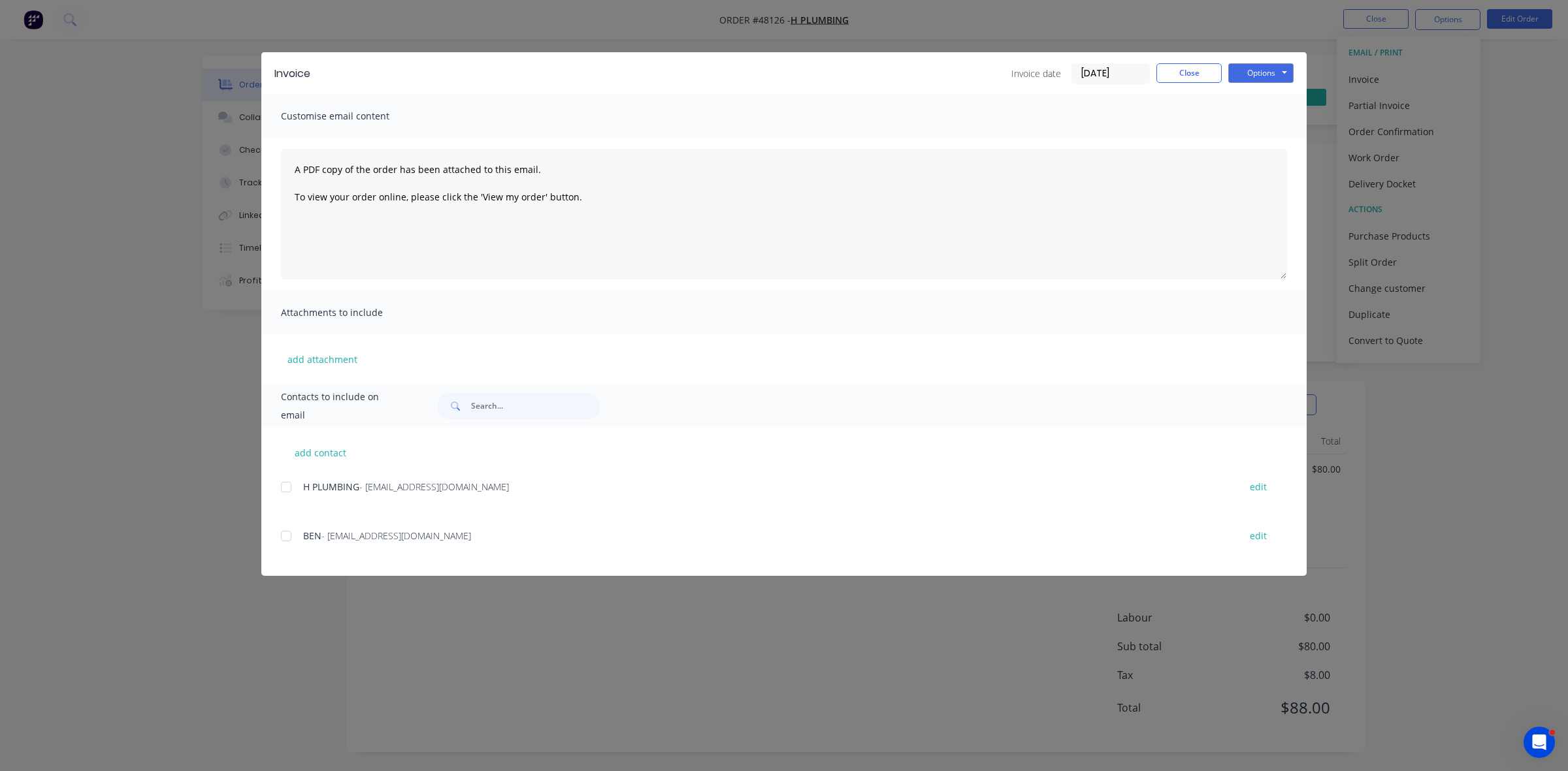
click at [288, 489] on div at bounding box center [286, 486] width 26 height 26
click at [1250, 70] on button "Options" at bounding box center [1260, 73] width 65 height 19
click at [1262, 139] on button "Email" at bounding box center [1270, 140] width 84 height 22
drag, startPoint x: 1186, startPoint y: 68, endPoint x: 1226, endPoint y: 55, distance: 42.1
click at [1186, 70] on button "Close" at bounding box center [1189, 73] width 65 height 19
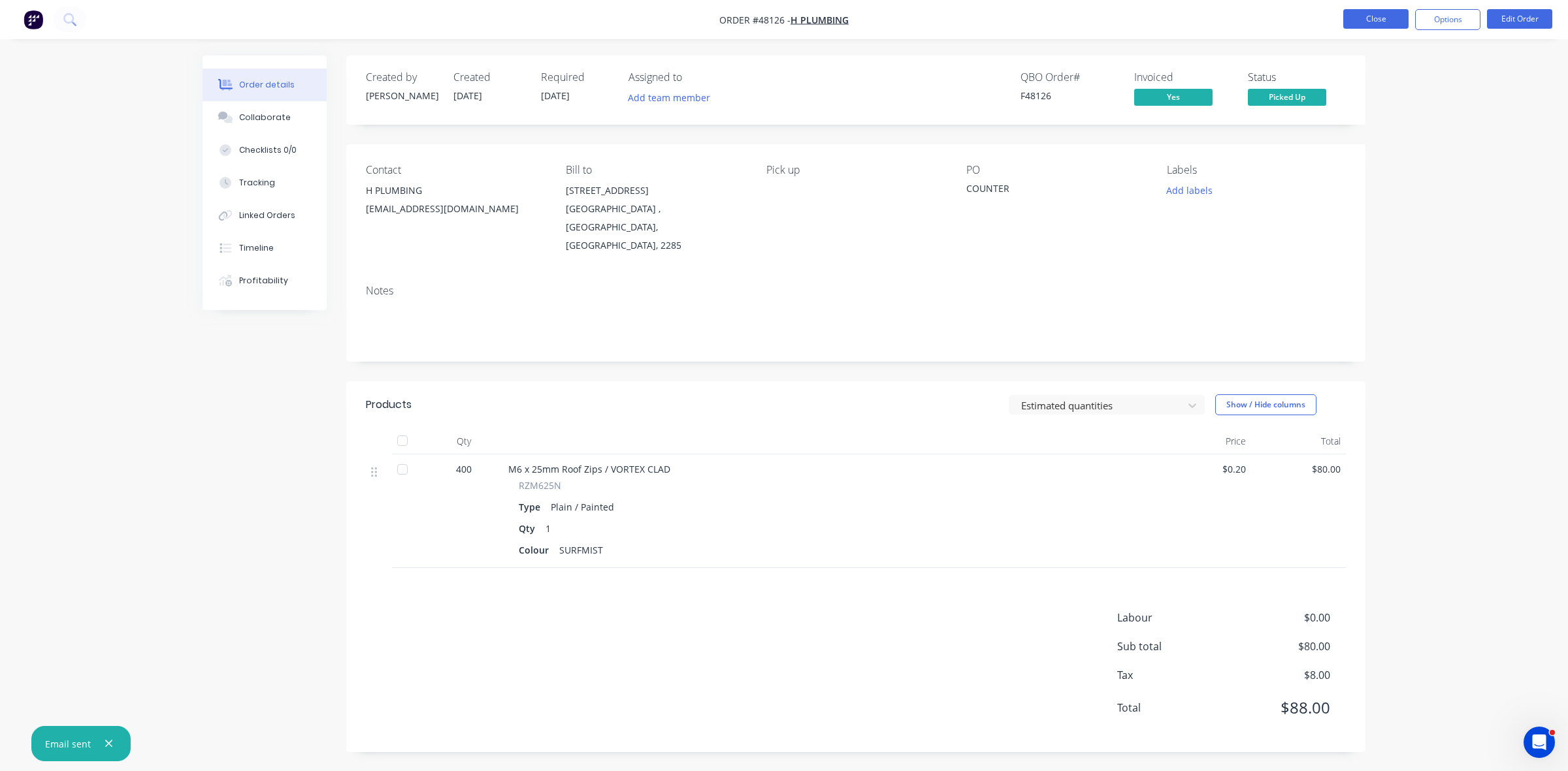
click at [1359, 27] on button "Close" at bounding box center [1376, 18] width 65 height 19
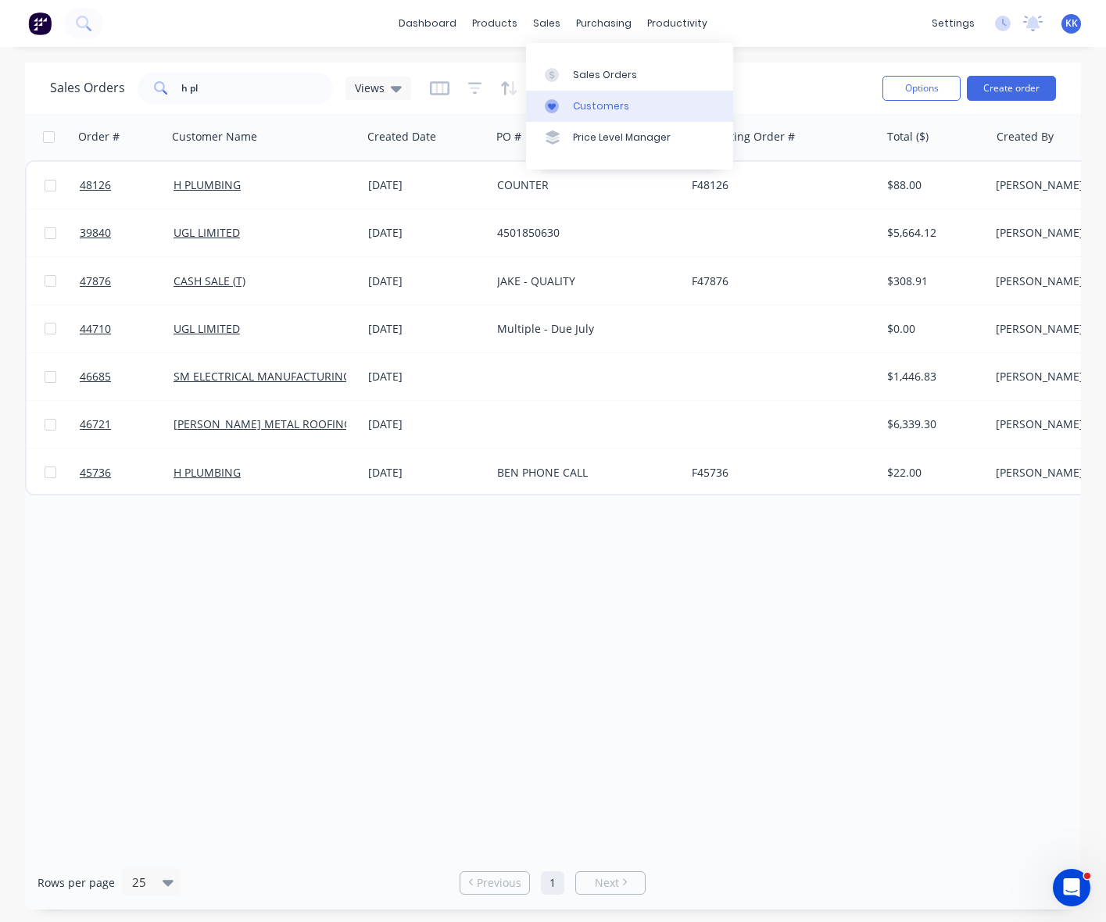
click at [576, 108] on div "Customers" at bounding box center [601, 106] width 56 height 14
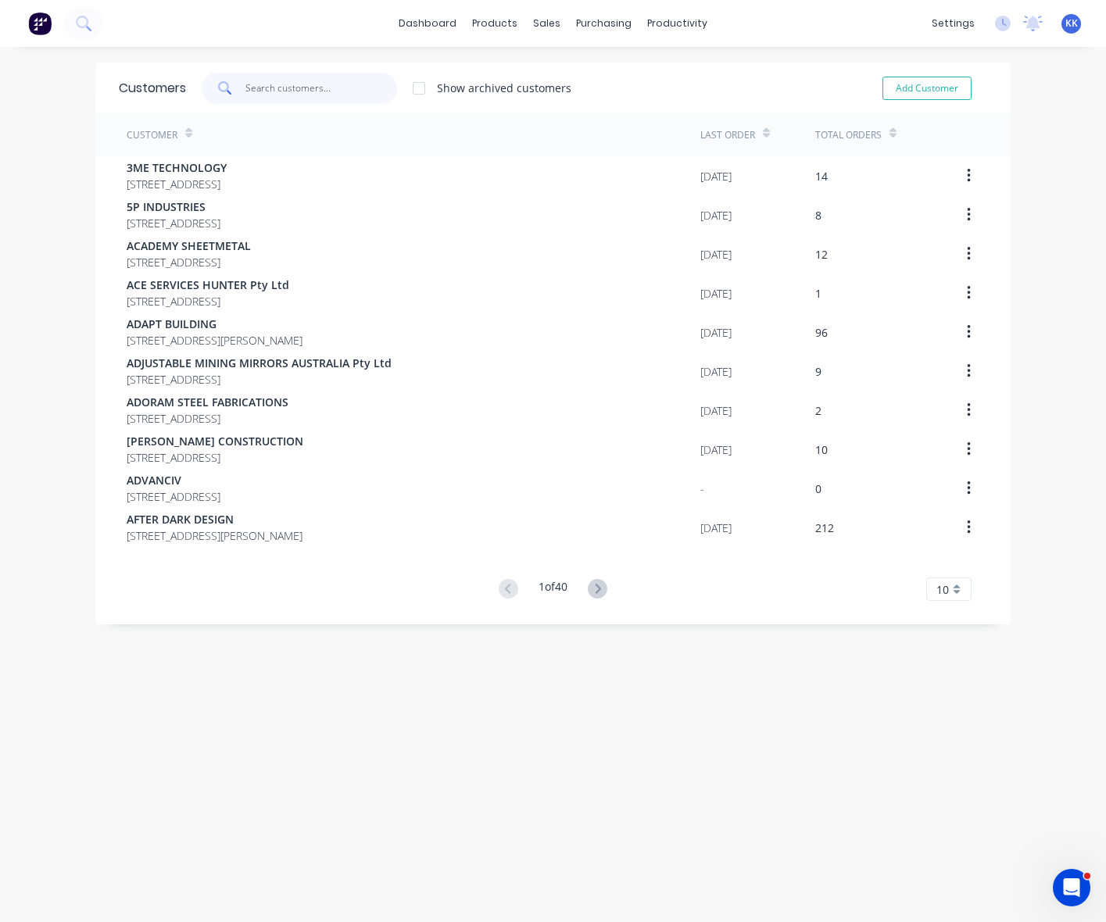
click at [315, 92] on input "text" at bounding box center [321, 88] width 152 height 31
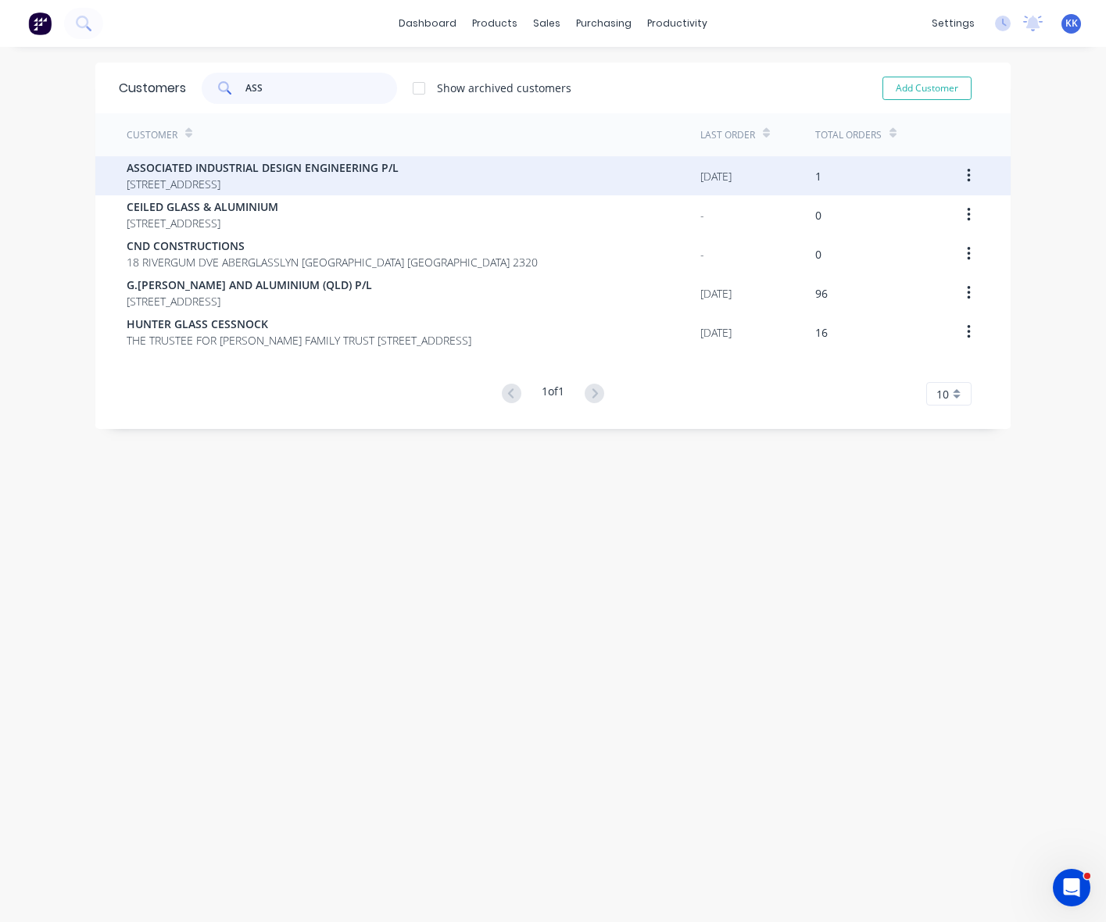
type input "ASS"
click at [299, 181] on span "9 THORNBILL GROVE THORNTON New South Wales Australia 2322" at bounding box center [263, 184] width 272 height 16
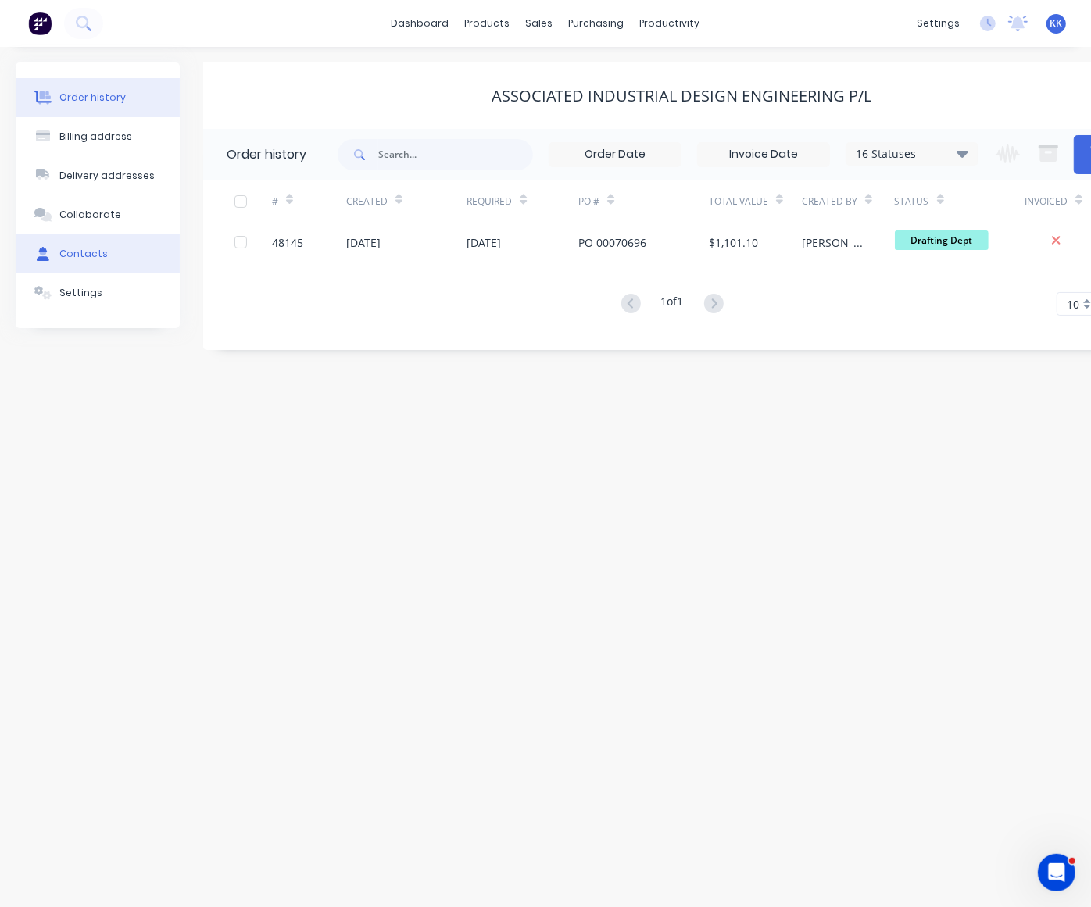
click at [69, 251] on div "Contacts" at bounding box center [83, 254] width 48 height 14
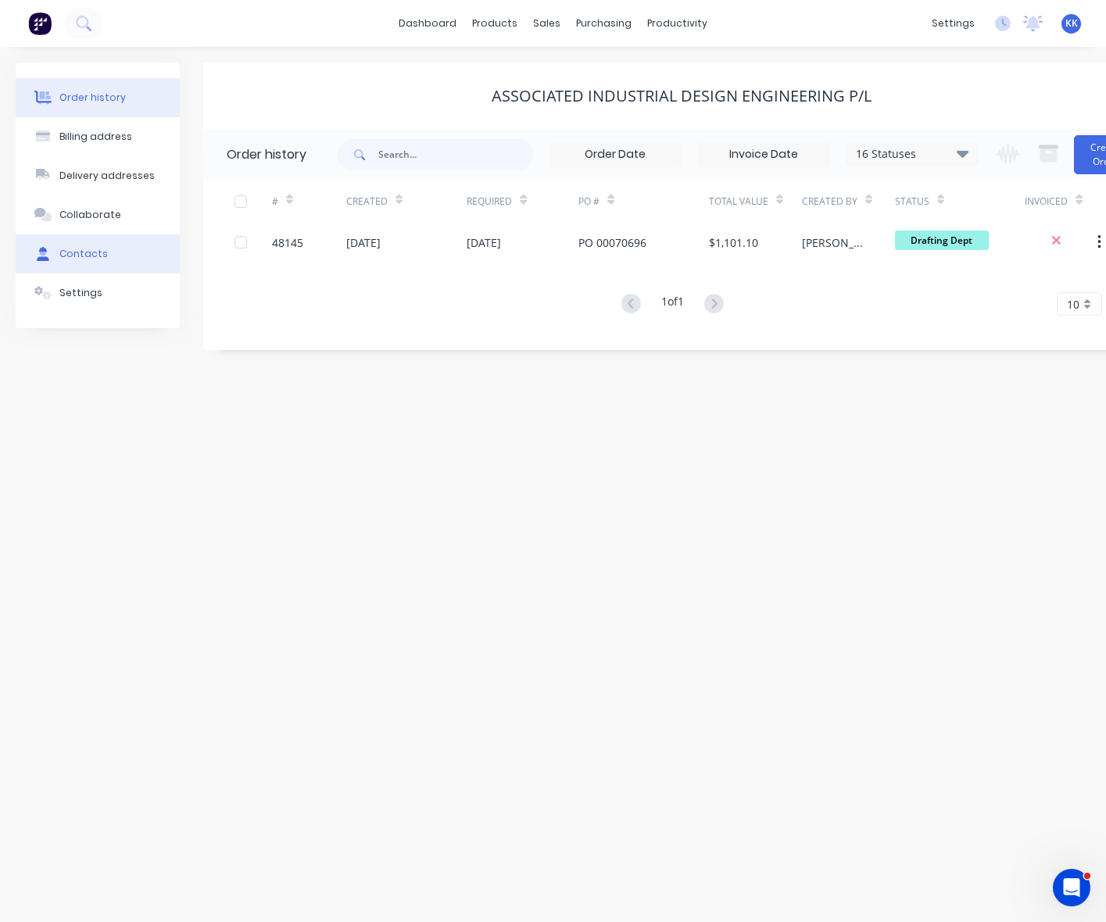
select select "AU"
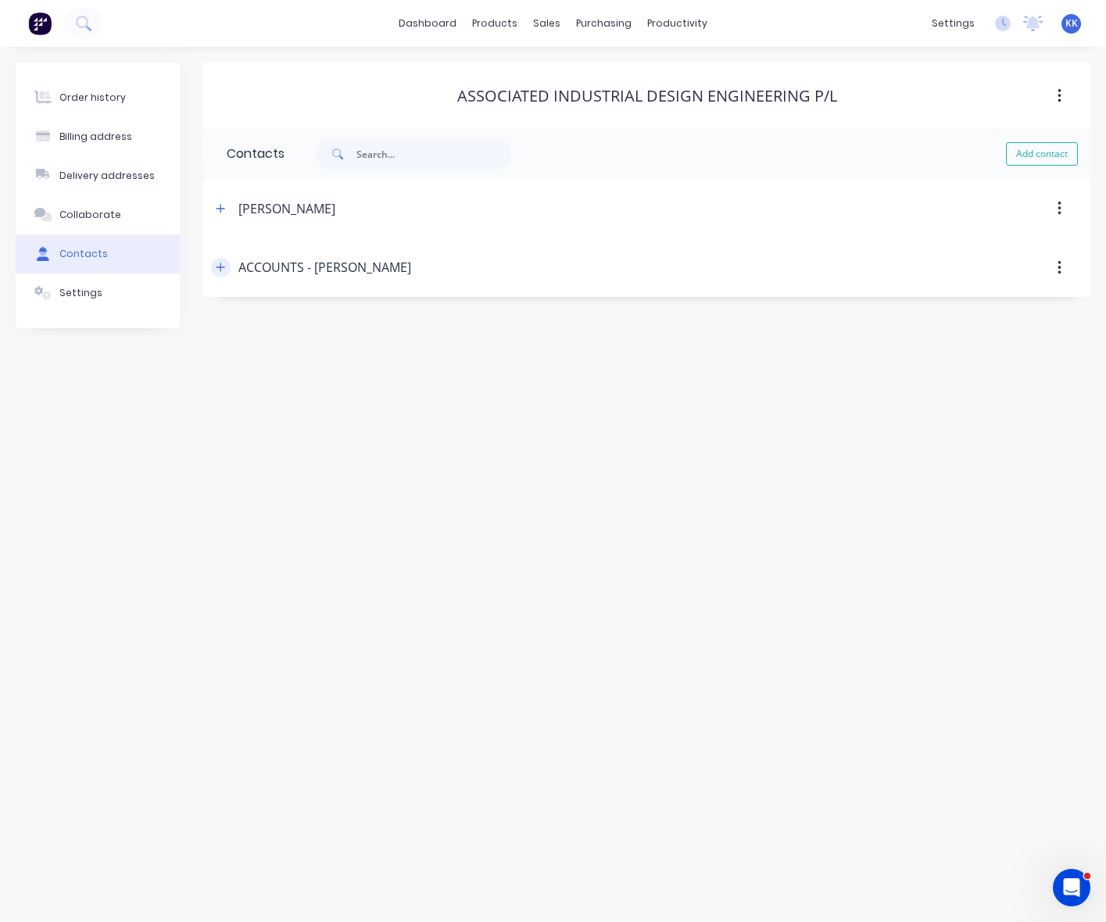
click at [217, 267] on icon "button" at bounding box center [220, 267] width 9 height 9
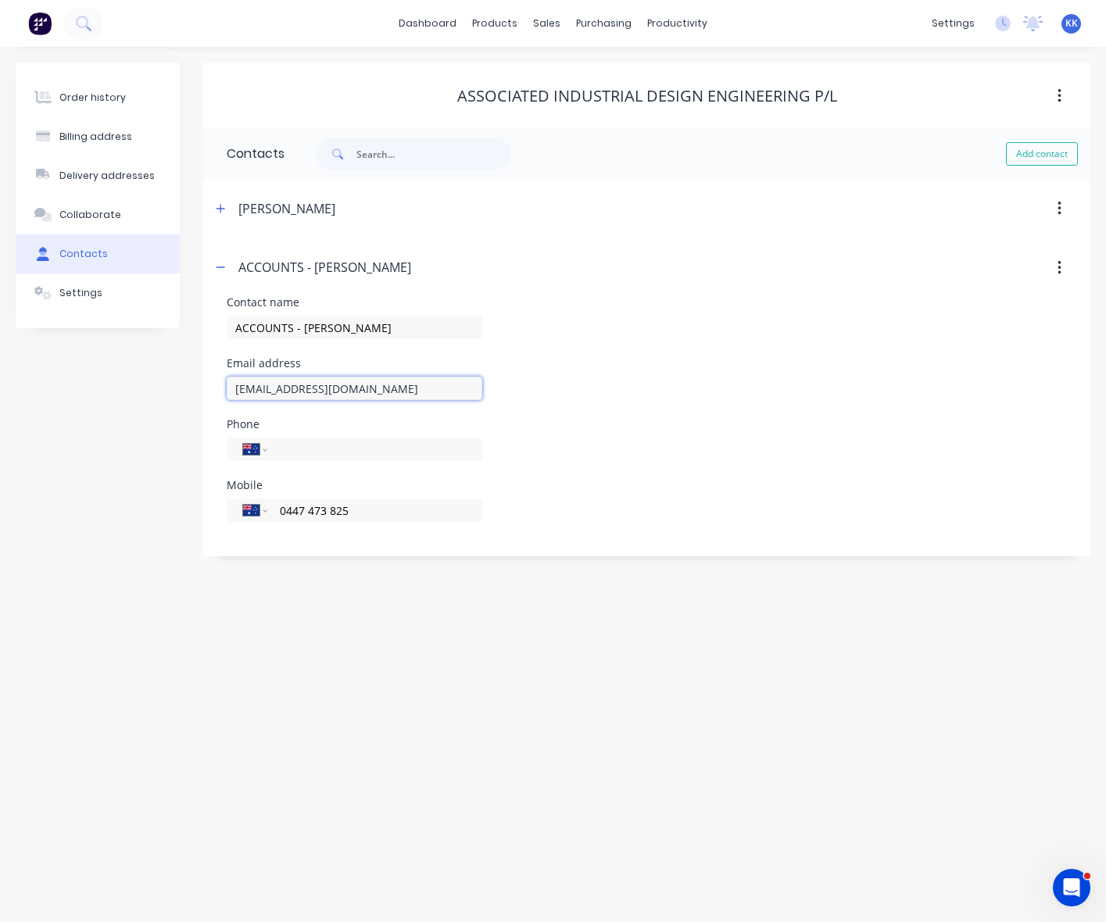
drag, startPoint x: 377, startPoint y: 385, endPoint x: 216, endPoint y: 395, distance: 161.3
click at [216, 395] on div "Contact name ACCOUNTS - GAYNOR Email address gaynoraid@iinet.net.au Phone Inter…" at bounding box center [646, 426] width 887 height 259
click at [96, 91] on div "Order history" at bounding box center [92, 98] width 66 height 14
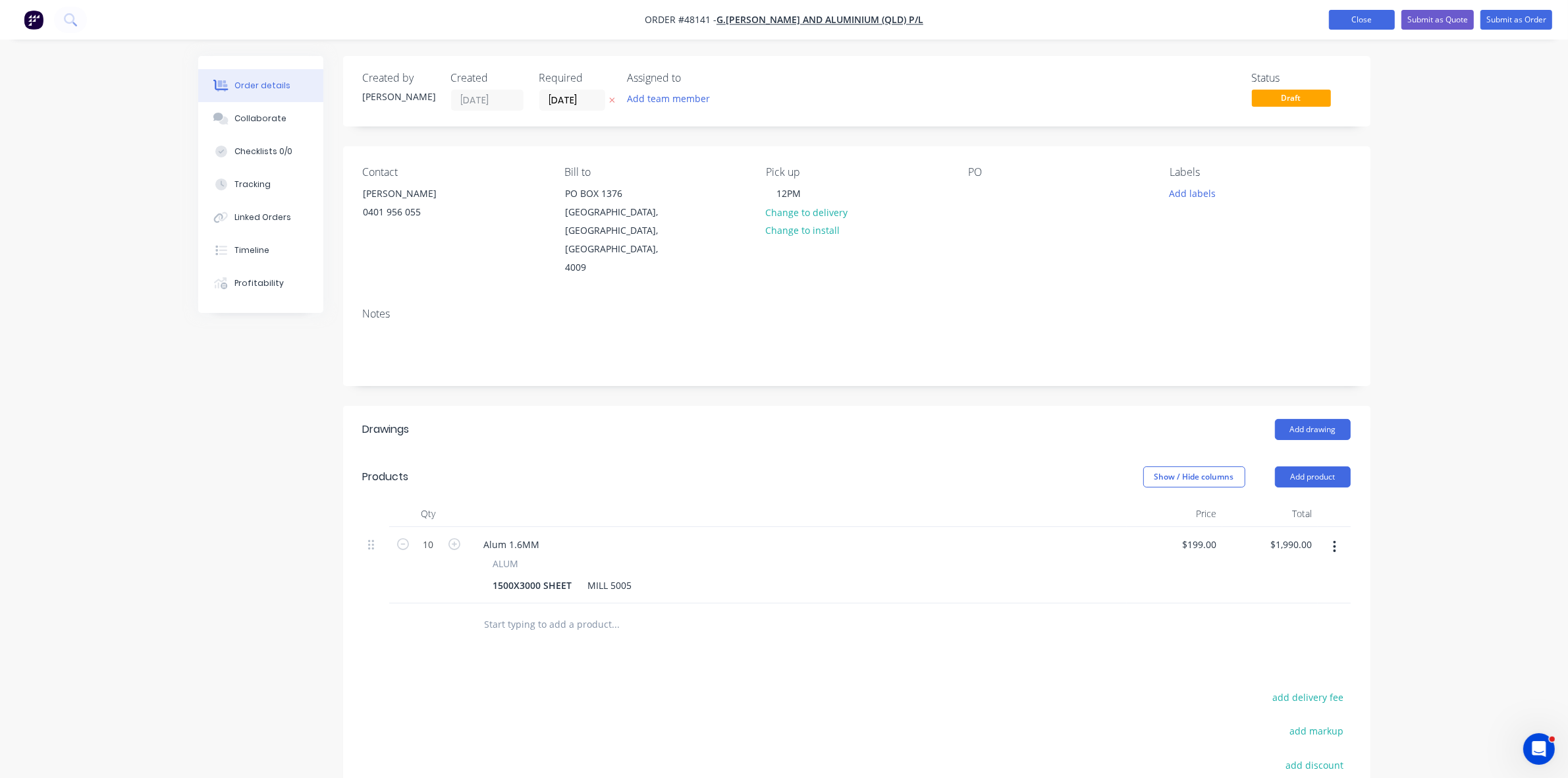
click at [1353, 22] on button "Close" at bounding box center [1362, 19] width 66 height 19
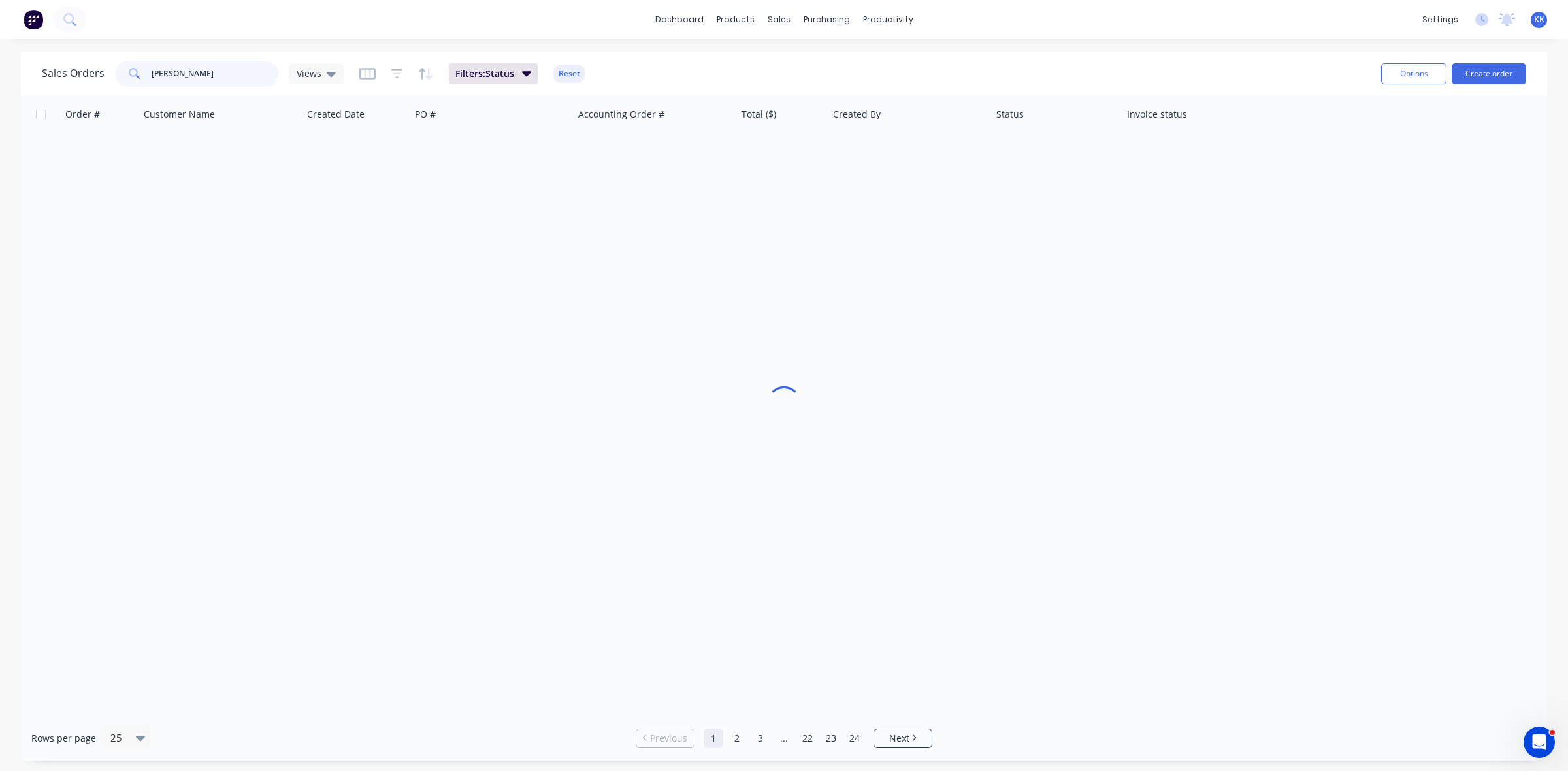
drag, startPoint x: 206, startPoint y: 76, endPoint x: 130, endPoint y: 70, distance: 76.2
click at [133, 70] on div "[PERSON_NAME]" at bounding box center [196, 74] width 163 height 26
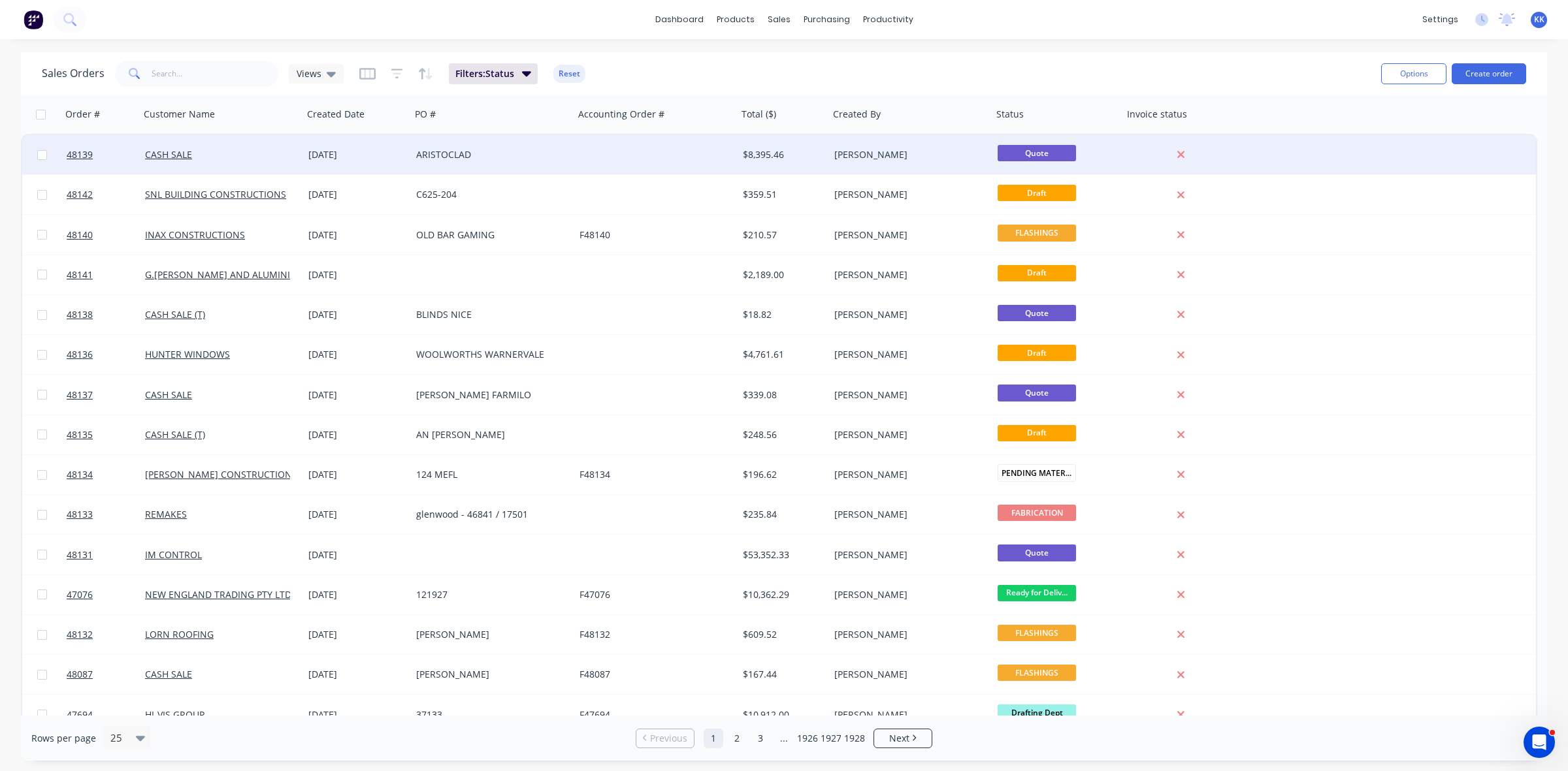
click at [534, 155] on div "ARISTOCLAD" at bounding box center [489, 155] width 145 height 13
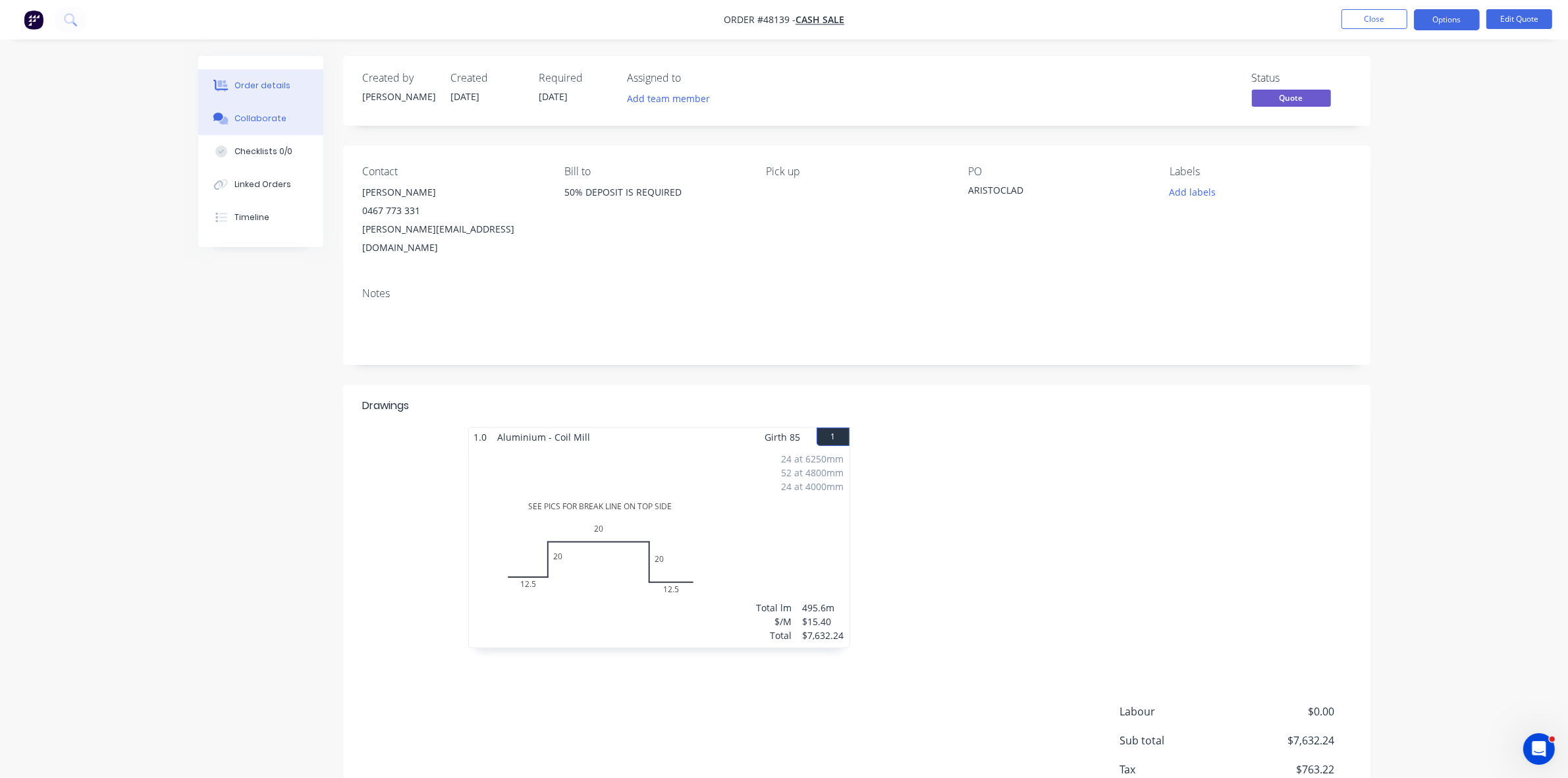
click at [291, 113] on button "Collaborate" at bounding box center [260, 118] width 125 height 33
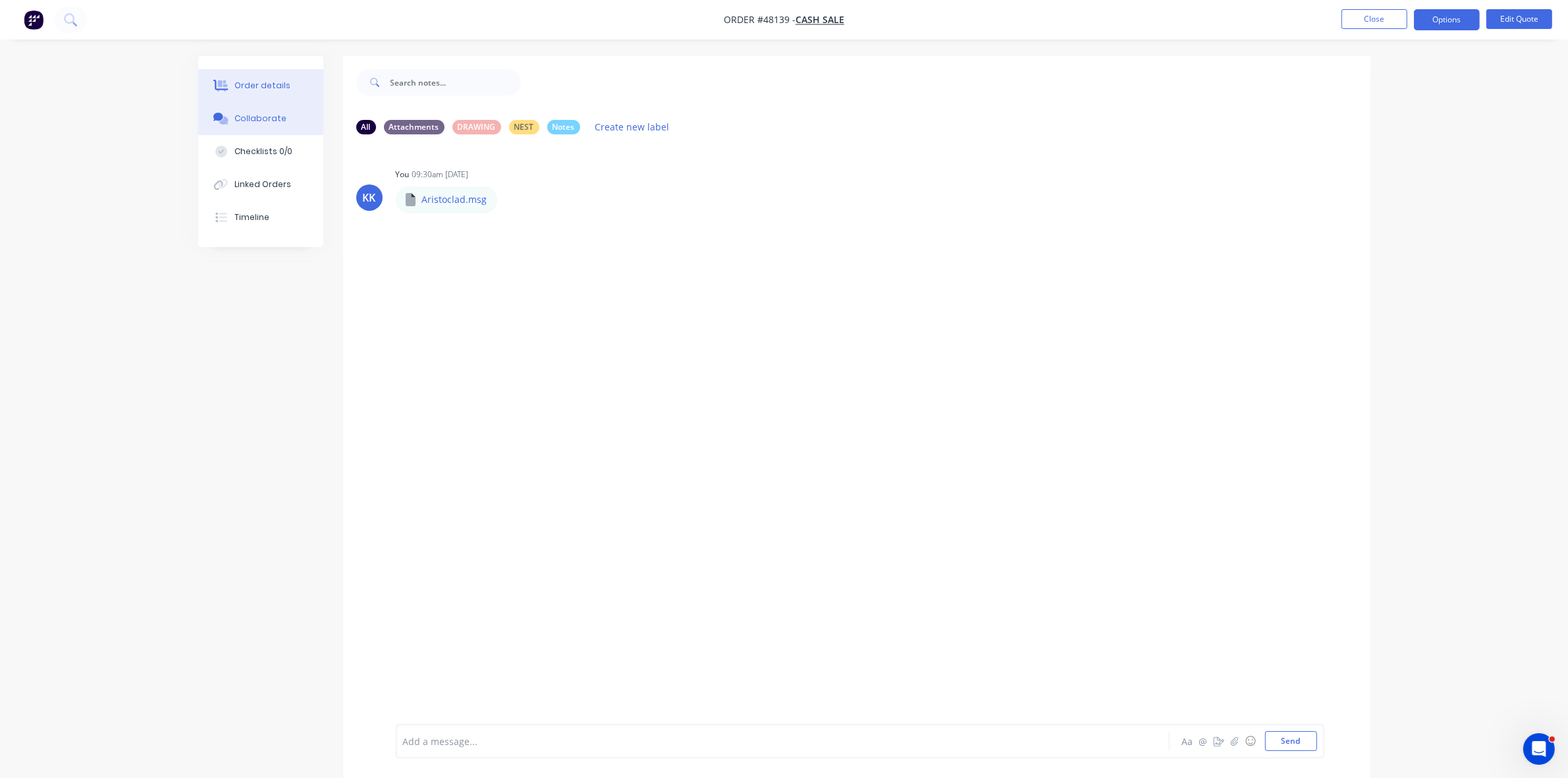
click at [245, 86] on div "Order details" at bounding box center [262, 86] width 56 height 12
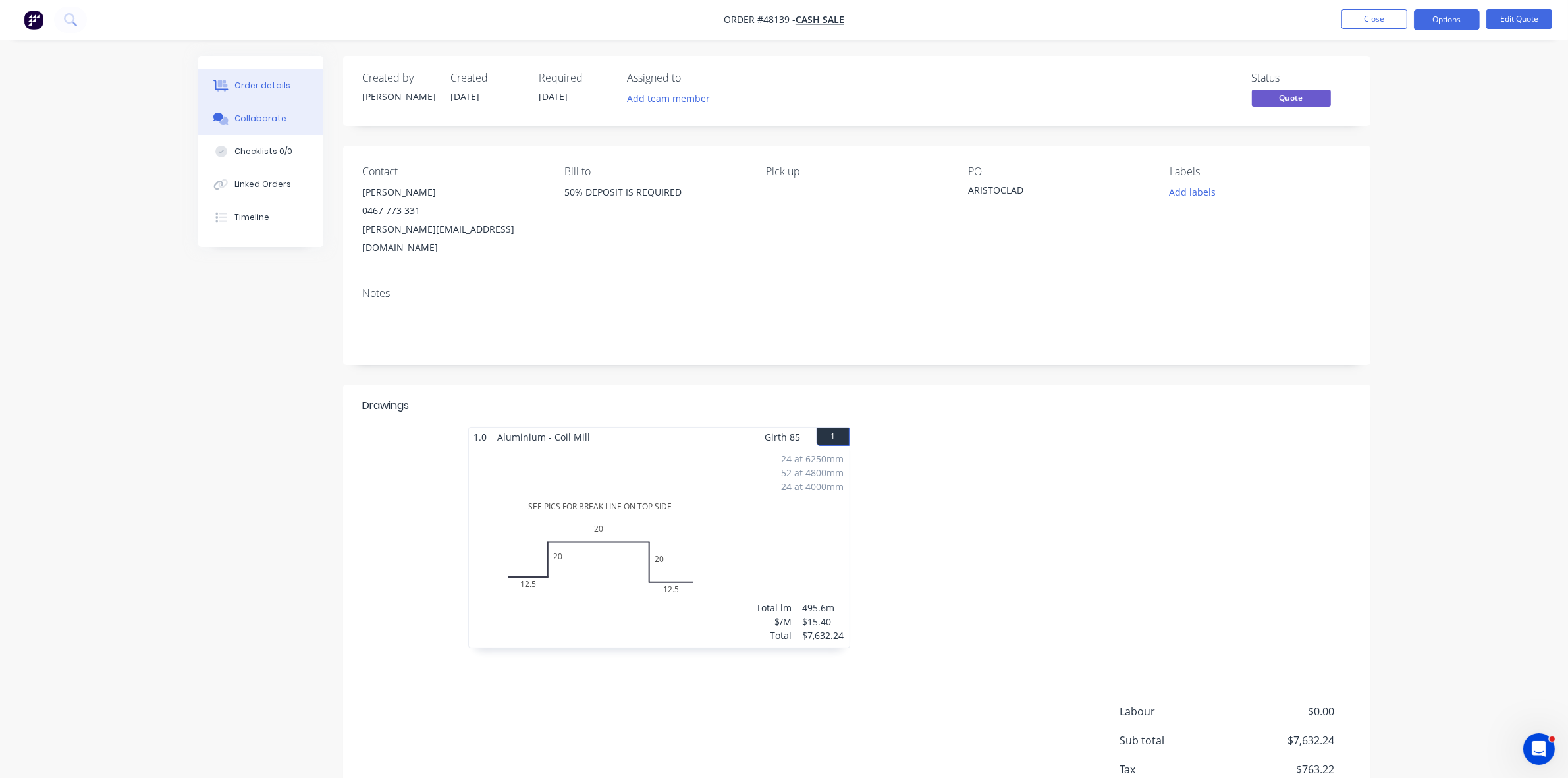
click at [268, 116] on div "Collaborate" at bounding box center [260, 119] width 52 height 12
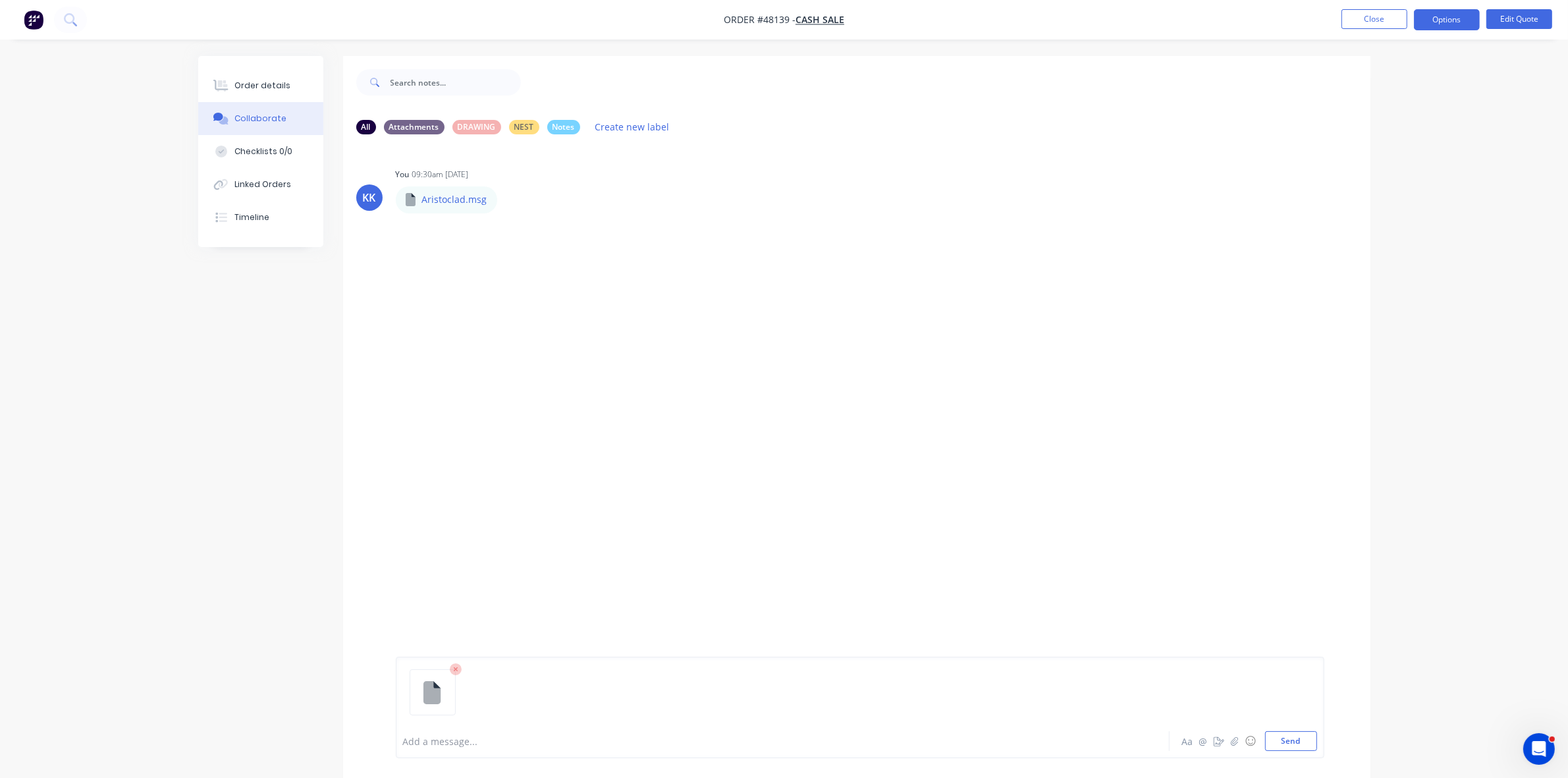
click at [446, 741] on div at bounding box center [746, 741] width 685 height 13
click at [494, 739] on div at bounding box center [746, 741] width 685 height 13
click at [243, 92] on button "Order details" at bounding box center [260, 85] width 125 height 33
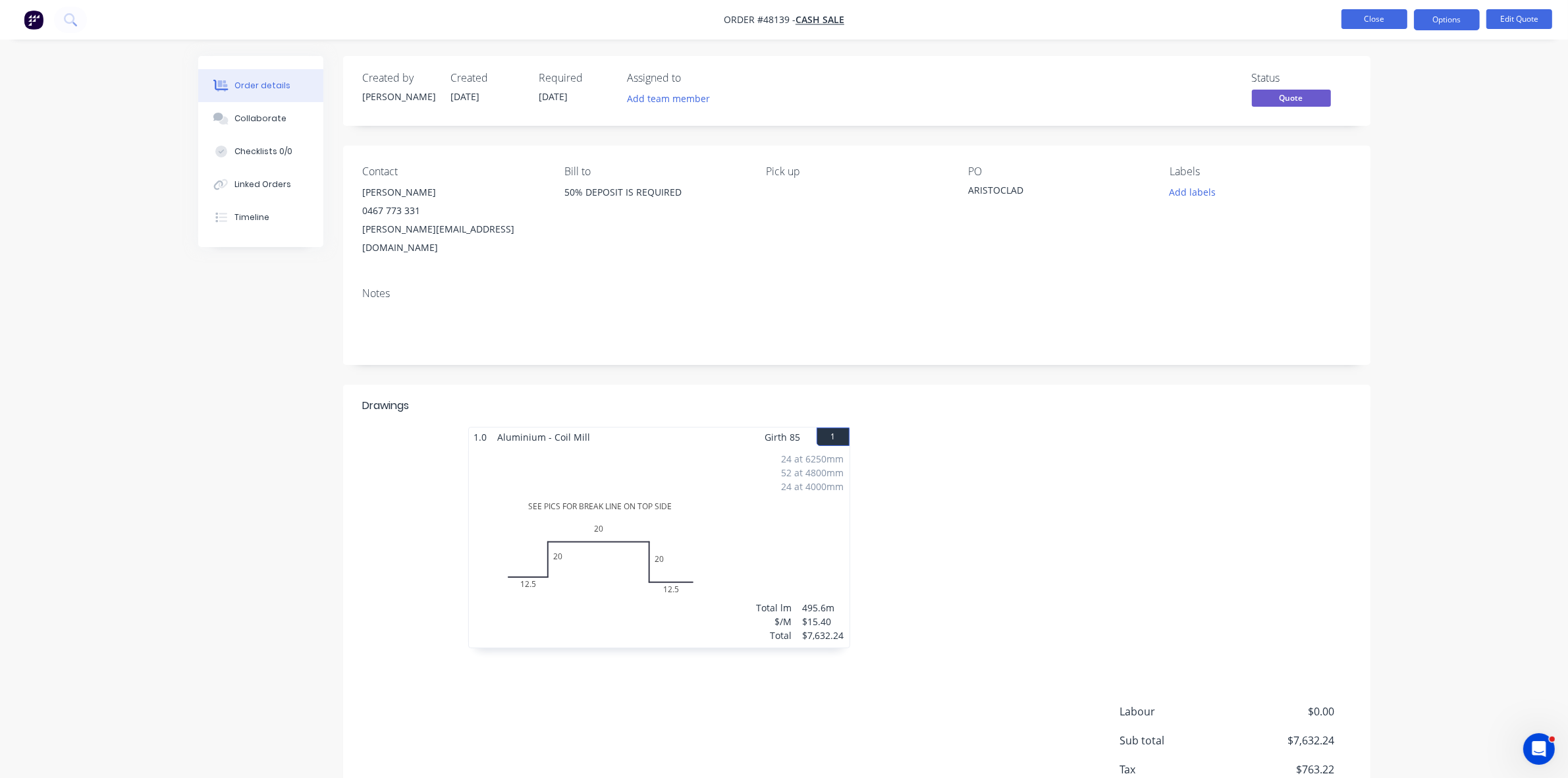
click at [1348, 23] on button "Close" at bounding box center [1374, 19] width 66 height 19
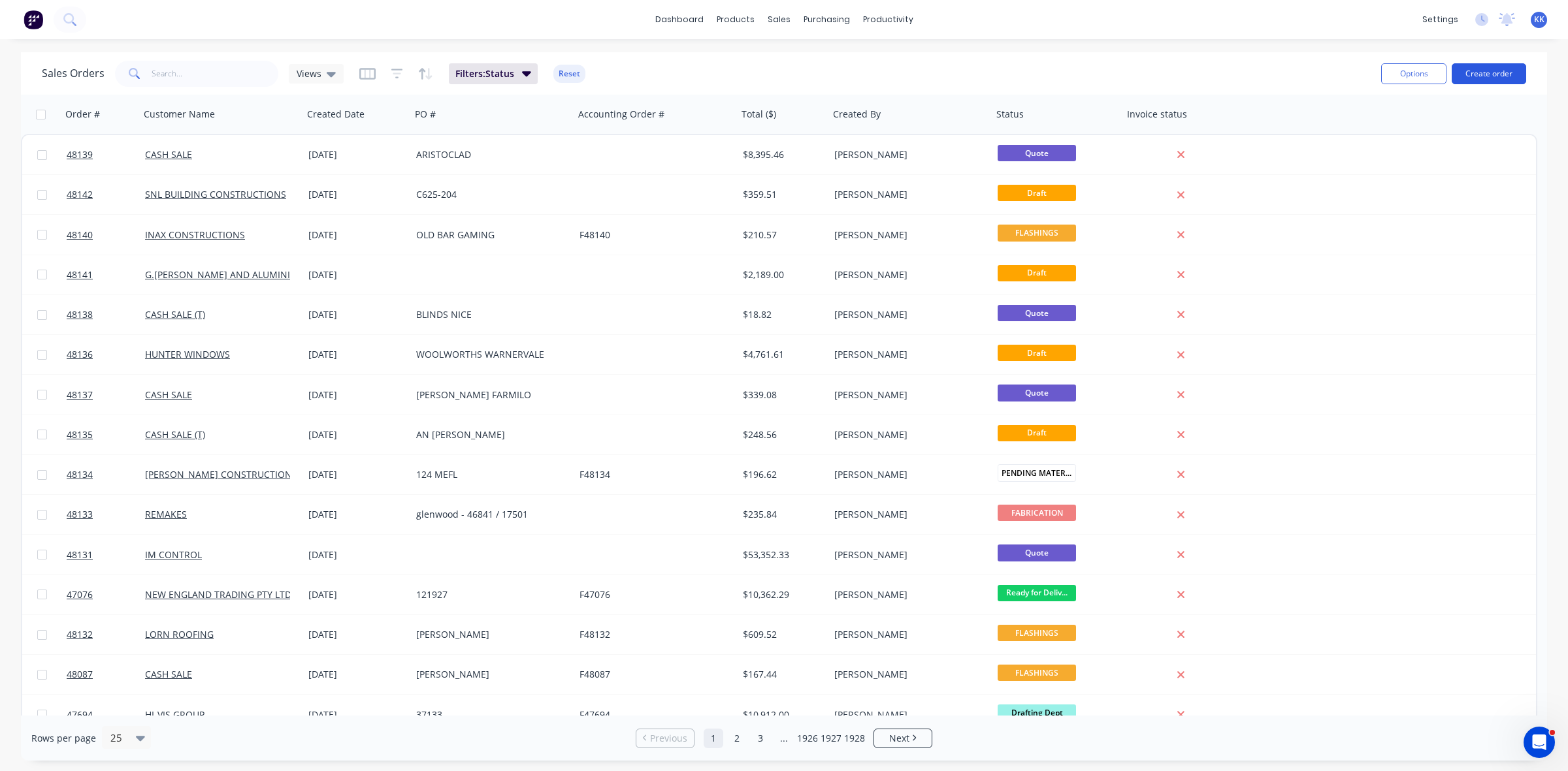
click at [1490, 70] on button "Create order" at bounding box center [1489, 74] width 74 height 21
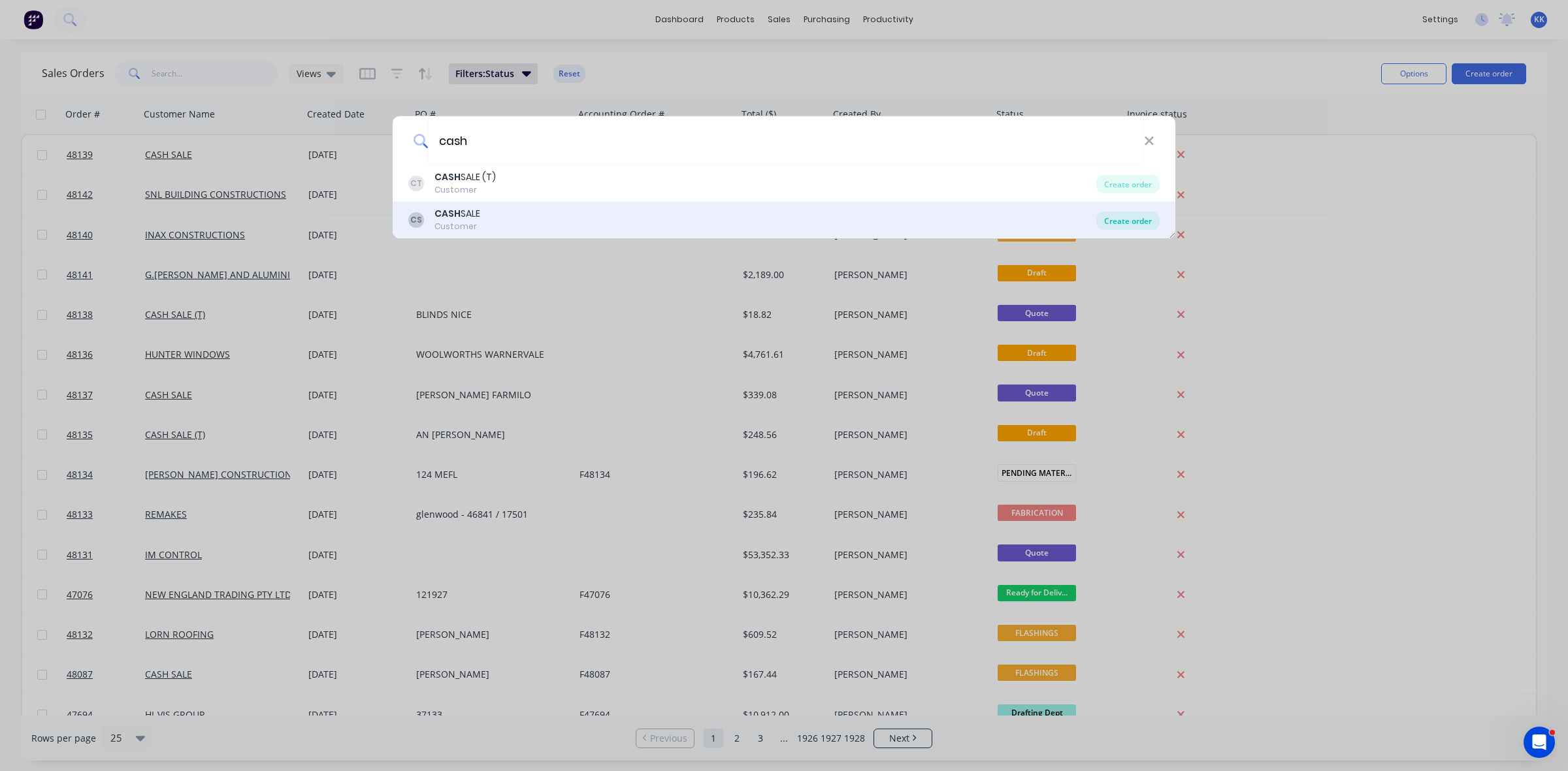
type input "cash"
click at [1138, 216] on div "Create order" at bounding box center [1128, 221] width 64 height 18
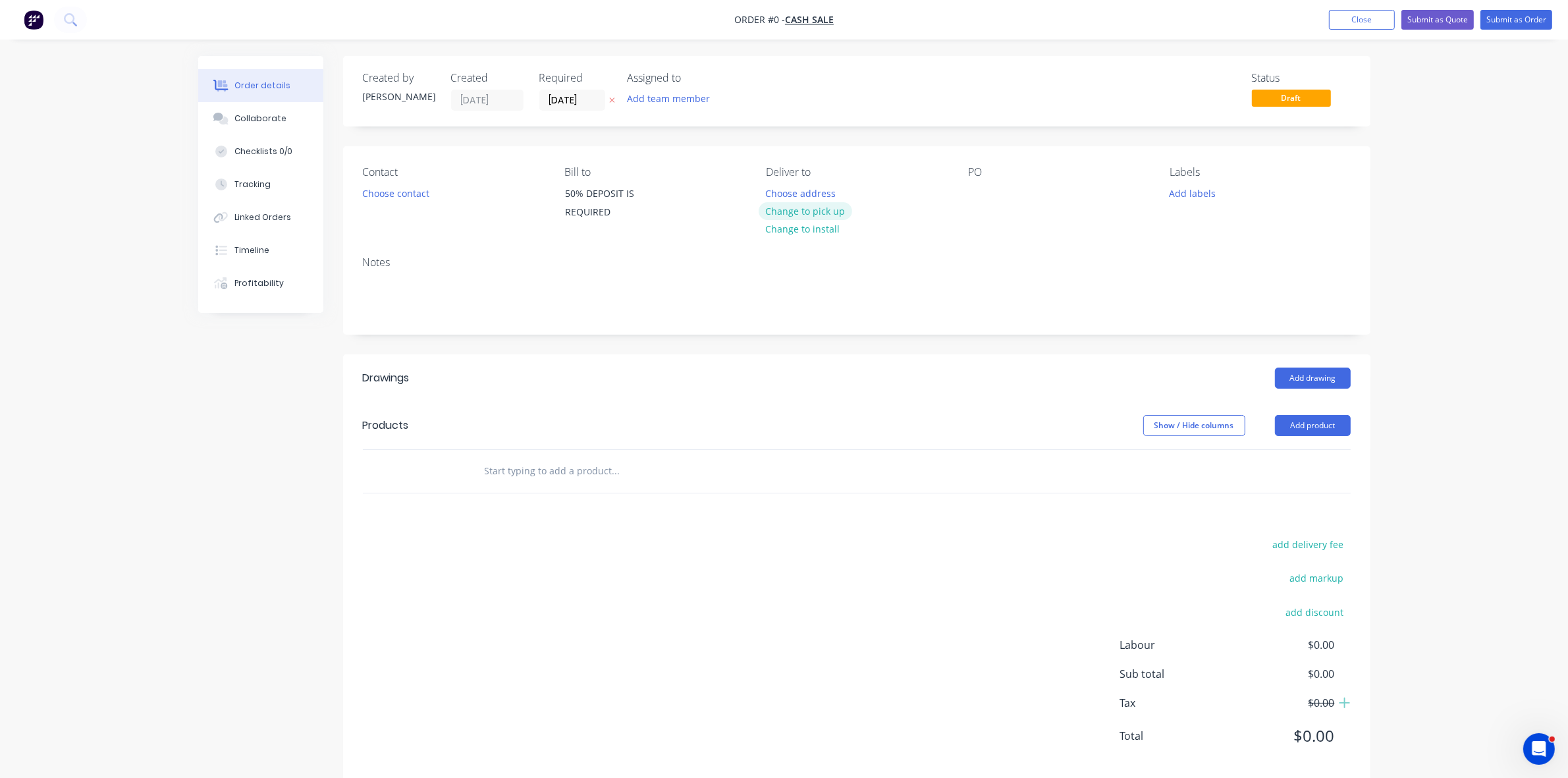
click at [837, 207] on button "Change to pick up" at bounding box center [805, 211] width 94 height 18
click at [1325, 430] on button "Add product" at bounding box center [1313, 425] width 76 height 21
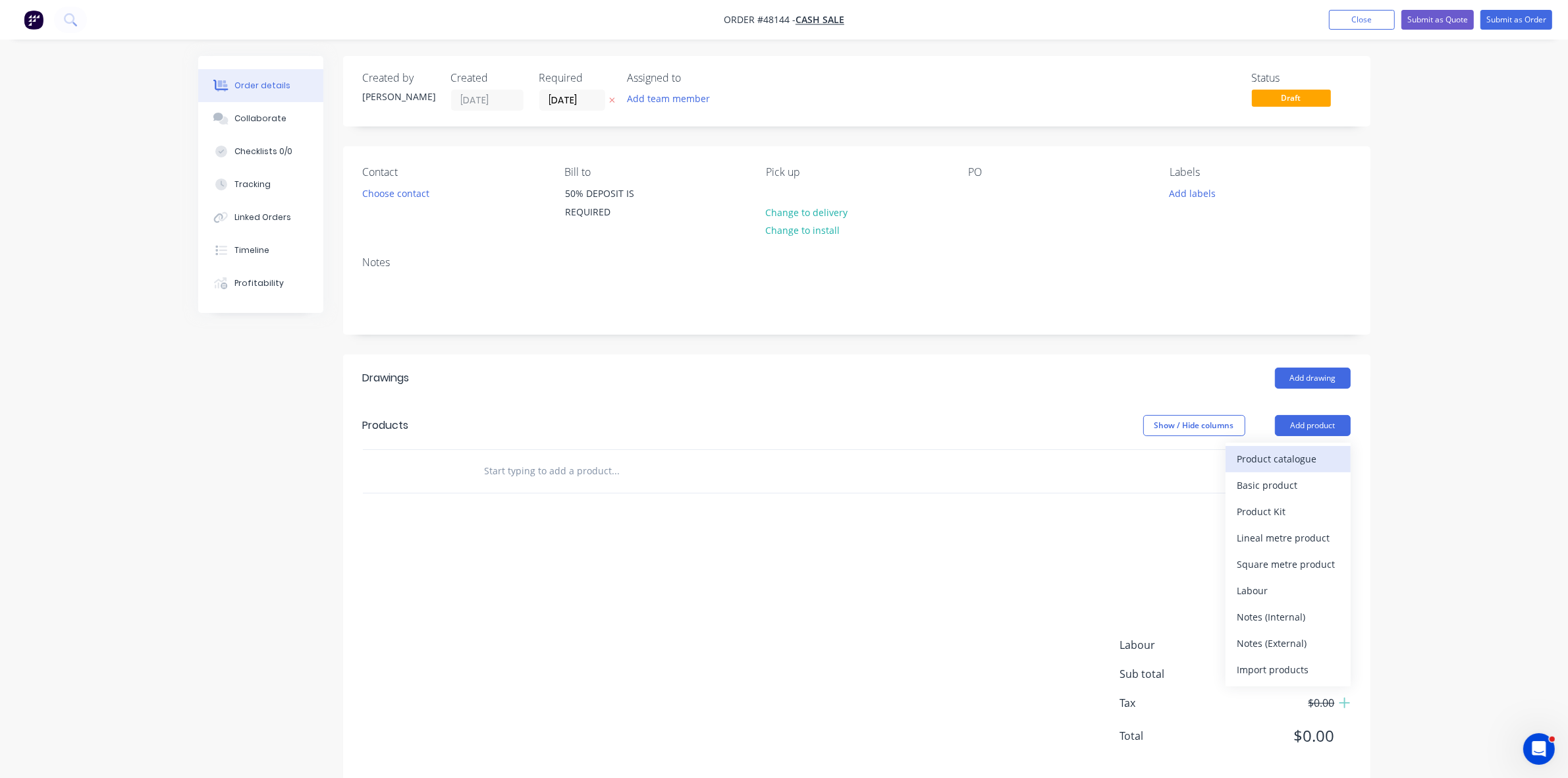
click at [1313, 468] on div "Product catalogue" at bounding box center [1288, 459] width 101 height 19
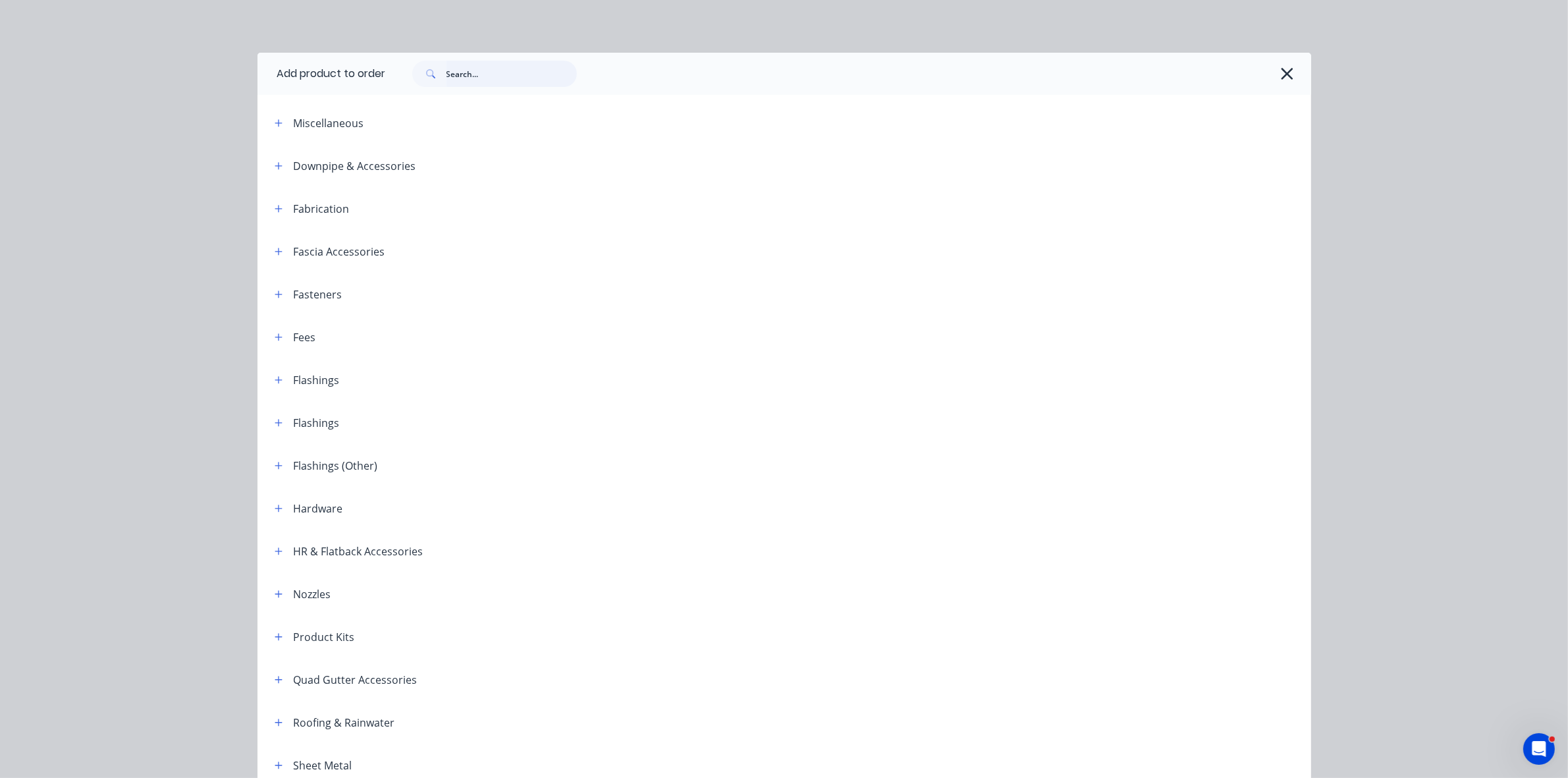
click at [461, 70] on input "text" at bounding box center [511, 73] width 131 height 26
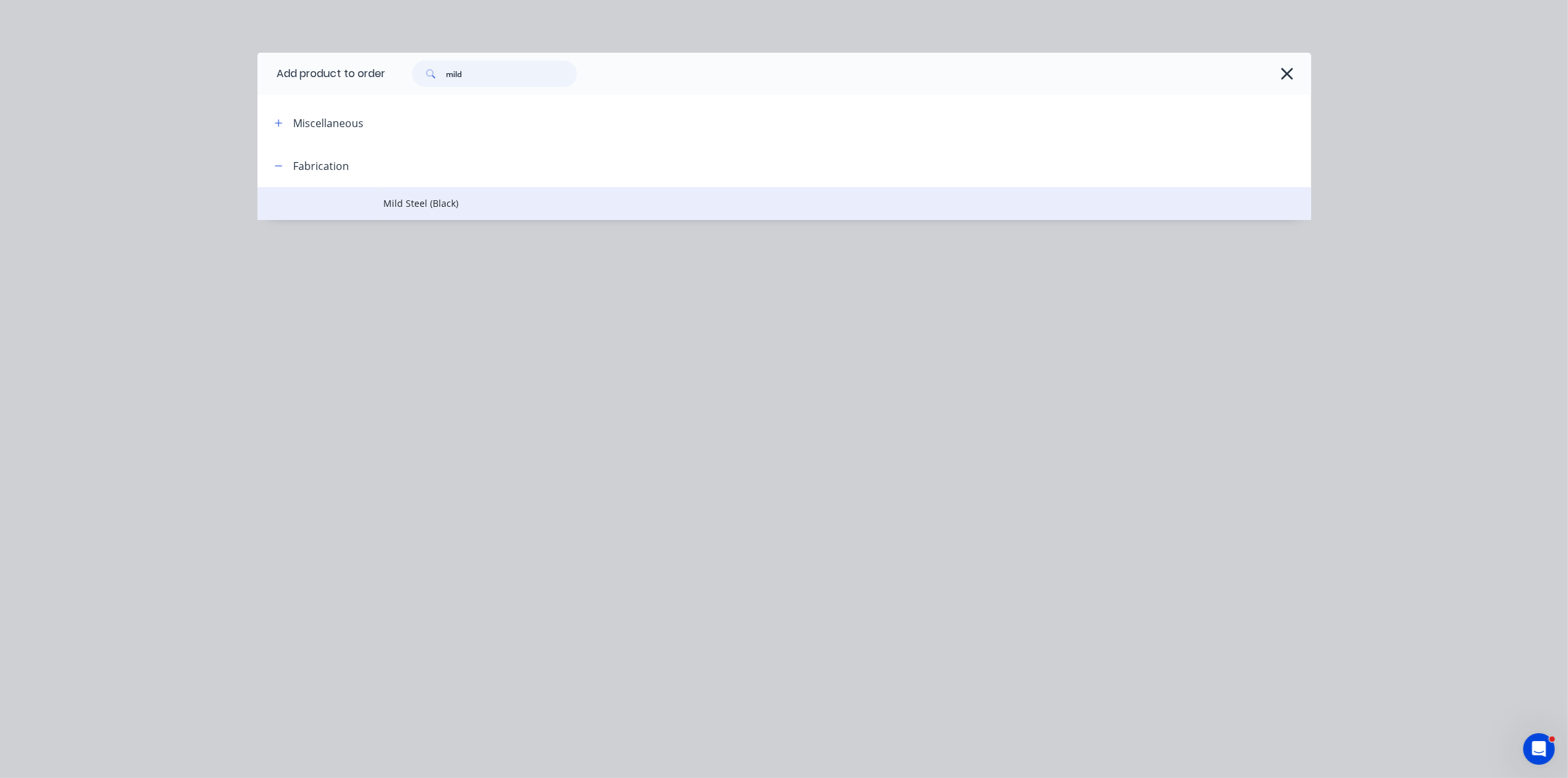
type input "mild"
click at [439, 203] on span "Mild Steel (Black)" at bounding box center [755, 203] width 741 height 13
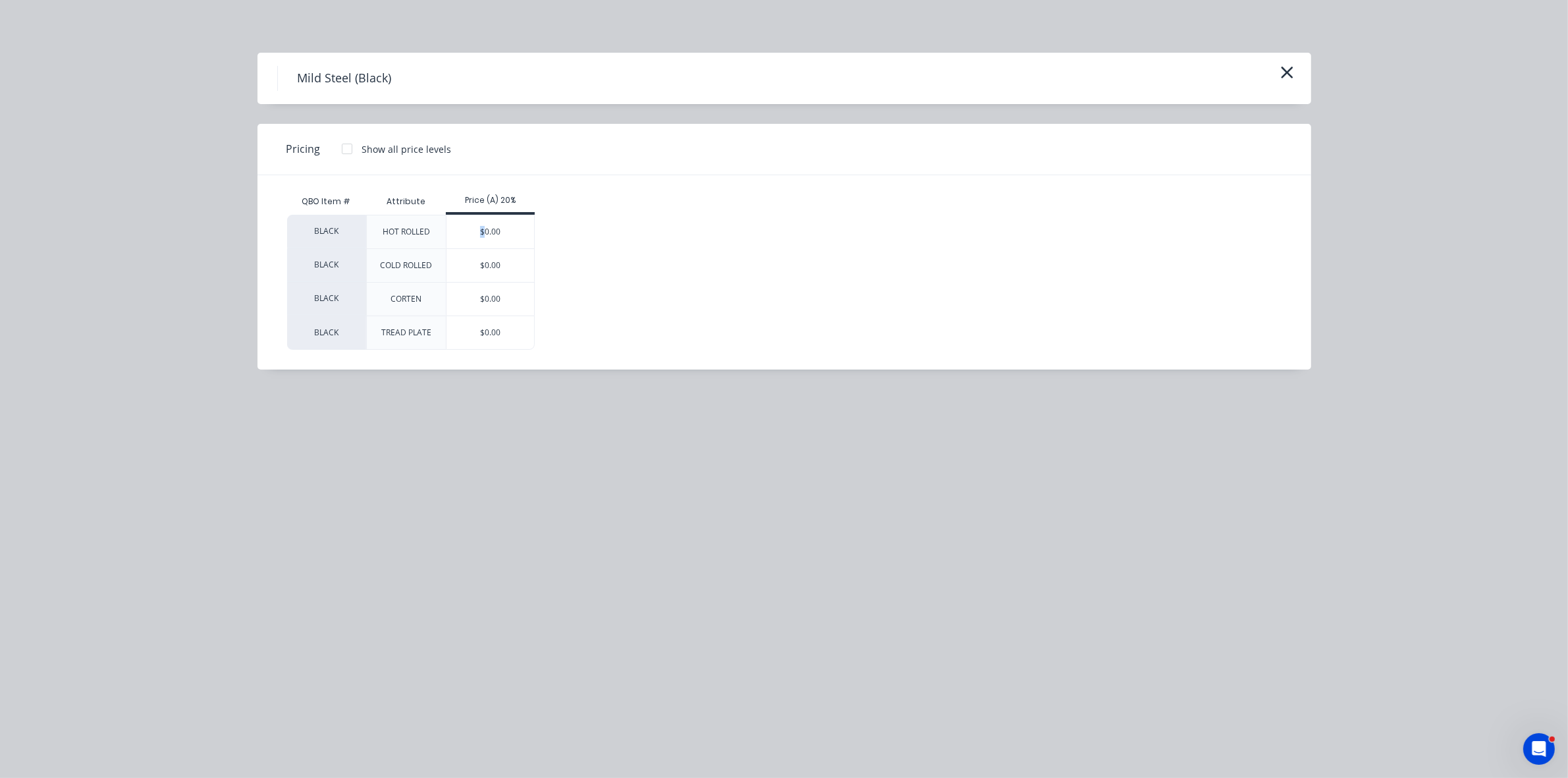
click at [482, 233] on div "$0.00" at bounding box center [490, 232] width 88 height 33
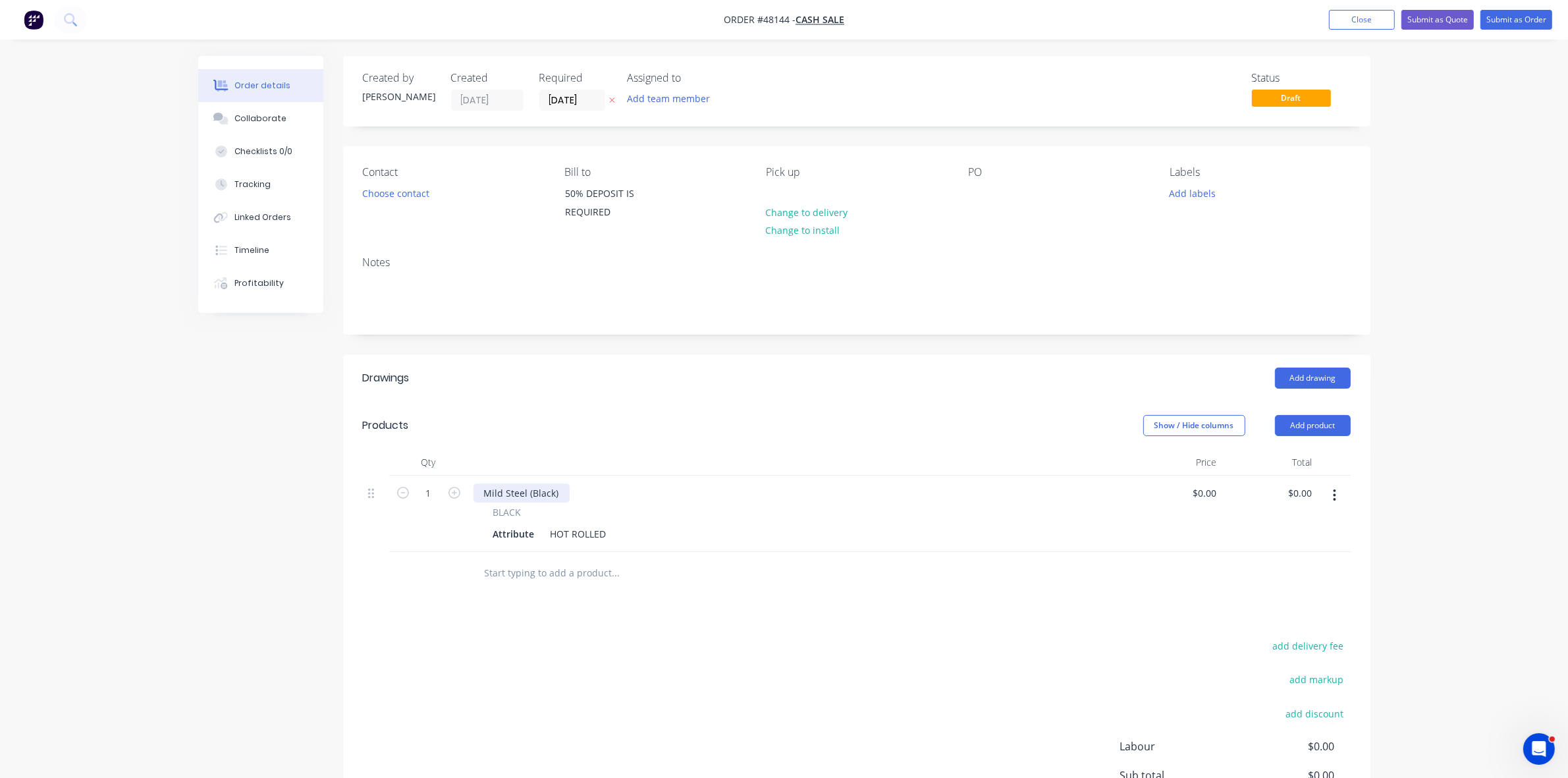
click at [487, 486] on div "Mild Steel (Black)" at bounding box center [522, 493] width 96 height 19
click at [504, 537] on div "Attribute" at bounding box center [514, 534] width 52 height 19
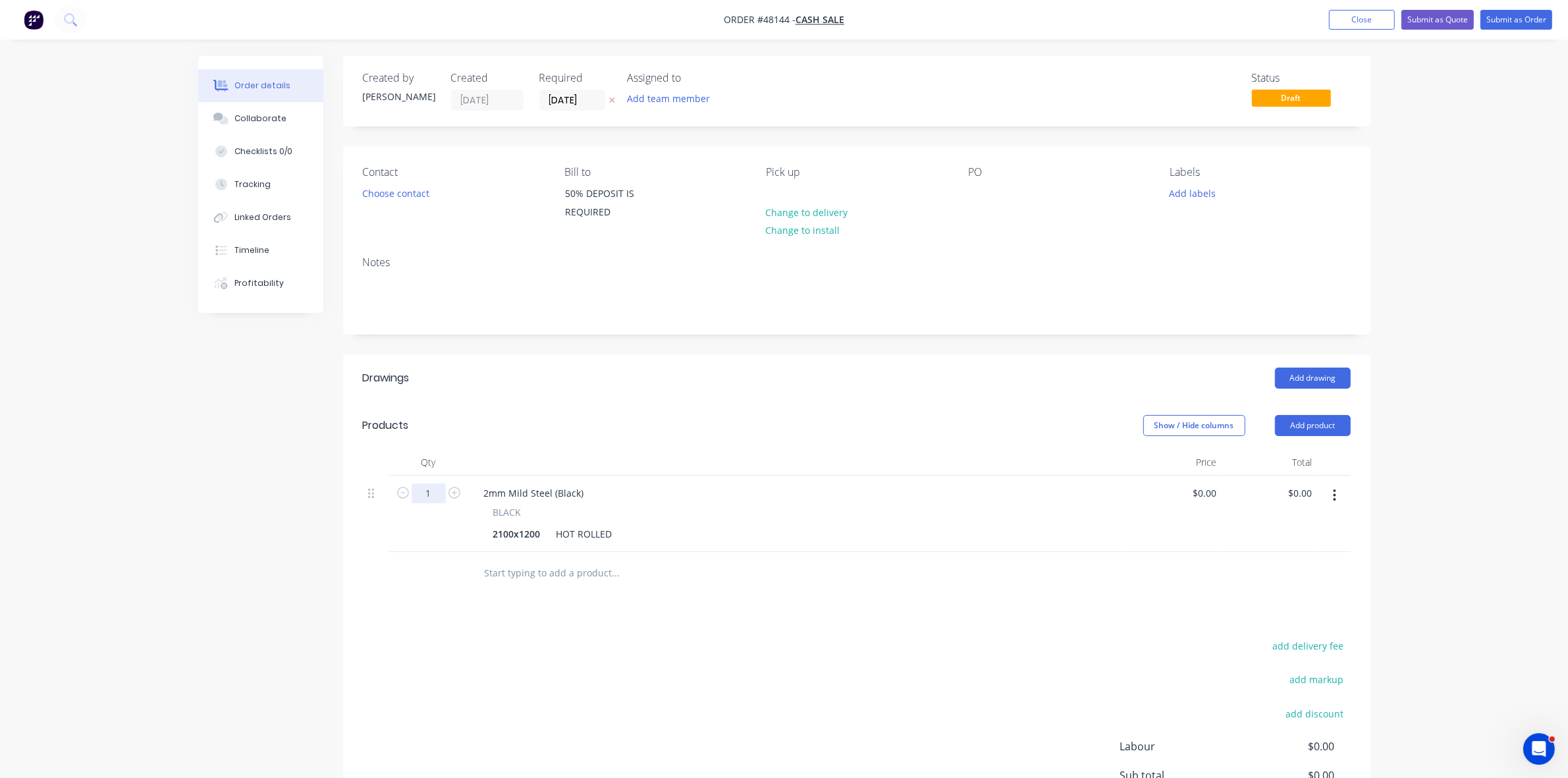
click at [433, 491] on input "1" at bounding box center [428, 493] width 35 height 19
drag, startPoint x: 554, startPoint y: 528, endPoint x: 645, endPoint y: 534, distance: 91.2
click at [645, 534] on div "2100x1200 HOT ROLLED" at bounding box center [795, 534] width 613 height 19
click at [1210, 499] on input "0" at bounding box center [1215, 493] width 15 height 19
type input "$210.00"
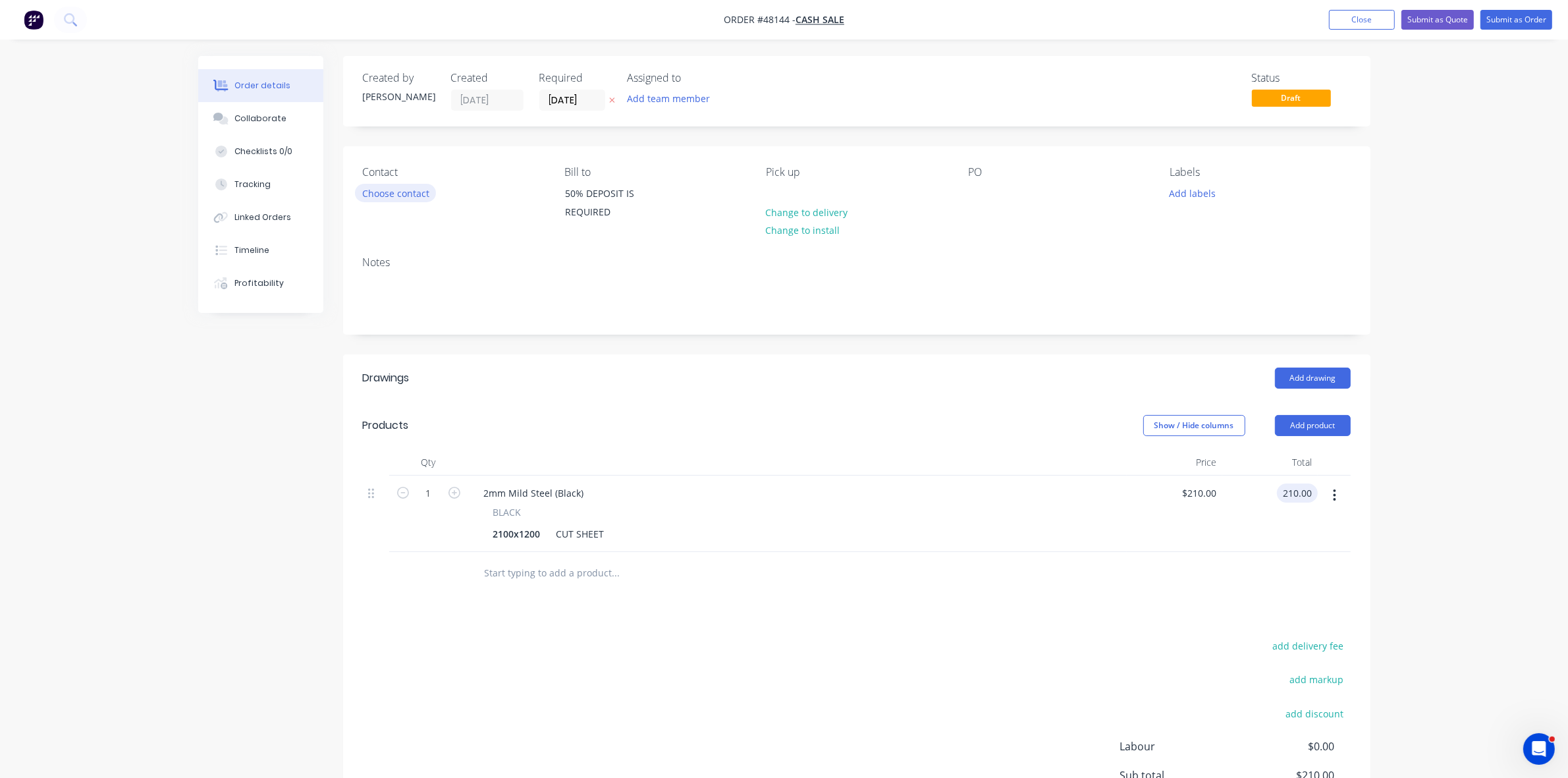
type input "$210.00"
click at [397, 199] on button "Choose contact" at bounding box center [395, 192] width 81 height 18
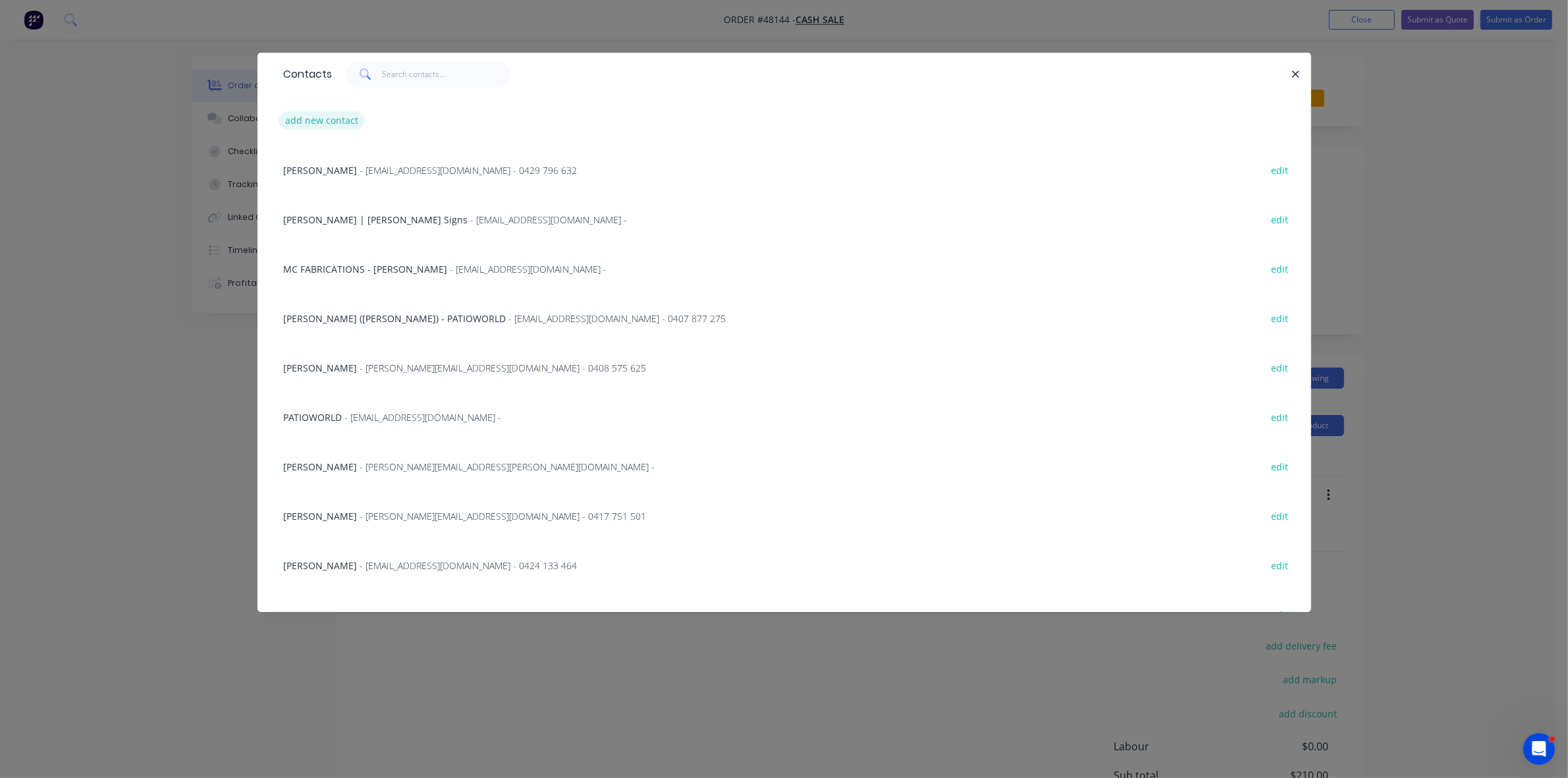
click at [343, 122] on button "add new contact" at bounding box center [322, 120] width 87 height 18
select select "AU"
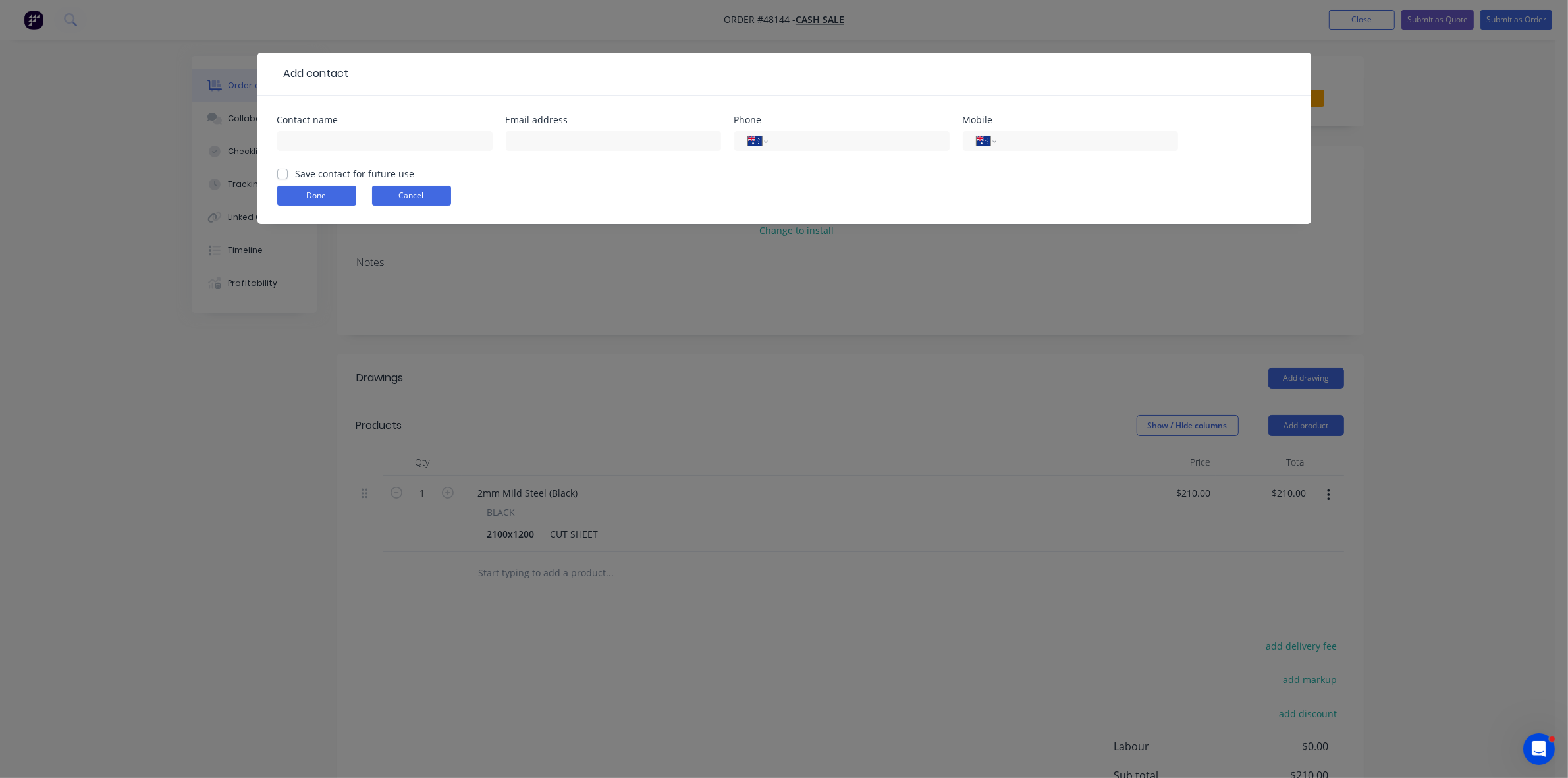
click at [406, 199] on button "Cancel" at bounding box center [412, 195] width 79 height 19
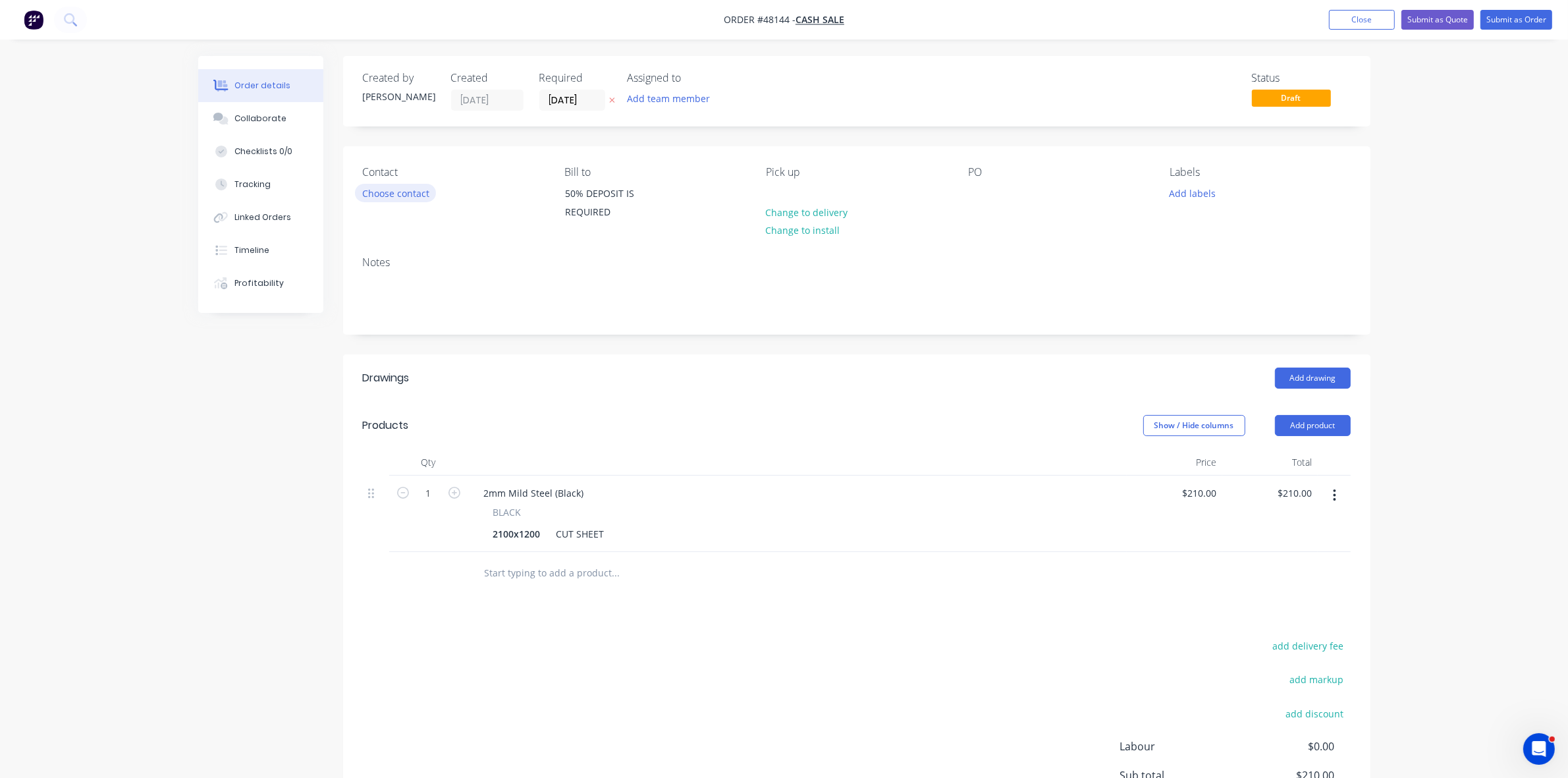
click at [426, 188] on button "Choose contact" at bounding box center [395, 192] width 81 height 18
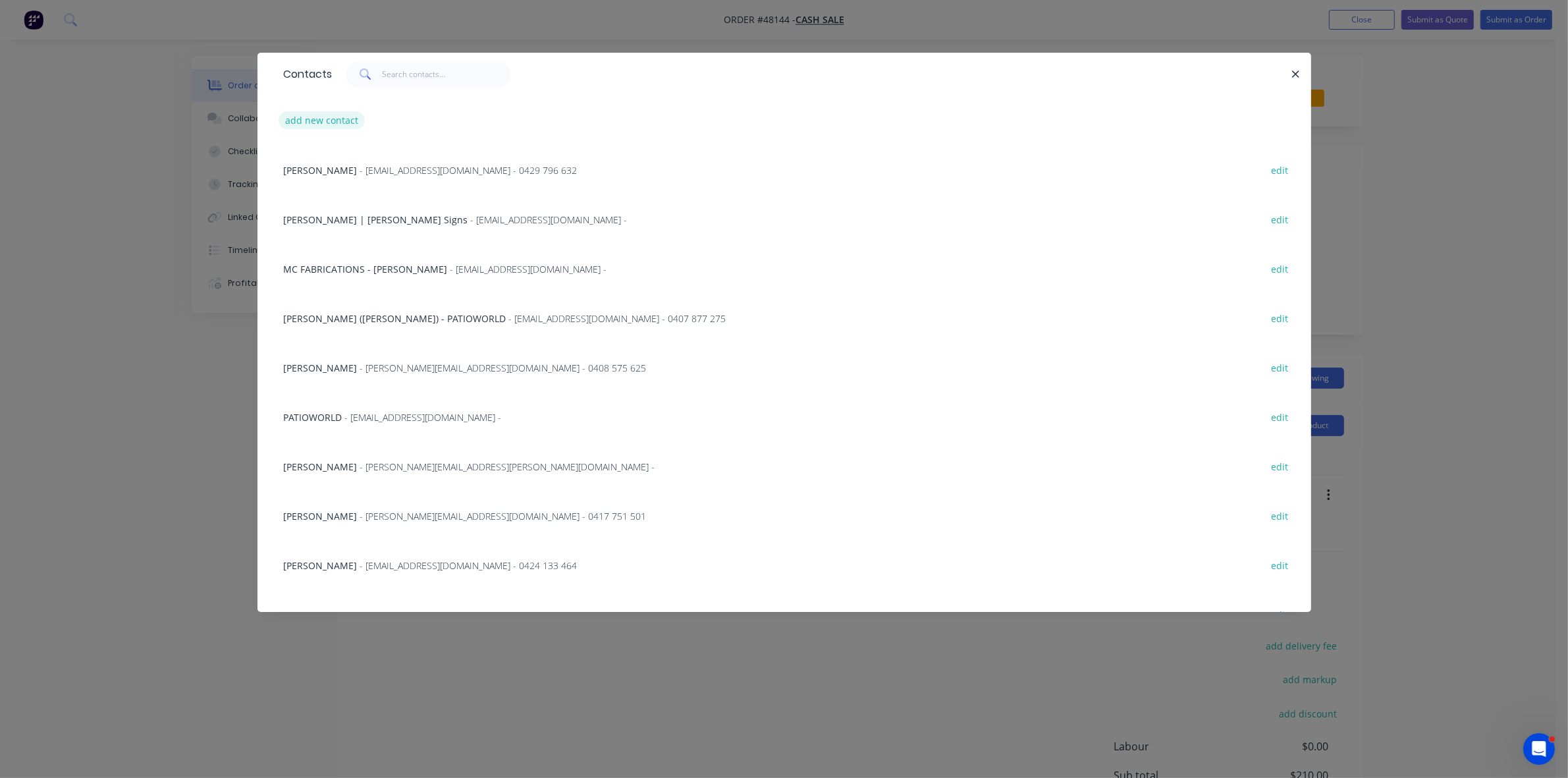
click at [345, 119] on button "add new contact" at bounding box center [322, 120] width 87 height 18
select select "AU"
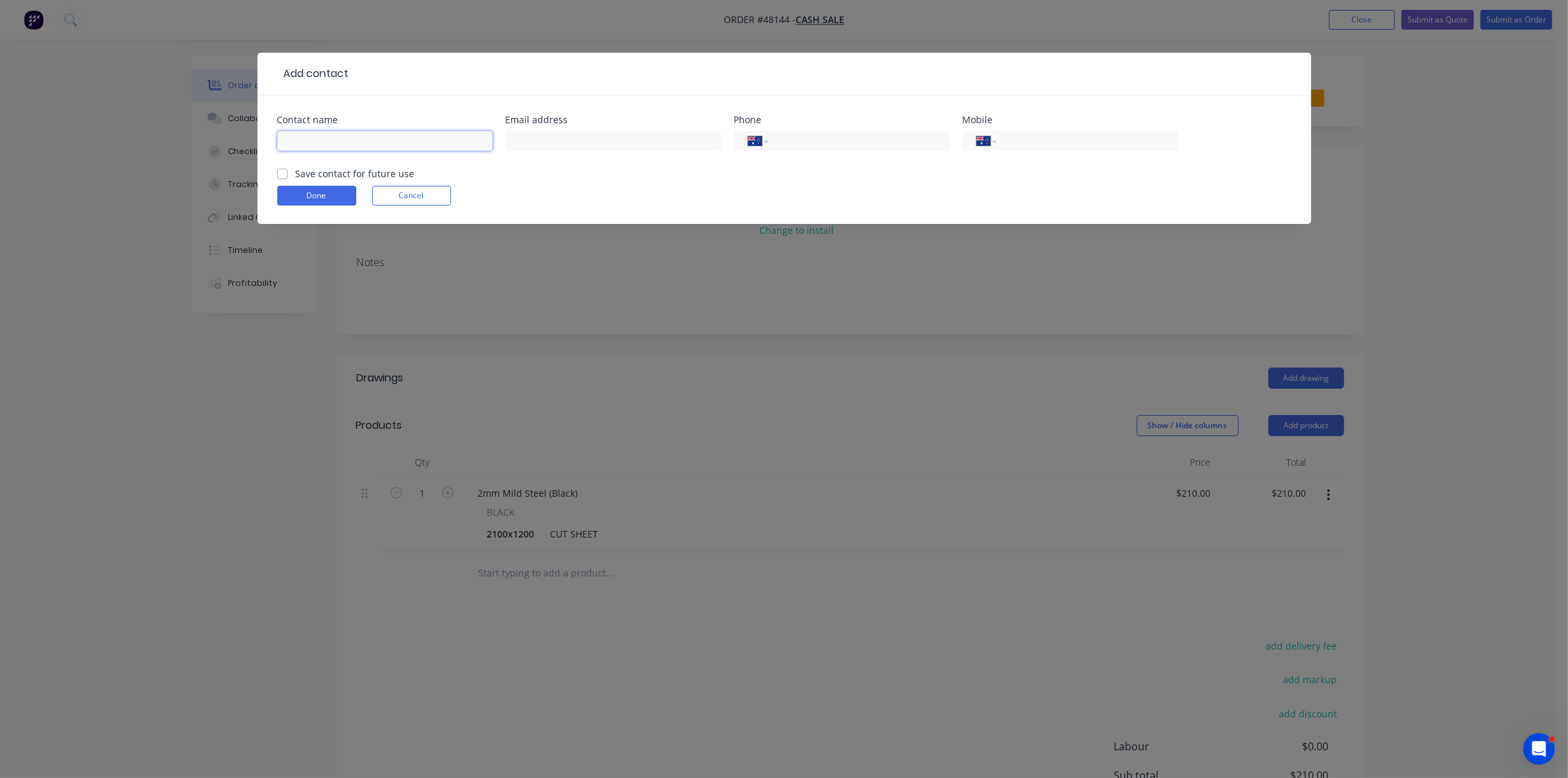
click at [345, 142] on input "text" at bounding box center [385, 141] width 216 height 19
type input "GRAHAME CHARGE"
click at [1157, 147] on input "tel" at bounding box center [1084, 142] width 158 height 15
type input "0408 479 499"
click at [340, 196] on button "Done" at bounding box center [317, 195] width 79 height 19
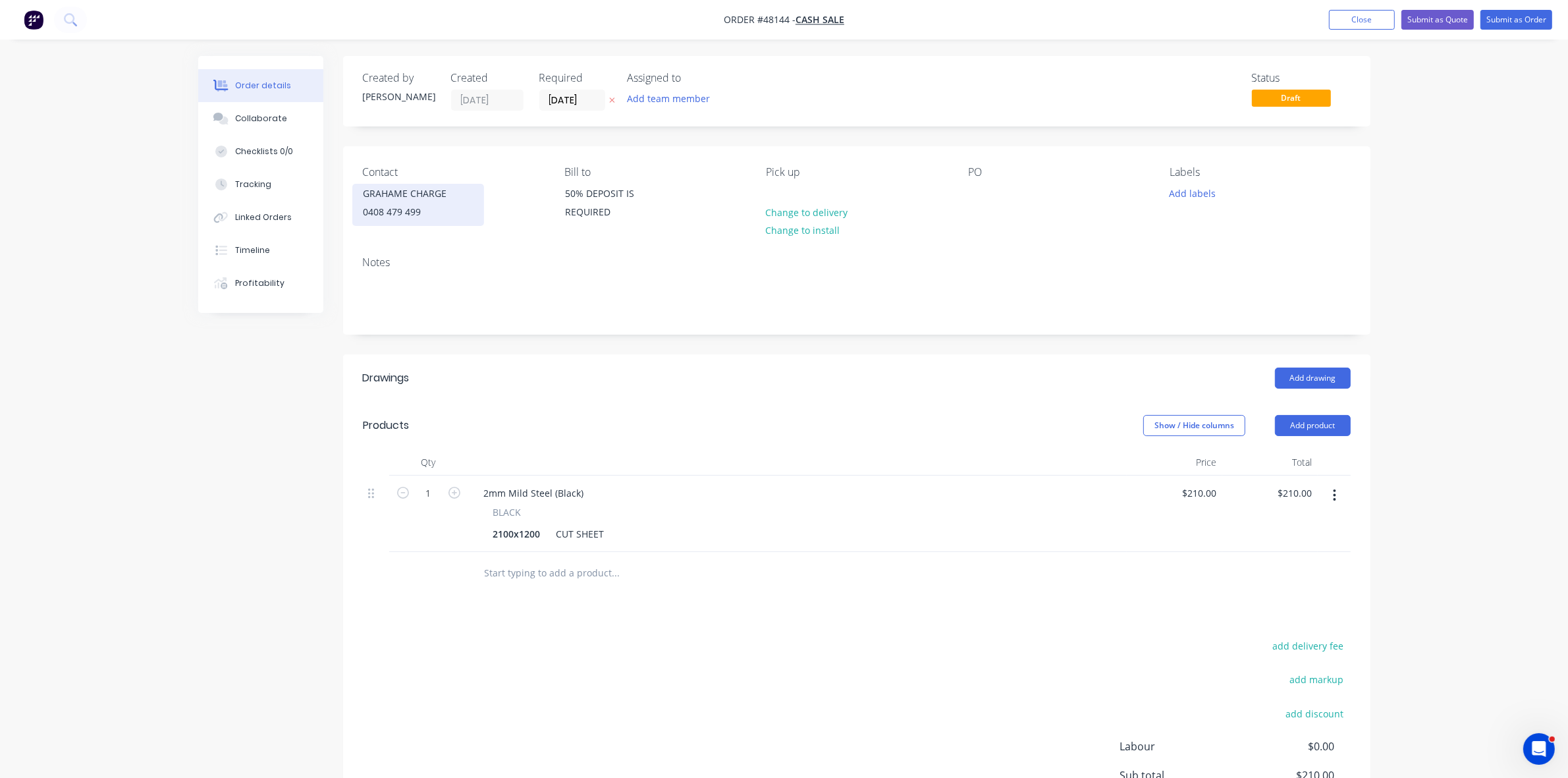
click at [415, 207] on div "0408 479 499" at bounding box center [418, 212] width 110 height 19
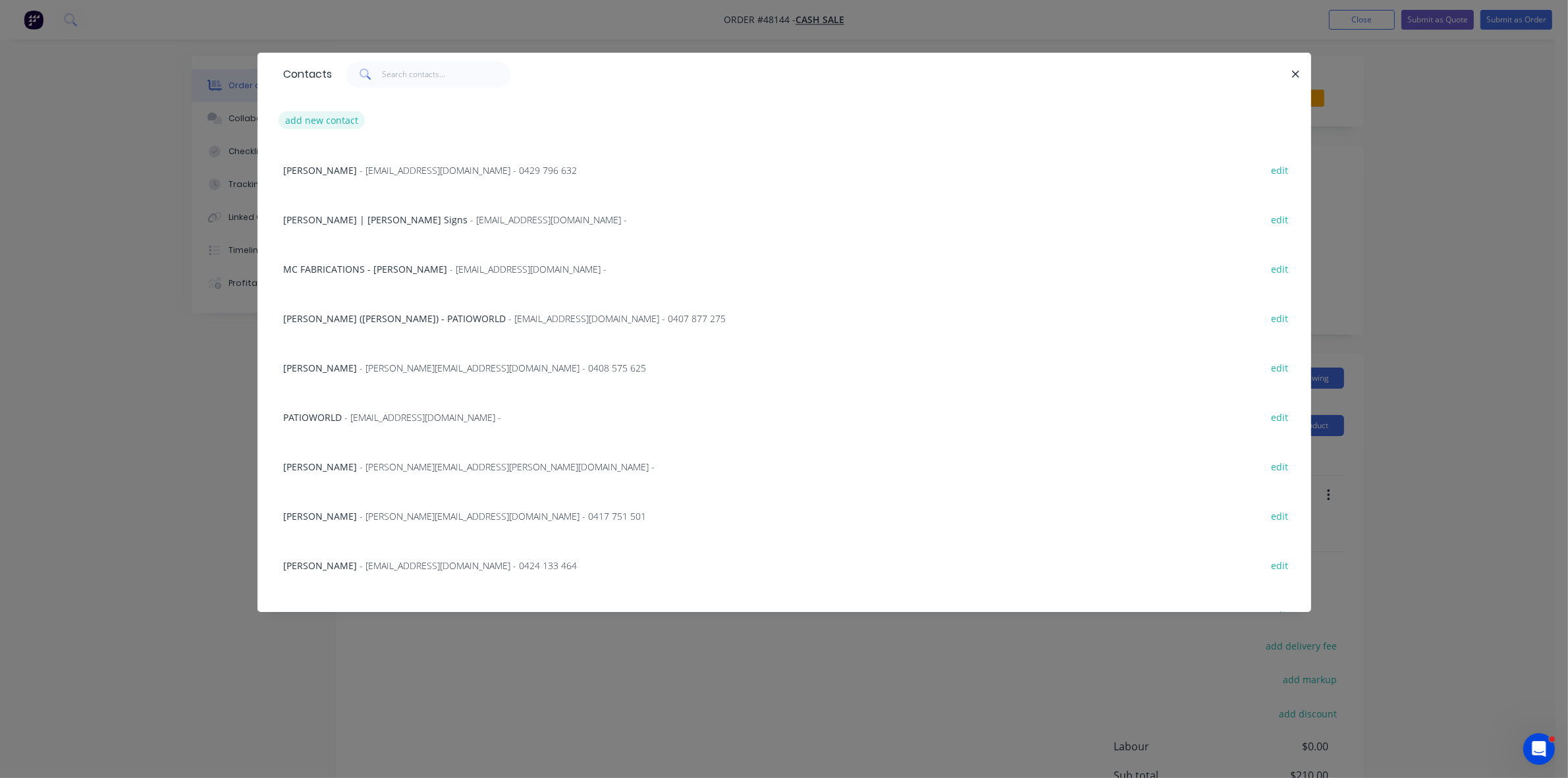
click at [341, 124] on button "add new contact" at bounding box center [322, 120] width 87 height 18
select select "AU"
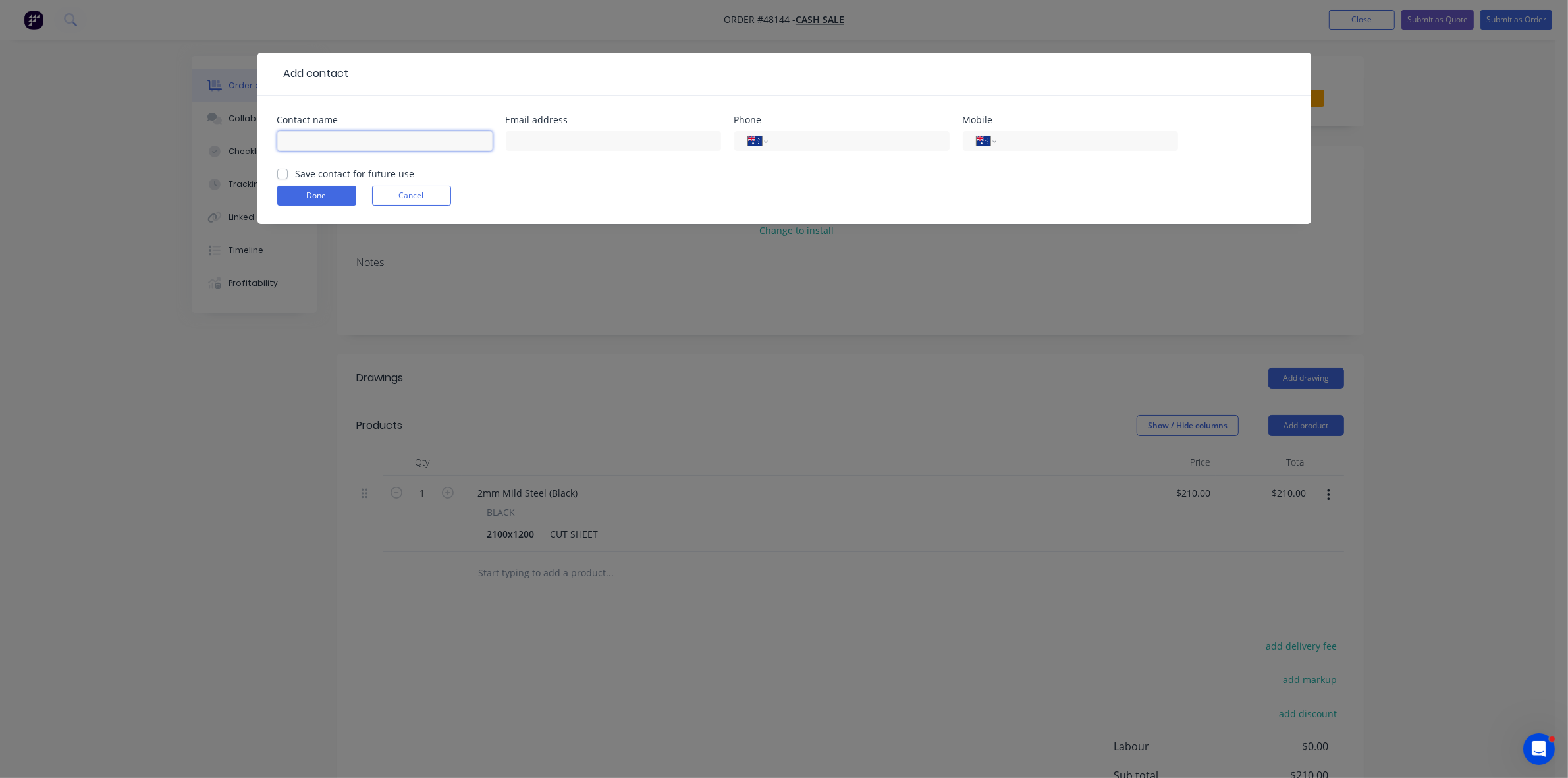
click at [340, 132] on input "text" at bounding box center [385, 141] width 216 height 19
type input "GRAHAM"
click at [1027, 149] on div "International Afghanistan Åland Islands Albania Algeria American Samoa Andorra …" at bounding box center [1071, 141] width 216 height 19
click at [1026, 142] on input "tel" at bounding box center [1084, 142] width 158 height 15
type input "0408 479 499"
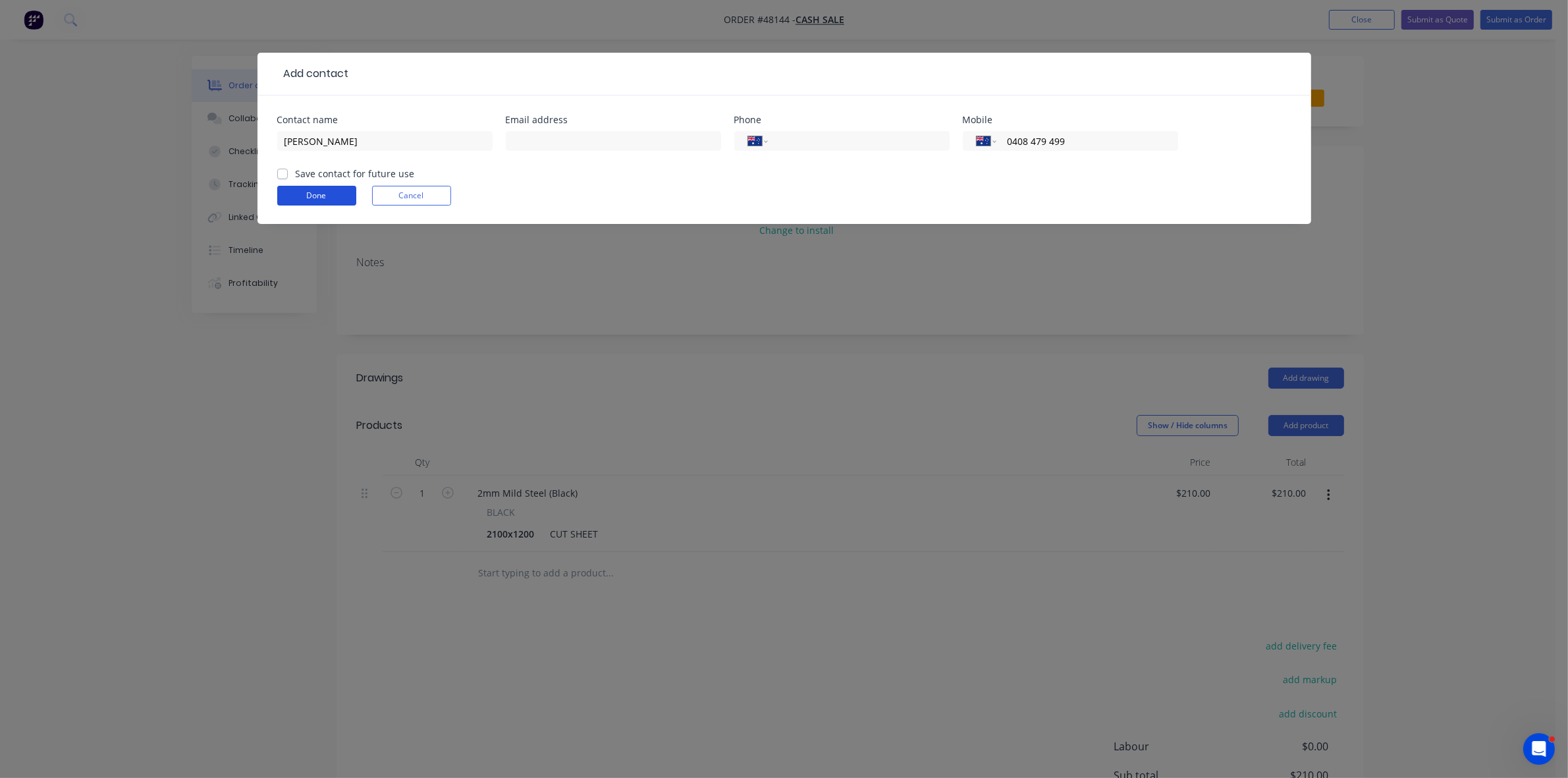
click at [300, 190] on button "Done" at bounding box center [317, 195] width 79 height 19
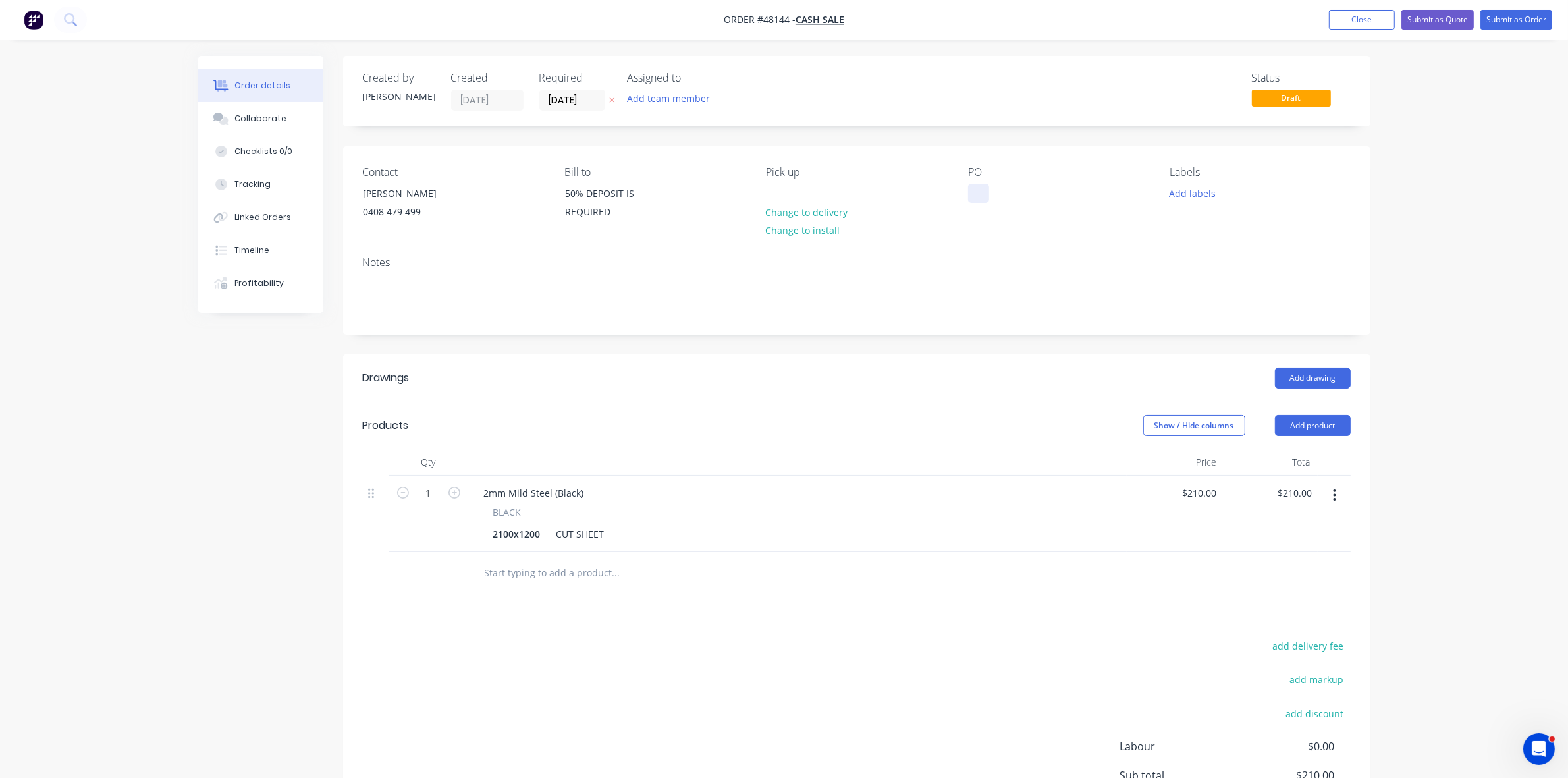
click at [975, 196] on div at bounding box center [978, 193] width 21 height 19
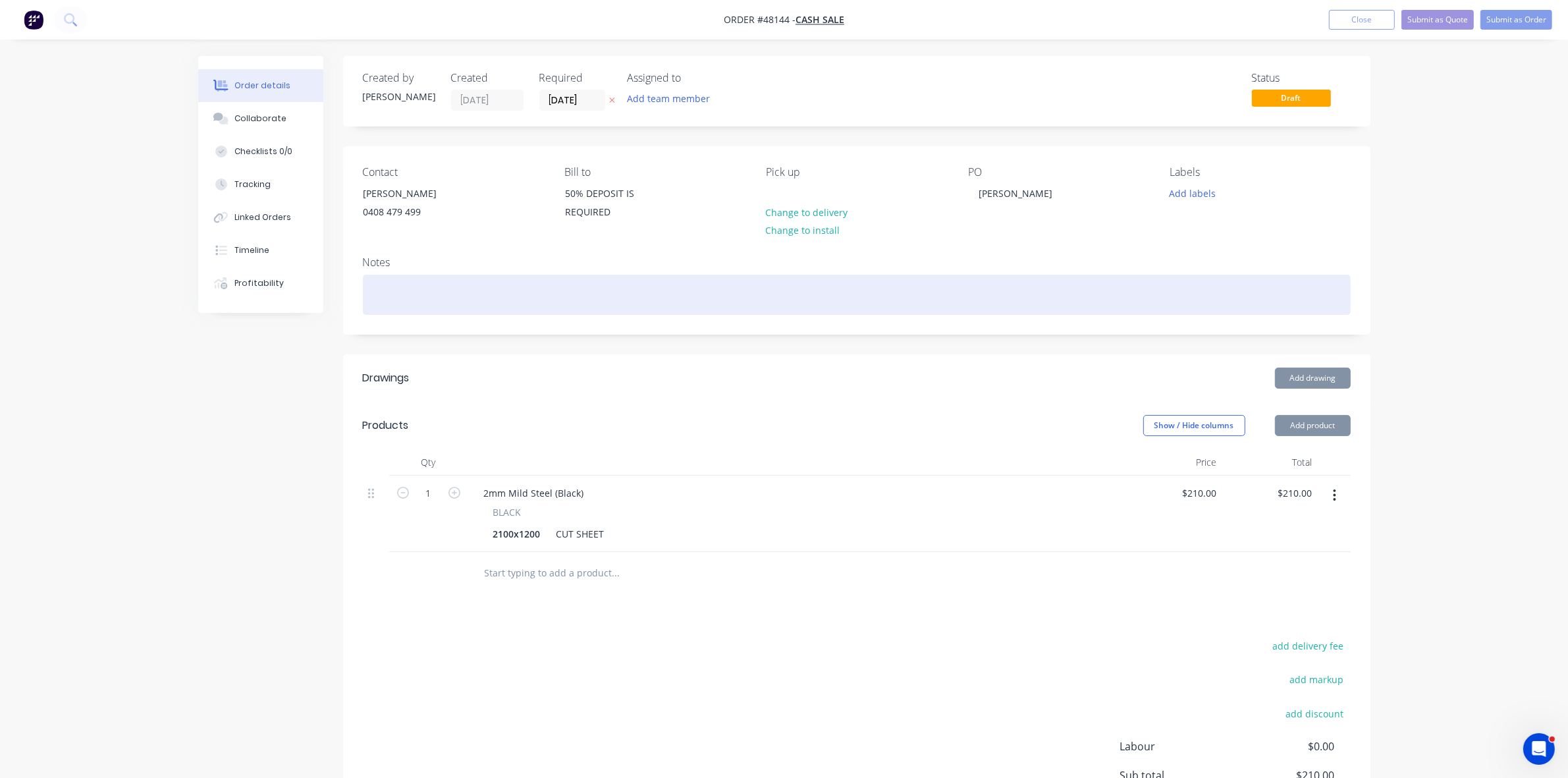
click at [930, 303] on div at bounding box center [857, 295] width 987 height 40
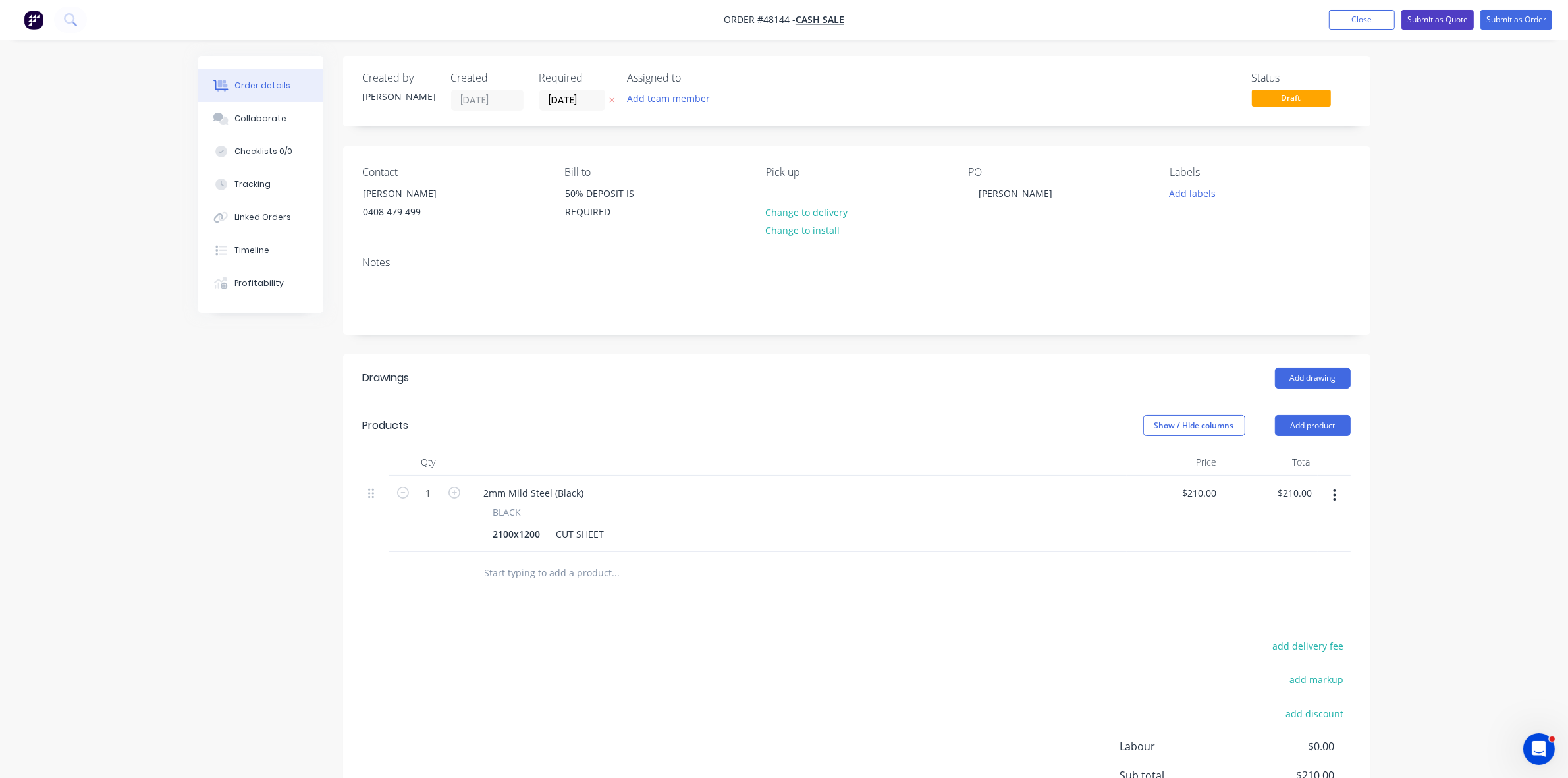
click at [1455, 21] on button "Submit as Quote" at bounding box center [1437, 19] width 72 height 19
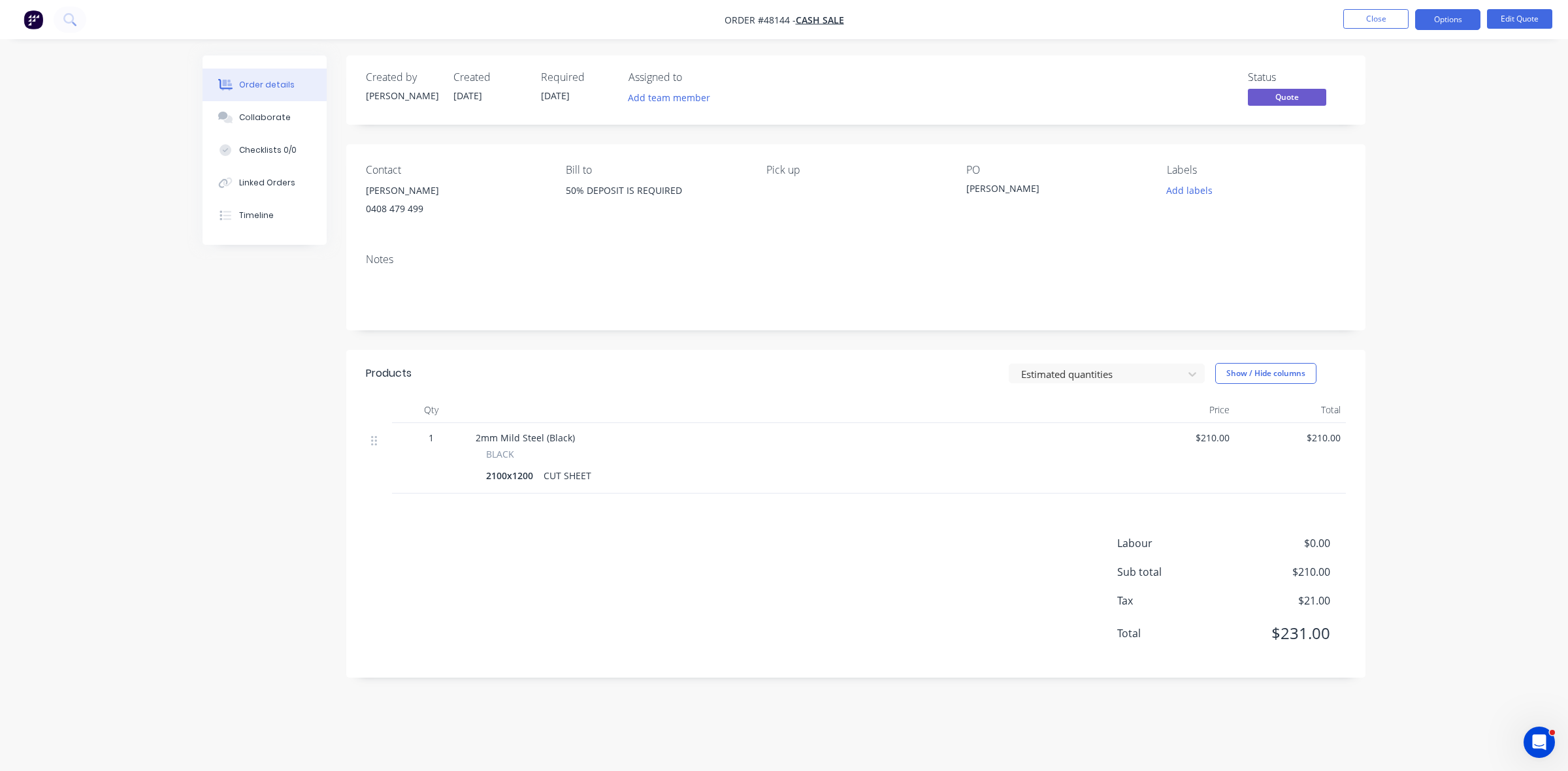
click at [1443, 21] on button "Options" at bounding box center [1448, 19] width 65 height 21
click at [1347, 83] on button "Quote" at bounding box center [1408, 79] width 144 height 26
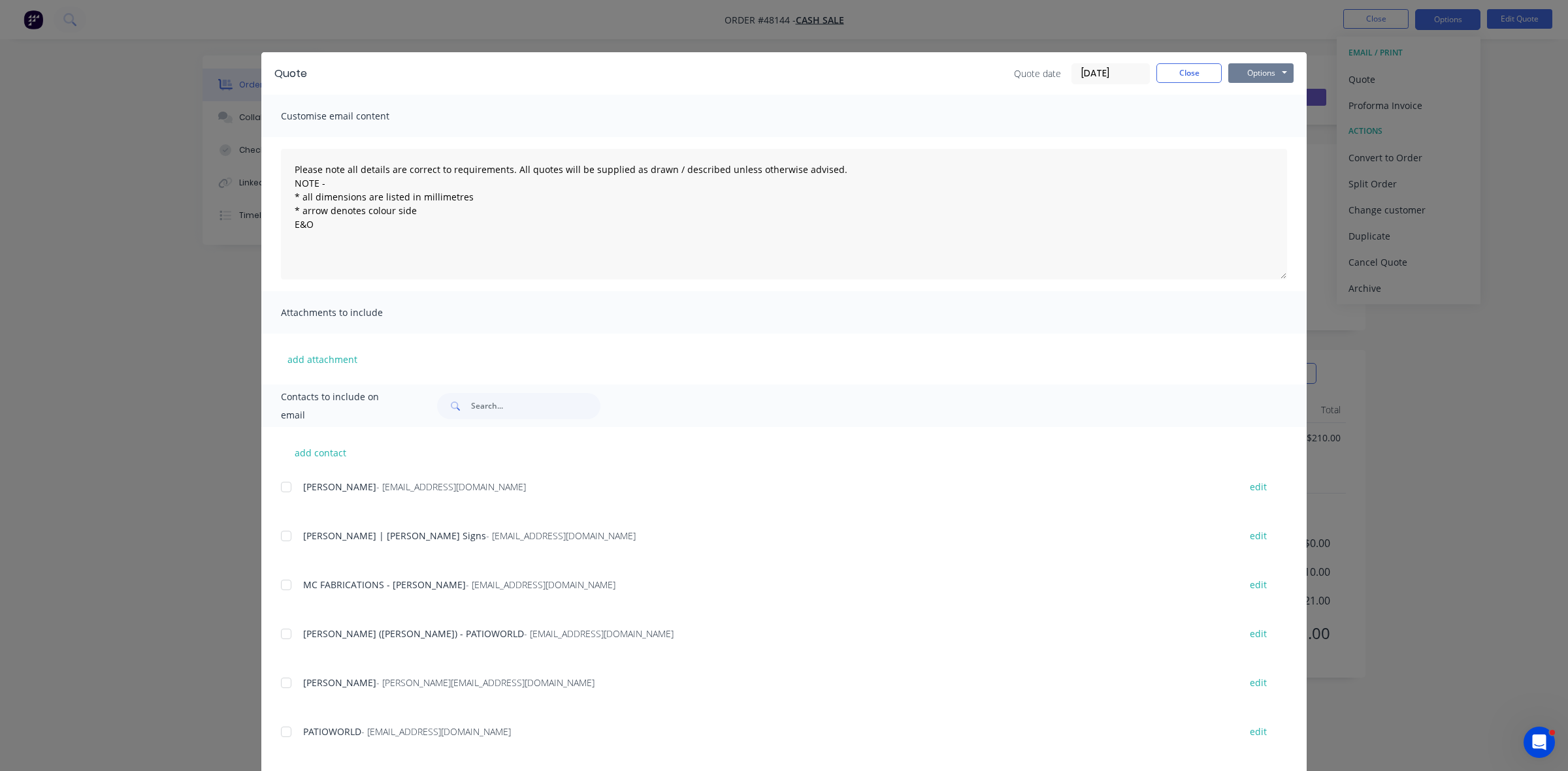
click at [1251, 76] on button "Options" at bounding box center [1260, 73] width 65 height 19
click at [1253, 112] on button "Print" at bounding box center [1270, 119] width 84 height 22
drag, startPoint x: 1180, startPoint y: 73, endPoint x: 637, endPoint y: 85, distance: 543.1
click at [1178, 73] on button "Close" at bounding box center [1189, 73] width 65 height 19
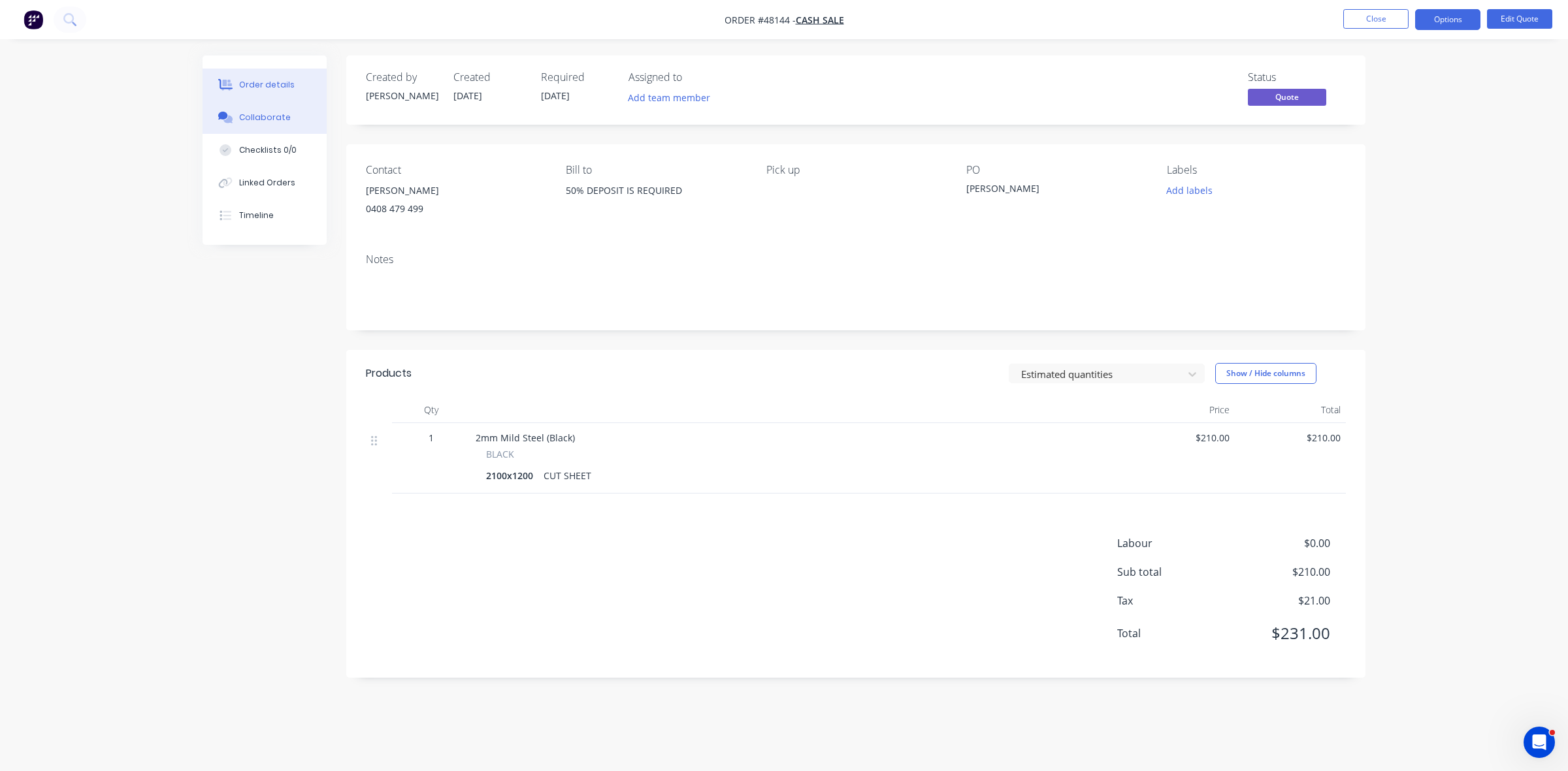
click at [282, 119] on div "Collaborate" at bounding box center [265, 118] width 52 height 12
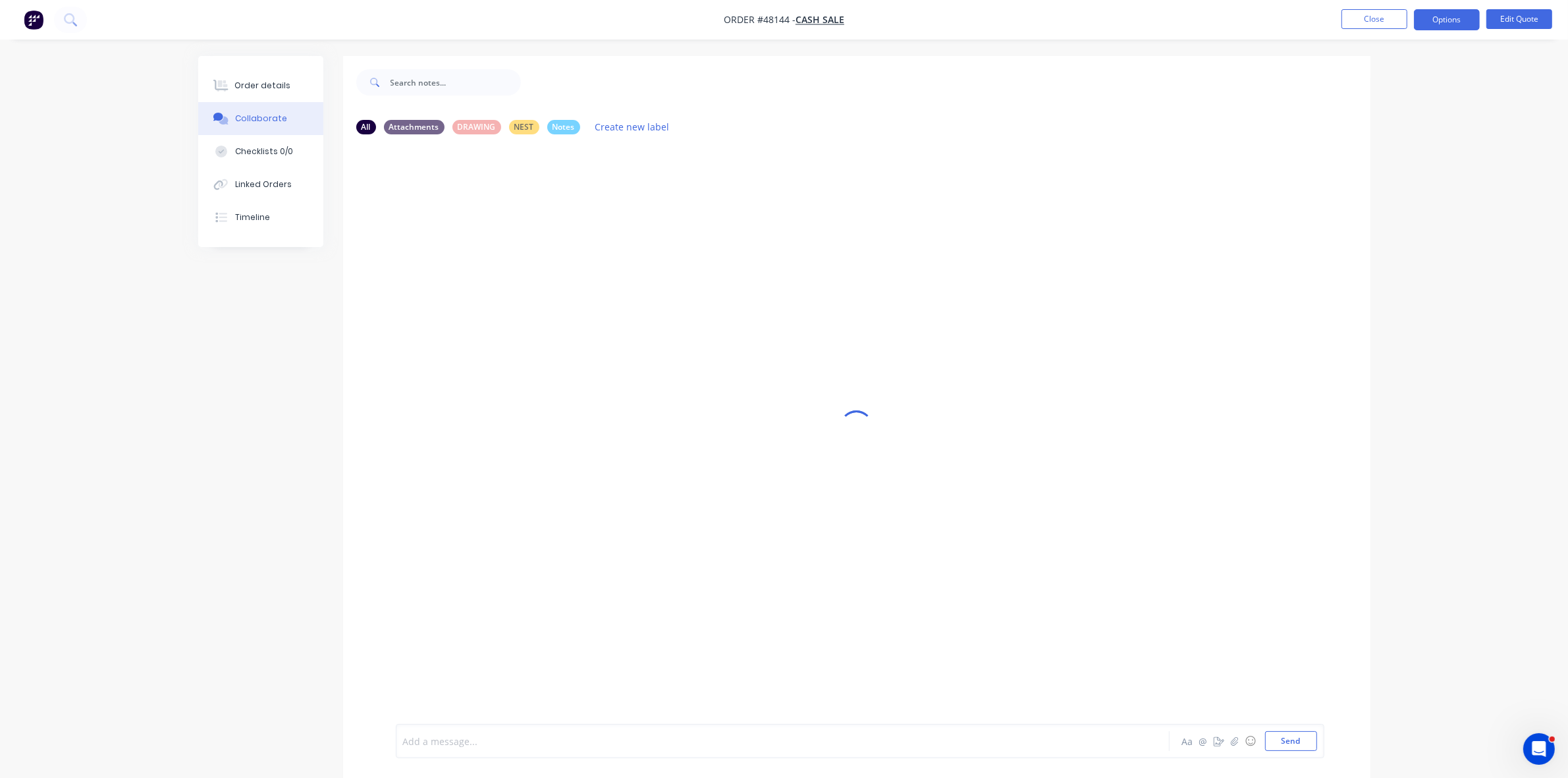
click at [418, 738] on div at bounding box center [746, 741] width 685 height 13
click at [291, 83] on button "Order details" at bounding box center [260, 85] width 125 height 33
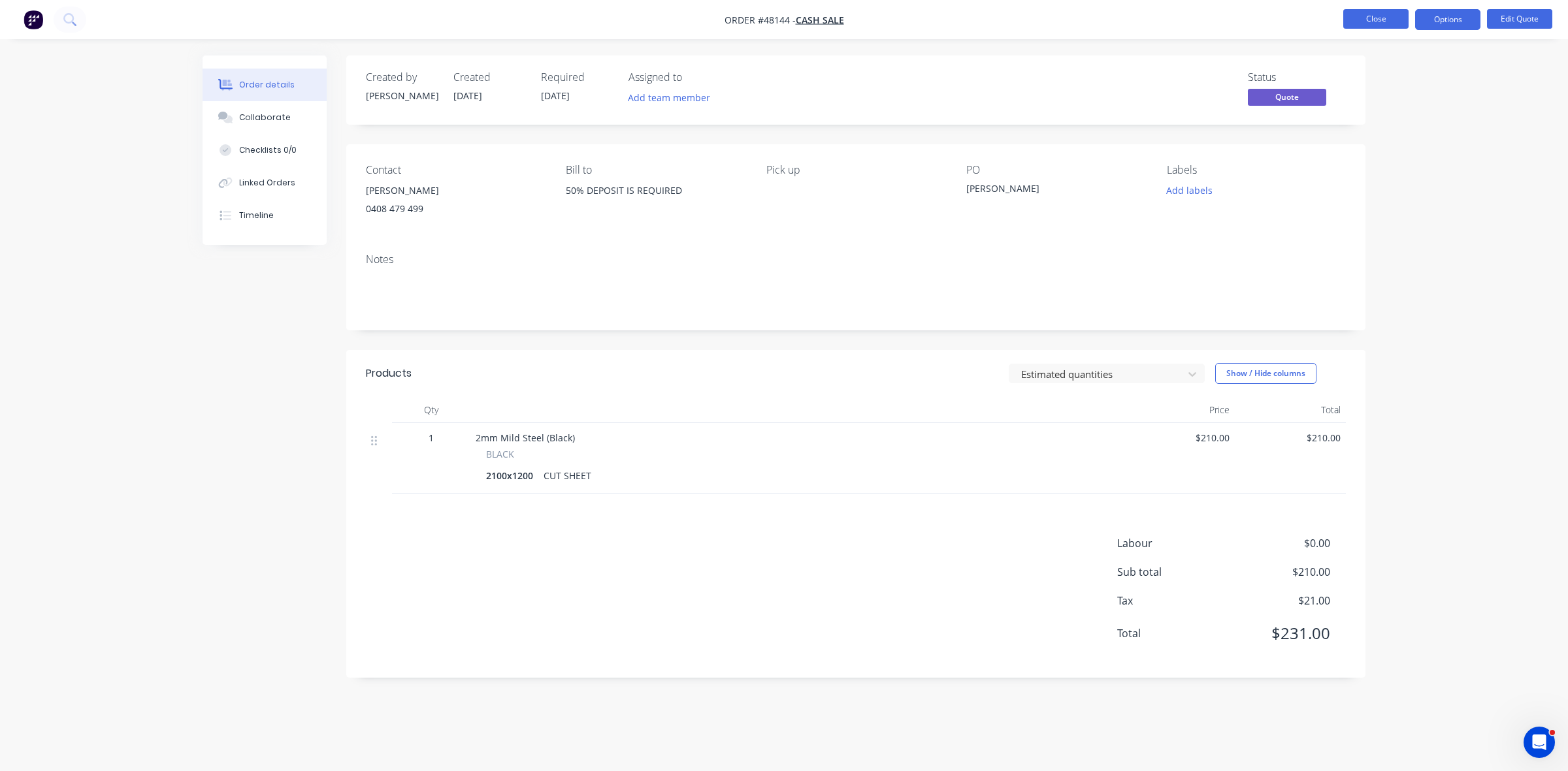
click at [1360, 17] on button "Close" at bounding box center [1376, 18] width 65 height 19
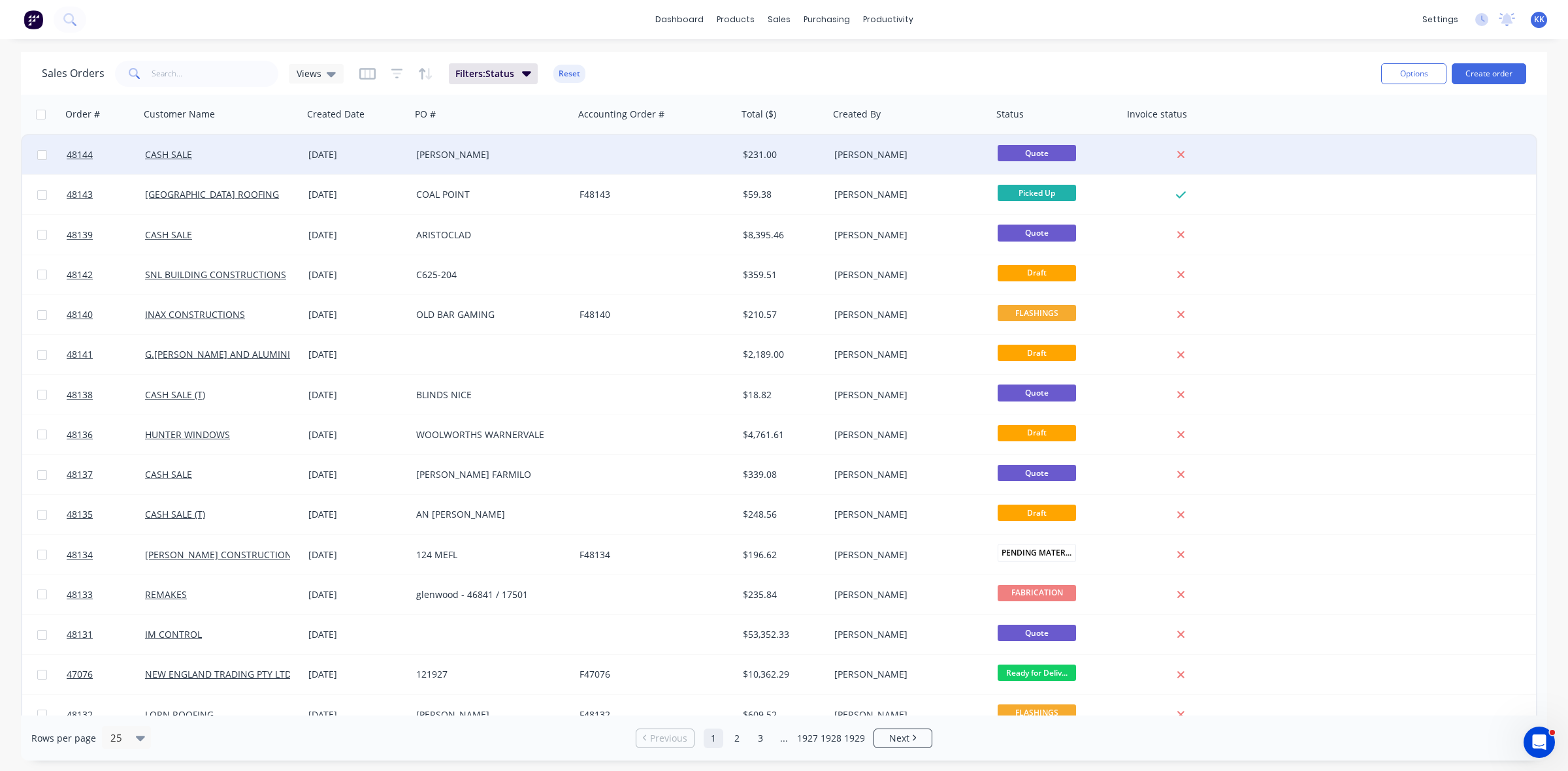
click at [426, 160] on div "GRAHAM" at bounding box center [492, 155] width 163 height 39
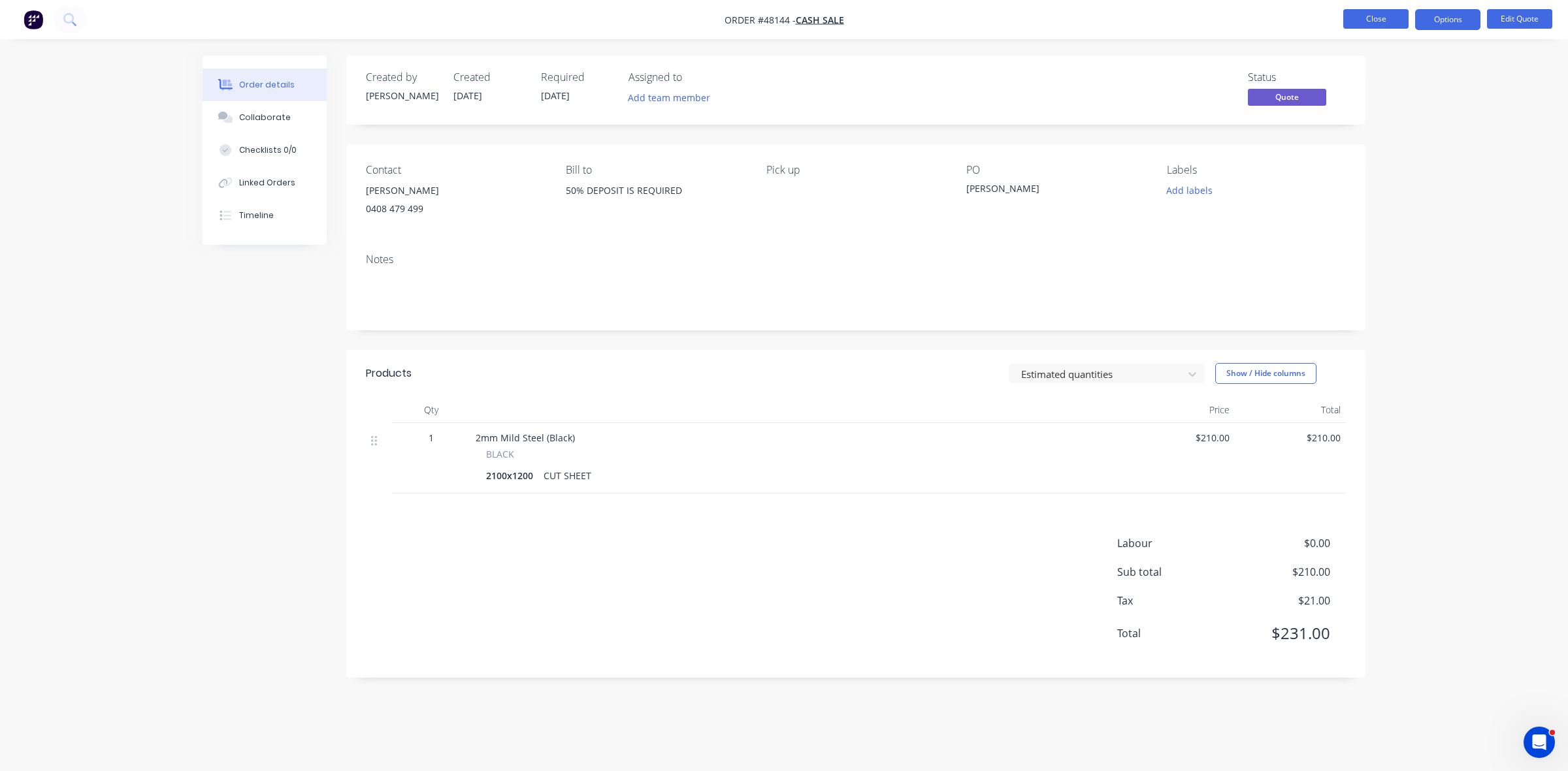
click at [1379, 17] on button "Close" at bounding box center [1376, 18] width 65 height 19
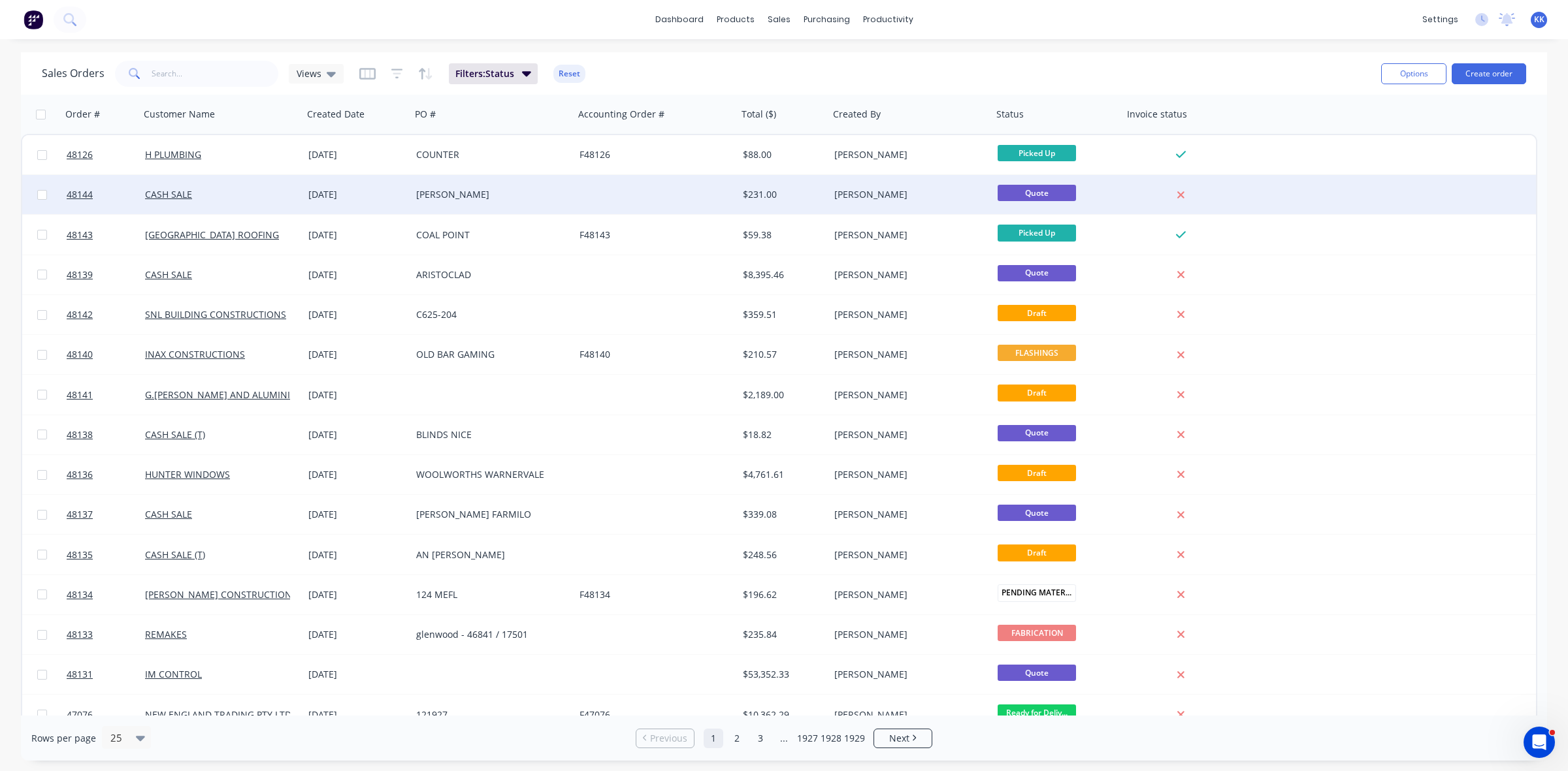
click at [537, 190] on div "GRAHAM" at bounding box center [489, 195] width 145 height 13
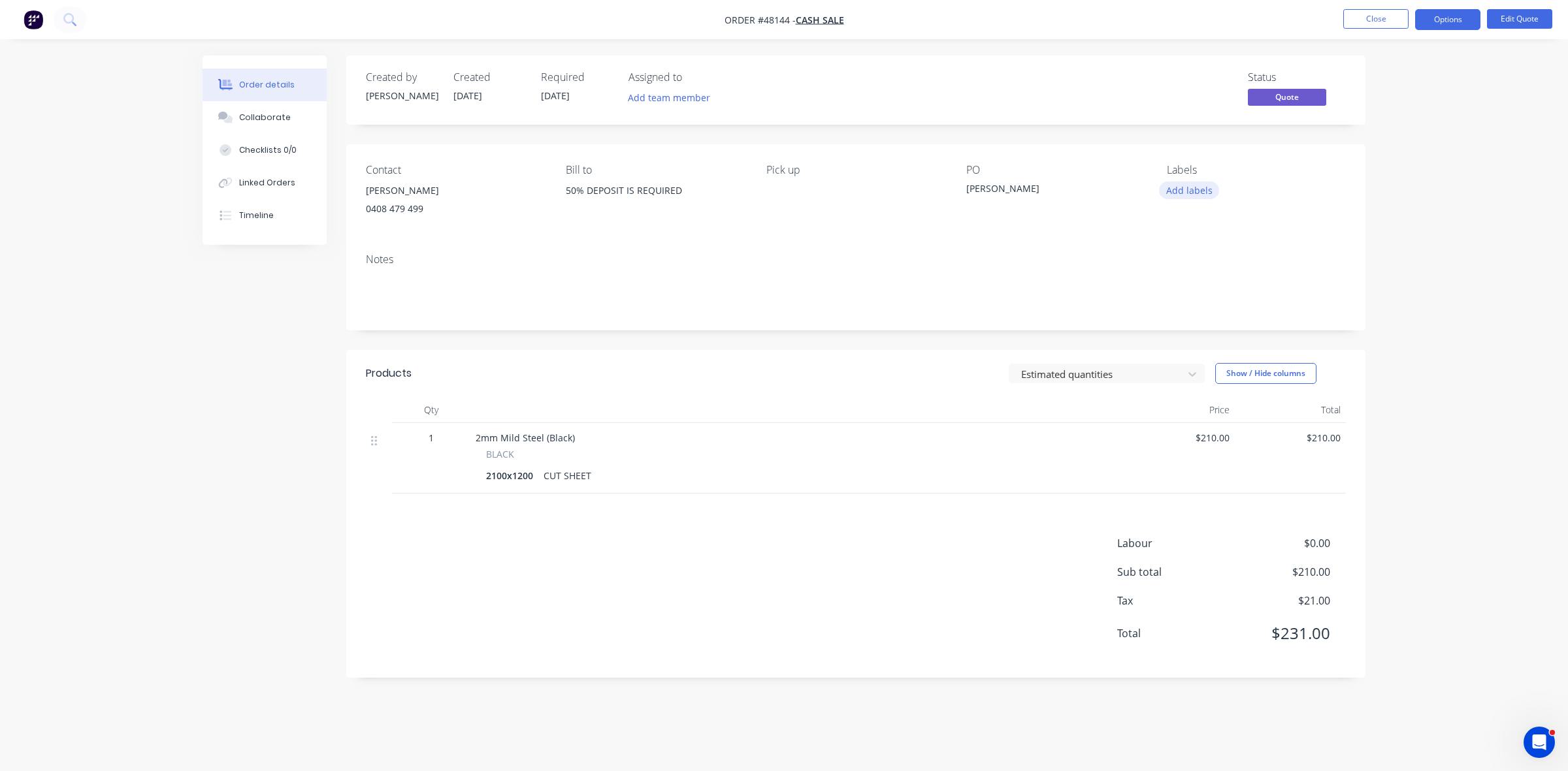
click at [1163, 190] on button "Add labels" at bounding box center [1189, 190] width 60 height 18
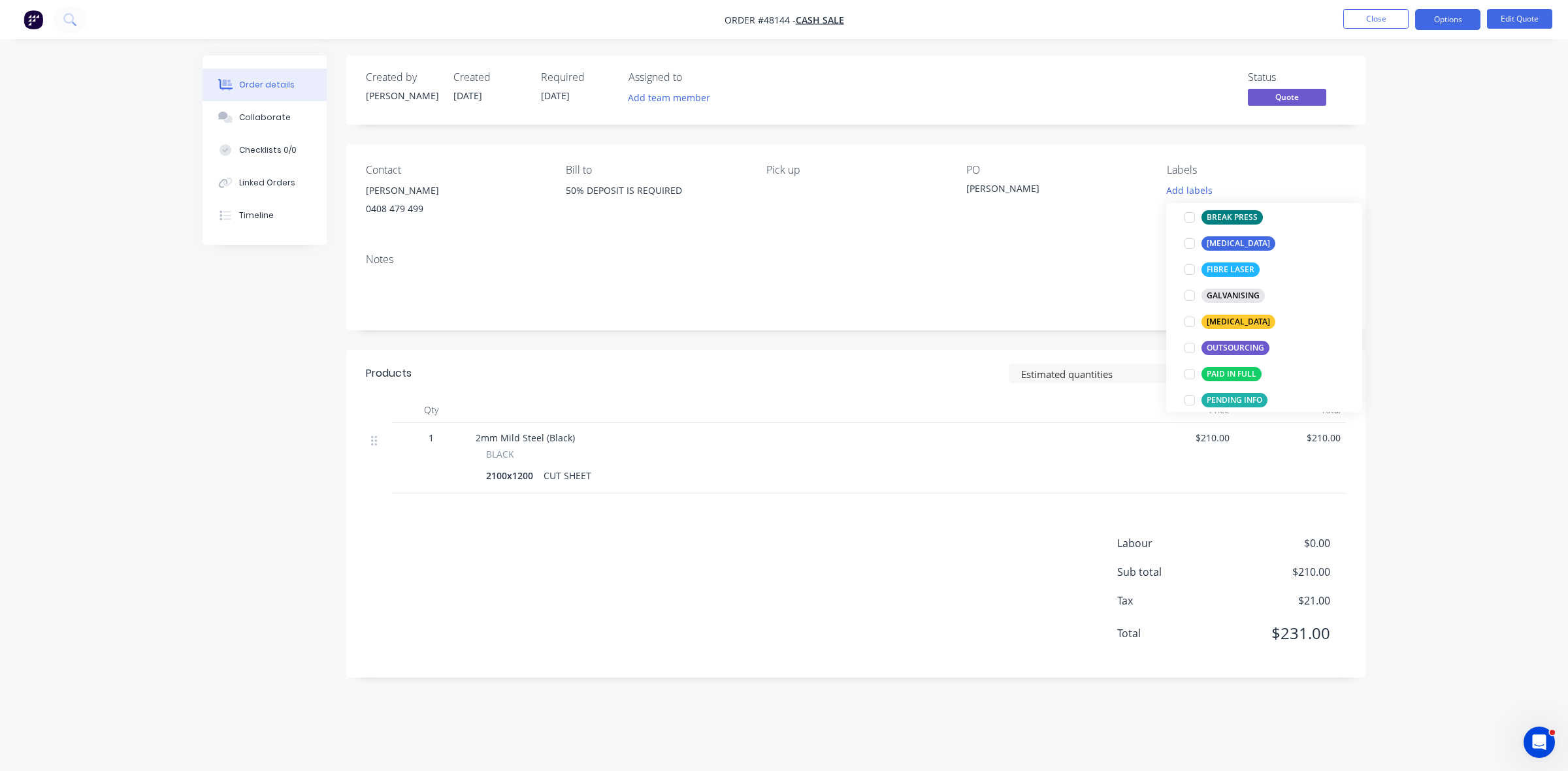
scroll to position [245, 0]
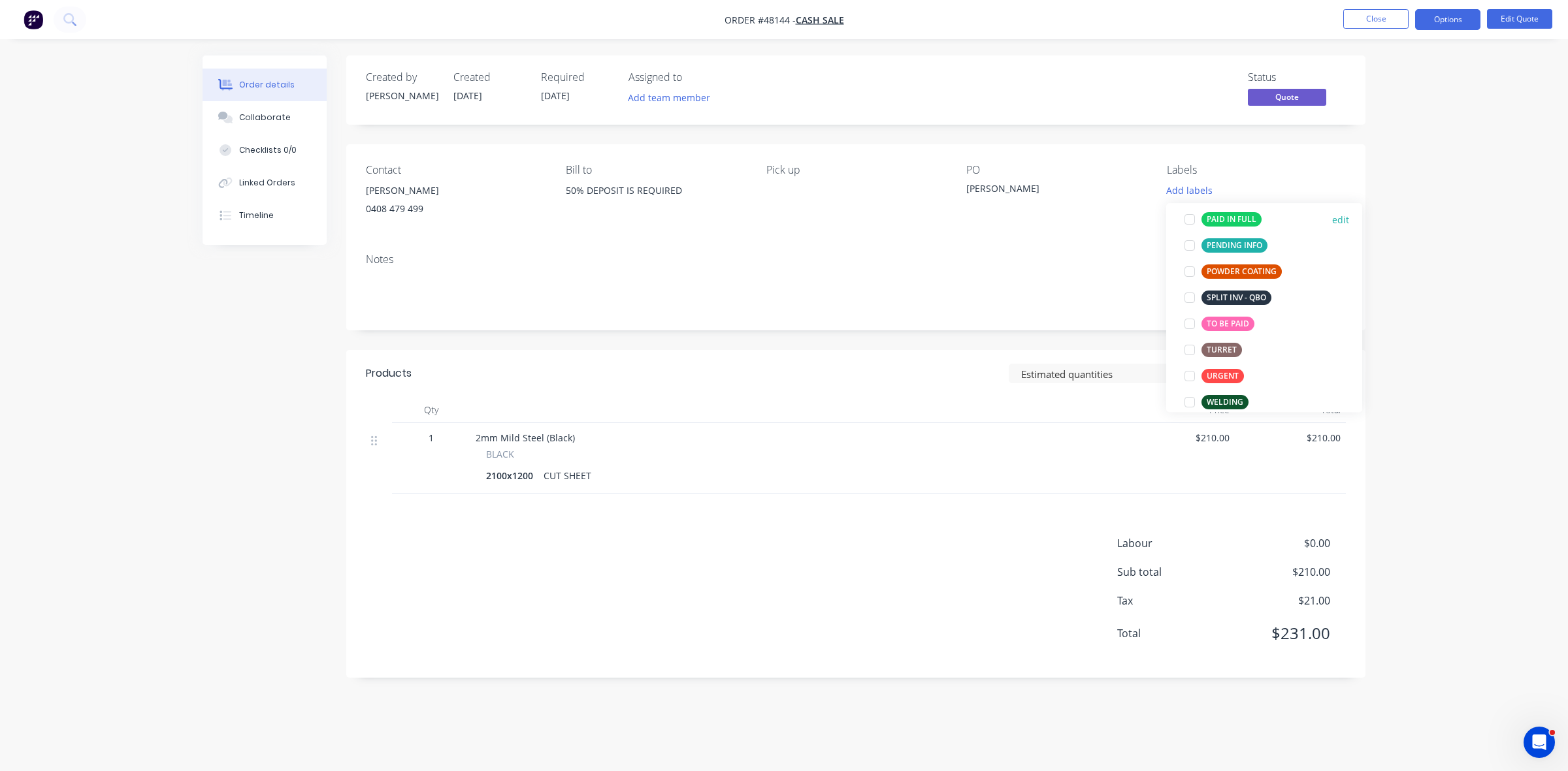
click at [1221, 222] on div "PAID IN FULL" at bounding box center [1231, 219] width 60 height 14
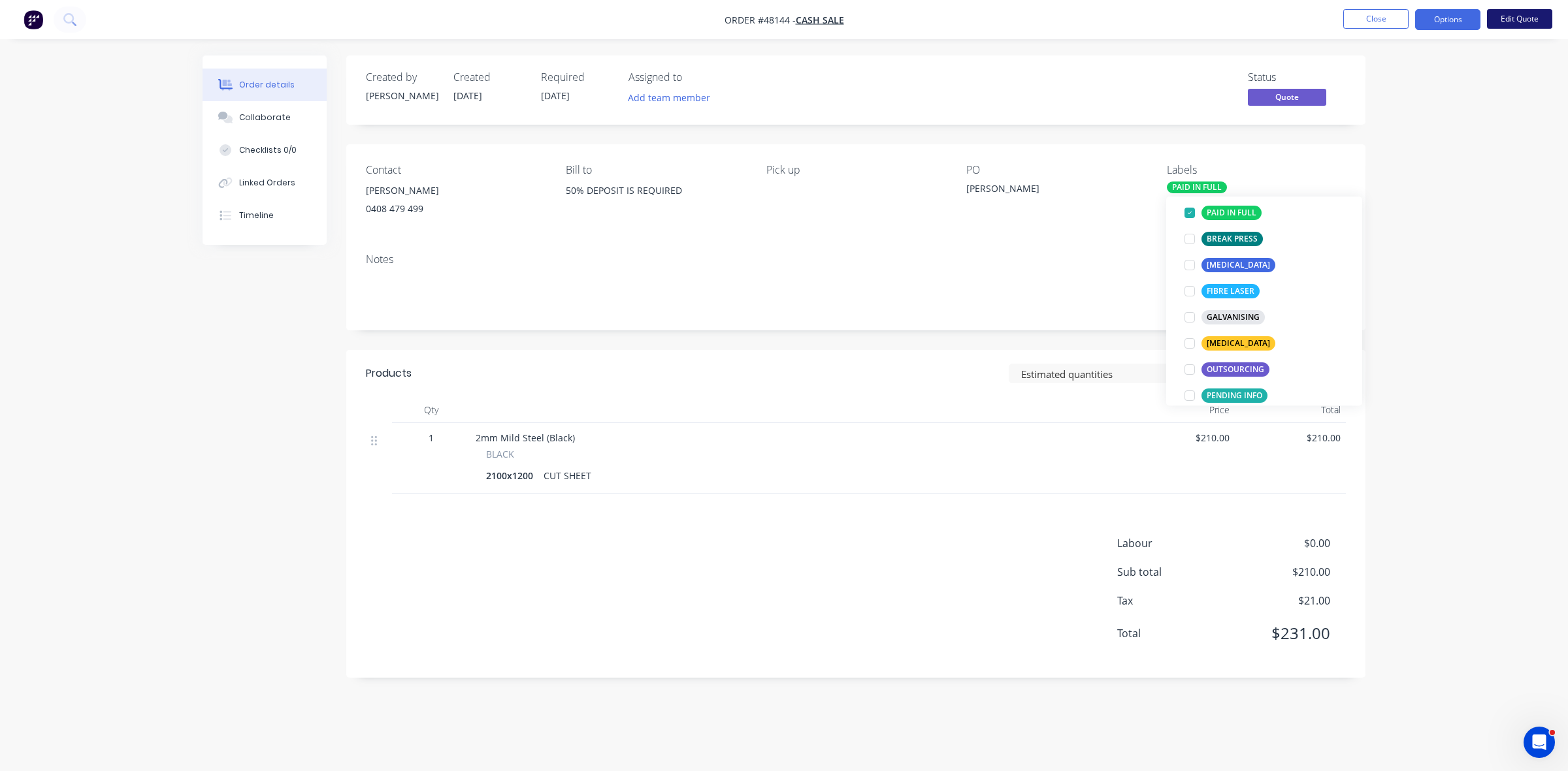
click at [1527, 22] on button "Edit Quote" at bounding box center [1520, 18] width 65 height 19
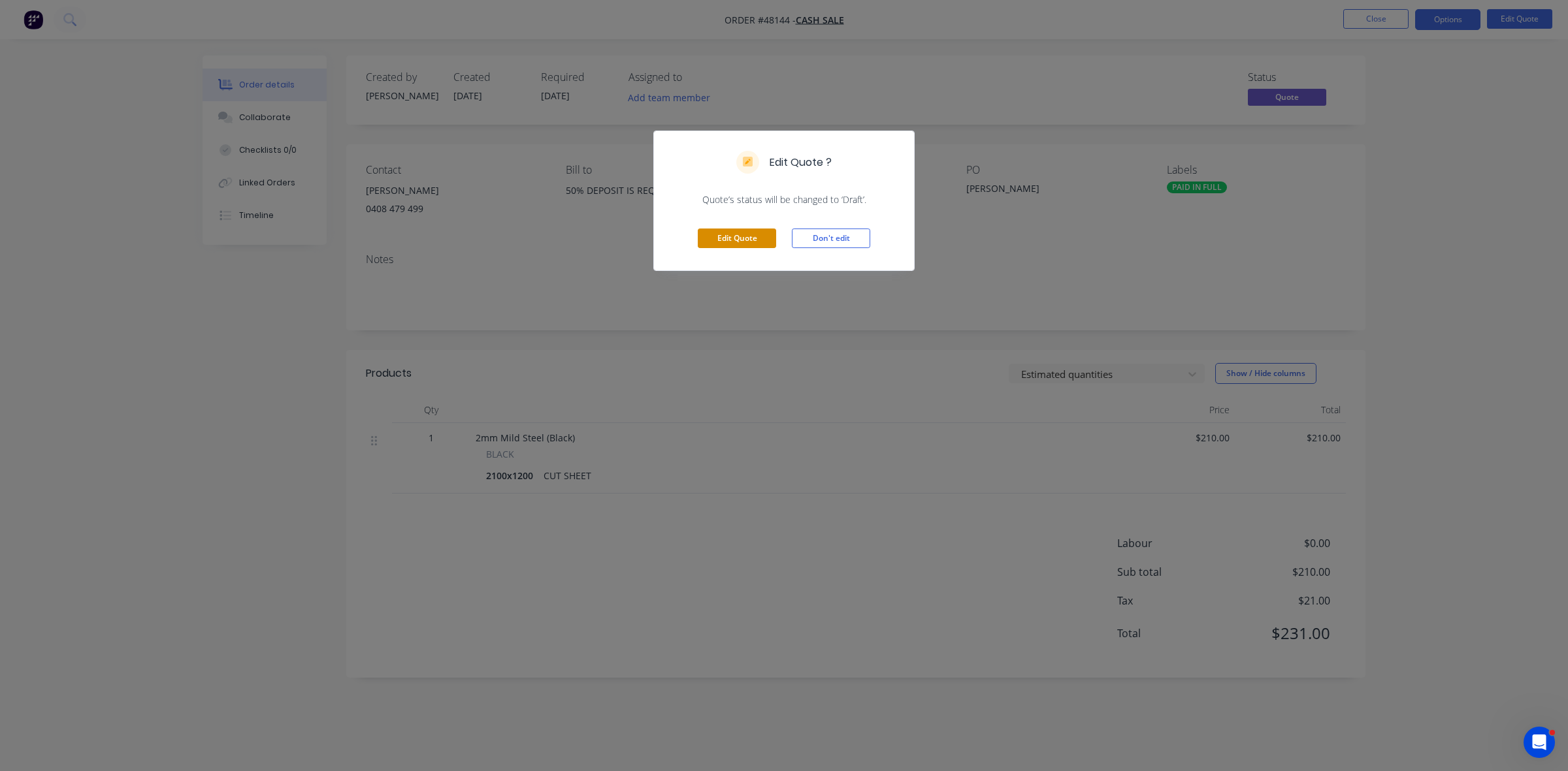
click at [726, 246] on button "Edit Quote" at bounding box center [737, 238] width 79 height 19
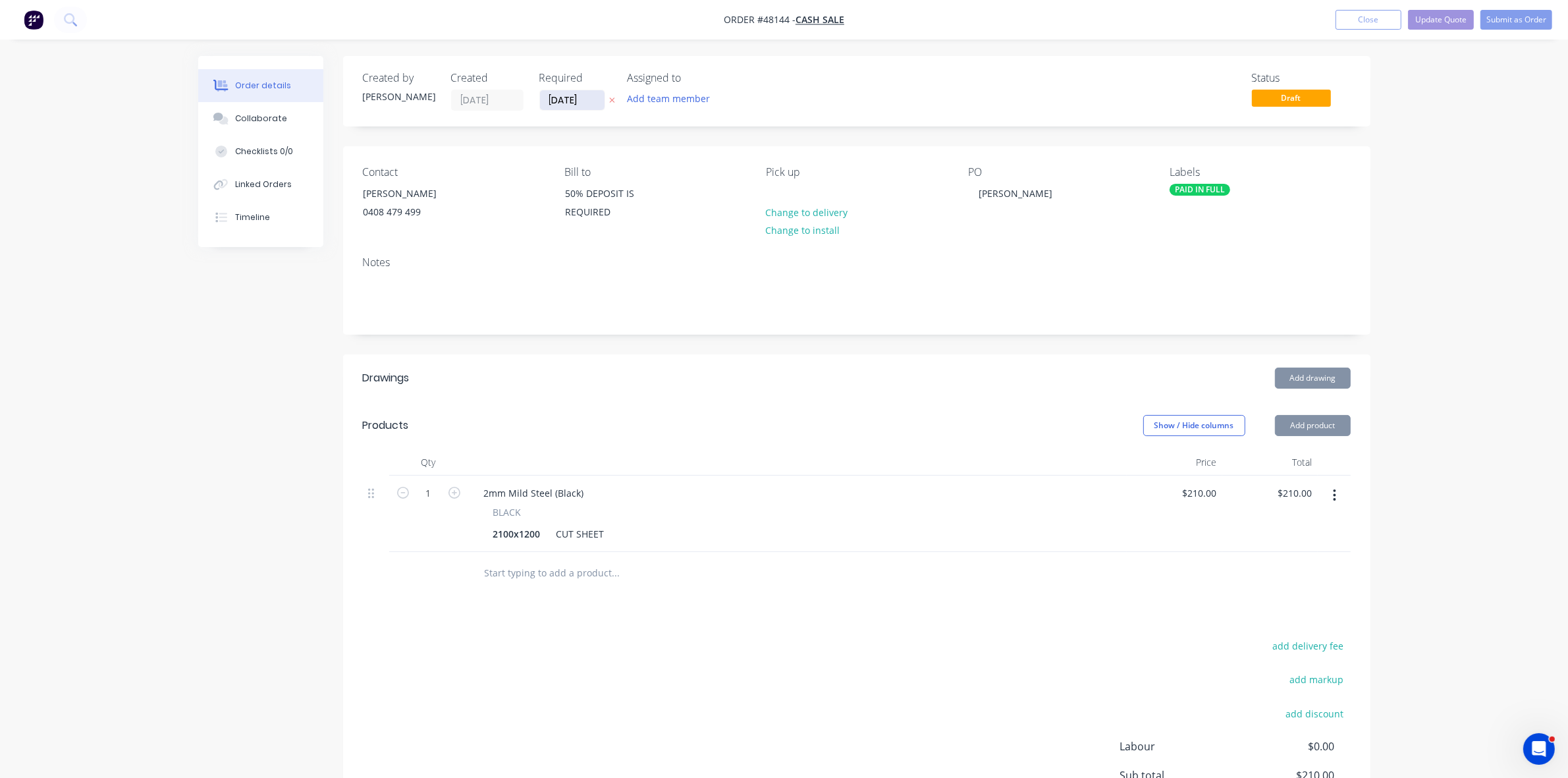
click at [568, 104] on input "[DATE]" at bounding box center [572, 99] width 65 height 19
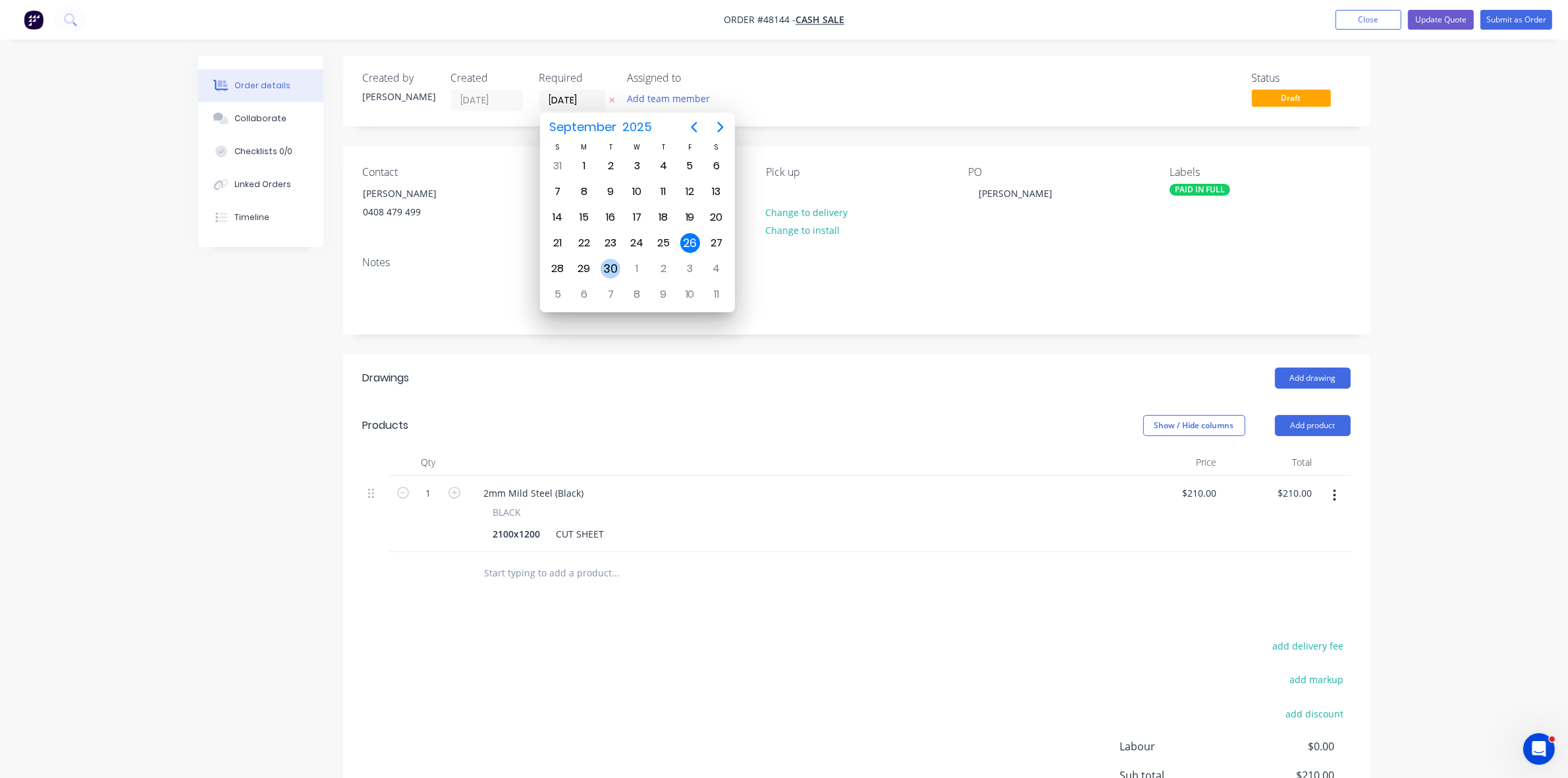
click at [606, 262] on div "30" at bounding box center [610, 268] width 19 height 19
type input "[DATE]"
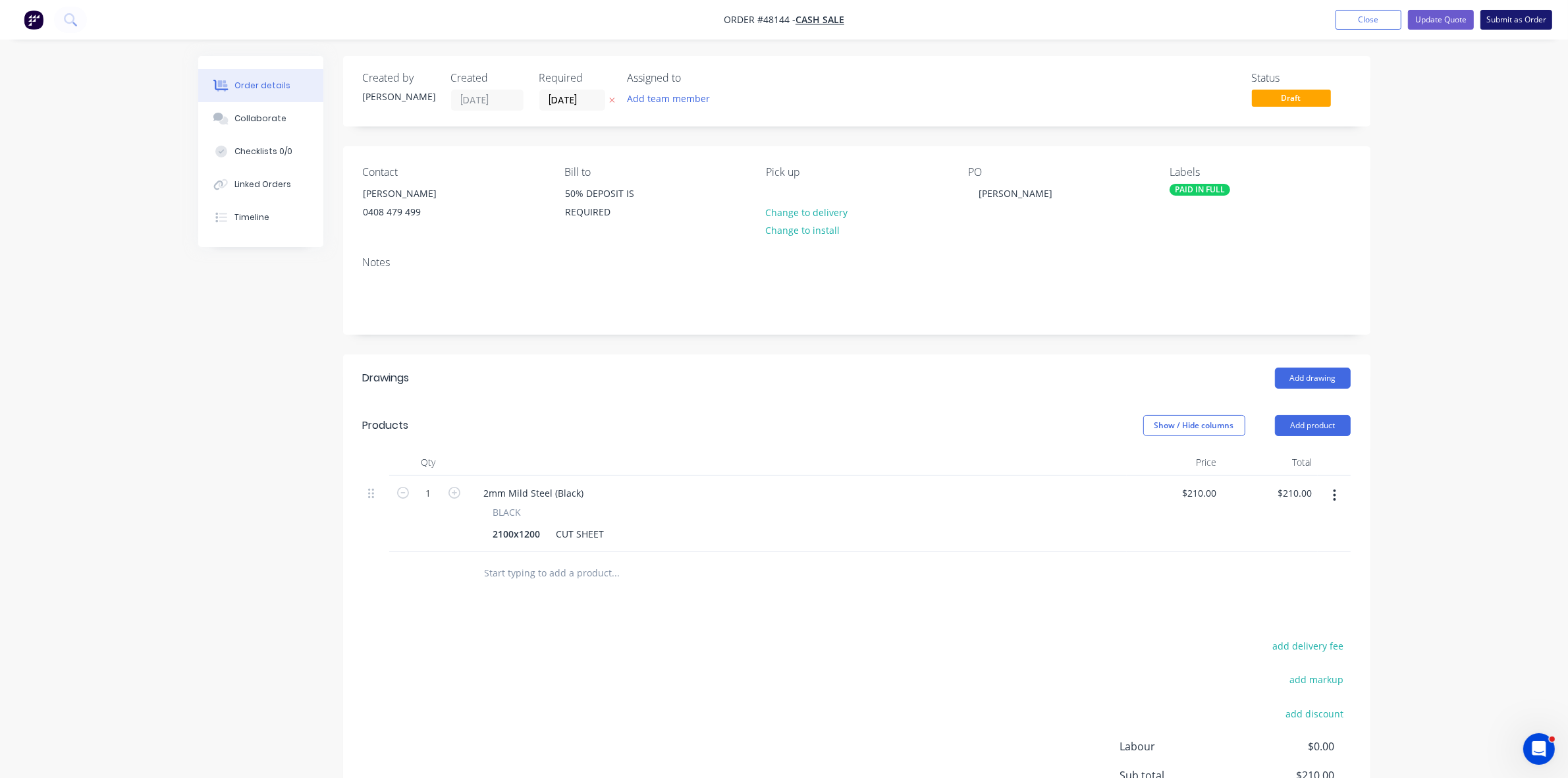
click at [1521, 26] on button "Submit as Order" at bounding box center [1516, 19] width 72 height 19
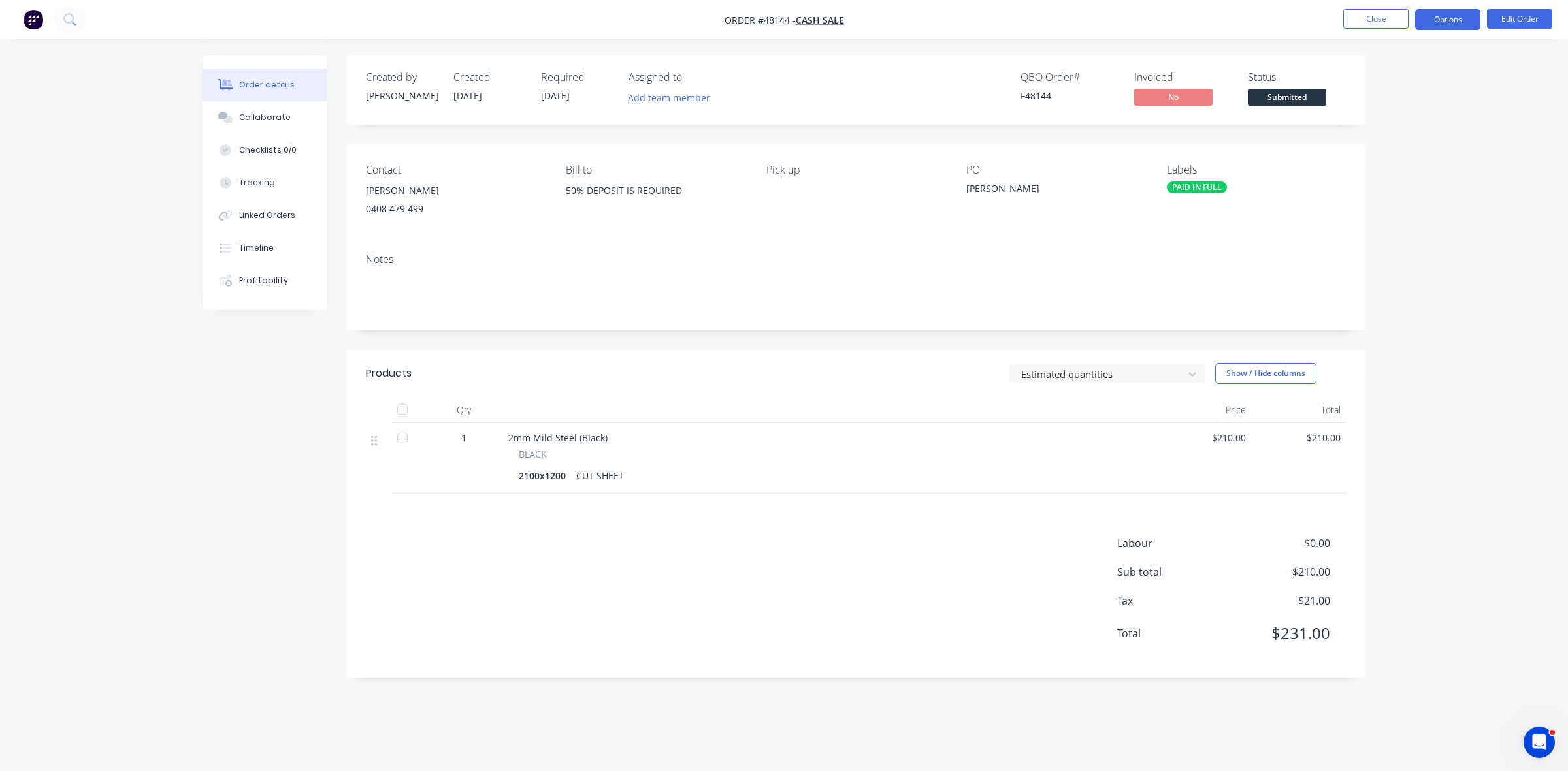
click at [1460, 28] on button "Options" at bounding box center [1448, 19] width 65 height 21
click at [1408, 155] on div "Work Order" at bounding box center [1408, 157] width 120 height 19
click at [1402, 134] on div "Without pricing" at bounding box center [1408, 131] width 120 height 19
click at [1297, 101] on span "Submitted" at bounding box center [1287, 97] width 79 height 17
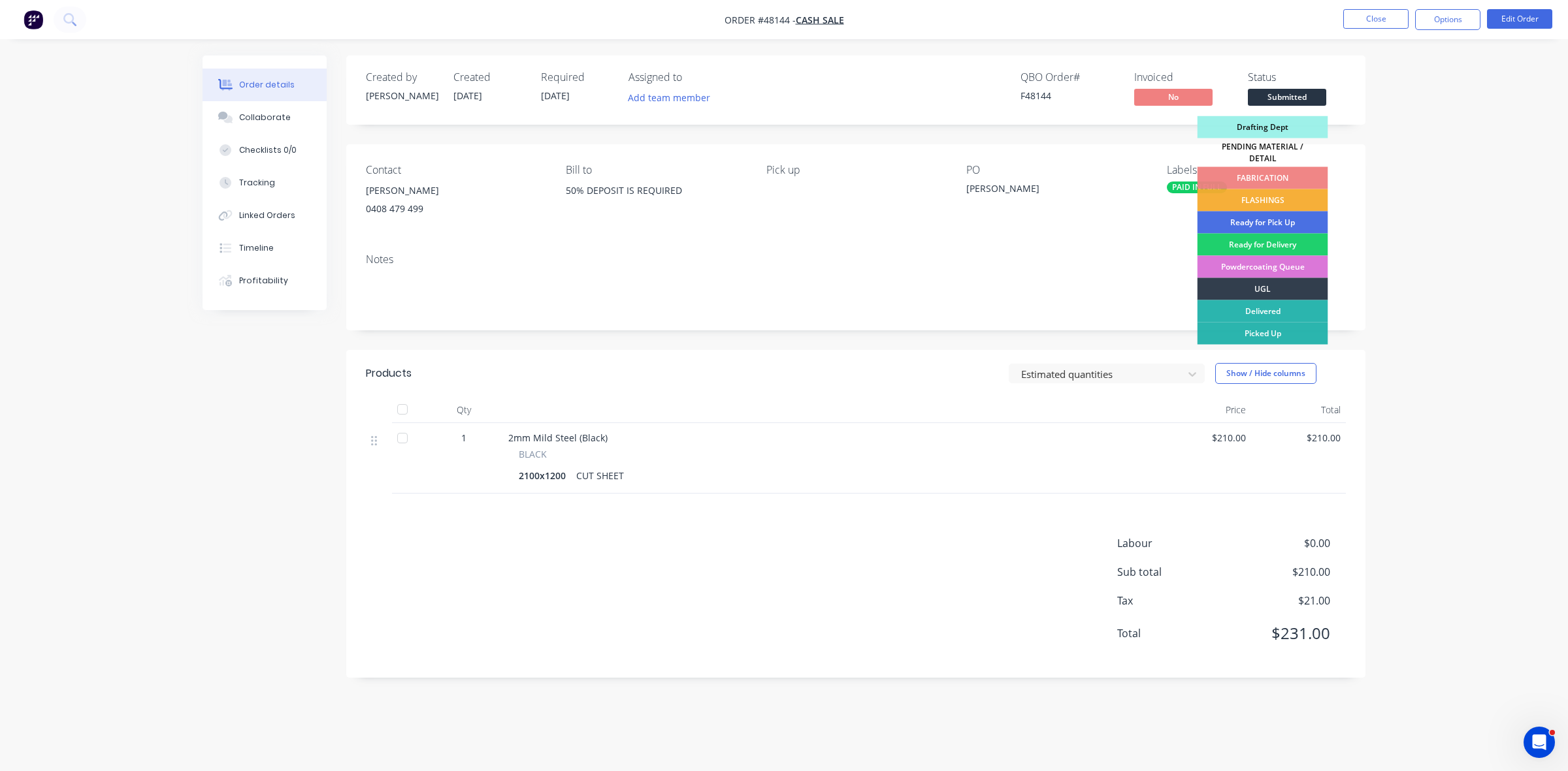
click at [1298, 171] on div "FABRICATION" at bounding box center [1263, 178] width 130 height 23
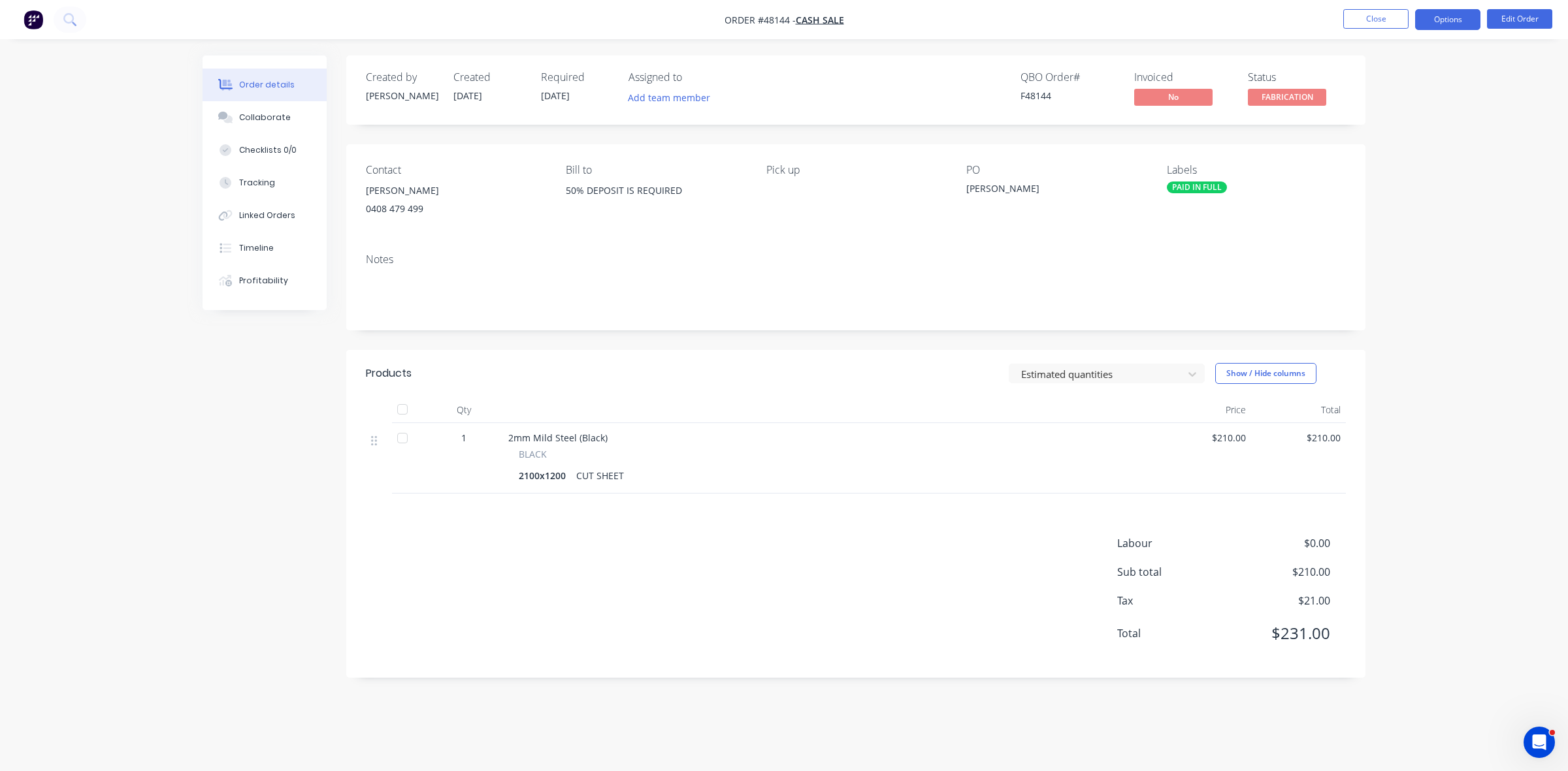
click at [1442, 18] on button "Options" at bounding box center [1448, 19] width 65 height 21
drag, startPoint x: 1054, startPoint y: 41, endPoint x: 1087, endPoint y: 34, distance: 33.7
click at [1053, 41] on div "Order details Collaborate Checklists 0/0 Tracking Linked Orders Timeline Profit…" at bounding box center [784, 385] width 1568 height 771
click at [1371, 13] on button "Close" at bounding box center [1376, 18] width 65 height 19
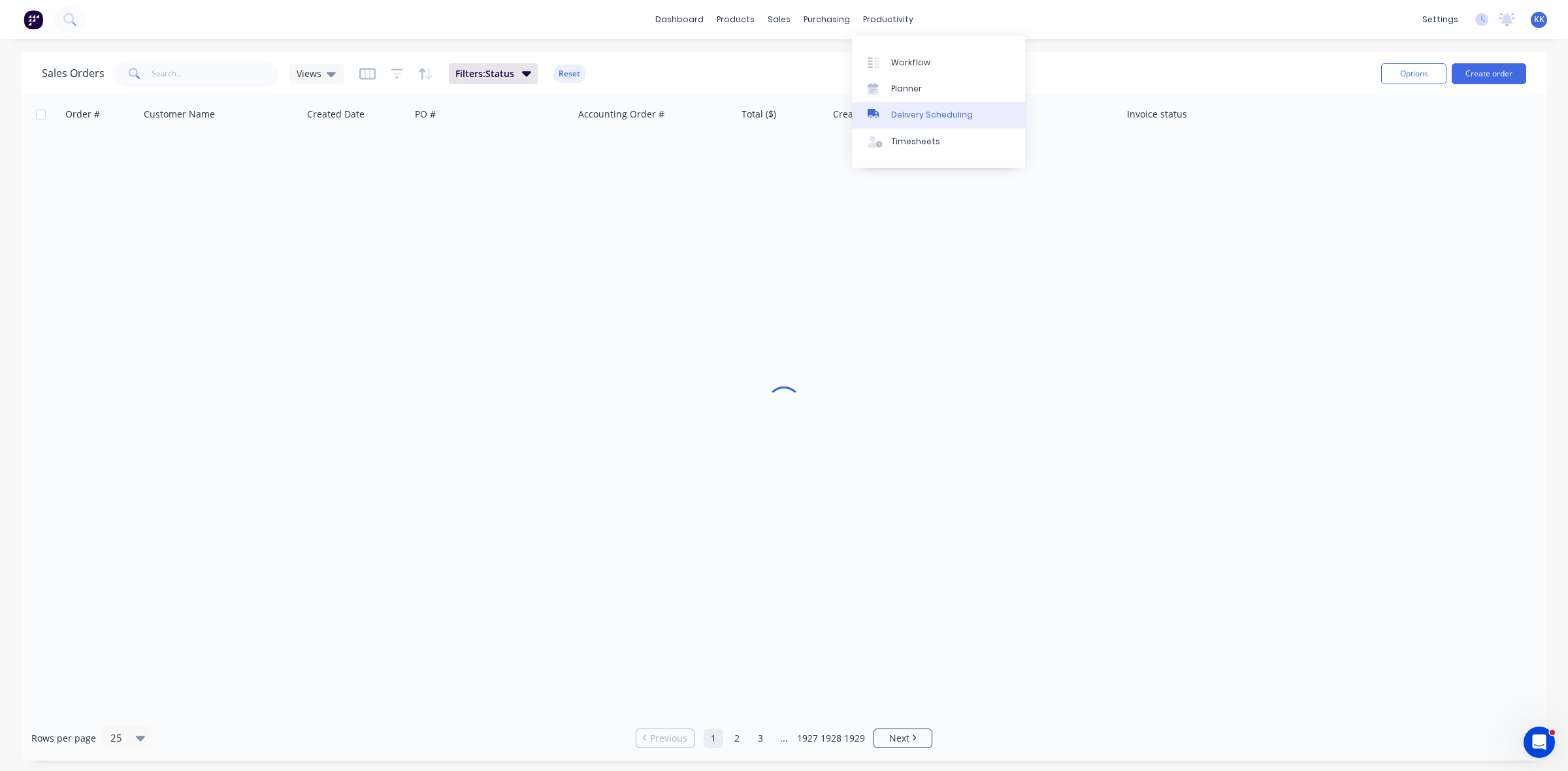
click at [909, 106] on link "Delivery Scheduling" at bounding box center [938, 114] width 173 height 26
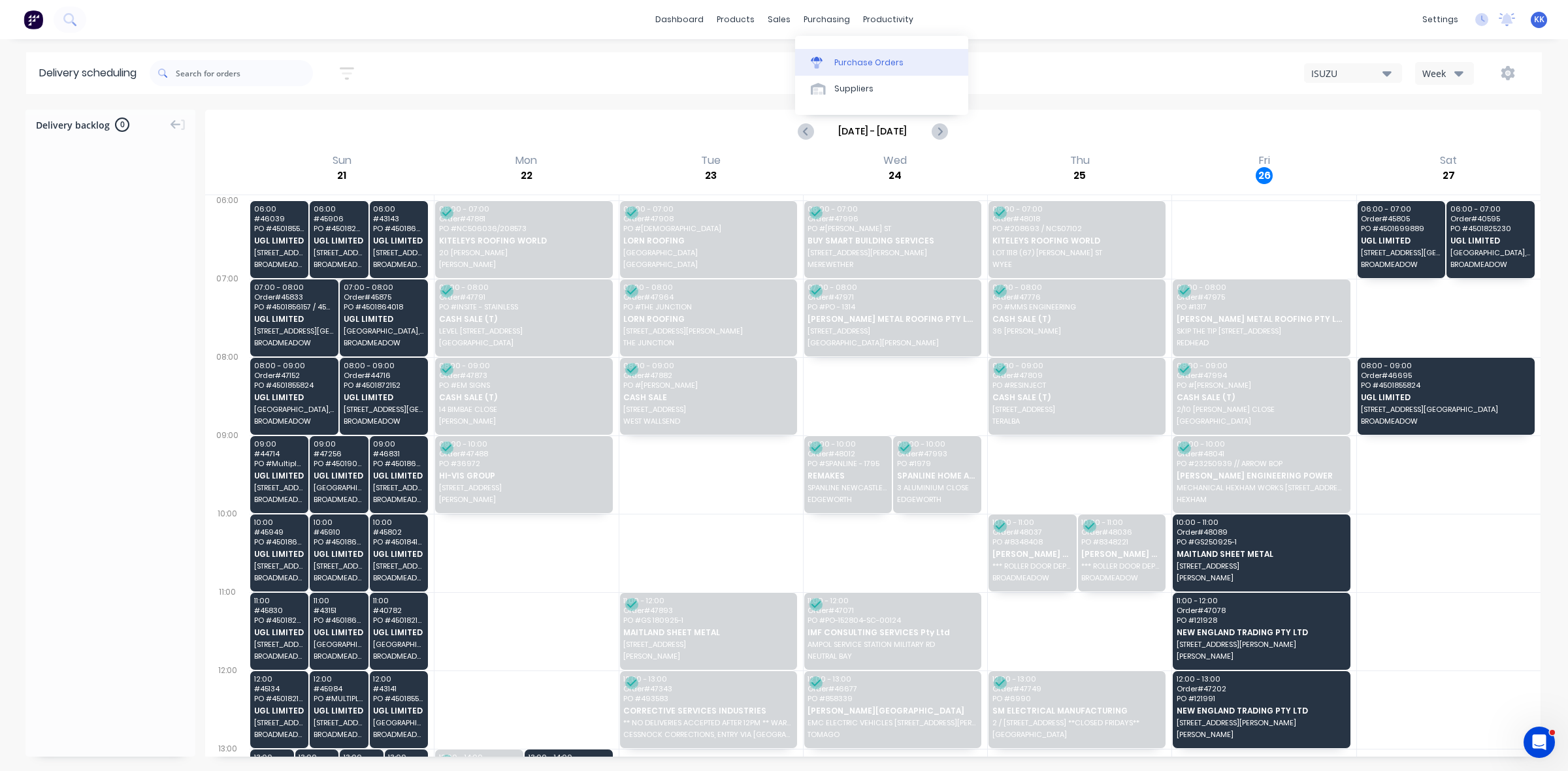
click at [847, 66] on div "Purchase Orders" at bounding box center [868, 63] width 69 height 12
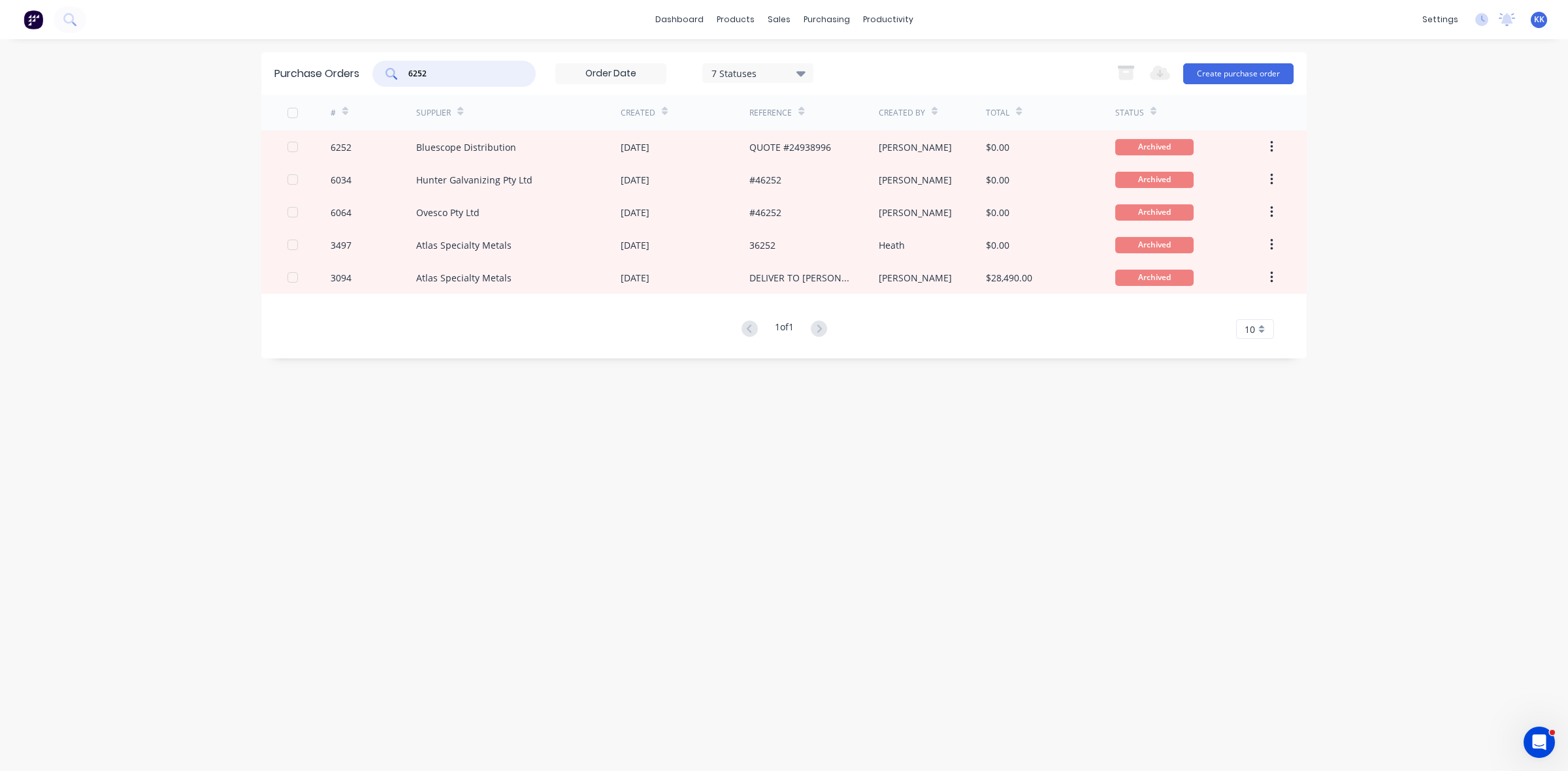
drag, startPoint x: 448, startPoint y: 72, endPoint x: 392, endPoint y: 67, distance: 56.2
click at [393, 67] on div "6252" at bounding box center [453, 74] width 163 height 26
click at [1233, 76] on button "Create purchase order" at bounding box center [1238, 74] width 110 height 21
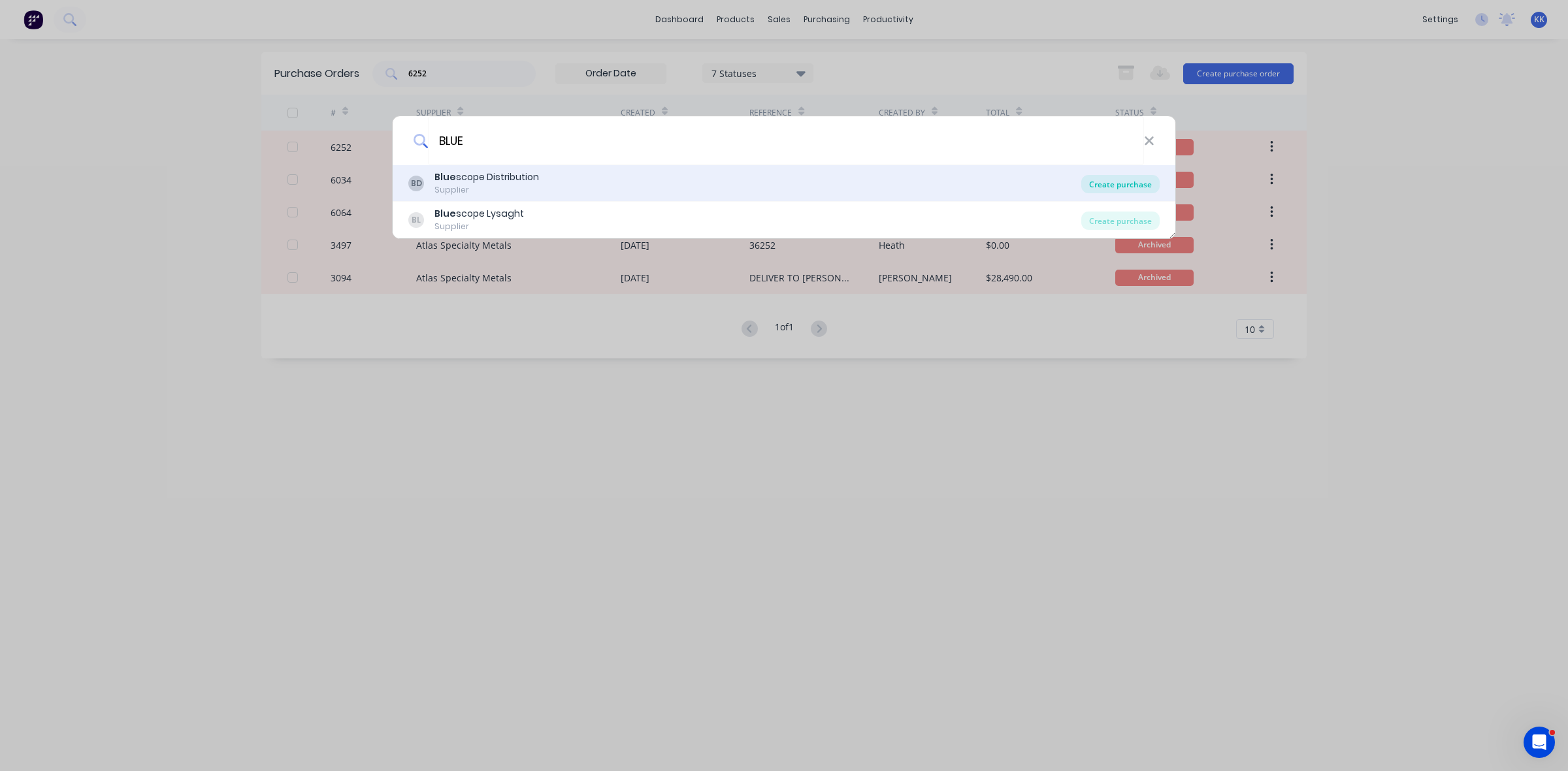
type input "BLUE"
click at [1096, 181] on div "Create purchase" at bounding box center [1120, 184] width 79 height 18
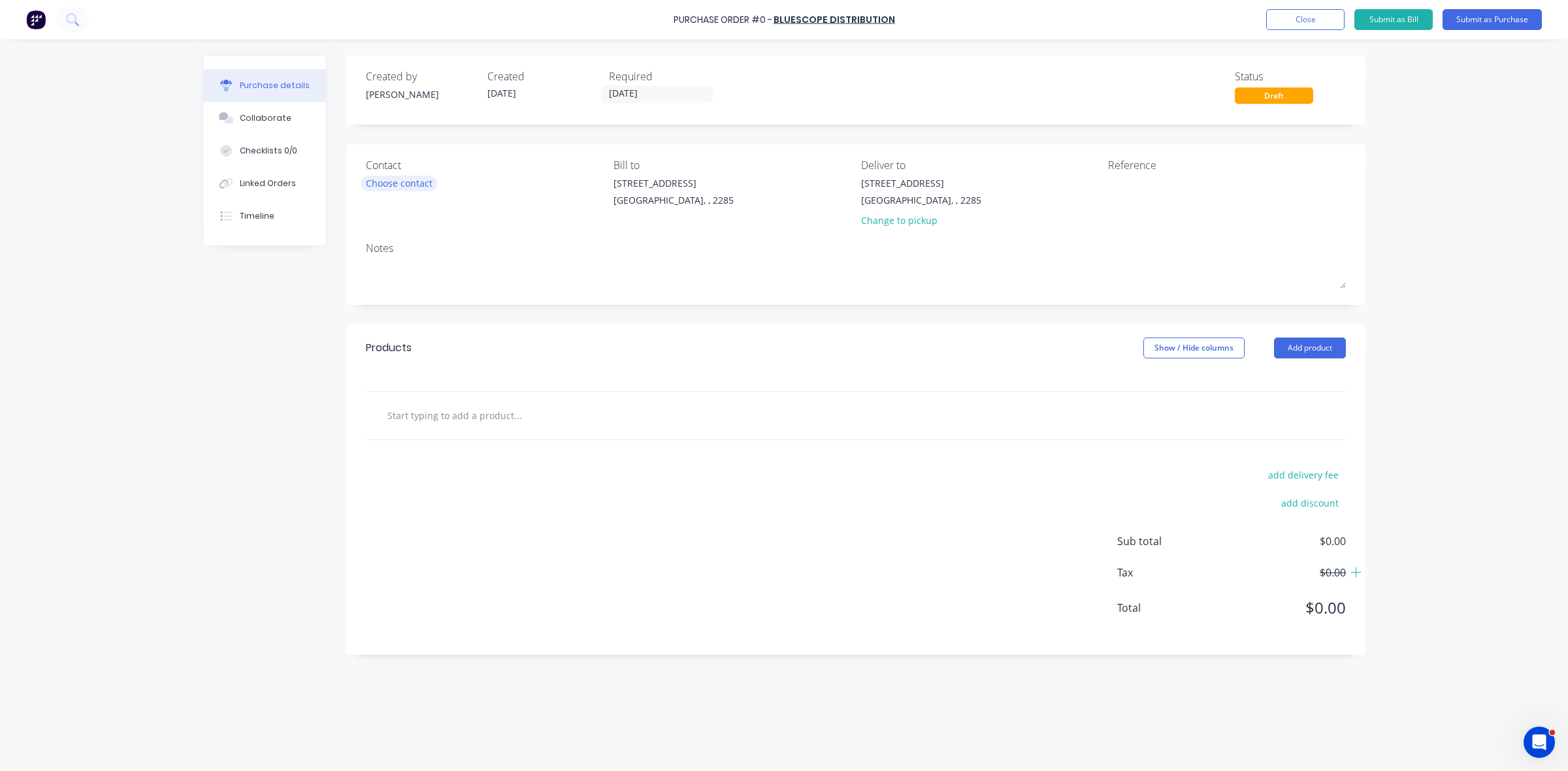
click at [395, 183] on div "Choose contact" at bounding box center [400, 183] width 67 height 13
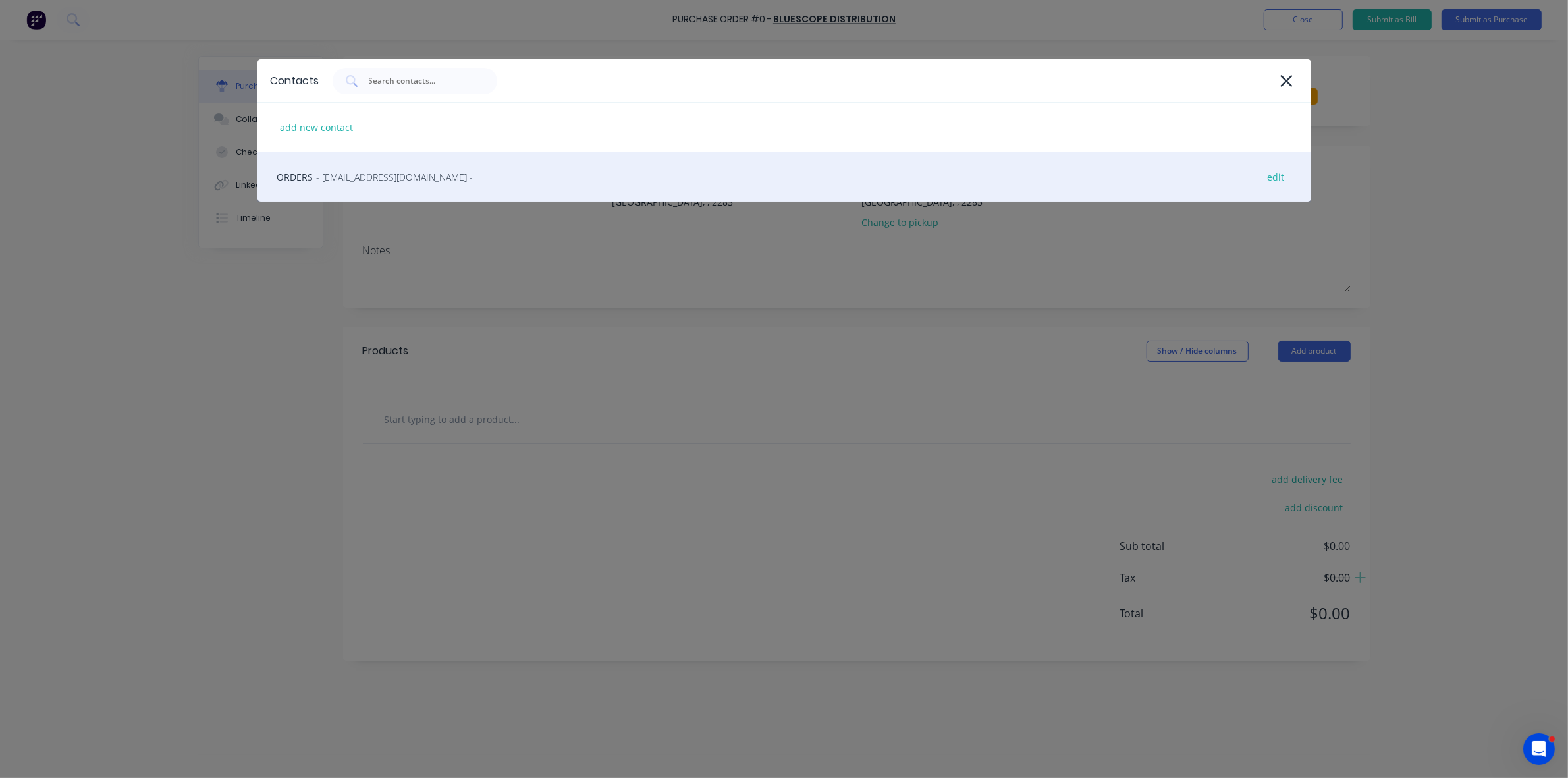
click at [403, 183] on span "- BlueScopeOrders@bluescopesteel.com -" at bounding box center [395, 177] width 157 height 13
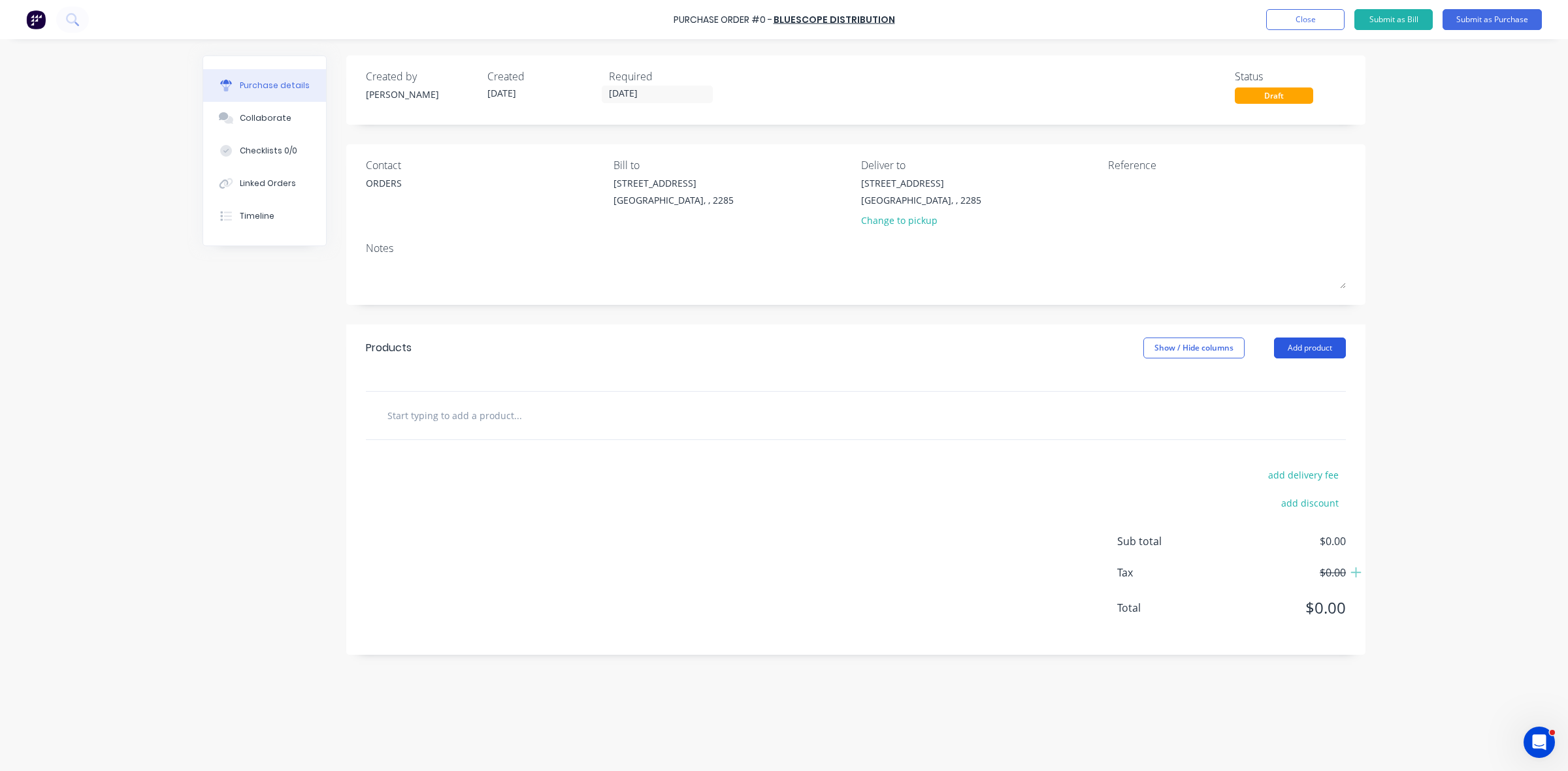
click at [1332, 344] on button "Add product" at bounding box center [1310, 347] width 72 height 21
click at [1320, 370] on button "Product catalogue" at bounding box center [1283, 381] width 124 height 26
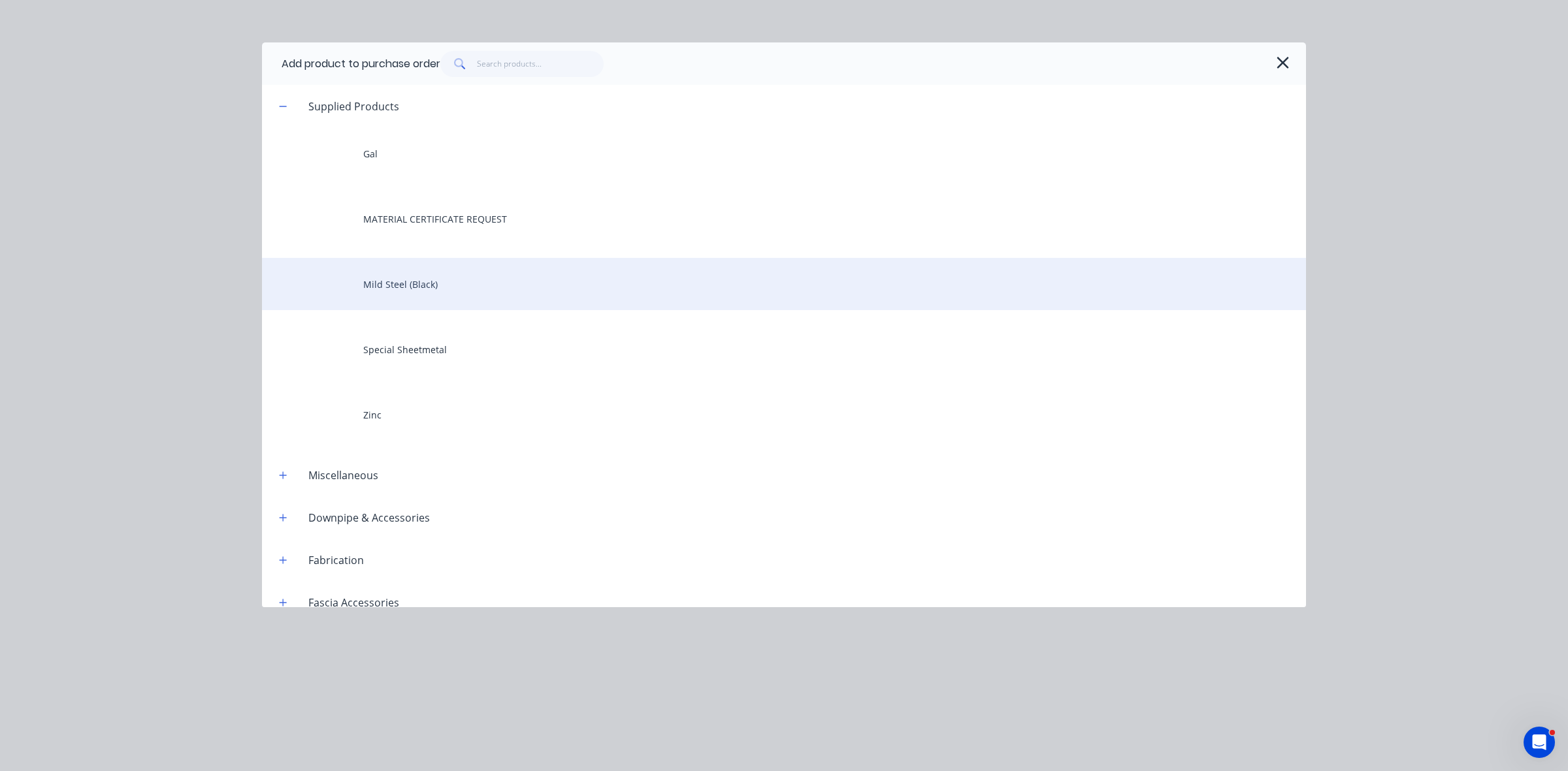
click at [419, 281] on div "Mild Steel (Black)" at bounding box center [783, 284] width 1044 height 53
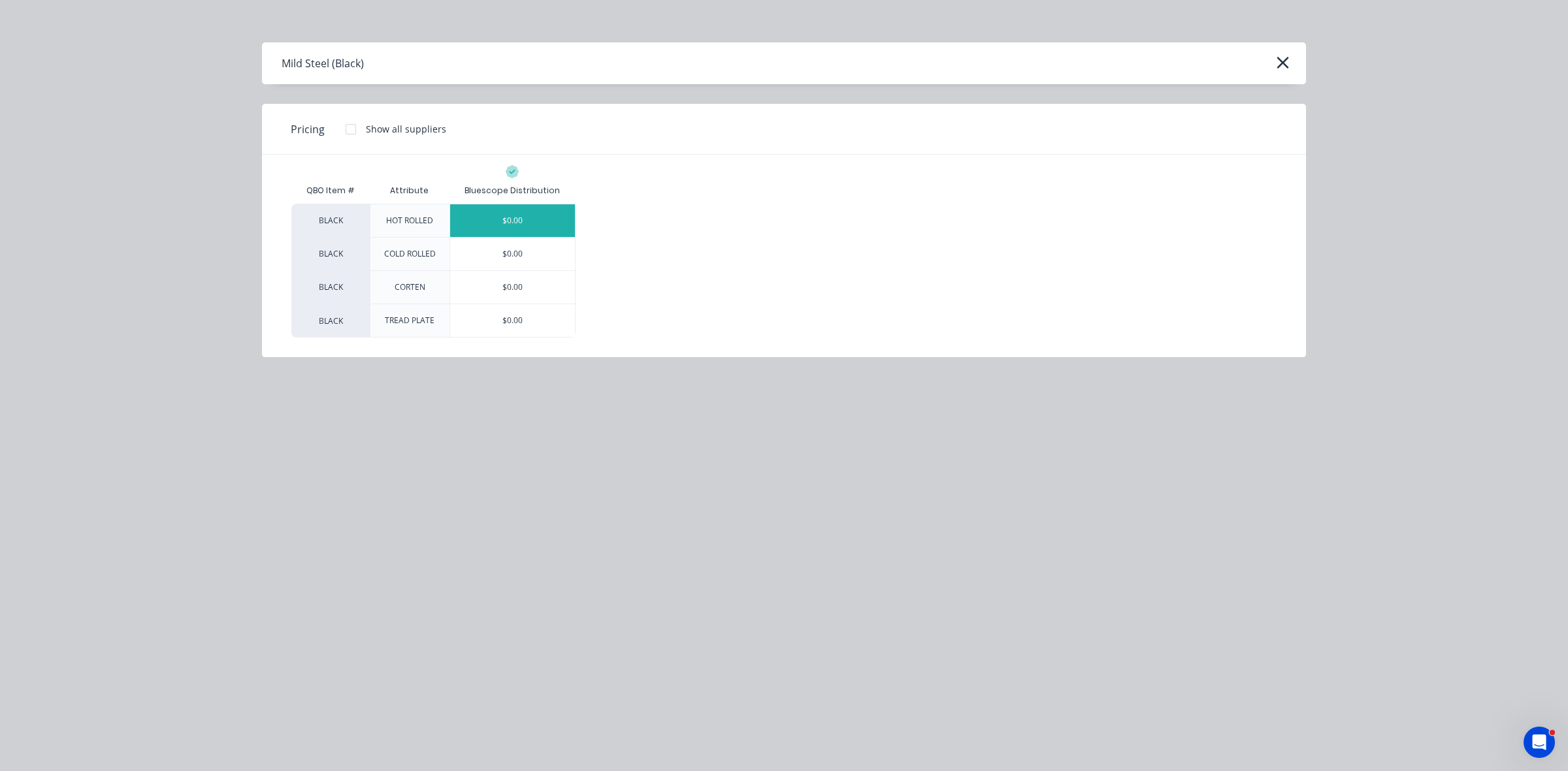
drag, startPoint x: 552, startPoint y: 216, endPoint x: 552, endPoint y: 226, distance: 10.0
click at [552, 216] on div "$0.00" at bounding box center [512, 221] width 125 height 33
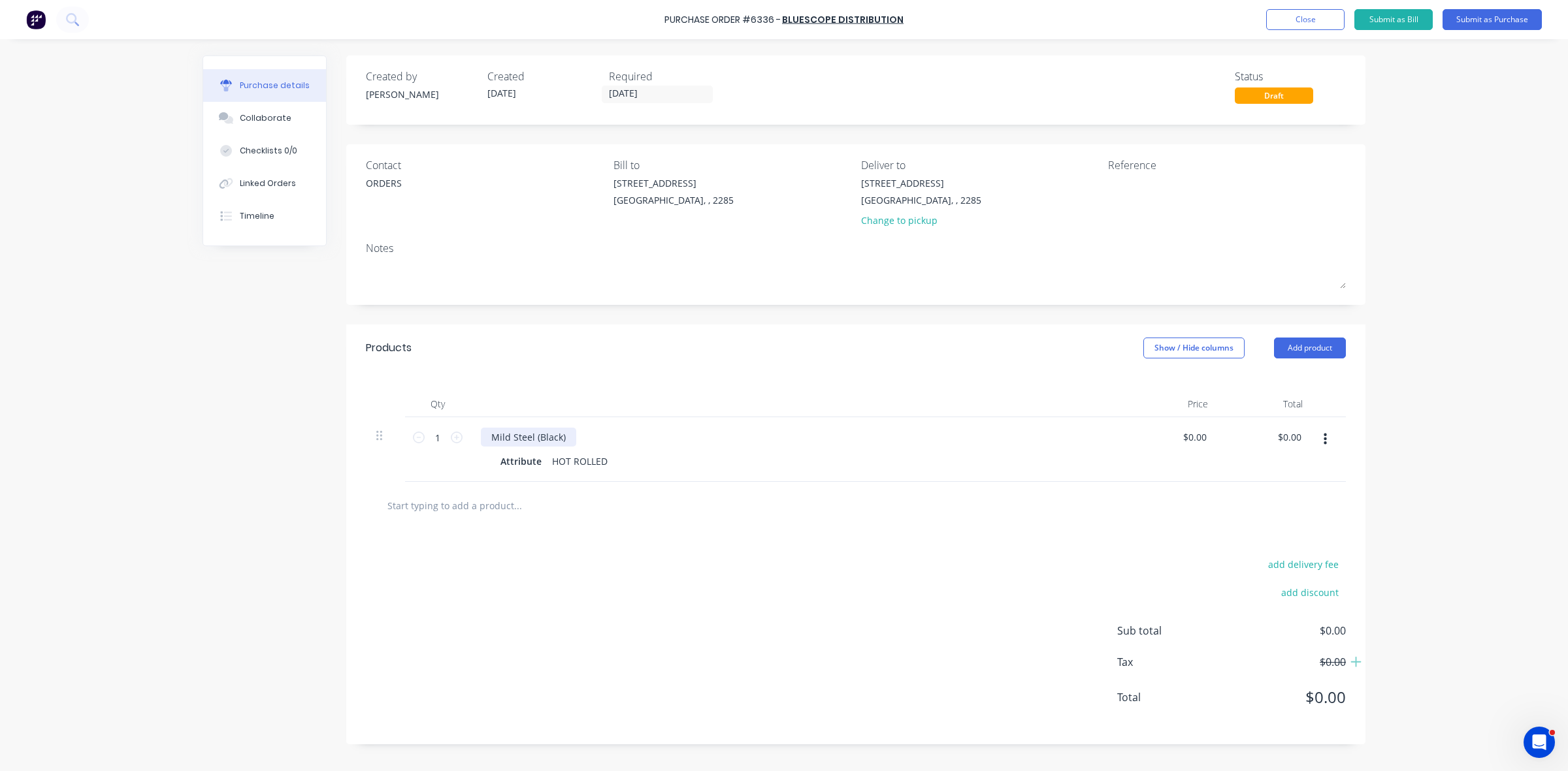
click at [490, 439] on div "Mild Steel (Black)" at bounding box center [528, 437] width 95 height 19
click at [521, 459] on div "Attribute" at bounding box center [521, 461] width 52 height 19
click at [1480, 20] on button "Submit as Purchase" at bounding box center [1492, 19] width 99 height 21
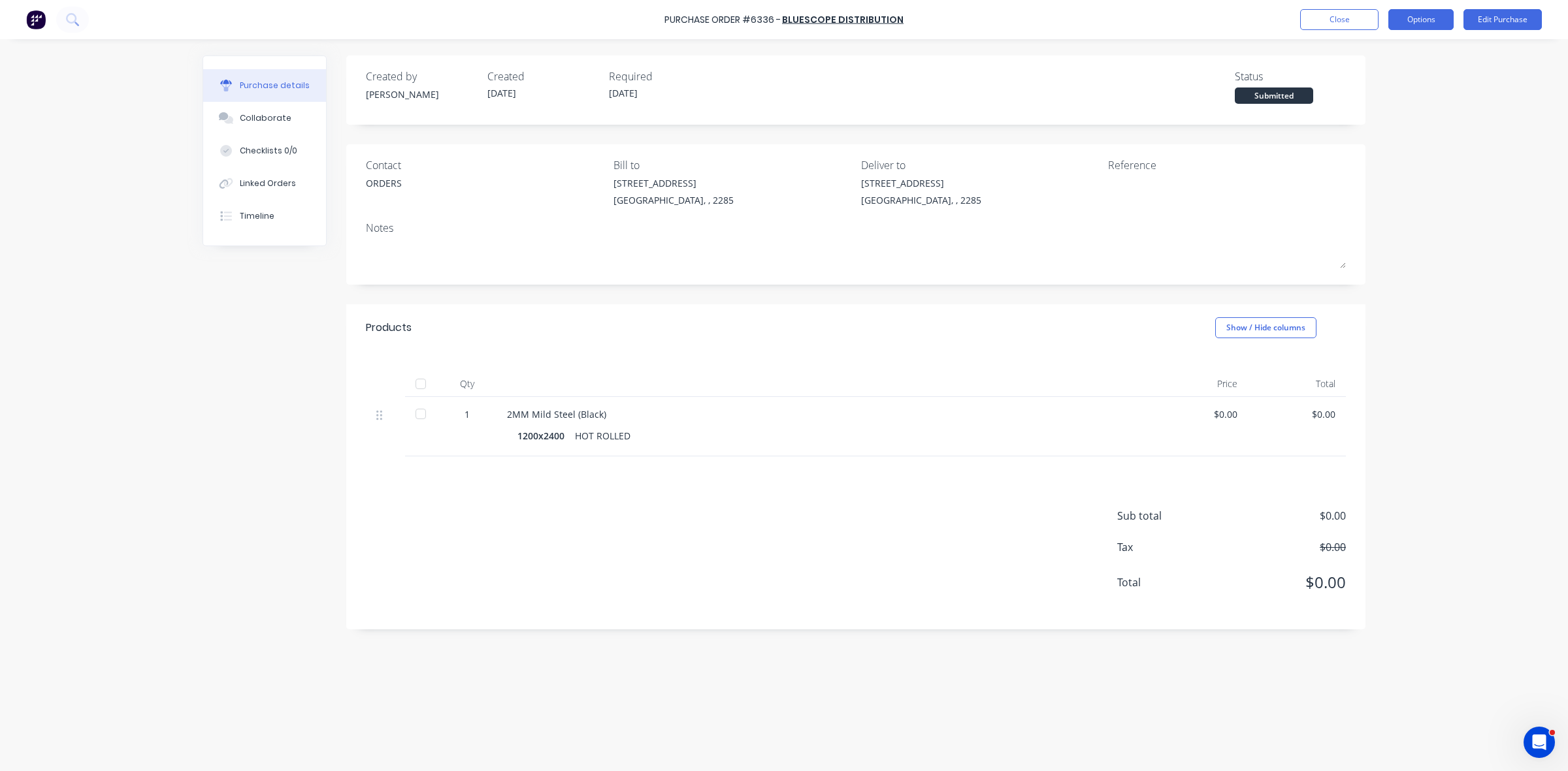
click at [1409, 23] on button "Options" at bounding box center [1421, 19] width 65 height 21
click at [1382, 53] on div "Print / Email" at bounding box center [1392, 53] width 100 height 19
click at [1362, 99] on div "Without pricing" at bounding box center [1392, 105] width 100 height 19
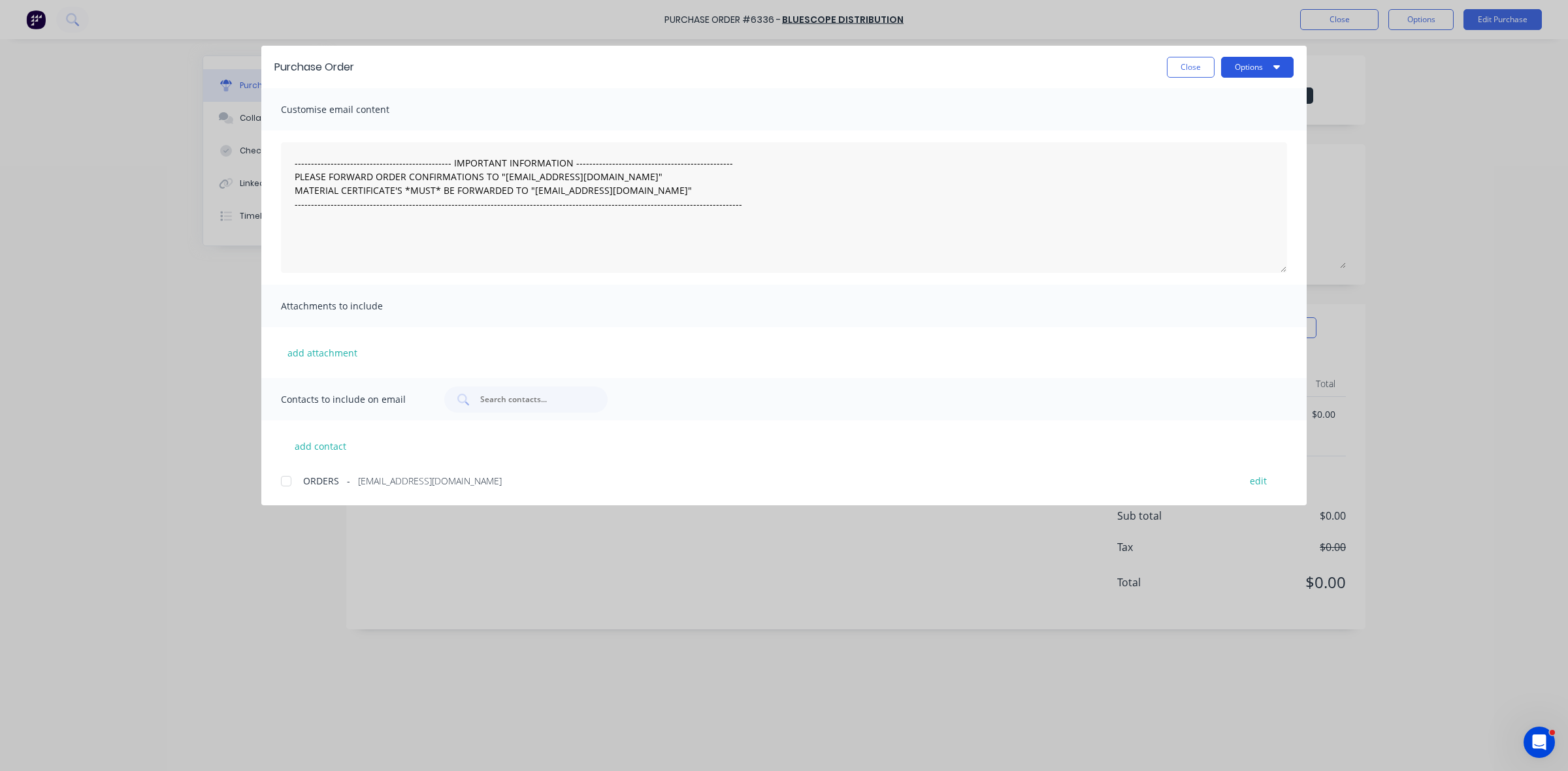
click at [1274, 67] on icon "button" at bounding box center [1276, 66] width 7 height 11
click at [1251, 100] on div "Preview" at bounding box center [1231, 100] width 100 height 19
click at [1194, 61] on button "Close" at bounding box center [1190, 67] width 48 height 21
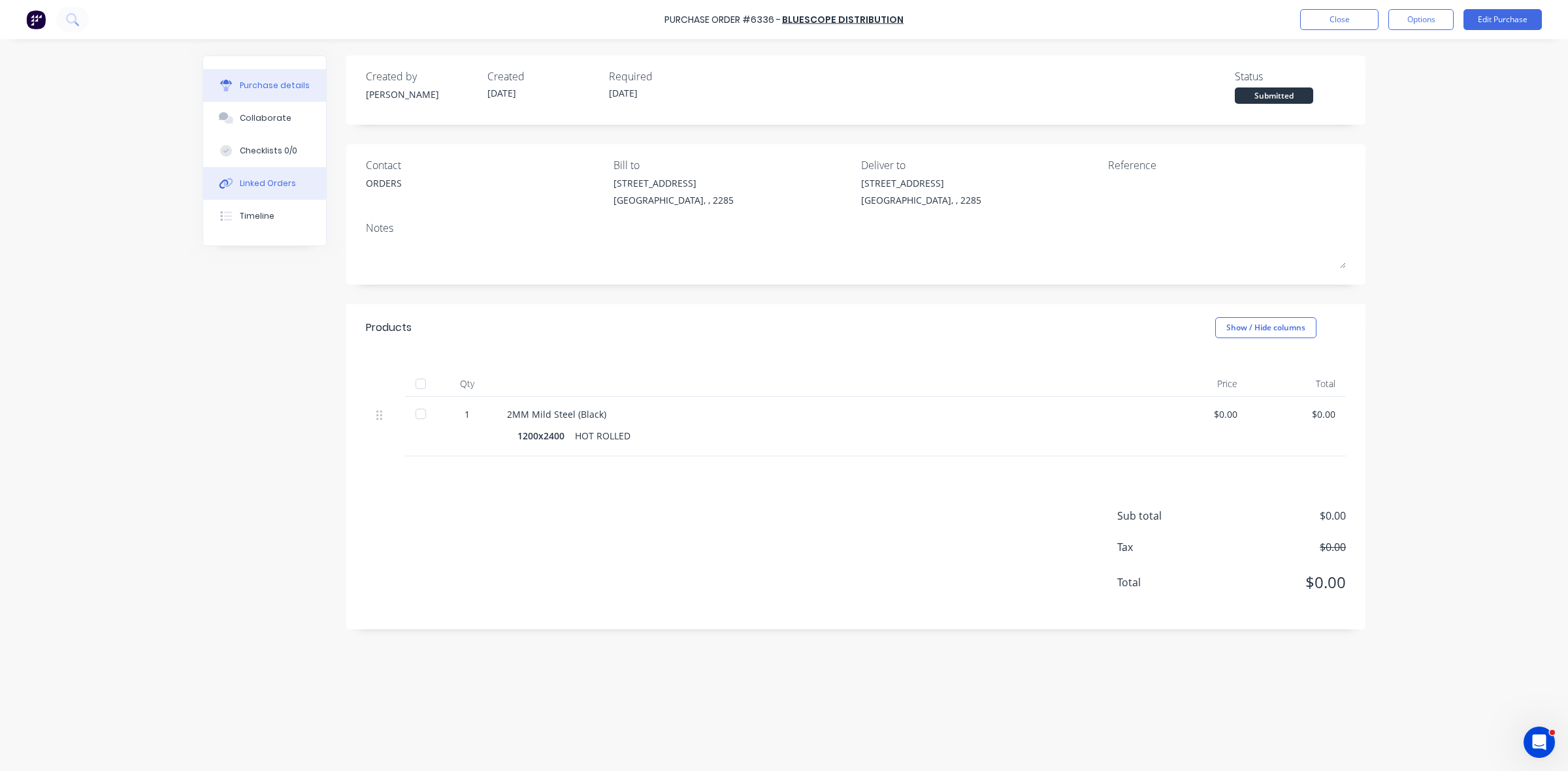
click at [289, 183] on div "Linked Orders" at bounding box center [267, 184] width 56 height 12
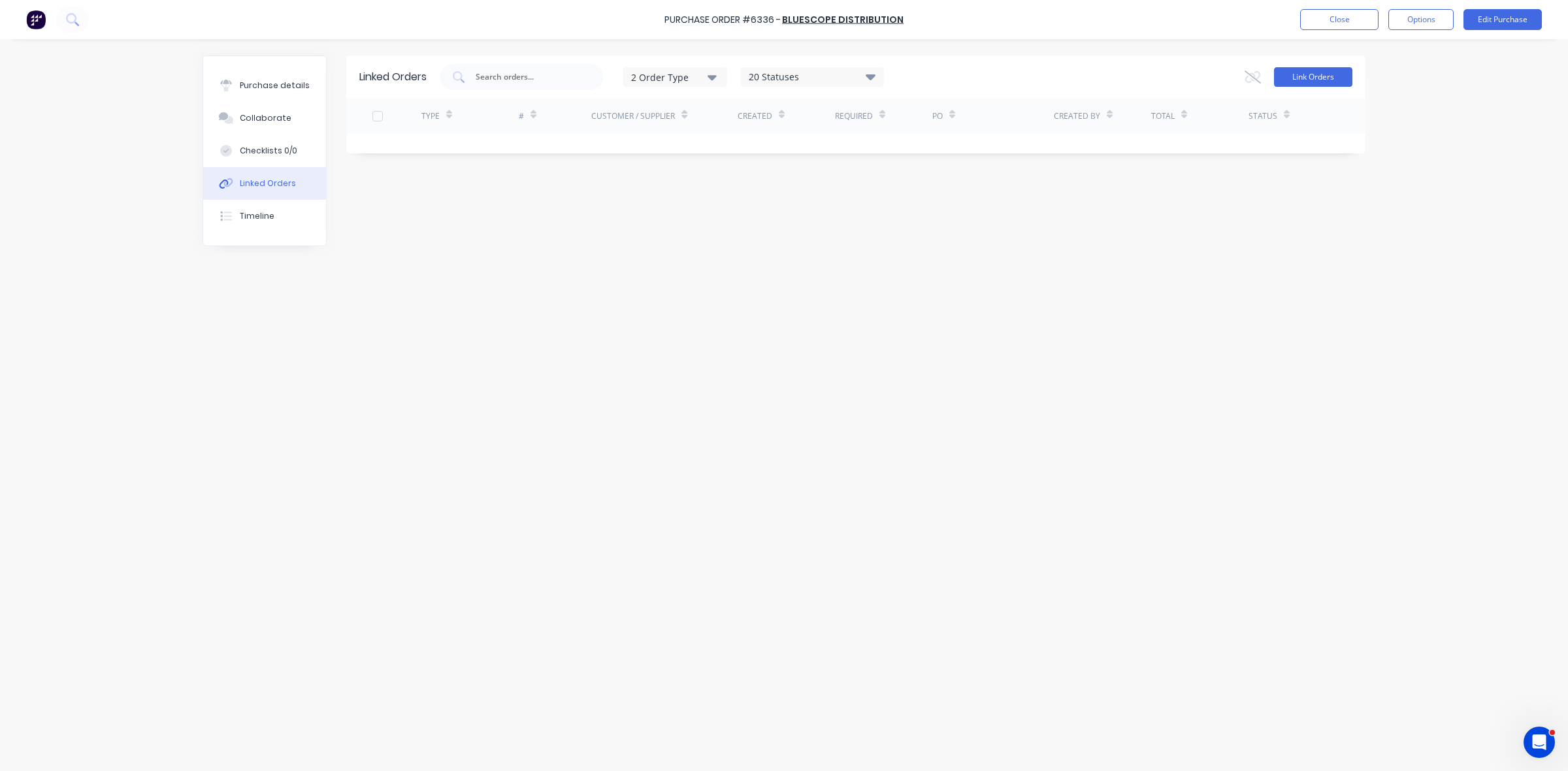
click at [1311, 84] on button "Link Orders" at bounding box center [1313, 76] width 79 height 19
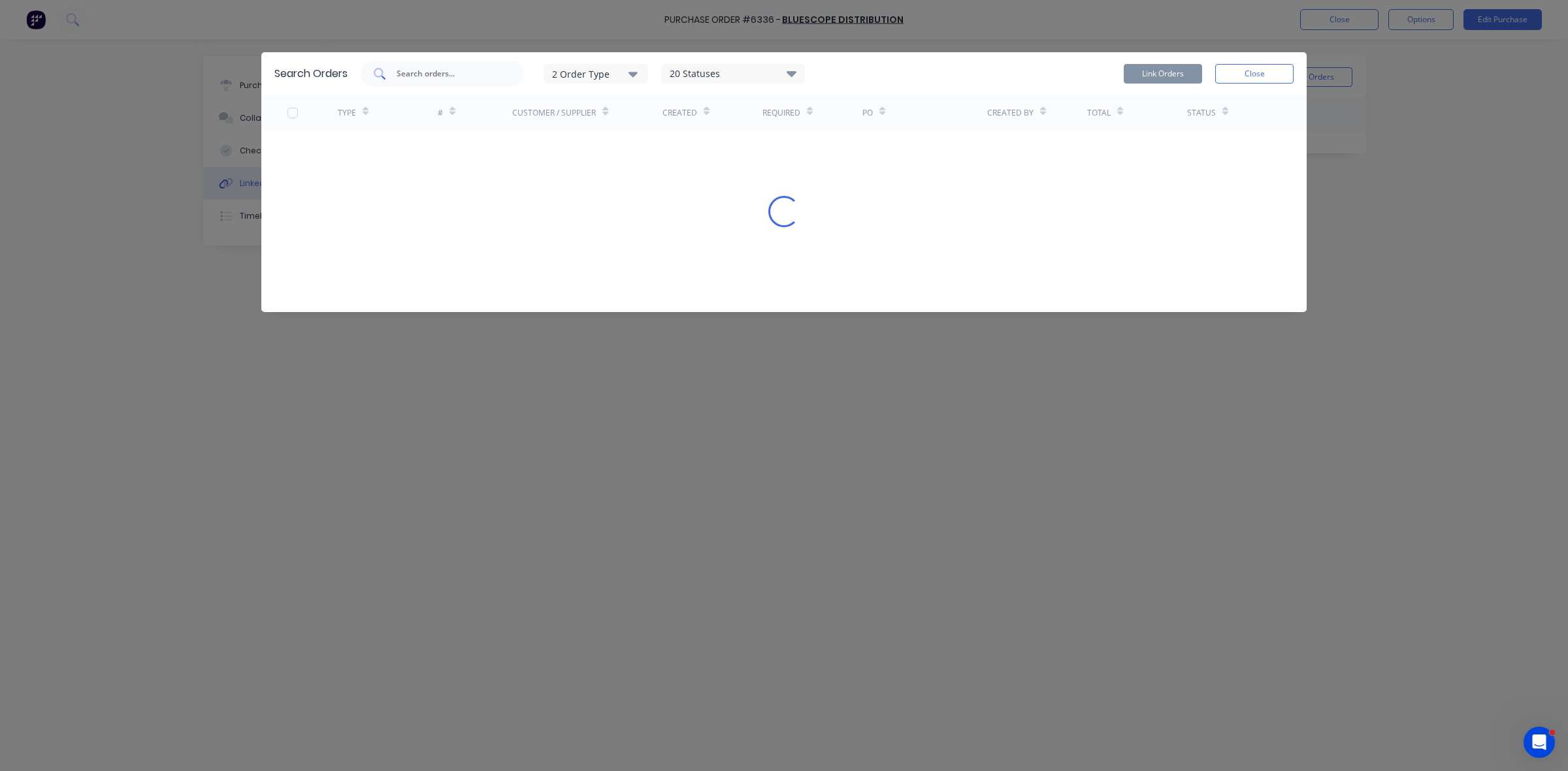
click at [456, 65] on div at bounding box center [441, 74] width 163 height 26
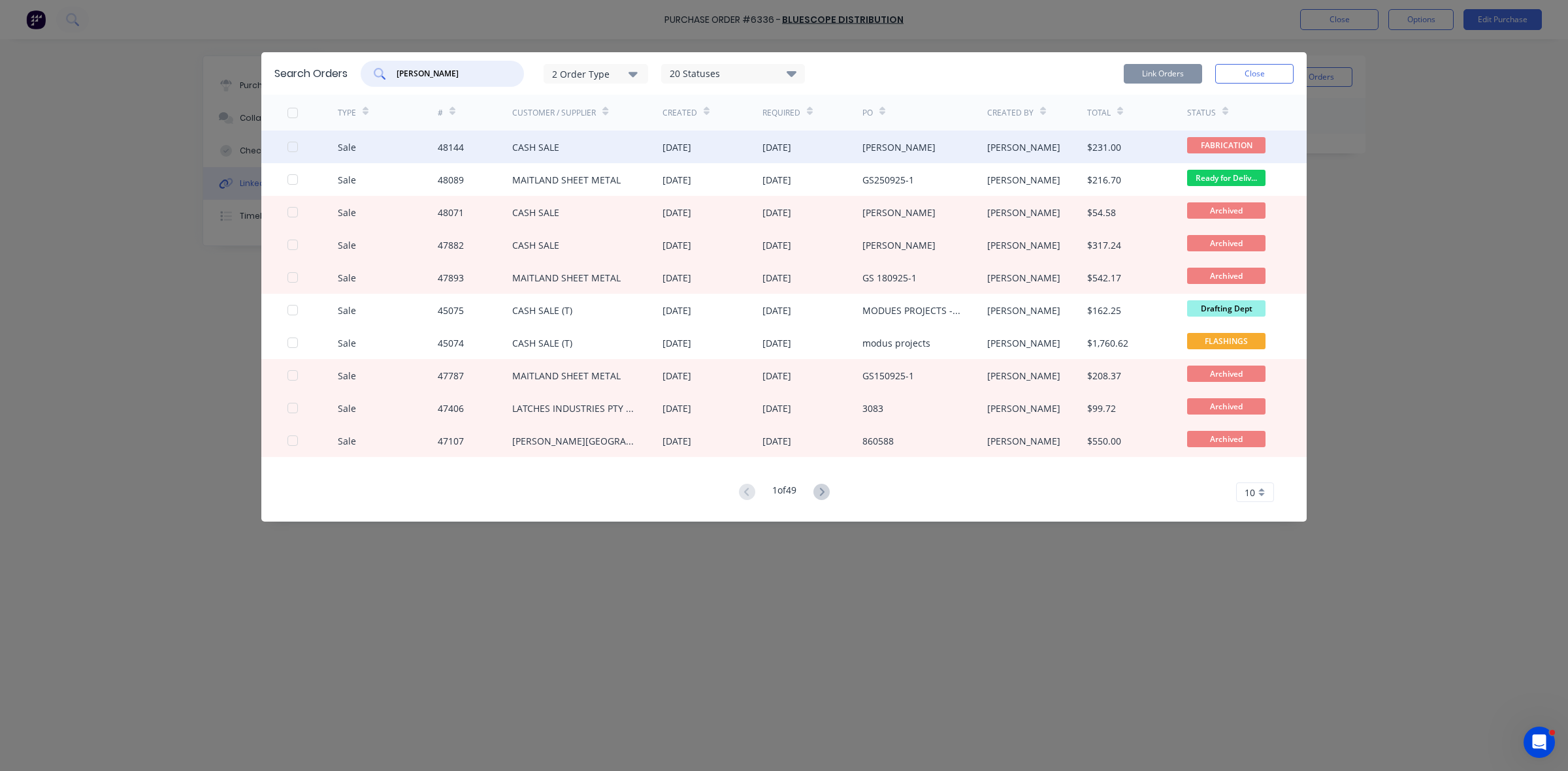
click at [295, 145] on div at bounding box center [293, 146] width 26 height 26
type input "graham"
click at [1167, 73] on button "Link Orders" at bounding box center [1163, 74] width 79 height 19
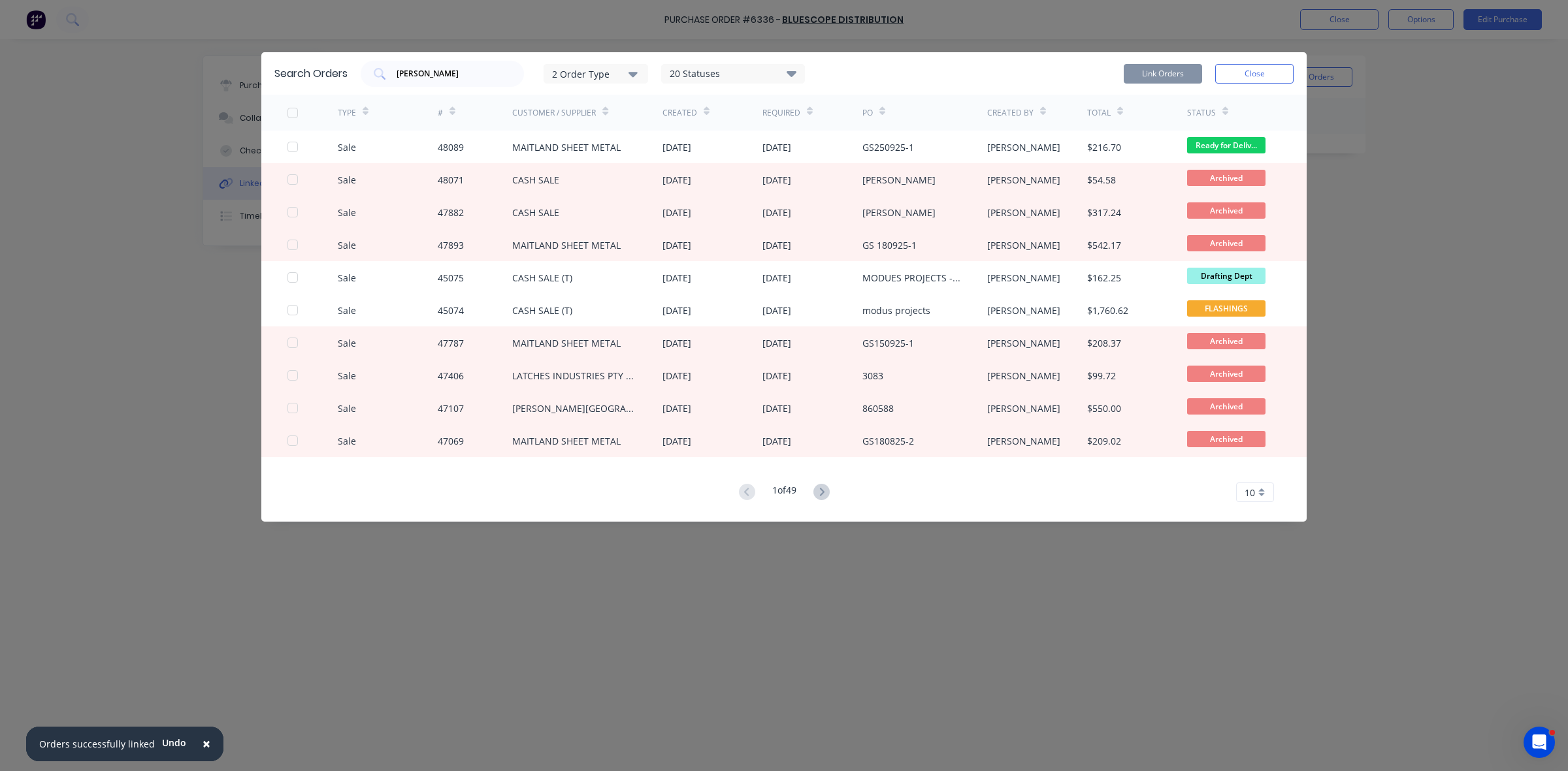
click at [1245, 68] on button "Close" at bounding box center [1255, 74] width 79 height 19
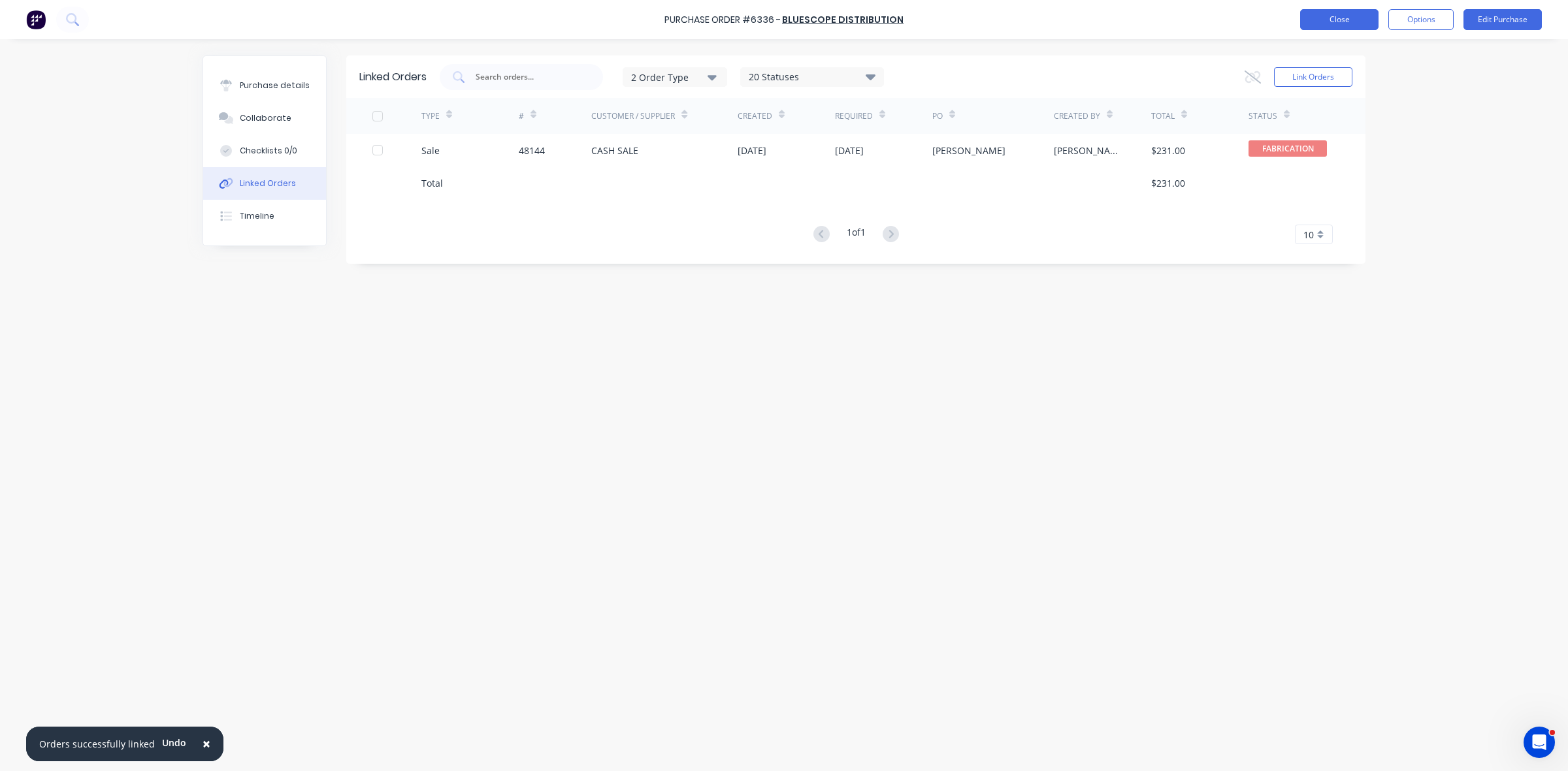
click at [1341, 15] on button "Close" at bounding box center [1339, 19] width 79 height 21
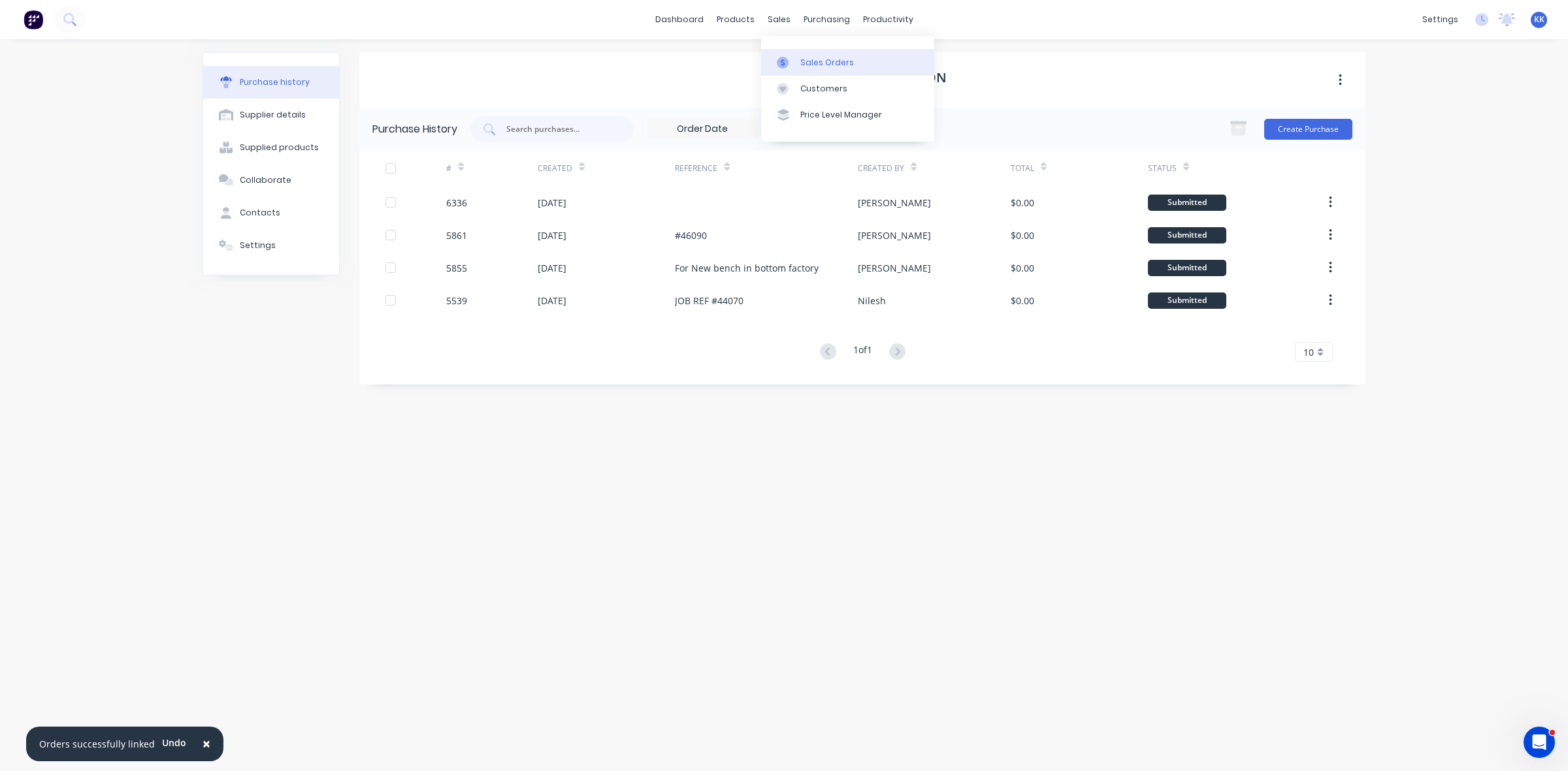
click at [801, 57] on div "Sales Orders" at bounding box center [827, 63] width 53 height 12
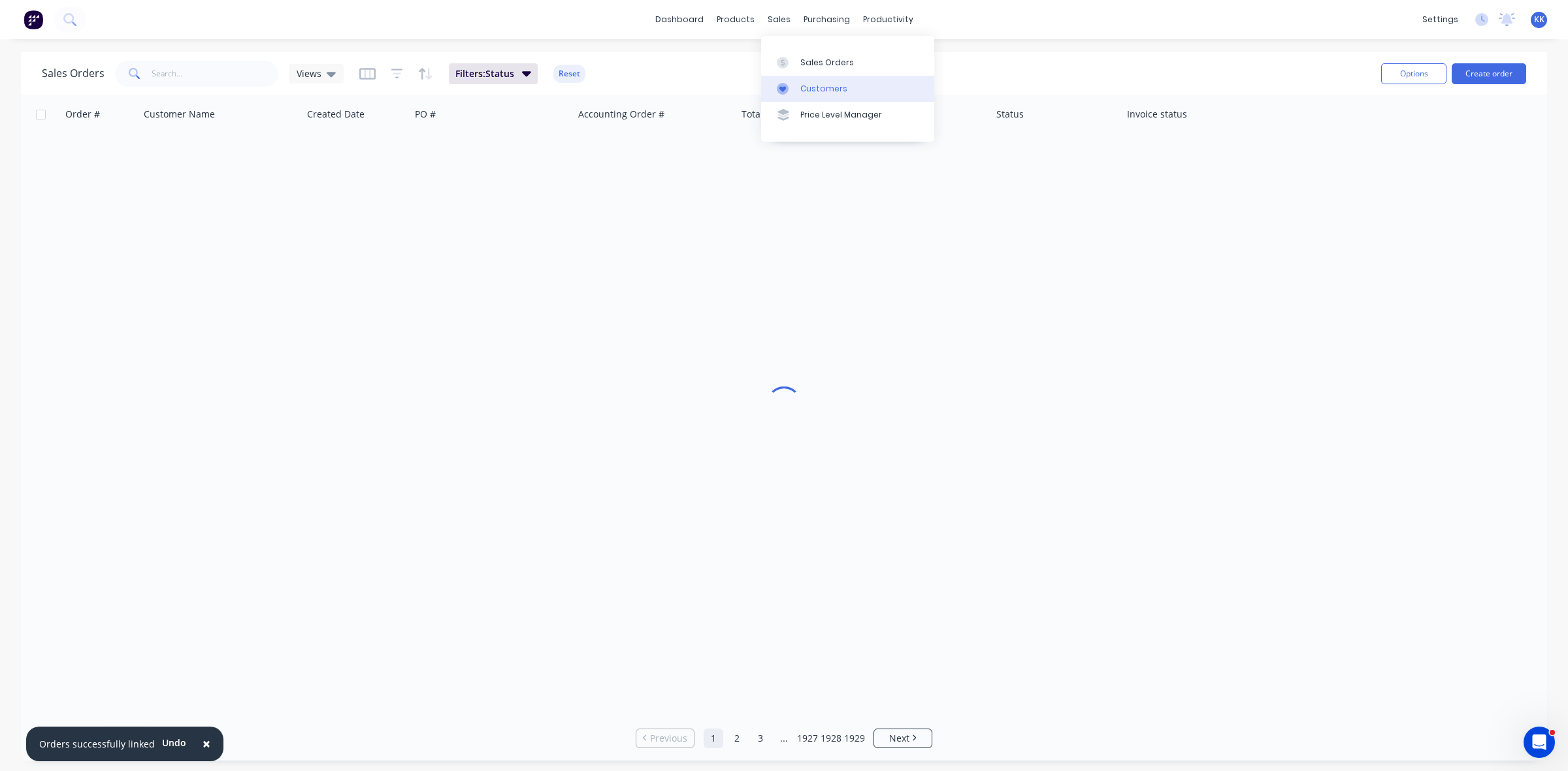
click at [813, 85] on div "Customers" at bounding box center [823, 89] width 47 height 12
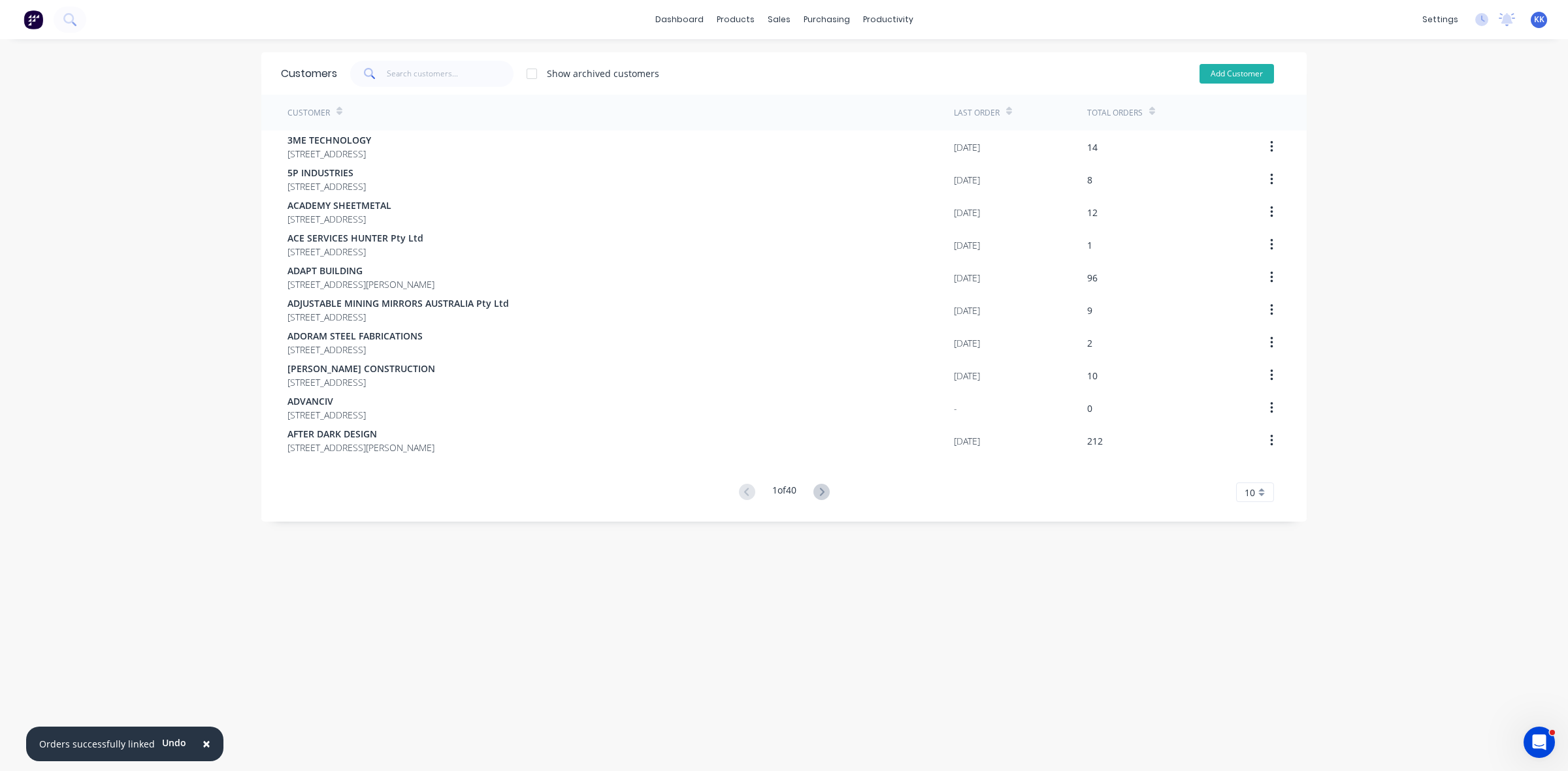
click at [1240, 77] on button "Add Customer" at bounding box center [1236, 74] width 74 height 19
select select "AU"
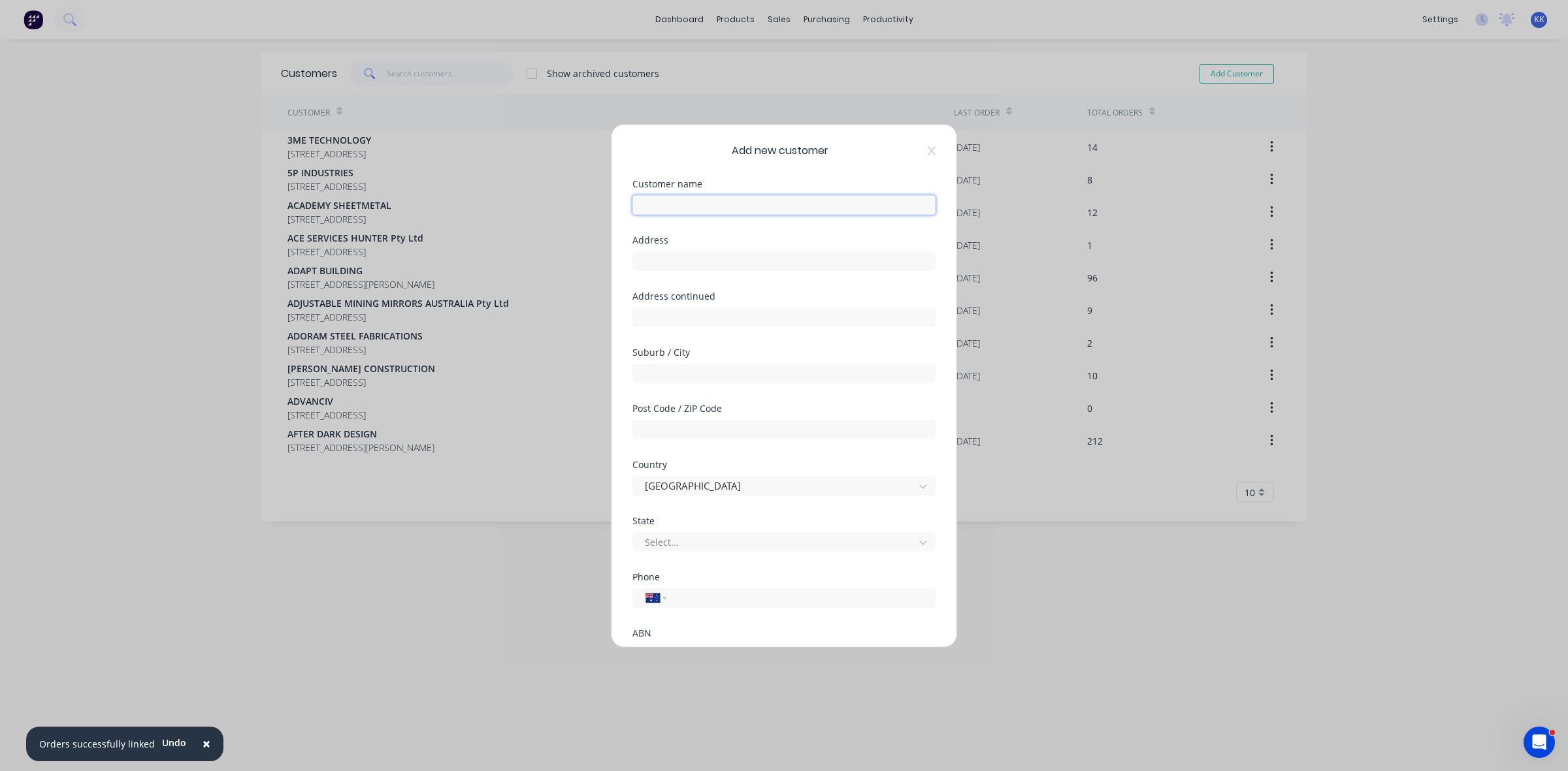
click at [730, 203] on input "text" at bounding box center [784, 205] width 303 height 19
click at [675, 206] on input "text" at bounding box center [784, 205] width 303 height 19
type input "ASSOCIATED INDUSTRIAL DESIGN ENGINEERING P/L"
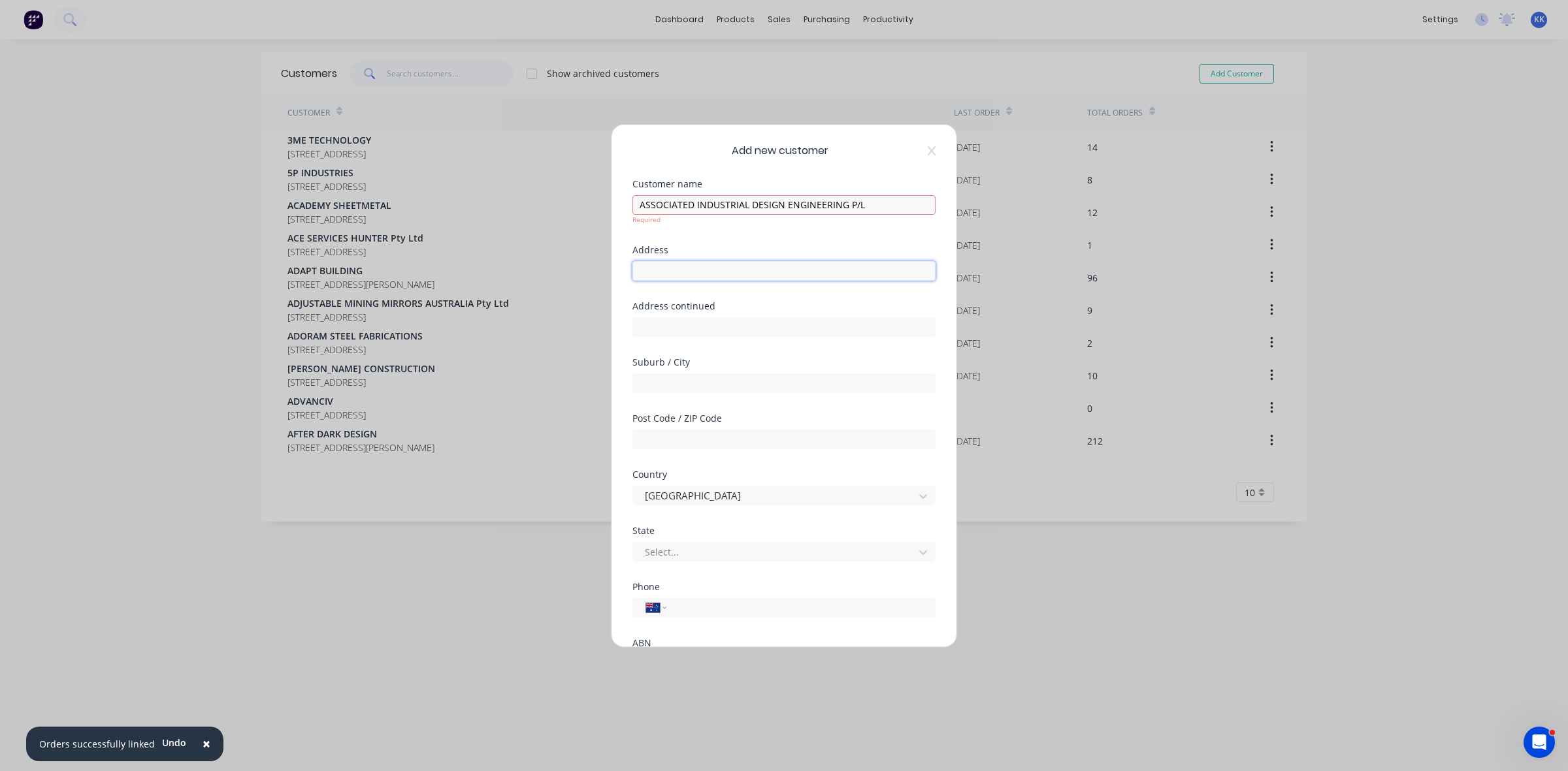
click at [701, 274] on div "Address" at bounding box center [784, 273] width 303 height 56
type input "9 THORNBILL GROVE"
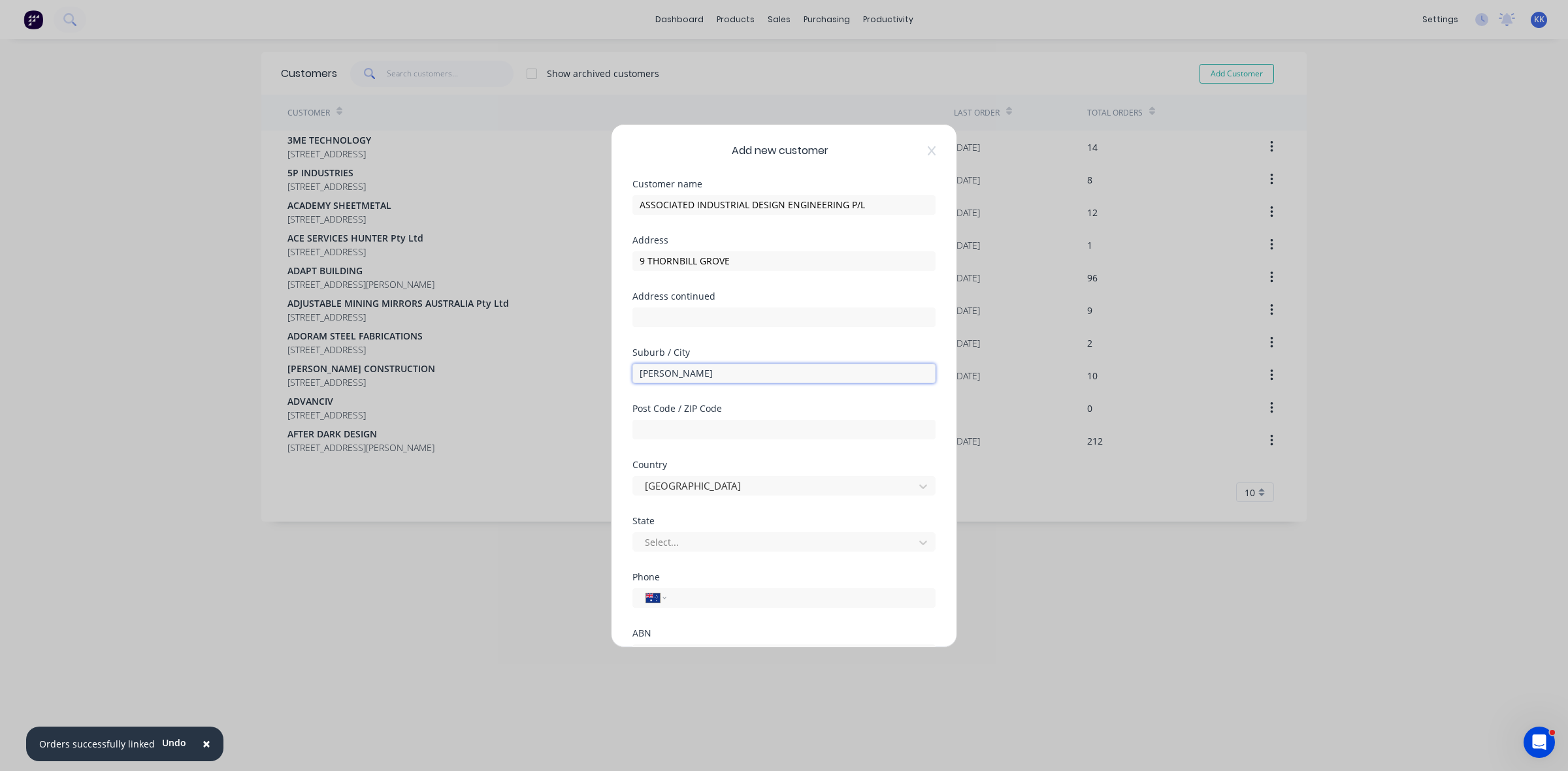
type input "THORNTON"
type input "2322"
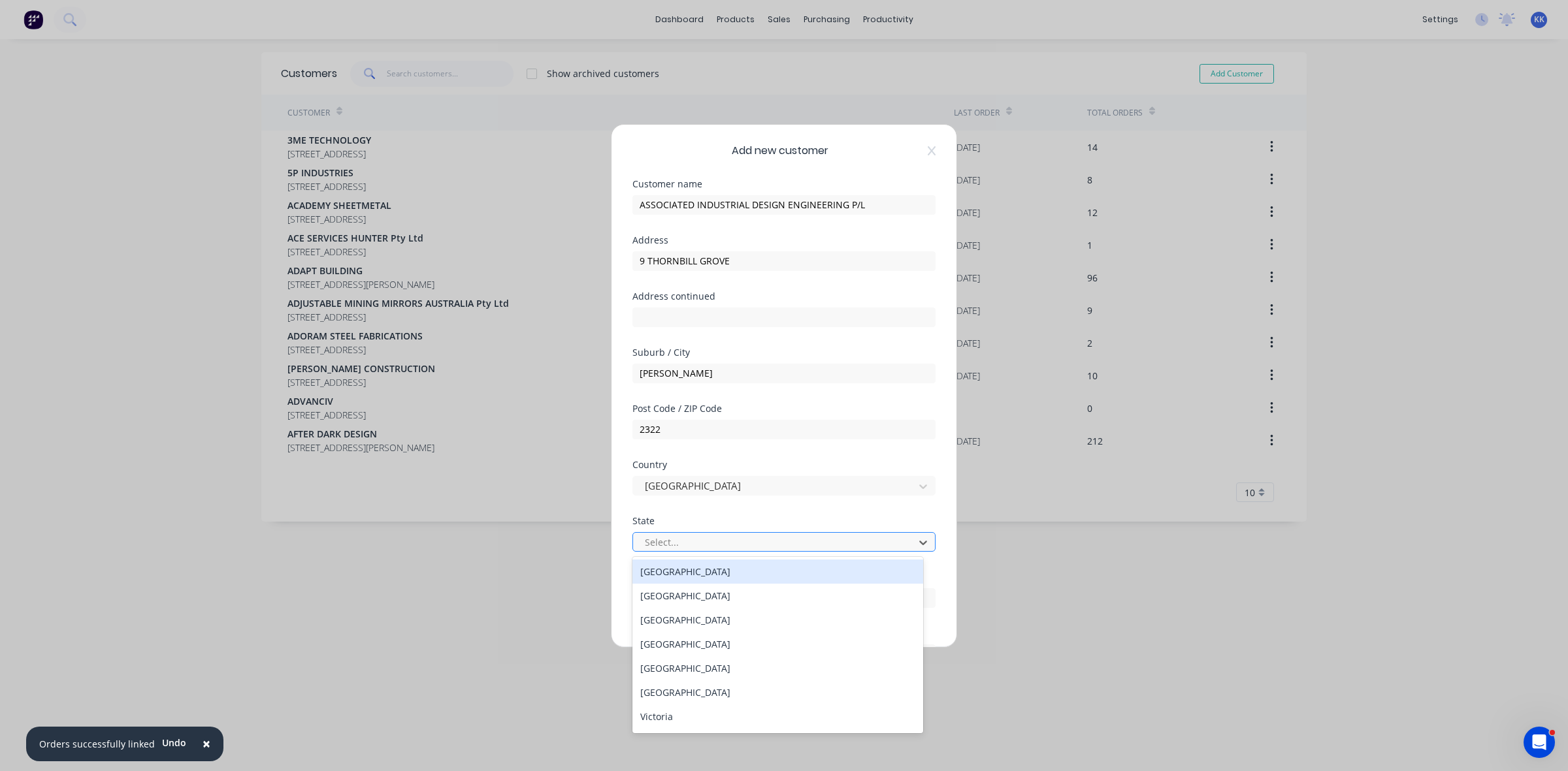
click at [691, 539] on div at bounding box center [776, 542] width 264 height 17
click at [693, 590] on div "New South Wales" at bounding box center [778, 596] width 291 height 24
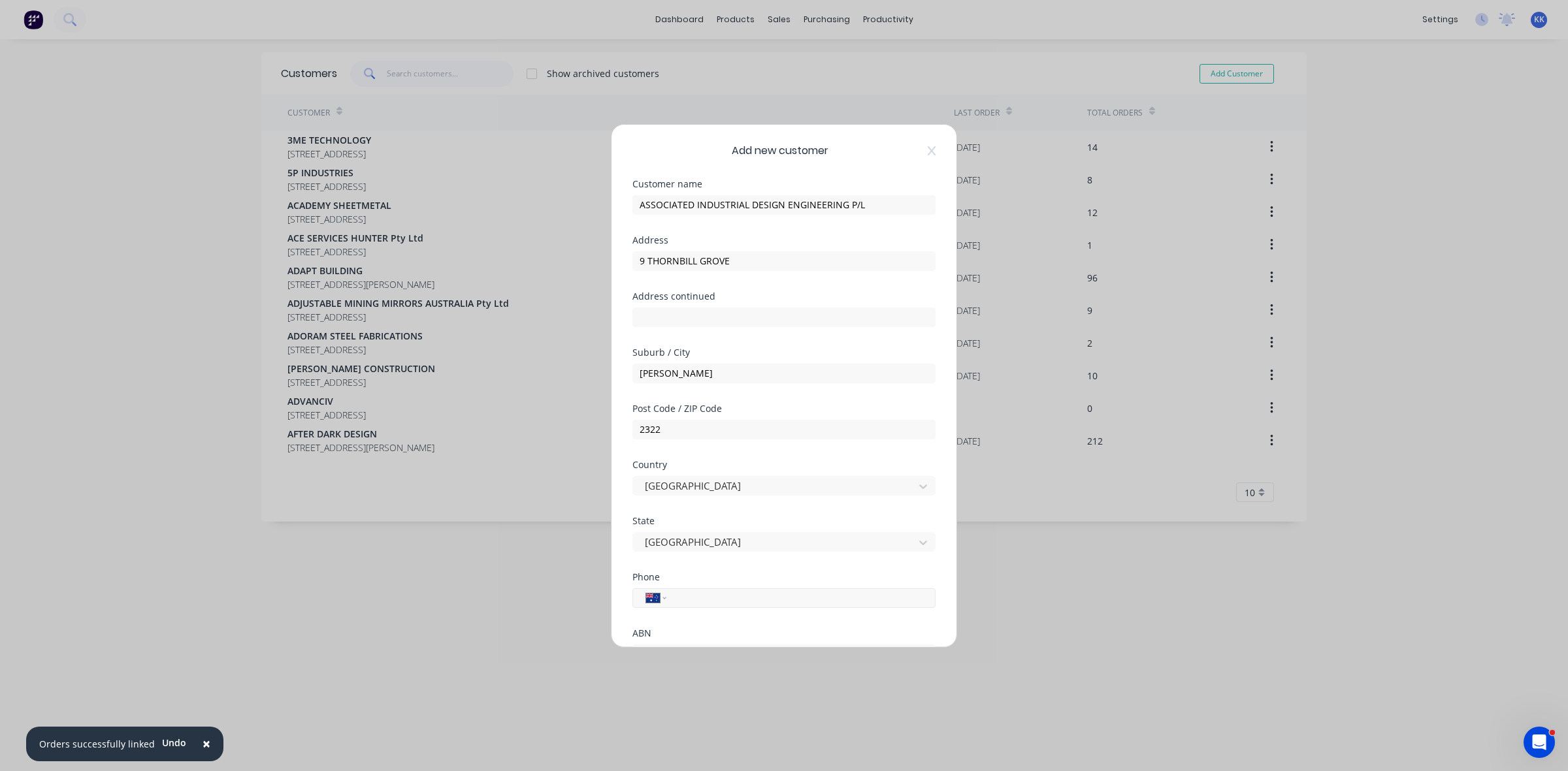
click at [693, 592] on input "tel" at bounding box center [798, 598] width 247 height 15
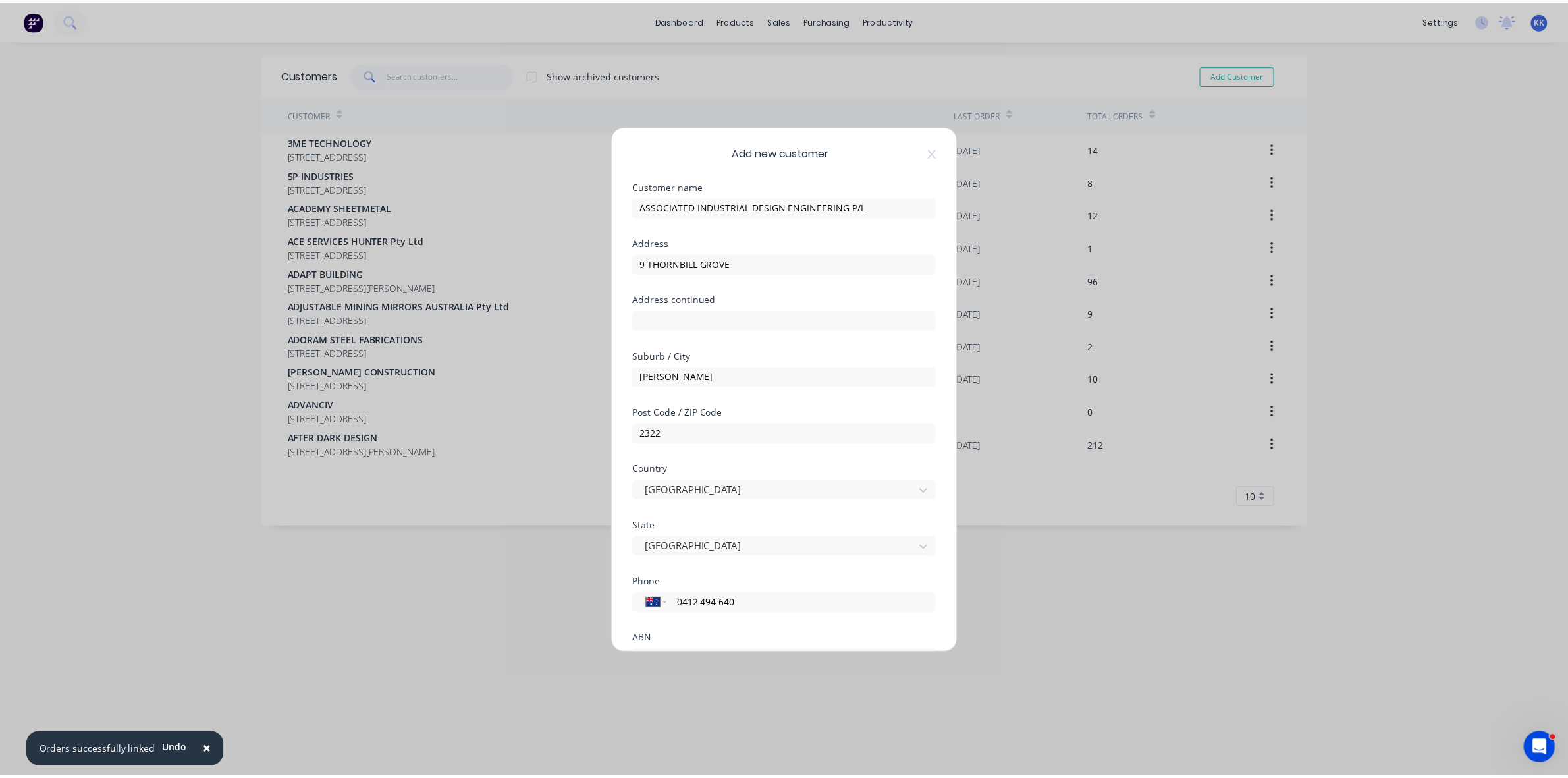
scroll to position [116, 0]
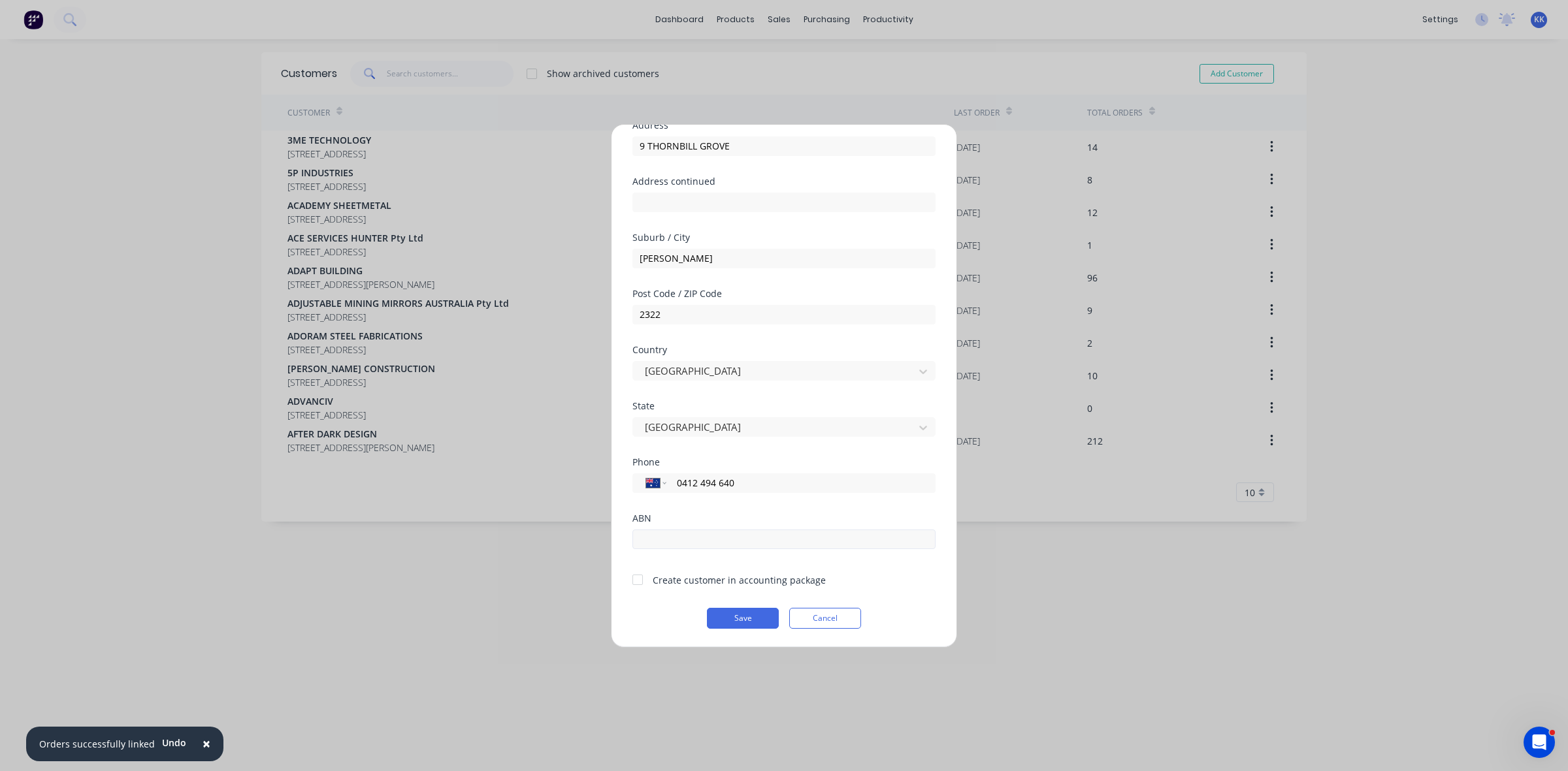
type input "0412 494 640"
click at [691, 536] on input "text" at bounding box center [784, 539] width 303 height 19
type input "80091844405"
click at [635, 578] on div at bounding box center [637, 579] width 26 height 26
click at [748, 611] on button "Save" at bounding box center [743, 618] width 72 height 21
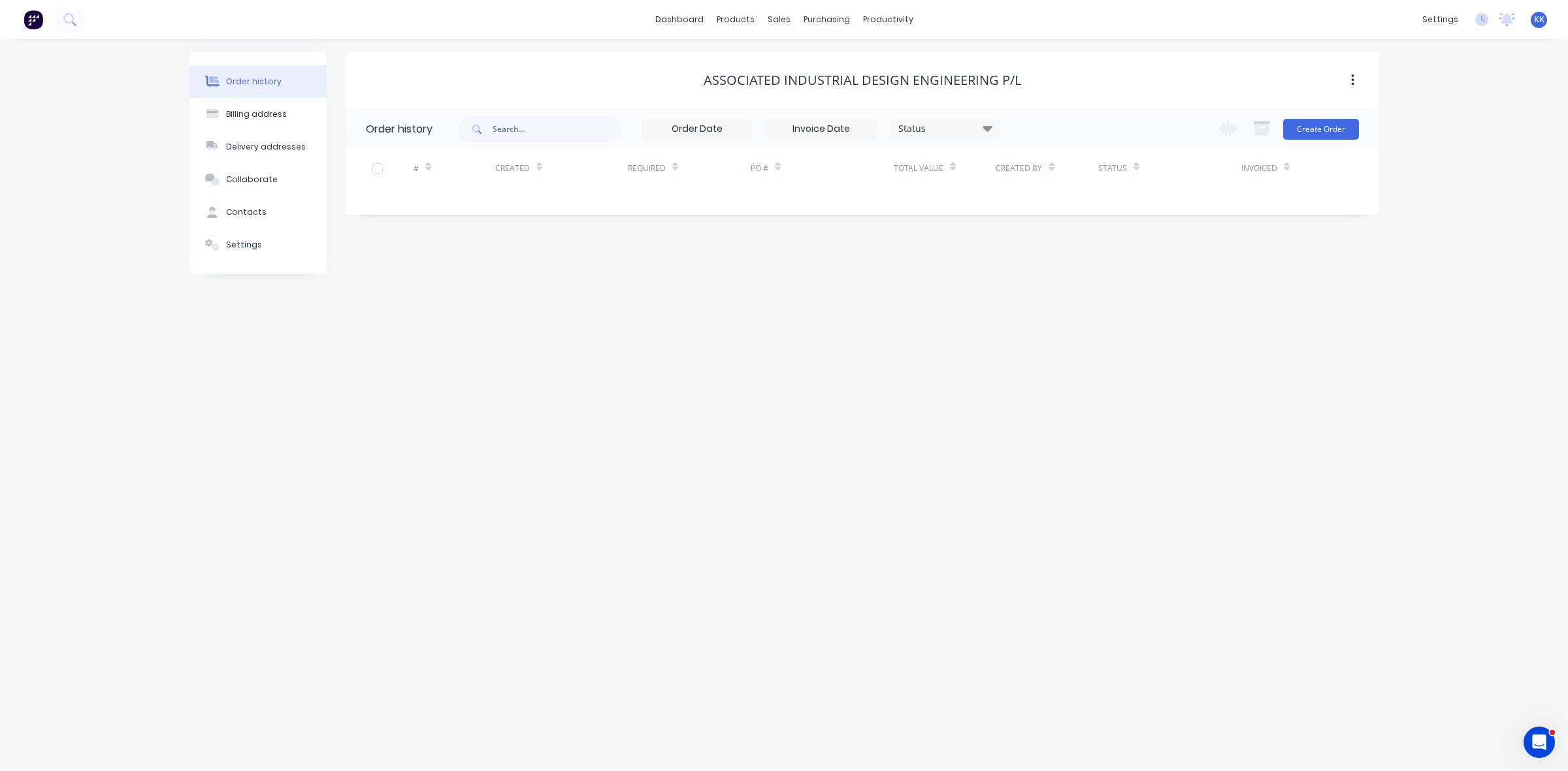
click at [732, 617] on div "Order history Billing address Delivery addresses Collaborate Contacts Settings …" at bounding box center [784, 405] width 1568 height 732
click at [258, 137] on button "Delivery addresses" at bounding box center [258, 146] width 137 height 33
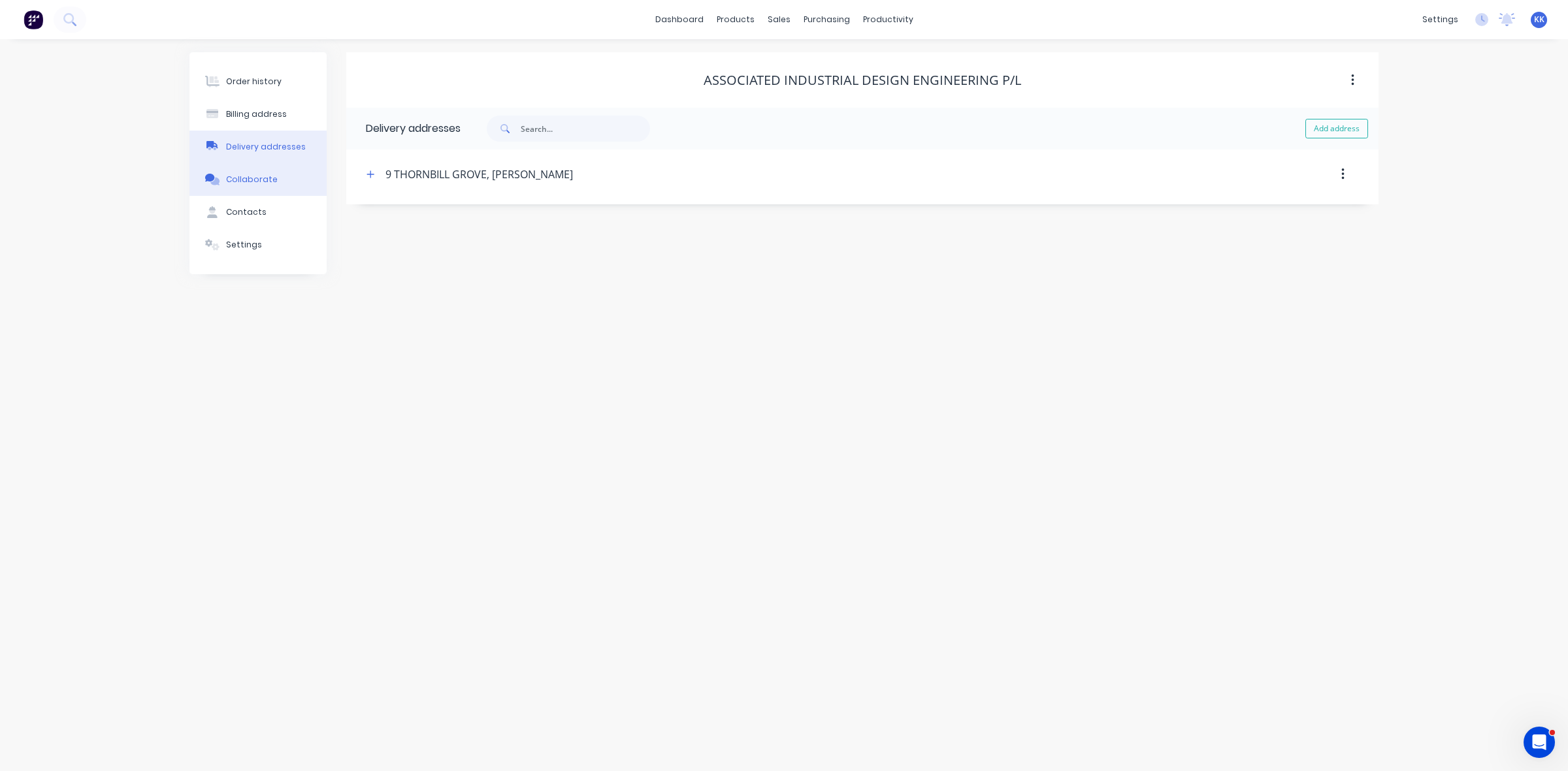
click at [267, 170] on button "Collaborate" at bounding box center [258, 179] width 137 height 33
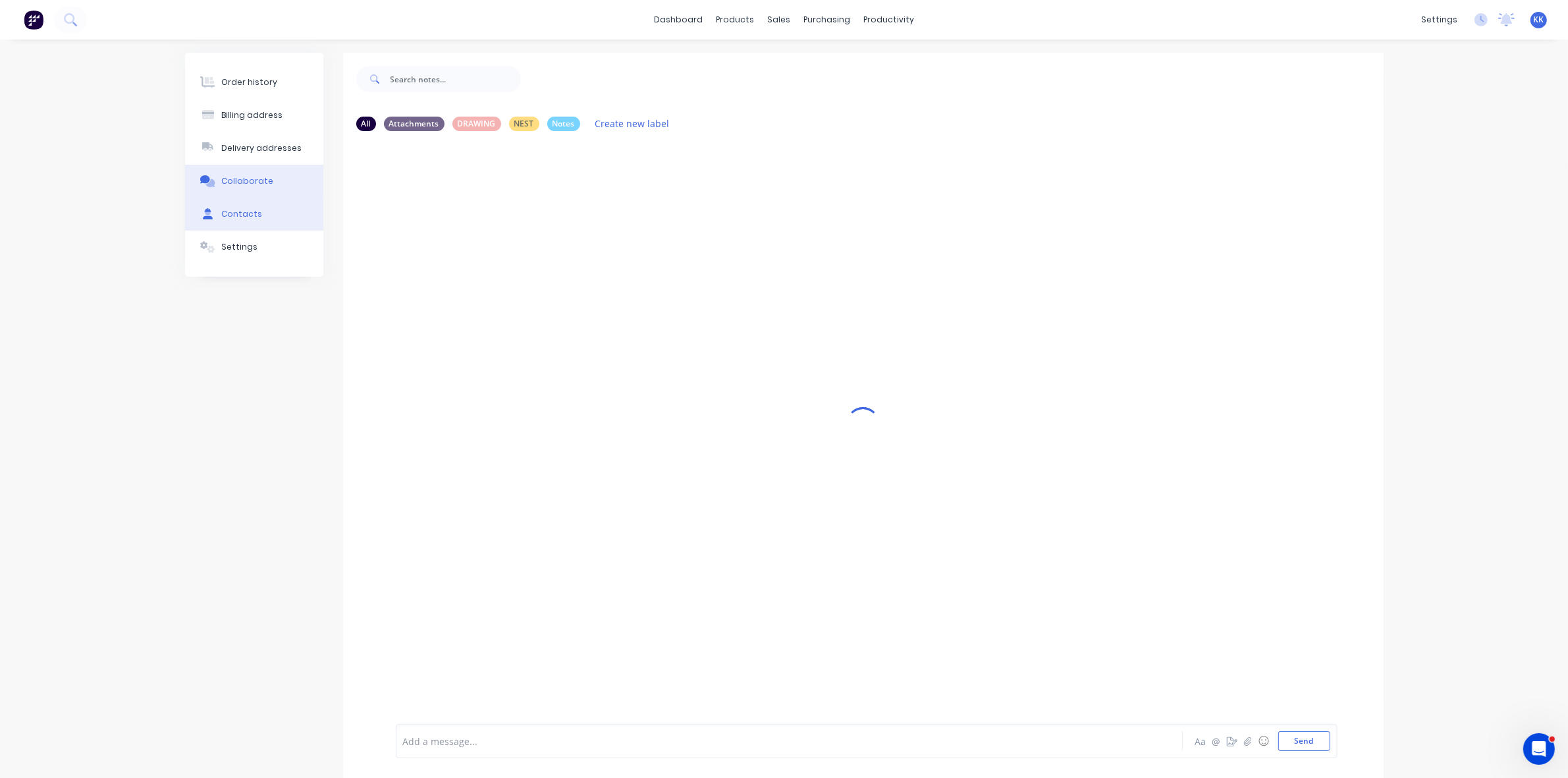
click at [218, 216] on button "Contacts" at bounding box center [254, 213] width 138 height 33
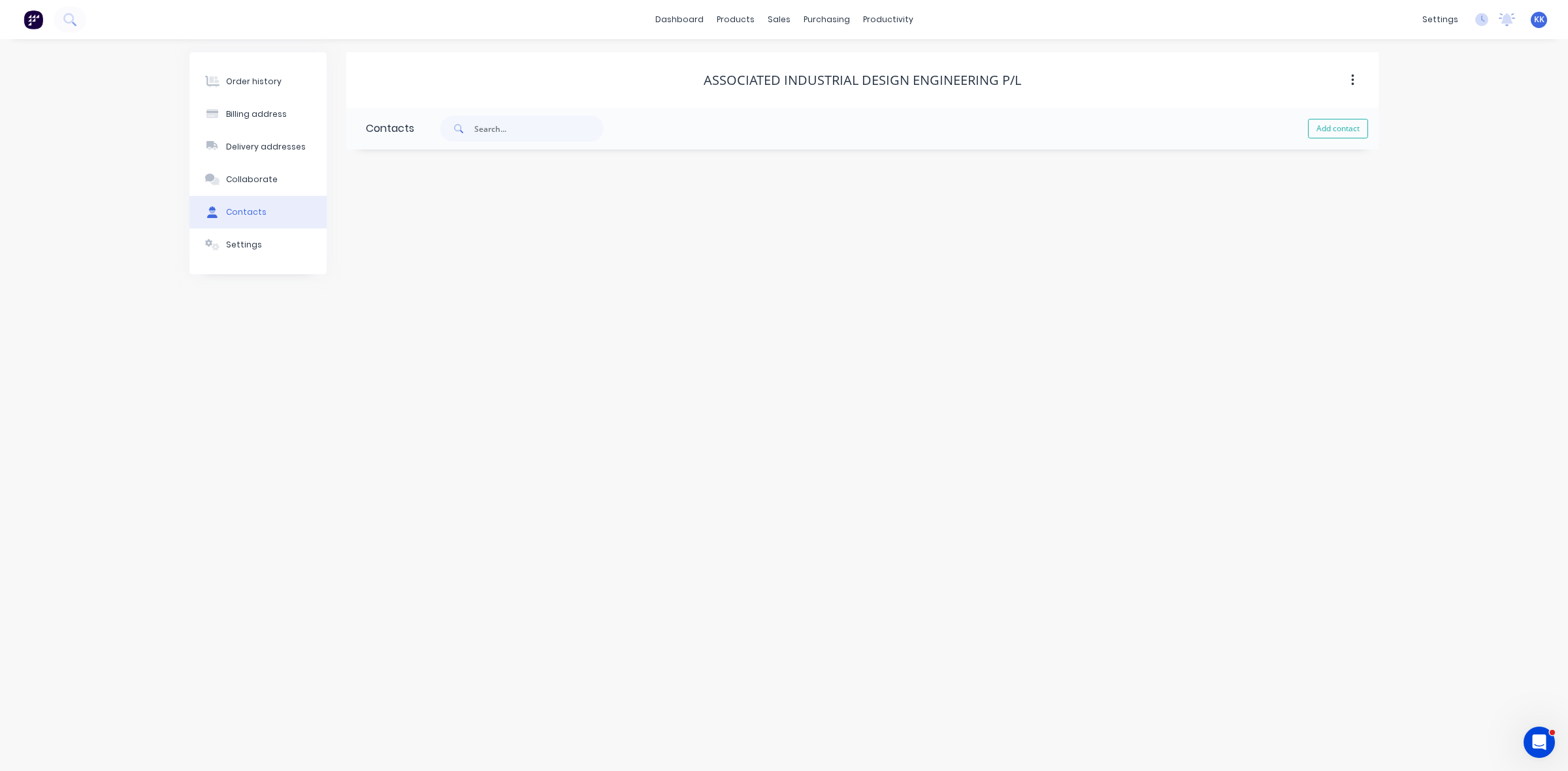
drag, startPoint x: 1333, startPoint y: 135, endPoint x: 1318, endPoint y: 139, distance: 15.5
click at [1331, 135] on button "Add contact" at bounding box center [1338, 128] width 60 height 19
select select "AU"
click at [414, 226] on input "text" at bounding box center [473, 224] width 214 height 19
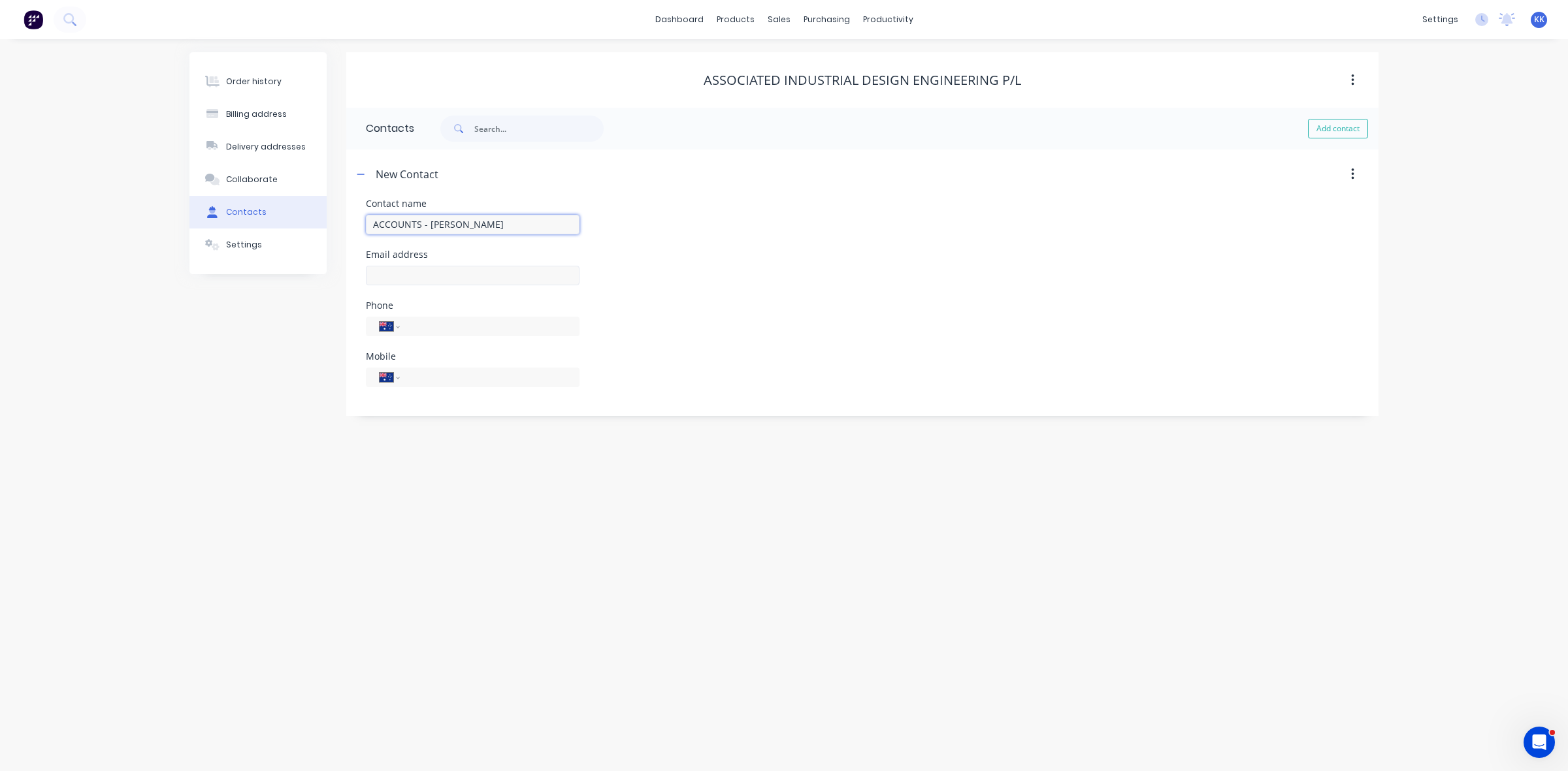
type input "ACCOUNTS - GAYNOR"
select select "AU"
click at [400, 267] on input "text" at bounding box center [473, 275] width 214 height 19
type input "gaynoraid@iinet.net.au"
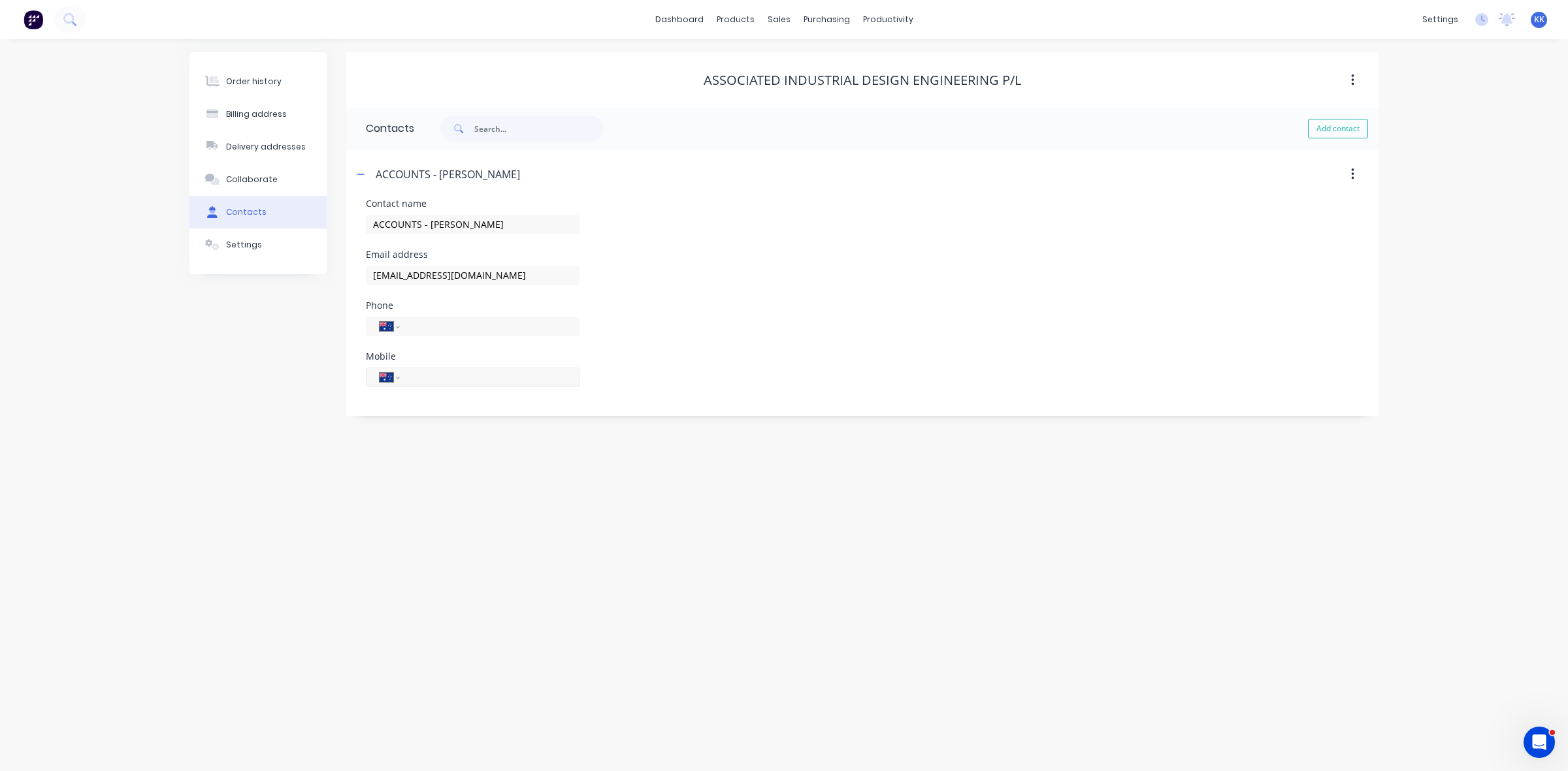
click at [423, 374] on input "tel" at bounding box center [487, 377] width 157 height 15
type input "0447 473 825"
click at [1327, 129] on button "Add contact" at bounding box center [1338, 128] width 60 height 19
select select "AU"
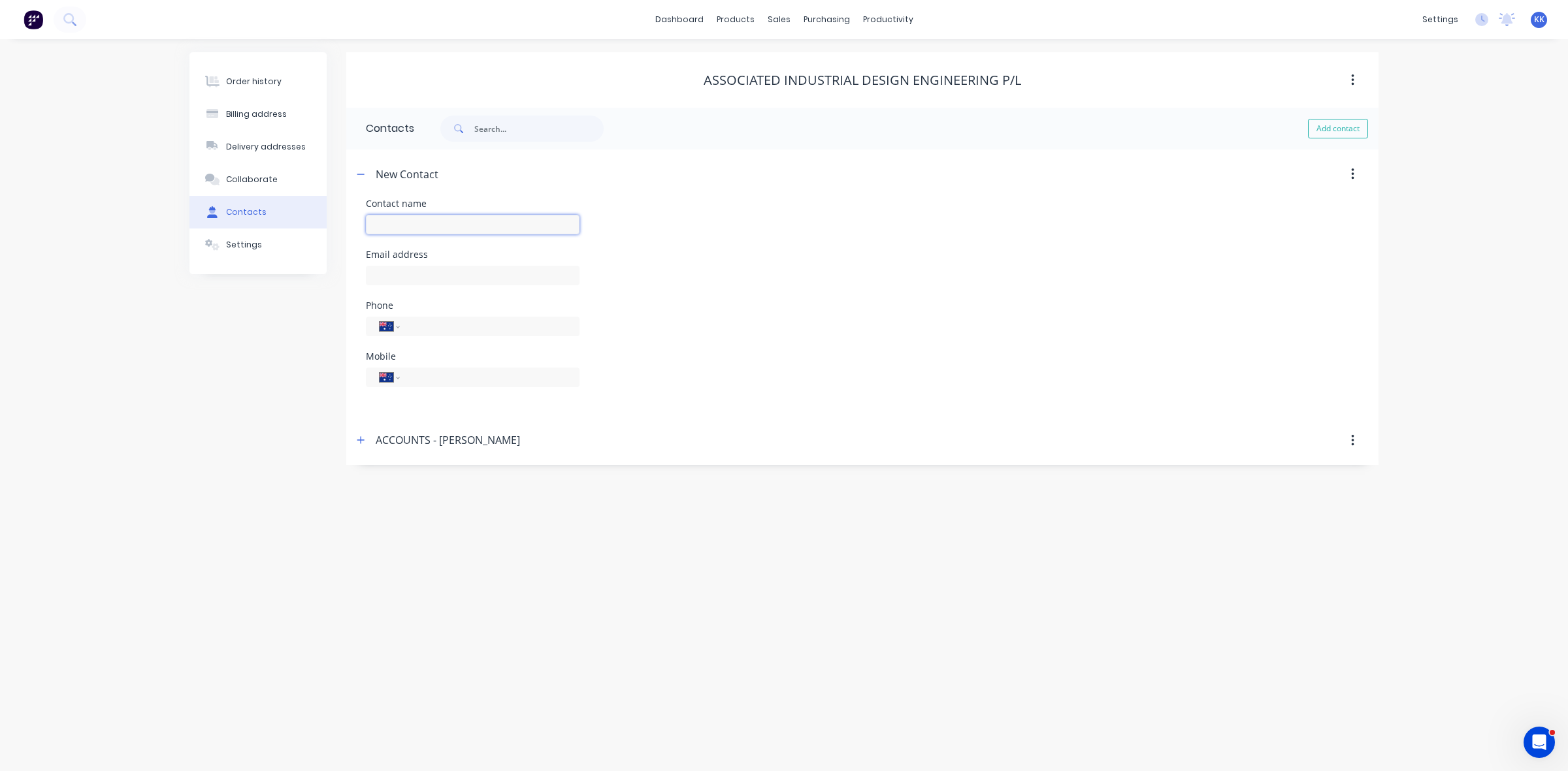
click at [405, 226] on input "text" at bounding box center [473, 224] width 214 height 19
type input "r"
type input "RICHARD HORTON"
select select "AU"
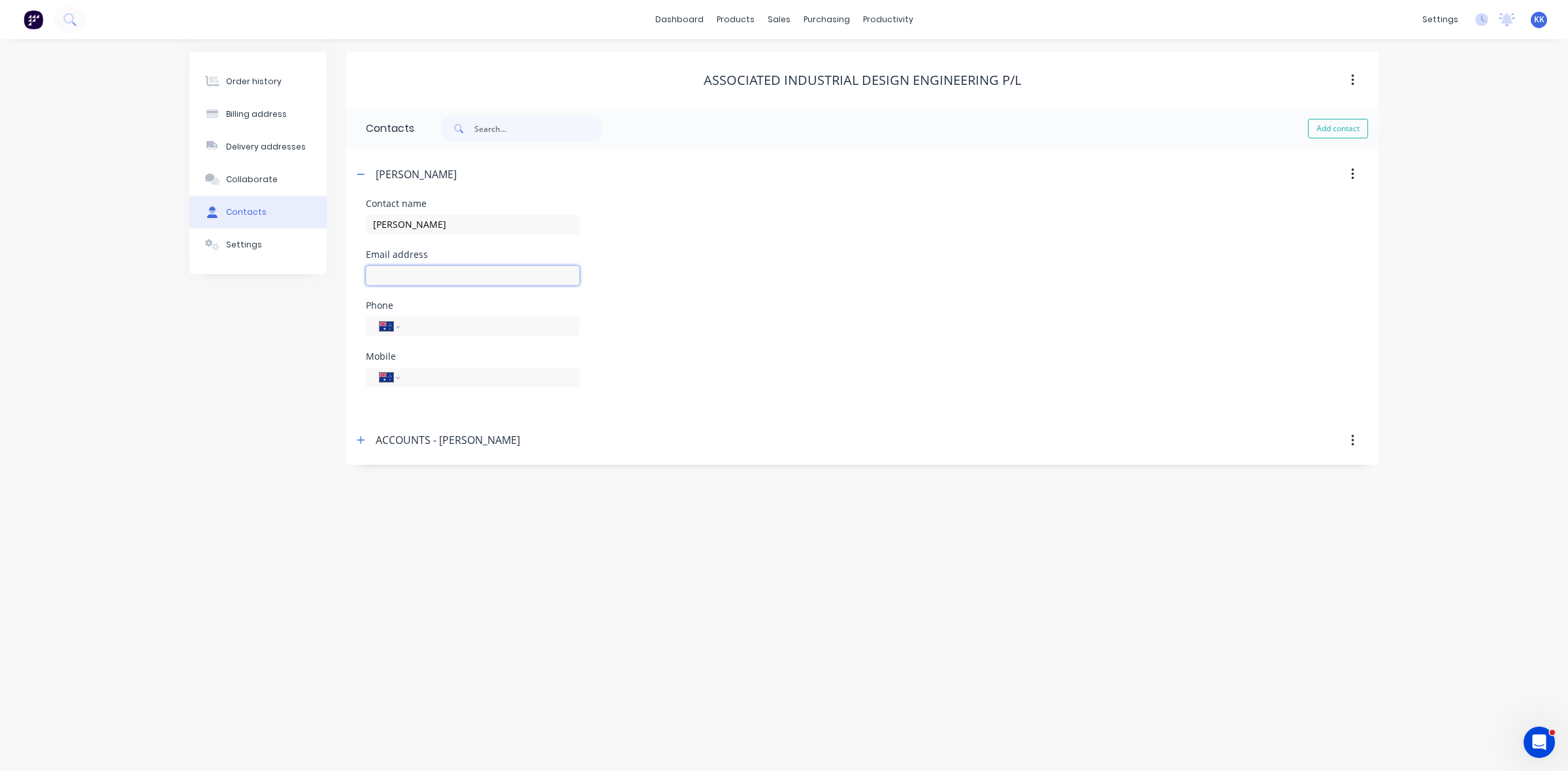
click at [462, 271] on input "text" at bounding box center [473, 275] width 214 height 19
paste input "Richard Horton <aid@iinet.net.au>"
drag, startPoint x: 445, startPoint y: 278, endPoint x: 373, endPoint y: 271, distance: 72.3
click at [373, 271] on input "Richard Horton <aid@iinet.net.au" at bounding box center [473, 275] width 214 height 19
type input "aid@iinet.net.au"
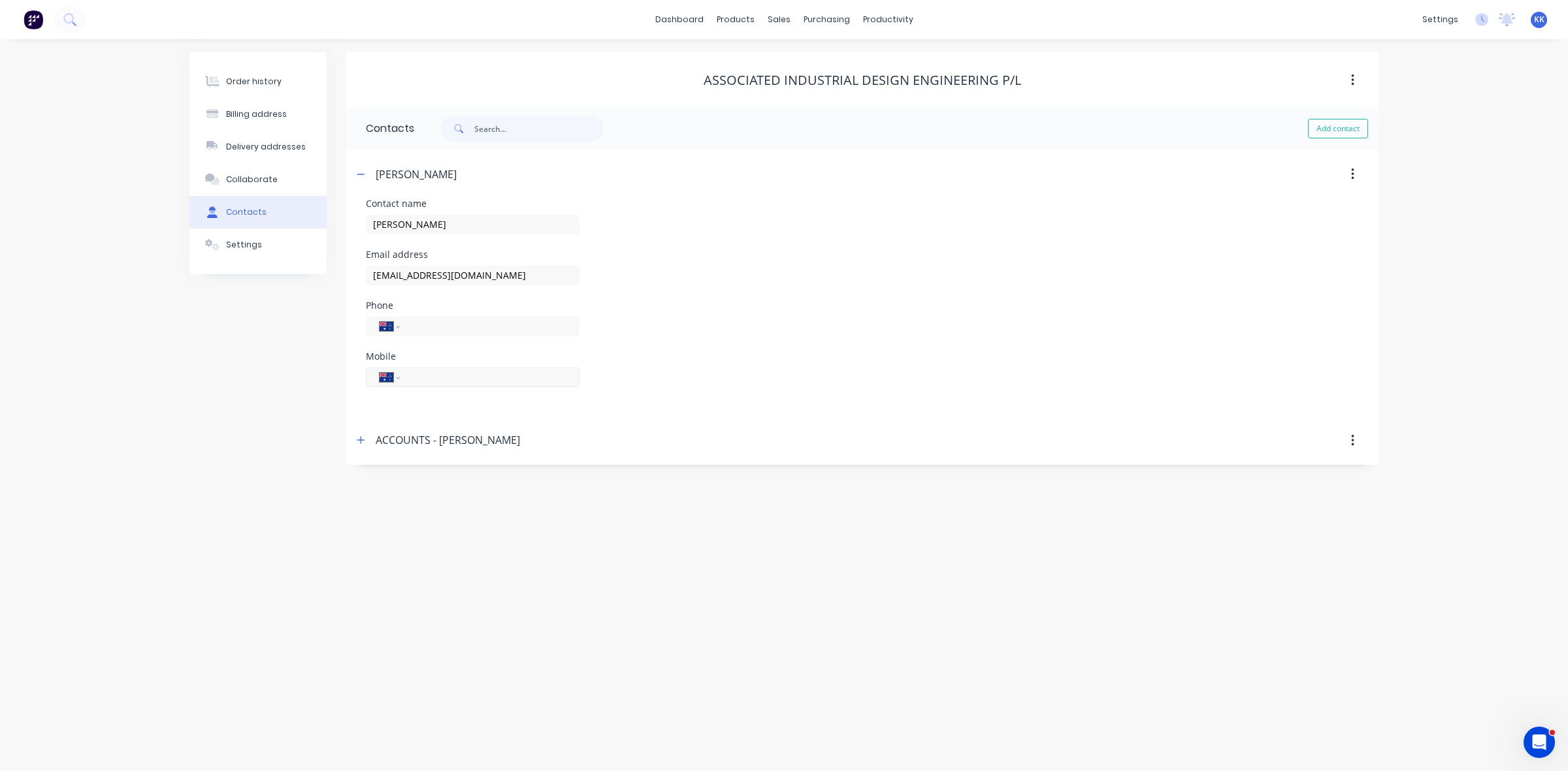
click at [414, 373] on input "tel" at bounding box center [487, 377] width 157 height 15
drag, startPoint x: 492, startPoint y: 372, endPoint x: 405, endPoint y: 375, distance: 87.1
click at [405, 375] on div "International Afghanistan Åland Islands Albania Algeria American Samoa Andorra …" at bounding box center [473, 377] width 214 height 19
type input "0412 494 640"
click at [461, 549] on div "Order history Billing address Delivery addresses Collaborate Contacts Settings …" at bounding box center [784, 405] width 1568 height 732
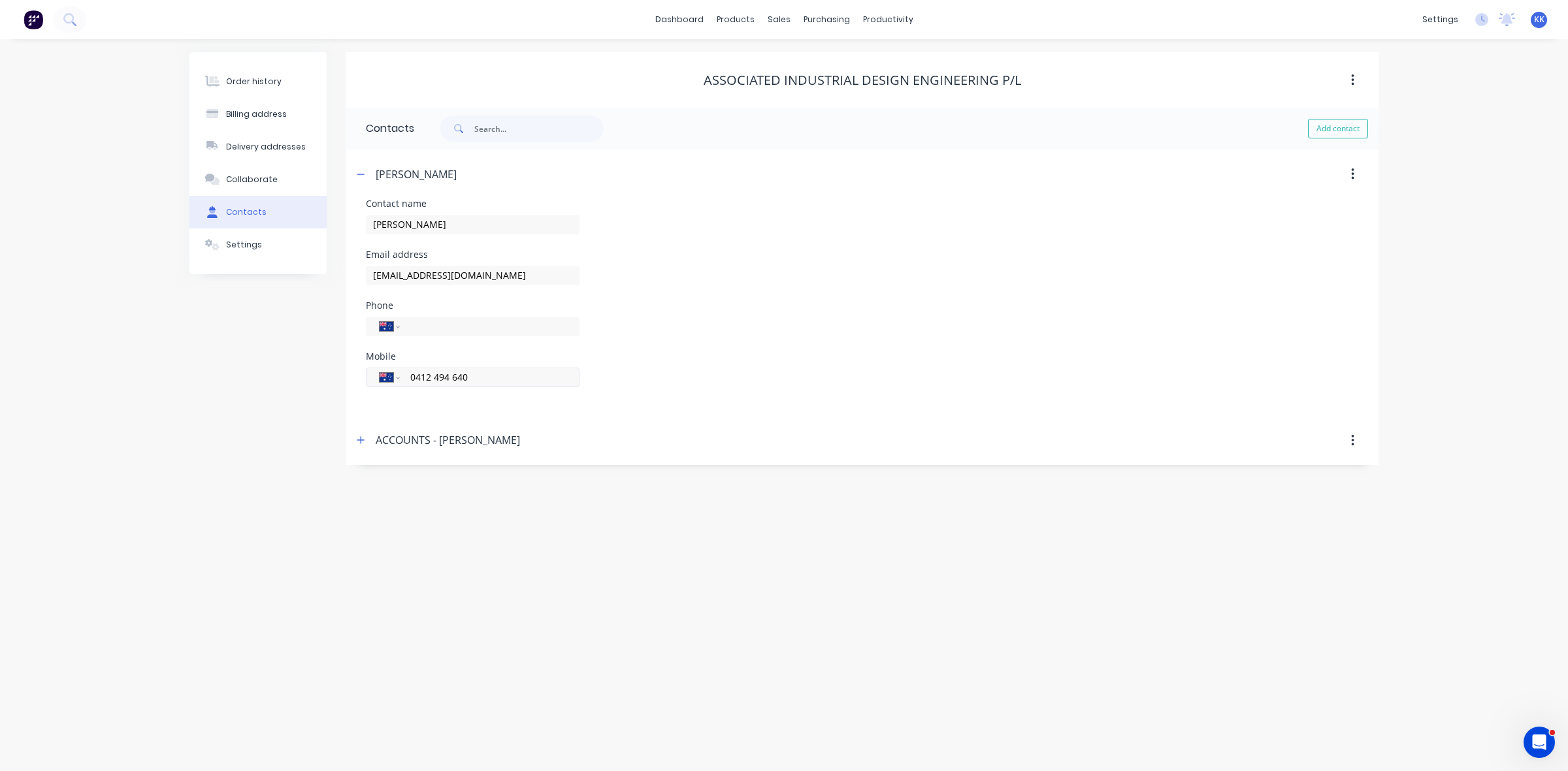
click at [501, 383] on input "0412 494 640" at bounding box center [487, 377] width 157 height 15
click at [270, 79] on div "Order history" at bounding box center [253, 82] width 55 height 12
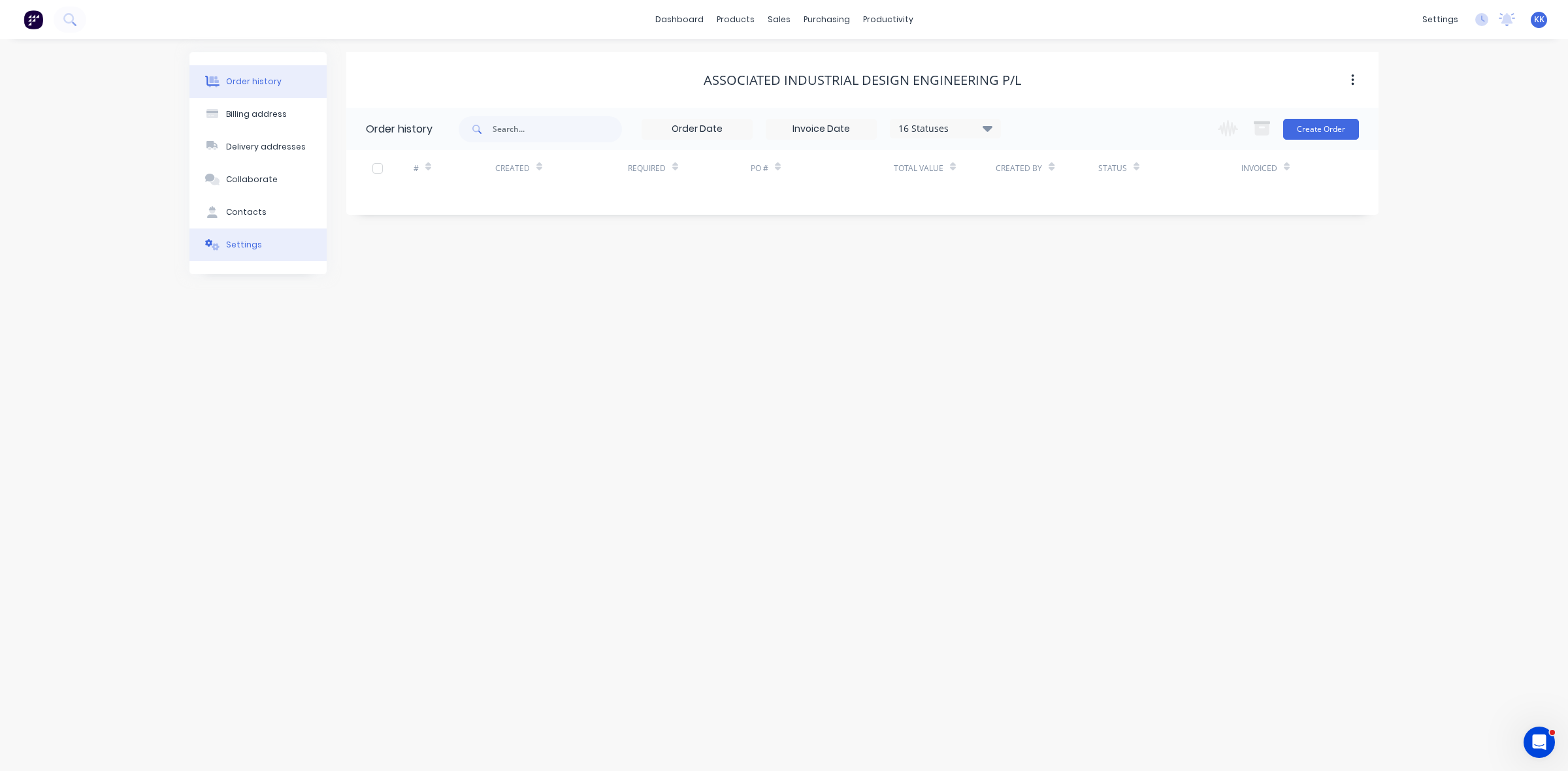
click at [211, 249] on icon at bounding box center [212, 245] width 15 height 12
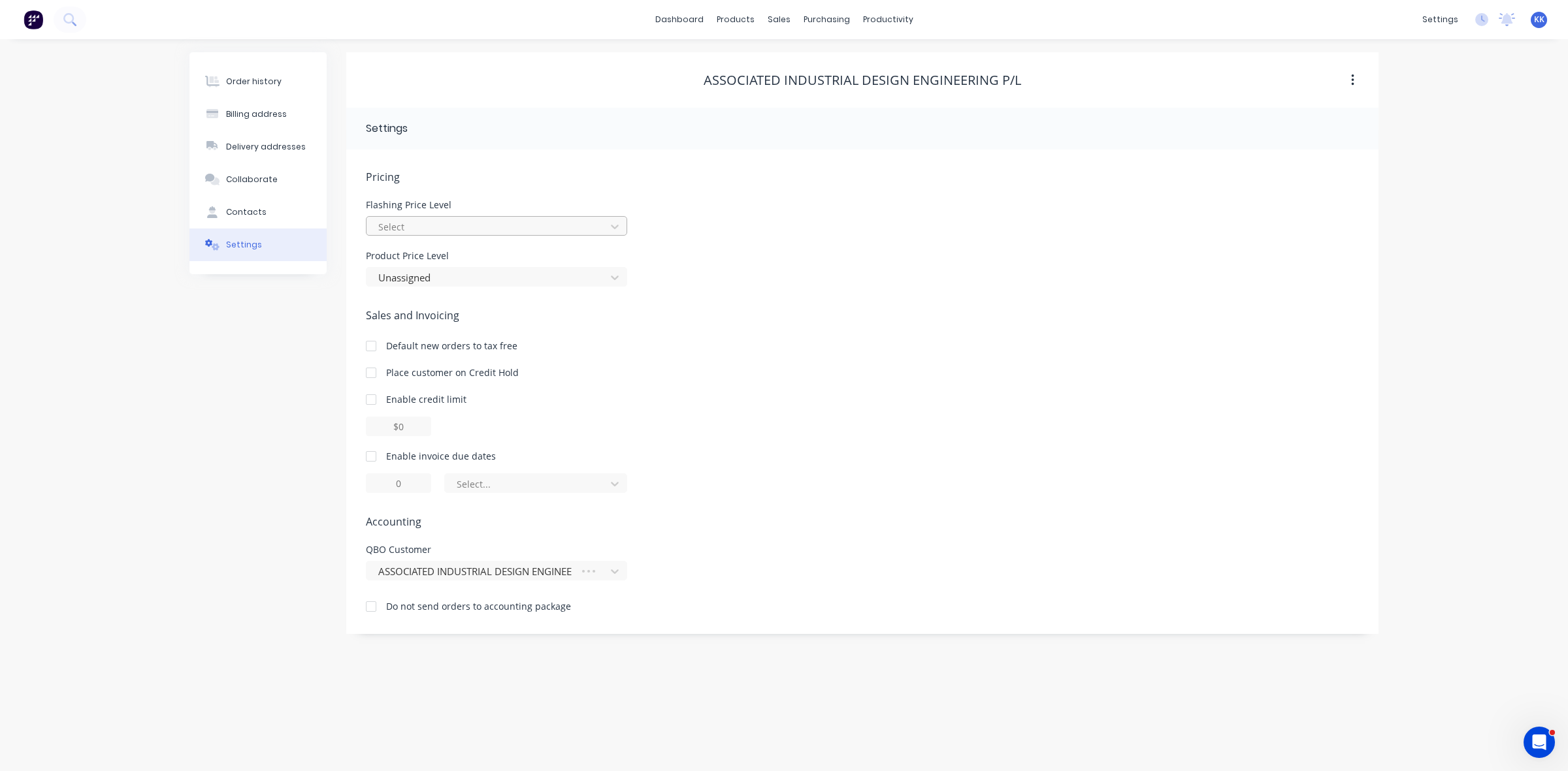
click at [468, 230] on div at bounding box center [488, 227] width 222 height 17
click at [454, 275] on div "A" at bounding box center [496, 279] width 262 height 24
click at [449, 268] on div "Unassigned" at bounding box center [487, 276] width 230 height 19
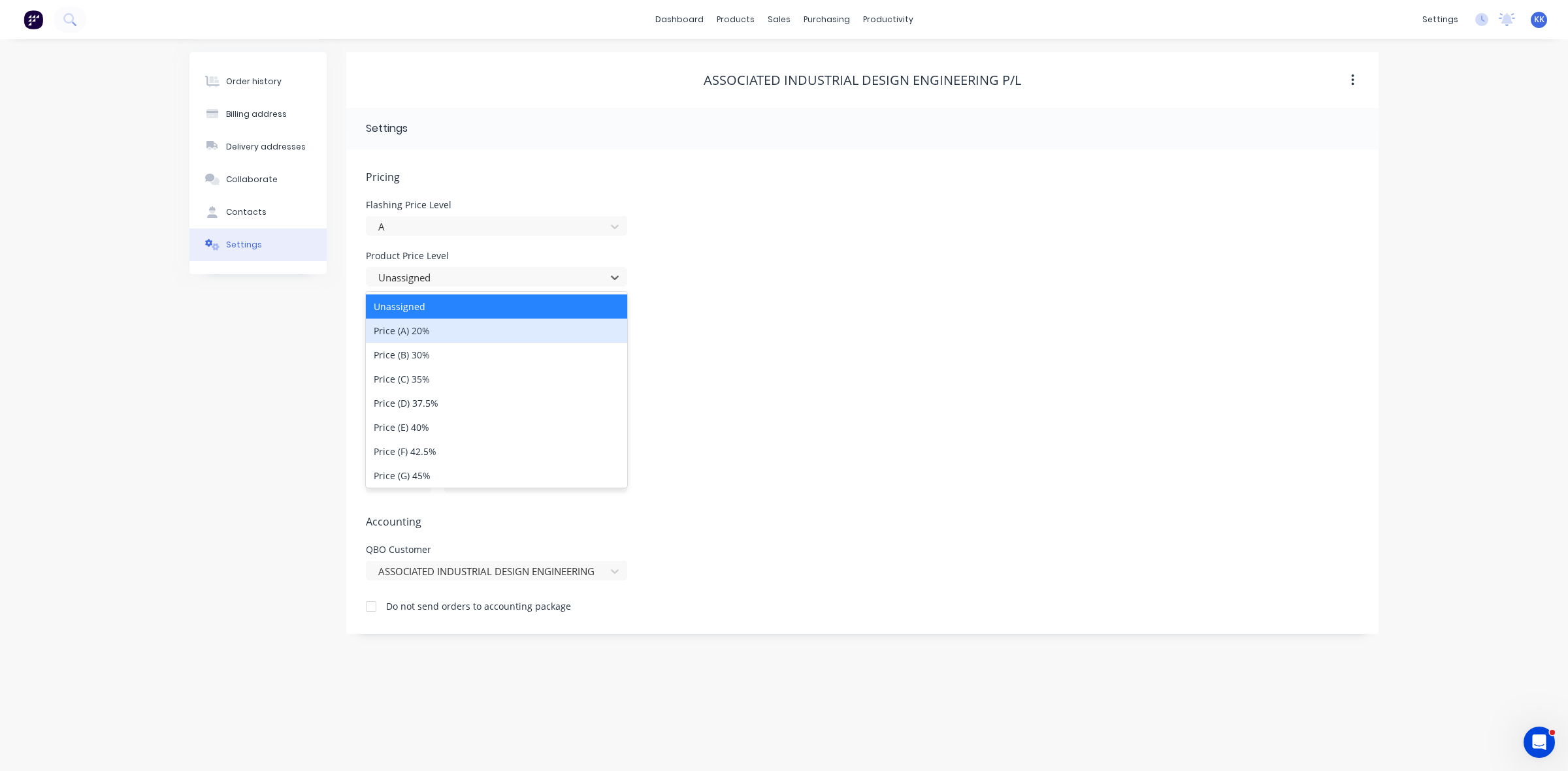
click at [456, 336] on div "Price (A) 20%" at bounding box center [496, 330] width 262 height 24
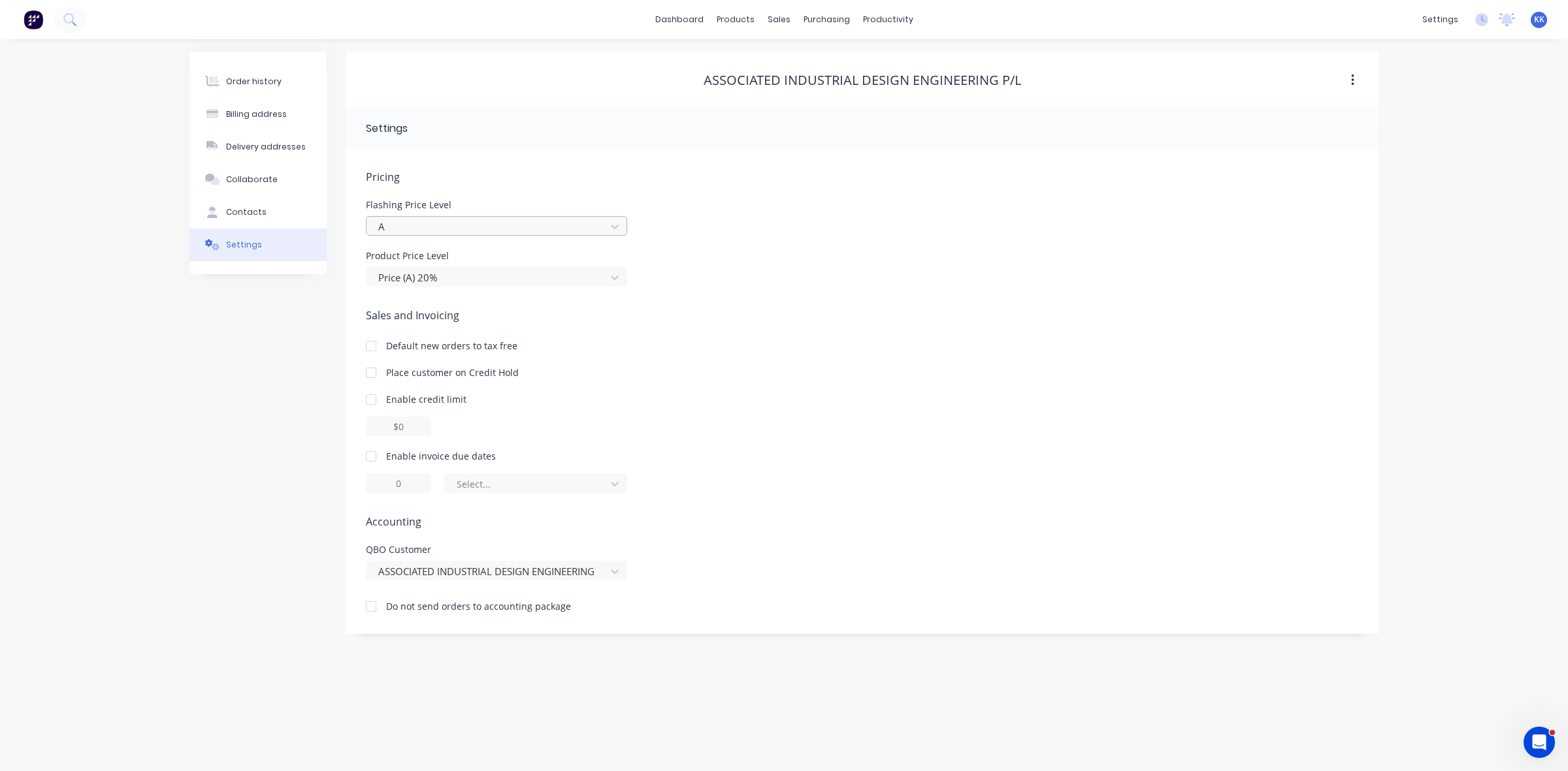
click at [413, 229] on div at bounding box center [488, 227] width 222 height 17
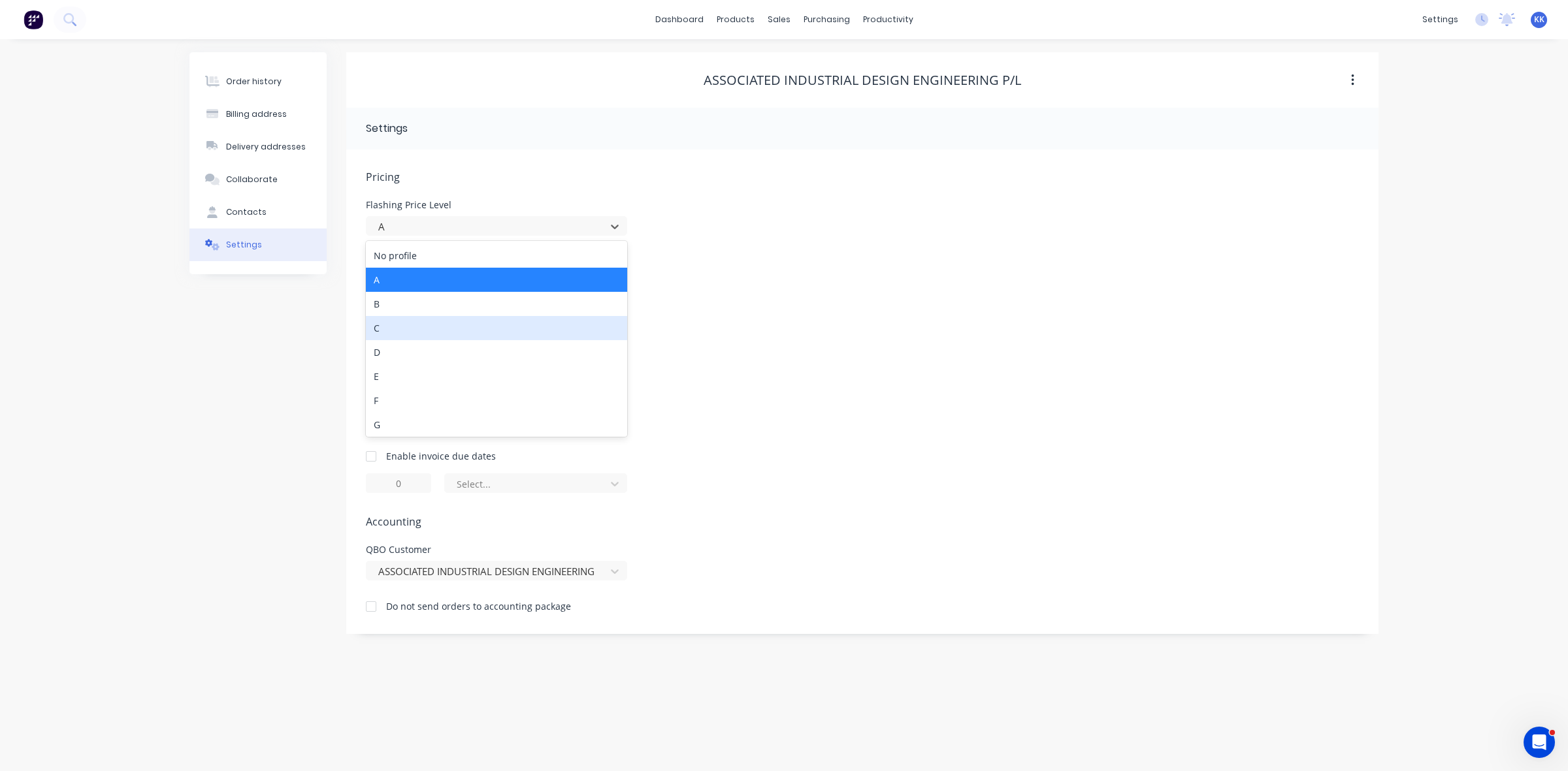
click at [376, 330] on div "C" at bounding box center [496, 327] width 262 height 24
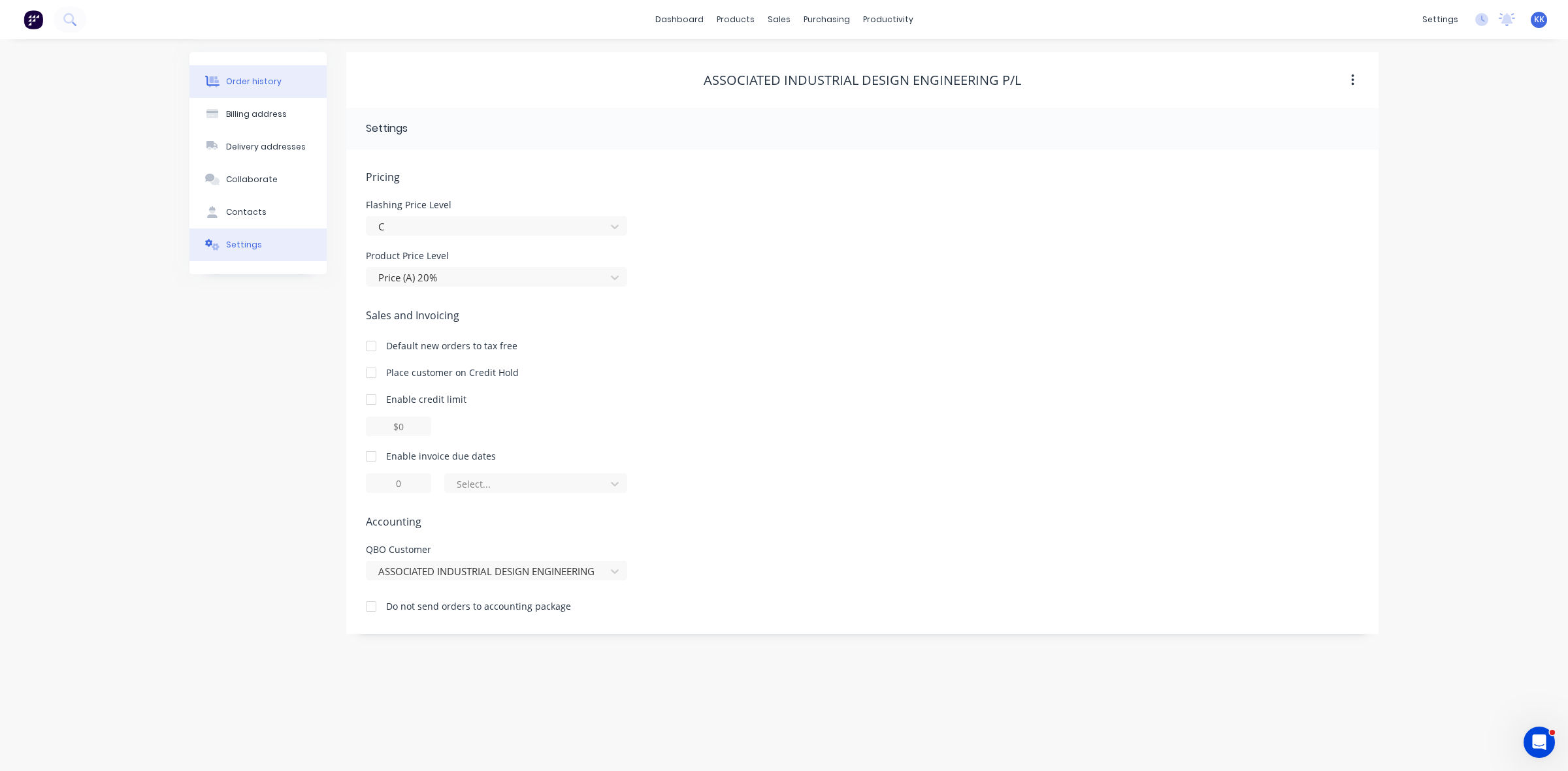
click at [258, 85] on div "Order history" at bounding box center [253, 82] width 55 height 12
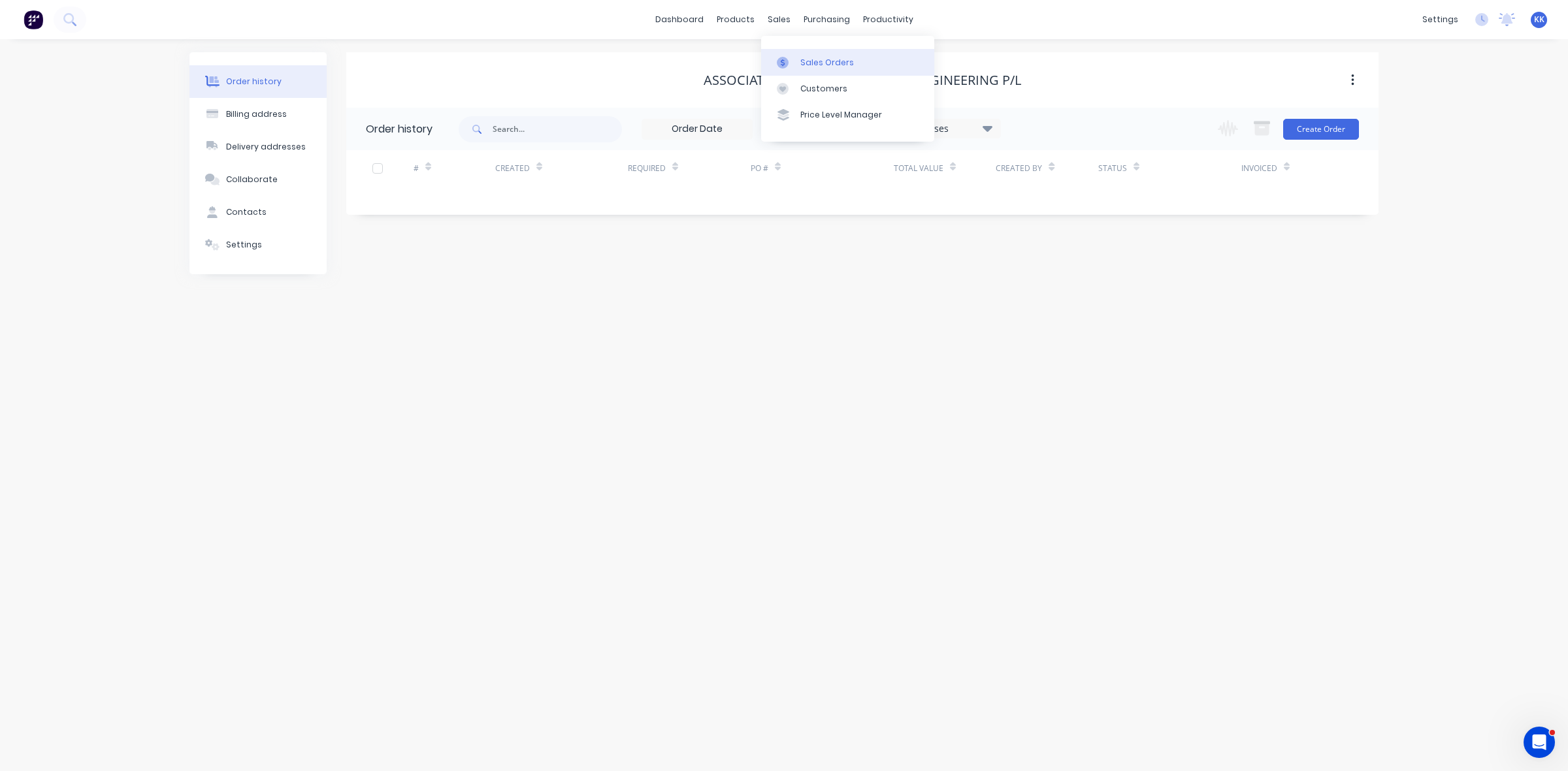
click at [794, 60] on div at bounding box center [786, 63] width 19 height 12
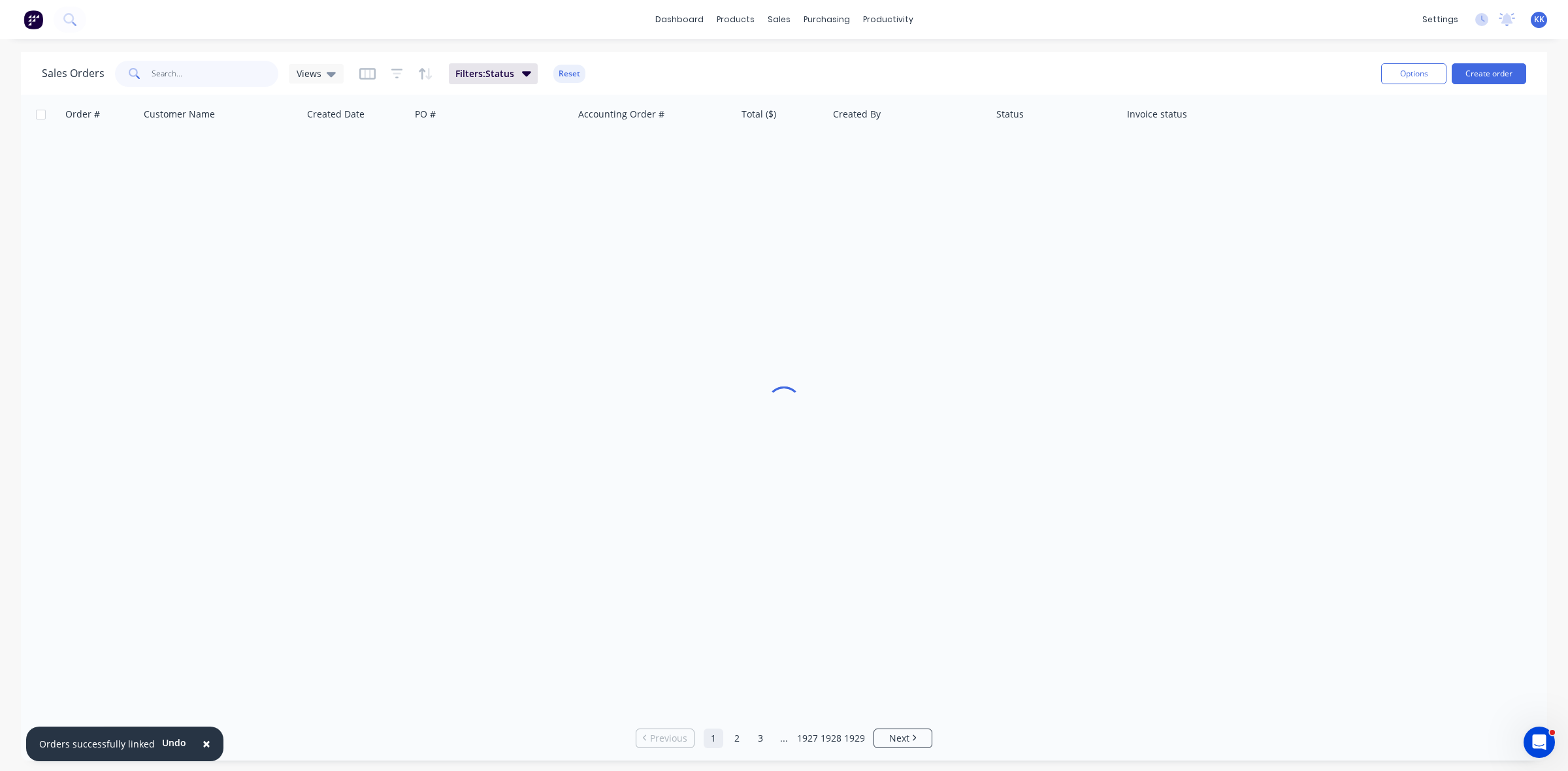
click at [169, 76] on input "text" at bounding box center [215, 74] width 127 height 26
click at [1482, 74] on button "Create order" at bounding box center [1489, 74] width 74 height 21
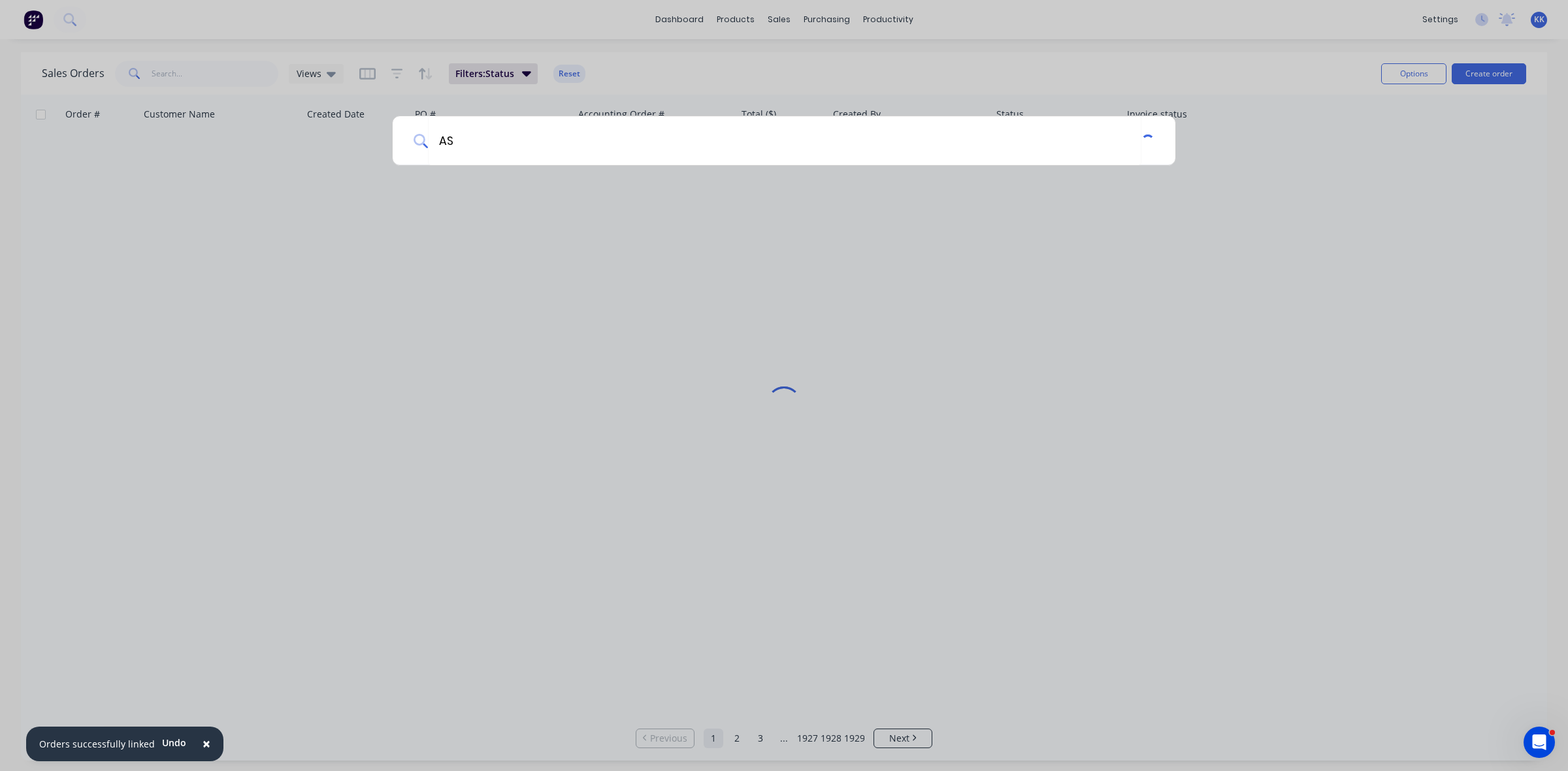
type input "A"
click at [209, 72] on div at bounding box center [784, 385] width 1568 height 771
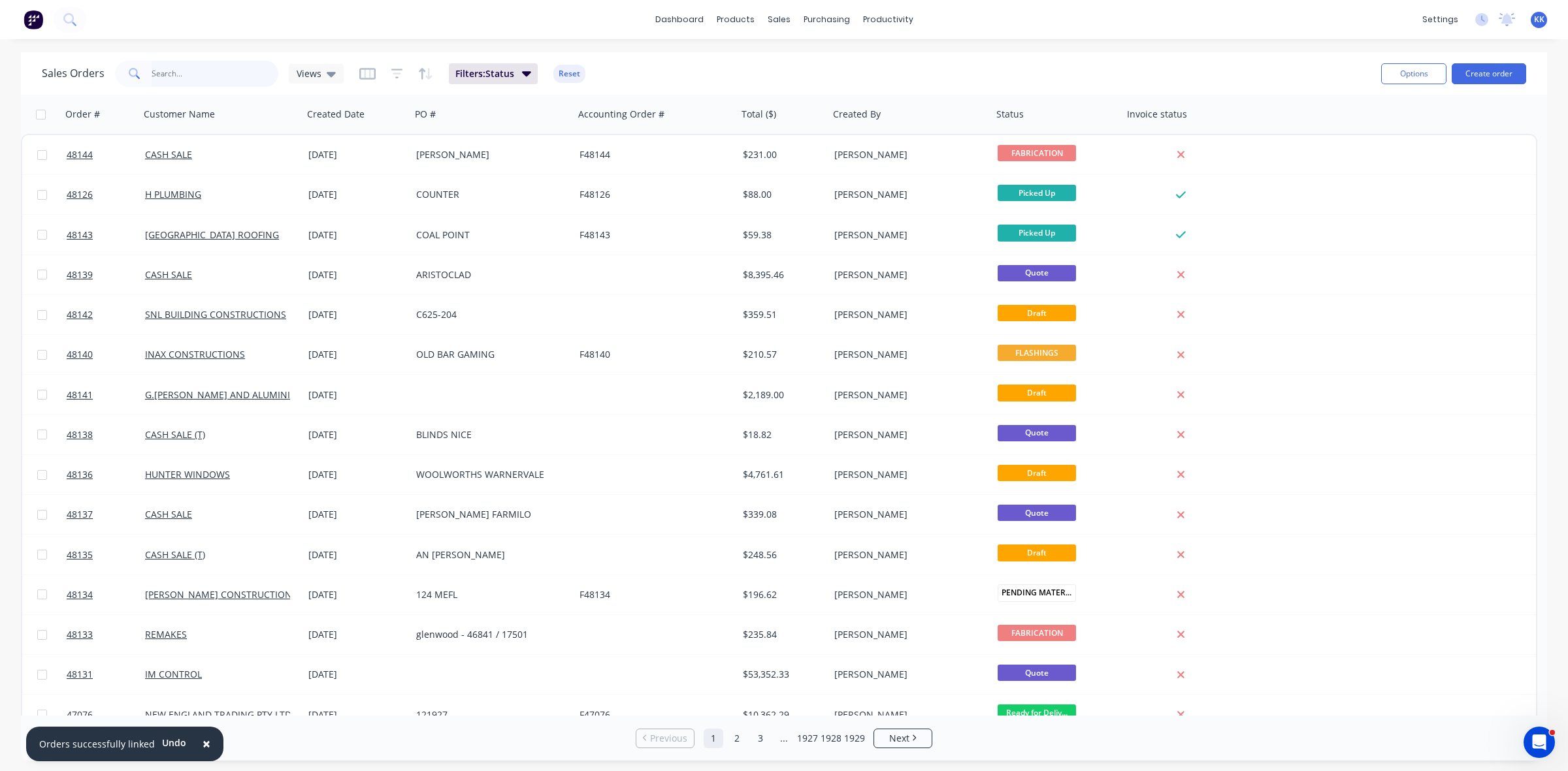
click at [209, 72] on input "text" at bounding box center [215, 74] width 127 height 26
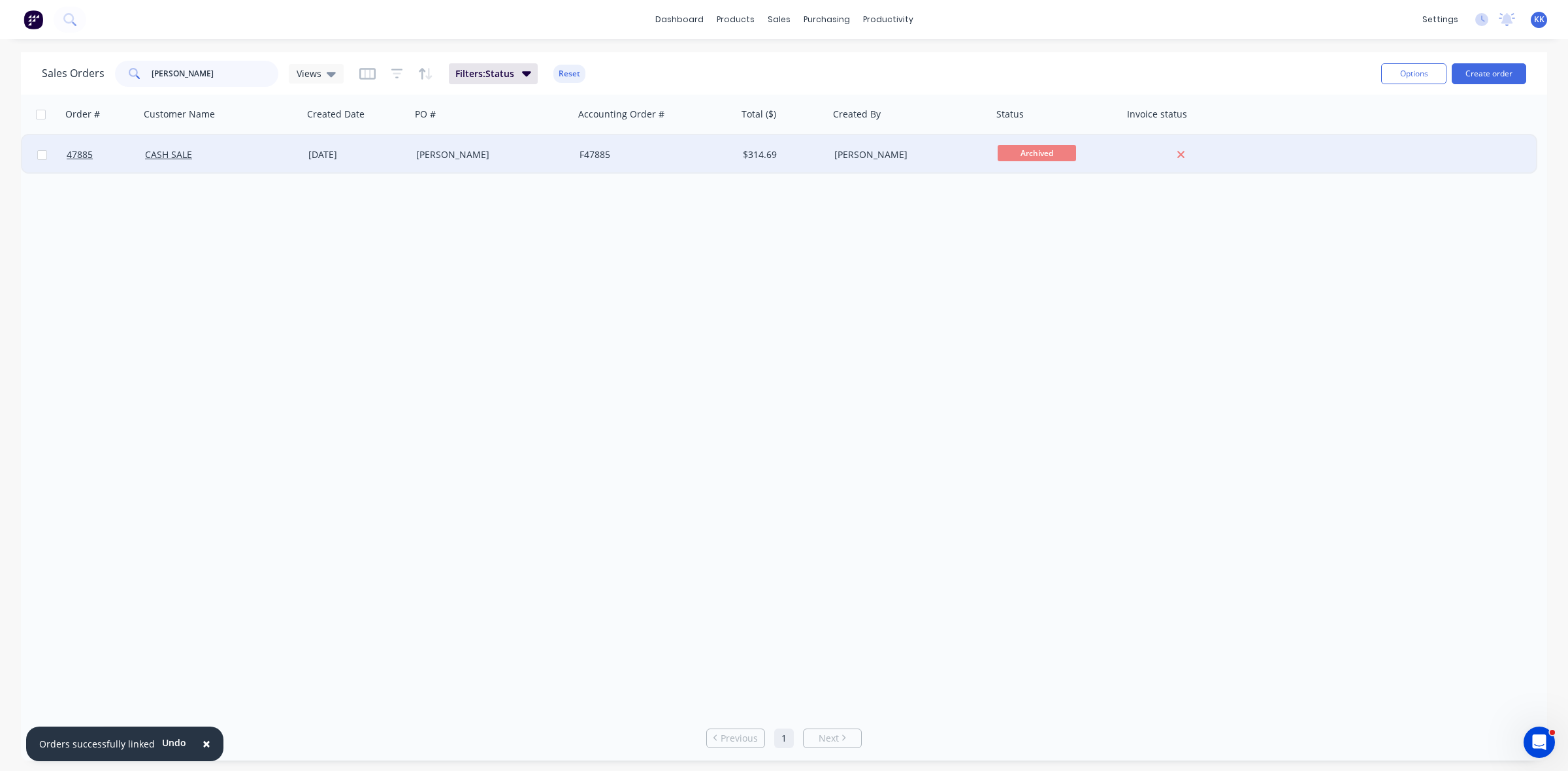
type input "RICHARD HORTON"
click at [543, 160] on div "RICHARD HORTON" at bounding box center [489, 155] width 145 height 13
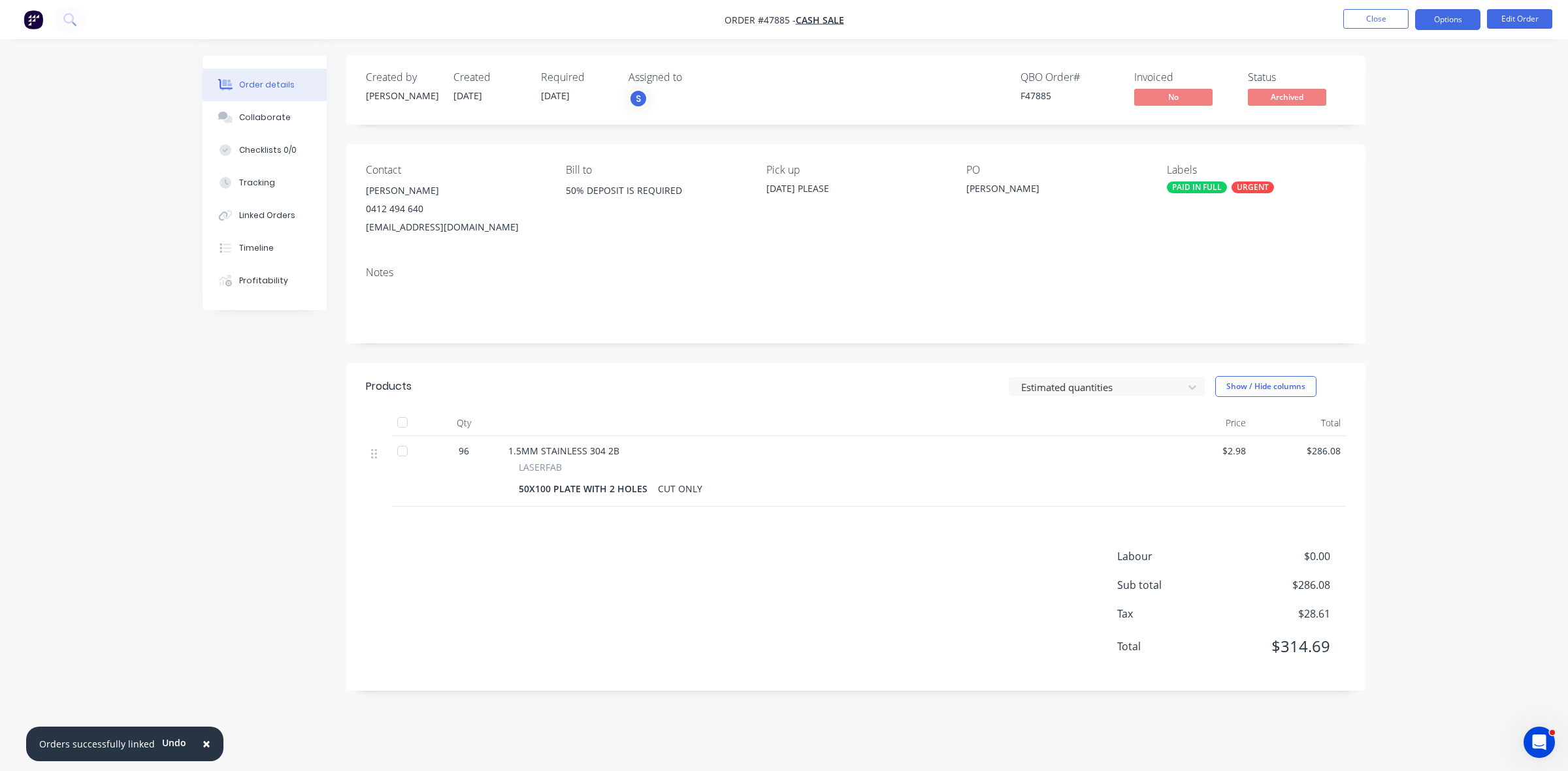
click at [1429, 29] on nav "Order #47885 - CASH SALE Close Options Edit Order" at bounding box center [784, 19] width 1568 height 39
click at [1428, 25] on button "Options" at bounding box center [1448, 19] width 65 height 21
click at [1367, 317] on div "Duplicate" at bounding box center [1408, 314] width 120 height 19
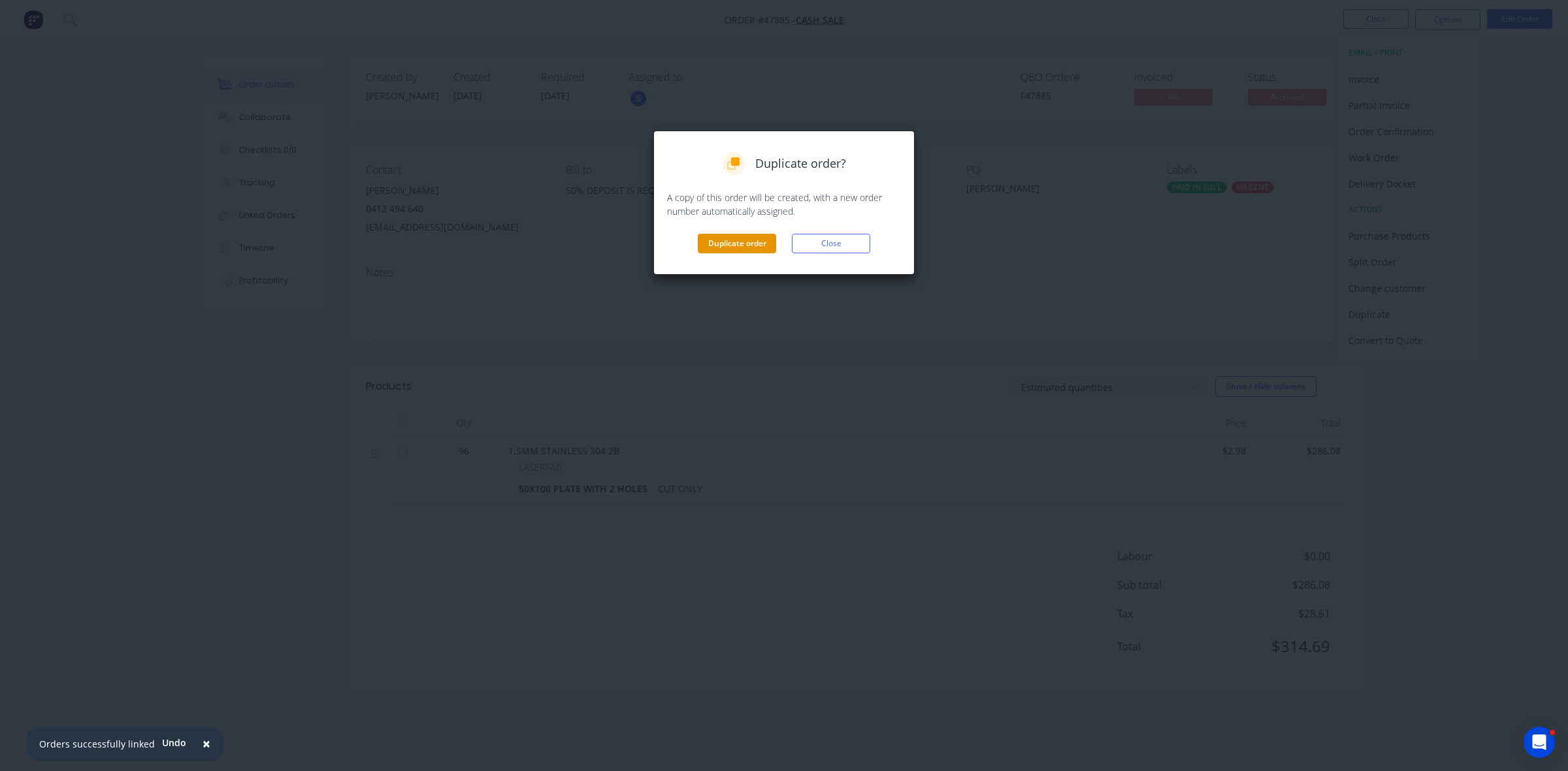
click at [706, 238] on button "Duplicate order" at bounding box center [737, 243] width 79 height 19
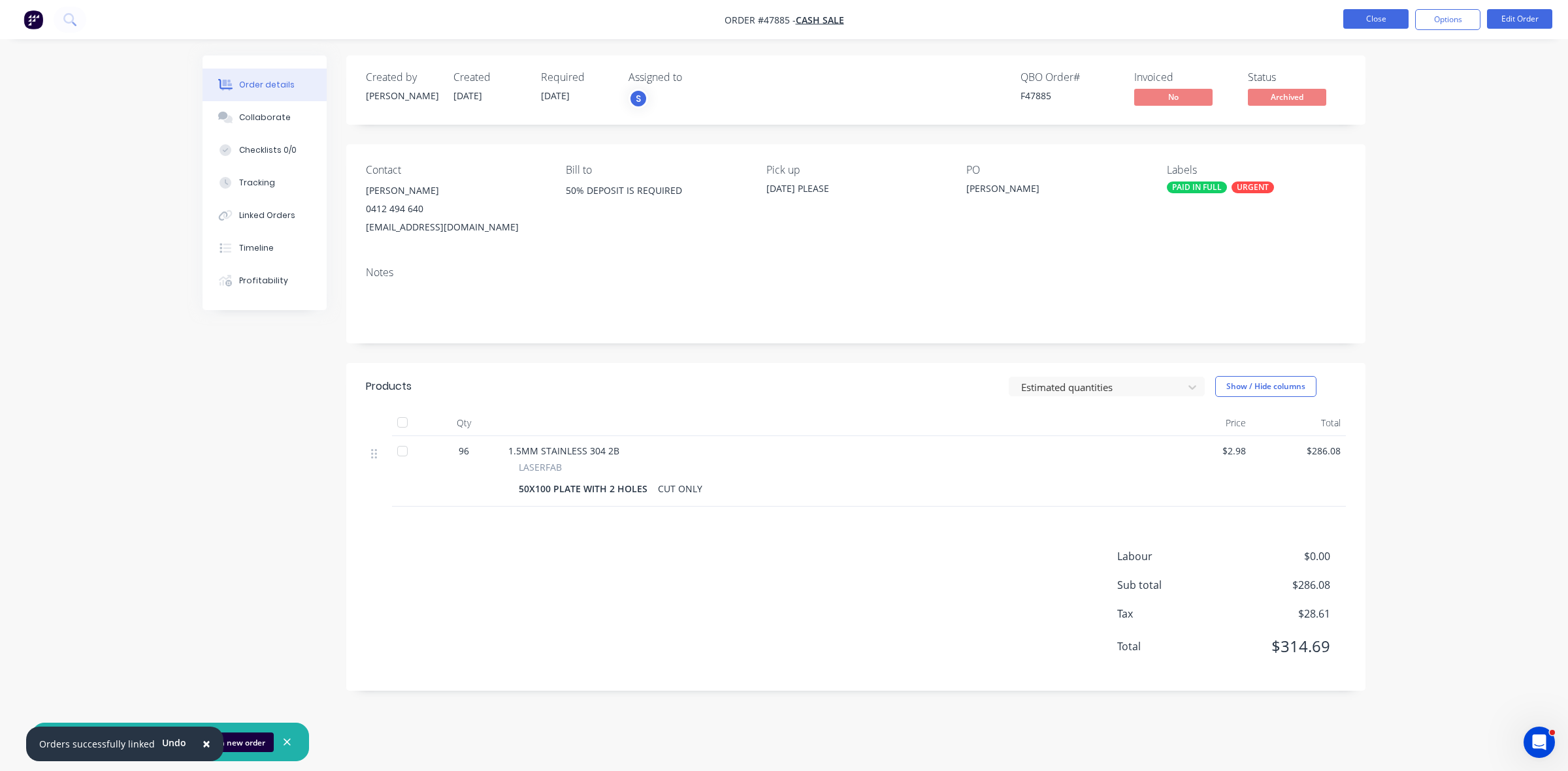
click at [1385, 28] on button "Close" at bounding box center [1376, 18] width 65 height 19
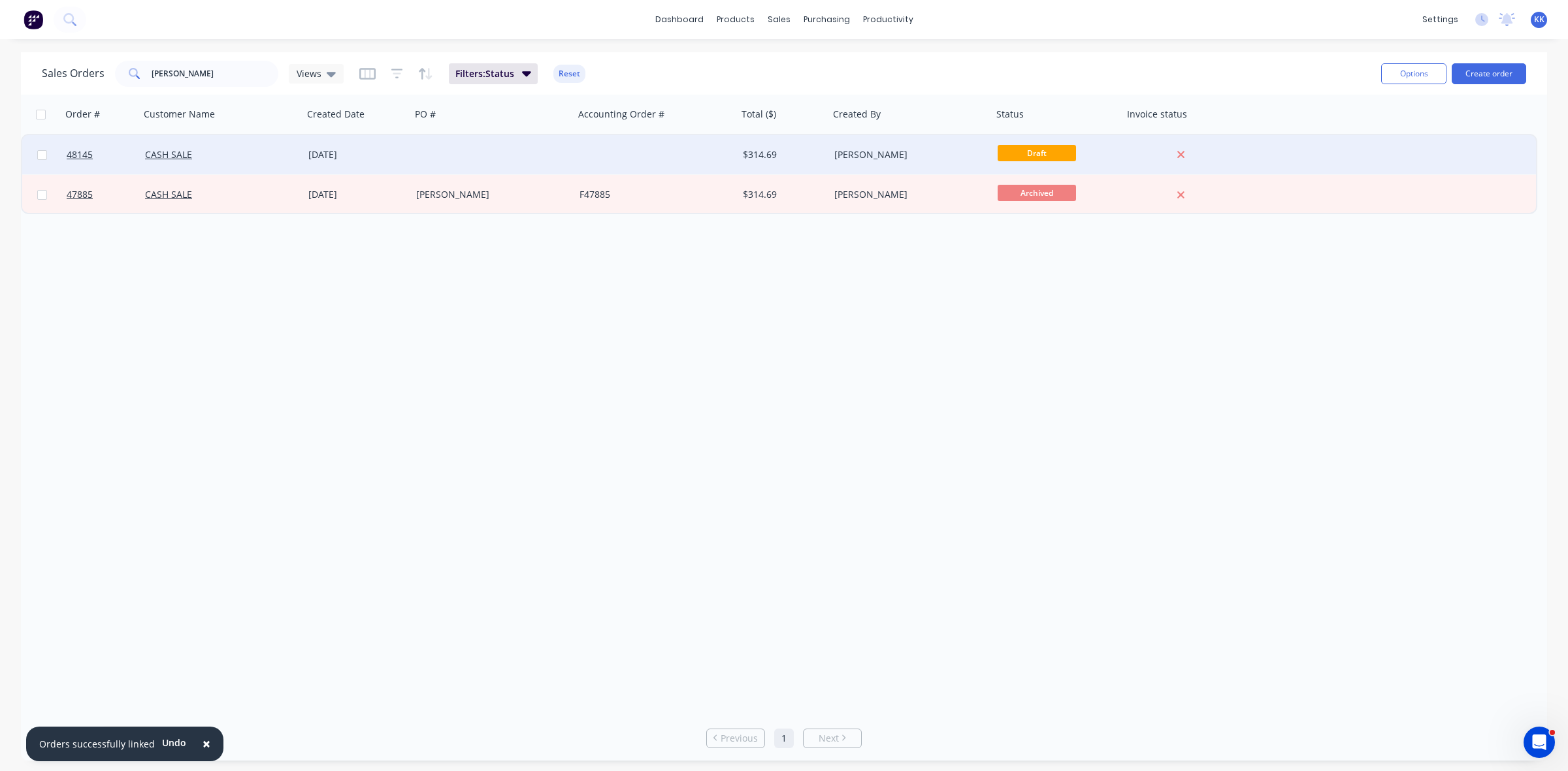
click at [495, 160] on div at bounding box center [492, 155] width 163 height 39
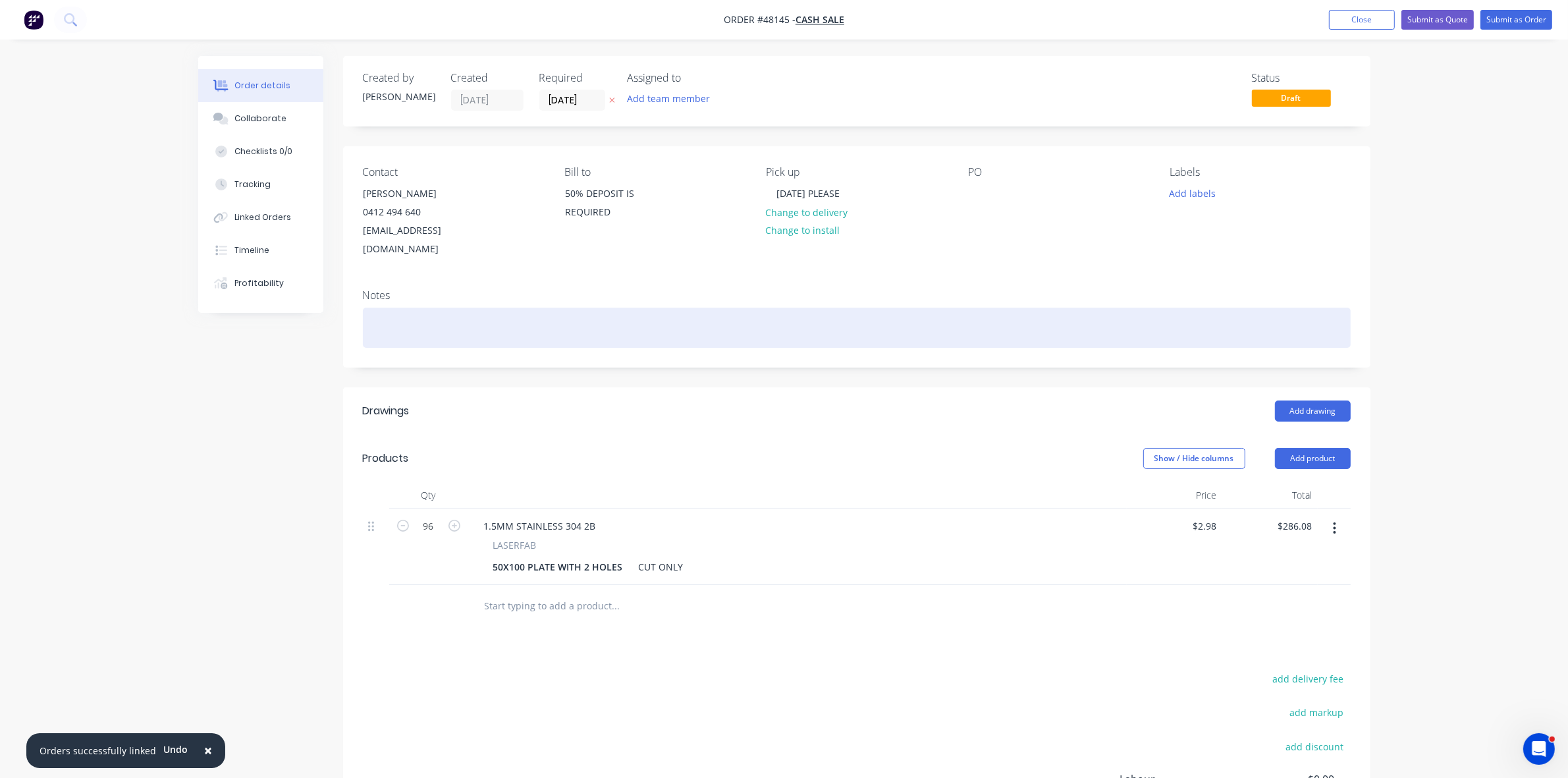
click at [459, 325] on div at bounding box center [857, 328] width 987 height 40
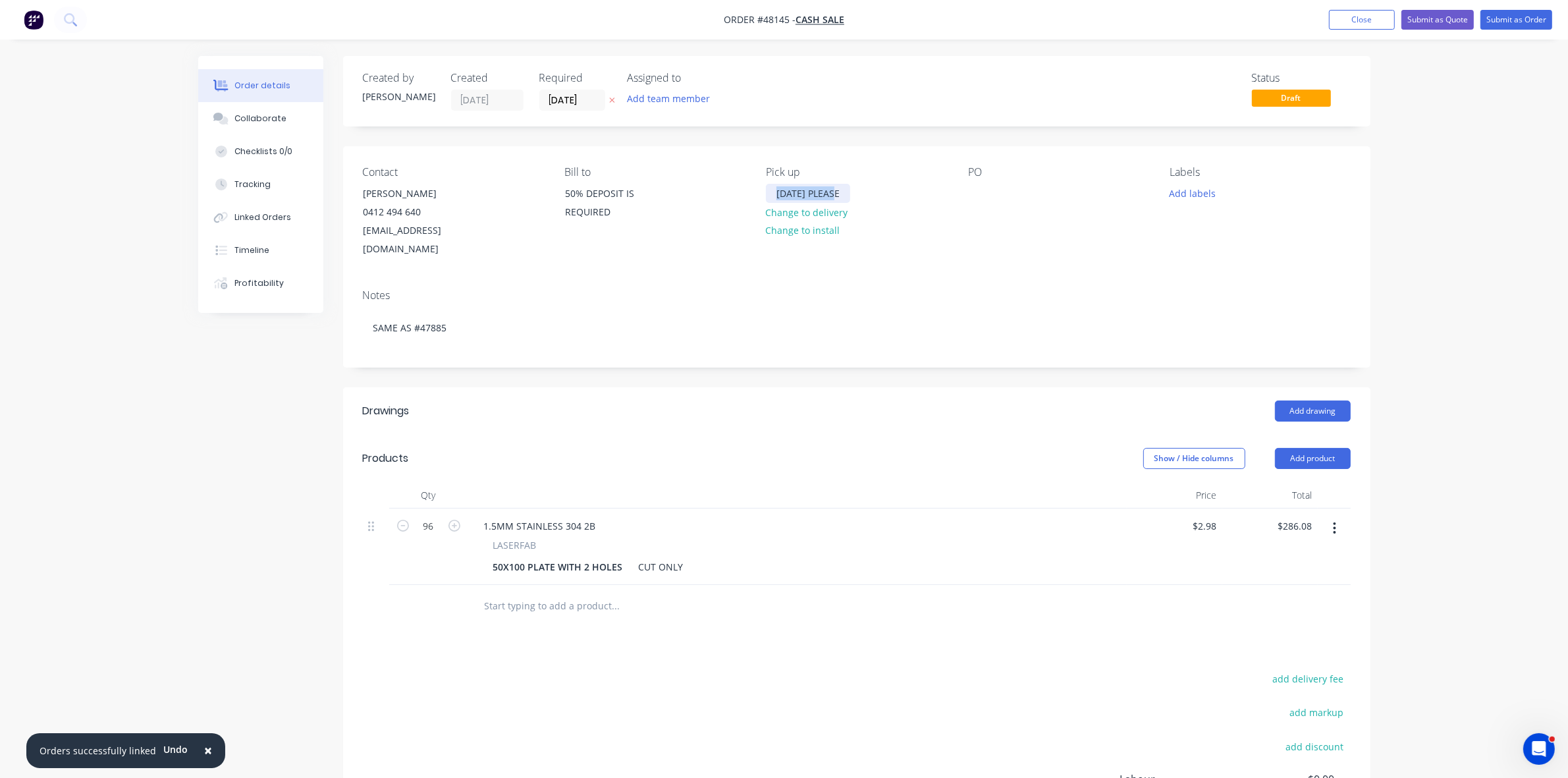
drag, startPoint x: 844, startPoint y: 195, endPoint x: 777, endPoint y: 193, distance: 67.0
click at [777, 193] on div "TODAY PLEASE" at bounding box center [808, 193] width 84 height 19
click at [581, 104] on input "[DATE]" at bounding box center [572, 99] width 65 height 19
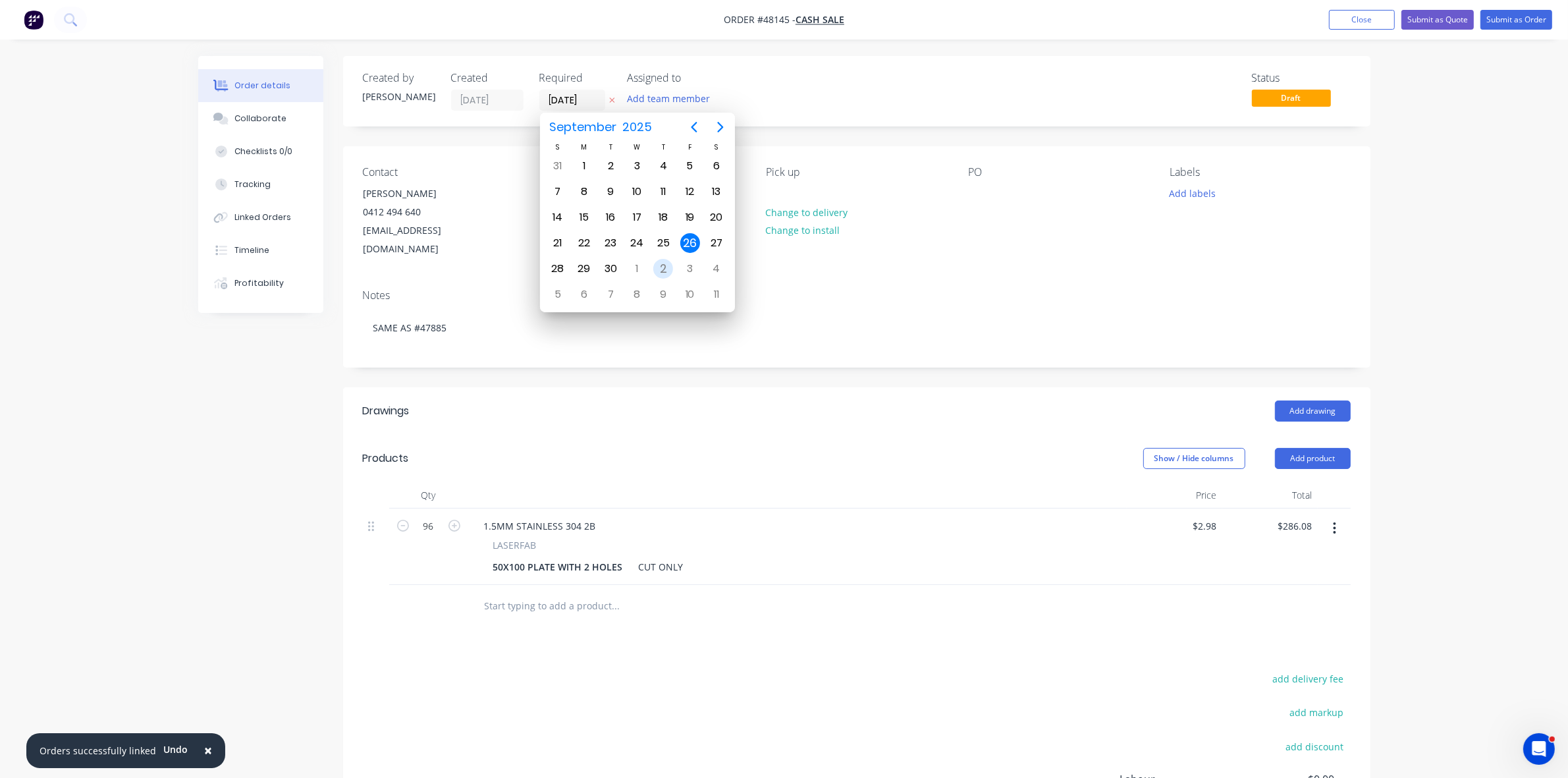
click at [662, 264] on div "2" at bounding box center [662, 268] width 19 height 19
type input "02/10/25"
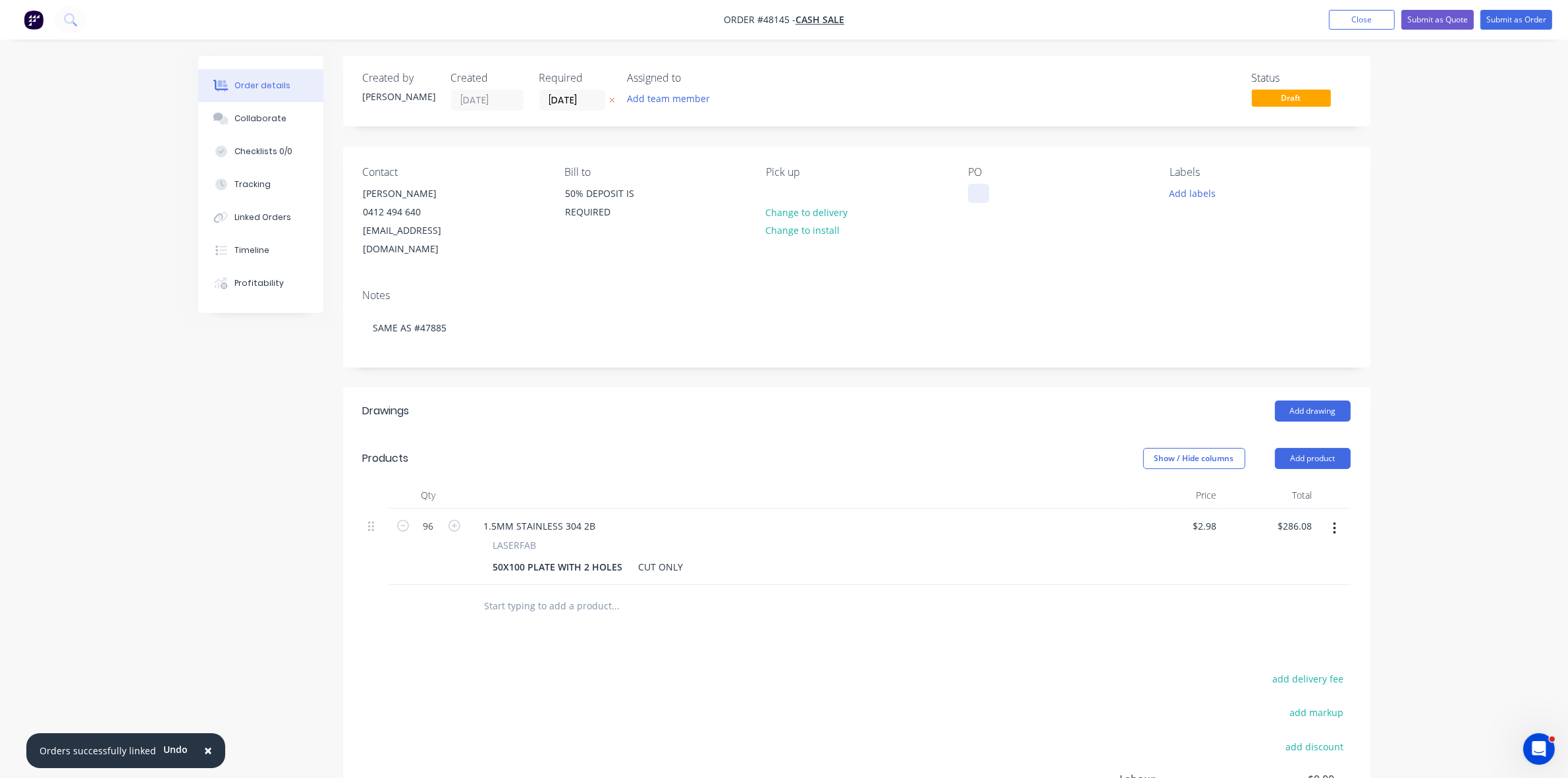
click at [977, 195] on div at bounding box center [978, 193] width 21 height 19
click at [429, 517] on input "96" at bounding box center [428, 526] width 35 height 19
type input "500"
type input "$1,490.00"
click at [1295, 517] on input "1490.00" at bounding box center [1293, 526] width 48 height 19
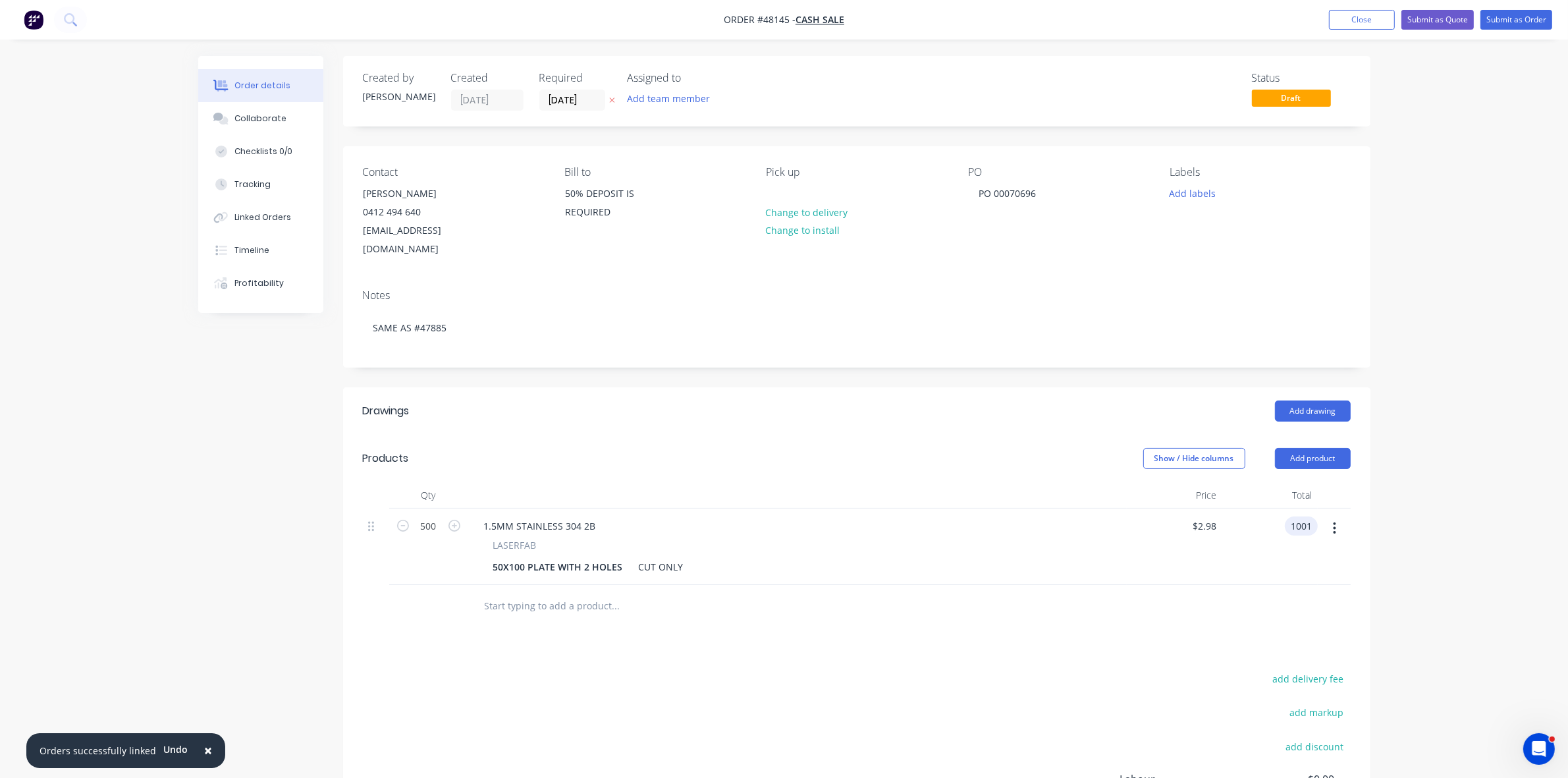
type input "1001"
type input "$2.002"
type input "$1,001.00"
click at [1436, 18] on button "Submit as Quote" at bounding box center [1437, 19] width 72 height 19
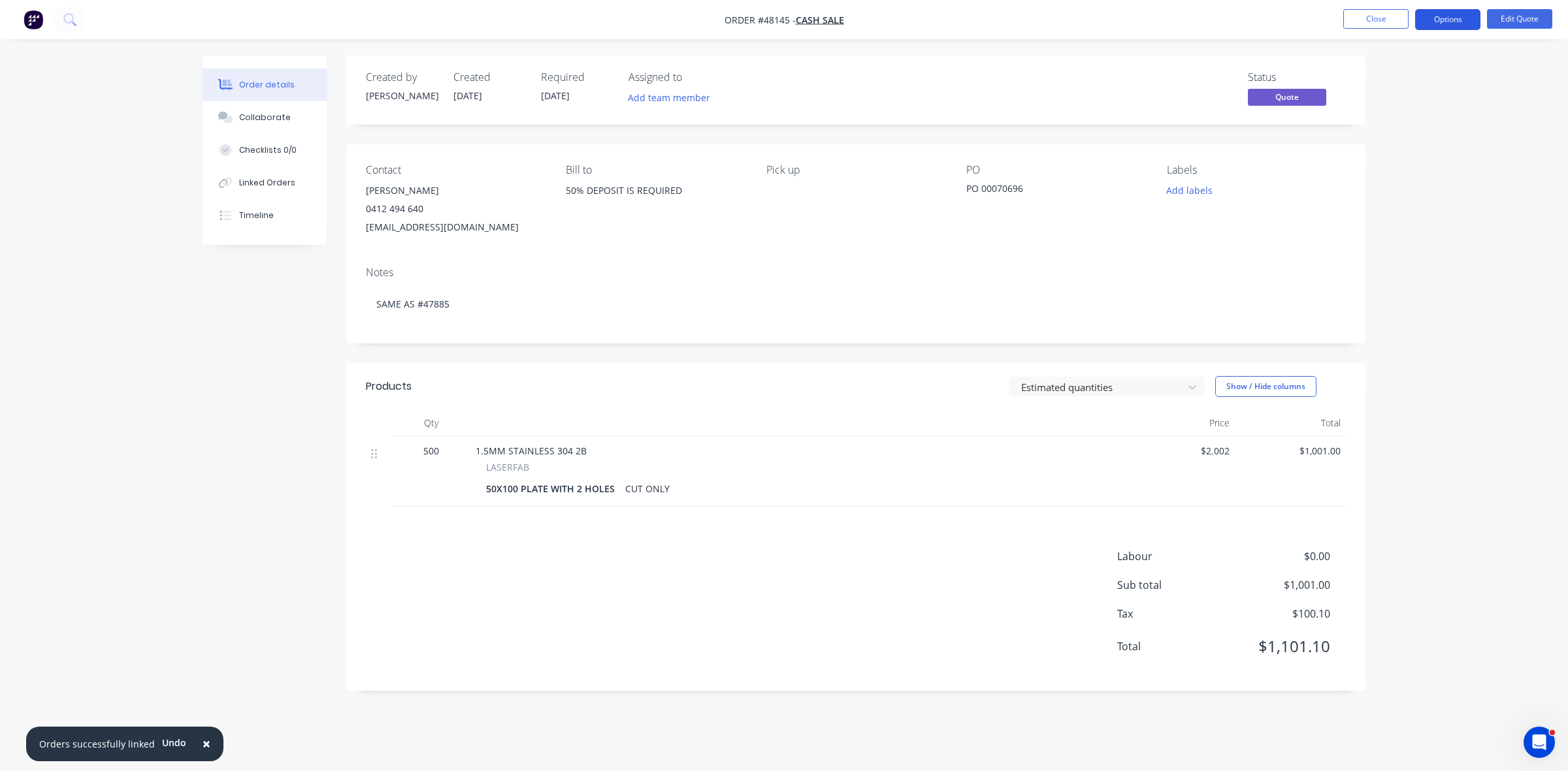
click at [1423, 17] on button "Options" at bounding box center [1448, 19] width 65 height 21
click at [1387, 212] on div "Change customer" at bounding box center [1408, 210] width 120 height 19
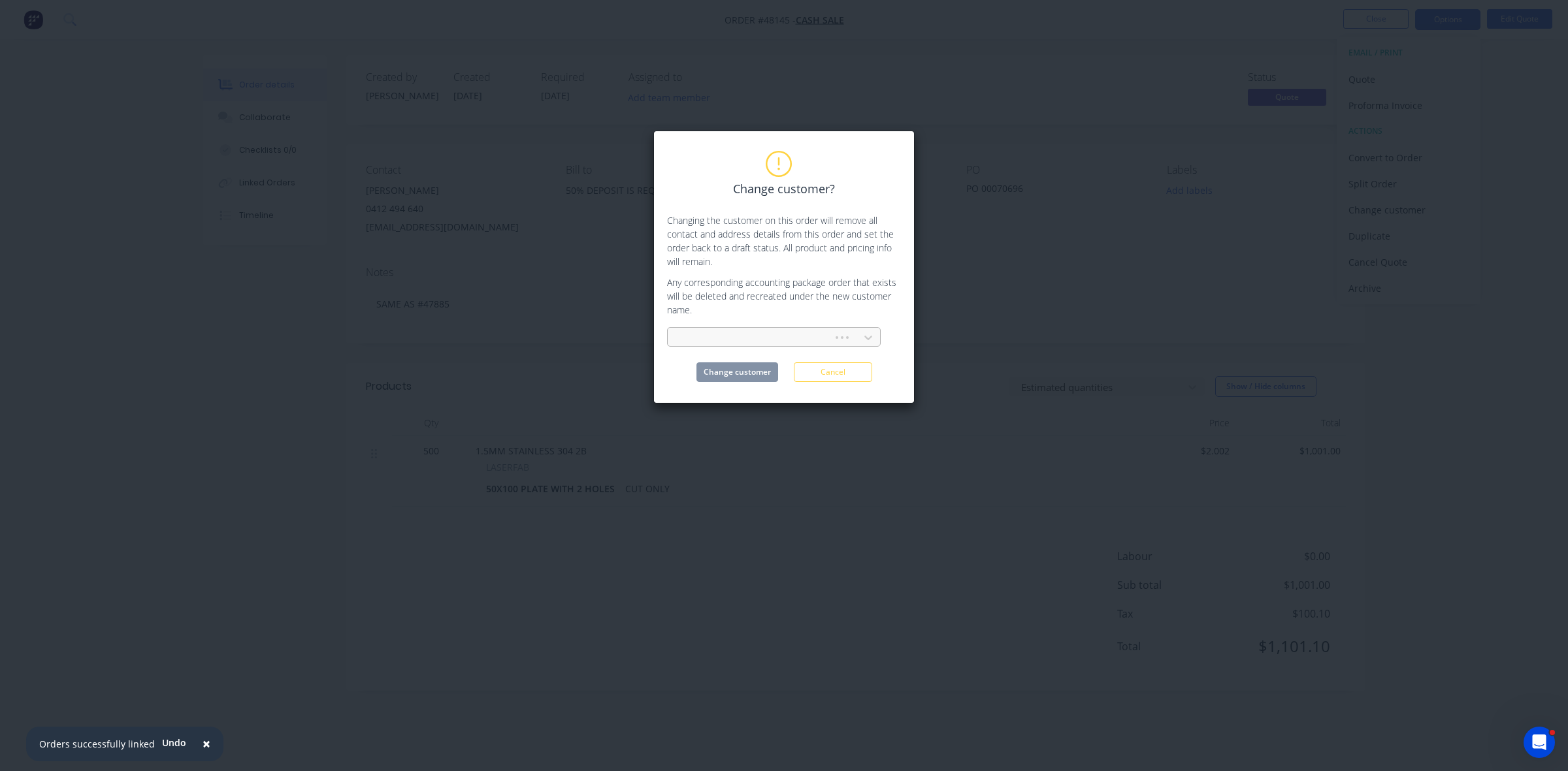
click at [785, 333] on div at bounding box center [751, 338] width 148 height 17
type input "ASSO"
click at [781, 363] on div "ASSOCIATED INDUSTRIAL DESIGN ENGINEERING P/L" at bounding box center [774, 373] width 214 height 38
click at [771, 369] on button "Change customer" at bounding box center [737, 372] width 82 height 19
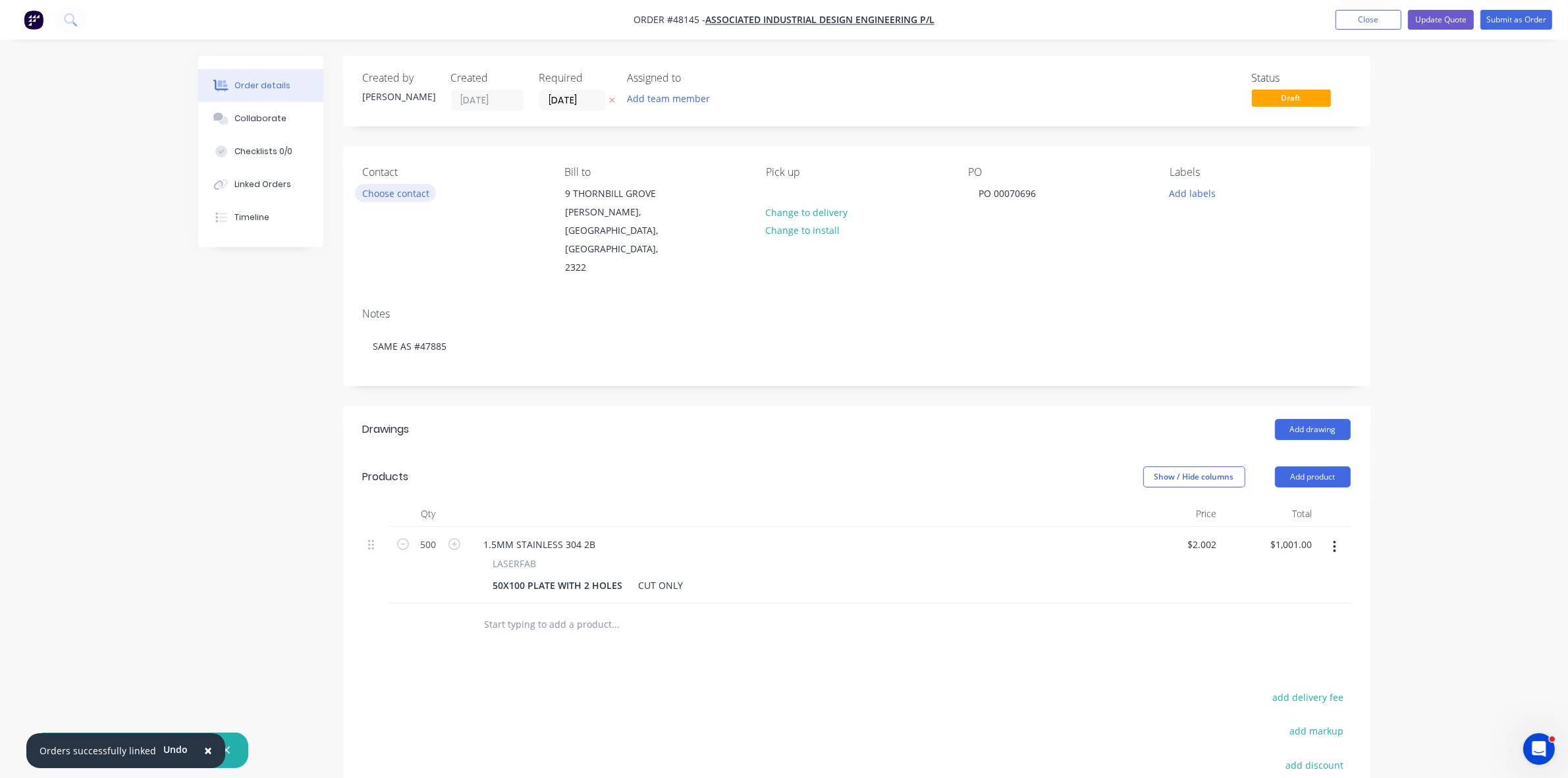
click at [383, 197] on button "Choose contact" at bounding box center [395, 192] width 81 height 18
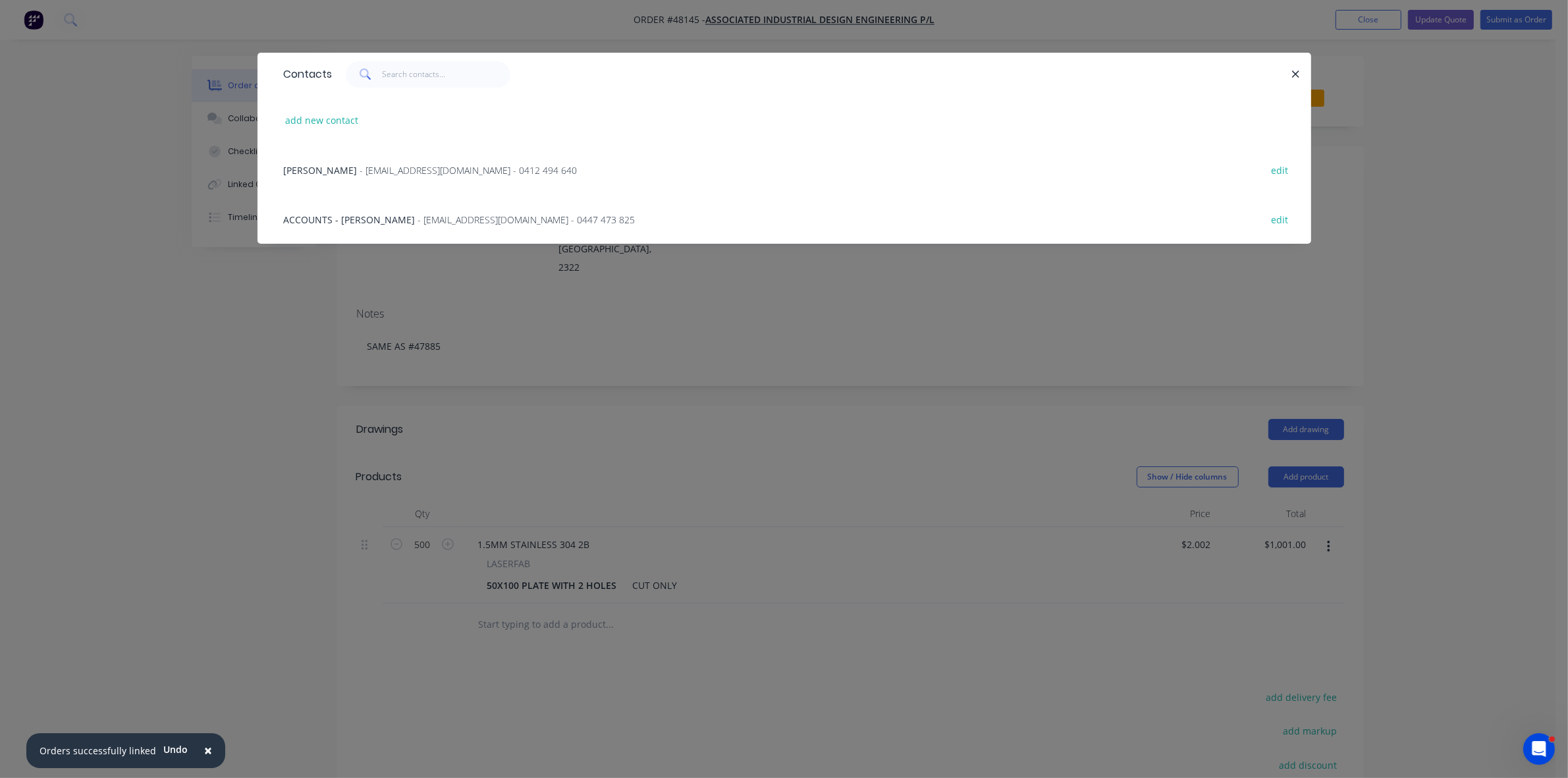
click at [385, 176] on div "RICHARD HORTON - aid@iinet.net.au - 0412 494 640" at bounding box center [431, 170] width 294 height 13
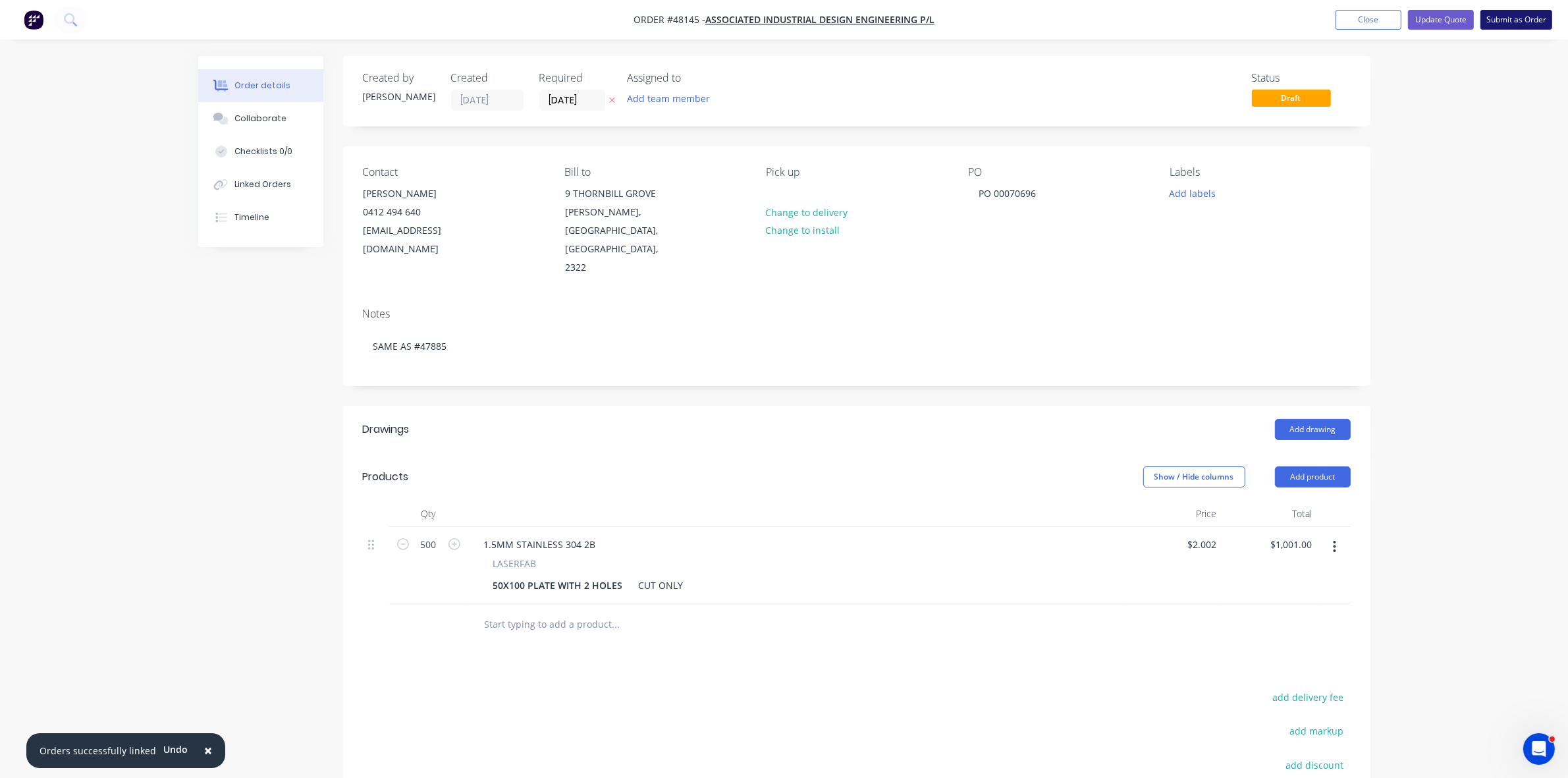
click at [1496, 24] on button "Submit as Order" at bounding box center [1516, 19] width 72 height 19
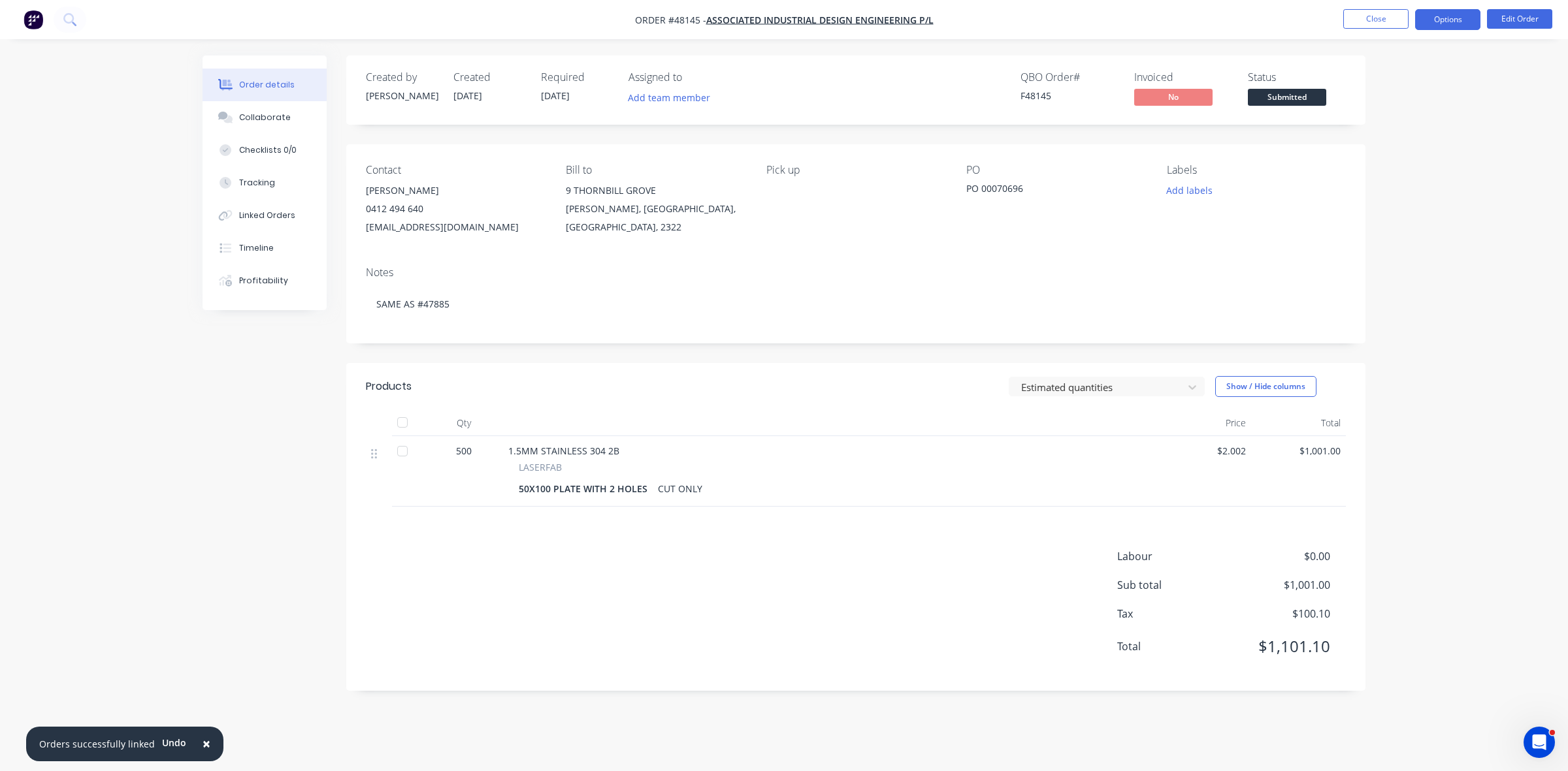
click at [1435, 14] on button "Options" at bounding box center [1448, 19] width 65 height 21
click at [1379, 147] on button "Work Order" at bounding box center [1408, 157] width 144 height 26
click at [1378, 137] on div "Without pricing" at bounding box center [1408, 131] width 120 height 19
click at [1293, 97] on span "Submitted" at bounding box center [1287, 97] width 79 height 17
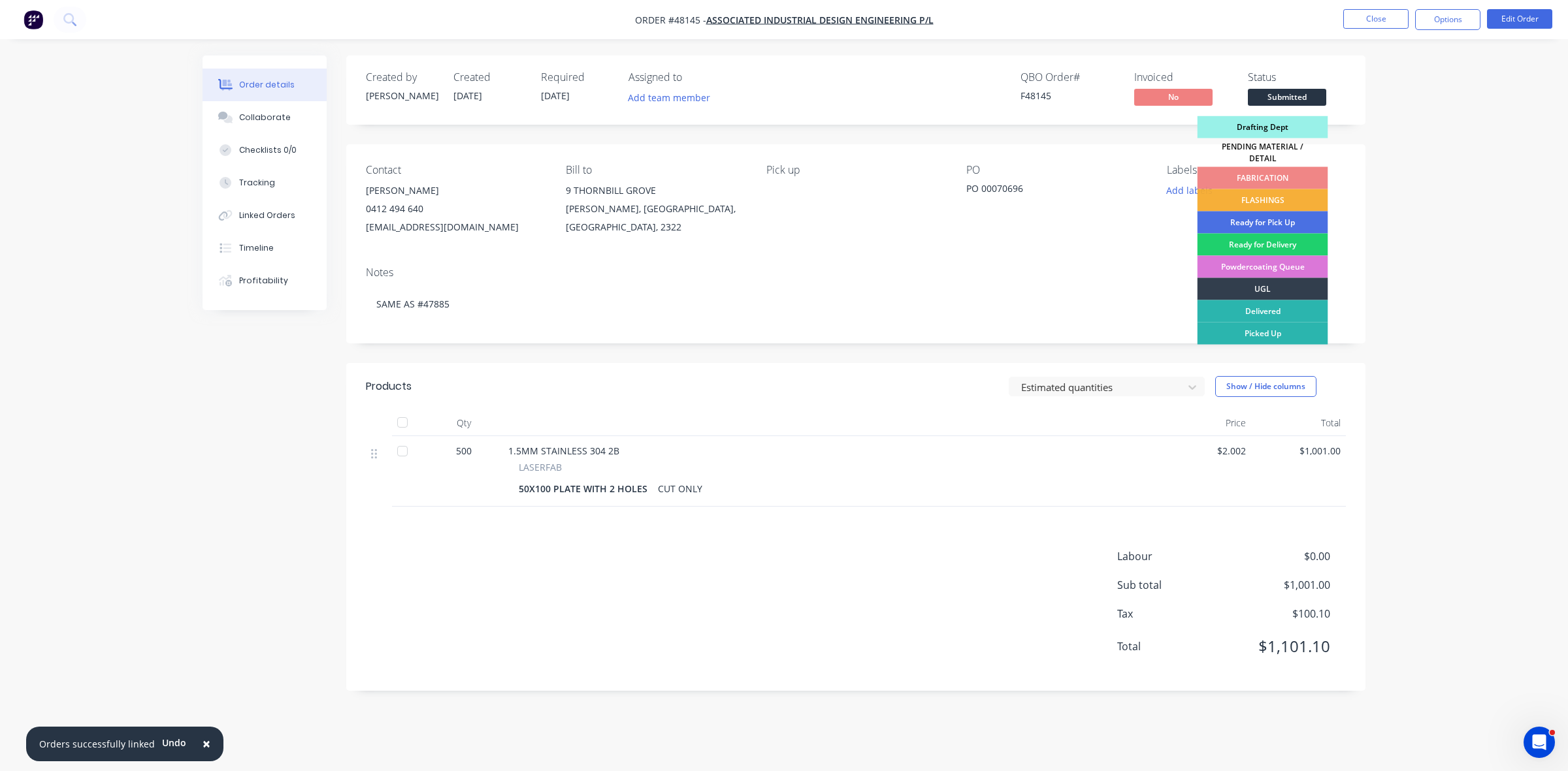
click at [1277, 130] on div "Drafting Dept" at bounding box center [1263, 127] width 130 height 23
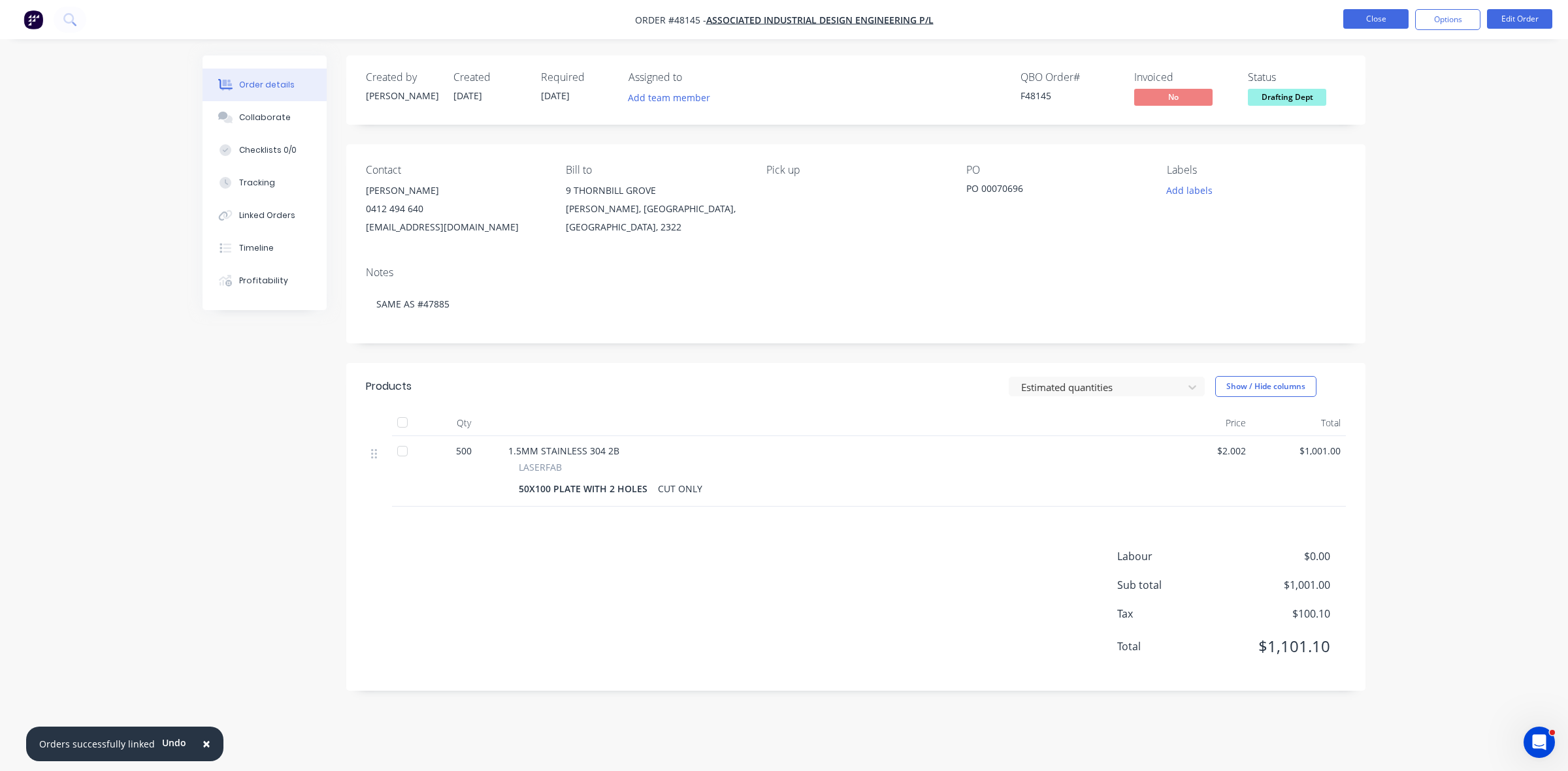
click at [1383, 28] on button "Close" at bounding box center [1376, 18] width 65 height 19
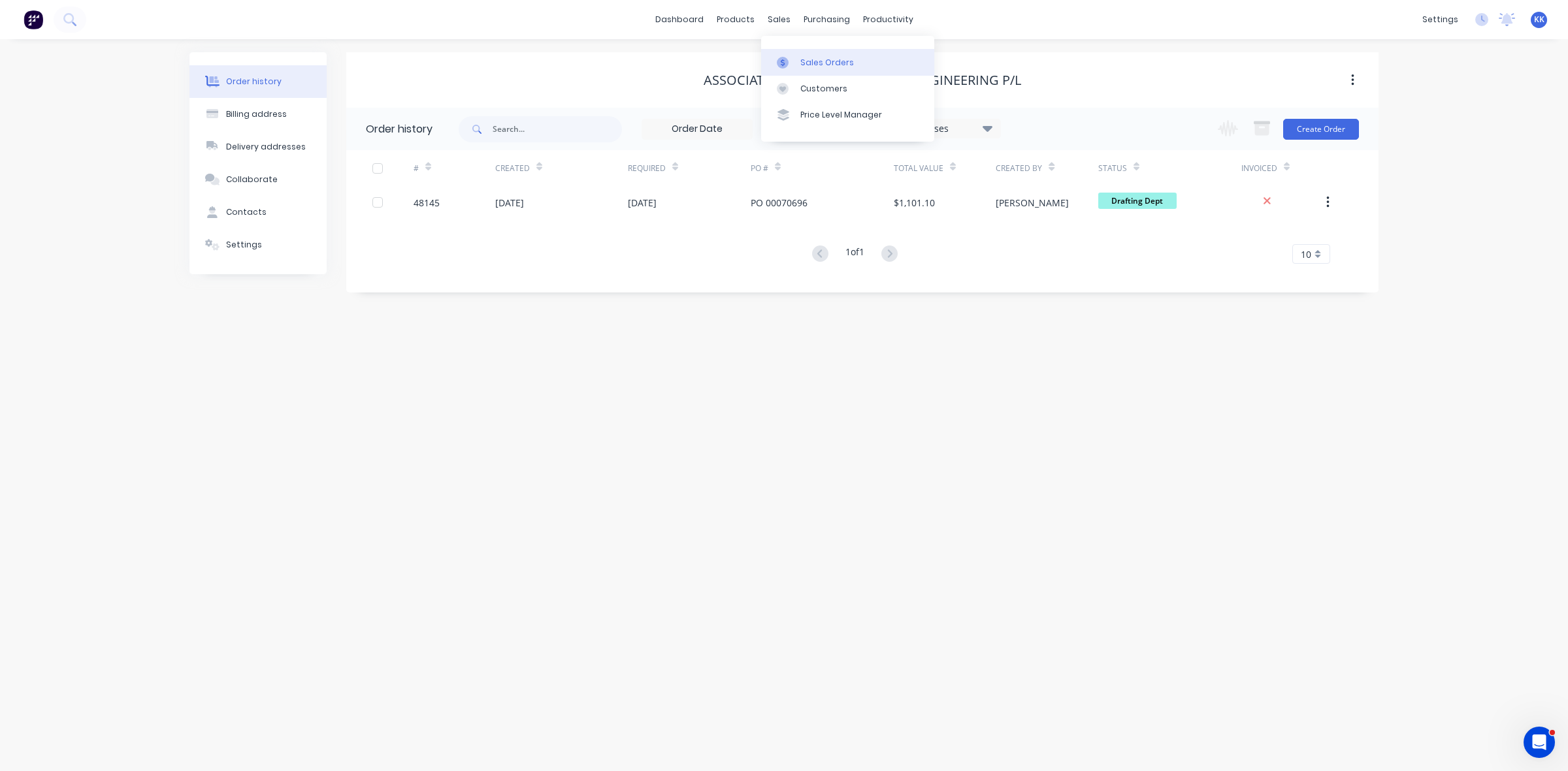
click at [788, 63] on div at bounding box center [786, 63] width 19 height 12
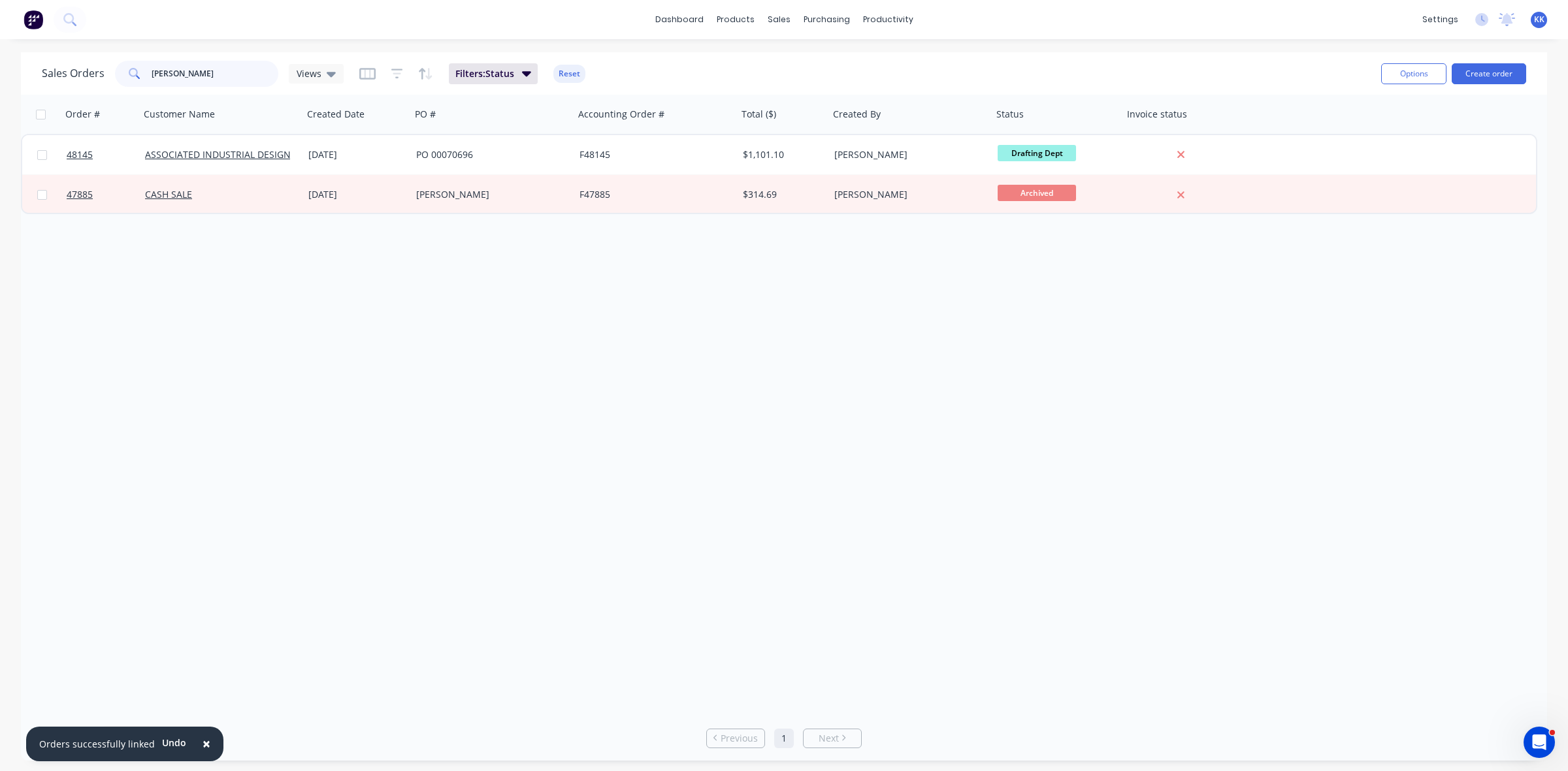
drag, startPoint x: 229, startPoint y: 74, endPoint x: 140, endPoint y: 74, distance: 89.0
click at [140, 74] on div "RICHARD HORTON" at bounding box center [196, 74] width 163 height 26
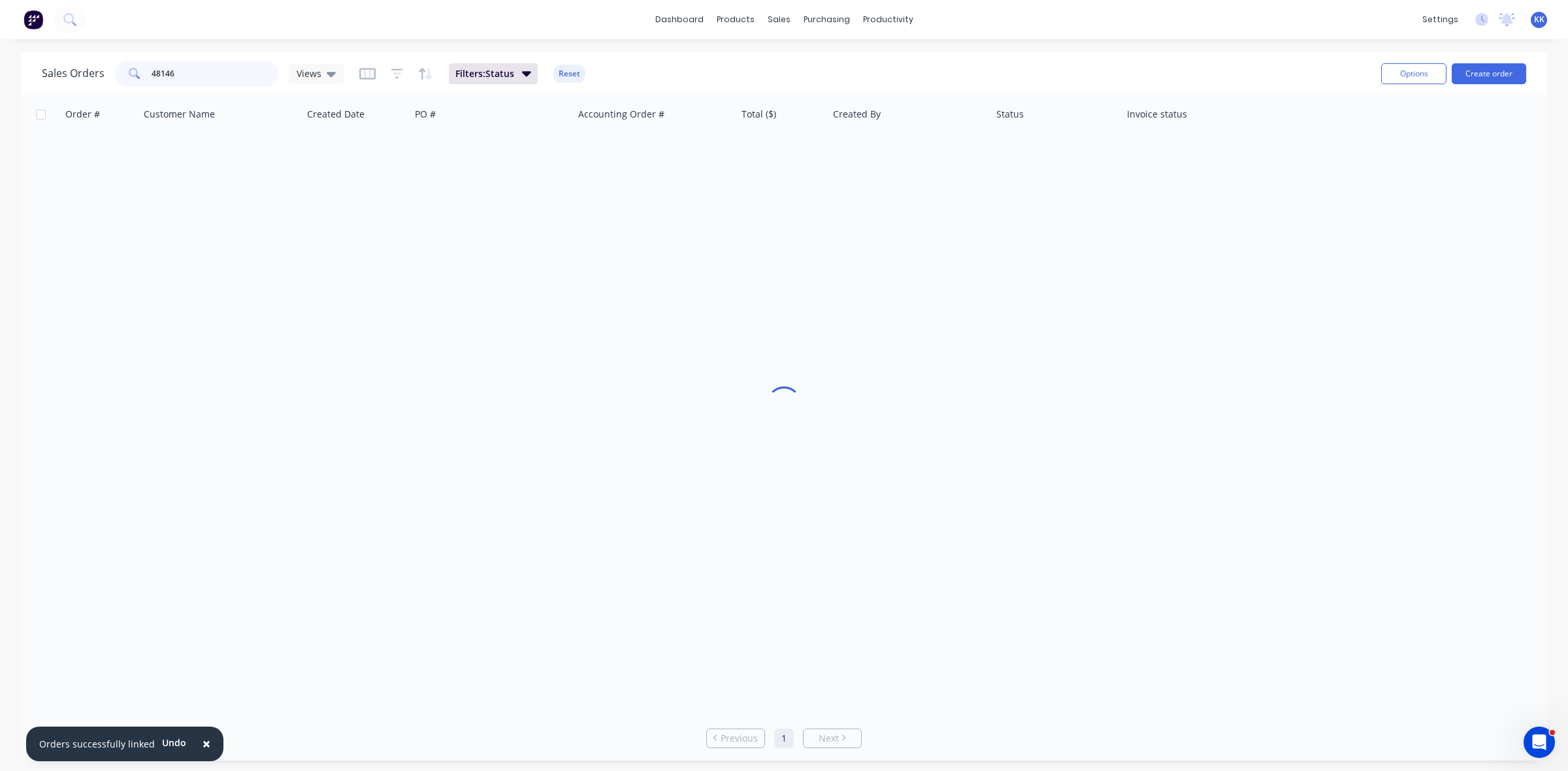
type input "48146"
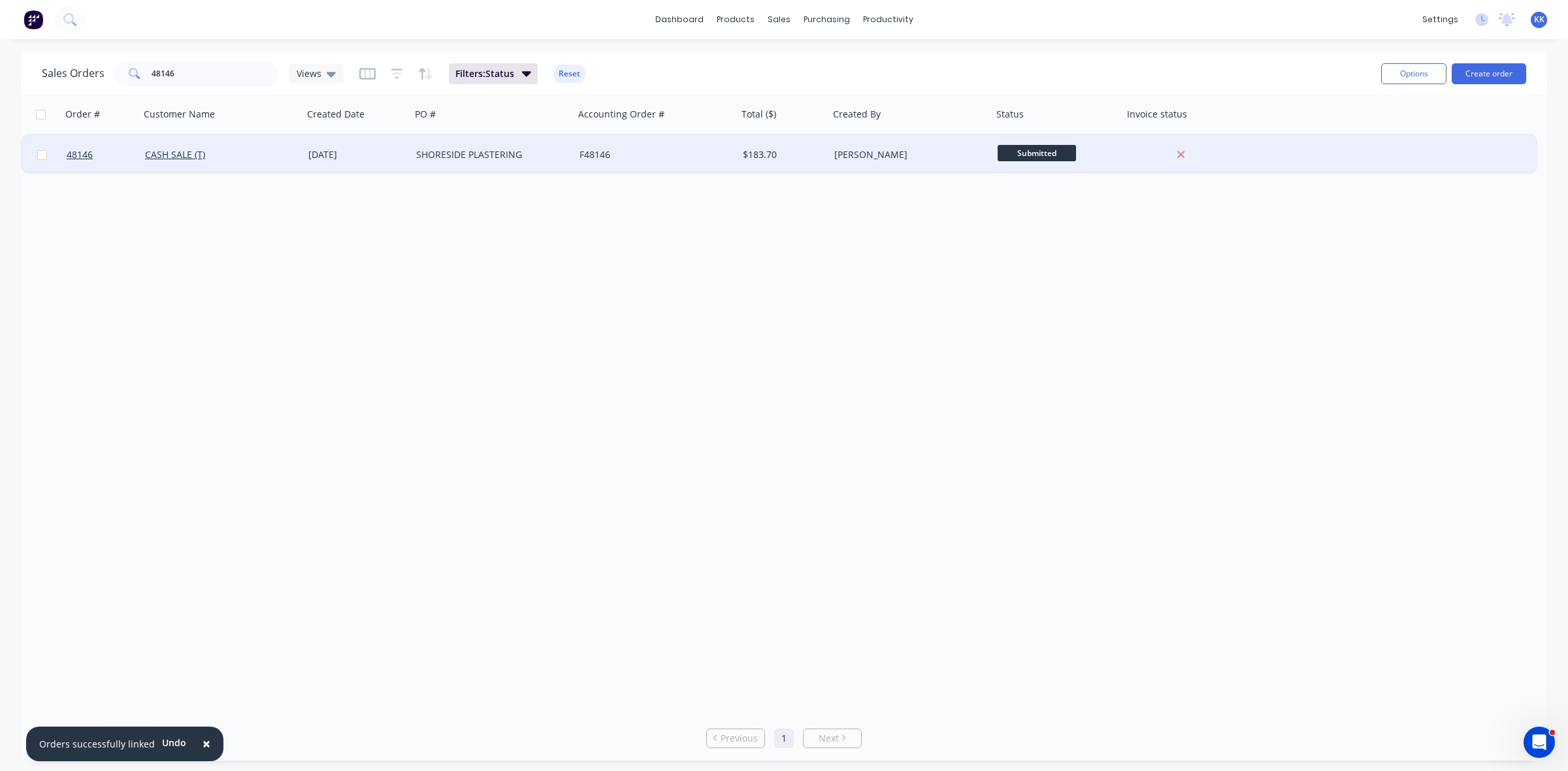
click at [665, 159] on div "F48146" at bounding box center [652, 155] width 145 height 13
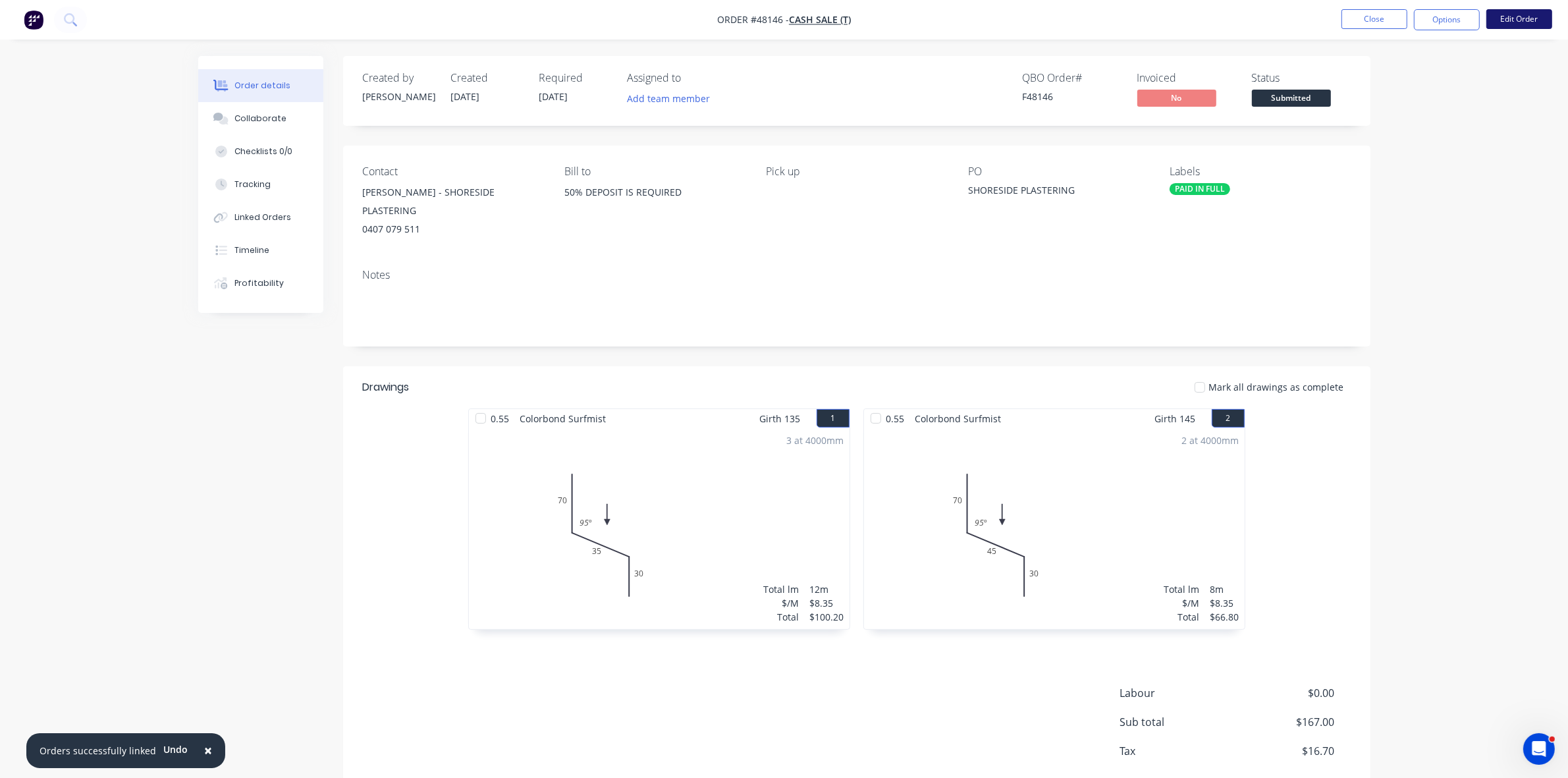
click at [1506, 20] on button "Edit Order" at bounding box center [1519, 19] width 66 height 19
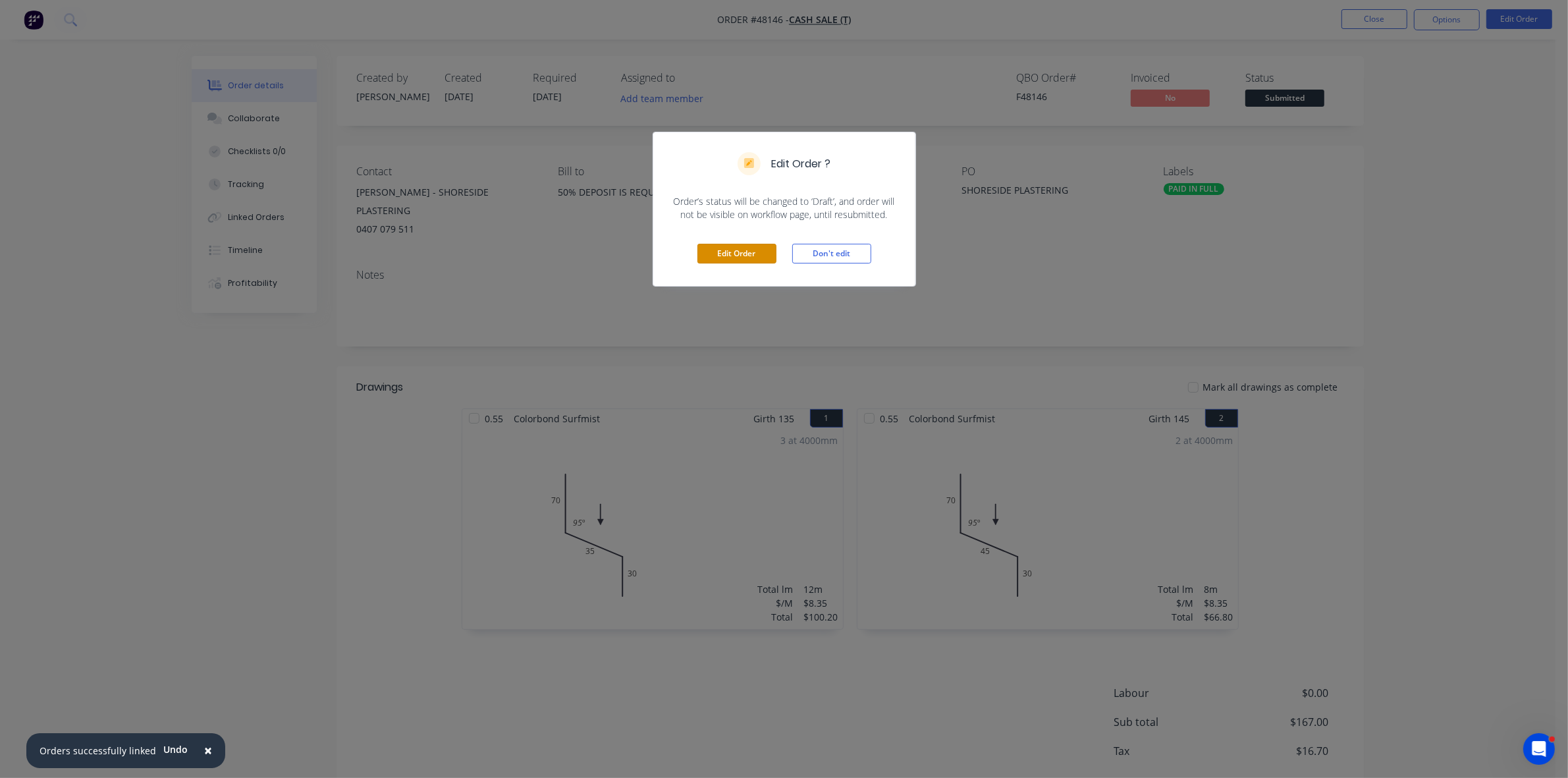
drag, startPoint x: 748, startPoint y: 249, endPoint x: 1032, endPoint y: 260, distance: 284.2
click at [748, 250] on button "Edit Order" at bounding box center [737, 253] width 79 height 19
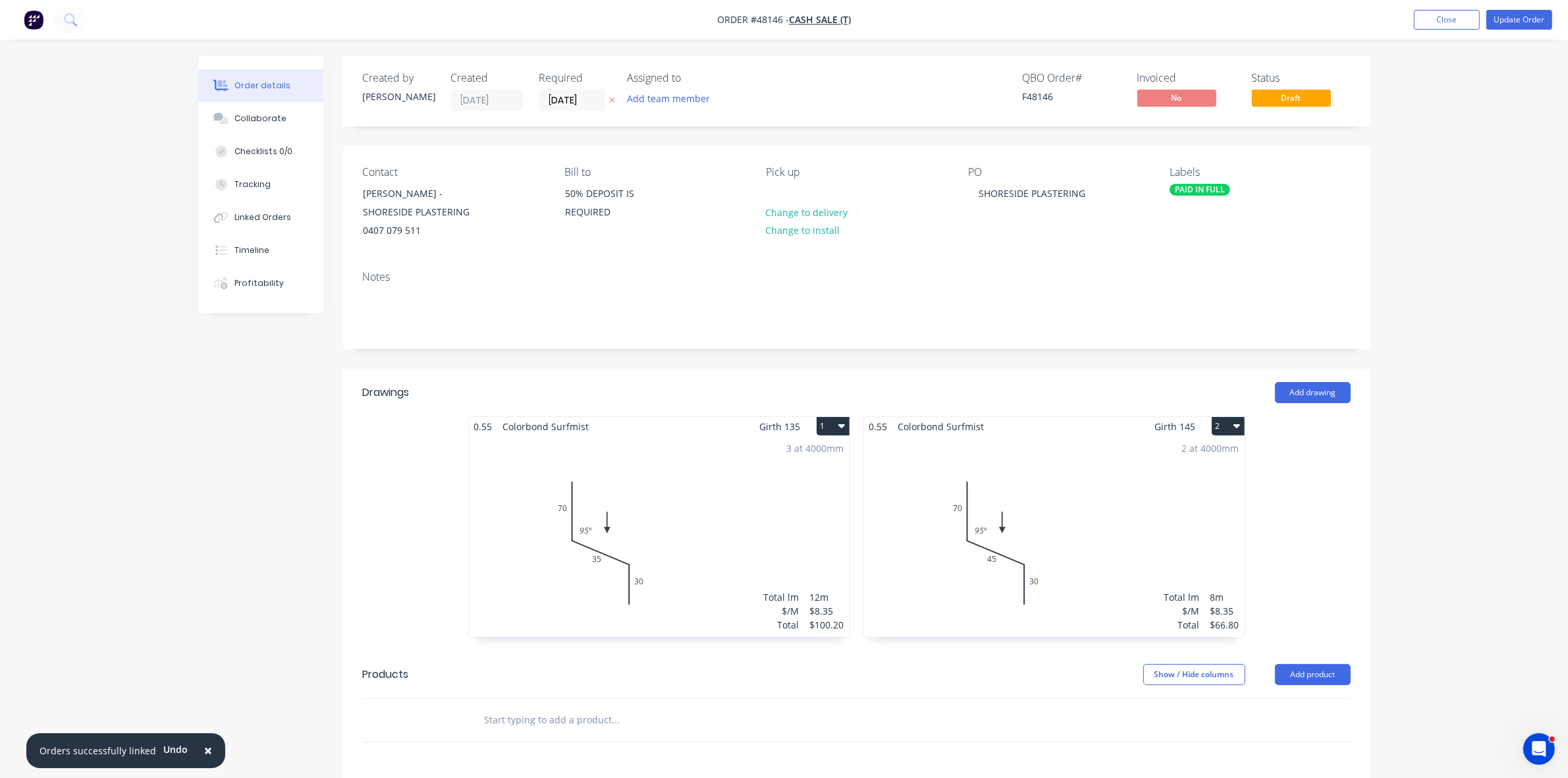
click at [1199, 190] on div "PAID IN FULL" at bounding box center [1200, 190] width 61 height 12
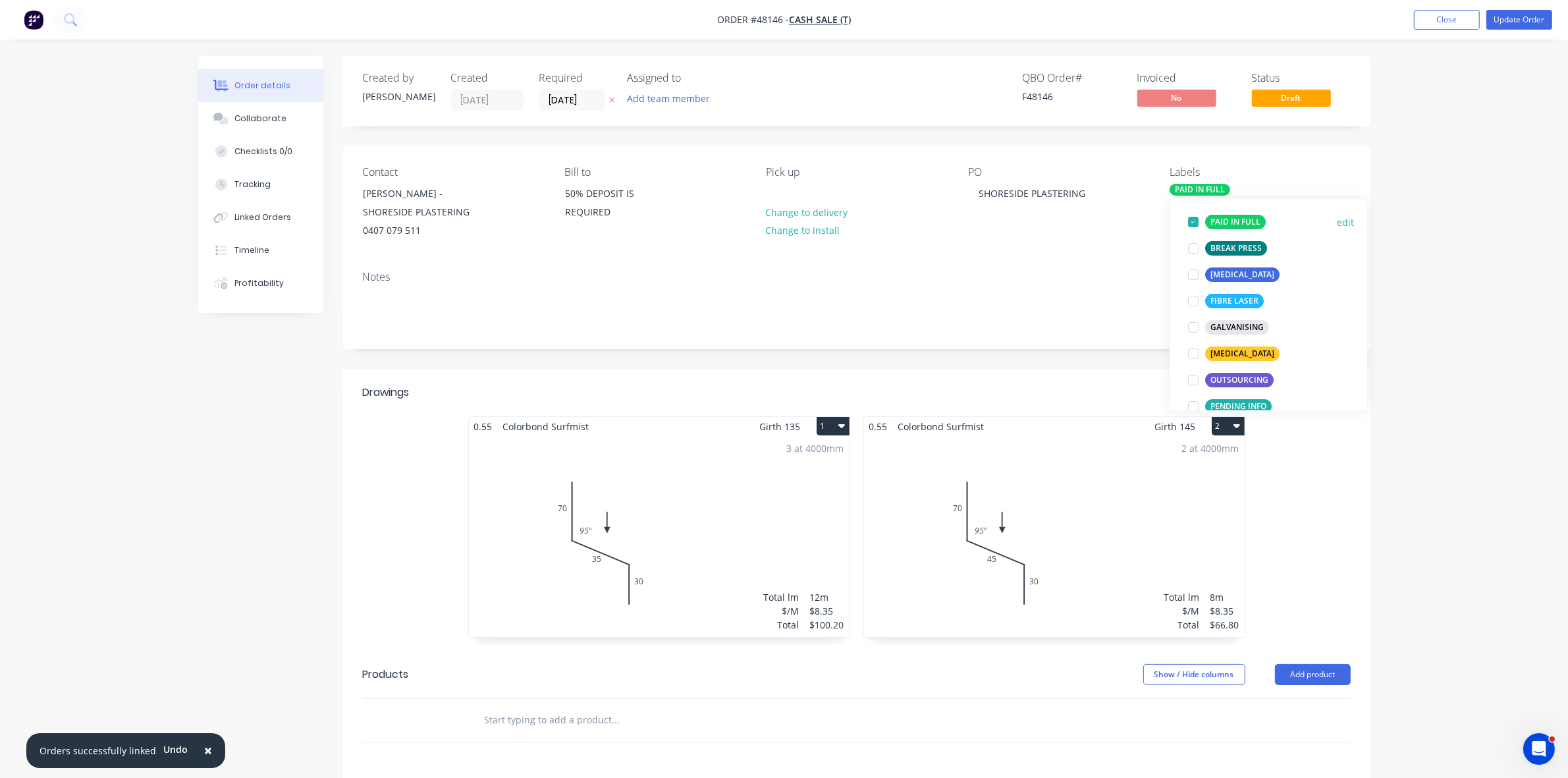
click at [1226, 222] on div "PAID IN FULL" at bounding box center [1235, 223] width 61 height 14
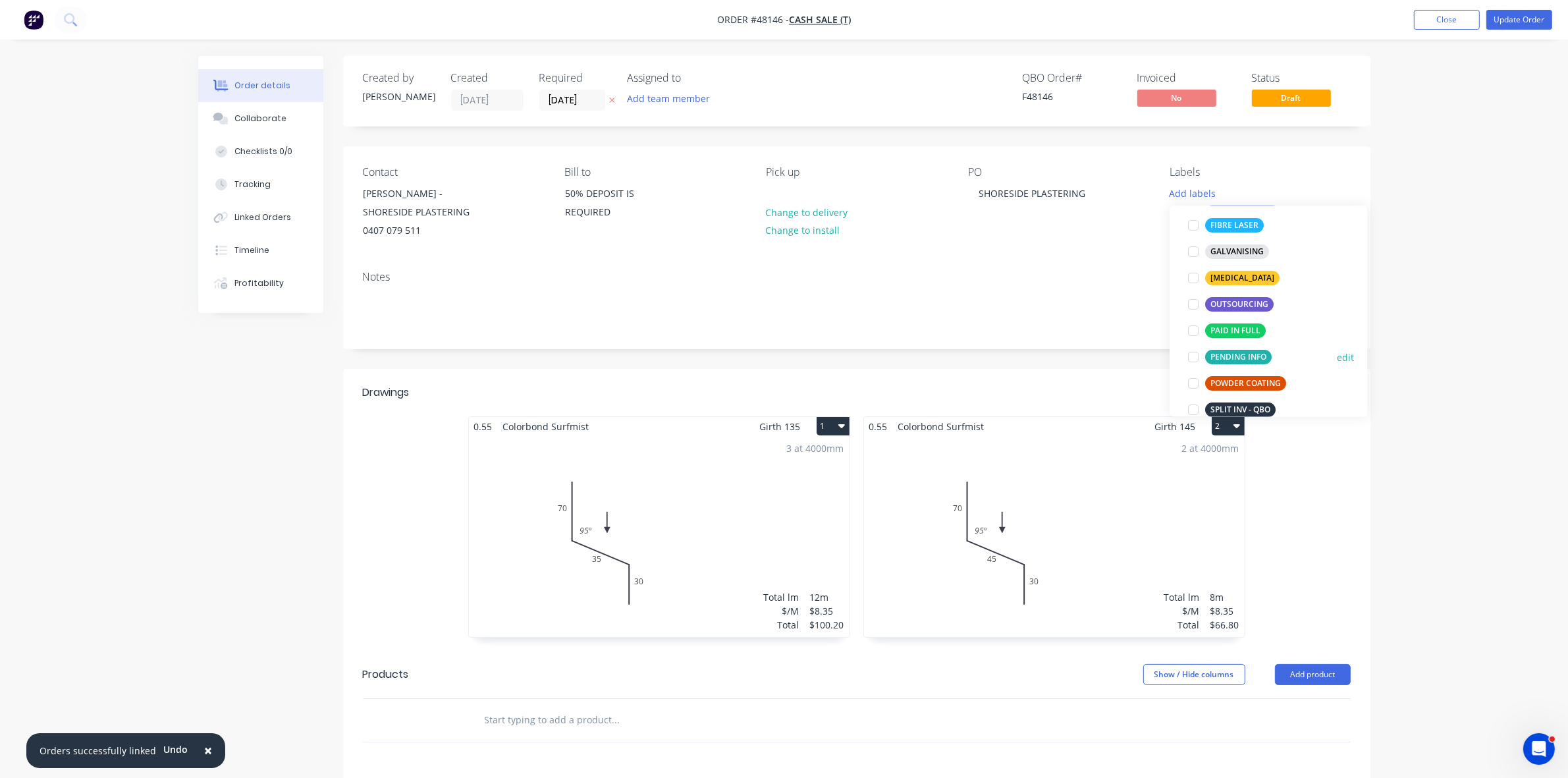
scroll to position [221, 0]
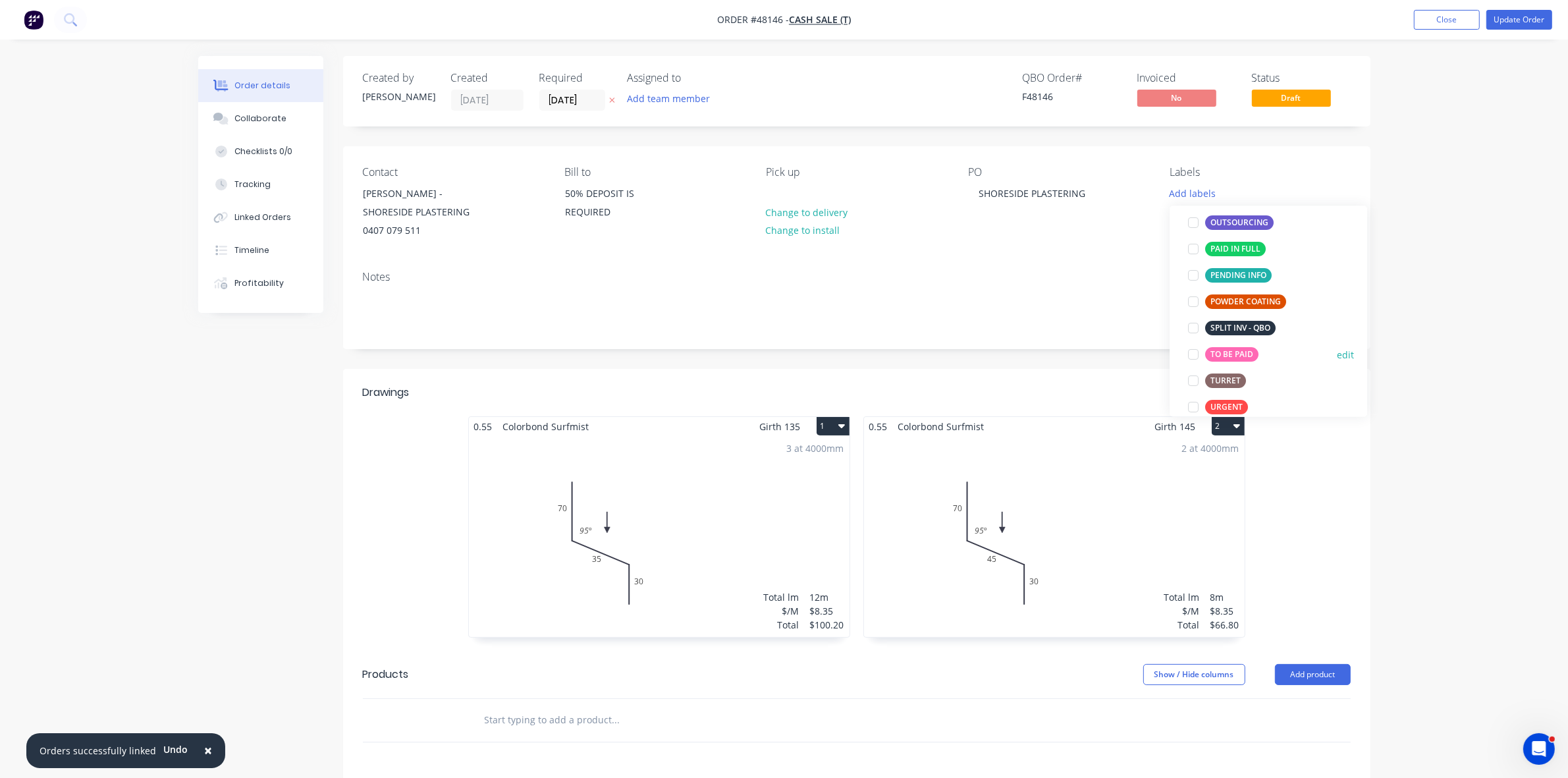
click at [1232, 357] on div "TO BE PAID" at bounding box center [1231, 354] width 53 height 14
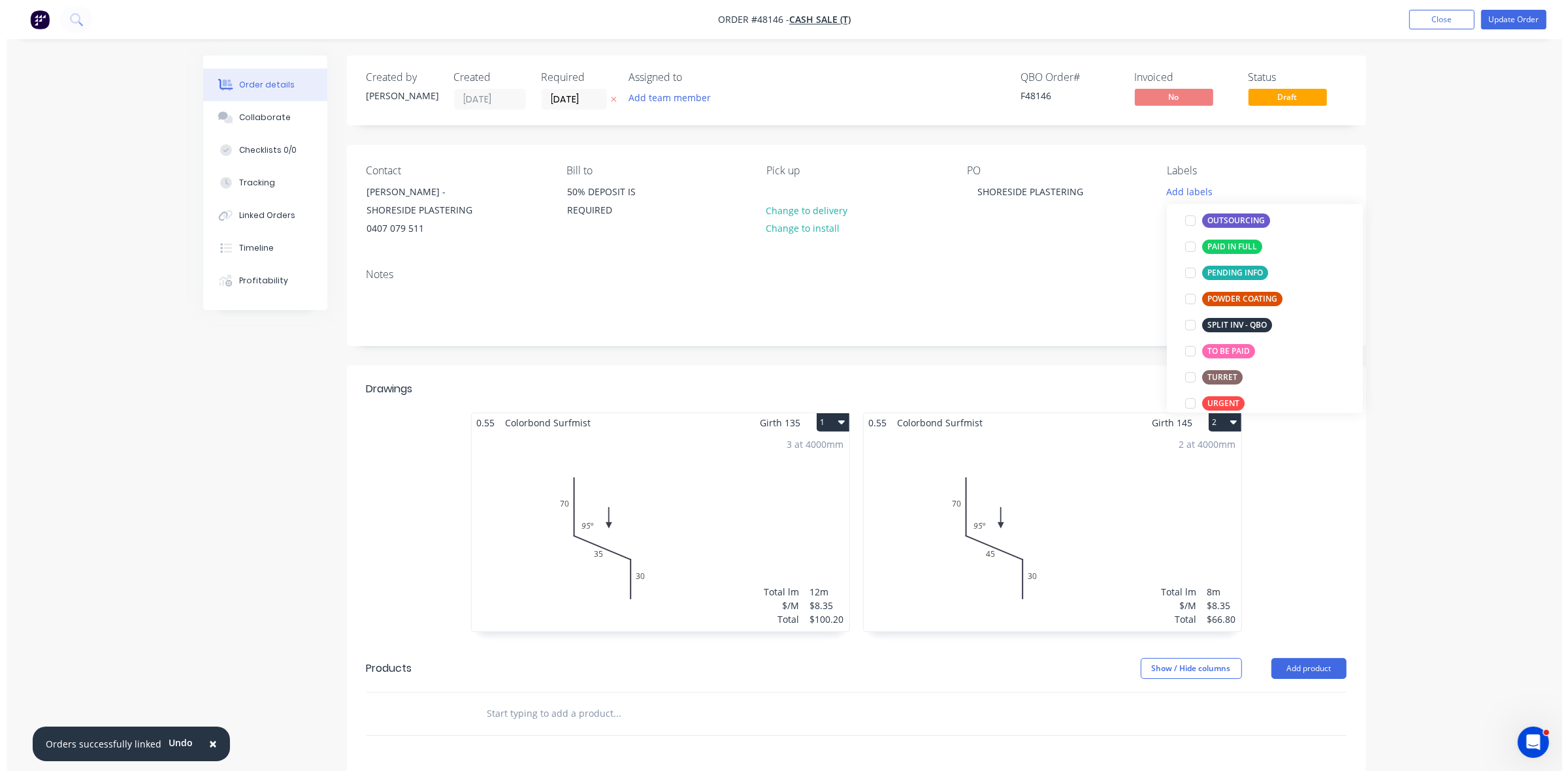
scroll to position [0, 0]
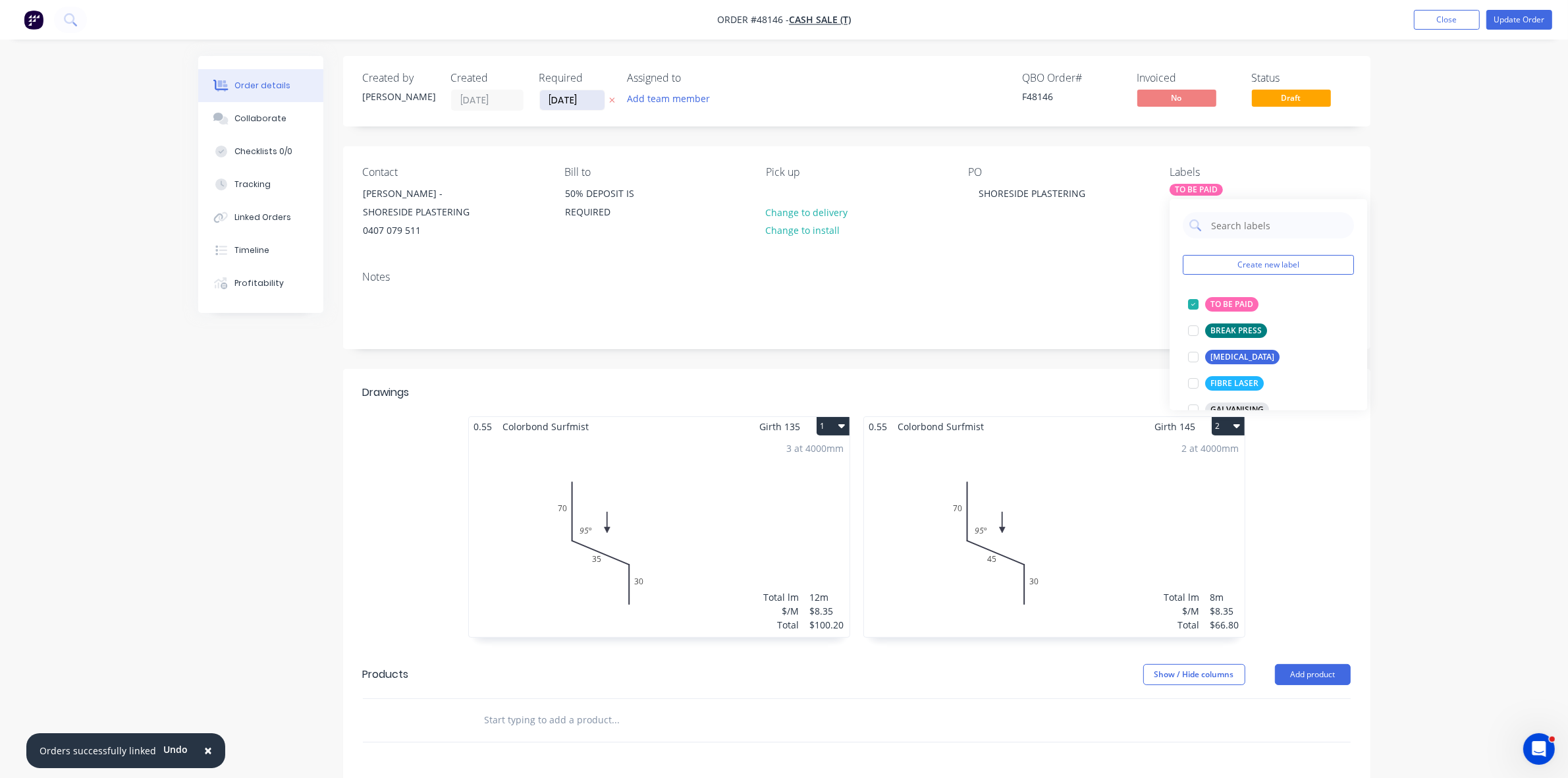
click at [566, 100] on input "[DATE]" at bounding box center [572, 99] width 65 height 19
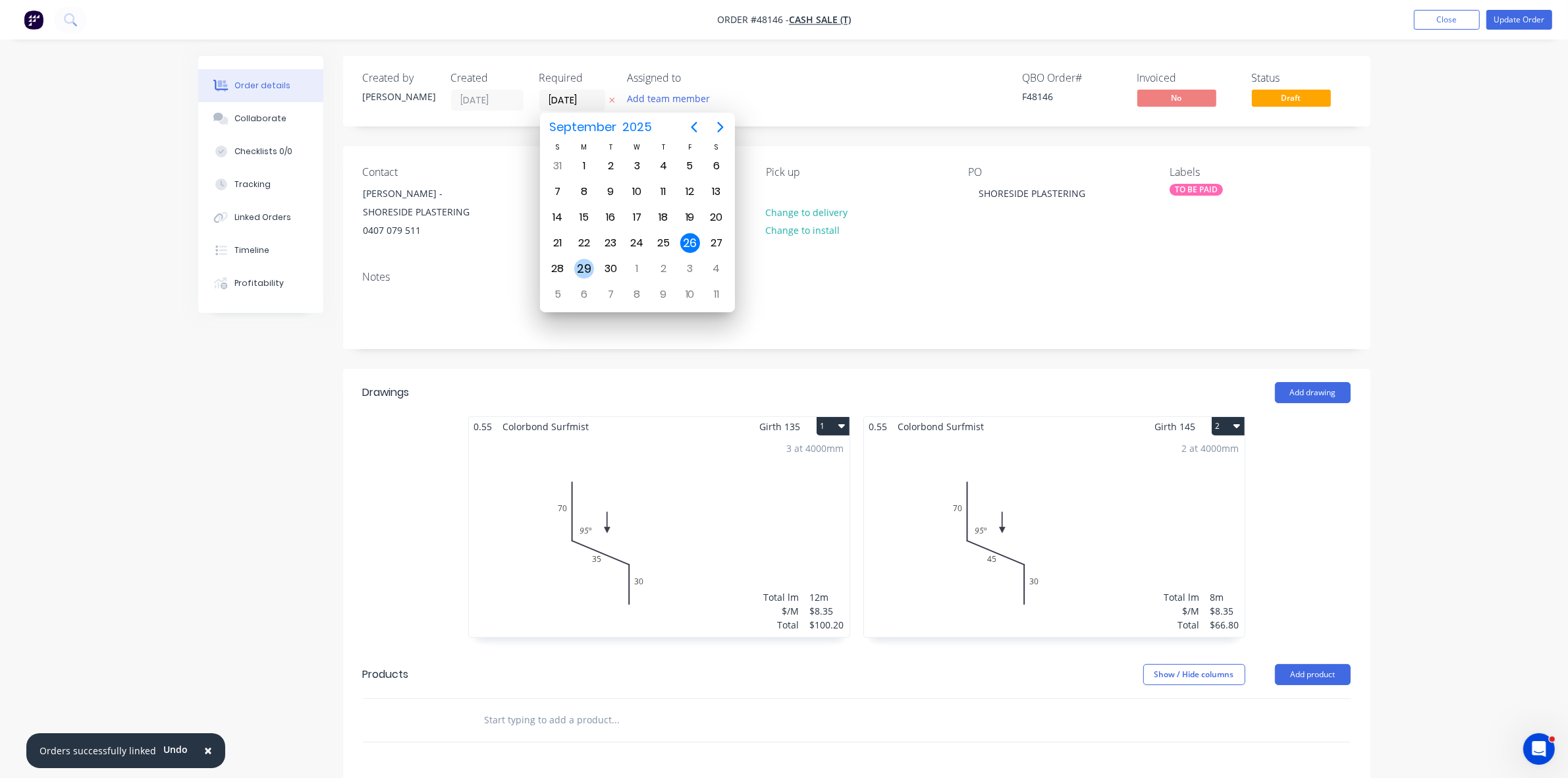
click at [586, 269] on div "29" at bounding box center [584, 268] width 19 height 19
type input "[DATE]"
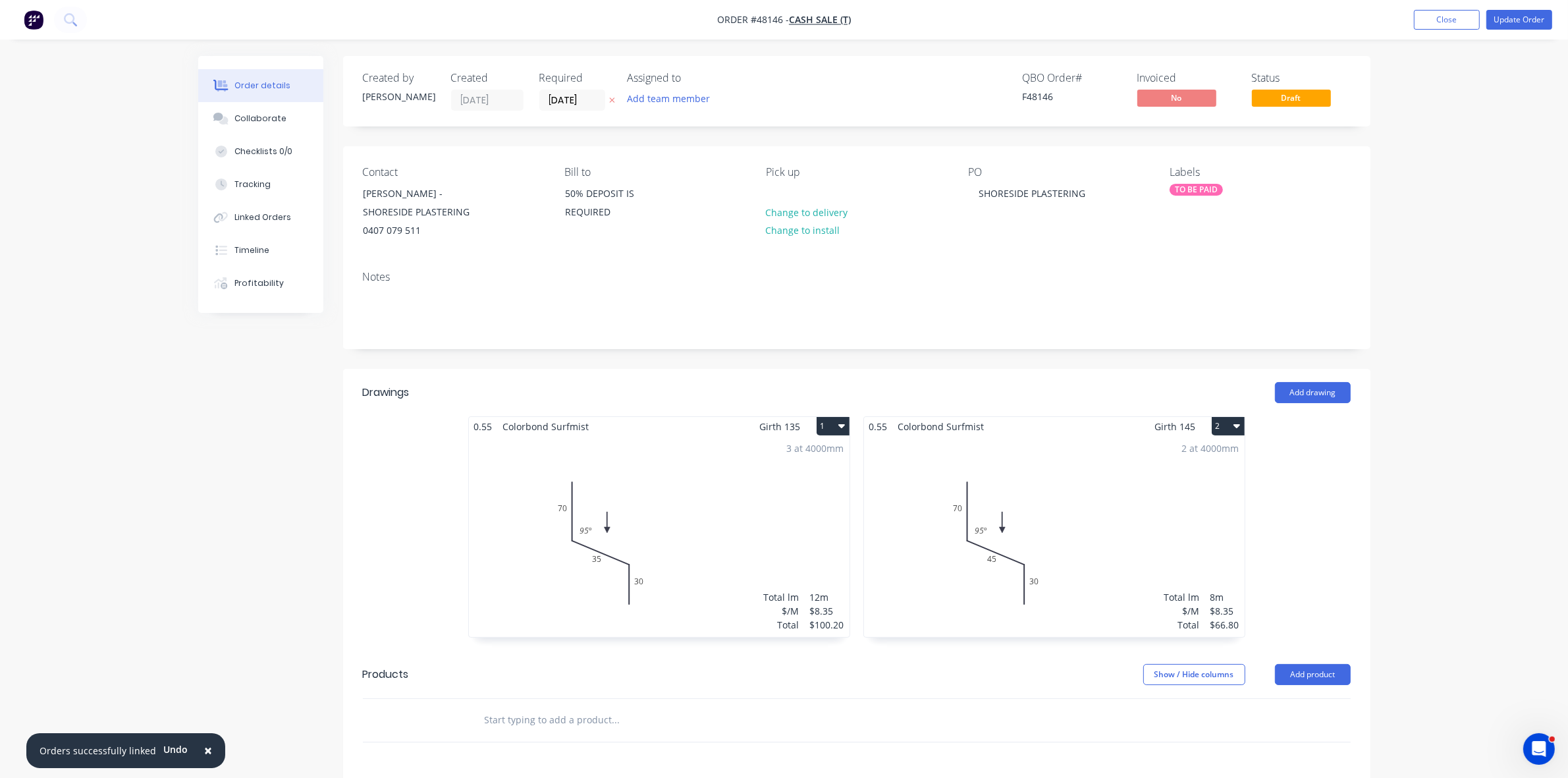
click at [735, 499] on div "3 at 4000mm Total lm $/M Total 12m $8.35 $100.20" at bounding box center [659, 536] width 381 height 201
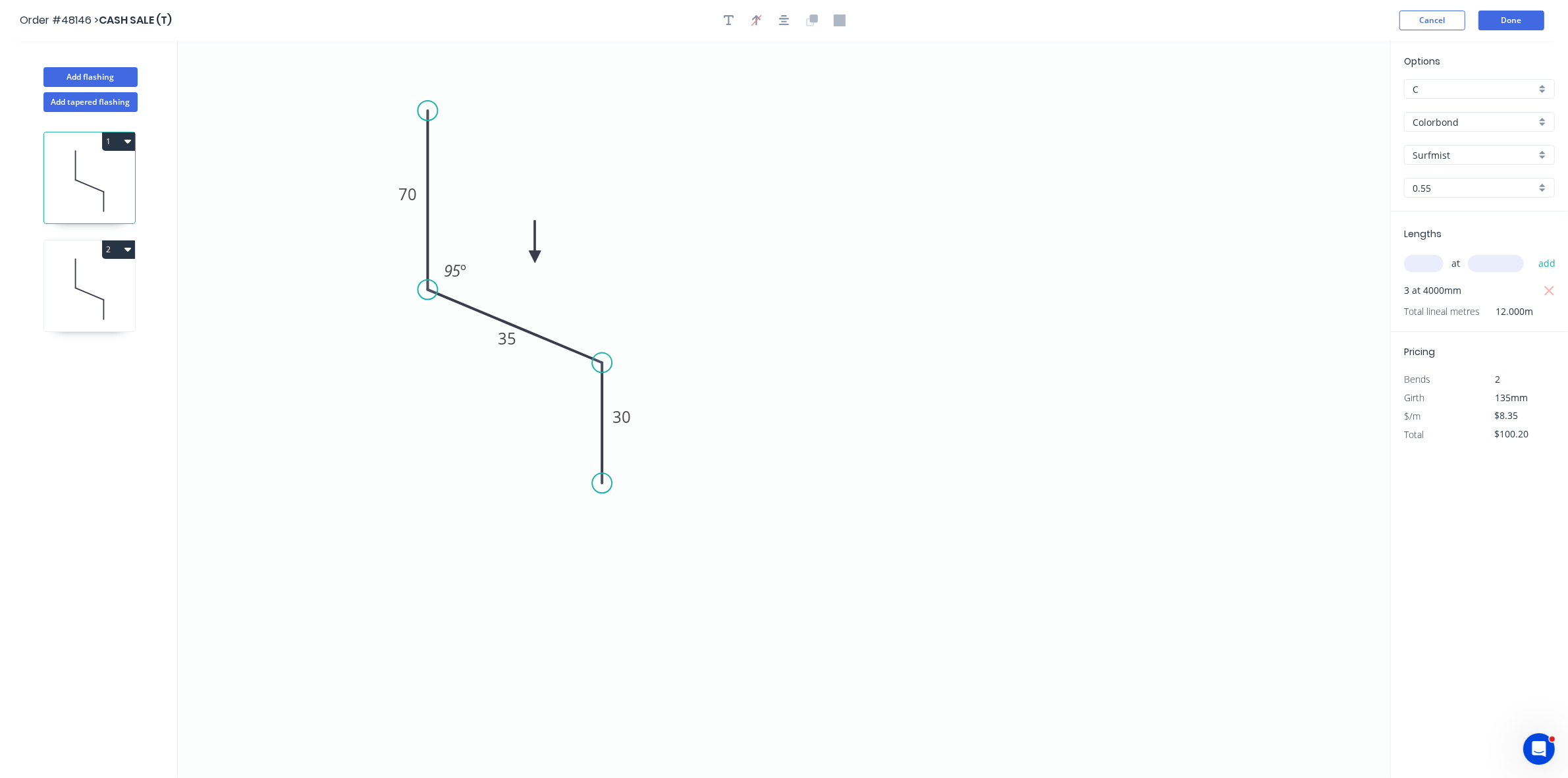
click at [1421, 262] on input "text" at bounding box center [1423, 263] width 40 height 17
type input "2"
type input "4000"
click at [1532, 252] on button "add" at bounding box center [1547, 263] width 31 height 23
type input "$167.00"
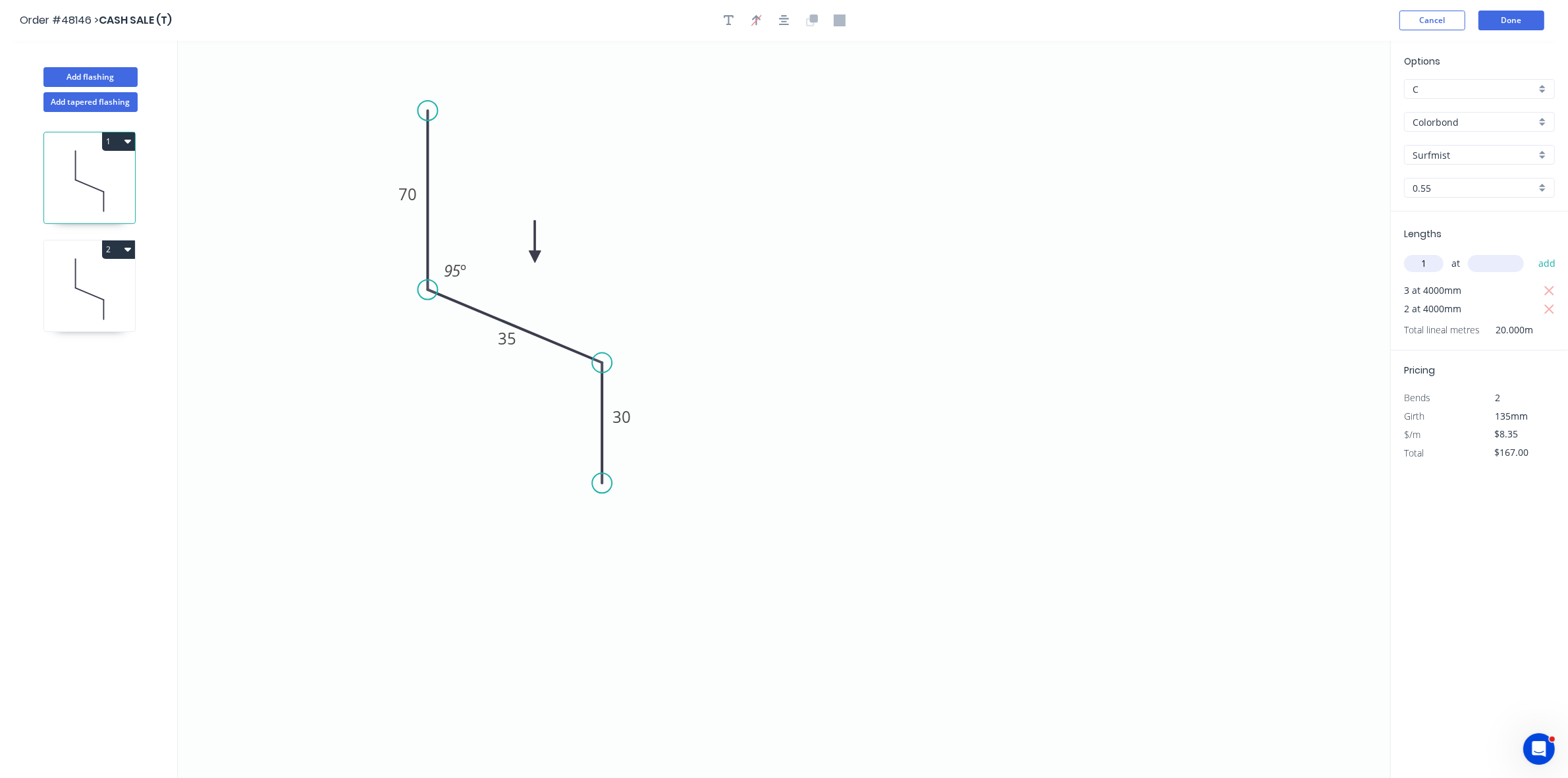
type input "1"
type input "6000"
click at [1532, 252] on button "add" at bounding box center [1547, 263] width 31 height 23
click at [1545, 285] on icon "button" at bounding box center [1549, 291] width 12 height 16
type input "$116.90"
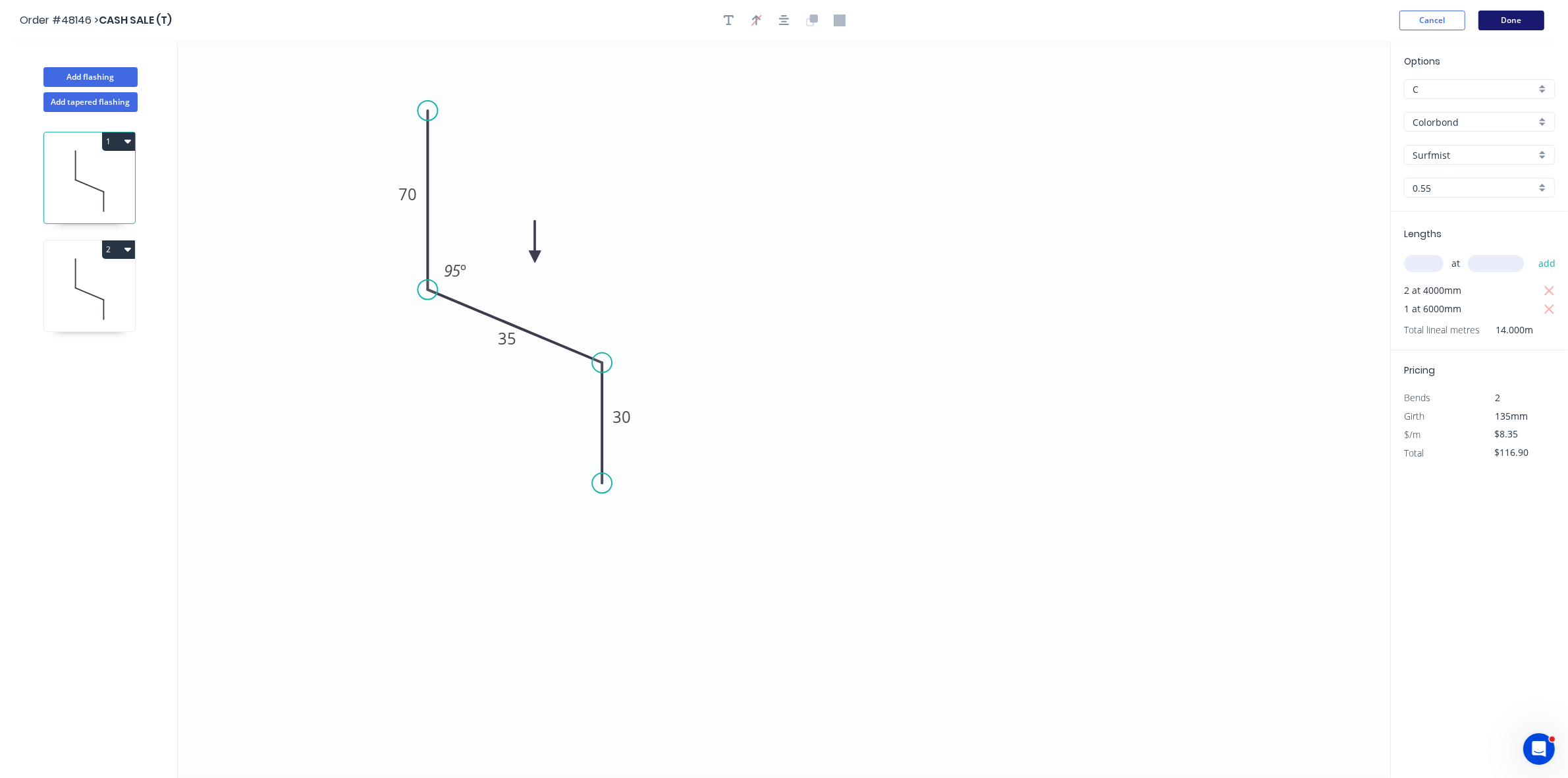
click at [1525, 19] on button "Done" at bounding box center [1512, 20] width 66 height 19
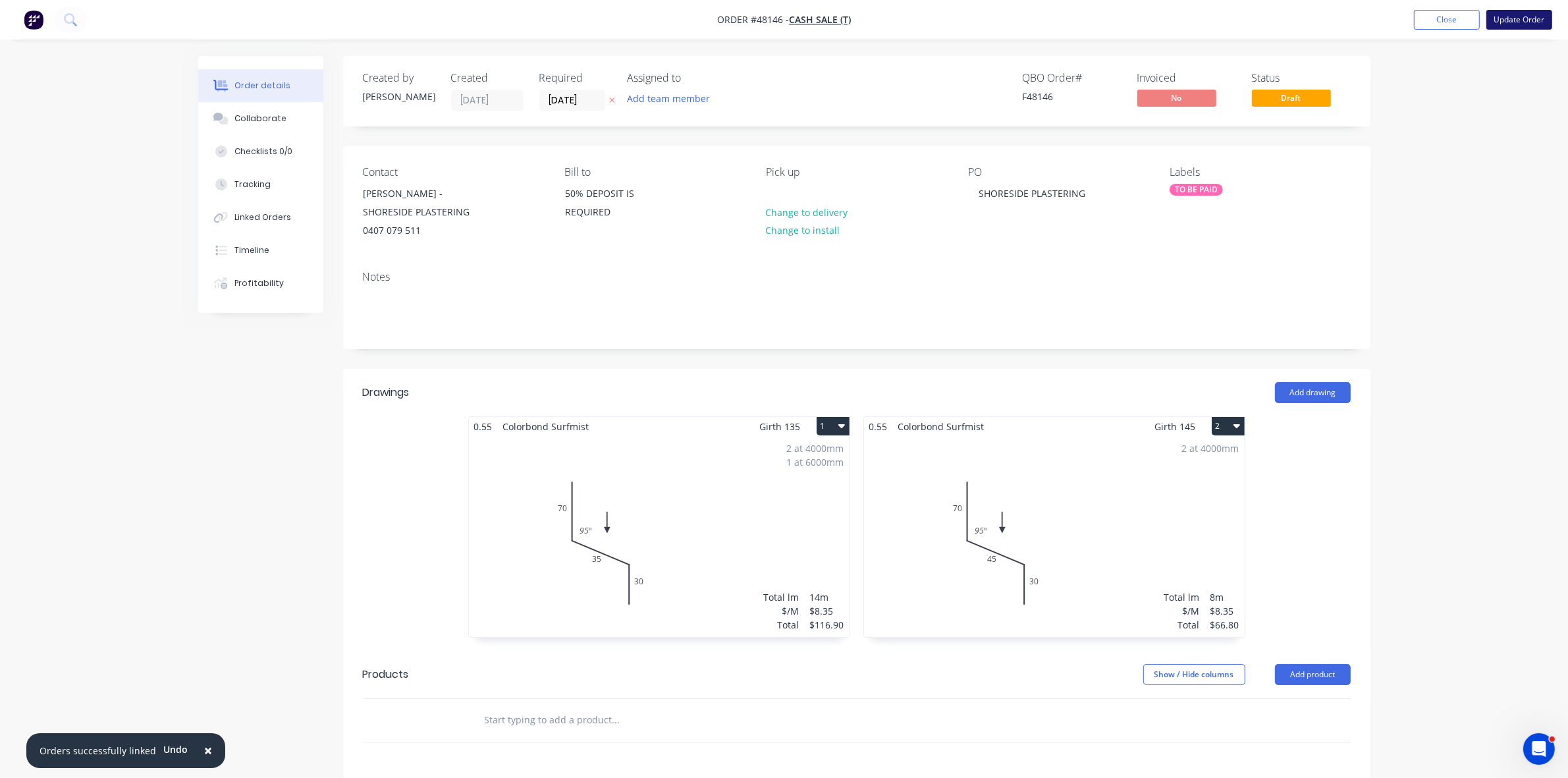
click at [1525, 17] on button "Update Order" at bounding box center [1519, 19] width 66 height 19
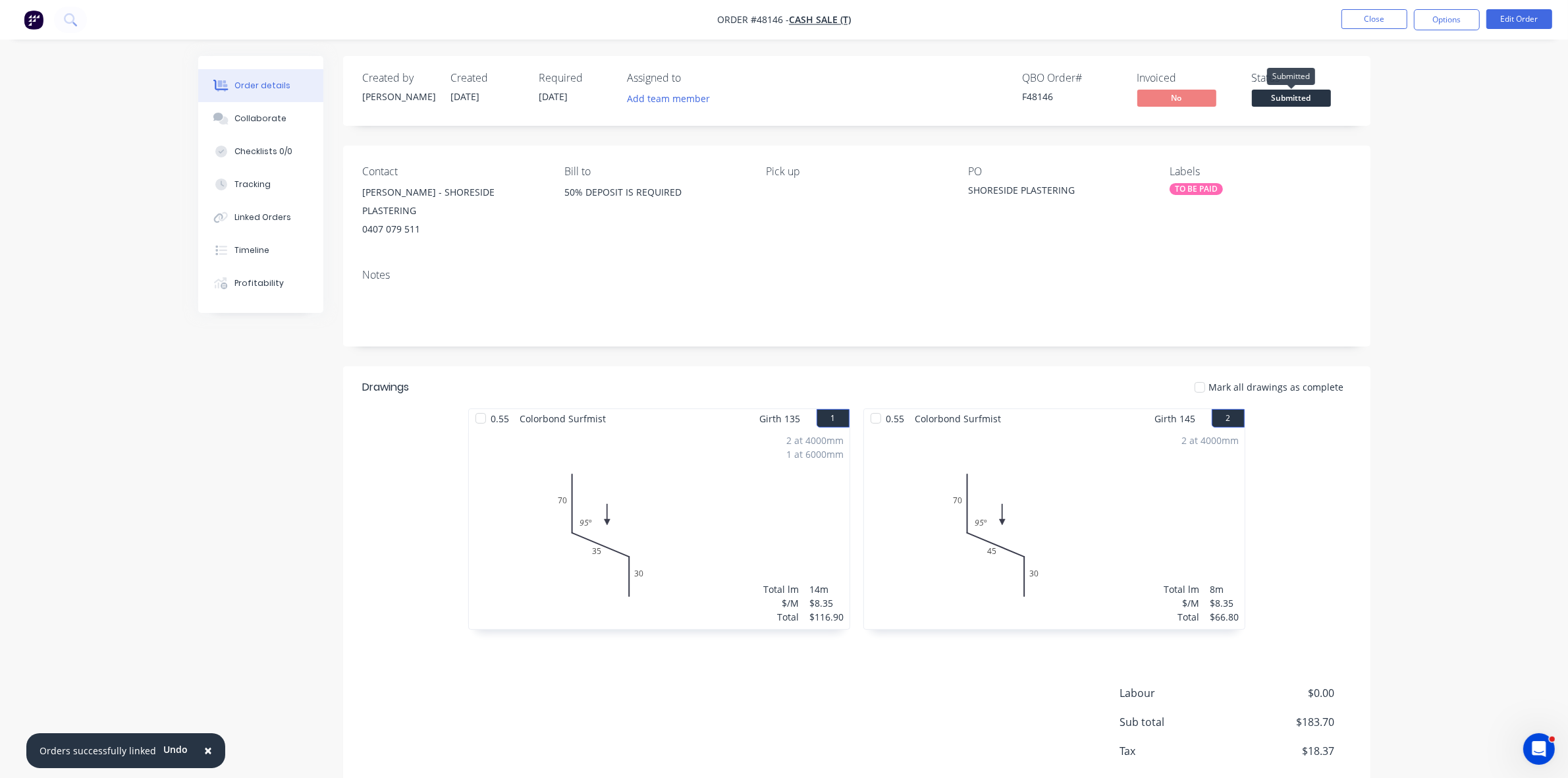
click at [1309, 98] on span "Submitted" at bounding box center [1292, 98] width 79 height 17
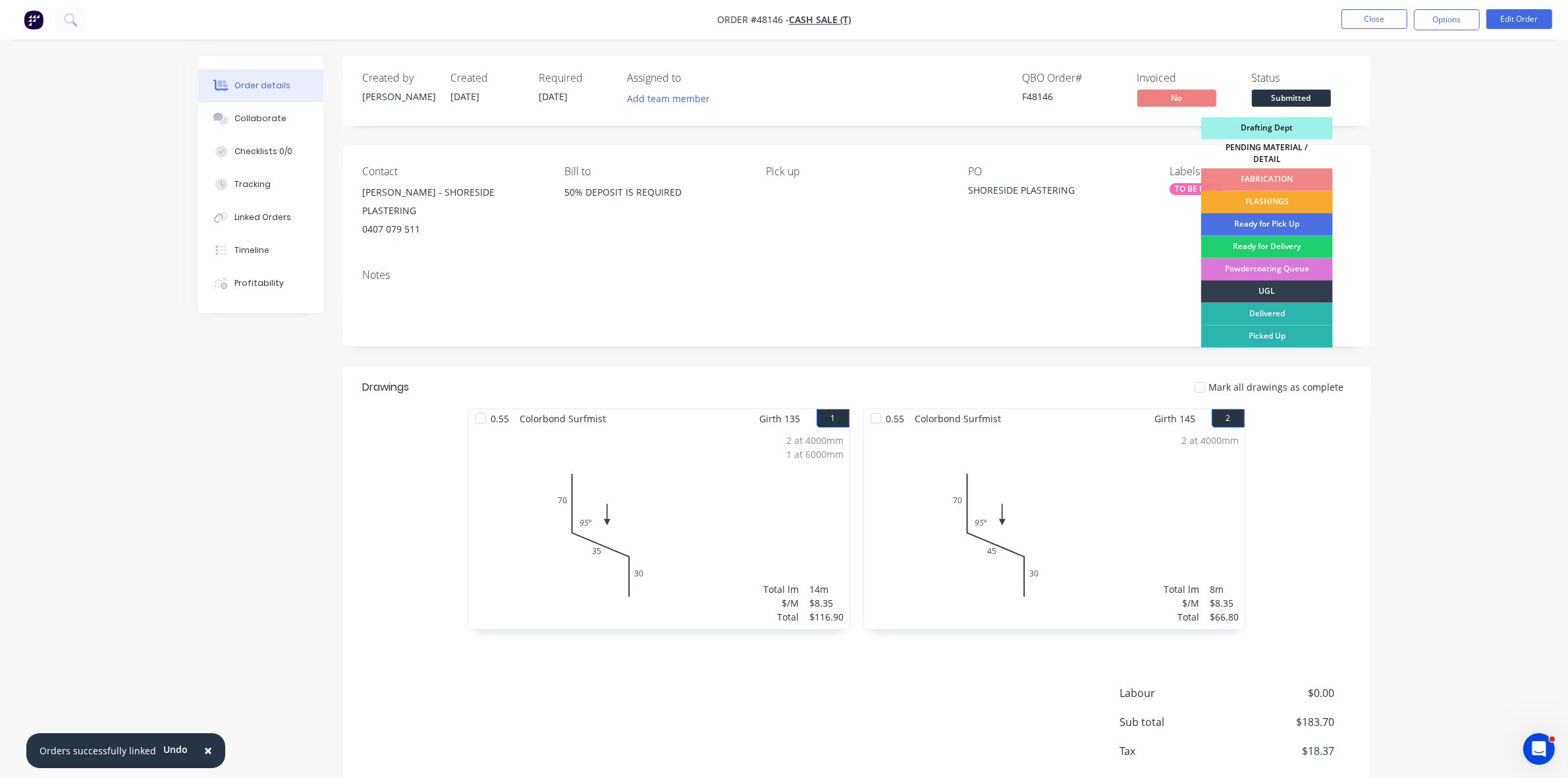
click at [1294, 191] on div "FLASHINGS" at bounding box center [1267, 202] width 131 height 23
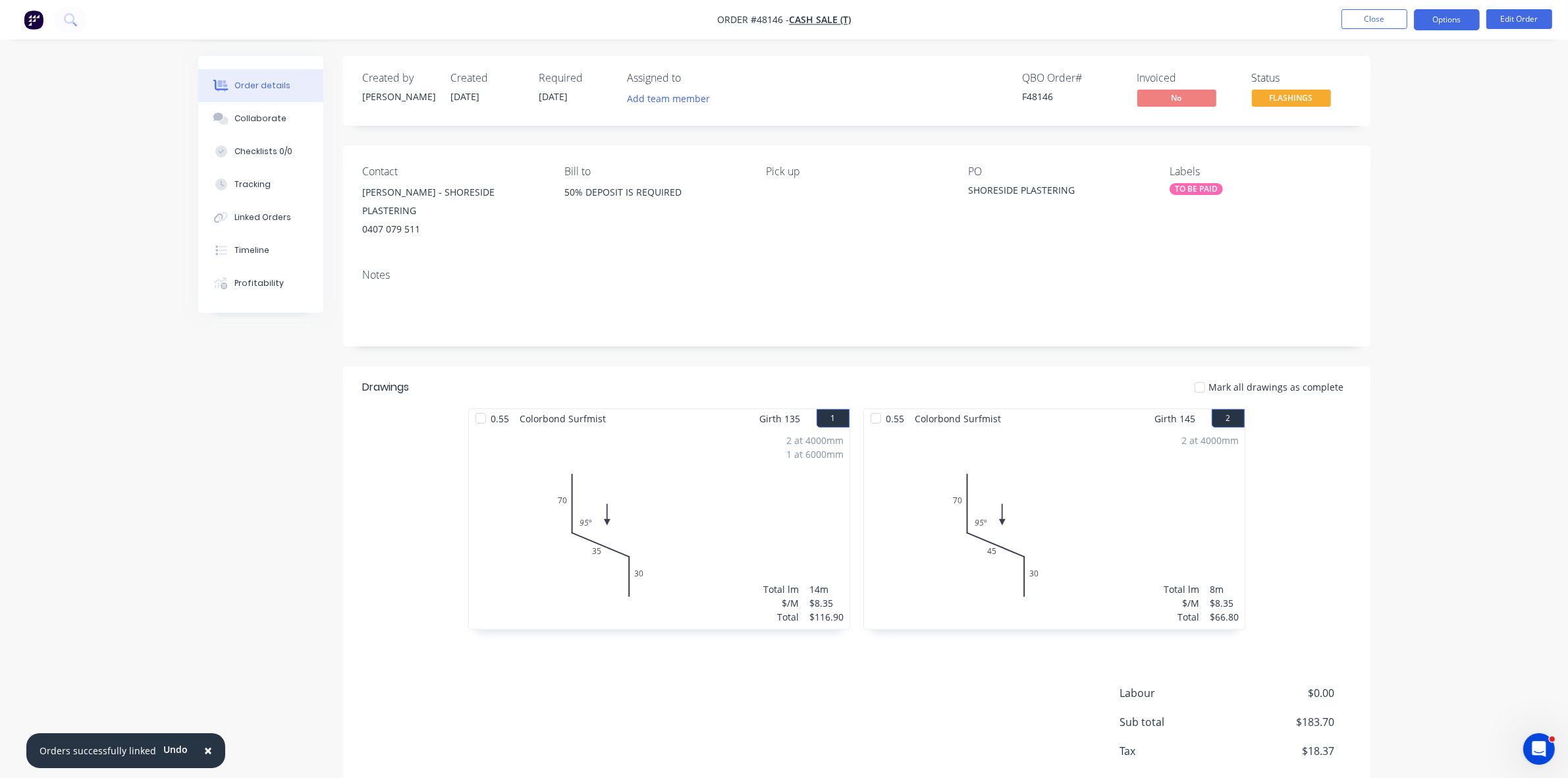
click at [1456, 25] on button "Options" at bounding box center [1447, 19] width 66 height 21
click at [1267, 173] on div "Labels" at bounding box center [1260, 171] width 180 height 13
drag, startPoint x: 425, startPoint y: 217, endPoint x: 361, endPoint y: 197, distance: 67.1
click at [361, 197] on div "Contact ADRIAN - SHORESIDE PLASTERING 0407 079 511 Bill to 50% DEPOSIT IS REQUI…" at bounding box center [856, 202] width 1027 height 113
copy div "ADRIAN - SHORESIDE PLASTERING 0407 079 511"
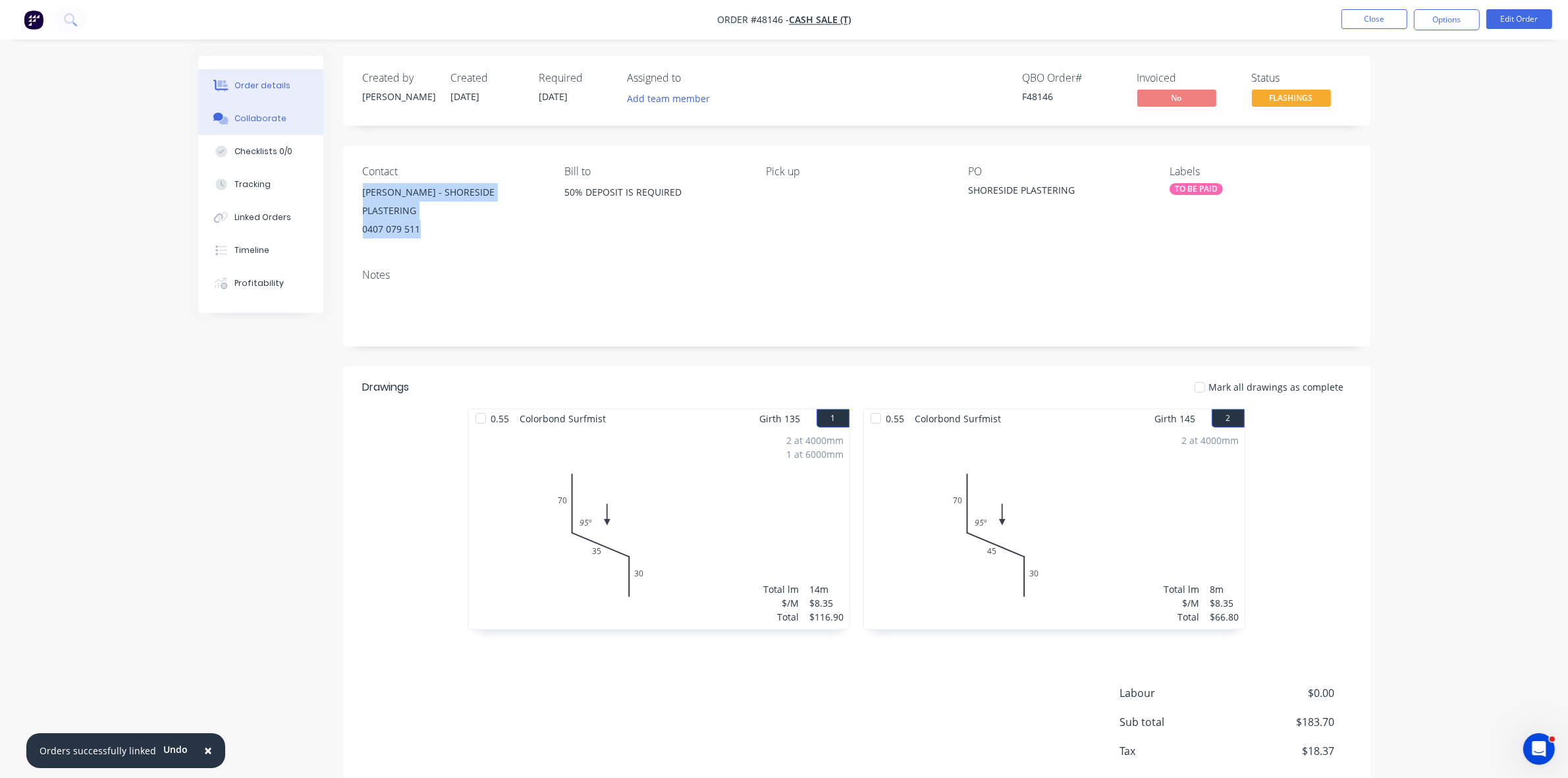
click at [278, 110] on button "Collaborate" at bounding box center [260, 118] width 125 height 33
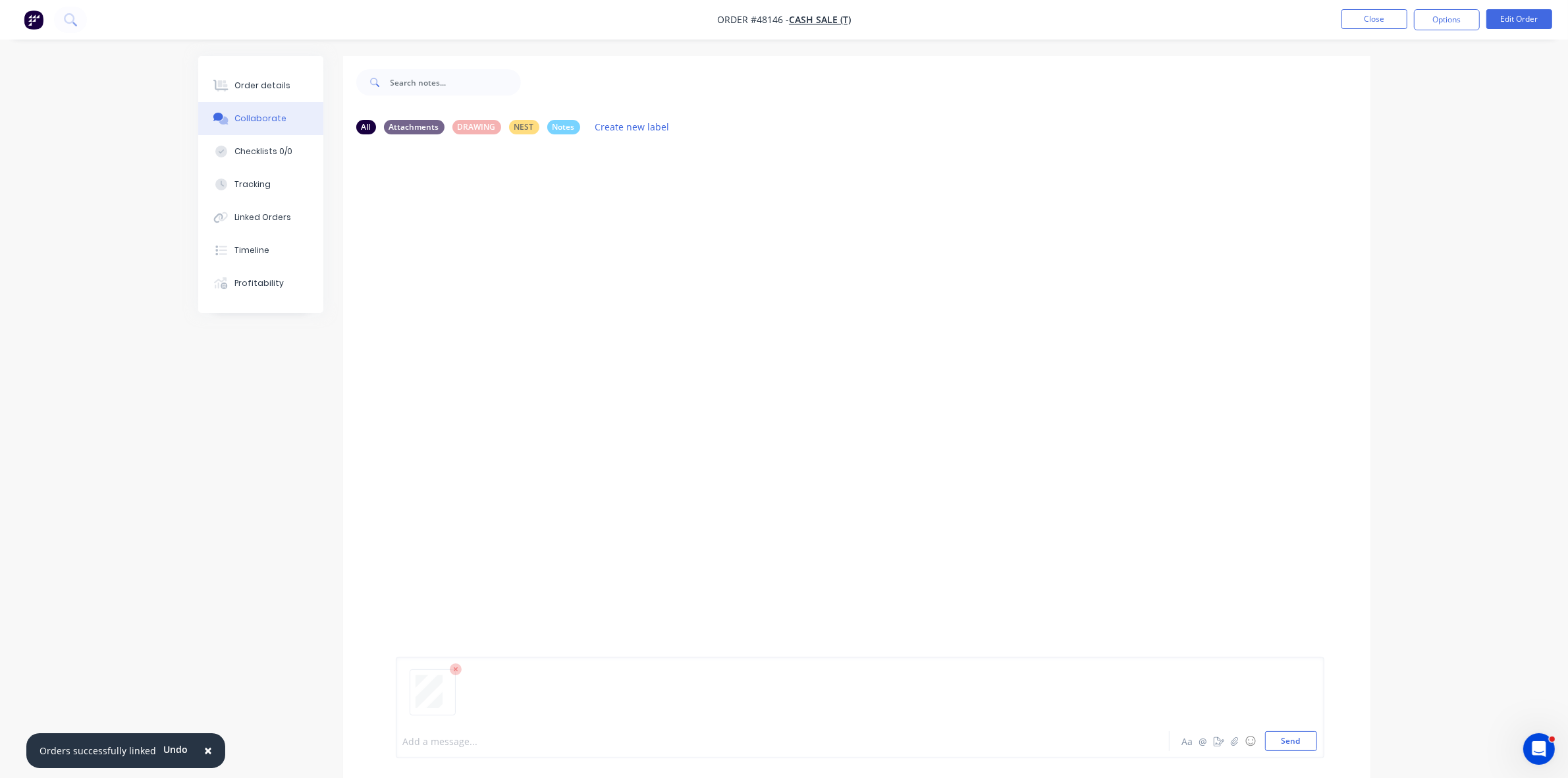
click at [433, 739] on div at bounding box center [746, 741] width 685 height 13
click at [277, 92] on button "Order details" at bounding box center [260, 85] width 125 height 33
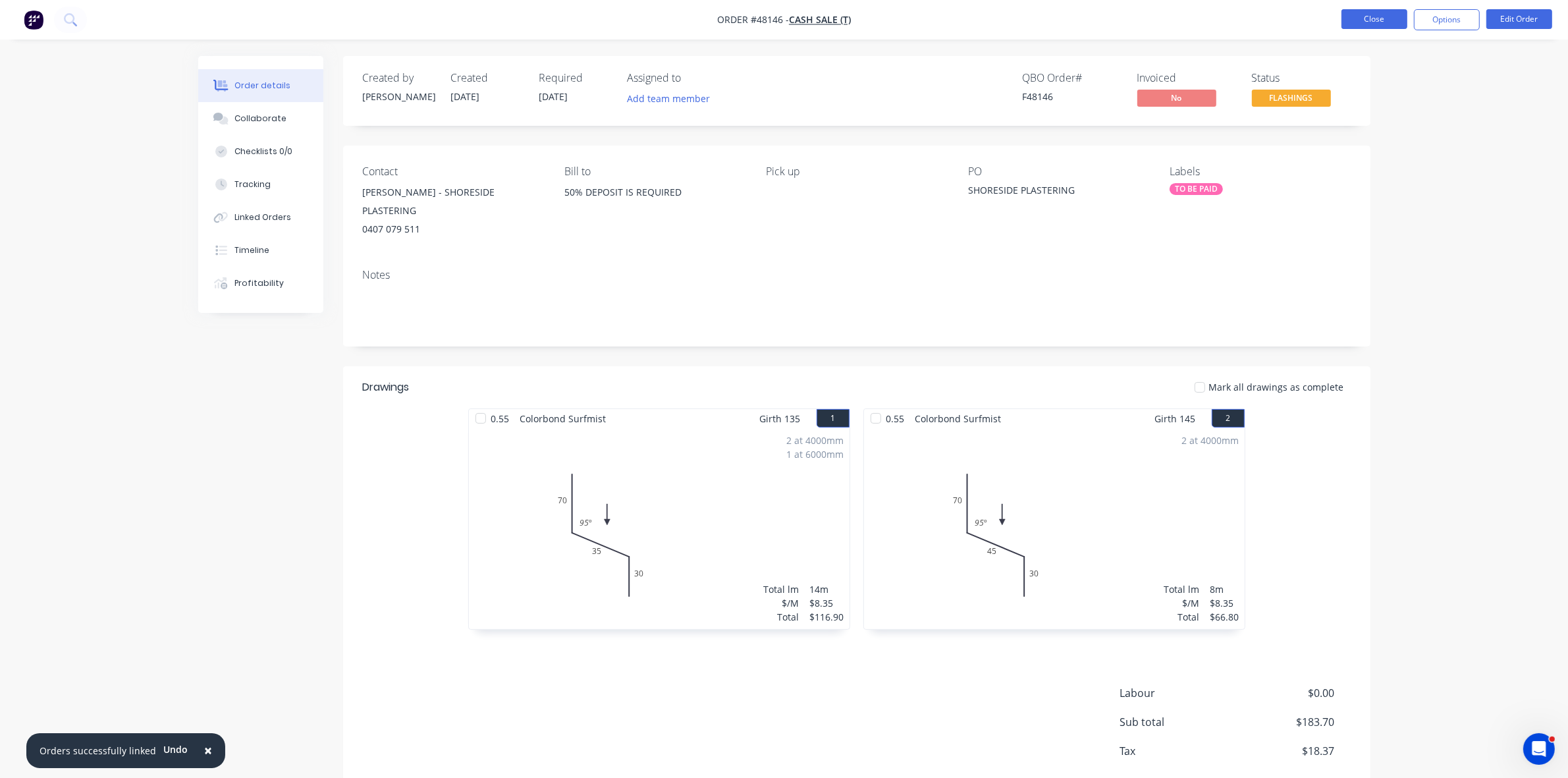
click at [1385, 9] on button "Close" at bounding box center [1374, 19] width 66 height 19
